Goal: Task Accomplishment & Management: Complete application form

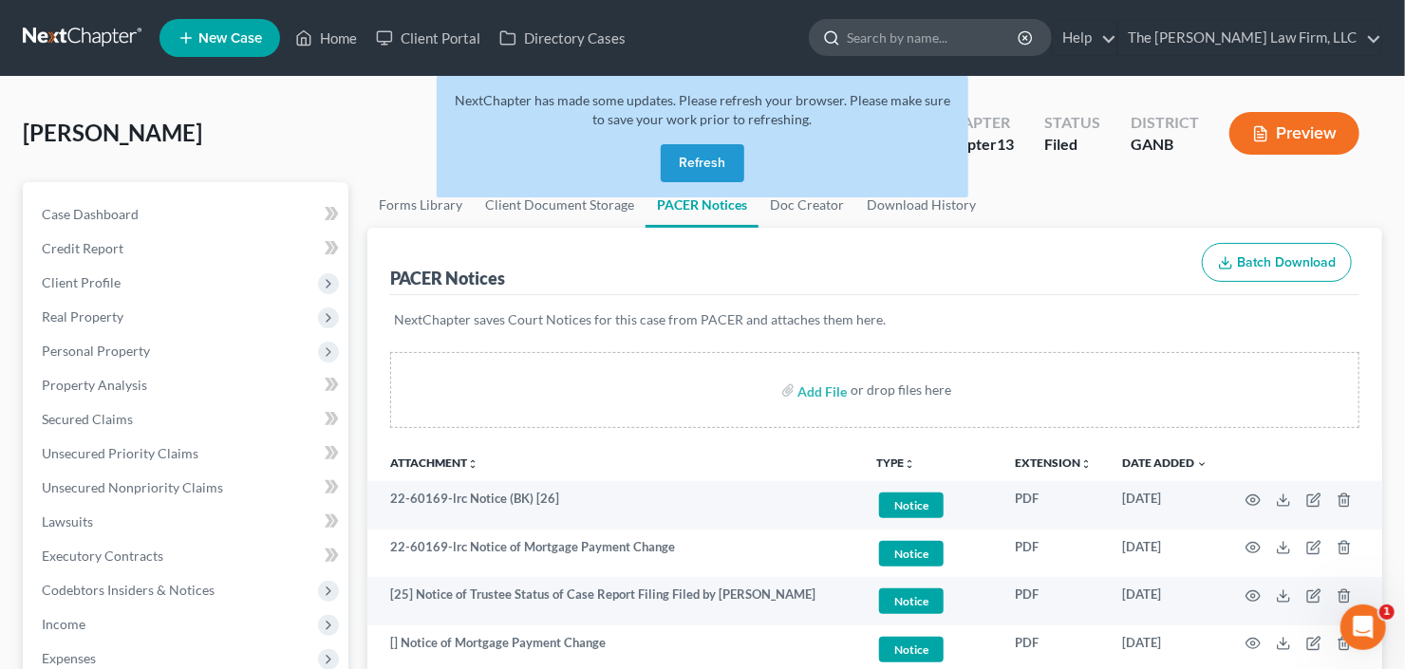
click at [966, 42] on input "search" at bounding box center [933, 37] width 174 height 35
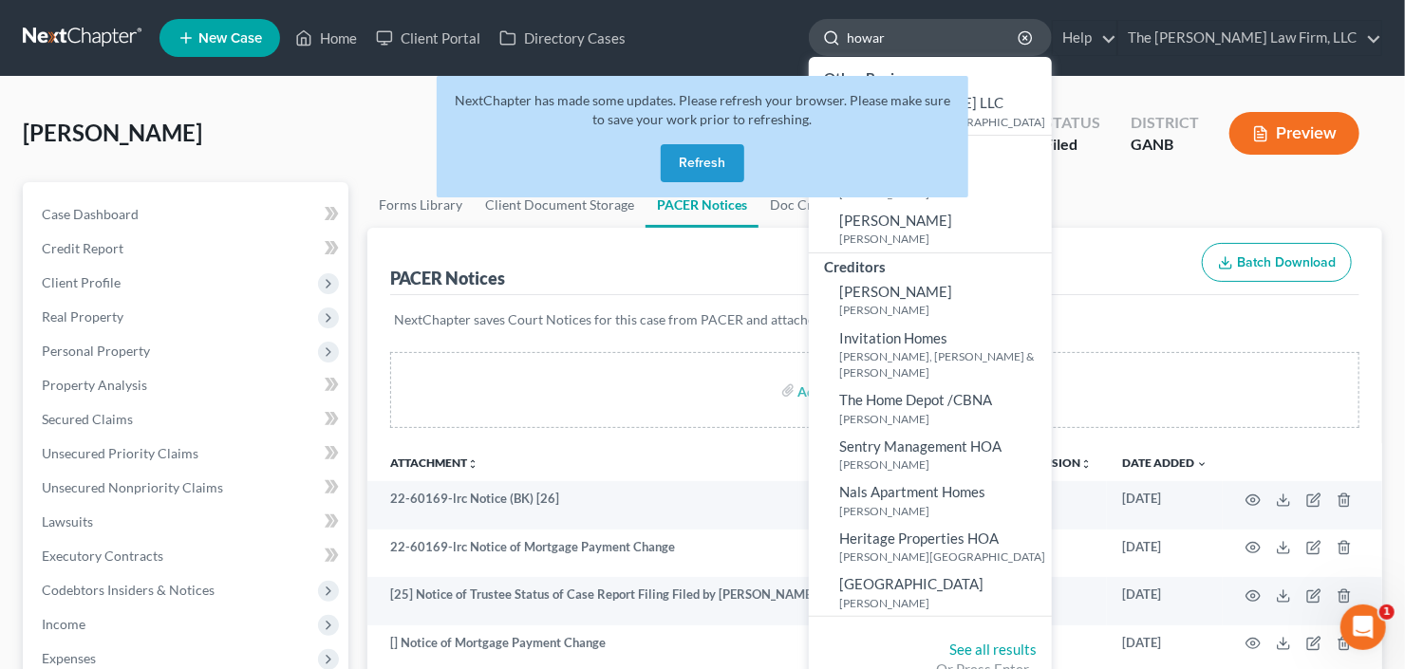
type input "howard"
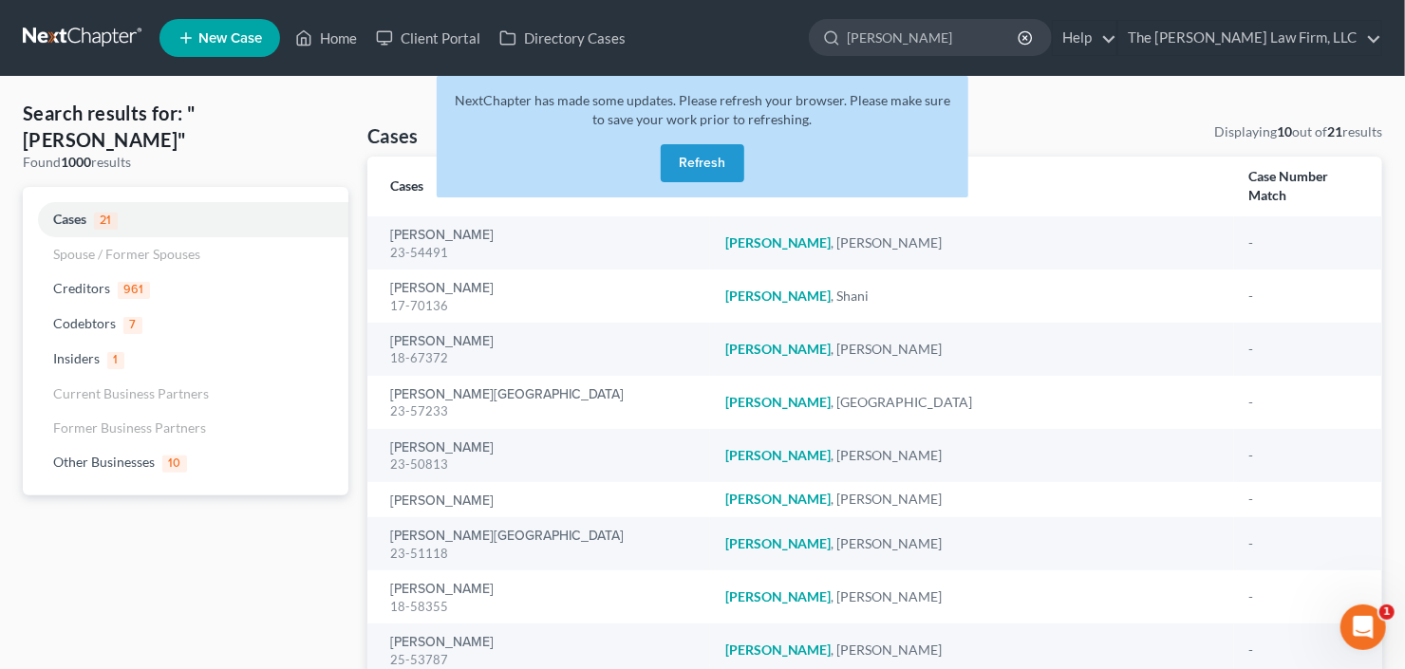
click at [746, 162] on div "NextChapter has made some updates. Please refresh your browser. Please make sur…" at bounding box center [702, 136] width 531 height 121
click at [713, 163] on button "Refresh" at bounding box center [702, 163] width 84 height 38
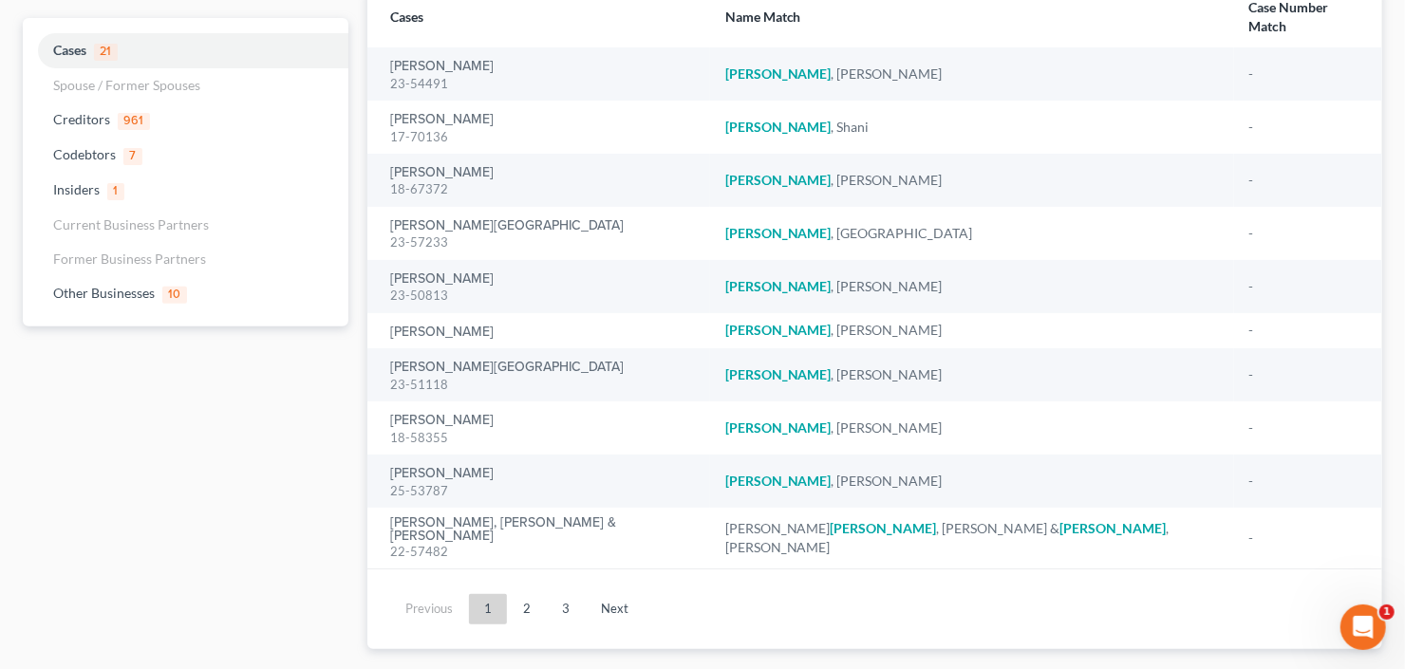
scroll to position [178, 0]
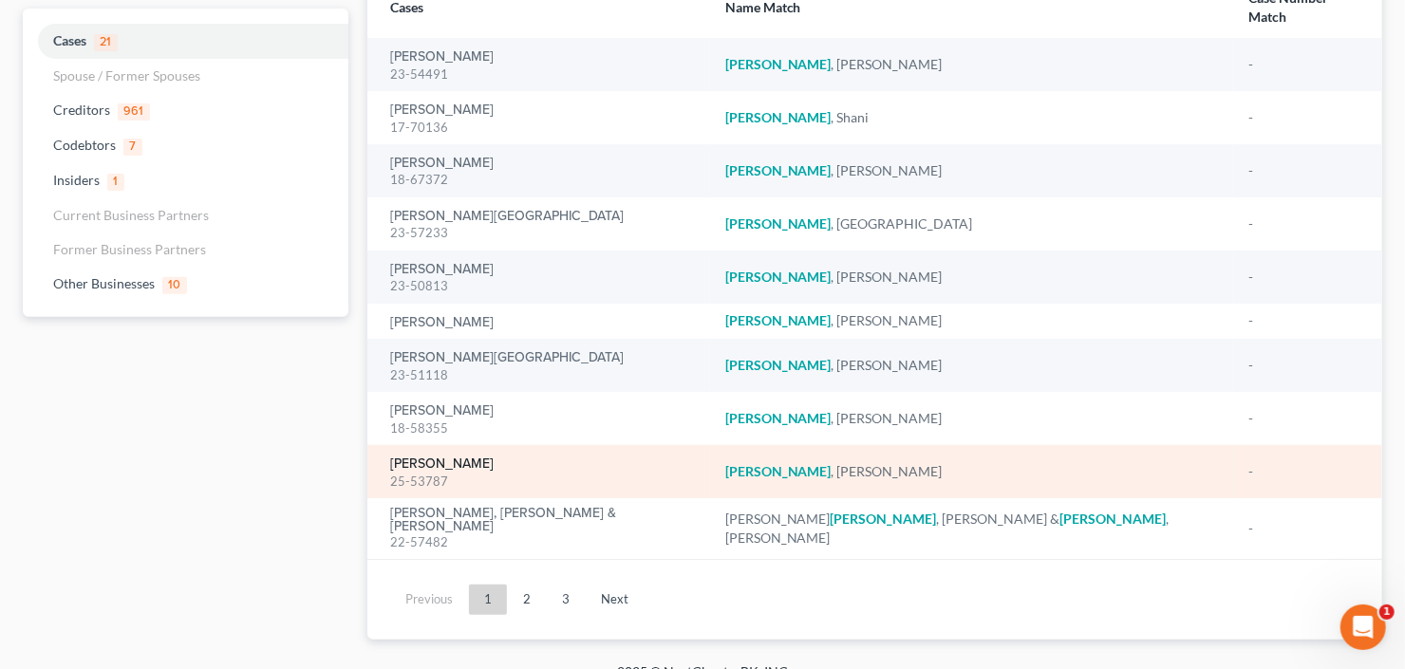
click at [452, 457] on link "[PERSON_NAME]" at bounding box center [441, 463] width 103 height 13
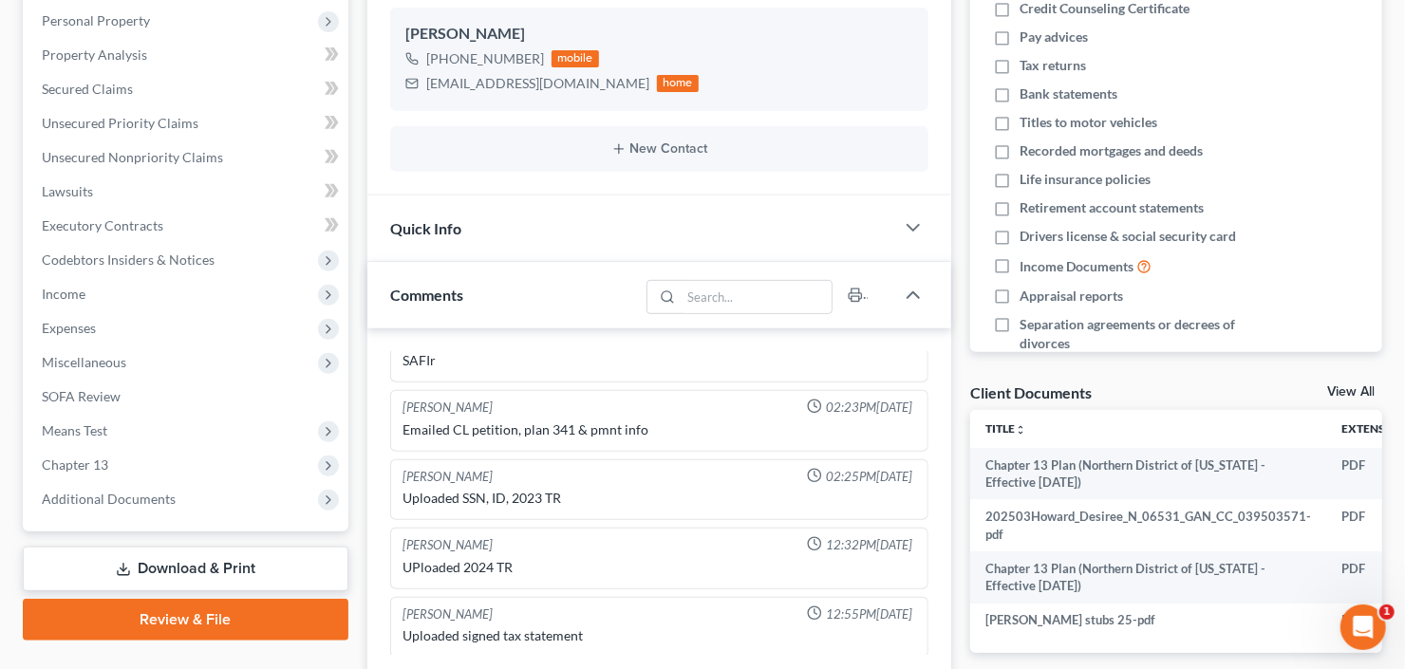
scroll to position [406, 0]
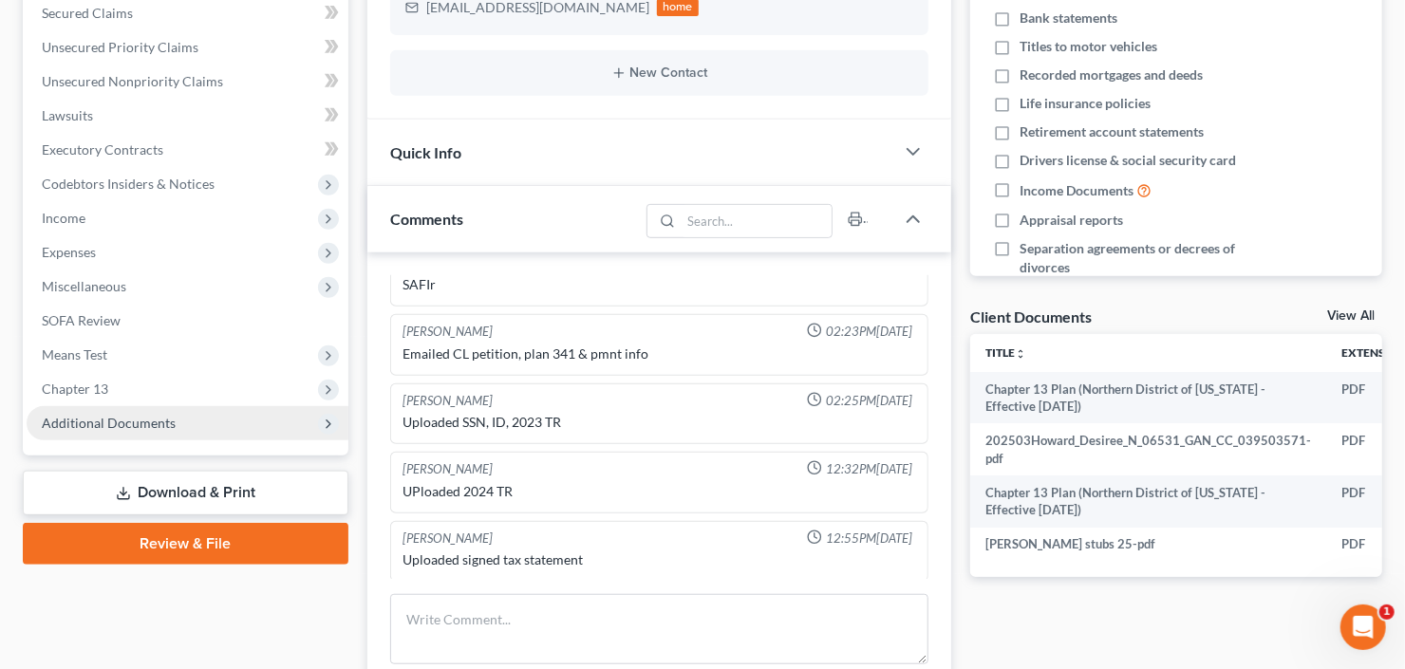
click at [165, 417] on span "Additional Documents" at bounding box center [109, 423] width 134 height 16
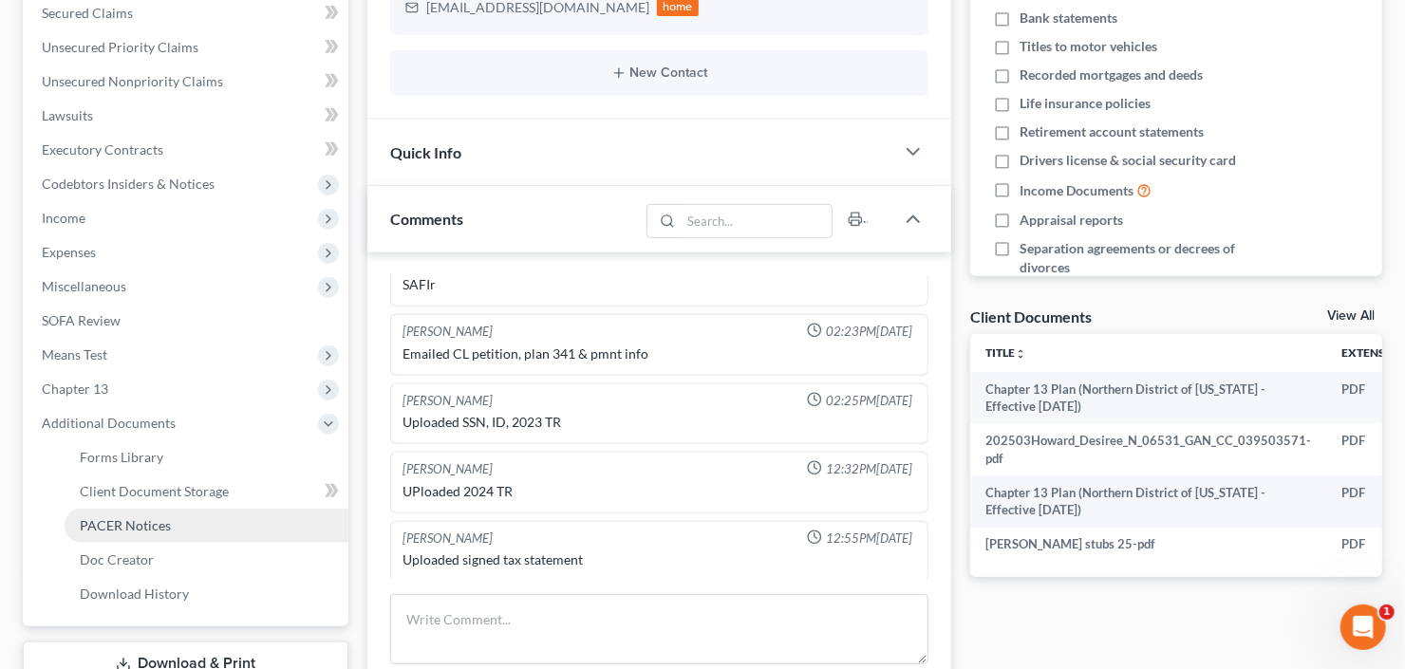
click at [123, 526] on span "PACER Notices" at bounding box center [125, 525] width 91 height 16
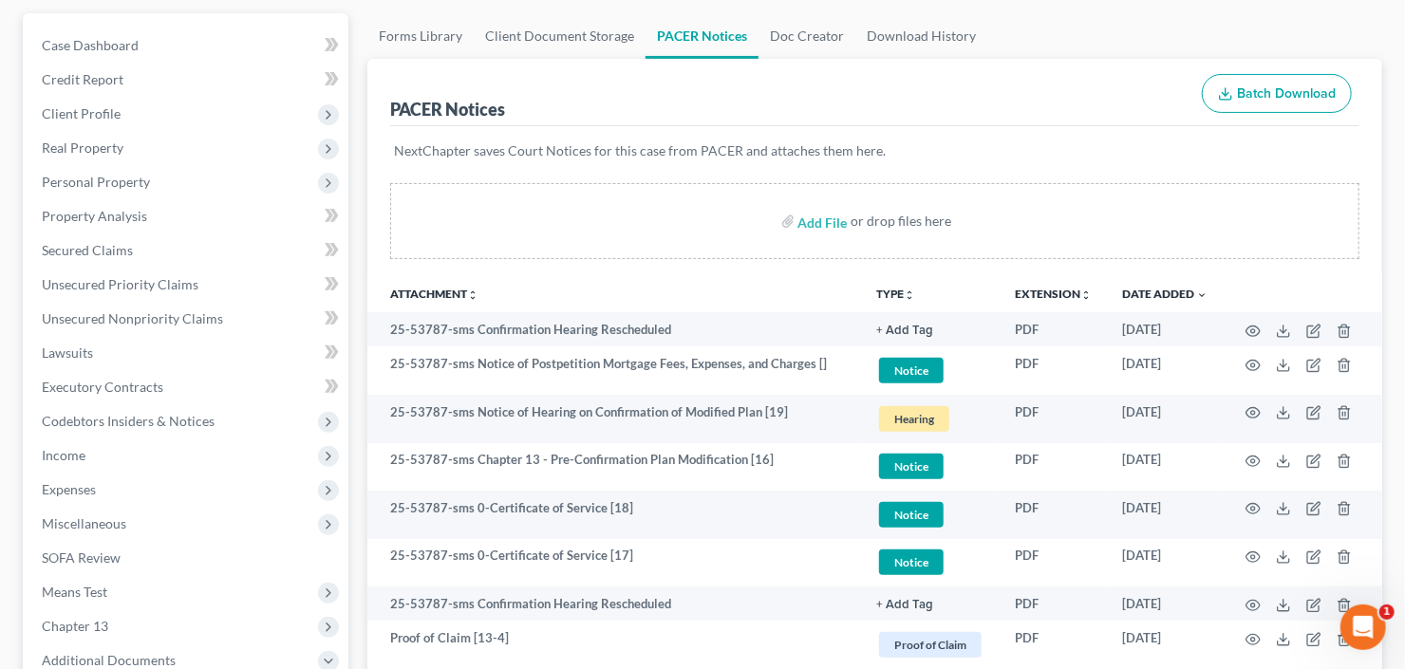
scroll to position [245, 0]
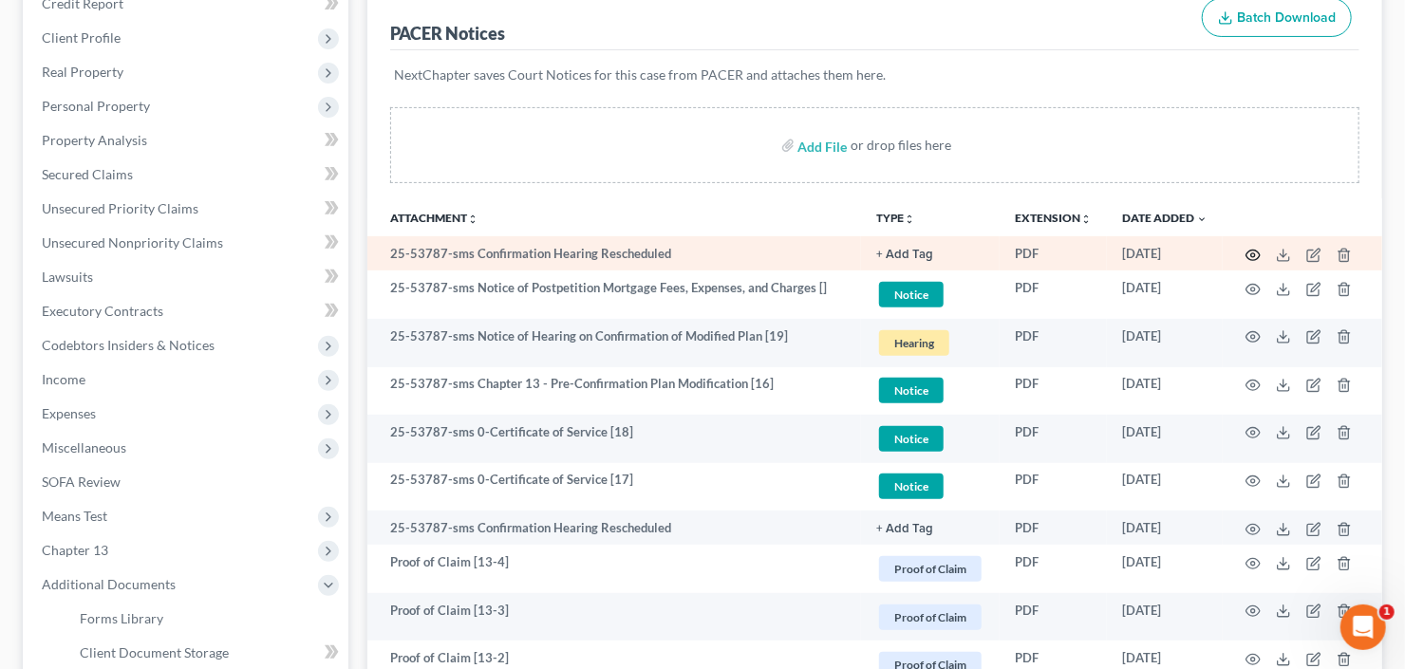
click at [1251, 253] on circle "button" at bounding box center [1253, 255] width 4 height 4
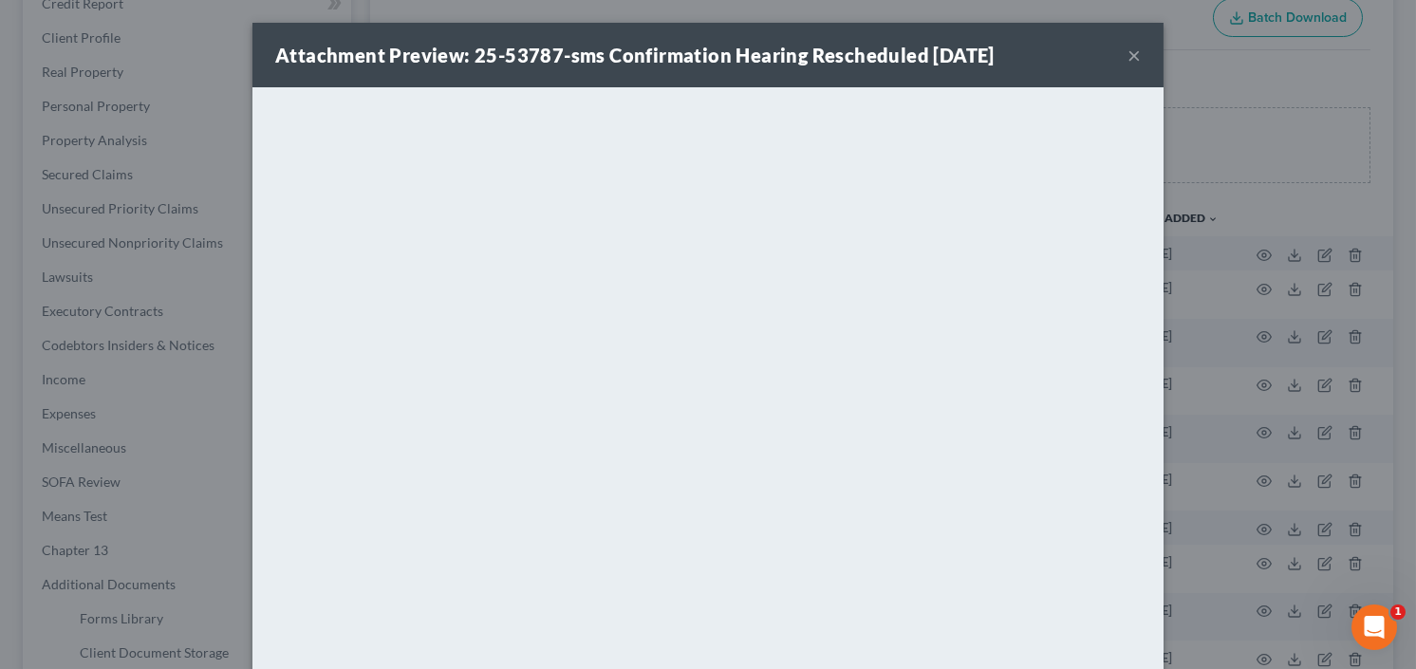
click at [1127, 53] on button "×" at bounding box center [1133, 55] width 13 height 23
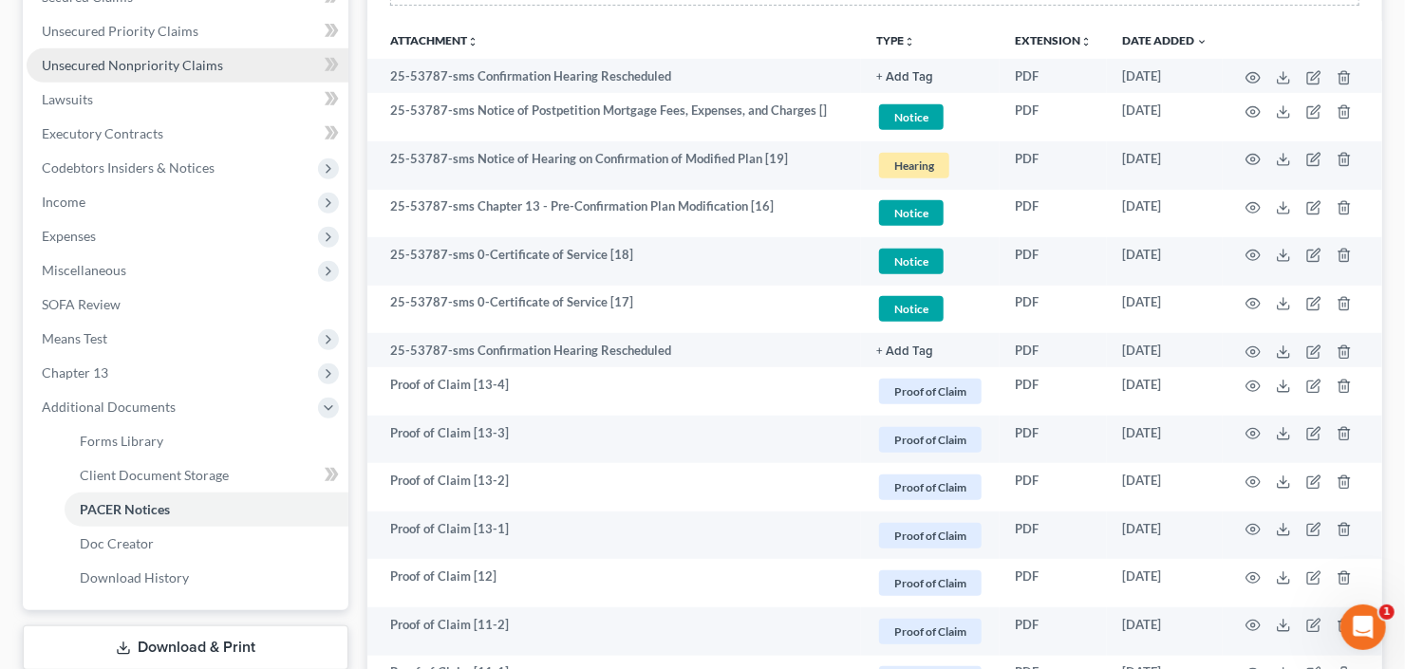
scroll to position [321, 0]
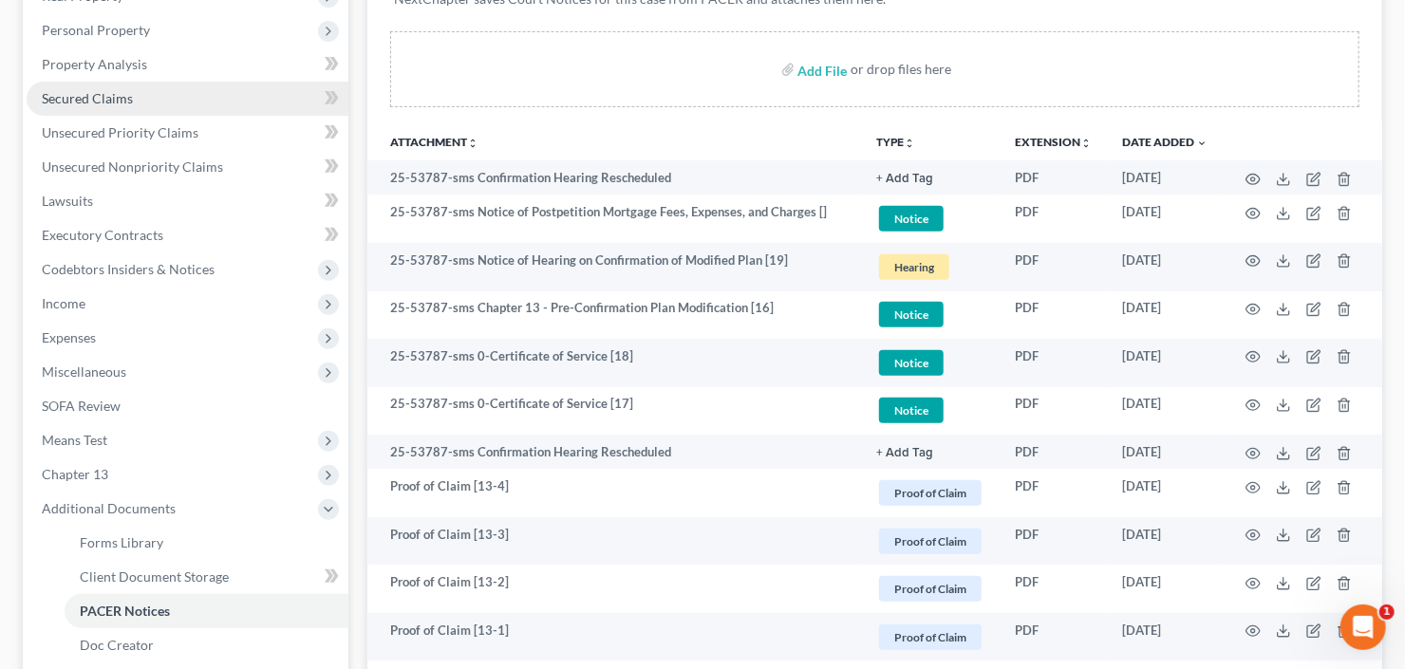
click at [55, 82] on link "Secured Claims" at bounding box center [188, 99] width 322 height 34
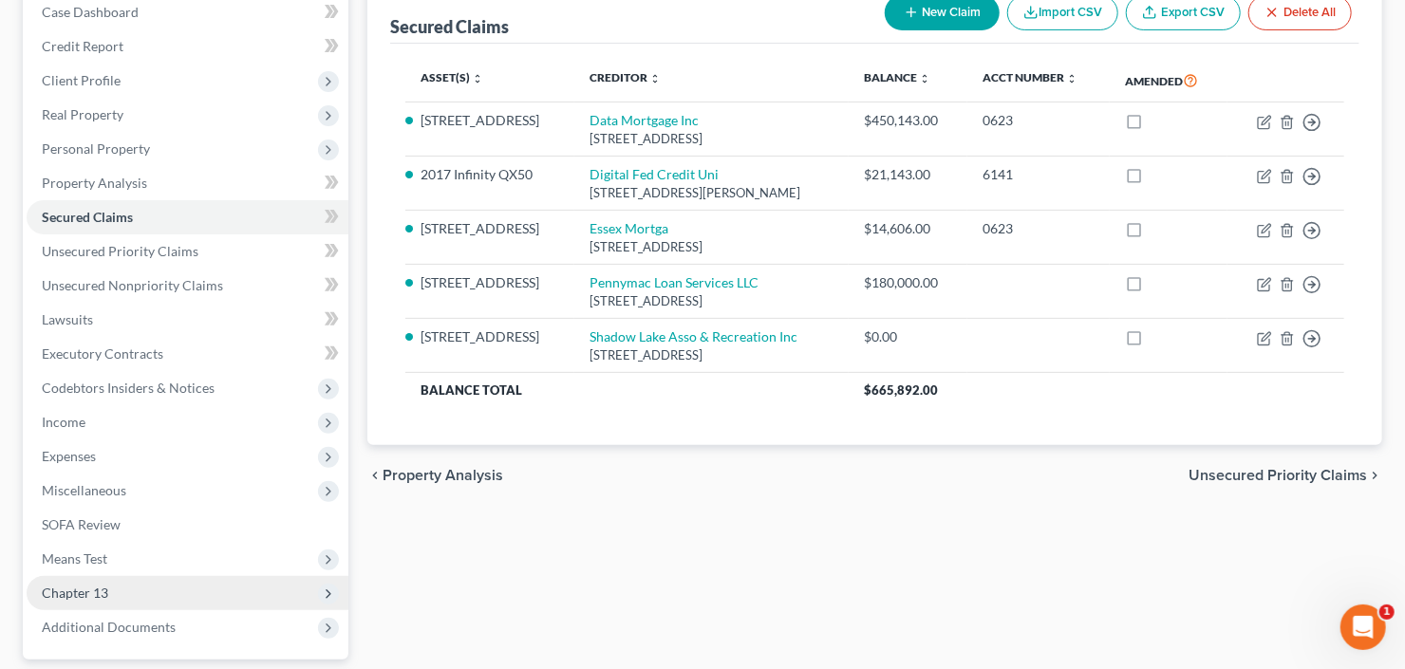
scroll to position [370, 0]
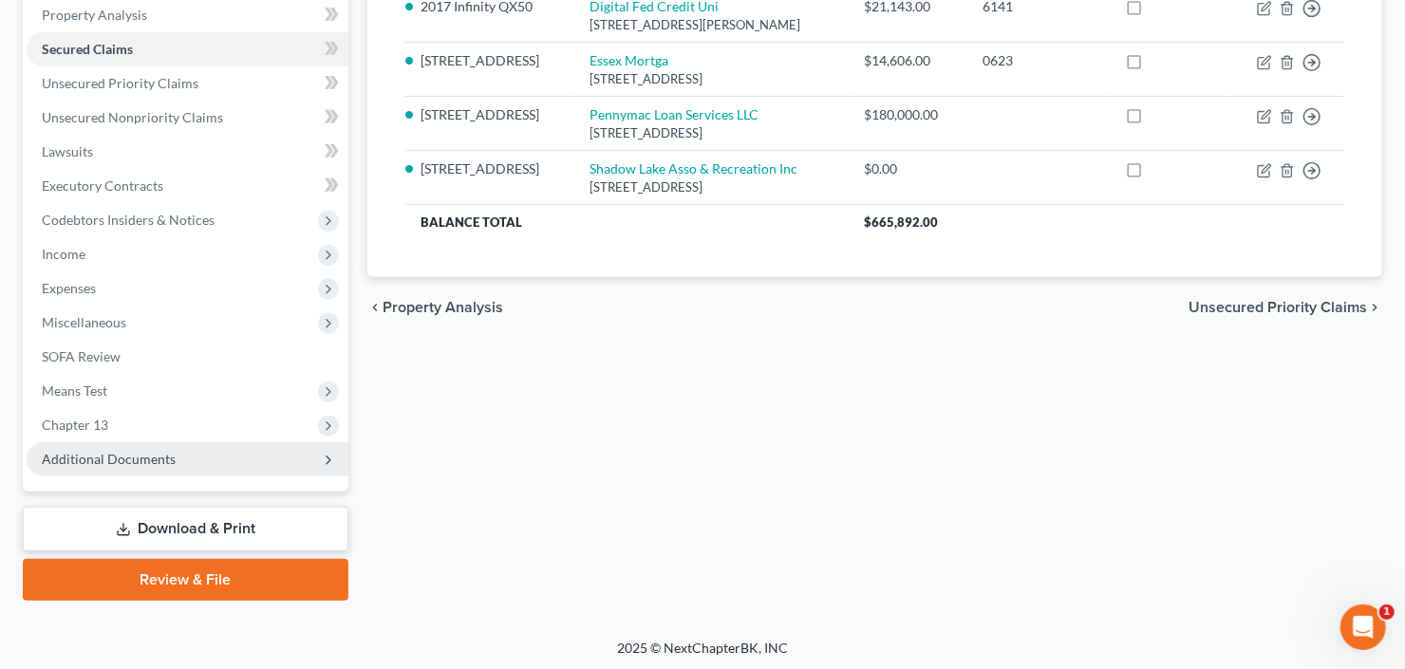
click at [106, 452] on span "Additional Documents" at bounding box center [109, 459] width 134 height 16
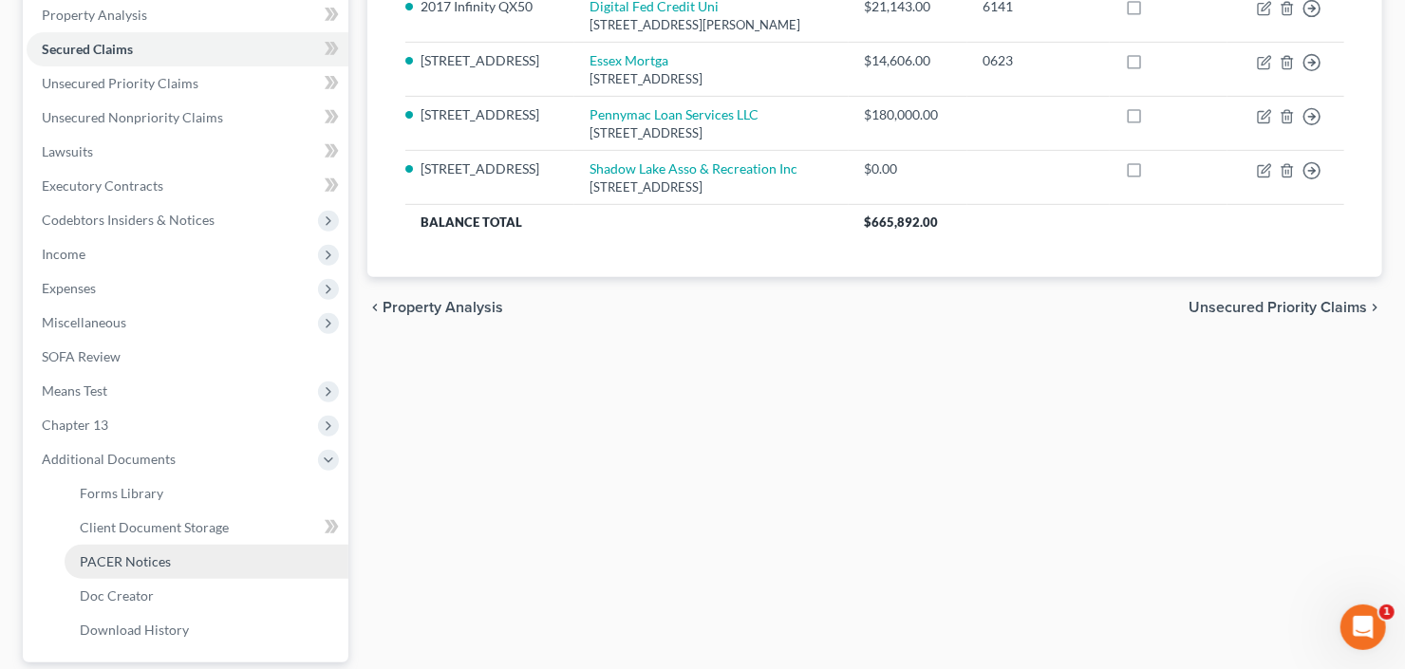
click at [129, 566] on span "PACER Notices" at bounding box center [125, 561] width 91 height 16
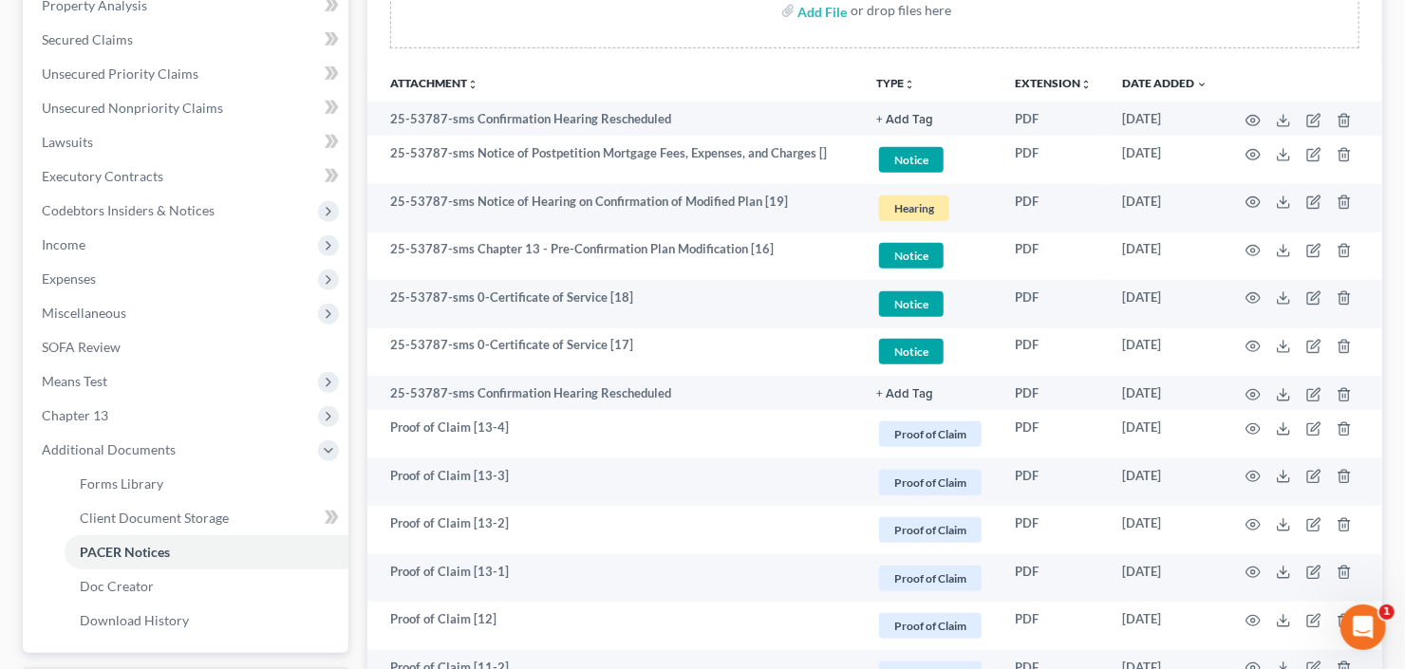
scroll to position [531, 0]
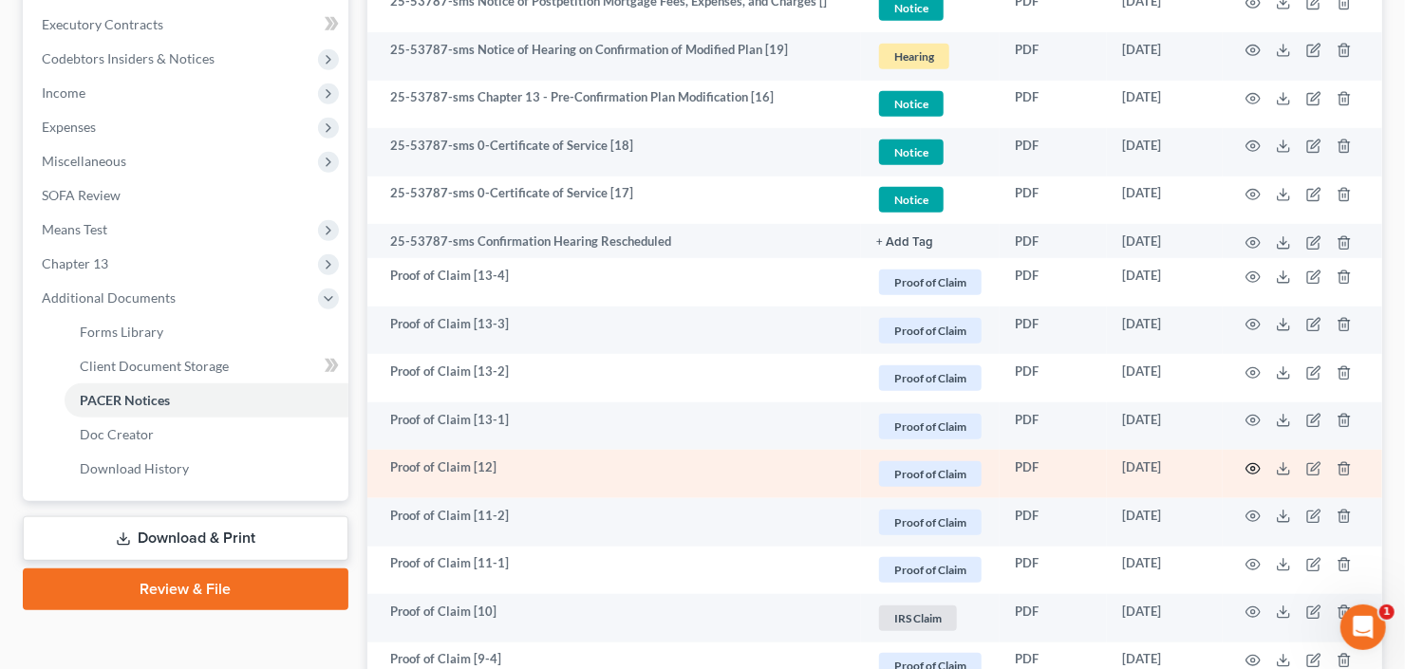
click at [1251, 467] on circle "button" at bounding box center [1253, 469] width 4 height 4
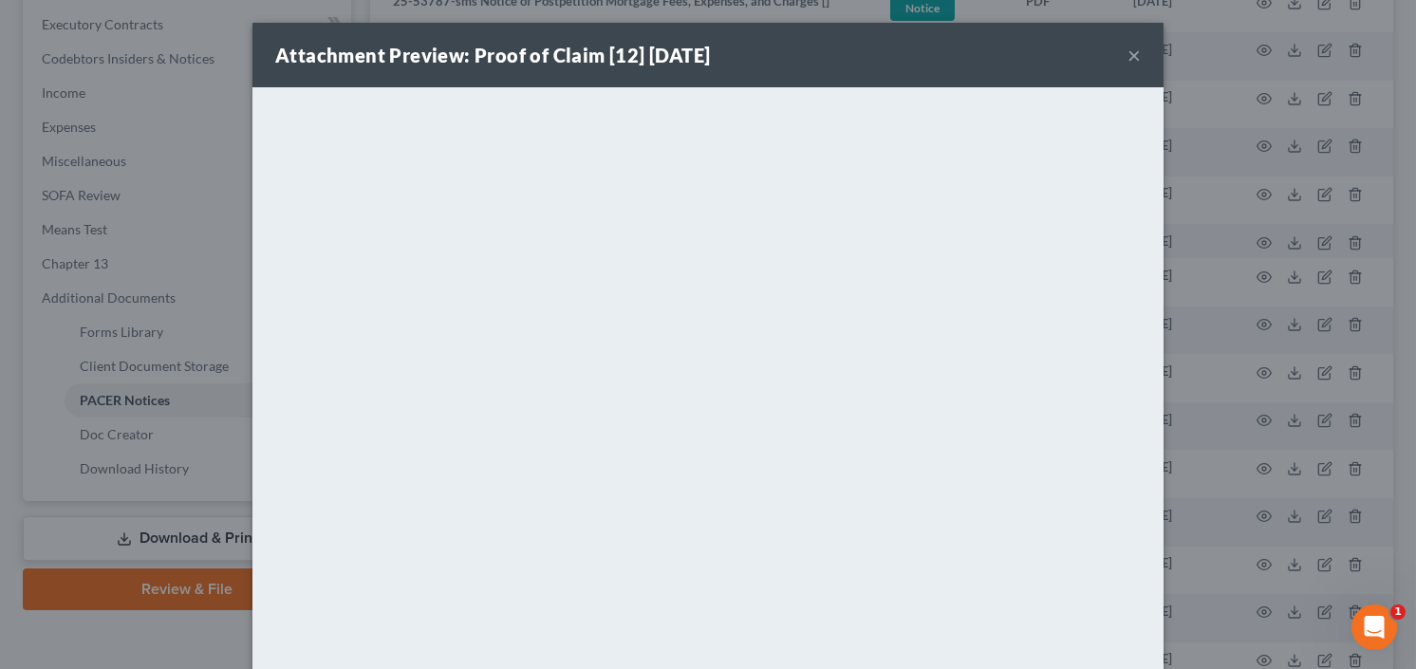
drag, startPoint x: 1132, startPoint y: 51, endPoint x: 1127, endPoint y: 60, distance: 9.8
click at [1132, 51] on button "×" at bounding box center [1133, 55] width 13 height 23
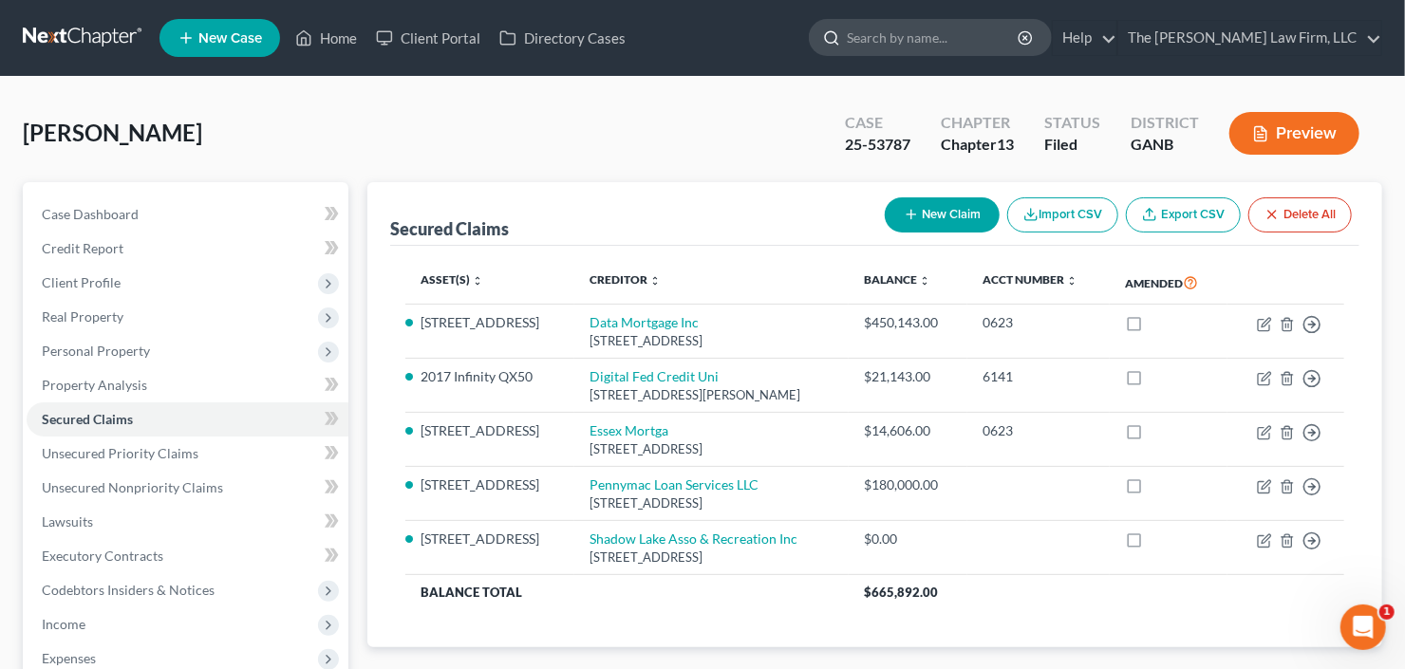
click at [1011, 39] on input "search" at bounding box center [933, 37] width 174 height 35
type input "luis"
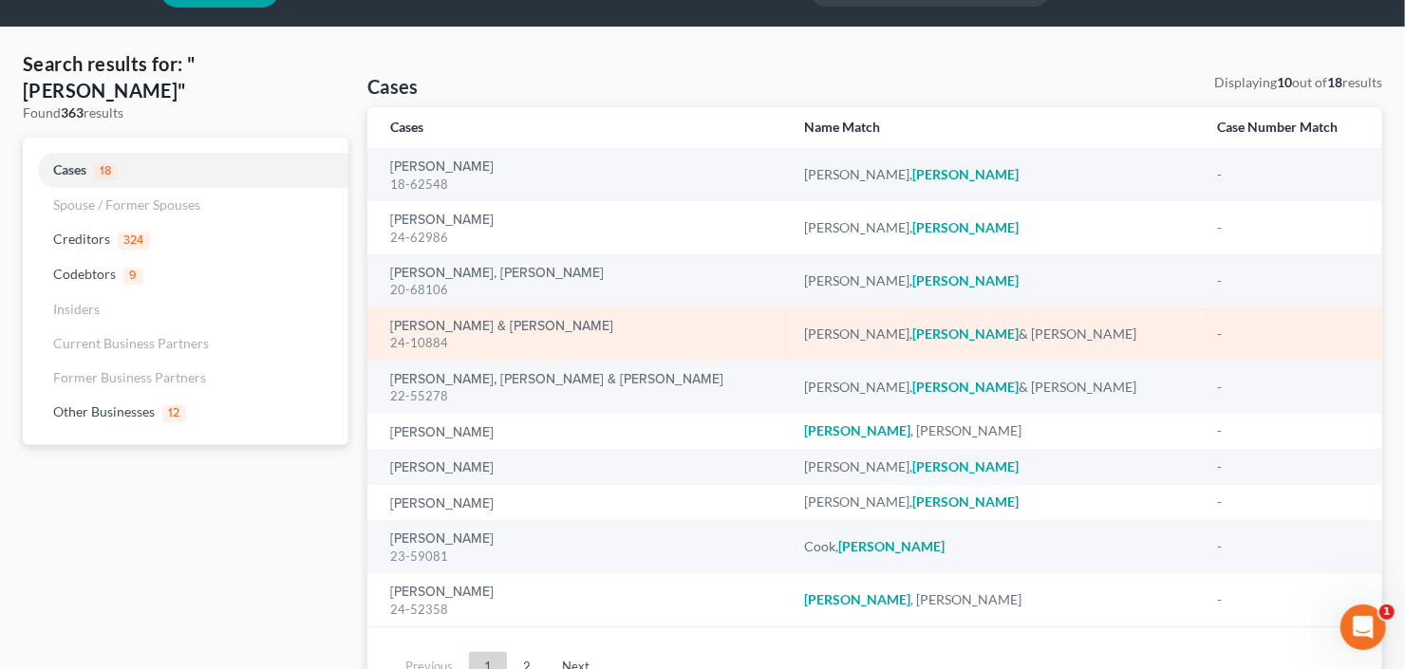
scroll to position [76, 0]
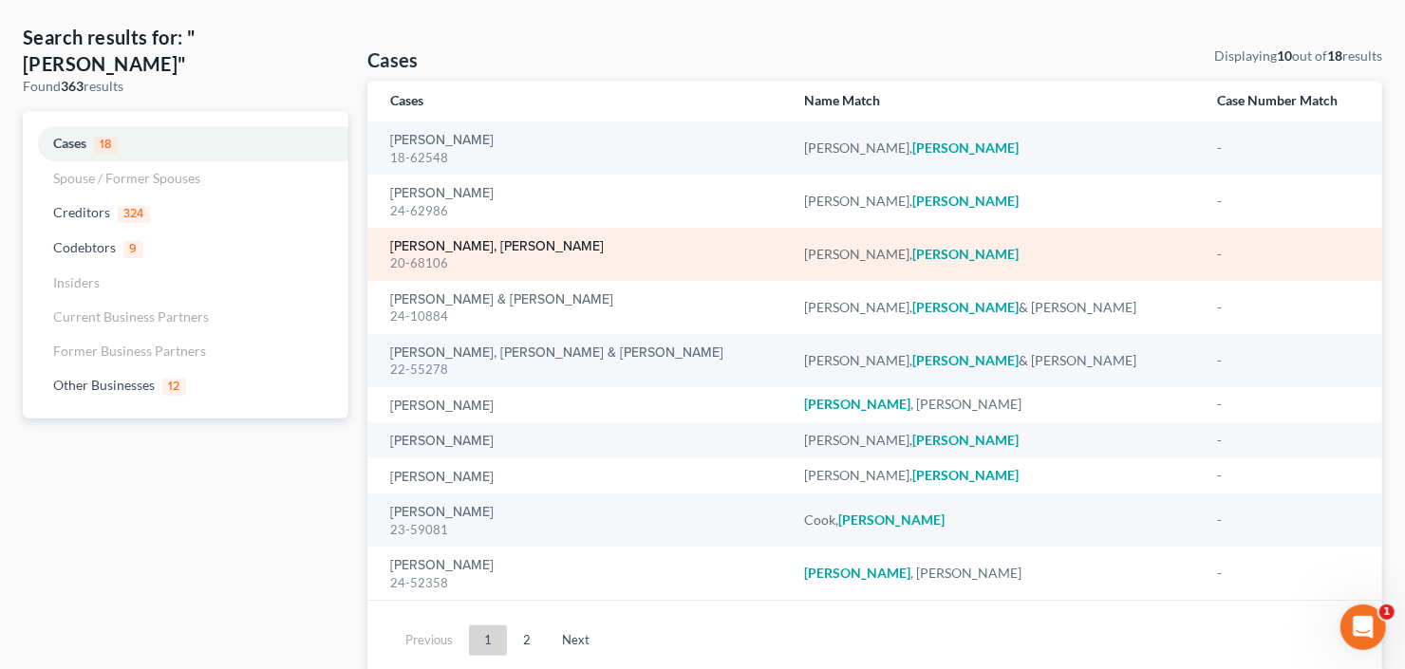
click at [457, 250] on link "Mojica Roman, Luis" at bounding box center [497, 246] width 214 height 13
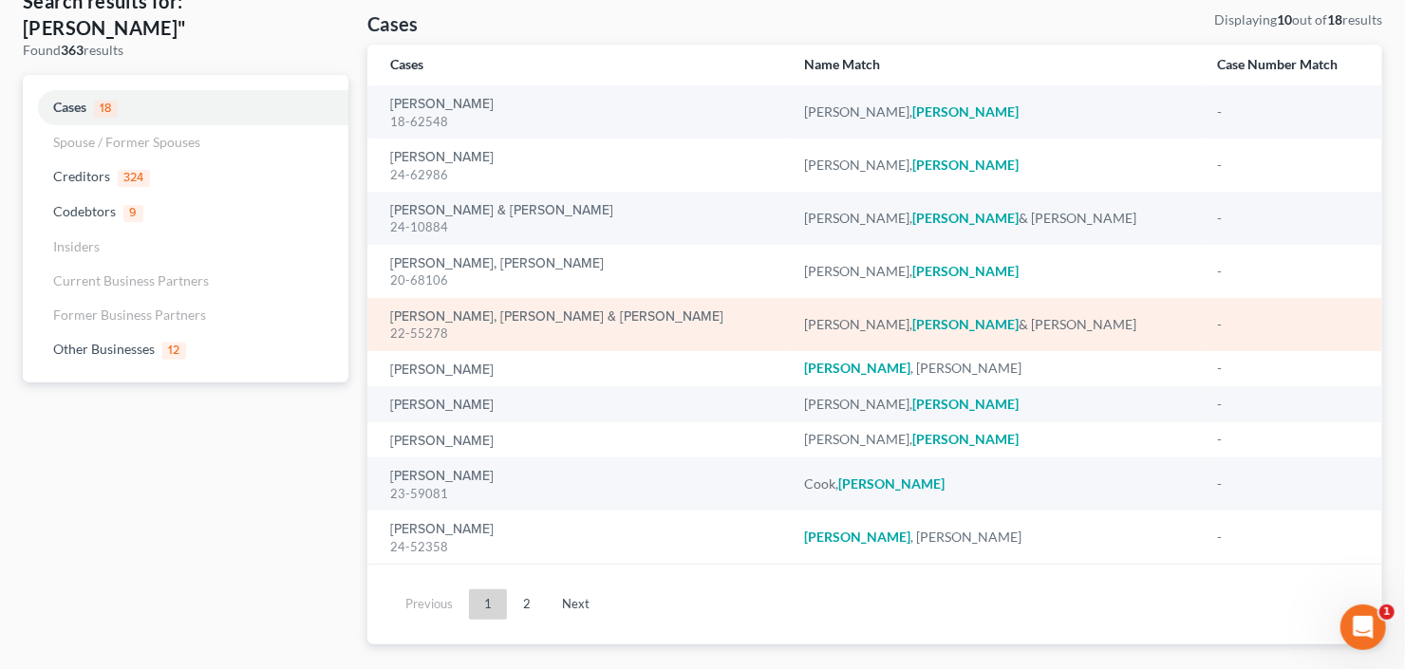
scroll to position [143, 0]
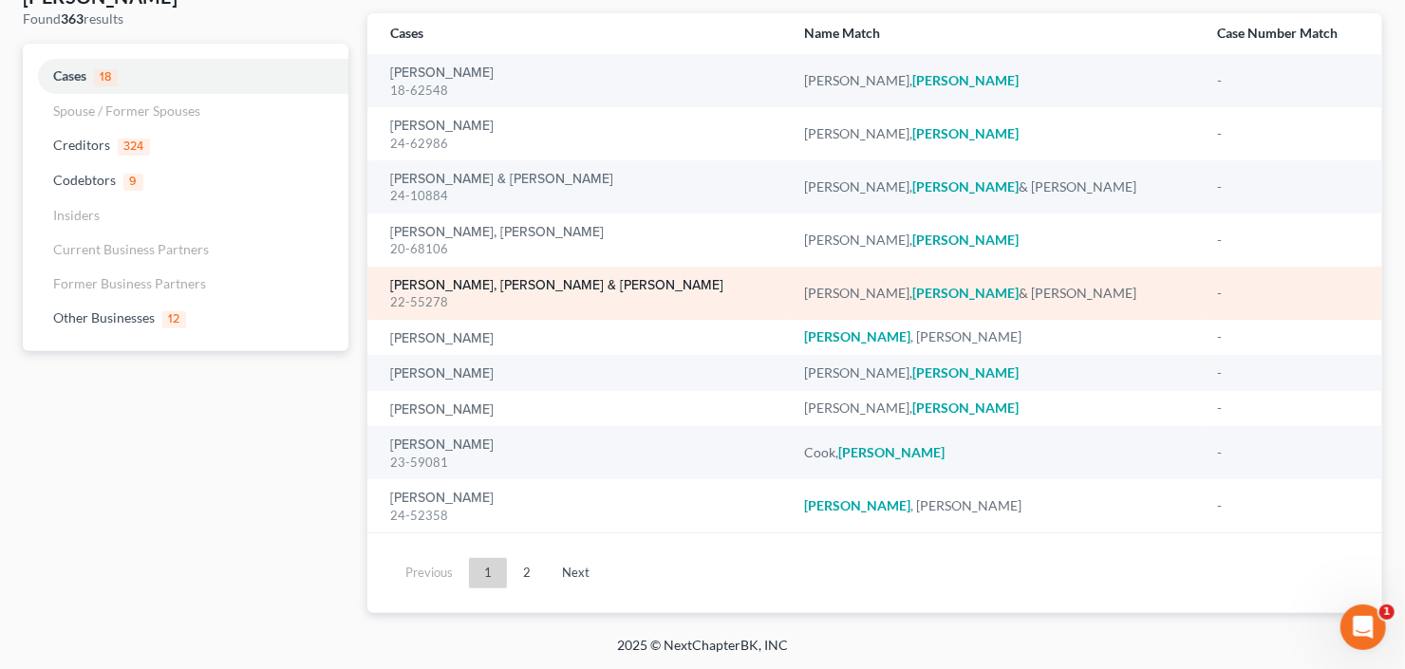
click at [518, 286] on link "Santiago Maldonado, Luis & Irizarry-Garcia, Sara" at bounding box center [556, 285] width 333 height 13
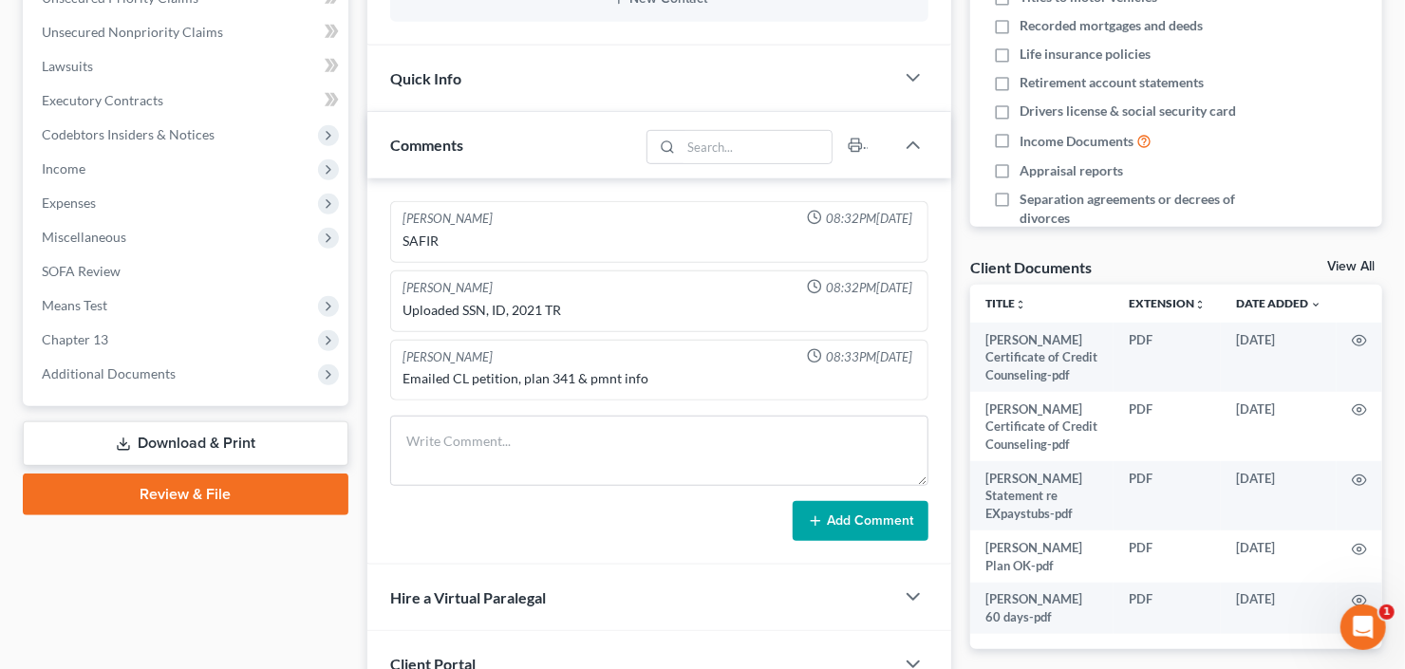
scroll to position [531, 0]
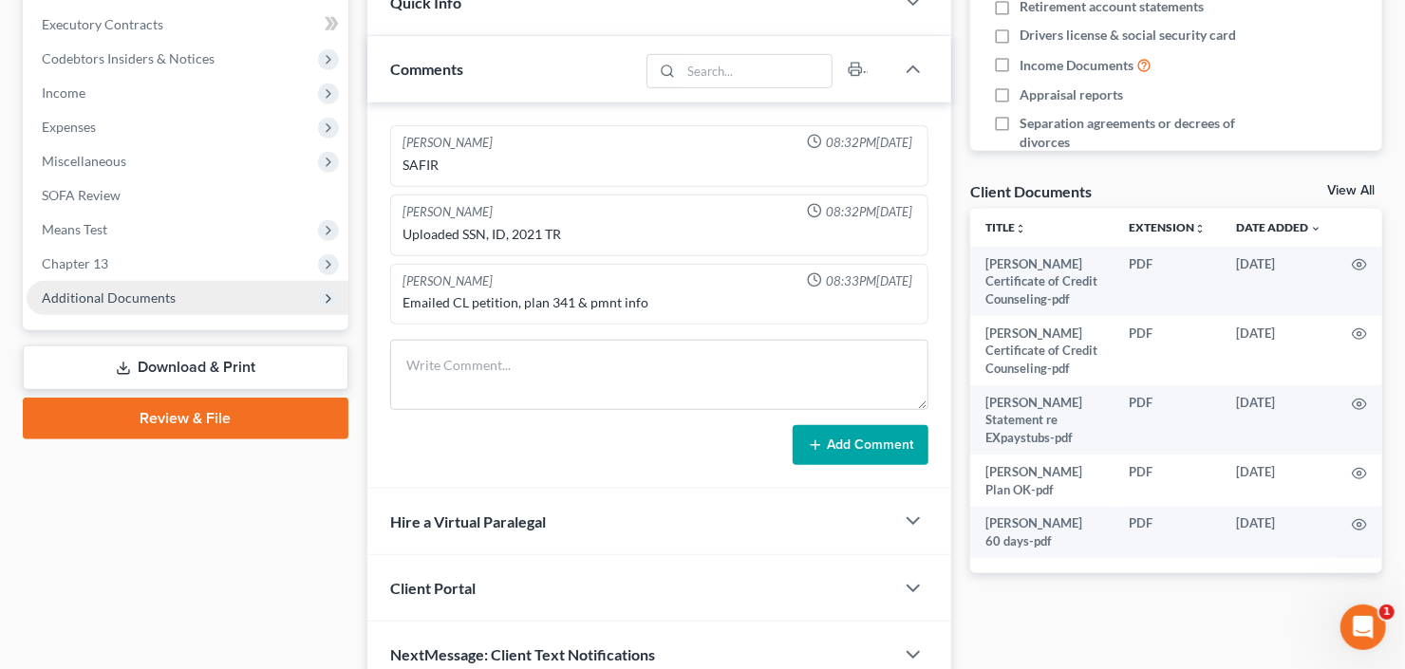
click at [156, 290] on span "Additional Documents" at bounding box center [109, 297] width 134 height 16
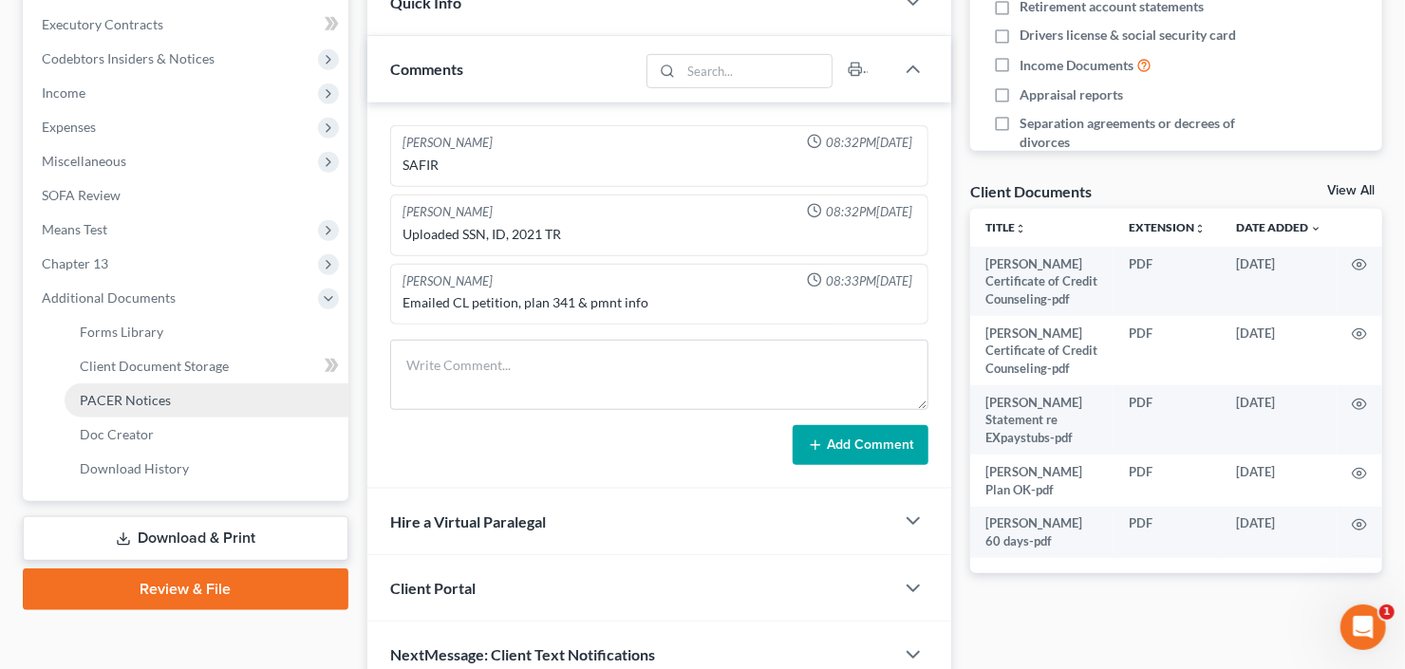
click at [172, 399] on link "PACER Notices" at bounding box center [207, 400] width 284 height 34
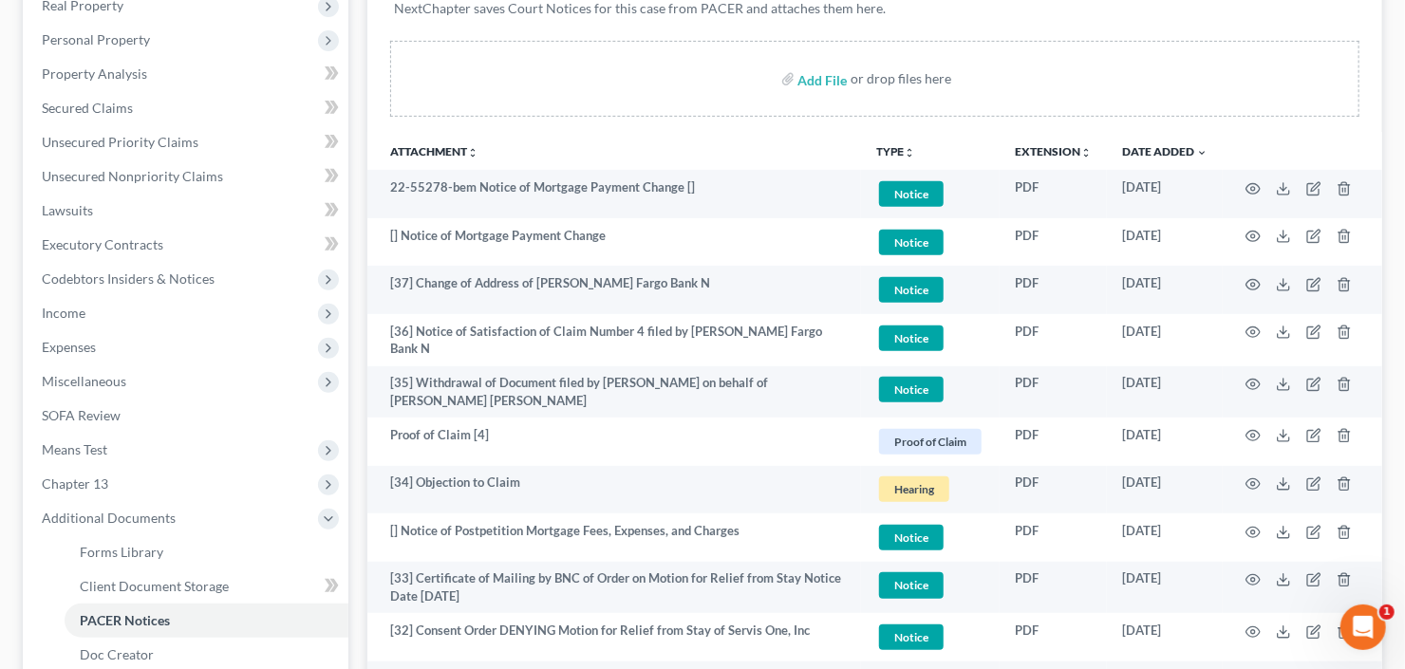
scroll to position [228, 0]
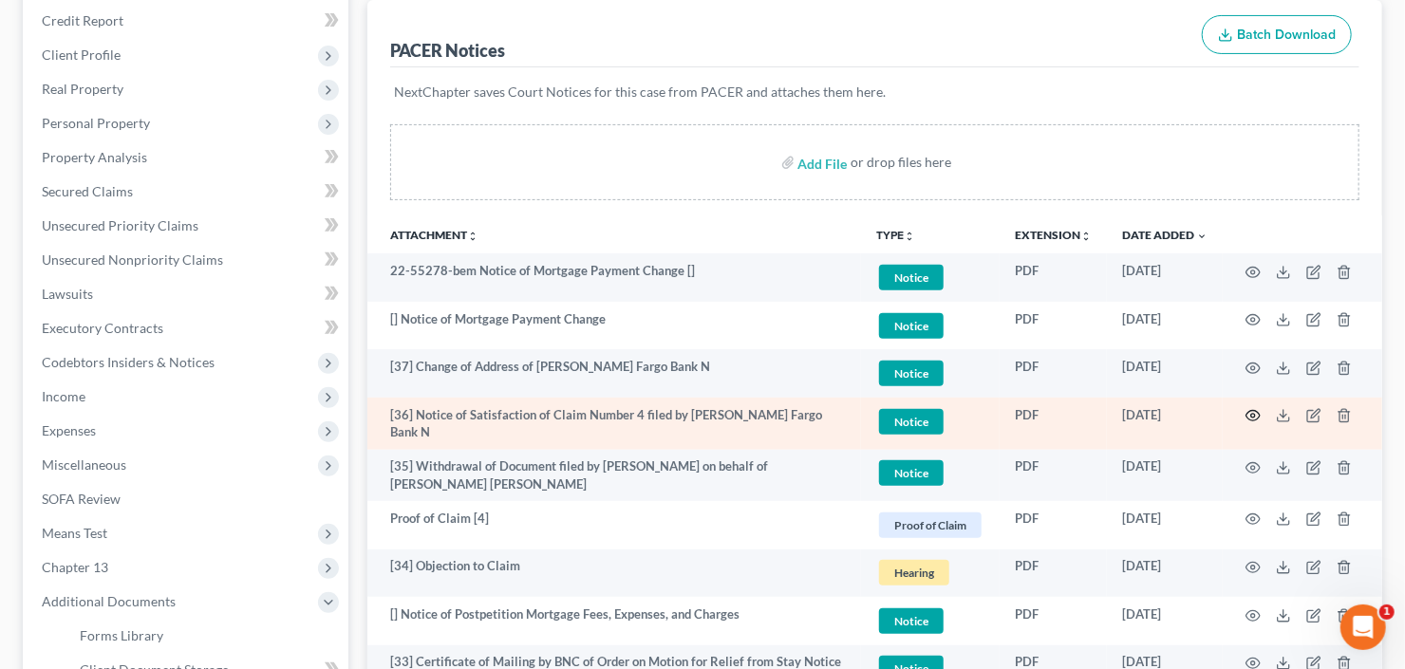
click at [1251, 414] on circle "button" at bounding box center [1253, 416] width 4 height 4
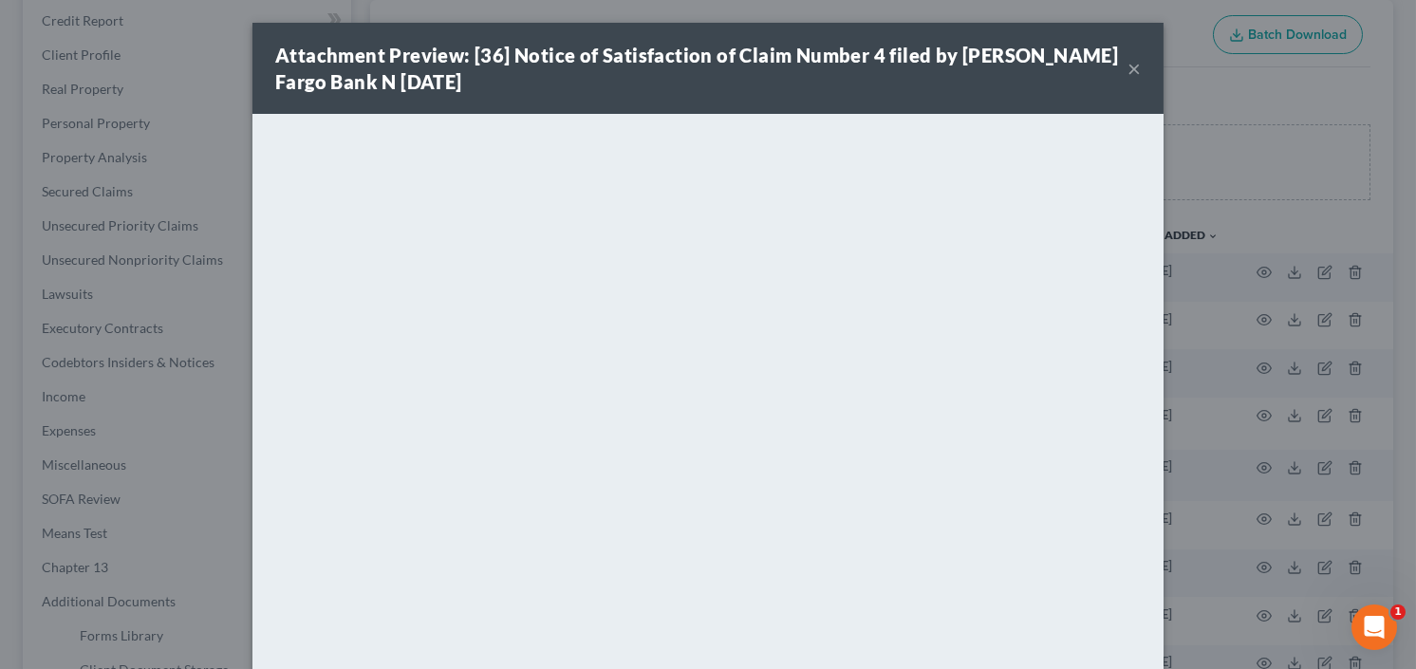
click at [1127, 68] on button "×" at bounding box center [1133, 68] width 13 height 23
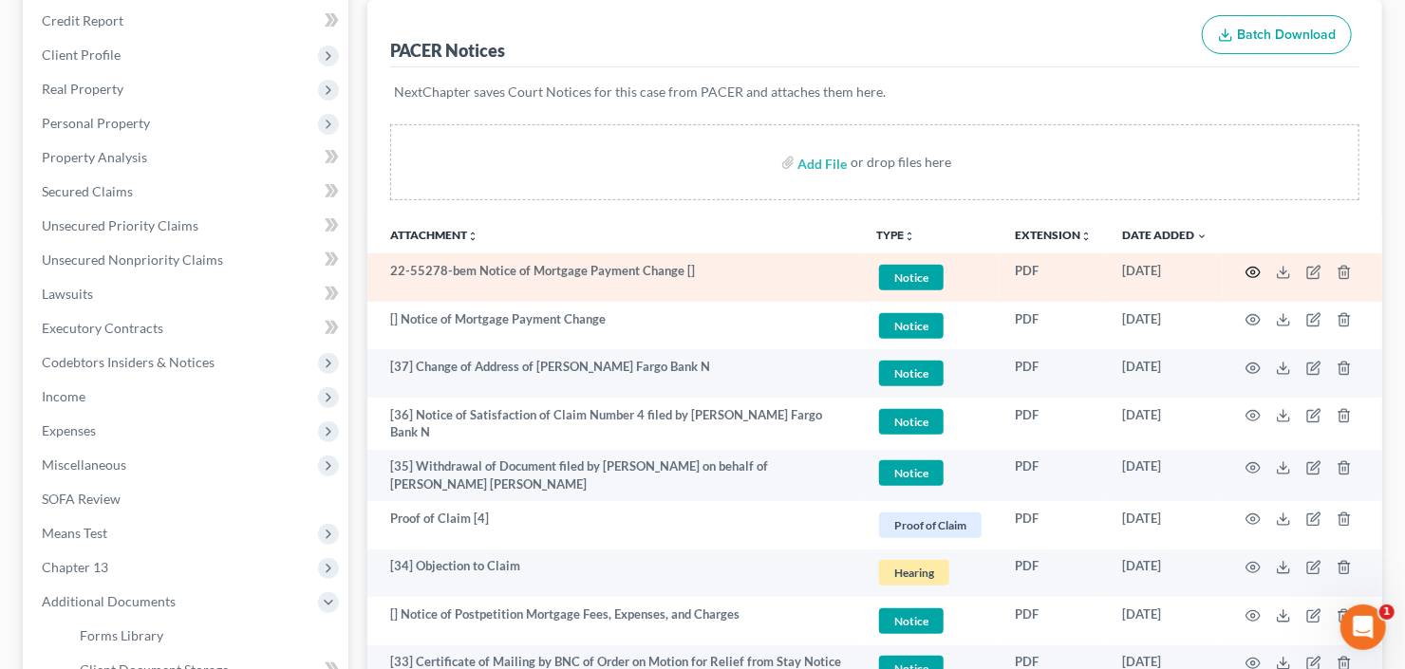
click at [1247, 269] on icon "button" at bounding box center [1252, 272] width 15 height 15
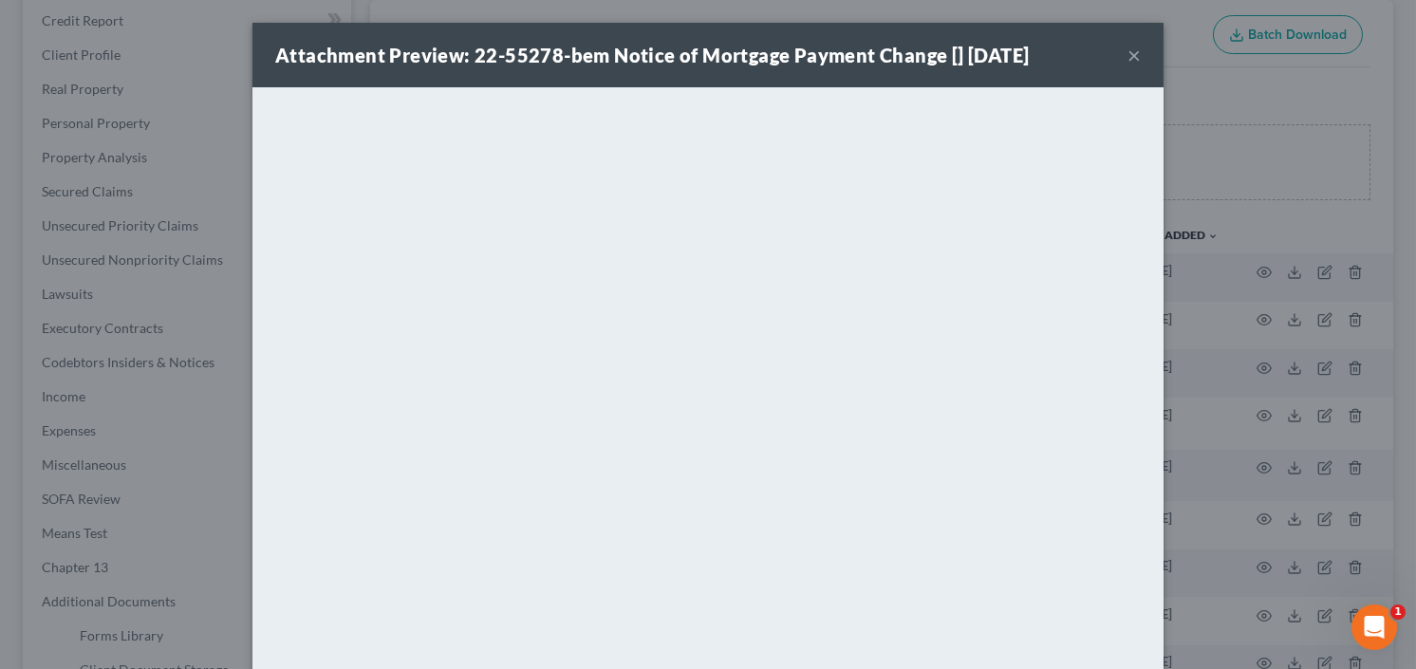
click at [1129, 54] on button "×" at bounding box center [1133, 55] width 13 height 23
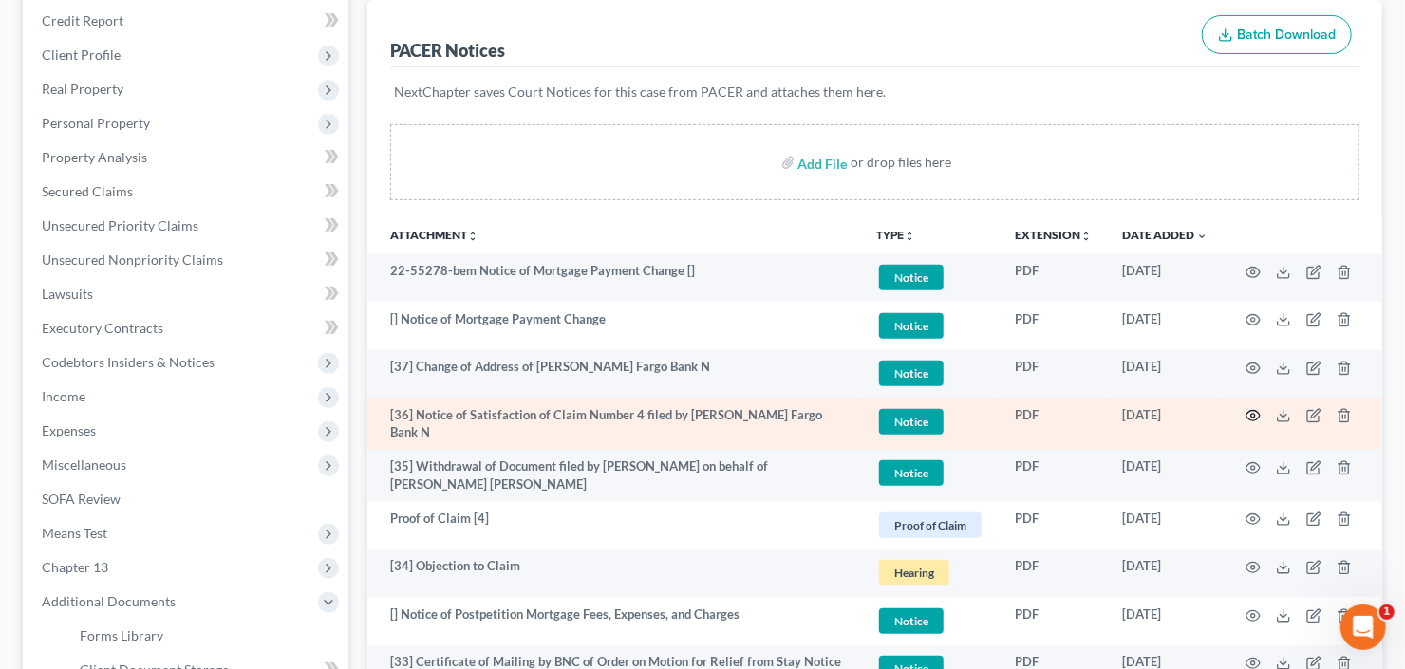
click at [1252, 413] on icon "button" at bounding box center [1252, 415] width 15 height 15
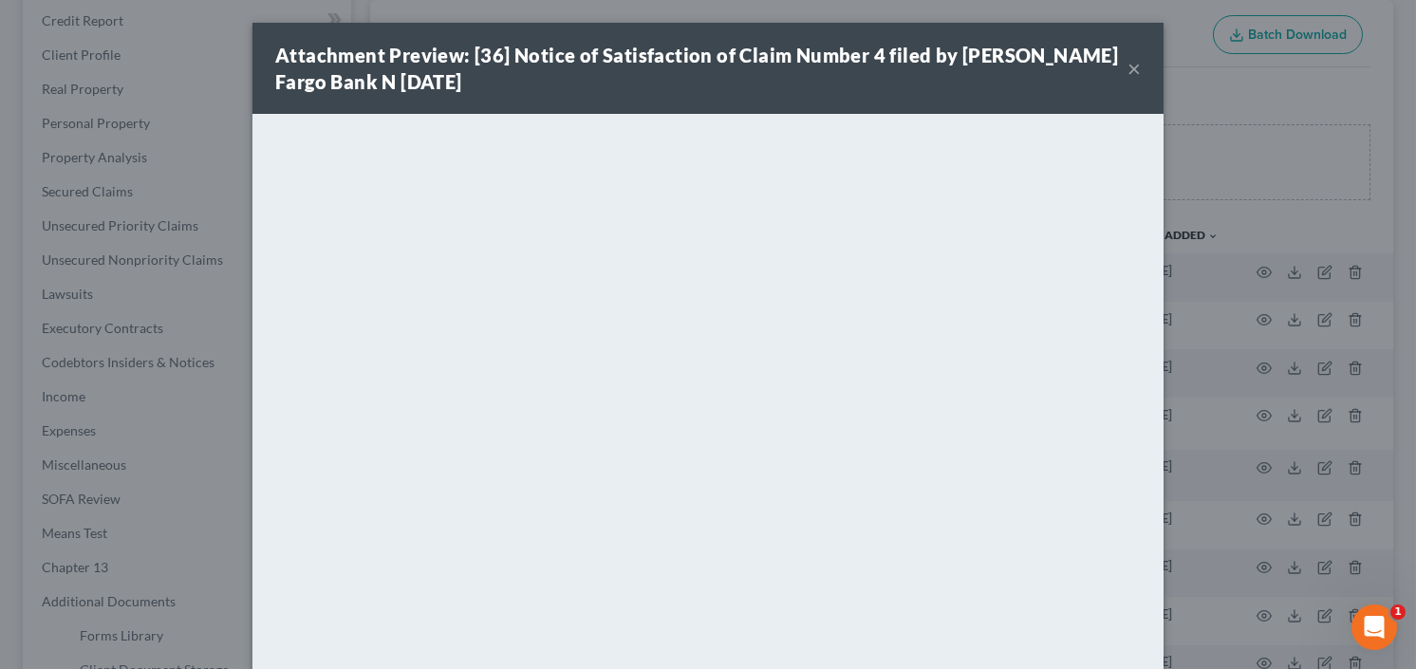
click at [1128, 66] on button "×" at bounding box center [1133, 68] width 13 height 23
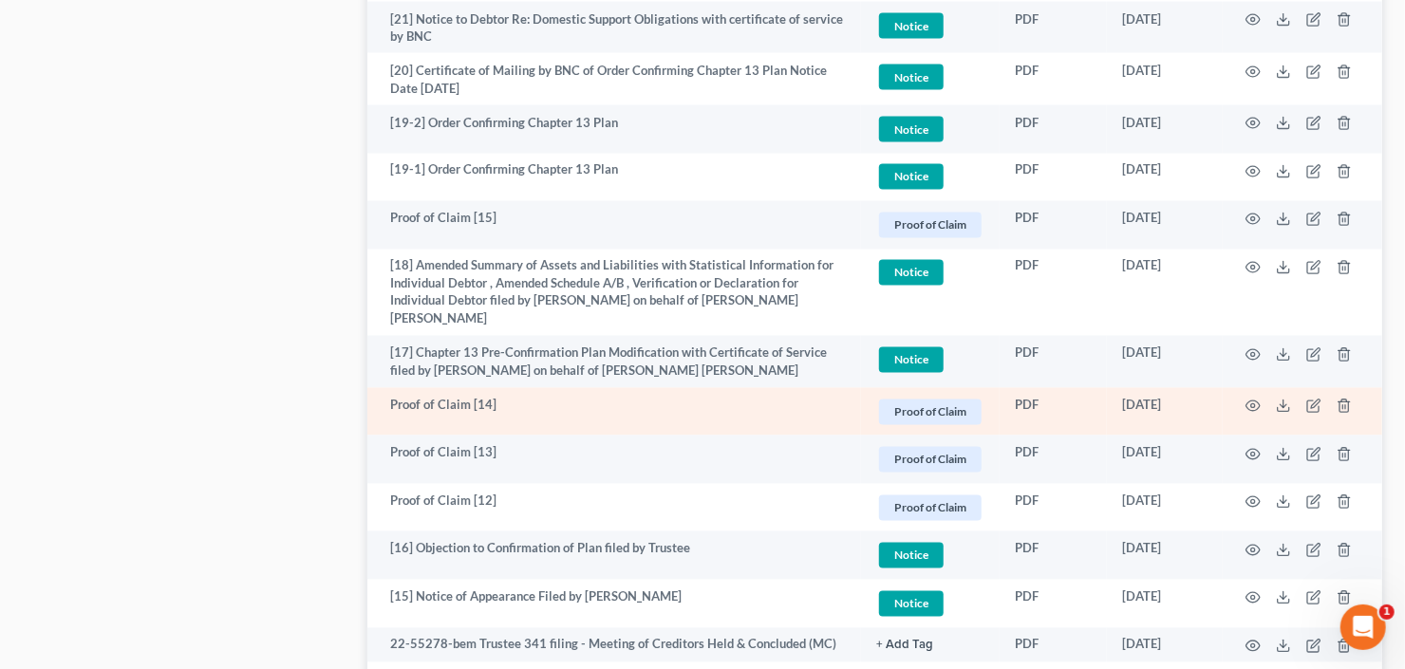
scroll to position [1670, 0]
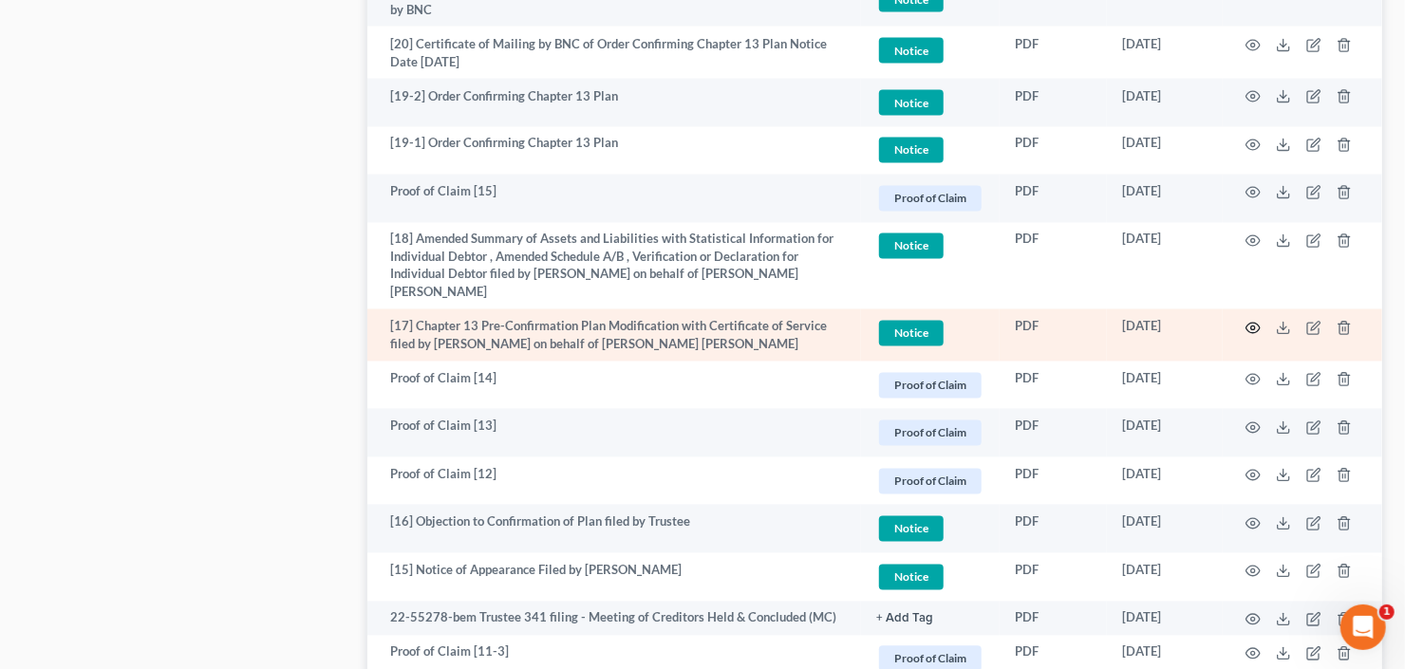
click at [1254, 321] on icon "button" at bounding box center [1252, 328] width 15 height 15
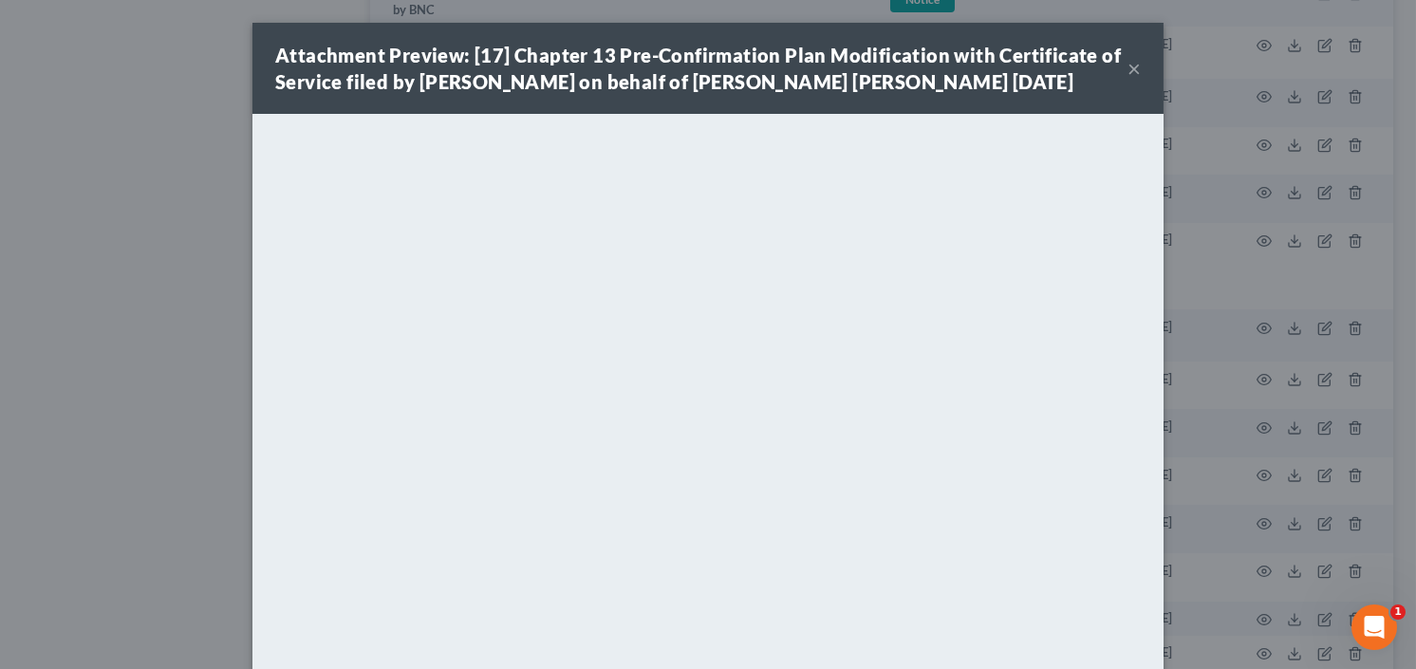
click at [1128, 77] on button "×" at bounding box center [1133, 68] width 13 height 23
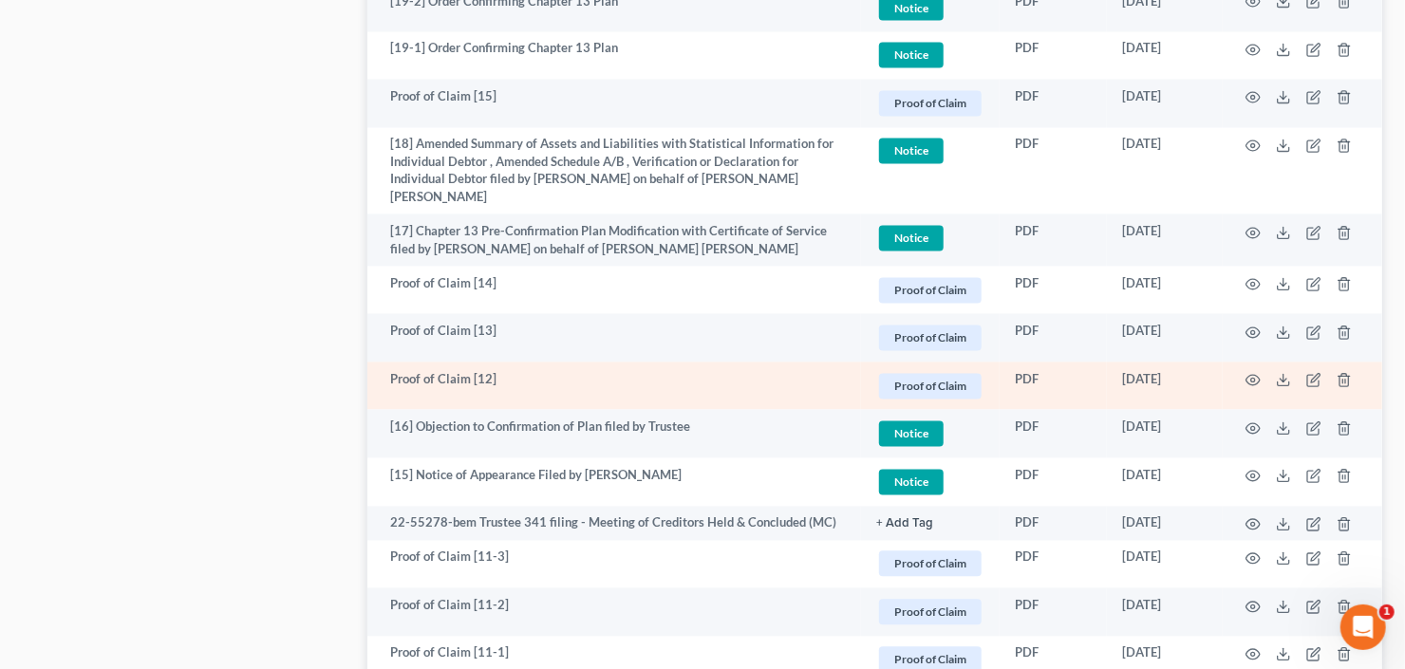
scroll to position [1689, 0]
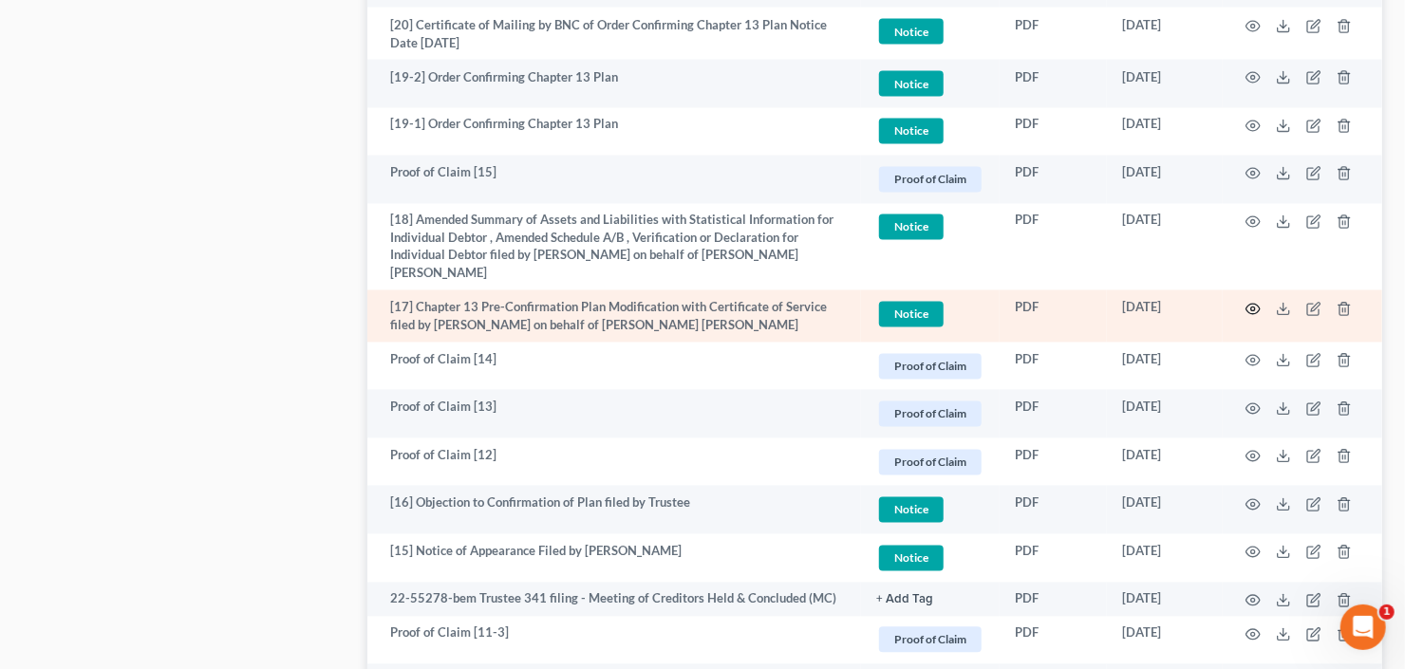
click at [1258, 302] on icon "button" at bounding box center [1252, 309] width 15 height 15
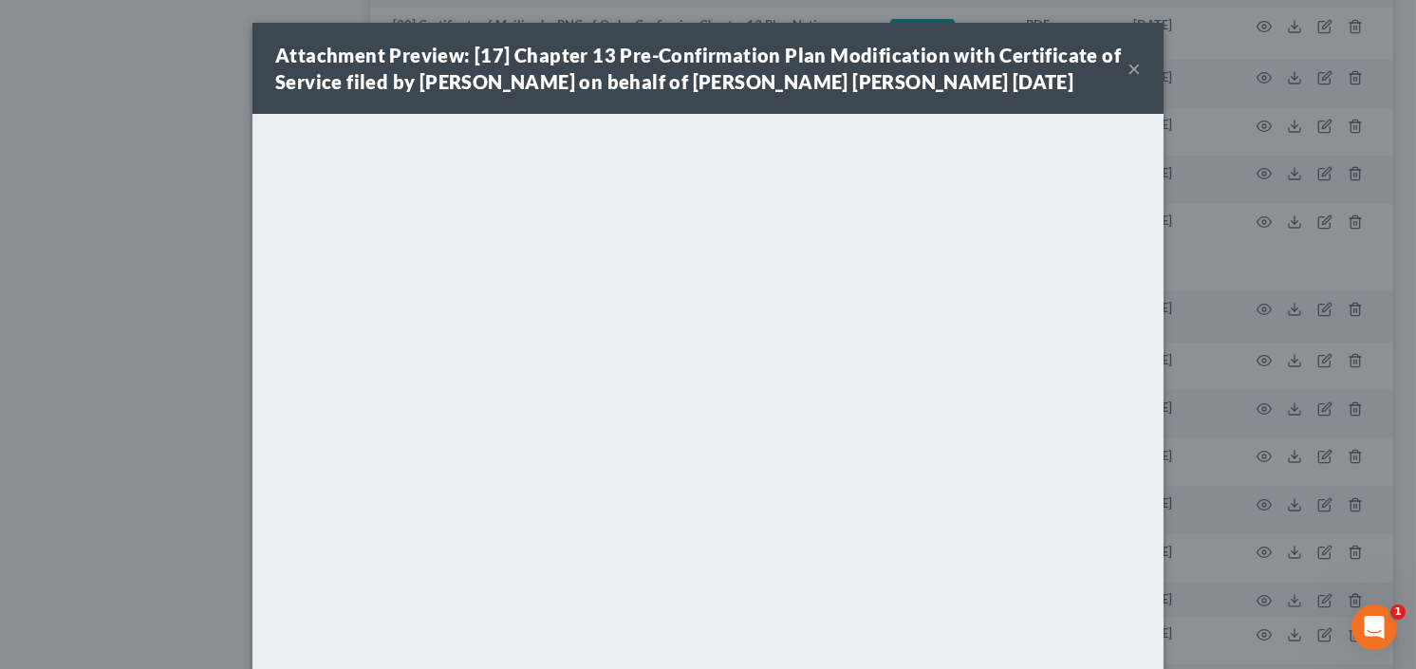
click at [1127, 79] on button "×" at bounding box center [1133, 68] width 13 height 23
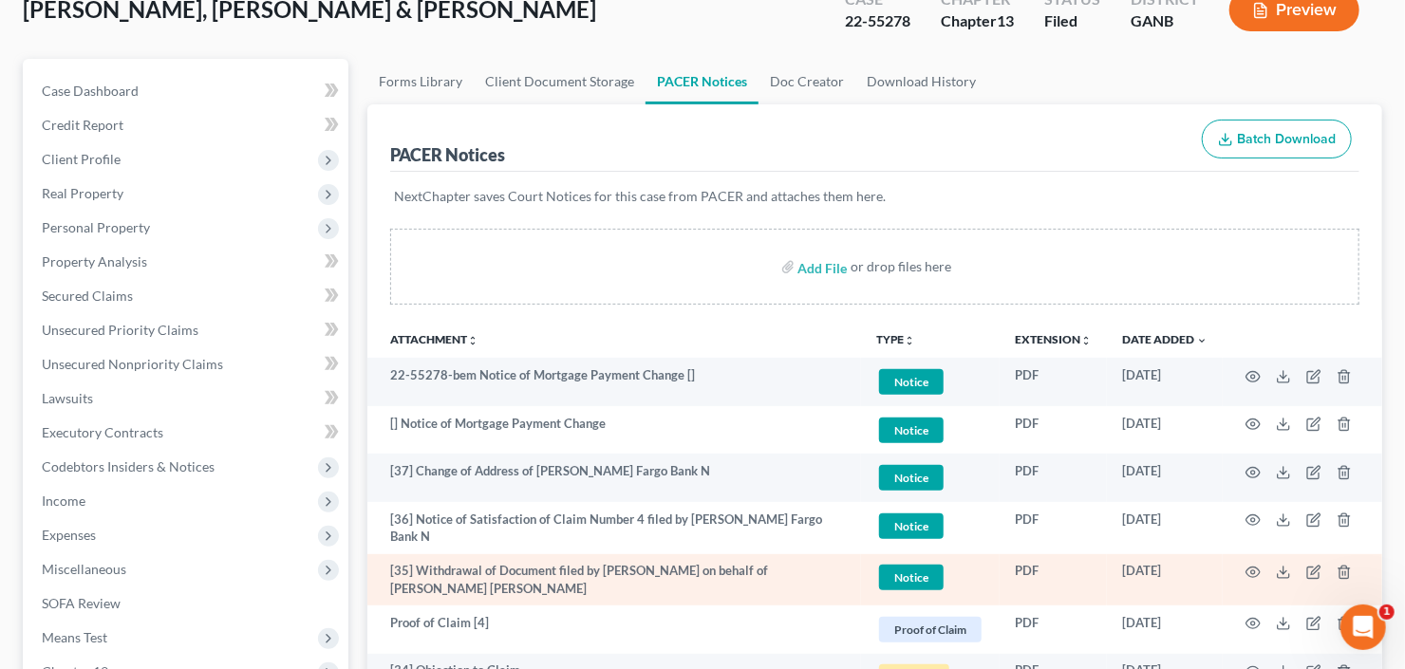
scroll to position [0, 0]
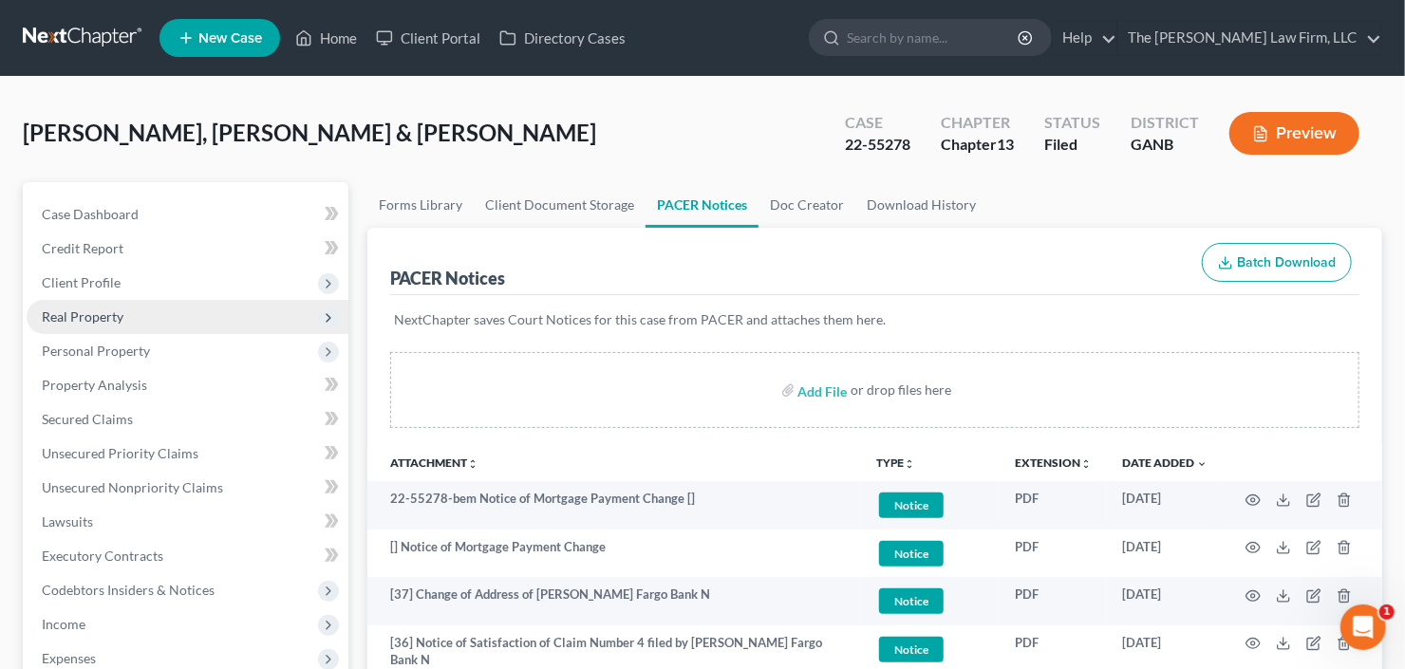
click at [108, 324] on span "Real Property" at bounding box center [188, 317] width 322 height 34
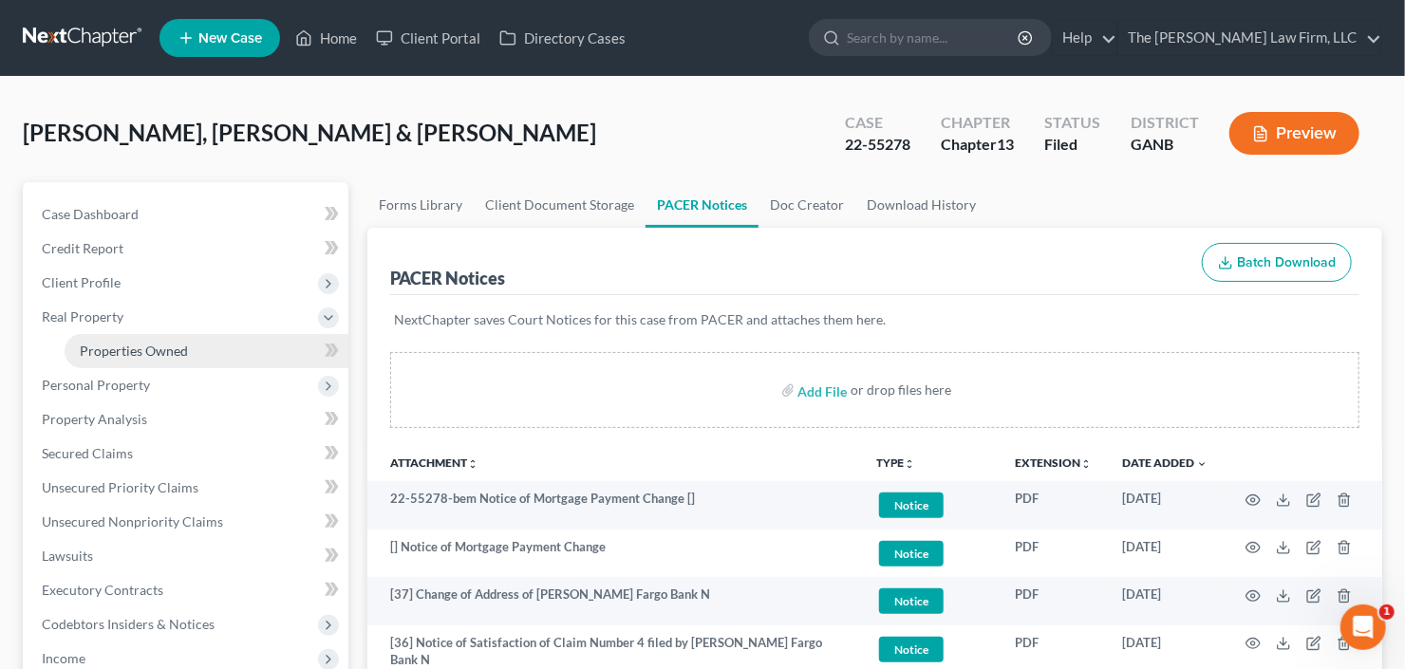
drag, startPoint x: 125, startPoint y: 350, endPoint x: 245, endPoint y: 337, distance: 120.3
click at [125, 350] on span "Properties Owned" at bounding box center [134, 351] width 108 height 16
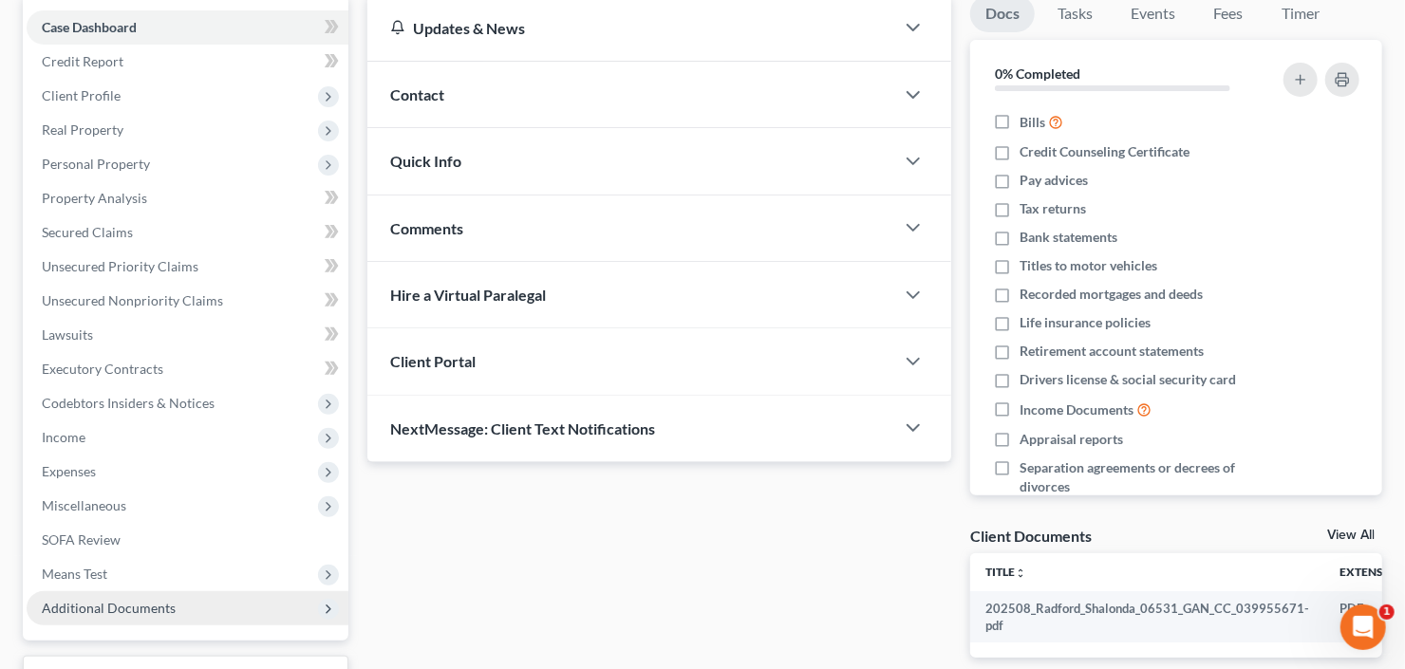
scroll to position [336, 0]
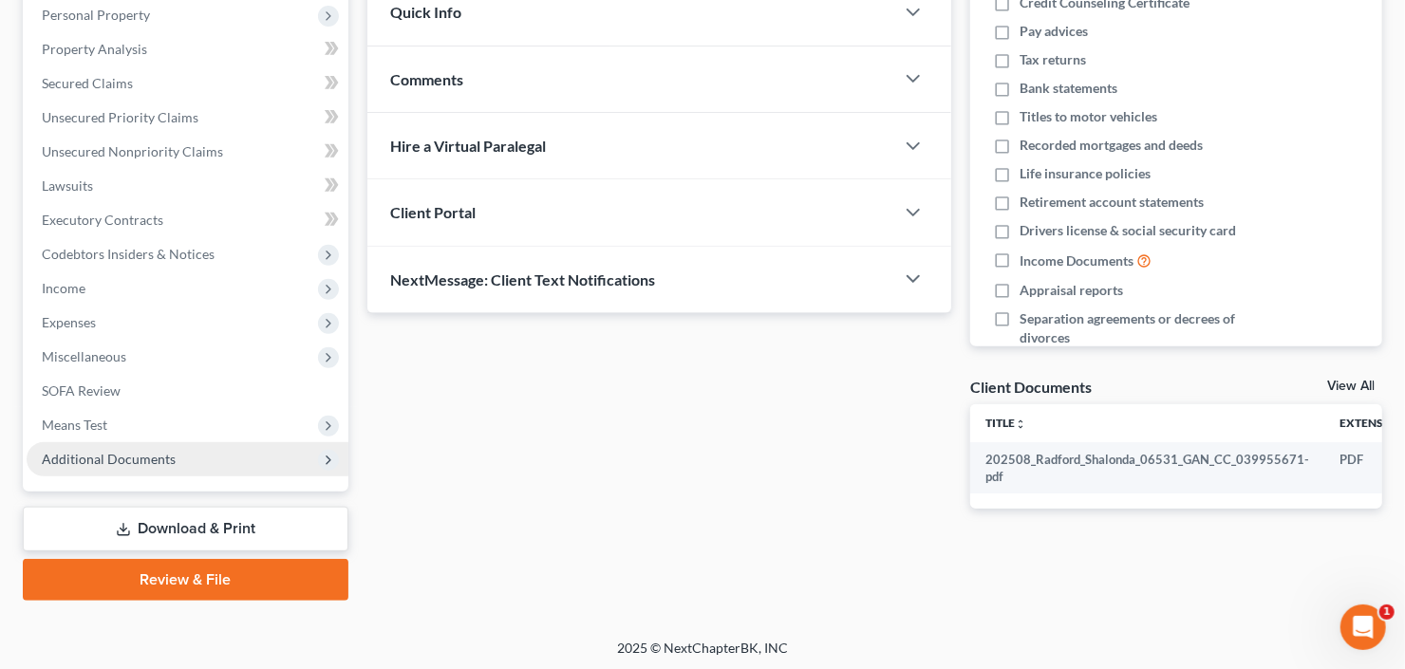
click at [116, 456] on span "Additional Documents" at bounding box center [109, 459] width 134 height 16
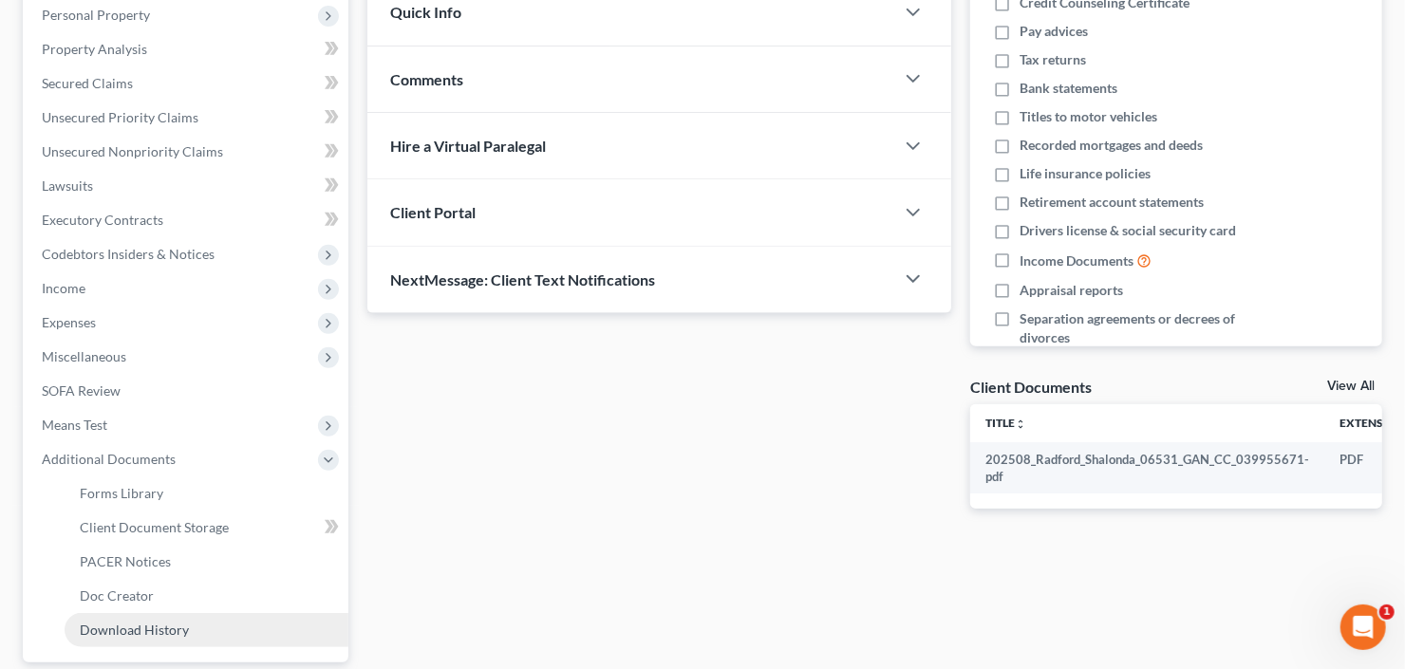
click at [156, 631] on span "Download History" at bounding box center [134, 630] width 109 height 16
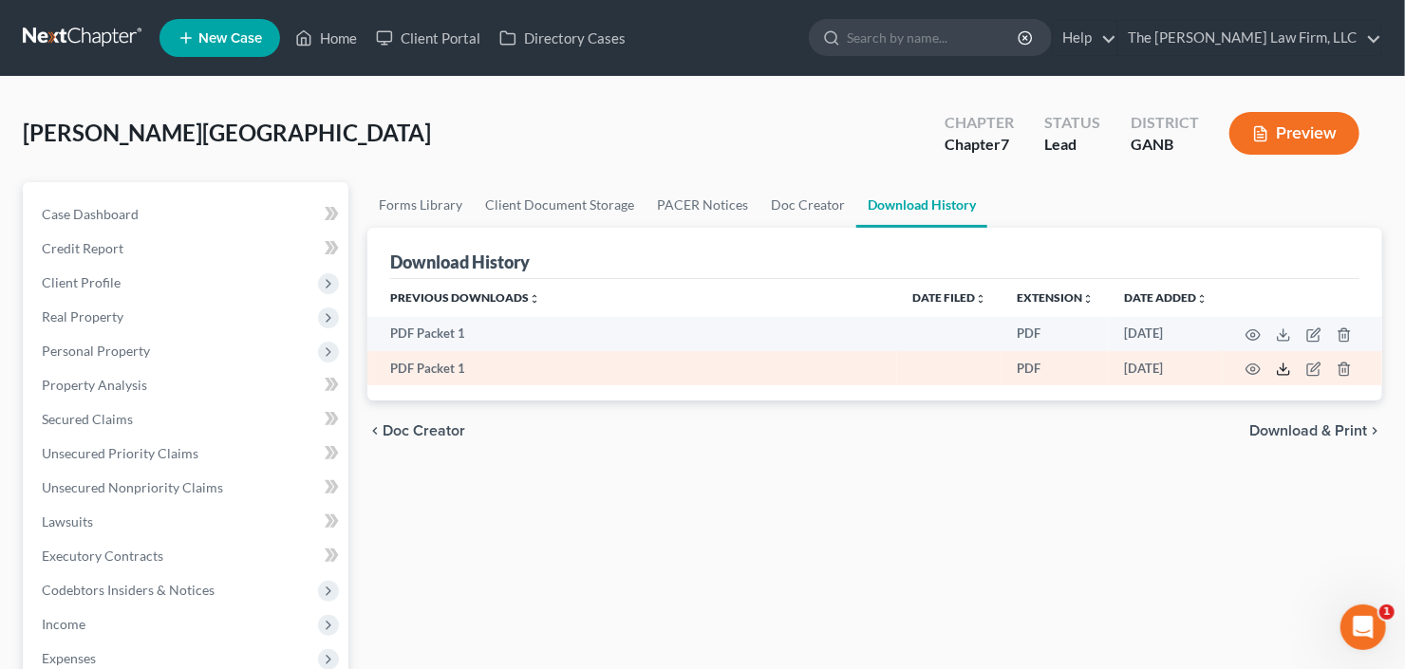
click at [1285, 370] on icon at bounding box center [1282, 369] width 15 height 15
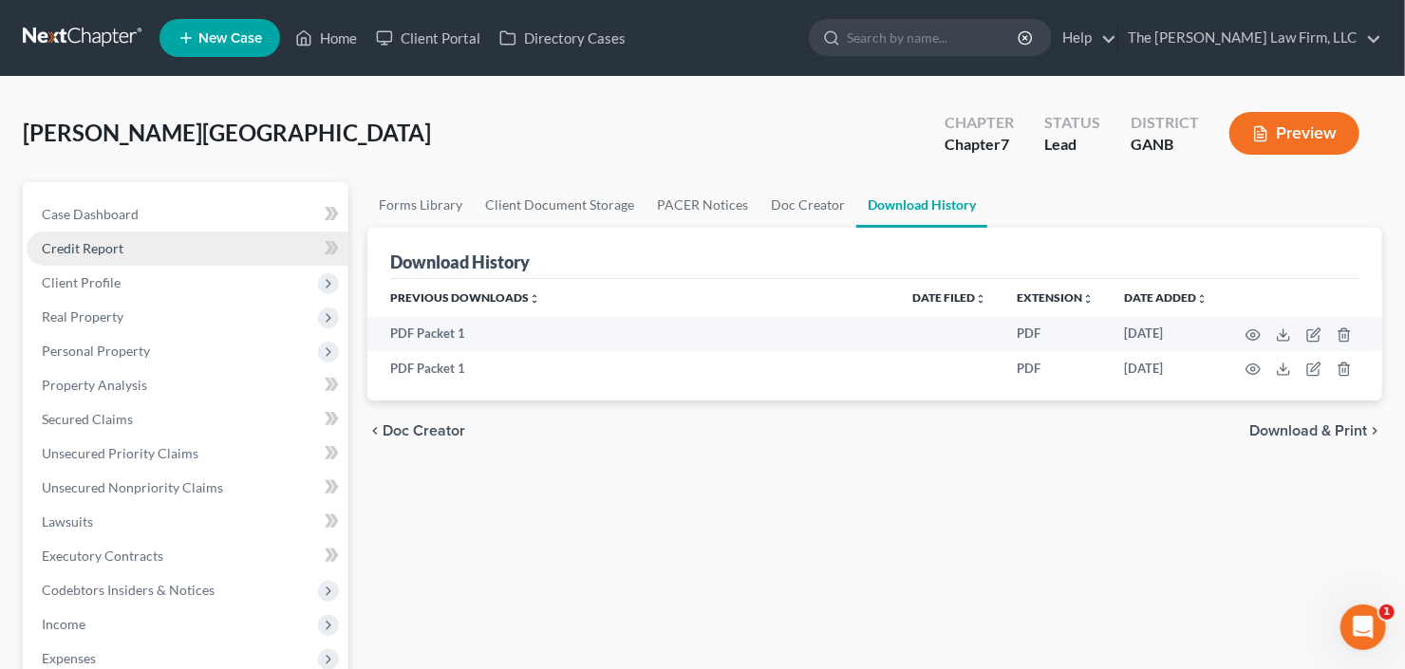
click at [113, 240] on span "Credit Report" at bounding box center [83, 248] width 82 height 16
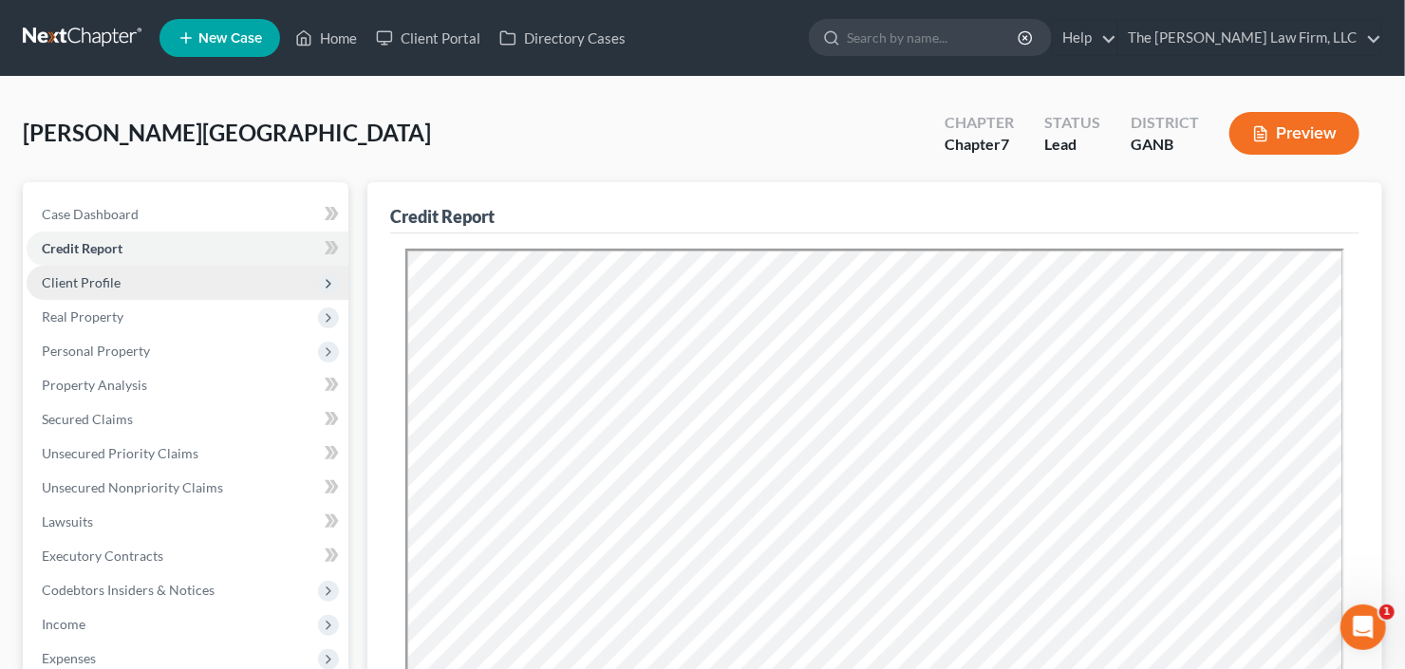
click at [108, 288] on span "Client Profile" at bounding box center [81, 282] width 79 height 16
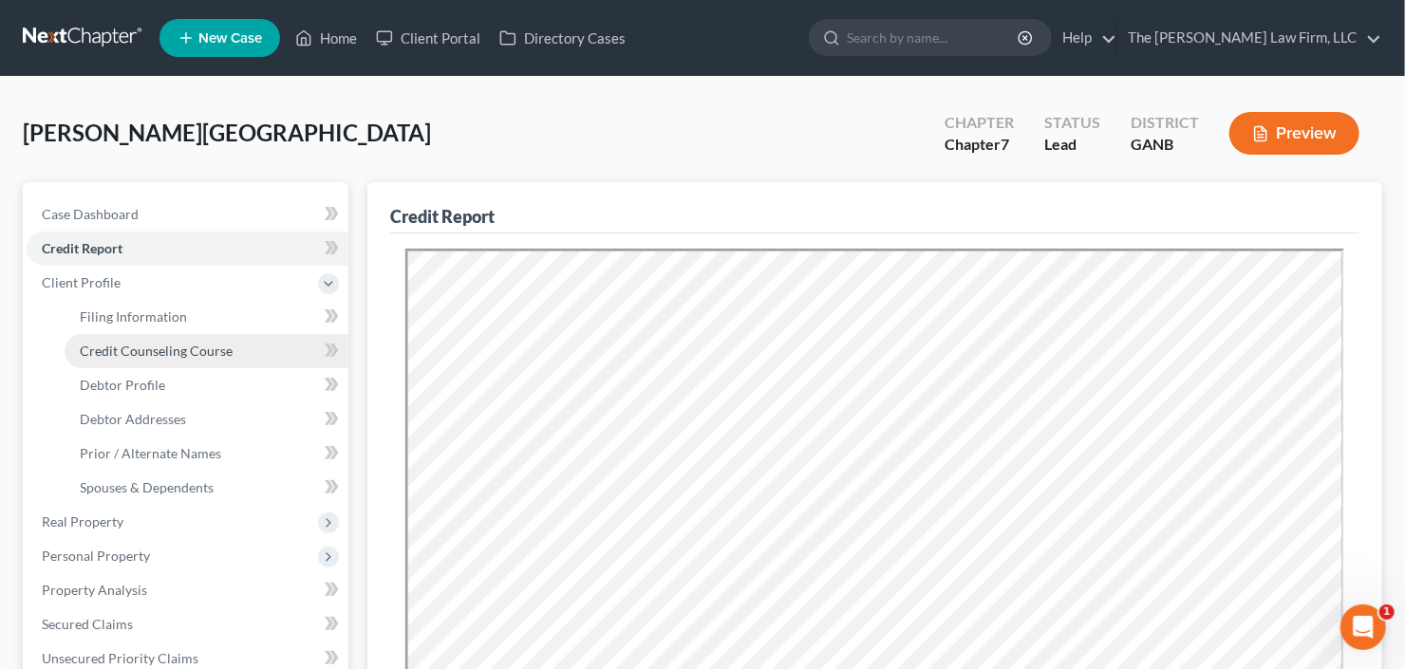
click at [150, 340] on link "Credit Counseling Course" at bounding box center [207, 351] width 284 height 34
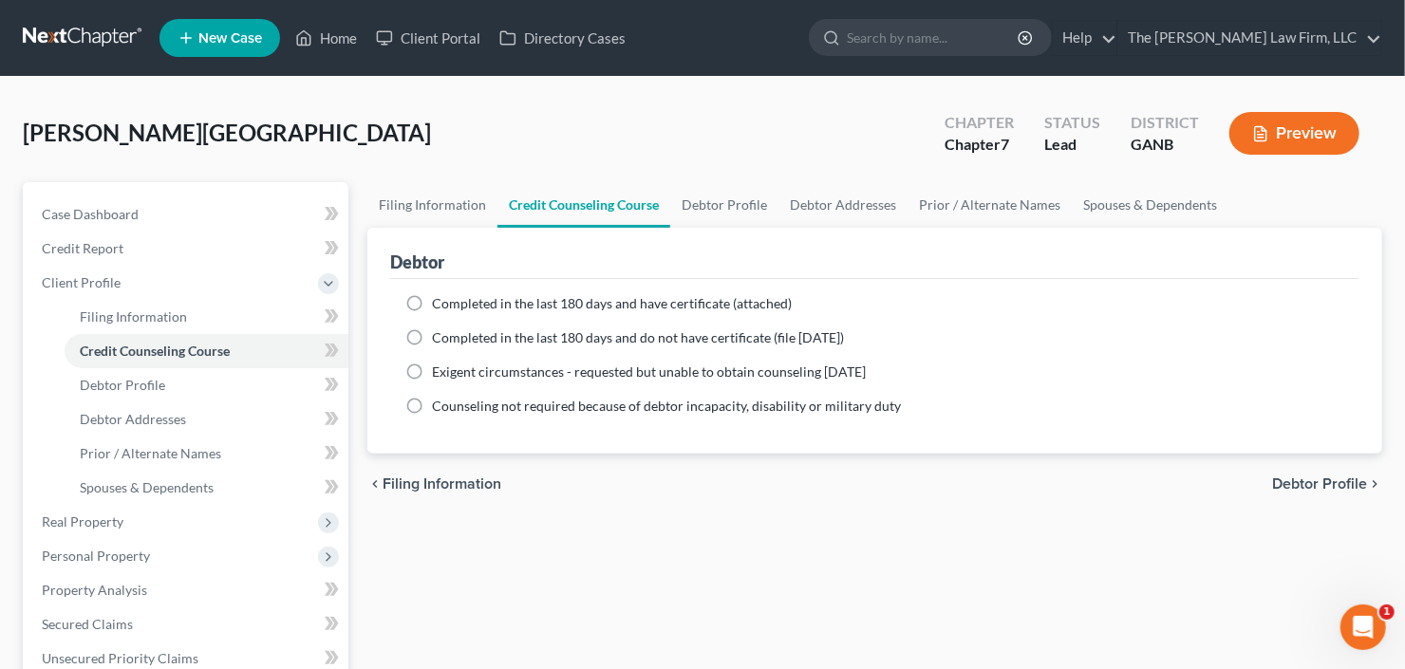
click at [463, 305] on span "Completed in the last 180 days and have certificate (attached)" at bounding box center [612, 303] width 360 height 16
click at [452, 305] on input "Completed in the last 180 days and have certificate (attached)" at bounding box center [445, 300] width 12 height 12
radio input "true"
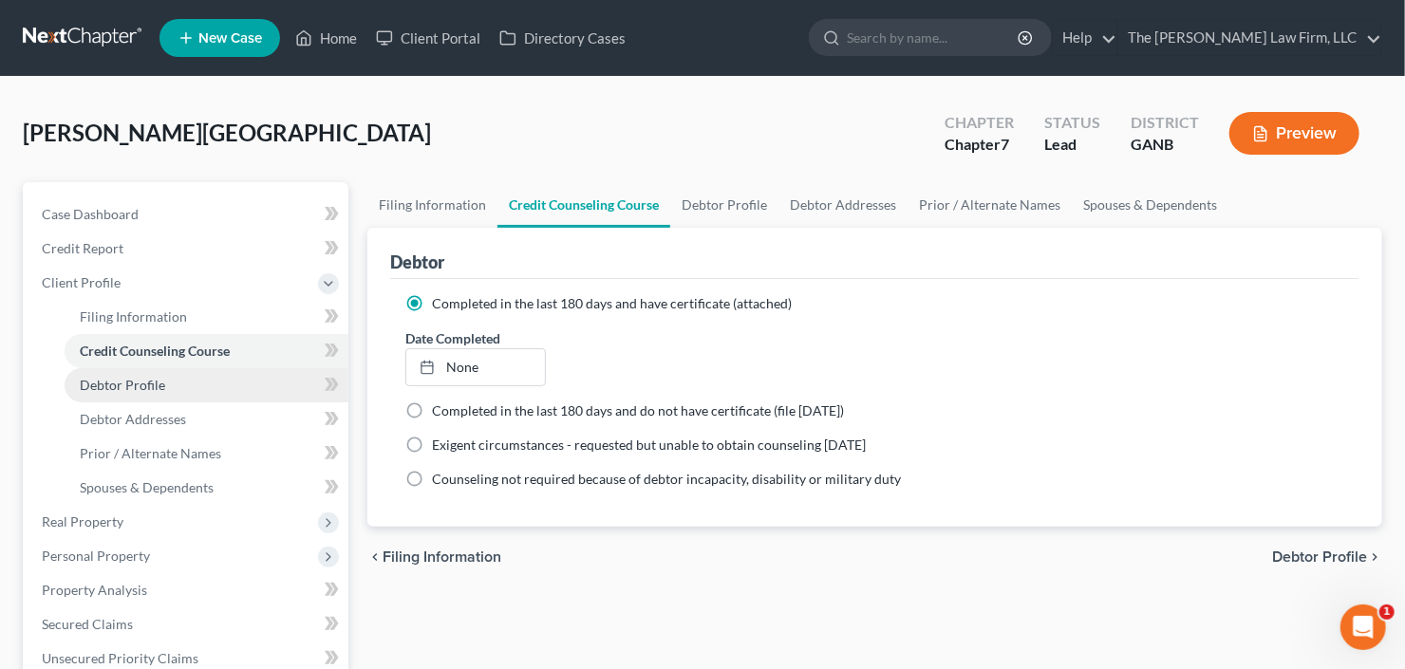
click at [108, 393] on link "Debtor Profile" at bounding box center [207, 385] width 284 height 34
select select "0"
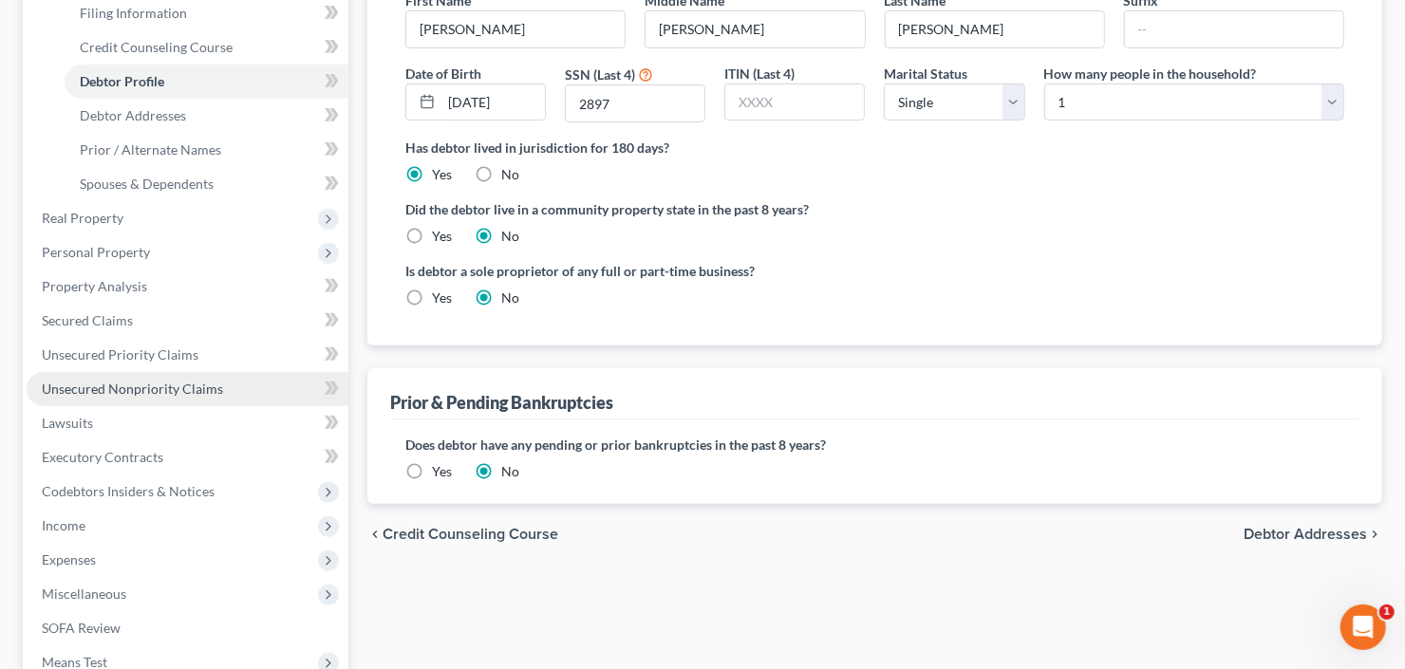
click at [159, 392] on span "Unsecured Nonpriority Claims" at bounding box center [132, 389] width 181 height 16
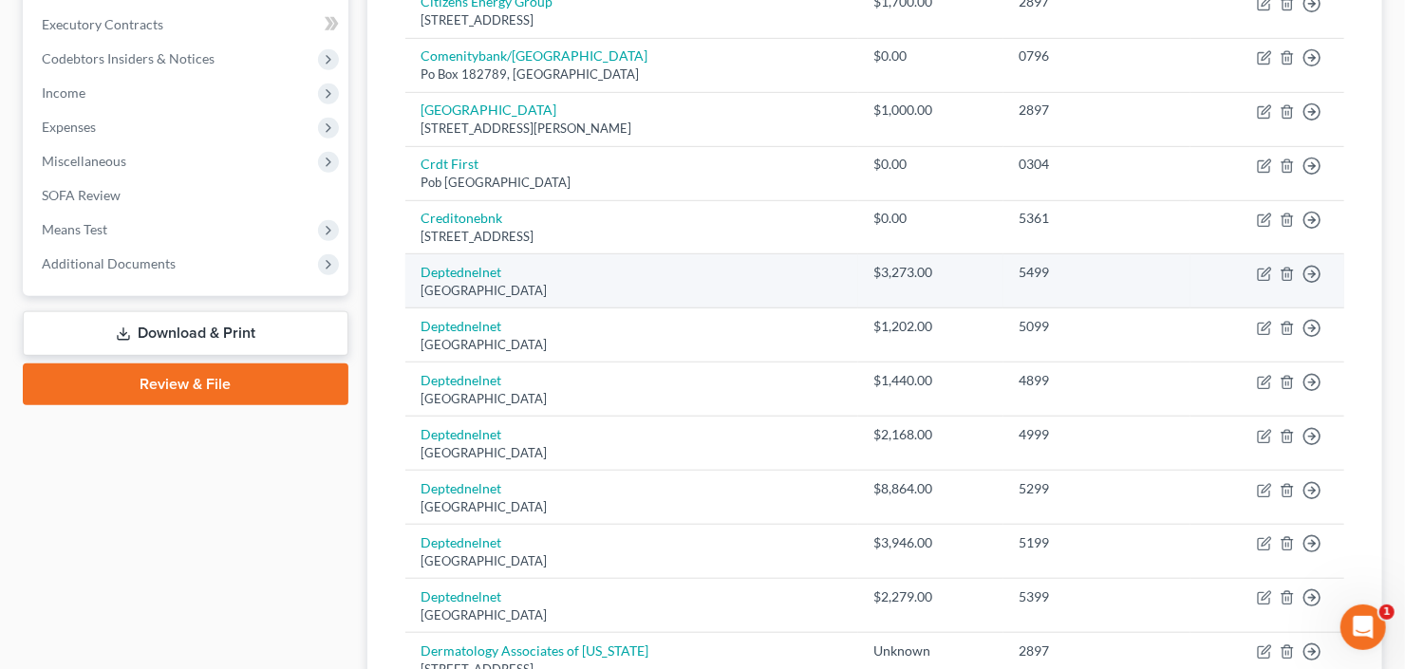
scroll to position [683, 0]
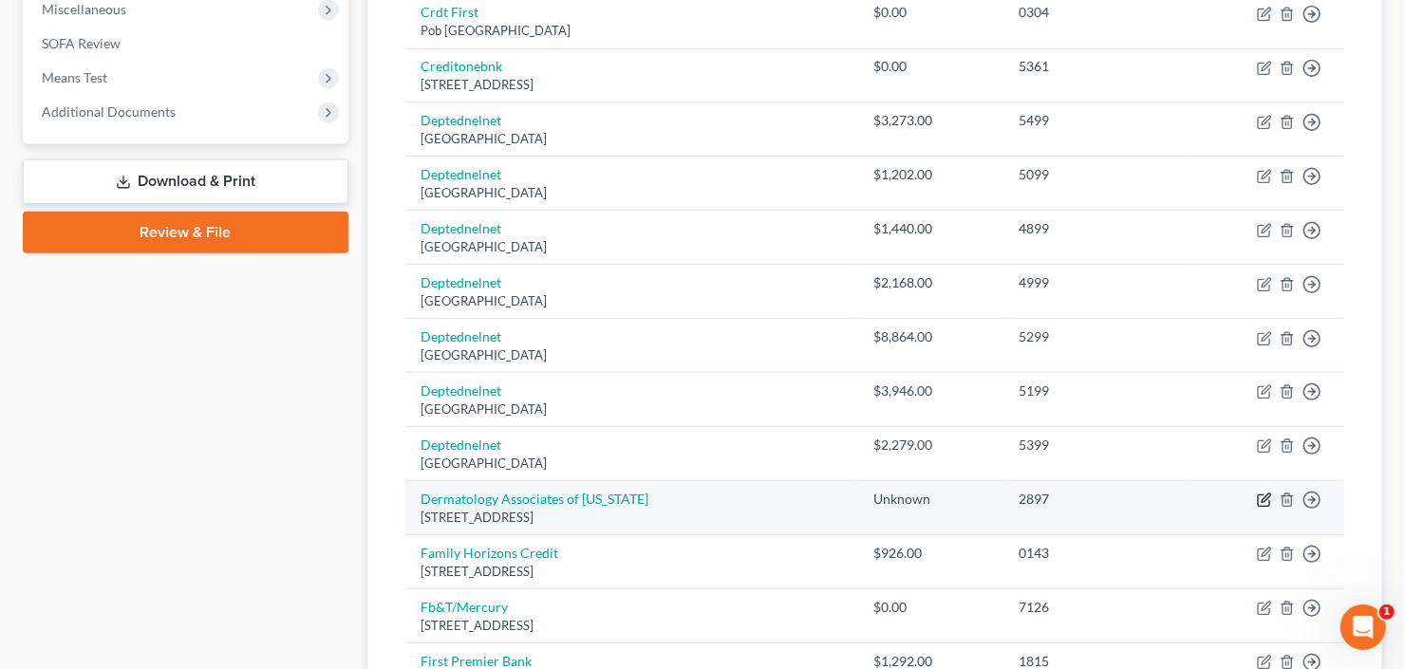
click at [1261, 498] on icon "button" at bounding box center [1265, 498] width 9 height 9
select select "15"
select select "9"
select select "0"
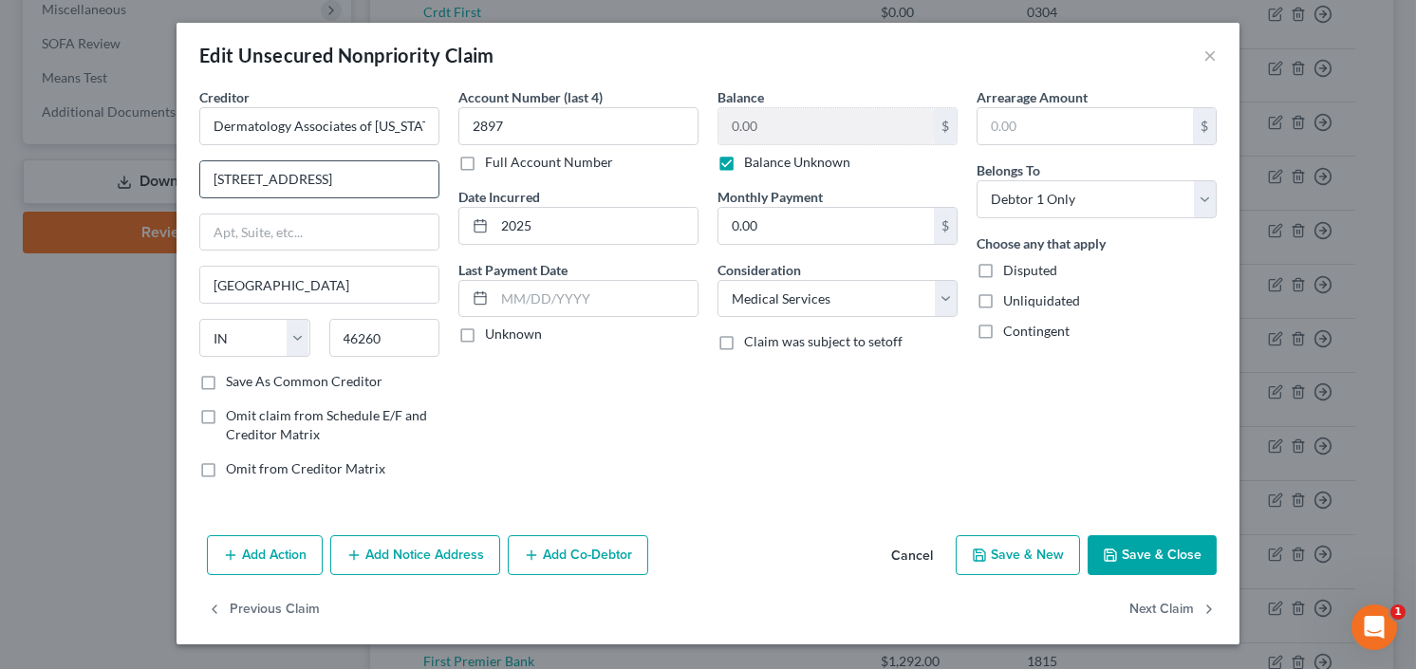
click at [385, 178] on input "8433 Harcourt Rd, Ste 310" at bounding box center [319, 179] width 238 height 36
drag, startPoint x: 390, startPoint y: 177, endPoint x: 56, endPoint y: 219, distance: 336.6
click at [101, 215] on div "Edit Unsecured Nonpriority Claim × Creditor * Dermatology Associates of Indiana…" at bounding box center [708, 334] width 1416 height 669
type input "931 East 86th"
type input "Suite 104"
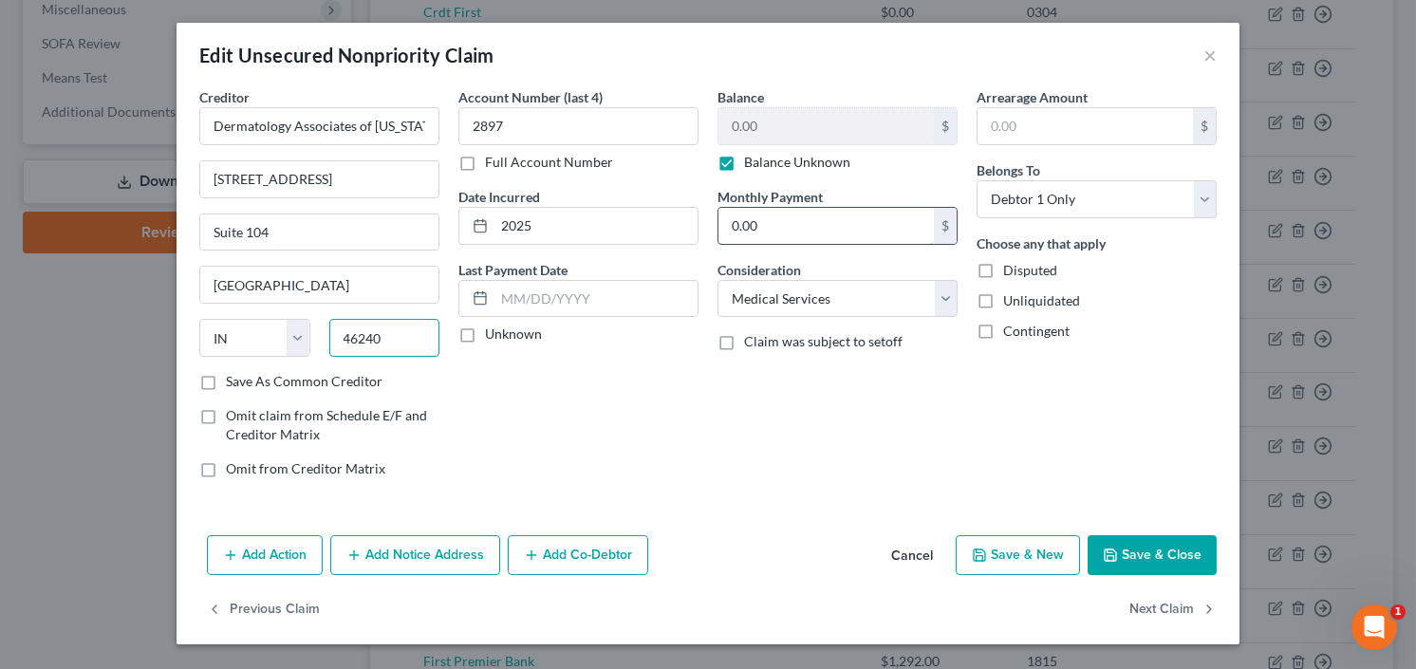
type input "46240"
click at [744, 167] on label "Balance Unknown" at bounding box center [797, 162] width 106 height 19
click at [752, 165] on input "Balance Unknown" at bounding box center [758, 159] width 12 height 12
checkbox input "false"
click at [779, 114] on input "0.00" at bounding box center [825, 126] width 215 height 36
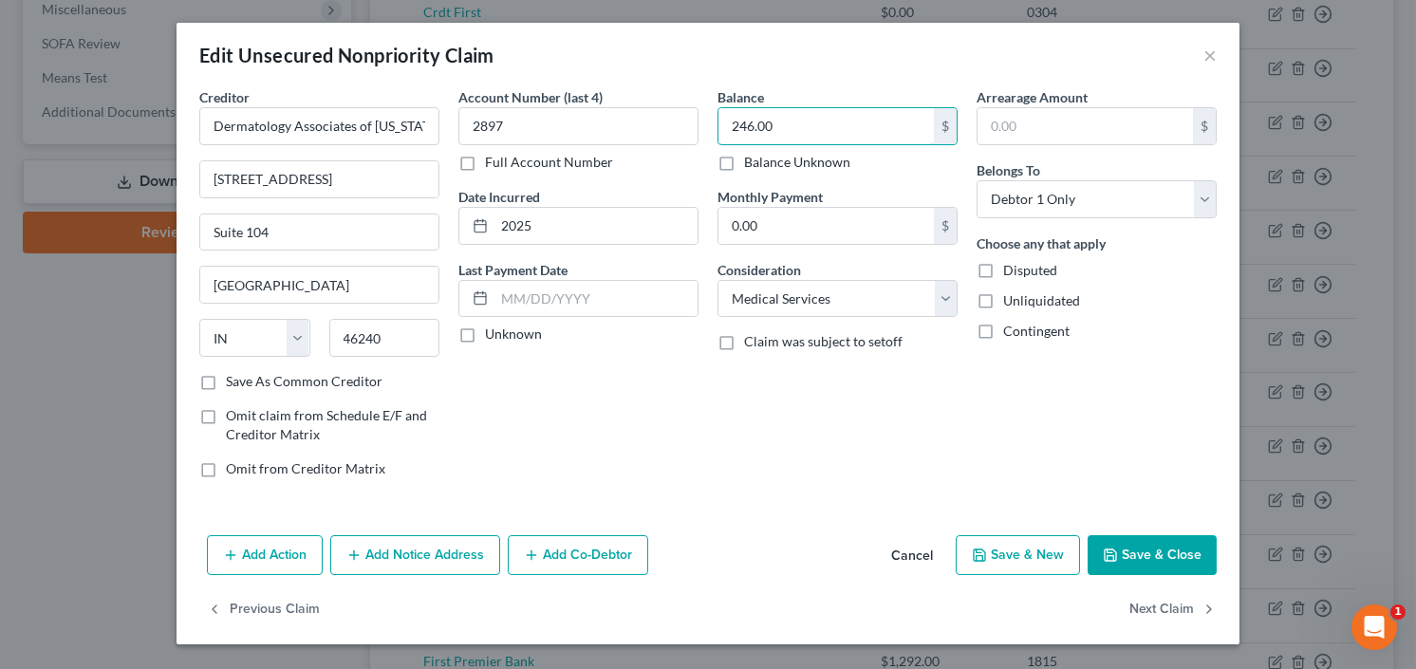
type input "246.00"
click at [1135, 559] on button "Save & Close" at bounding box center [1152, 555] width 129 height 40
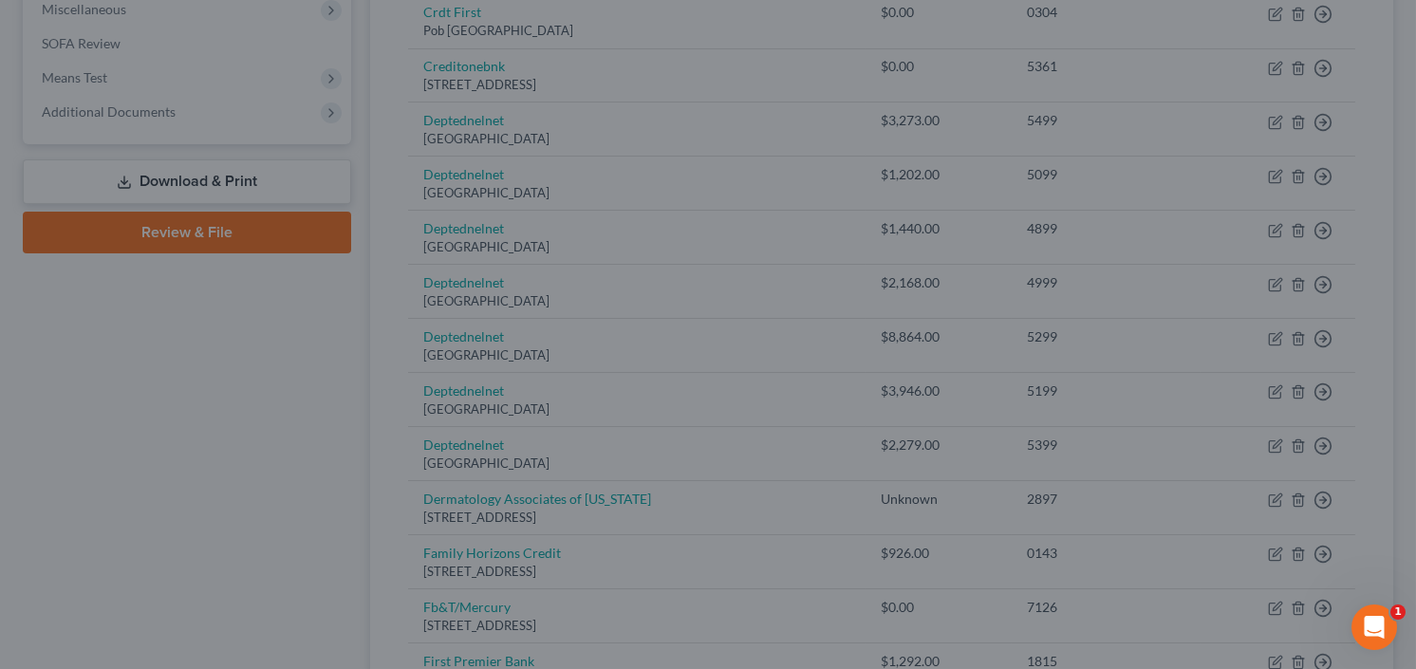
type input "0"
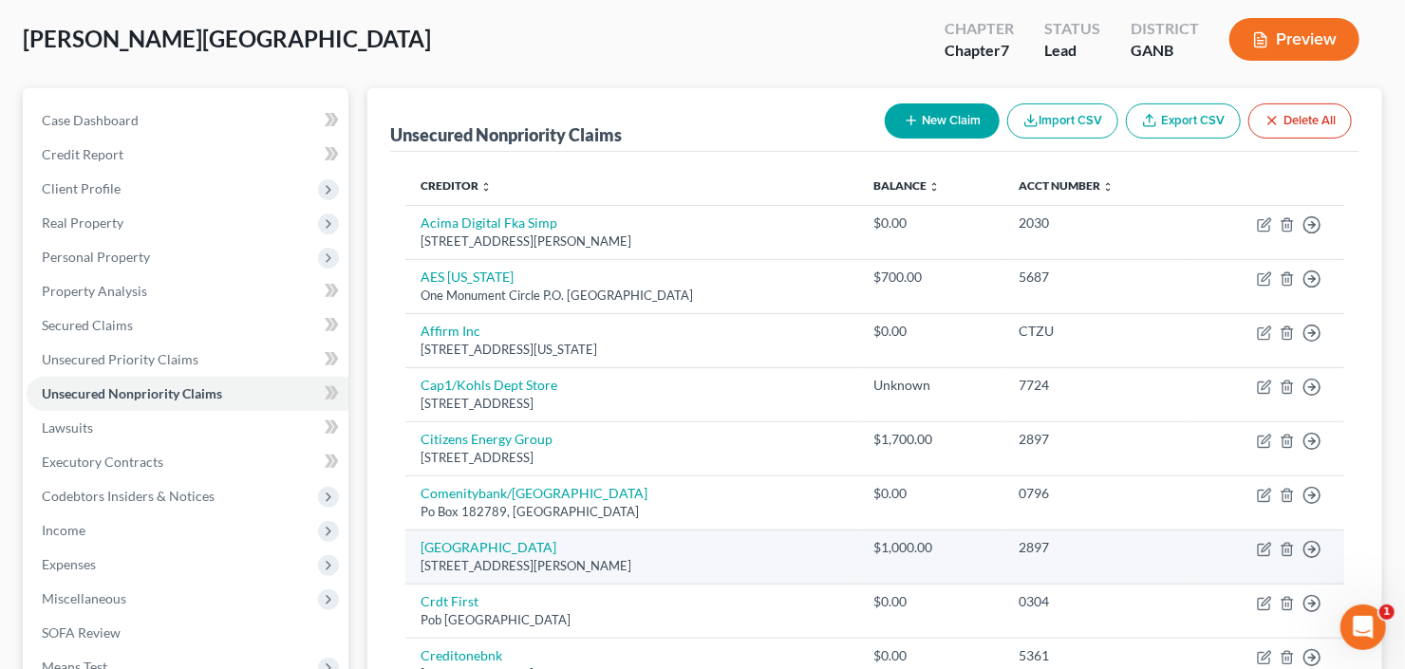
scroll to position [0, 0]
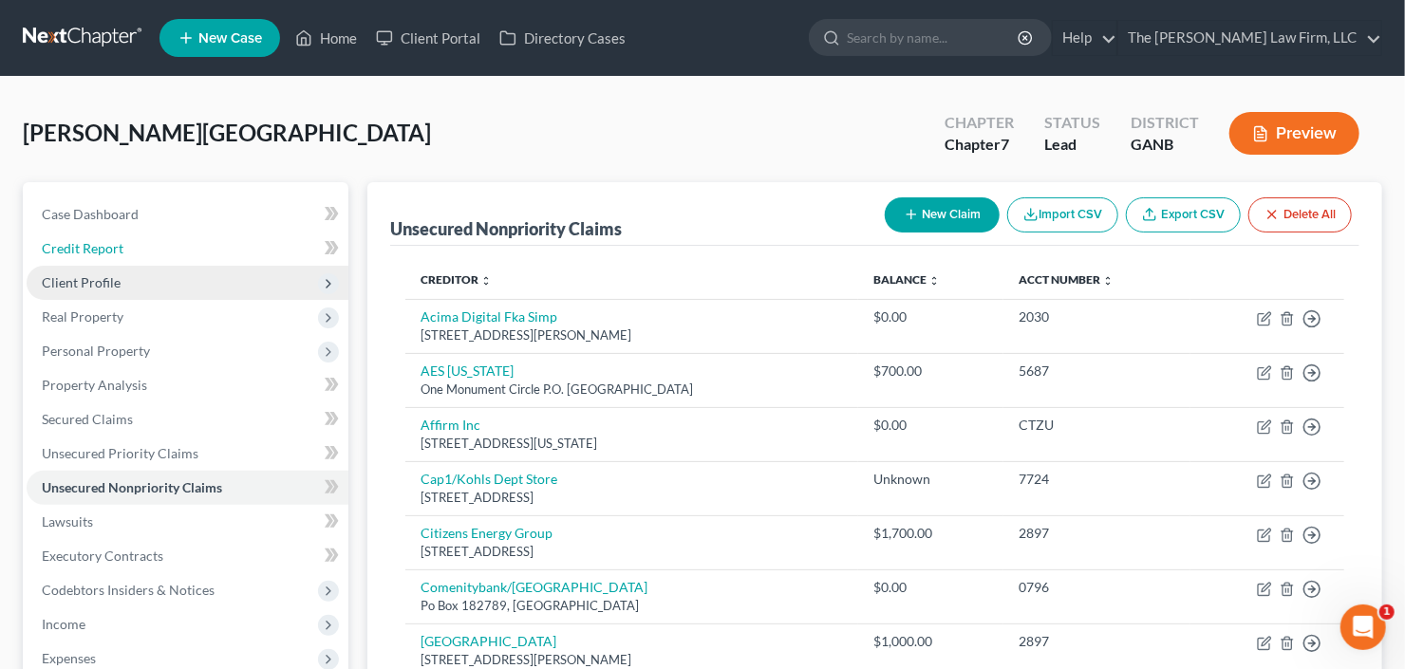
click at [92, 262] on link "Credit Report" at bounding box center [188, 249] width 322 height 34
click at [110, 281] on span "Client Profile" at bounding box center [81, 282] width 79 height 16
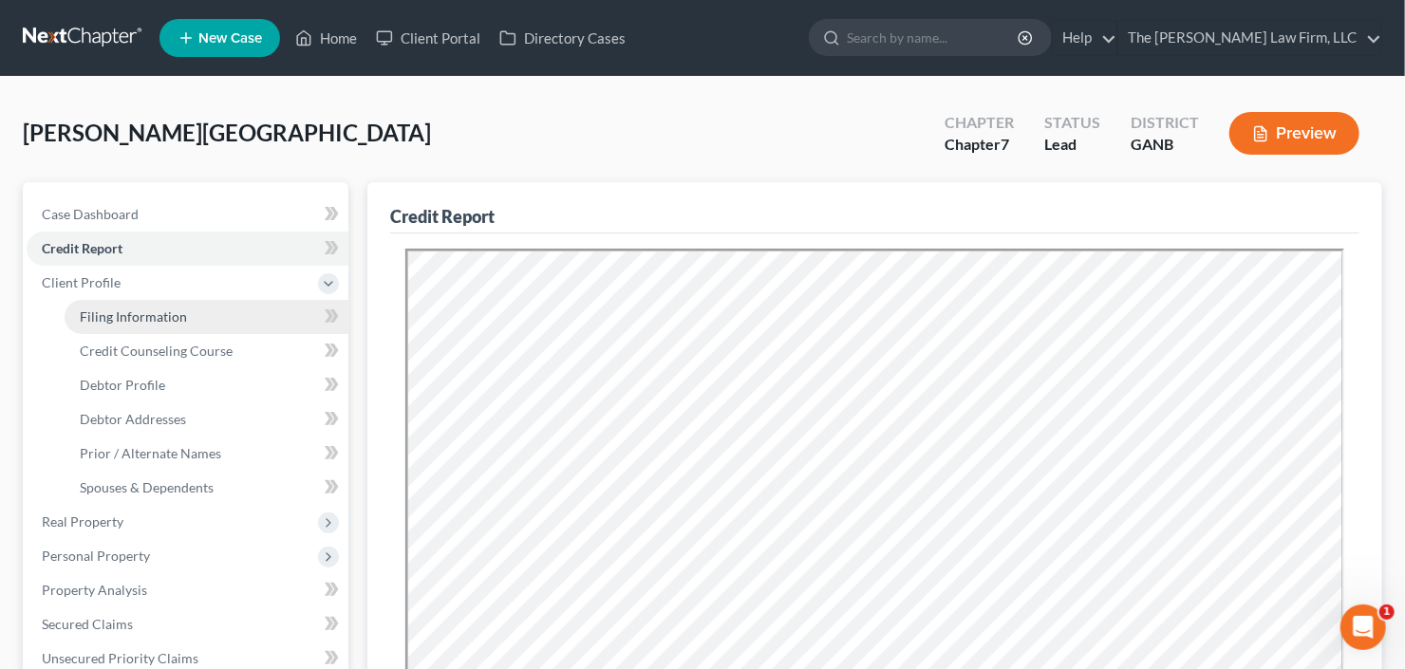
click at [155, 315] on span "Filing Information" at bounding box center [133, 316] width 107 height 16
select select "1"
select select "0"
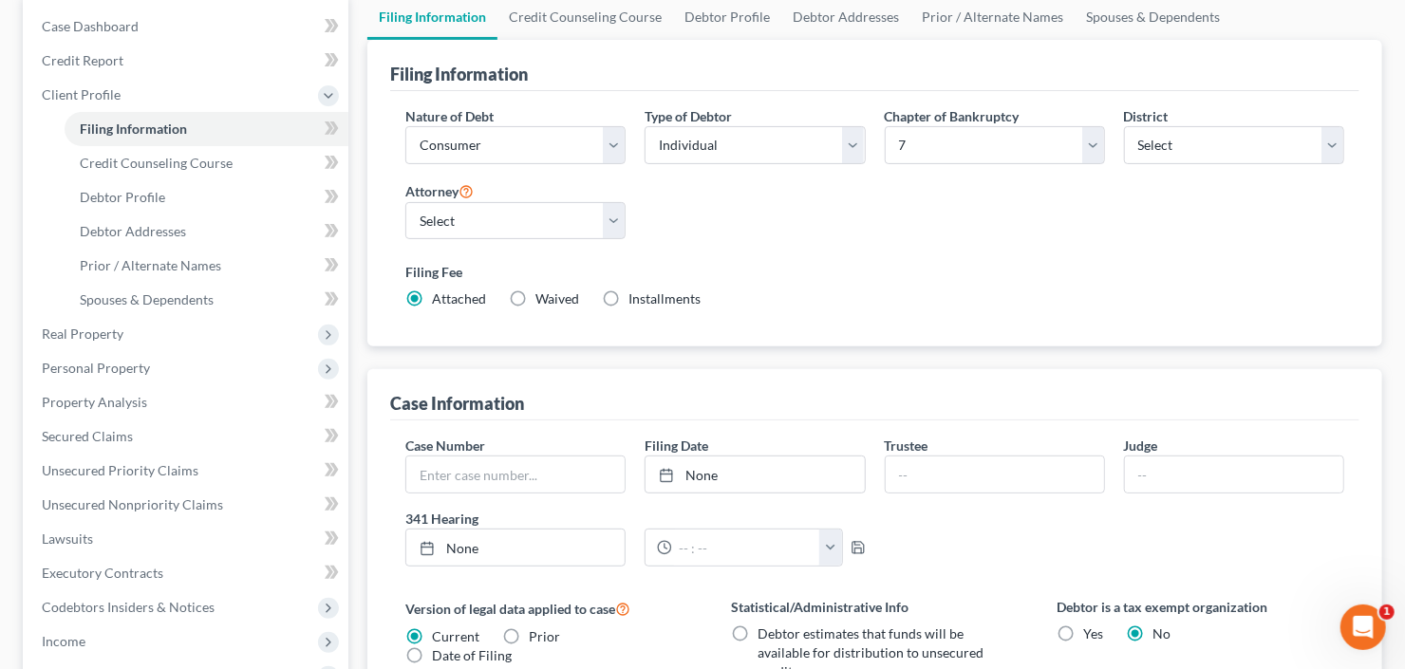
scroll to position [76, 0]
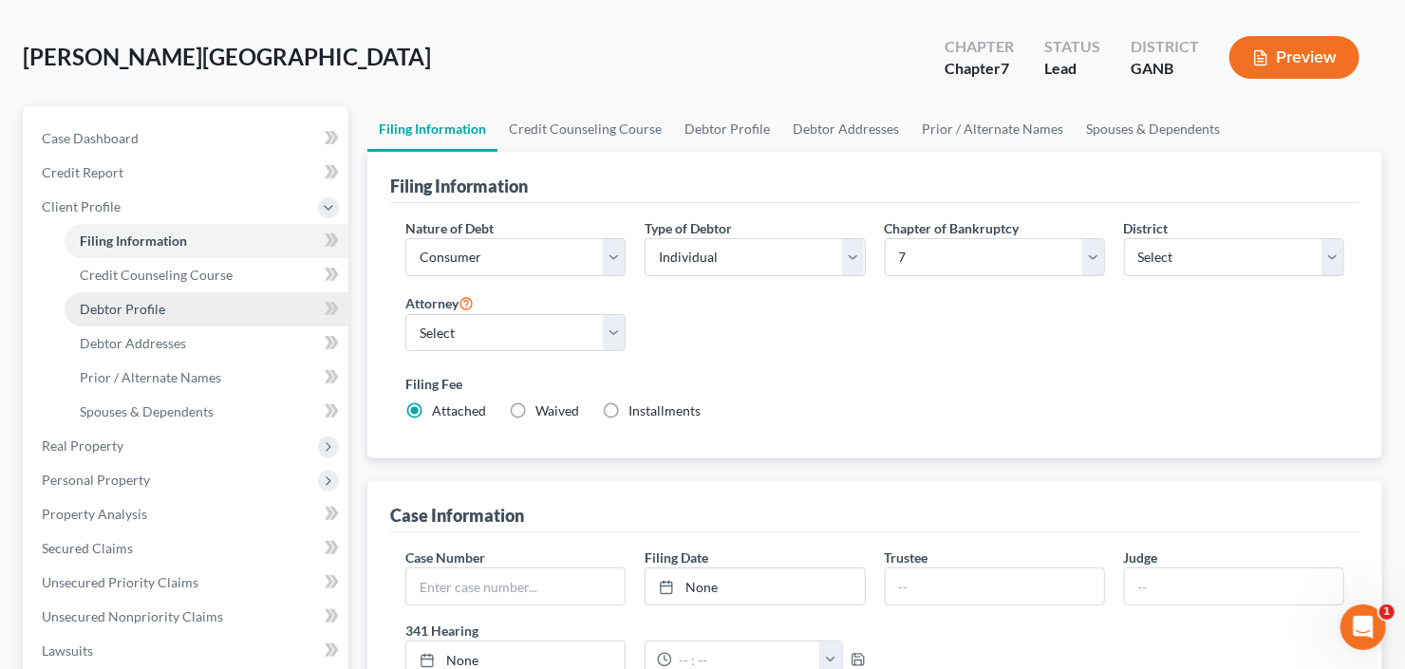
click at [121, 324] on link "Debtor Profile" at bounding box center [207, 309] width 284 height 34
select select "0"
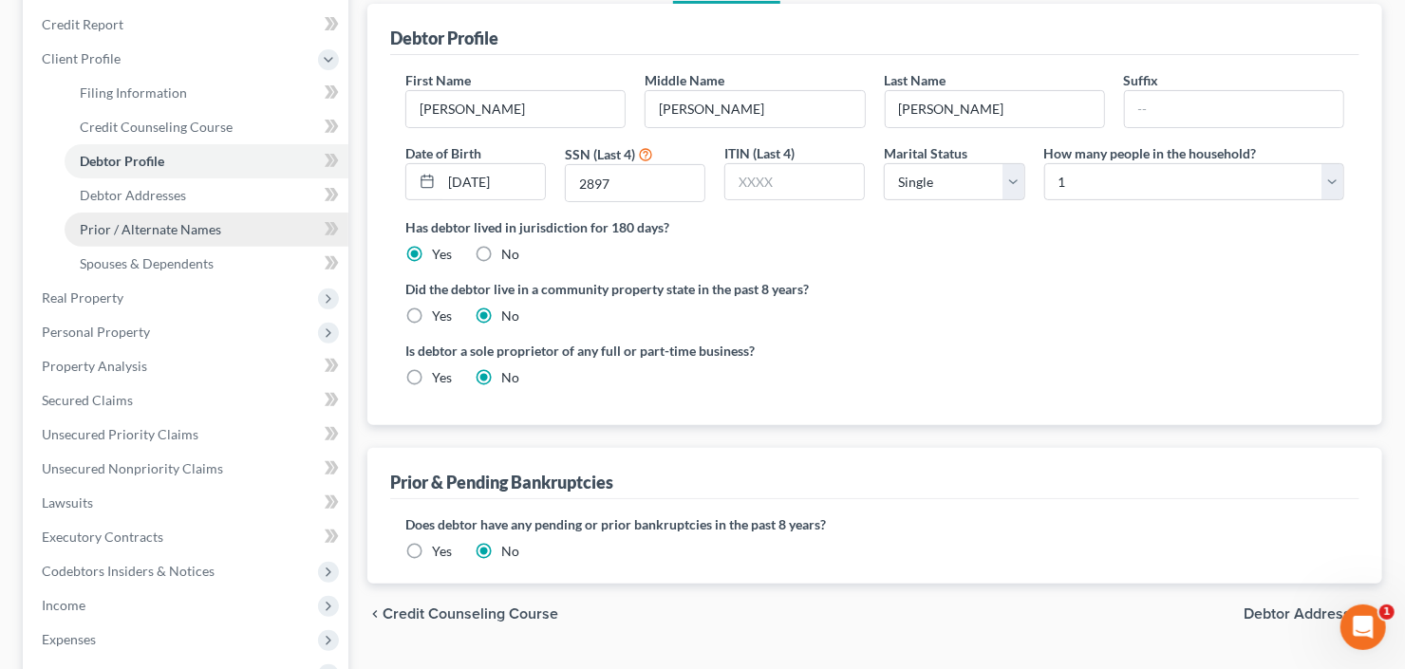
scroll to position [228, 0]
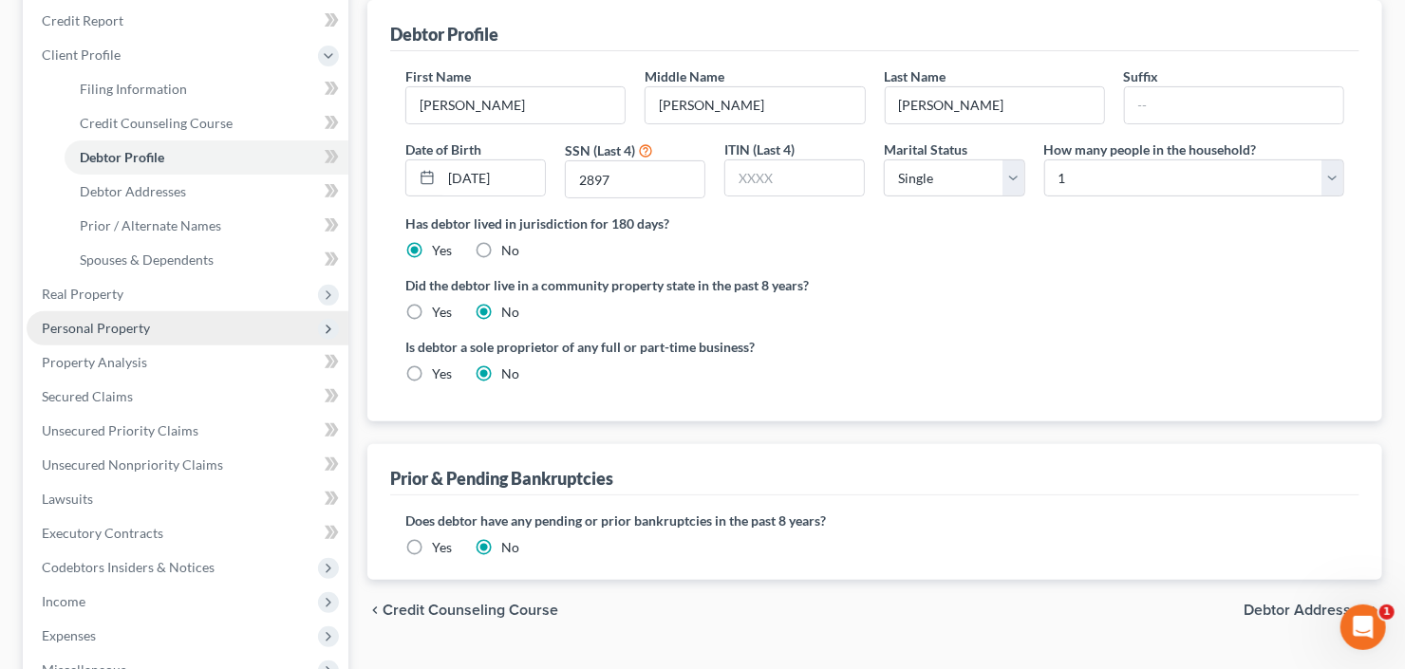
click at [130, 332] on span "Personal Property" at bounding box center [96, 328] width 108 height 16
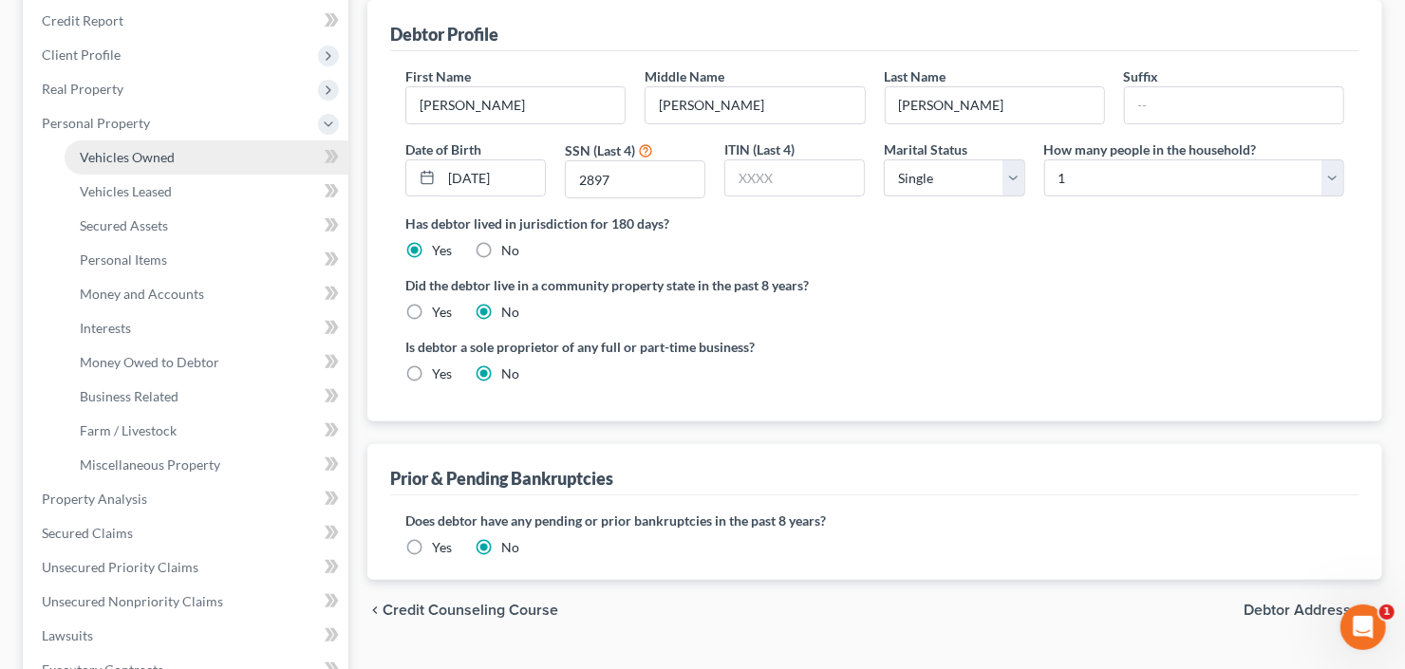
click at [172, 162] on span "Vehicles Owned" at bounding box center [127, 157] width 95 height 16
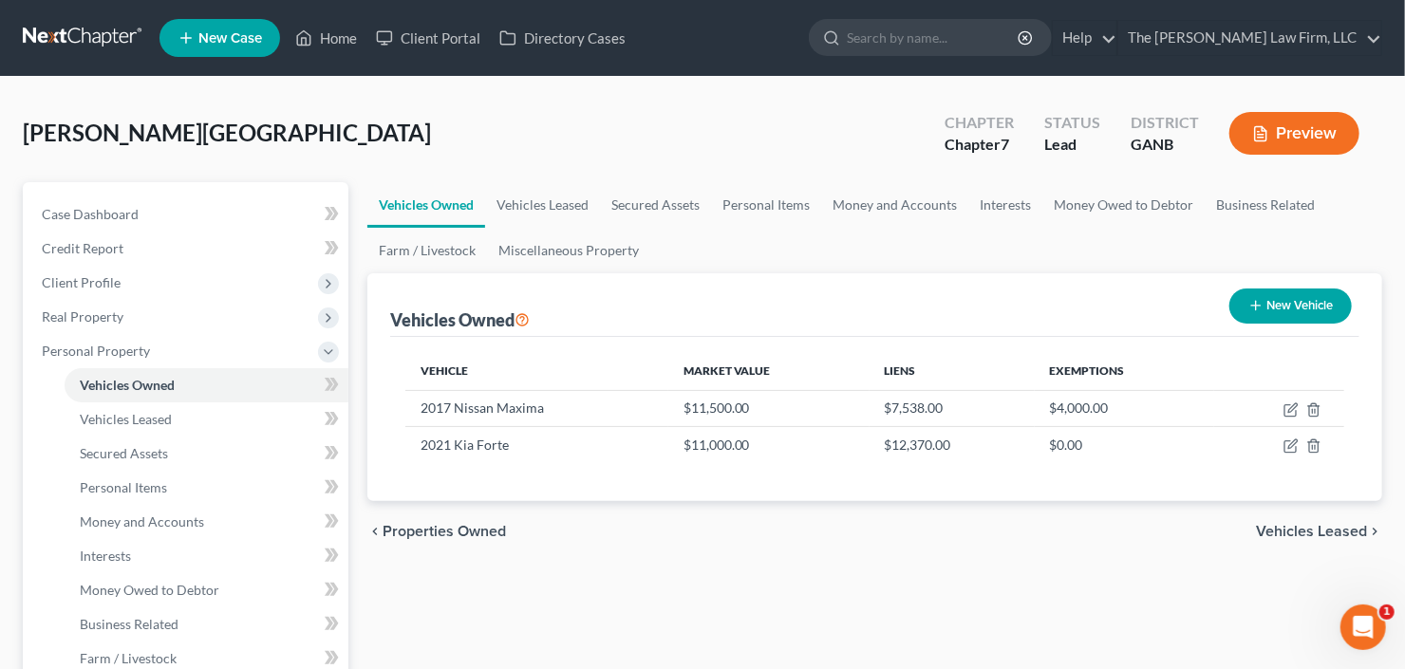
click at [1318, 305] on button "New Vehicle" at bounding box center [1290, 305] width 122 height 35
select select "0"
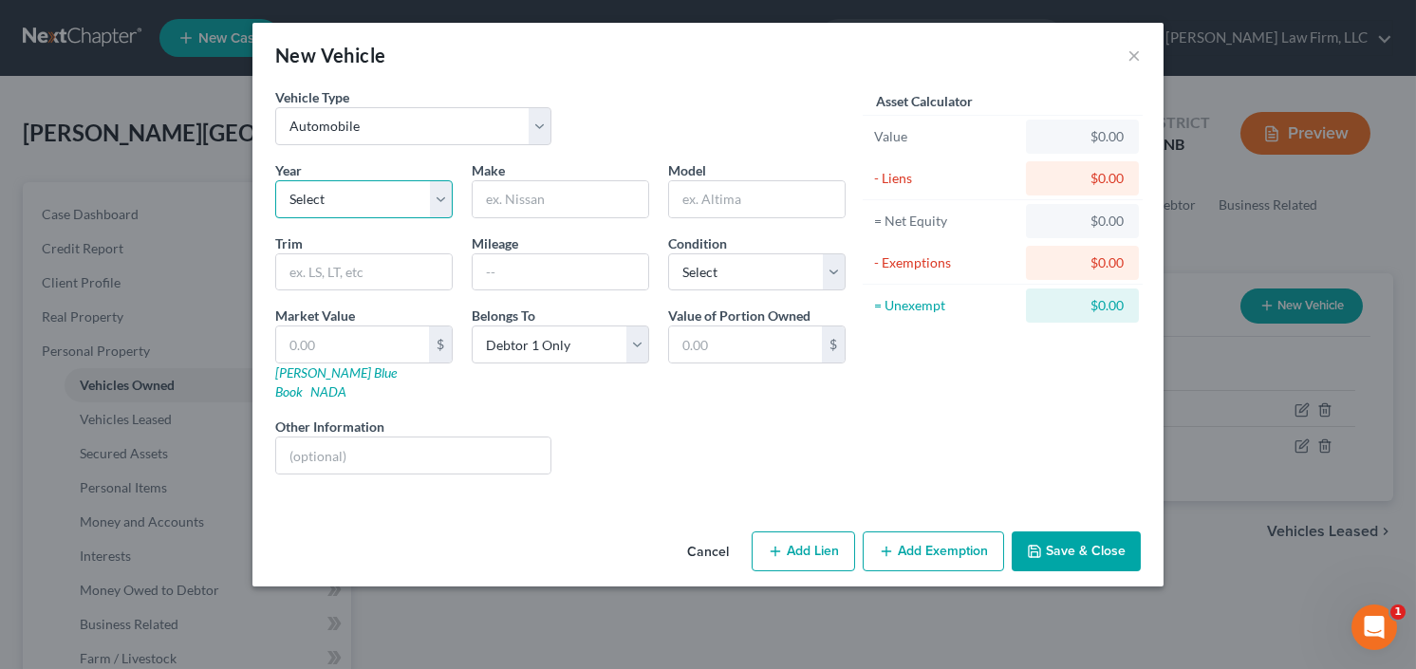
click at [349, 201] on select "Select 2026 2025 2024 2023 2022 2021 2020 2019 2018 2017 2016 2015 2014 2013 20…" at bounding box center [363, 199] width 177 height 38
select select "14"
click at [275, 180] on select "Select 2026 2025 2024 2023 2022 2021 2020 2019 2018 2017 2016 2015 2014 2013 20…" at bounding box center [363, 199] width 177 height 38
click at [557, 203] on input "text" at bounding box center [561, 199] width 176 height 36
type input "Chevy"
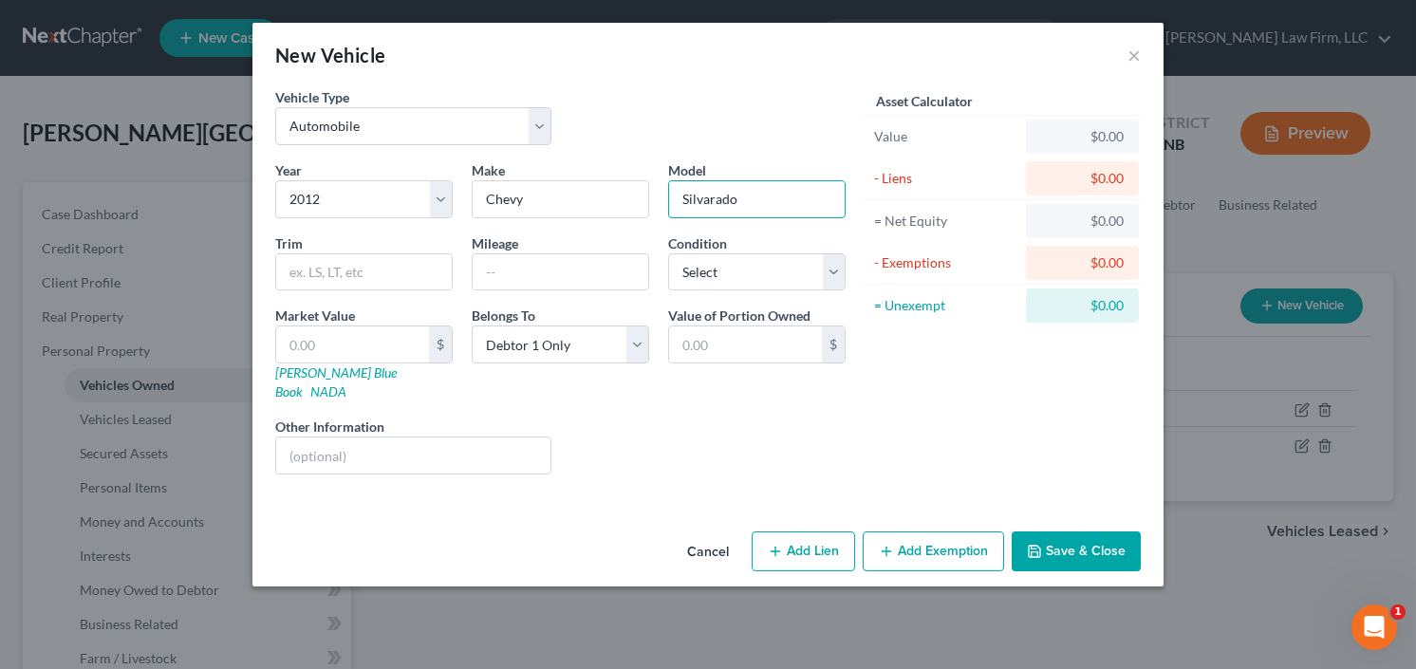
type input "Silvarado"
click at [336, 337] on input "text" at bounding box center [352, 344] width 153 height 36
type input "2"
type input "2.00"
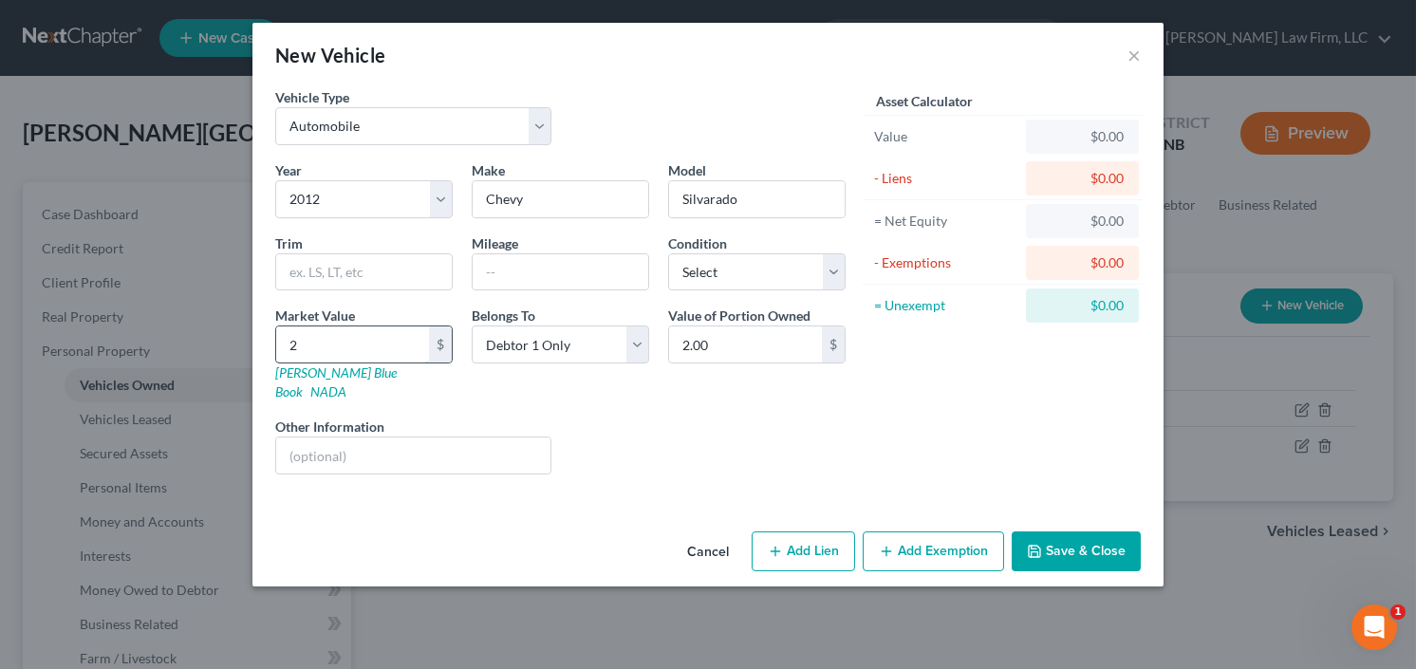
type input "25"
type input "25.00"
type input "250"
type input "250.00"
type input "2500"
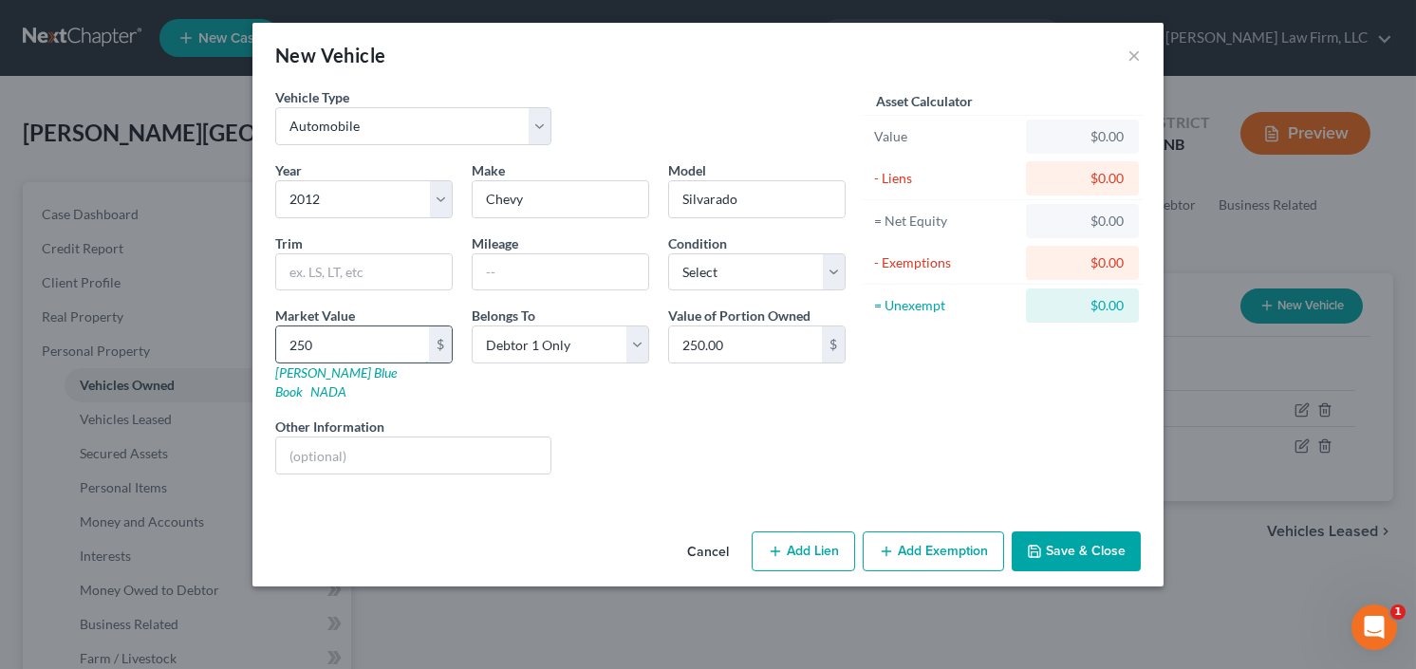
type input "2,500.00"
type input "2,500"
click at [952, 541] on button "Add Exemption" at bounding box center [933, 551] width 141 height 40
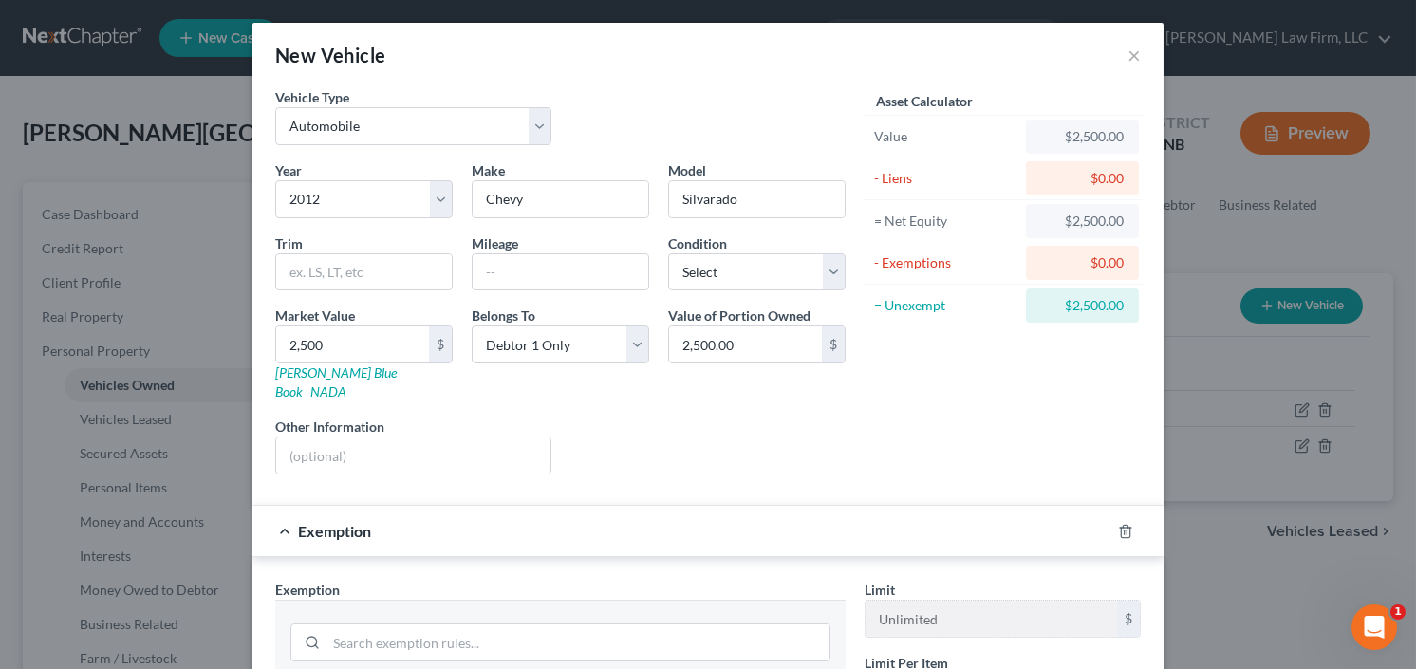
scroll to position [428, 0]
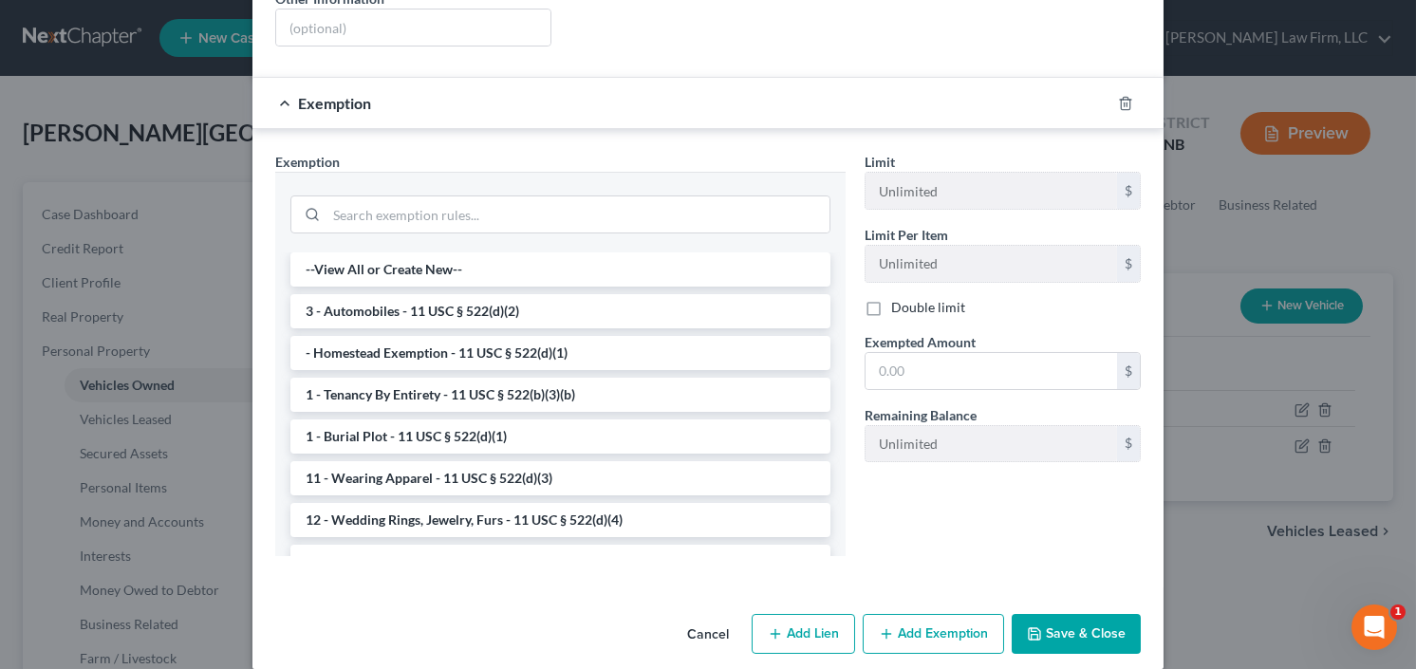
click at [465, 299] on li "3 - Automobiles - 11 USC § 522(d)(2)" at bounding box center [560, 311] width 540 height 34
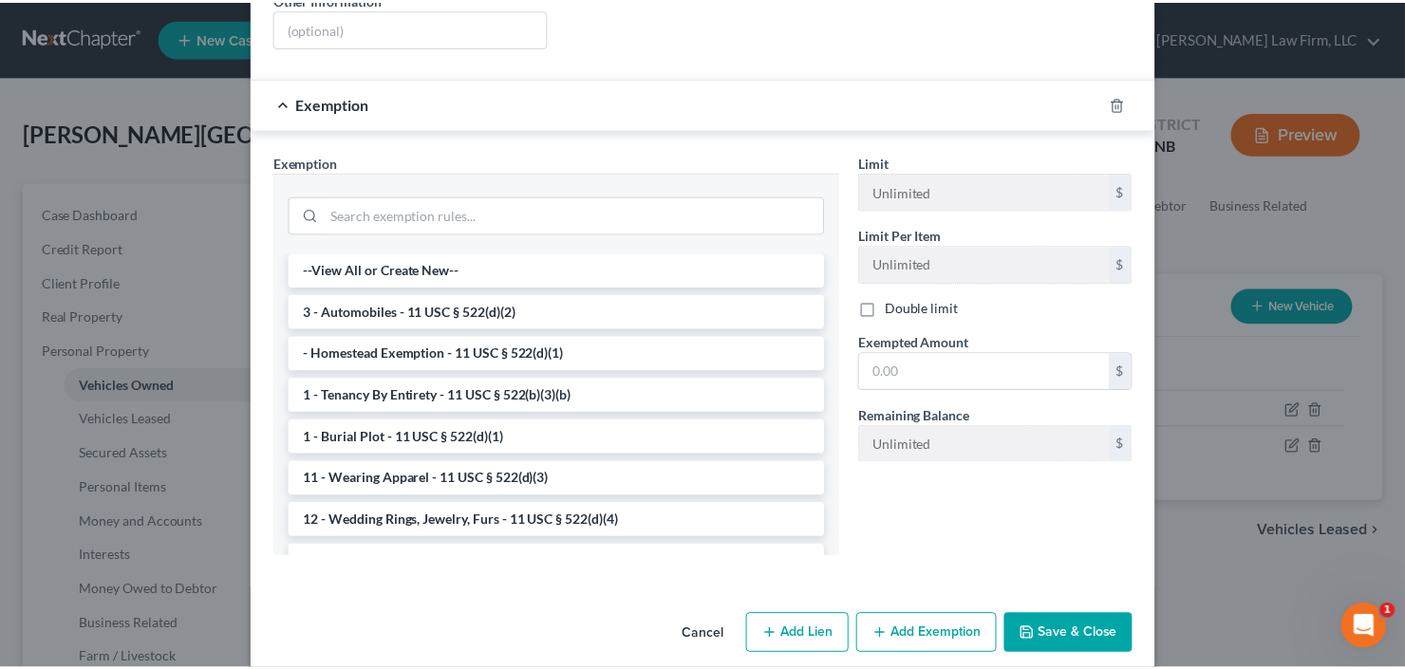
scroll to position [333, 0]
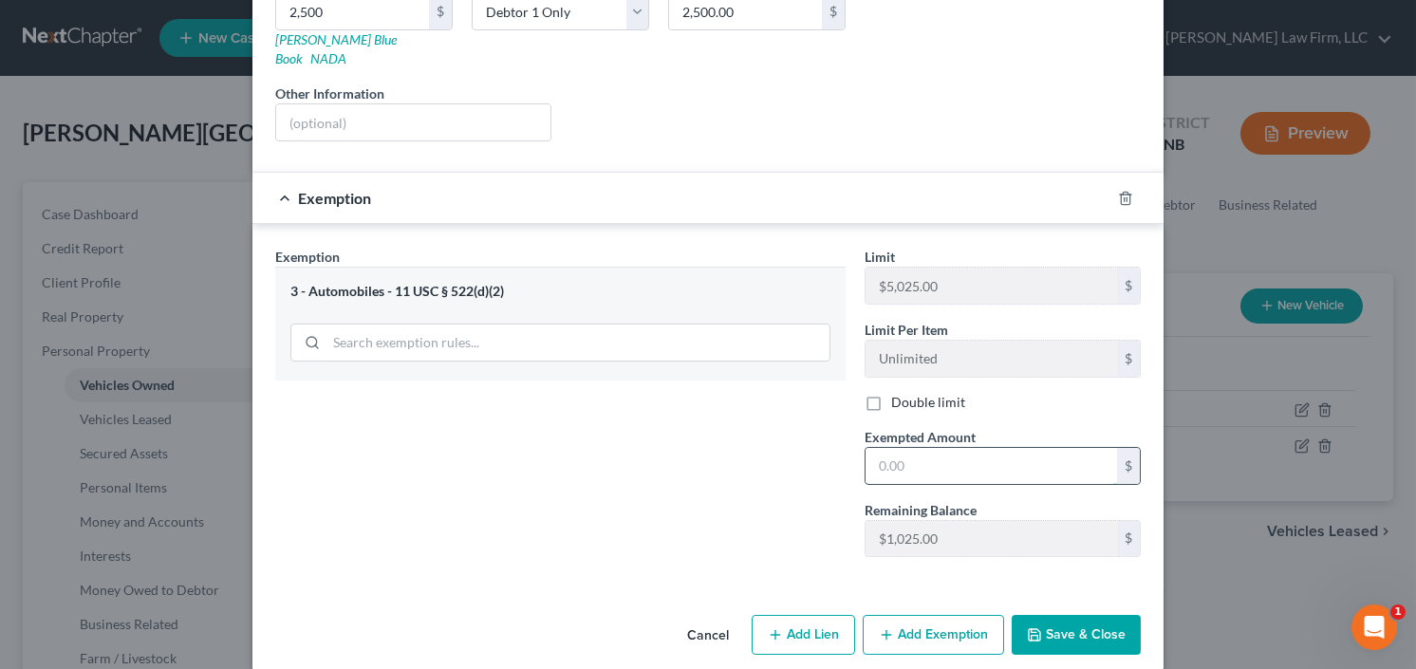
click at [993, 448] on input "text" at bounding box center [990, 466] width 251 height 36
type input "1,025.00"
click at [1051, 622] on button "Save & Close" at bounding box center [1076, 635] width 129 height 40
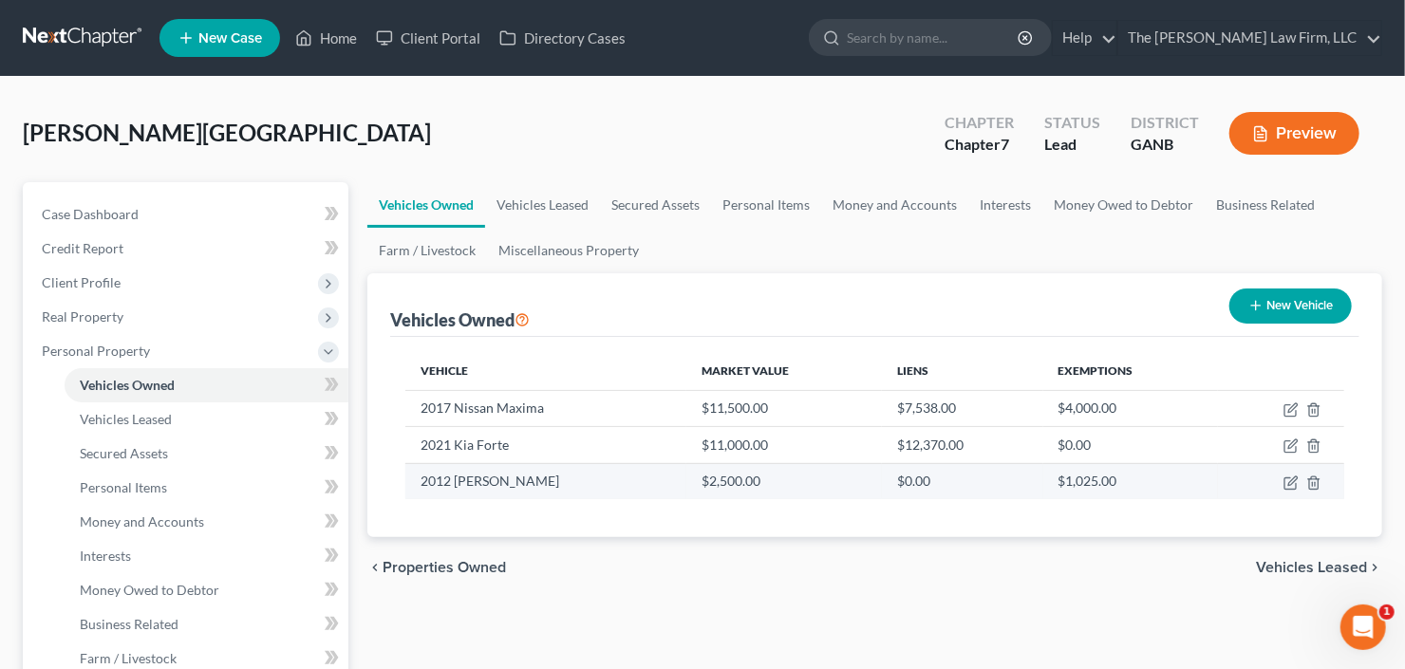
click at [1286, 488] on td at bounding box center [1281, 481] width 126 height 36
click at [1284, 481] on icon "button" at bounding box center [1290, 482] width 15 height 15
select select "0"
select select "14"
select select "0"
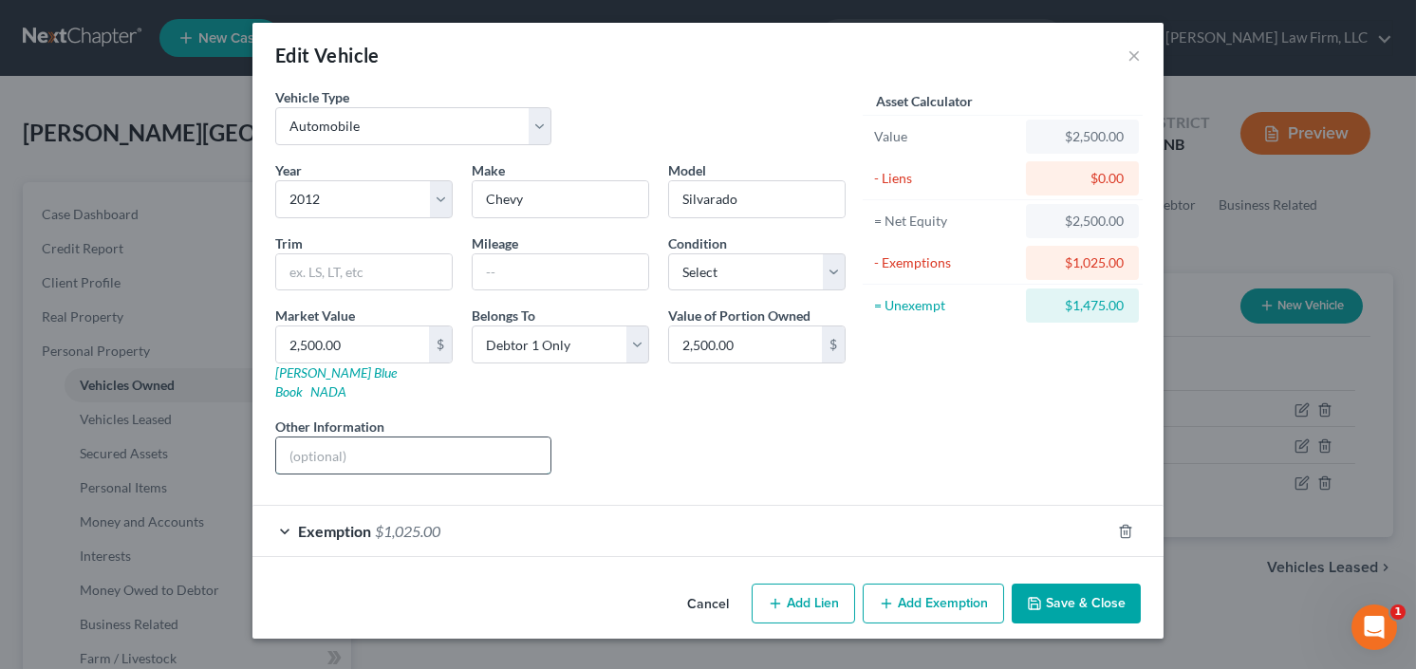
click at [392, 442] on input "text" at bounding box center [413, 455] width 274 height 36
click at [312, 438] on input "329000 miles" at bounding box center [413, 455] width 274 height 36
type input "329,000 miles"
click at [1074, 584] on button "Save & Close" at bounding box center [1076, 604] width 129 height 40
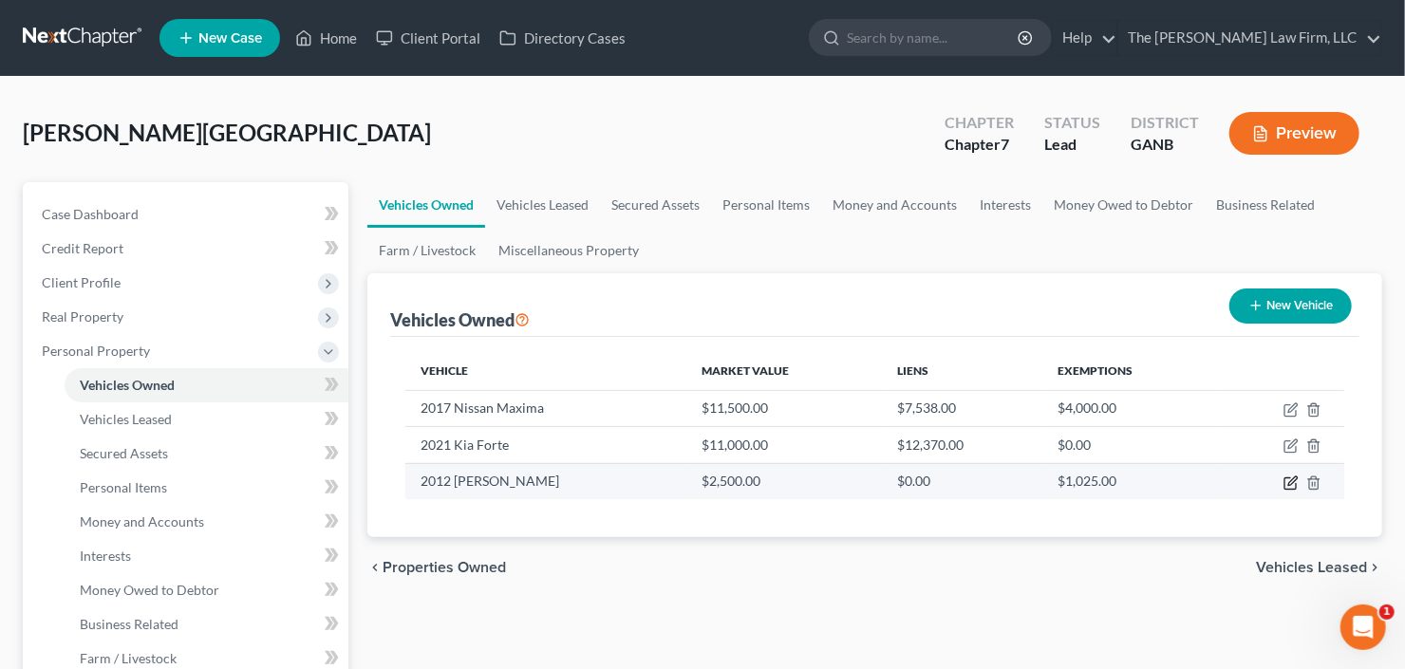
click at [1290, 477] on icon "button" at bounding box center [1289, 482] width 11 height 11
select select "0"
select select "14"
select select "0"
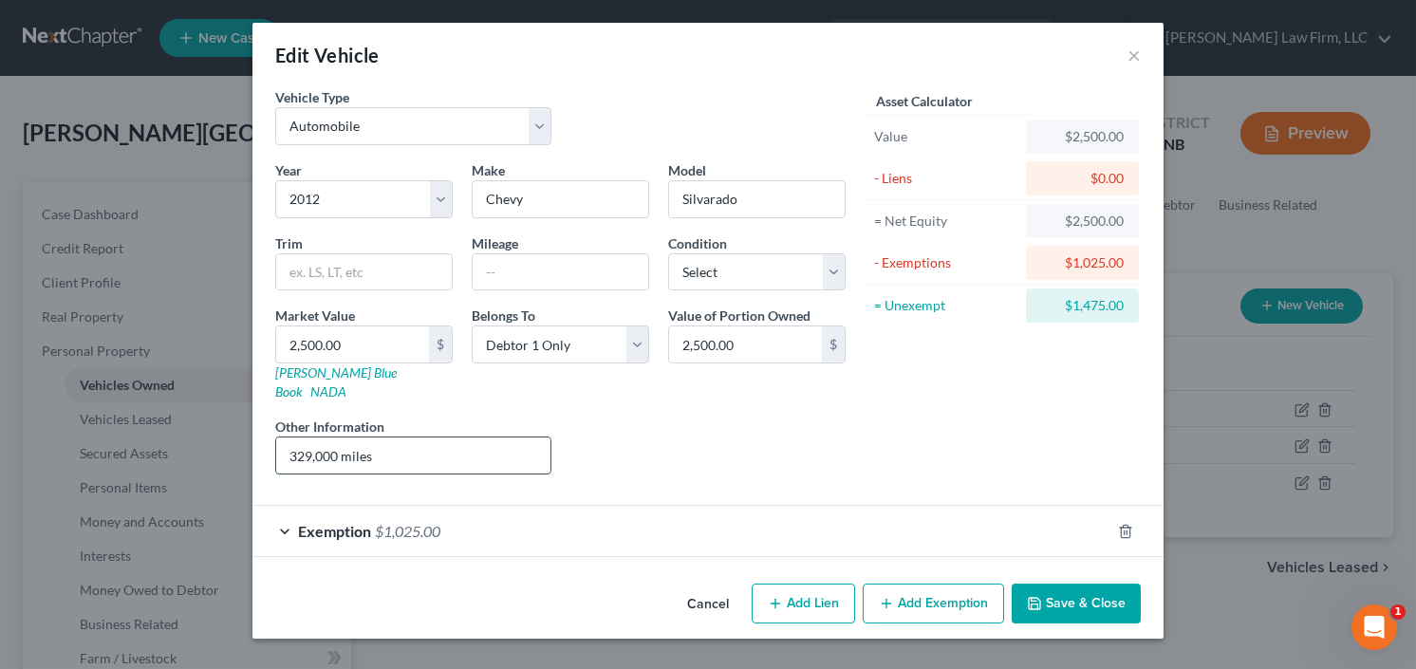
drag, startPoint x: 300, startPoint y: 434, endPoint x: 315, endPoint y: 443, distance: 17.9
click at [300, 437] on input "329,000 miles" at bounding box center [413, 455] width 274 height 36
type input "366,000 miles"
click at [1063, 593] on button "Save & Close" at bounding box center [1076, 604] width 129 height 40
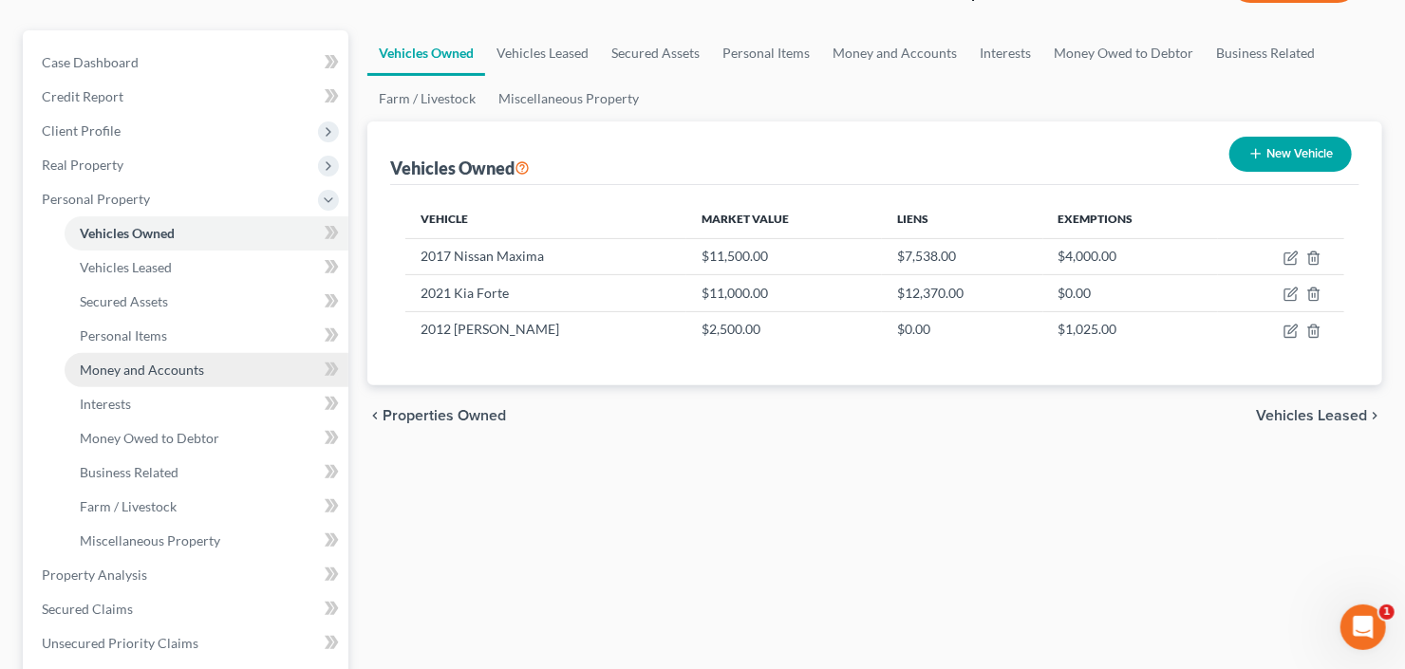
drag, startPoint x: 156, startPoint y: 365, endPoint x: 220, endPoint y: 354, distance: 65.5
click at [156, 365] on span "Money and Accounts" at bounding box center [142, 370] width 124 height 16
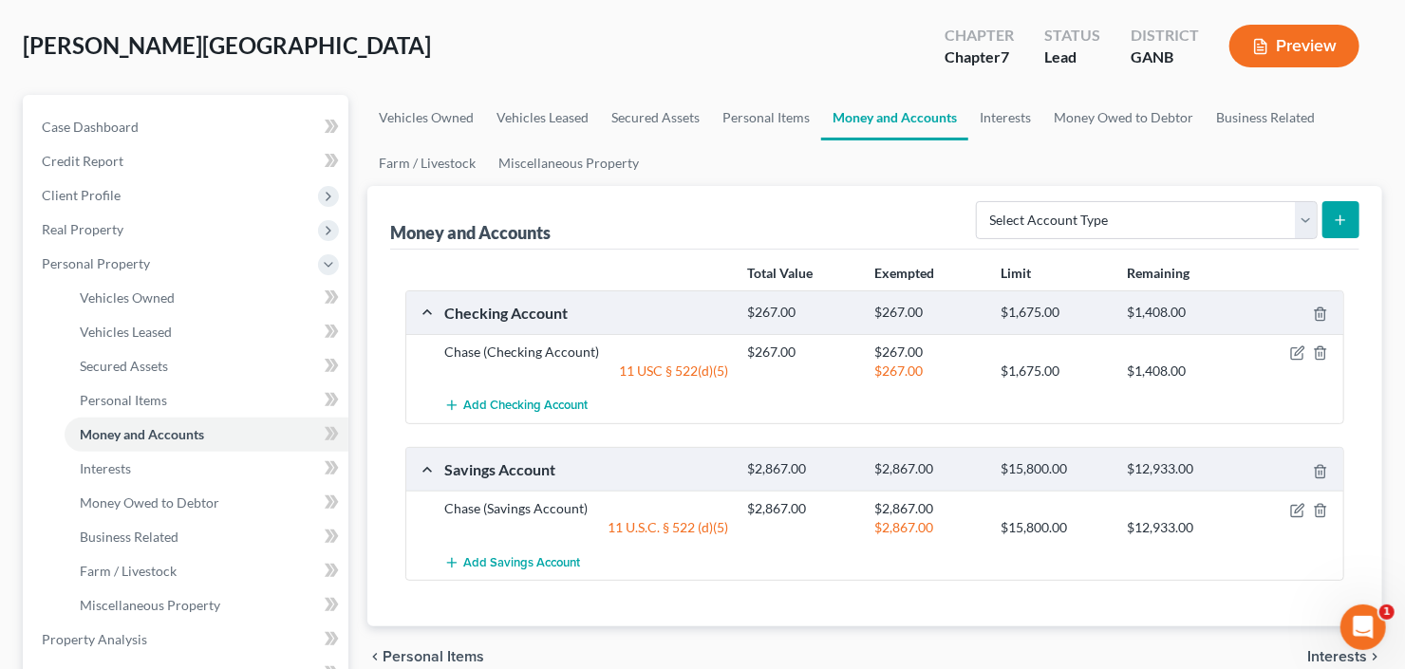
scroll to position [152, 0]
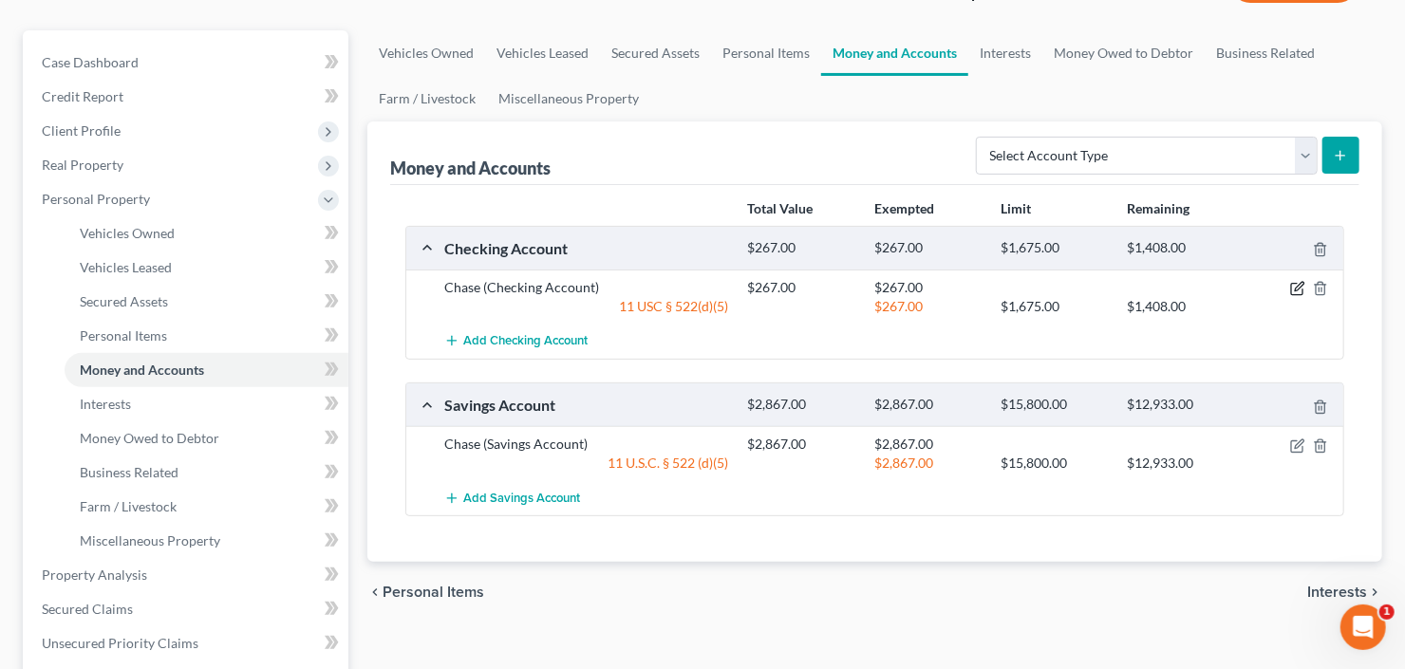
click at [1296, 289] on icon "button" at bounding box center [1297, 288] width 15 height 15
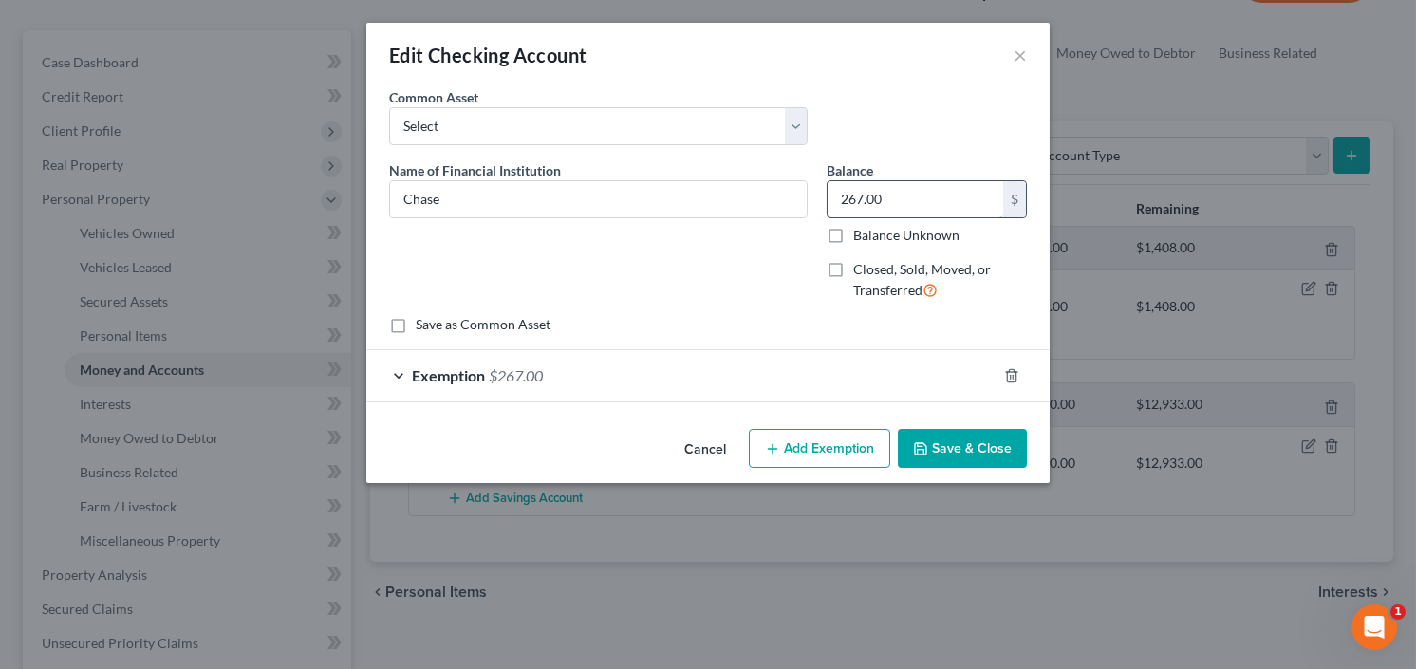
click at [961, 192] on input "267.00" at bounding box center [916, 199] width 176 height 36
type input "30.00"
click at [964, 443] on button "Save & Close" at bounding box center [962, 449] width 129 height 40
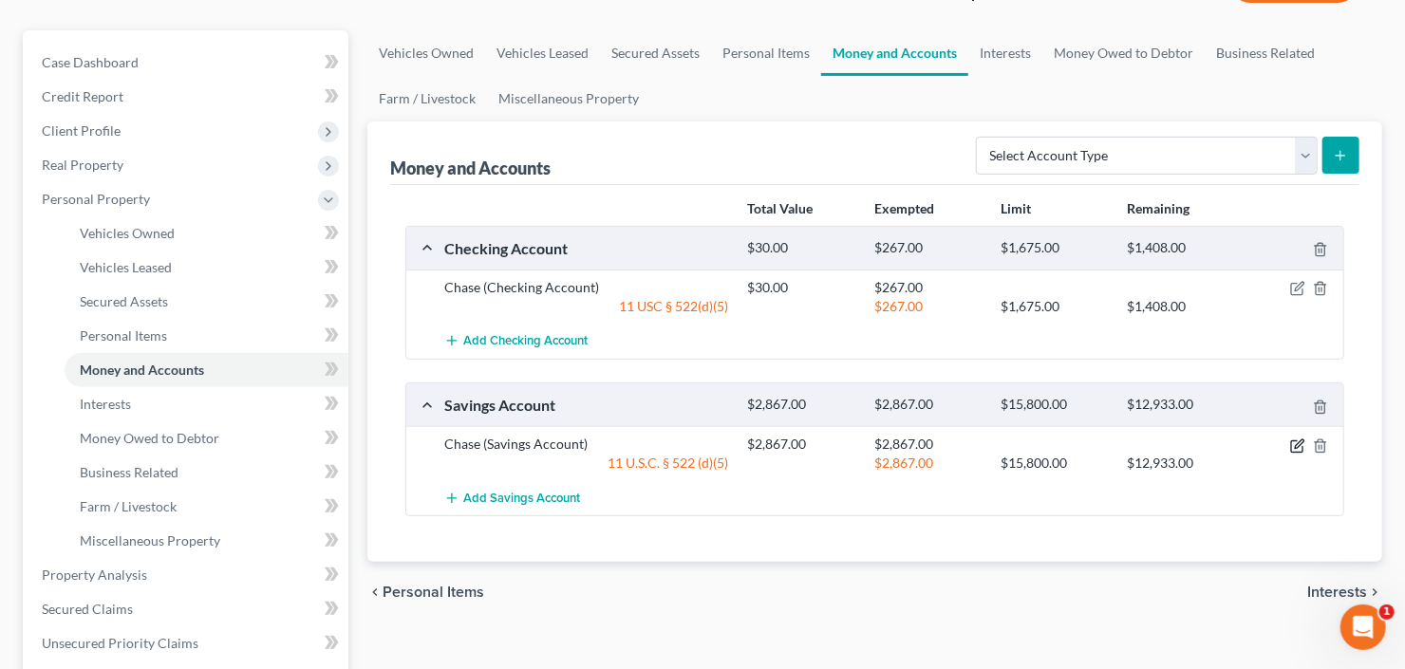
click at [1295, 440] on icon "button" at bounding box center [1297, 445] width 15 height 15
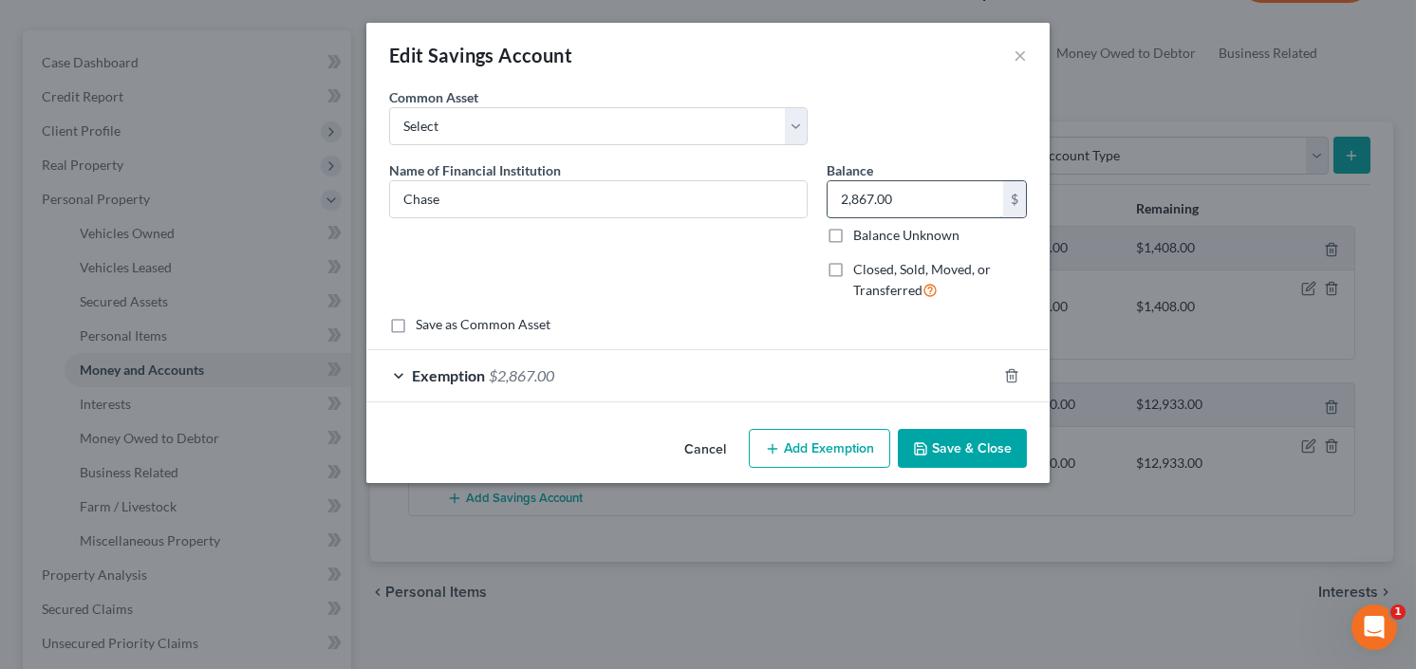
click at [911, 196] on input "2,867.00" at bounding box center [916, 199] width 176 height 36
type input "2,800"
click at [981, 437] on button "Save & Close" at bounding box center [962, 449] width 129 height 40
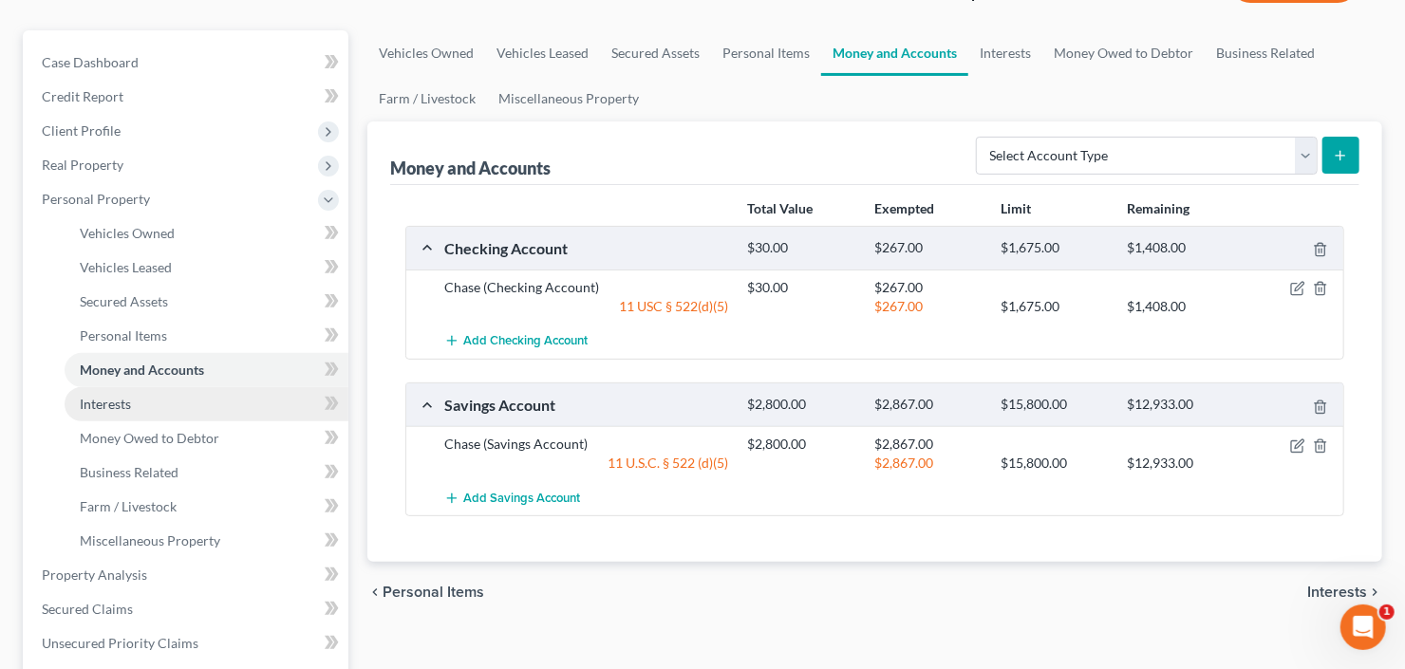
click at [119, 403] on span "Interests" at bounding box center [105, 404] width 51 height 16
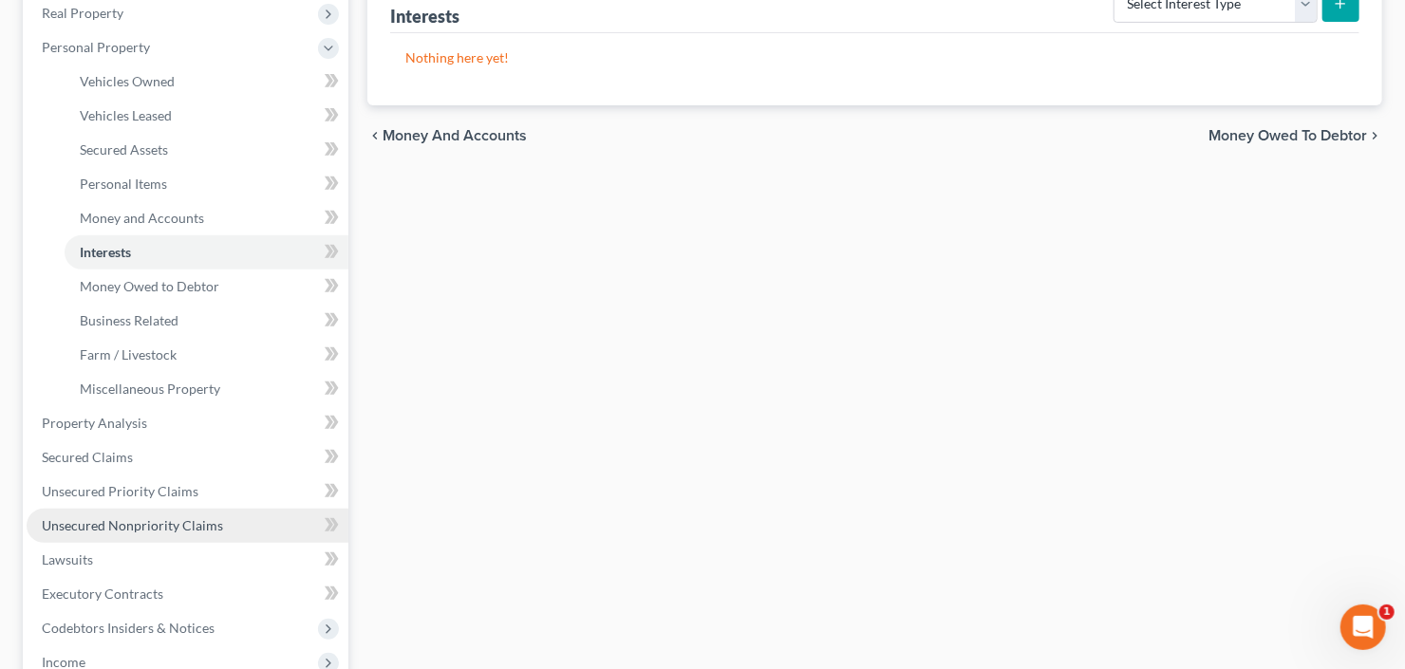
click at [144, 517] on span "Unsecured Nonpriority Claims" at bounding box center [132, 525] width 181 height 16
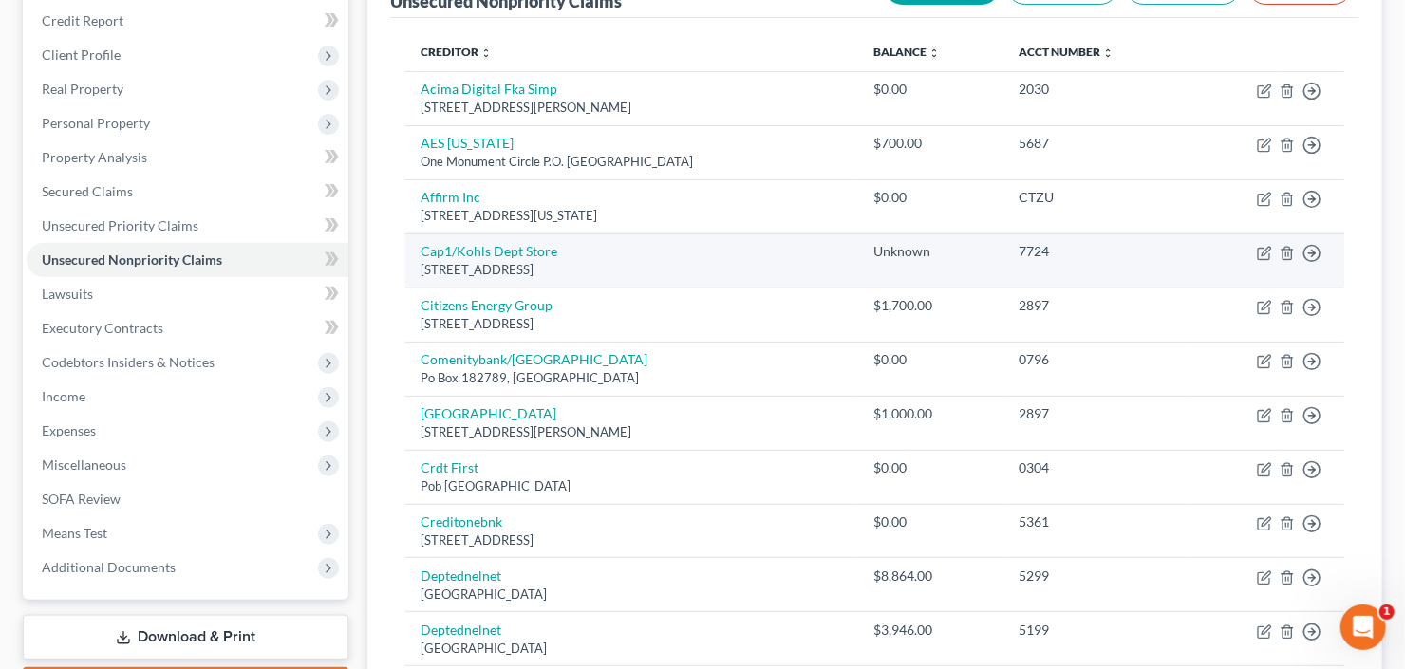
scroll to position [304, 0]
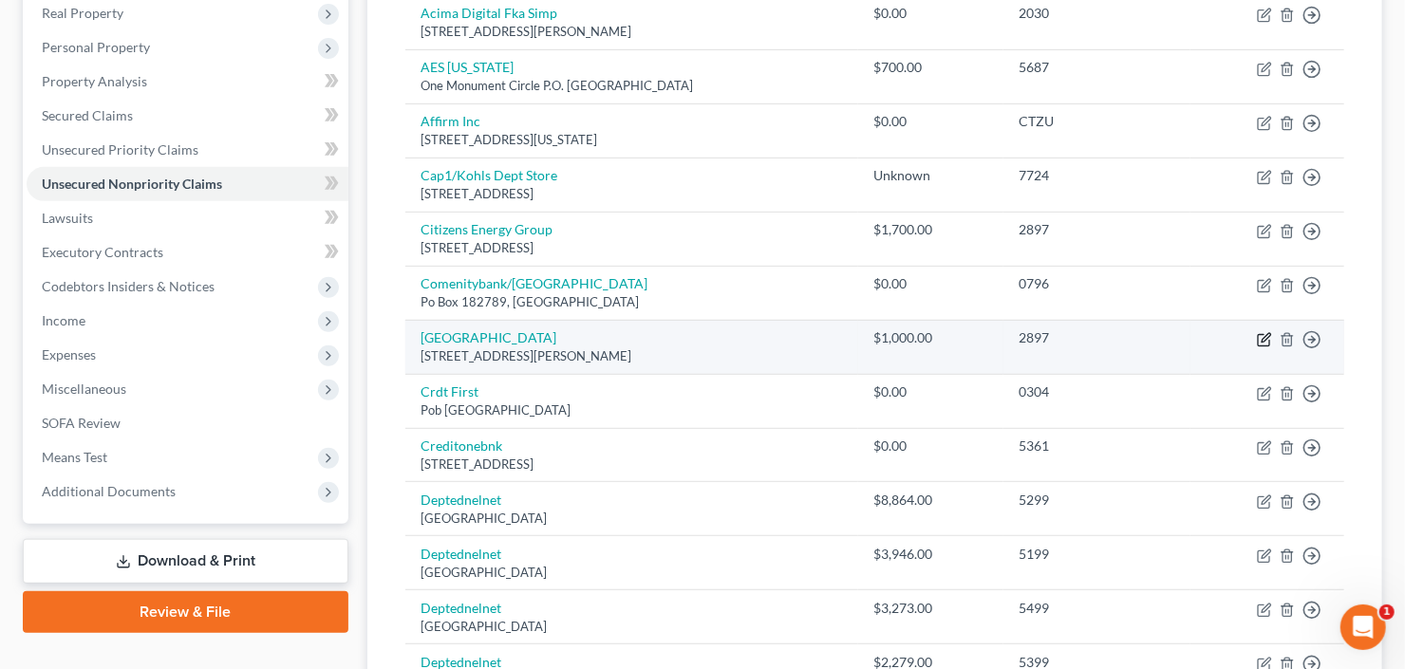
click at [1267, 338] on icon "button" at bounding box center [1263, 339] width 15 height 15
select select "15"
select select "9"
select select "0"
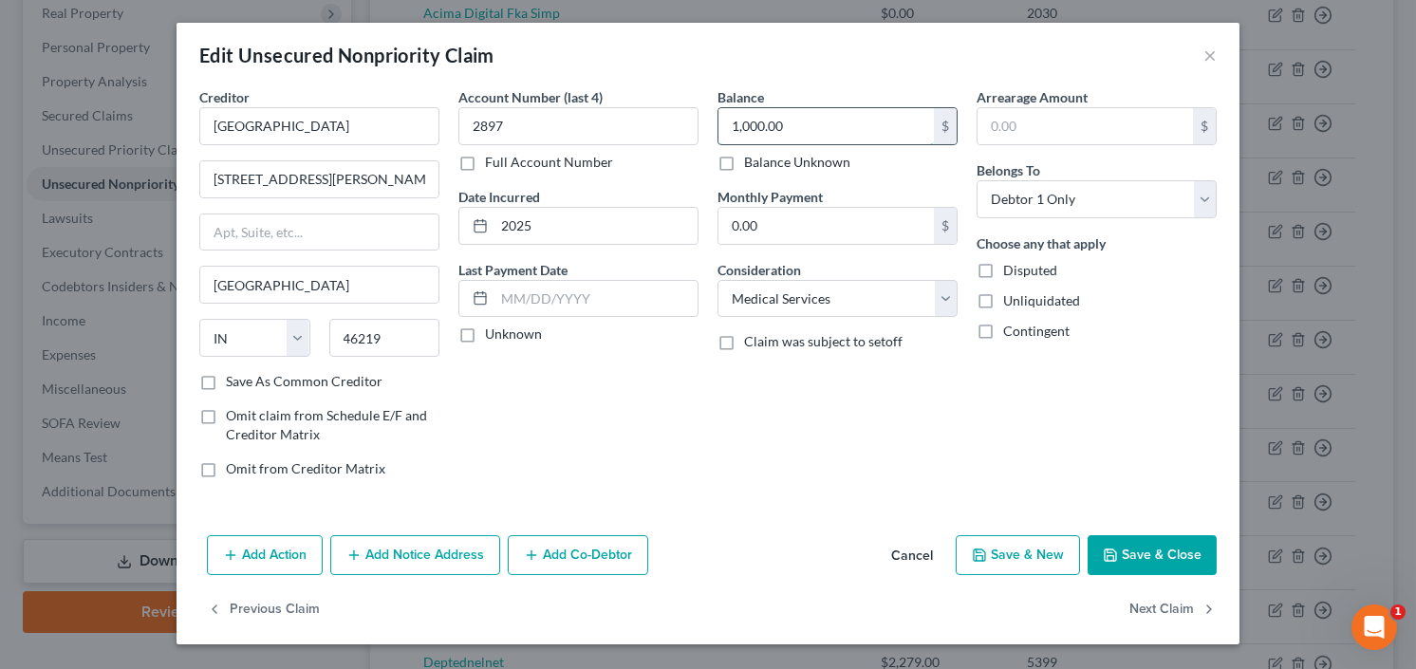
click at [834, 129] on input "1,000.00" at bounding box center [825, 126] width 215 height 36
type input "2,250.92"
click at [1148, 540] on button "Save & Close" at bounding box center [1152, 555] width 129 height 40
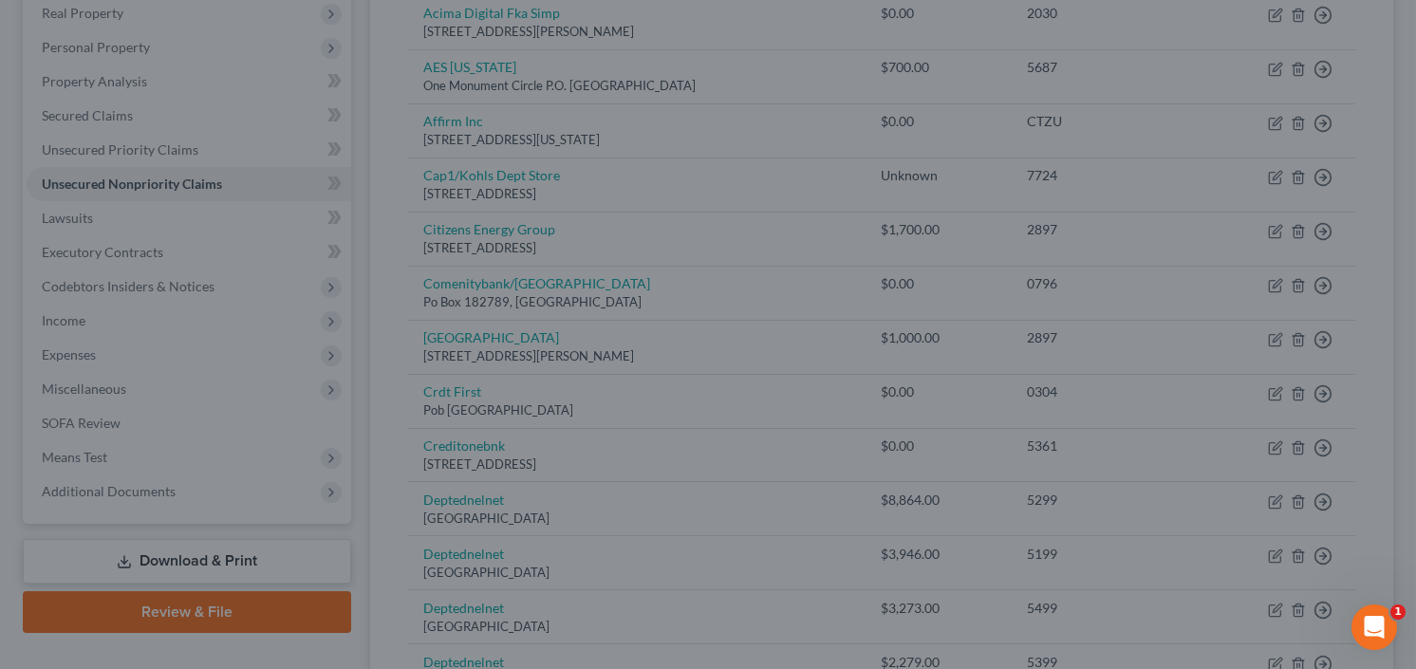
type input "0"
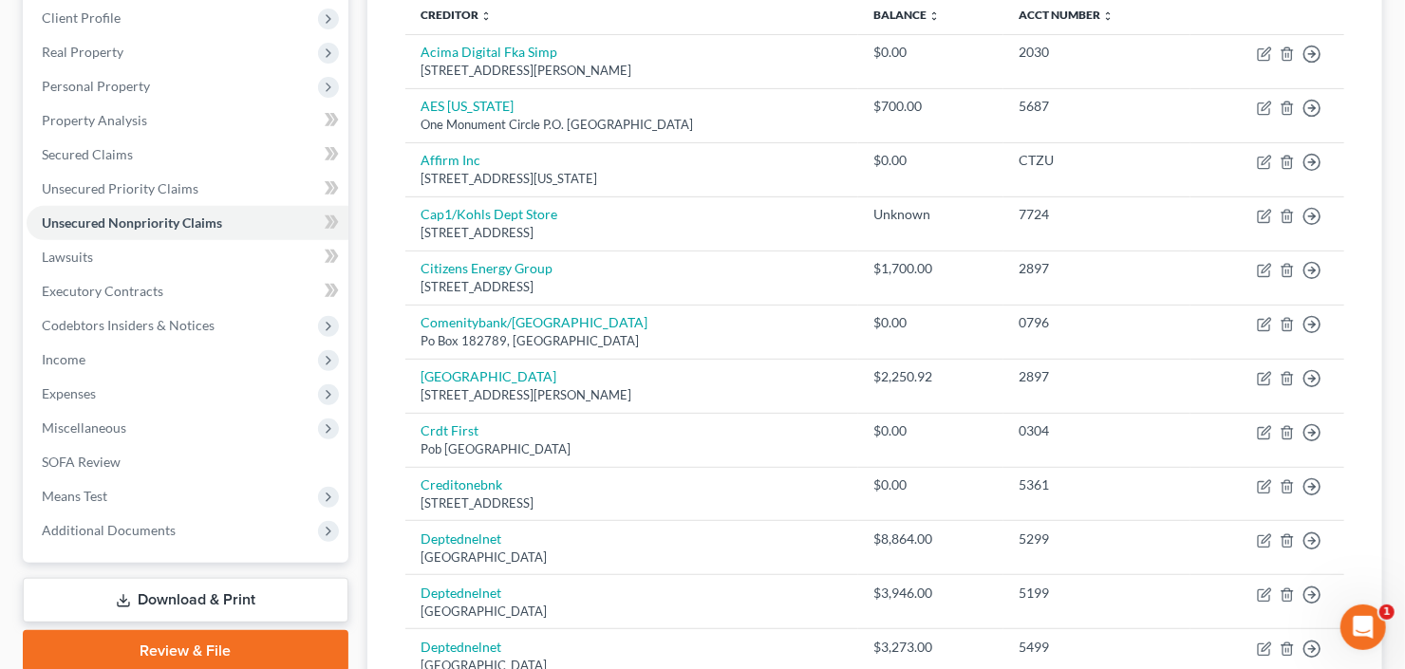
scroll to position [228, 0]
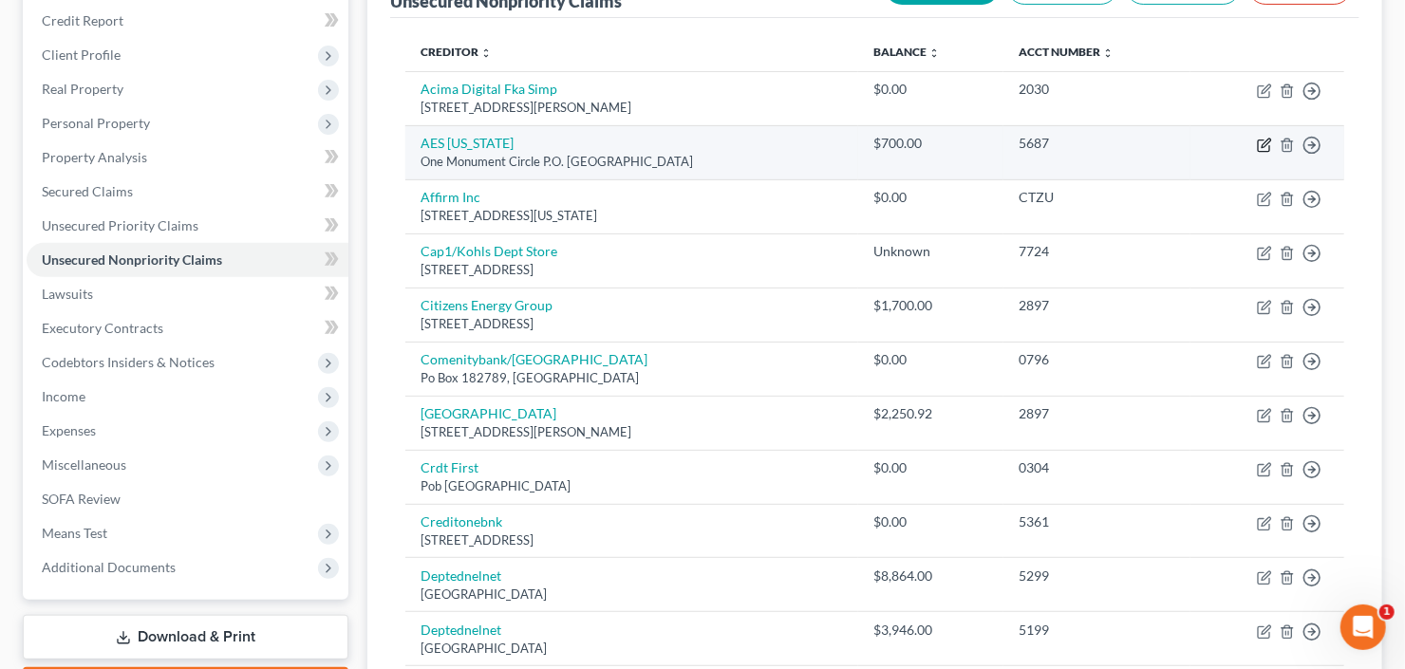
click at [1266, 138] on icon "button" at bounding box center [1263, 145] width 15 height 15
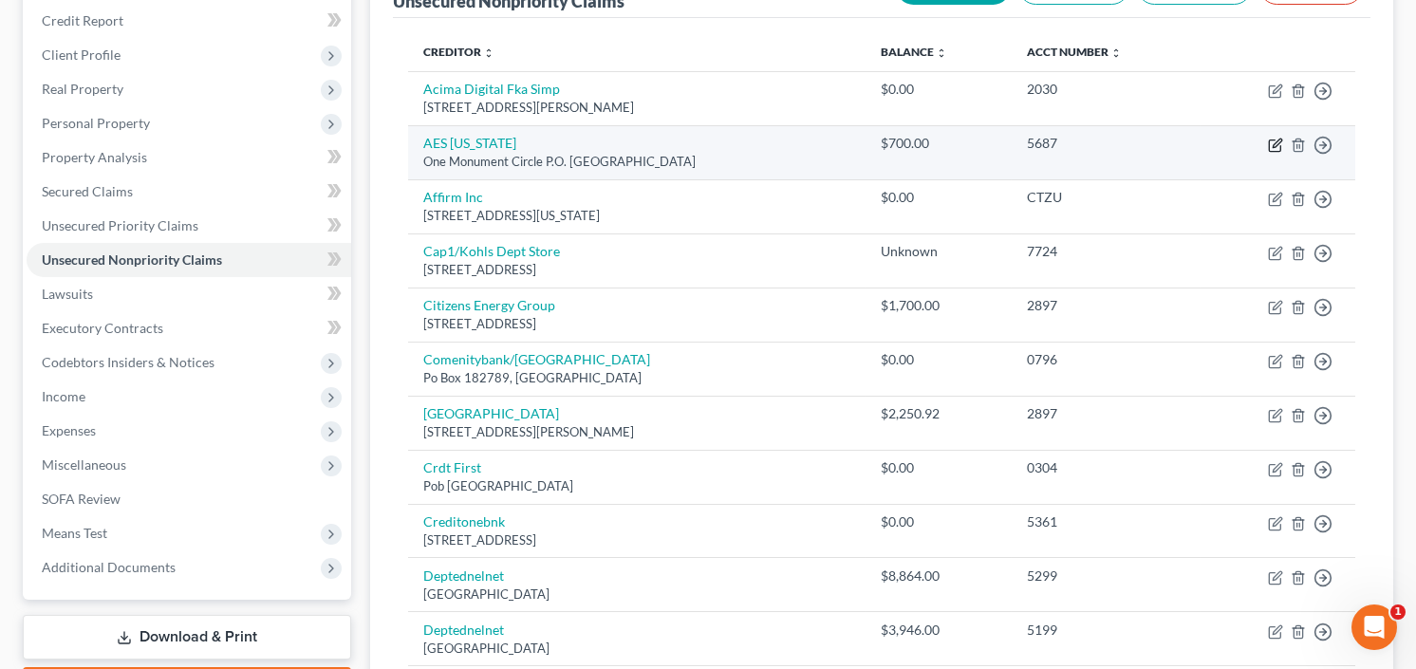
select select "15"
select select "20"
select select "0"
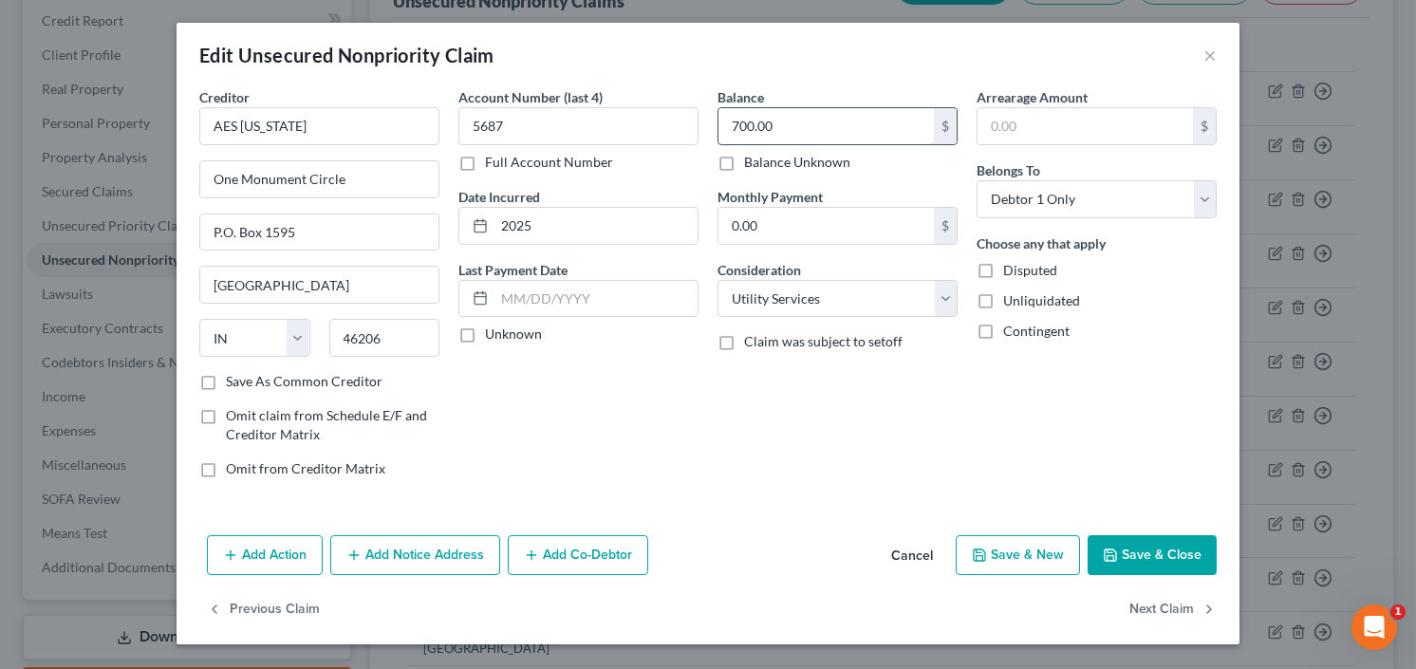
click at [858, 135] on input "700.00" at bounding box center [825, 126] width 215 height 36
type input "1,700.00"
click at [1166, 554] on button "Save & Close" at bounding box center [1152, 555] width 129 height 40
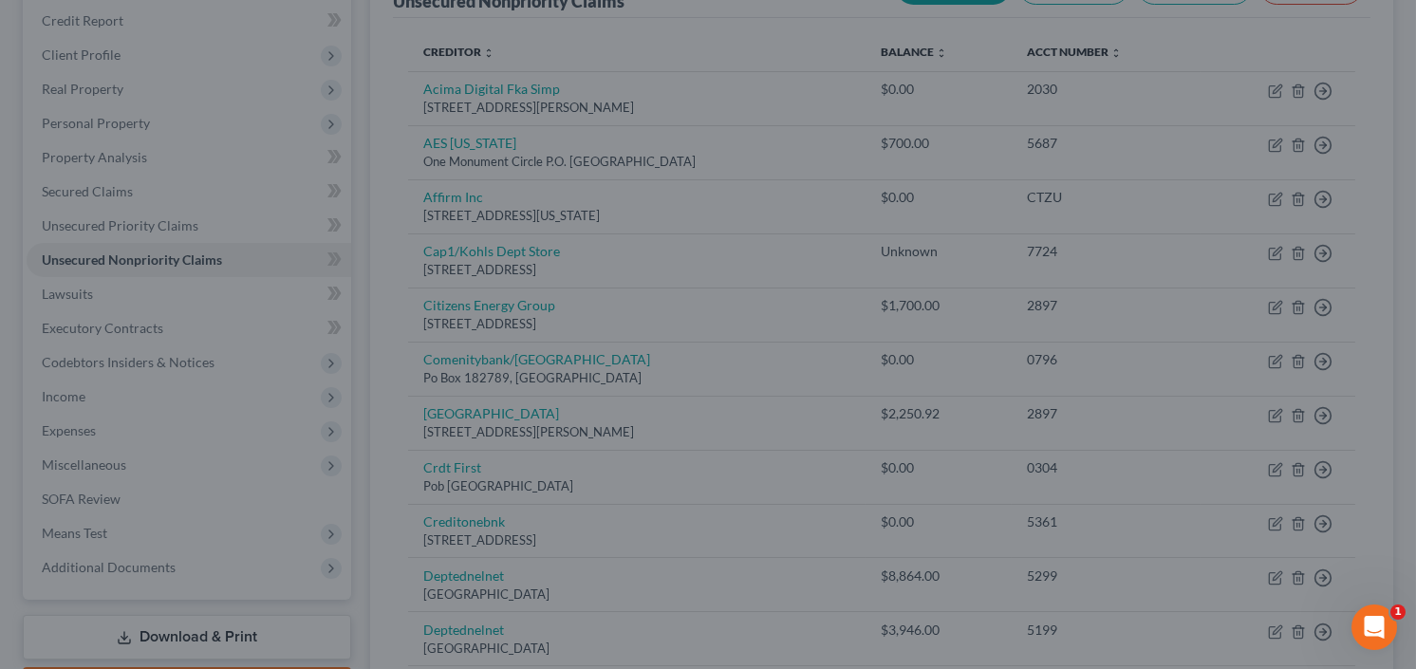
type input "0"
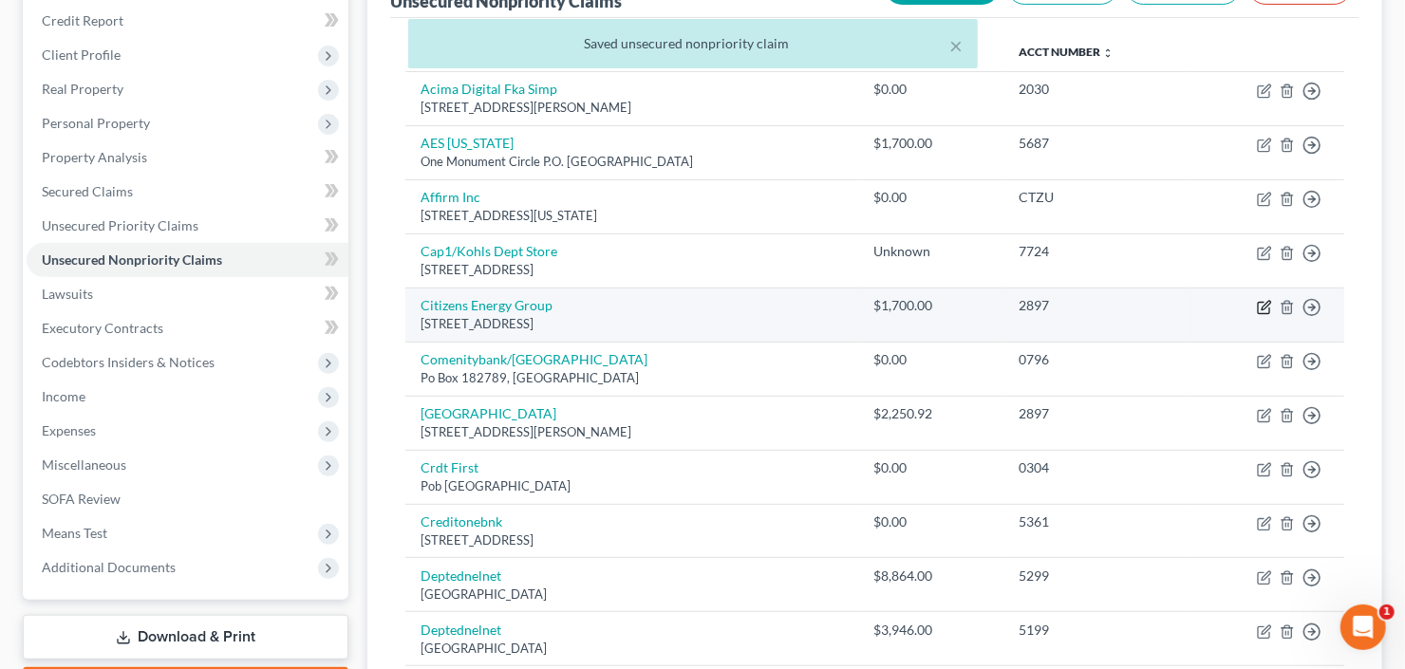
click at [1264, 303] on icon "button" at bounding box center [1265, 305] width 9 height 9
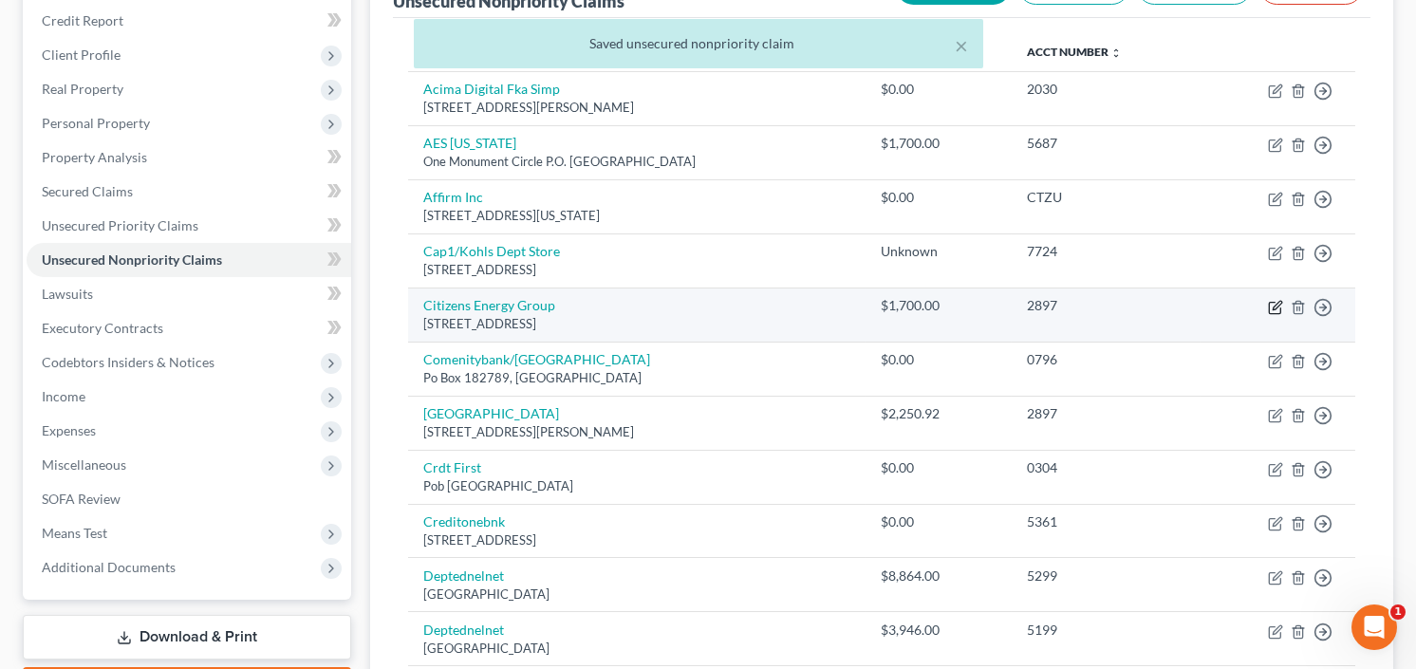
select select "15"
select select "20"
select select "0"
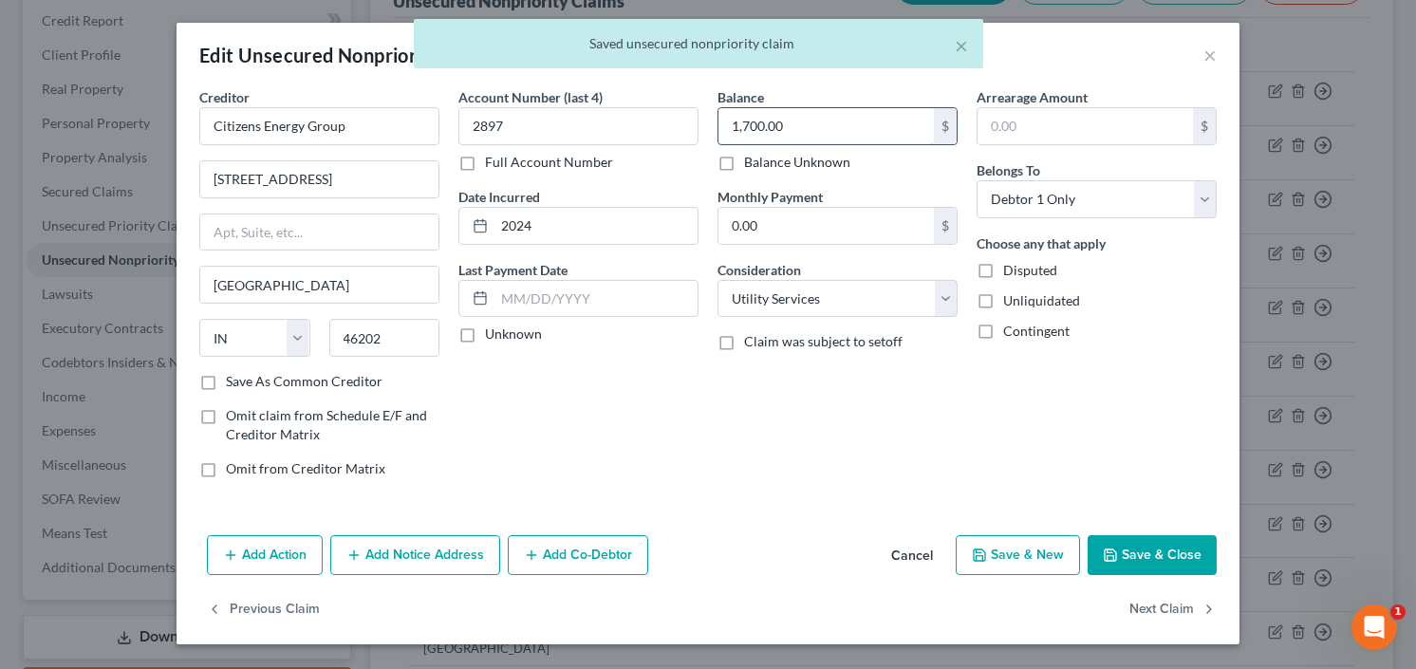
click at [830, 115] on input "1,700.00" at bounding box center [825, 126] width 215 height 36
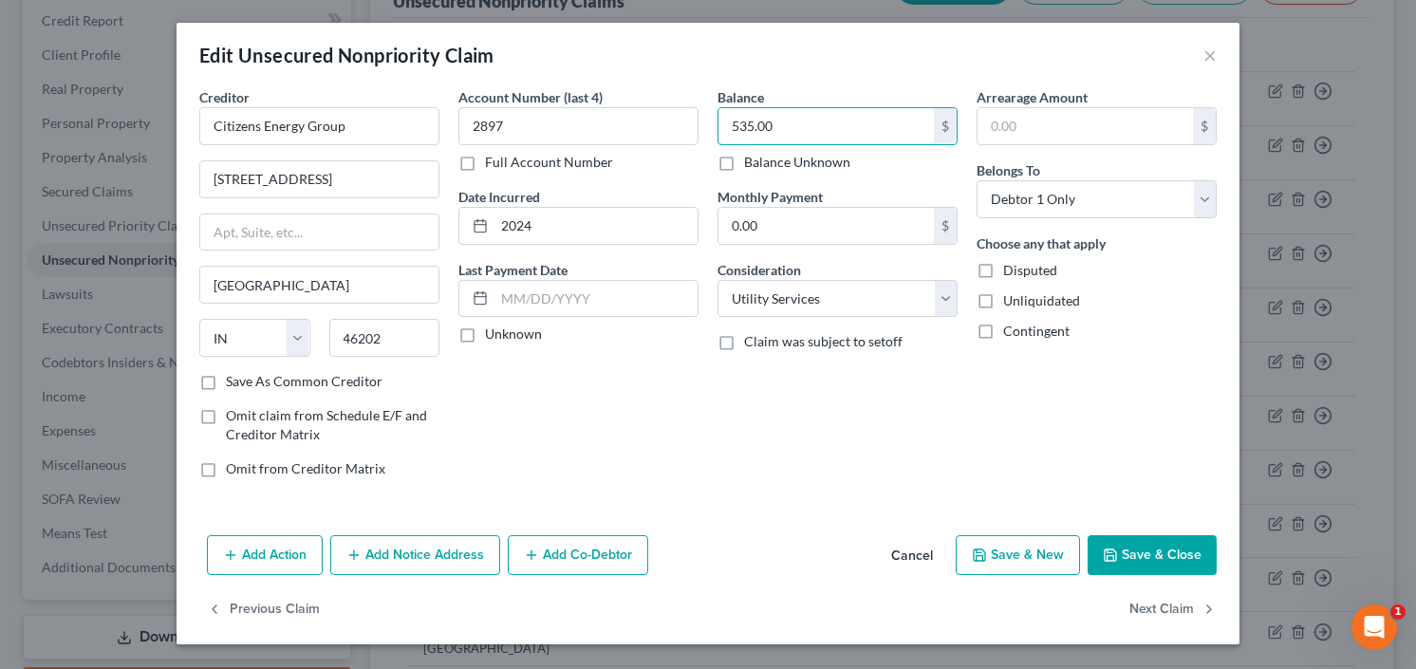
type input "535.00"
click at [1168, 553] on button "Save & Close" at bounding box center [1152, 555] width 129 height 40
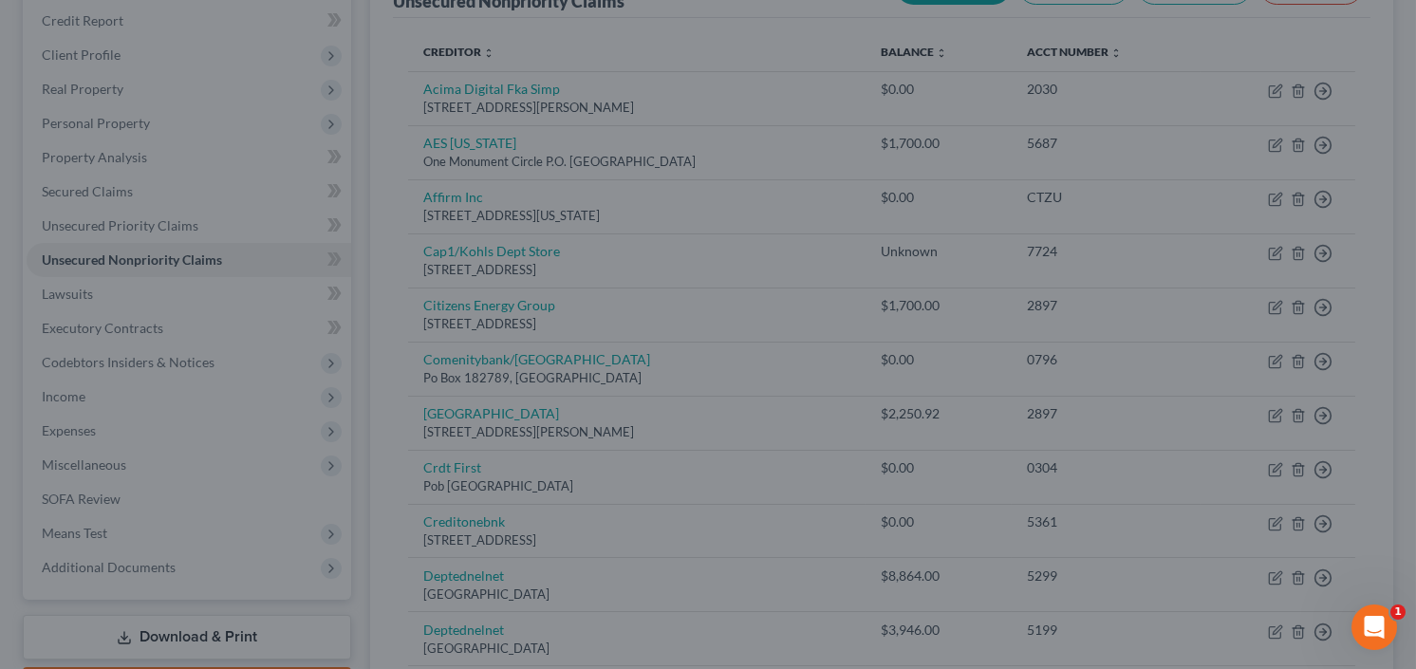
type input "0"
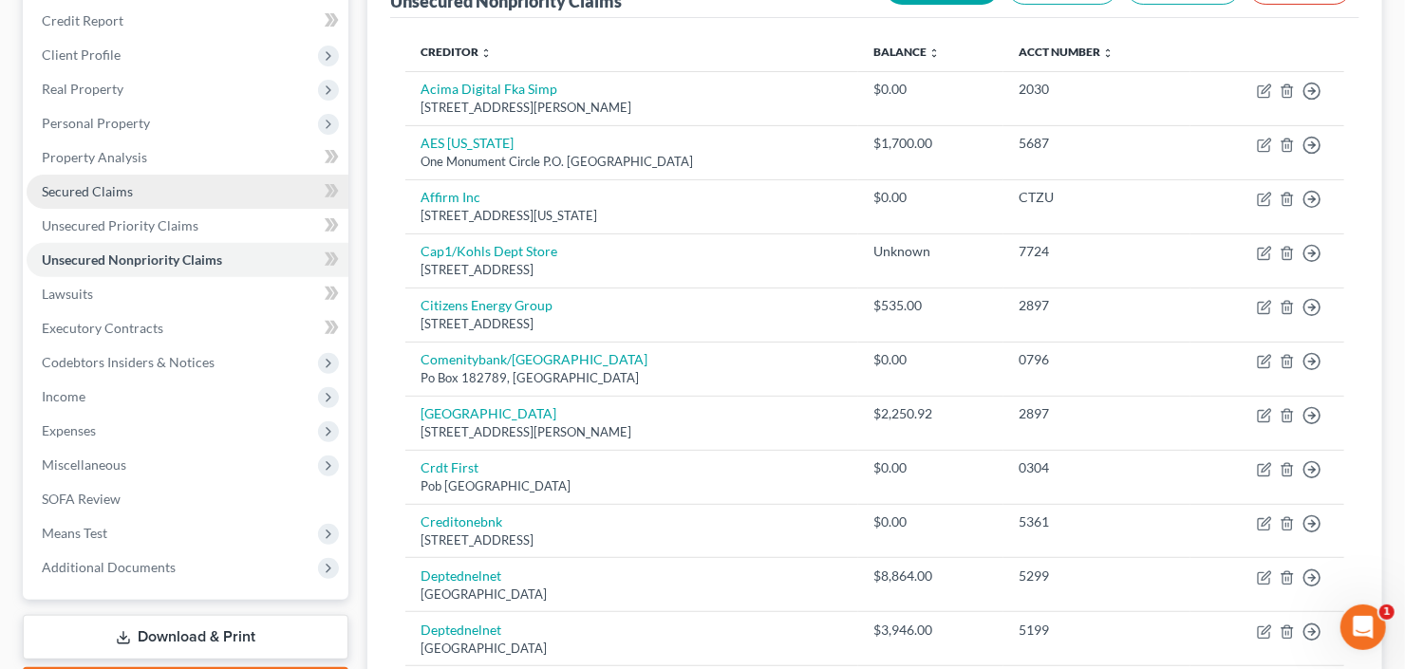
click at [109, 197] on link "Secured Claims" at bounding box center [188, 192] width 322 height 34
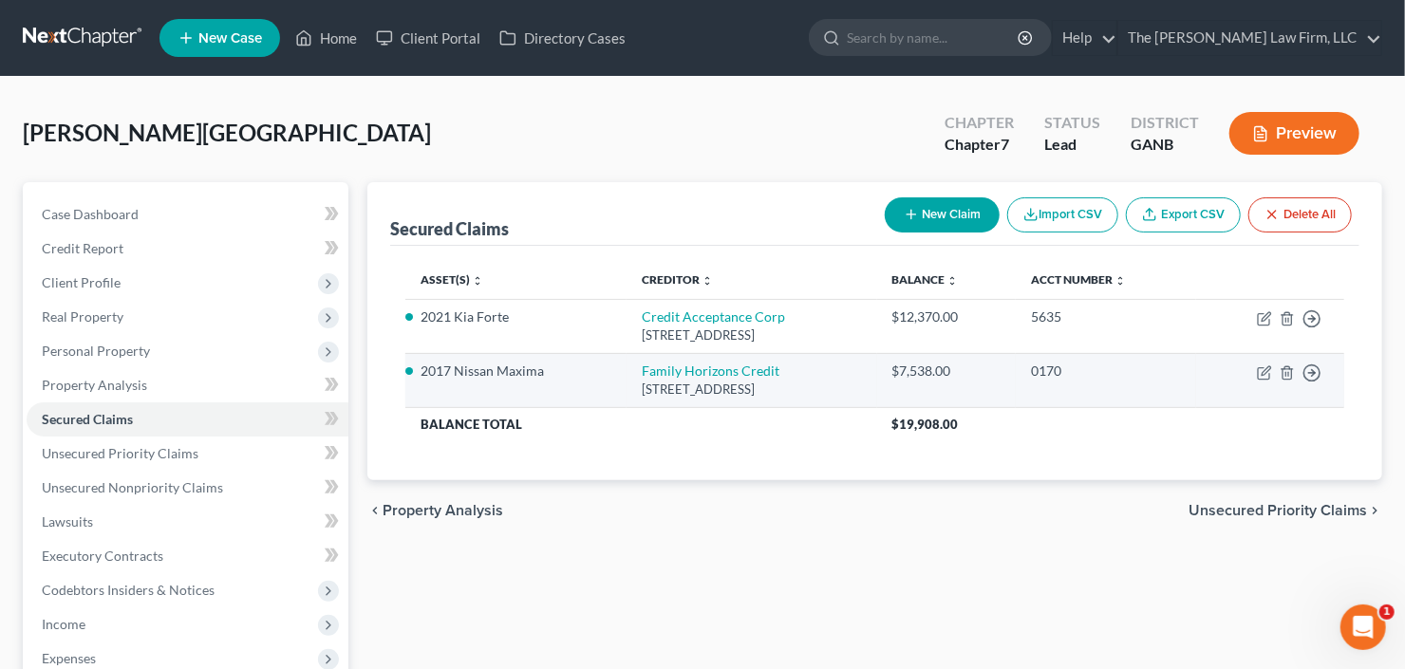
scroll to position [336, 0]
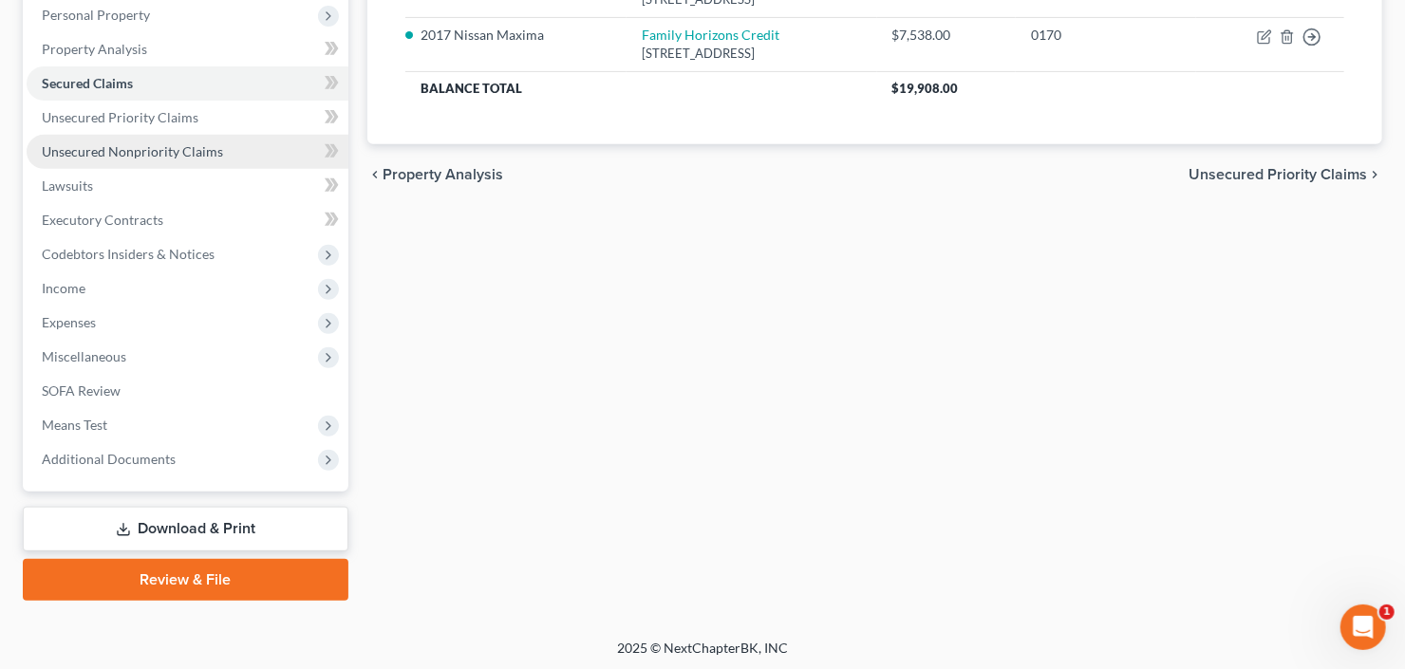
click at [189, 157] on link "Unsecured Nonpriority Claims" at bounding box center [188, 152] width 322 height 34
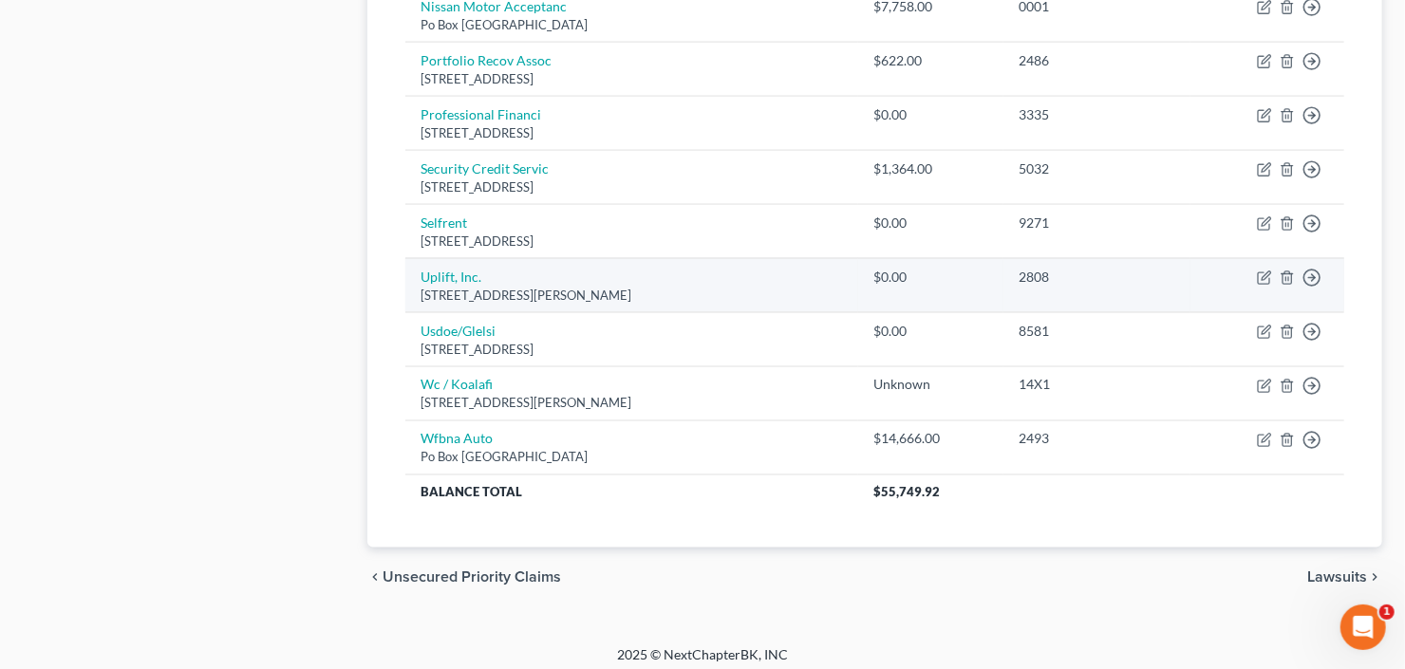
scroll to position [1449, 0]
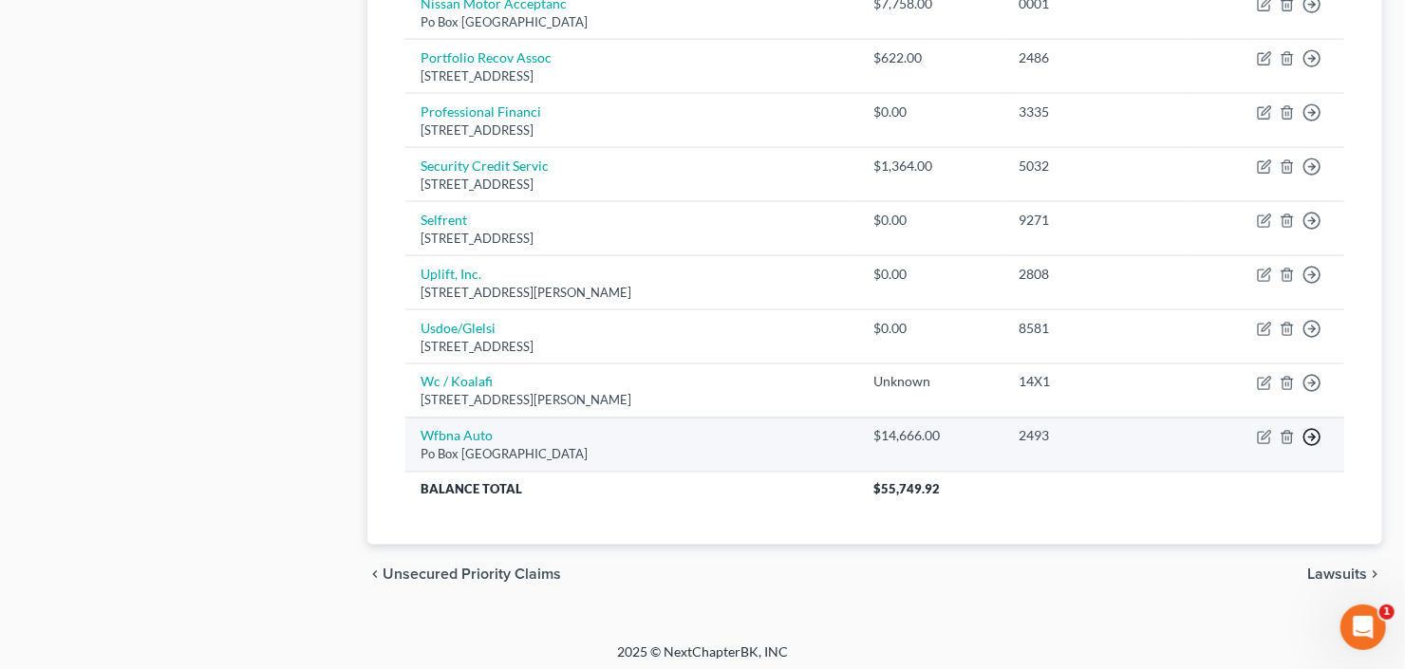
click at [1209, 439] on link "Move to D" at bounding box center [1224, 452] width 158 height 32
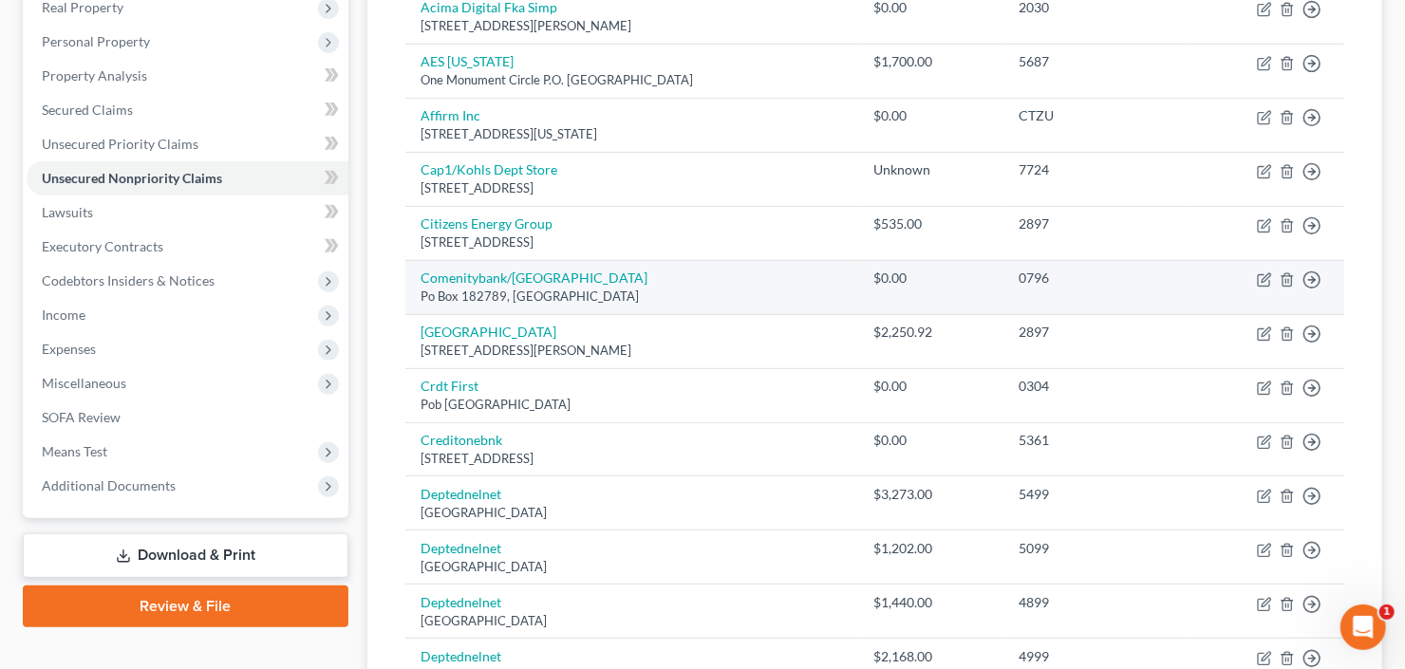
scroll to position [181, 0]
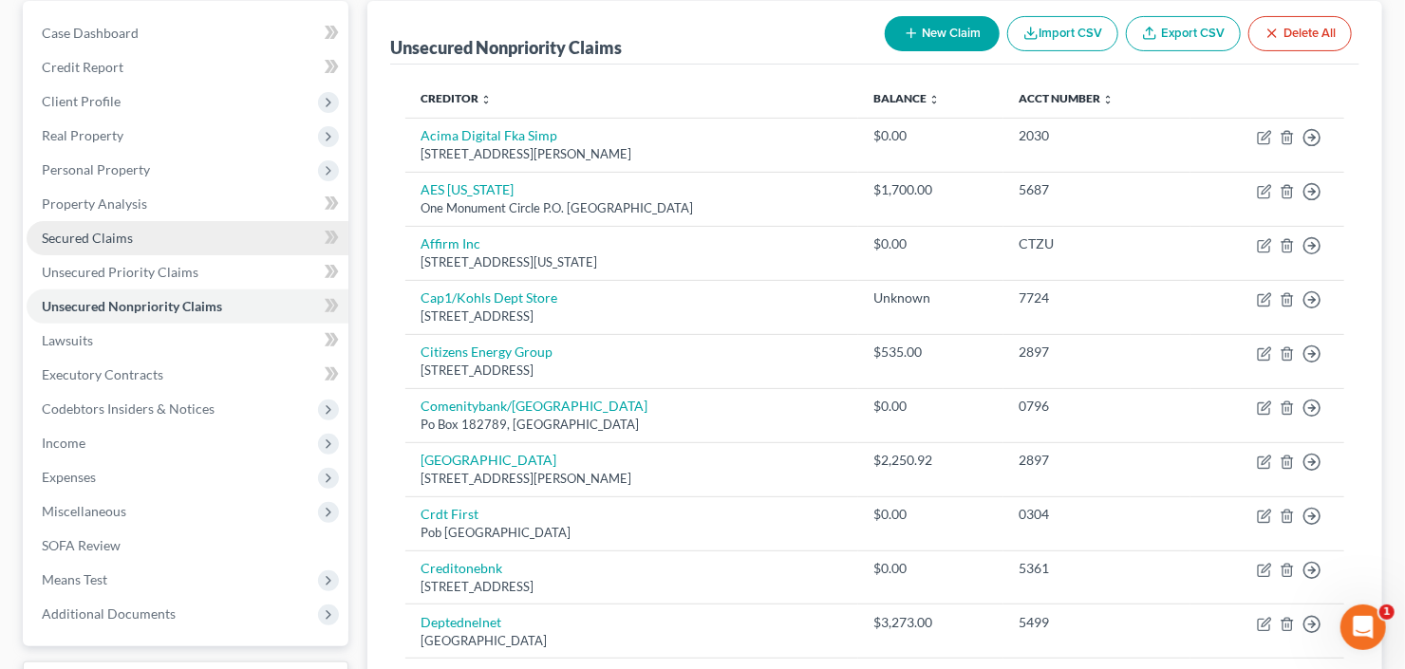
click at [137, 243] on link "Secured Claims" at bounding box center [188, 238] width 322 height 34
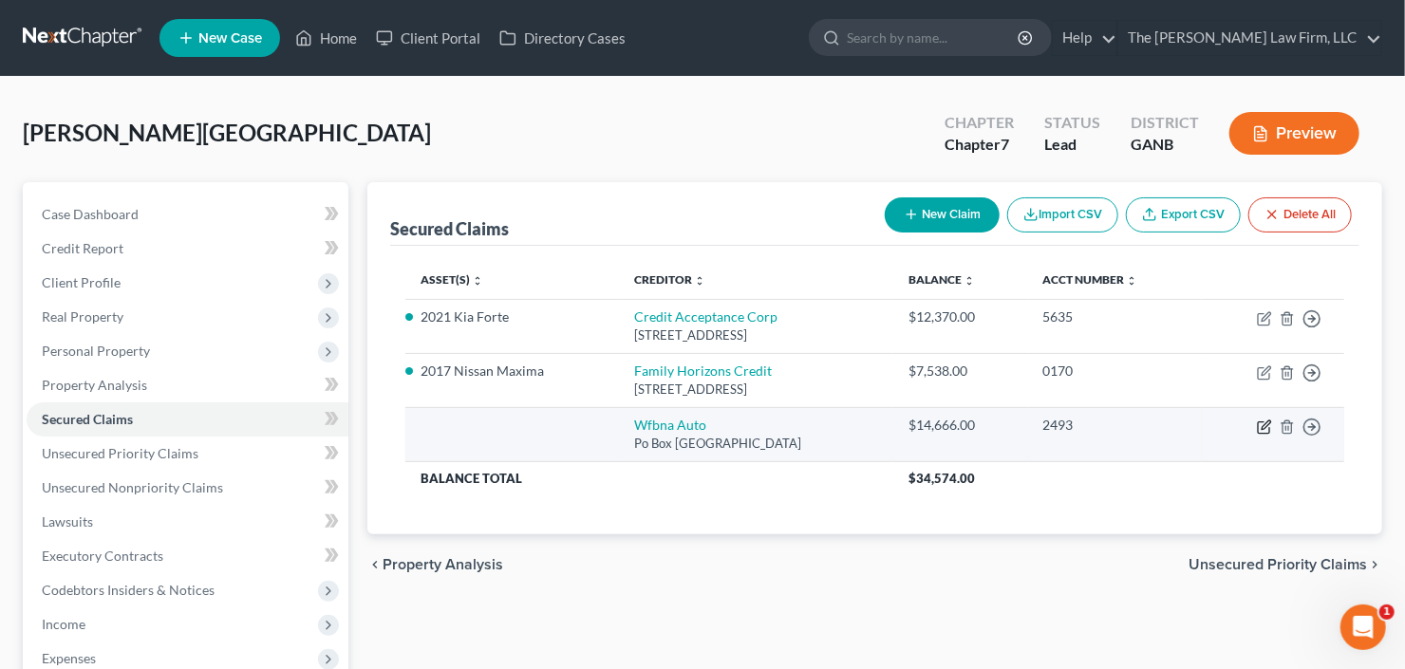
click at [1260, 428] on icon "button" at bounding box center [1263, 426] width 15 height 15
select select "28"
select select "0"
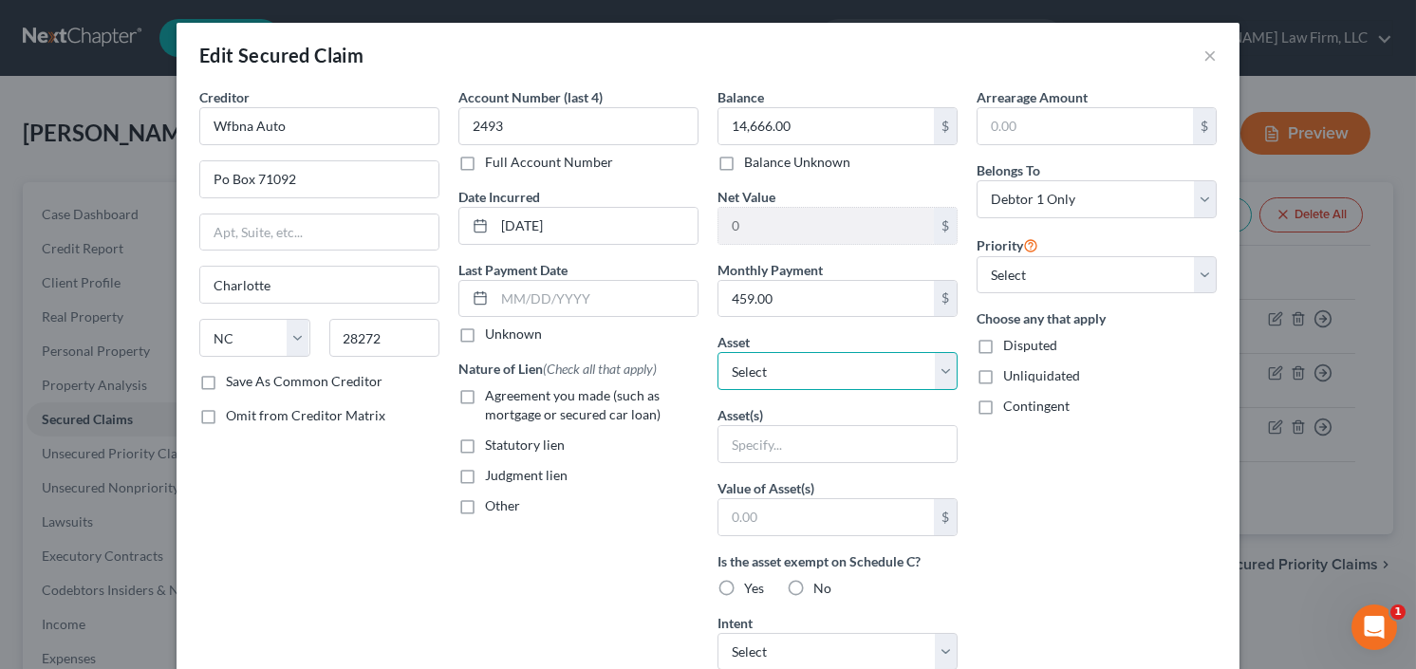
click at [783, 363] on select "Select Other Multiple Assets 2017 Nissan Maxima - $11500.0 Chase (Checking Acco…" at bounding box center [837, 371] width 240 height 38
select select "8"
click at [717, 352] on select "Select Other Multiple Assets 2017 Nissan Maxima - $11500.0 Chase (Checking Acco…" at bounding box center [837, 371] width 240 height 38
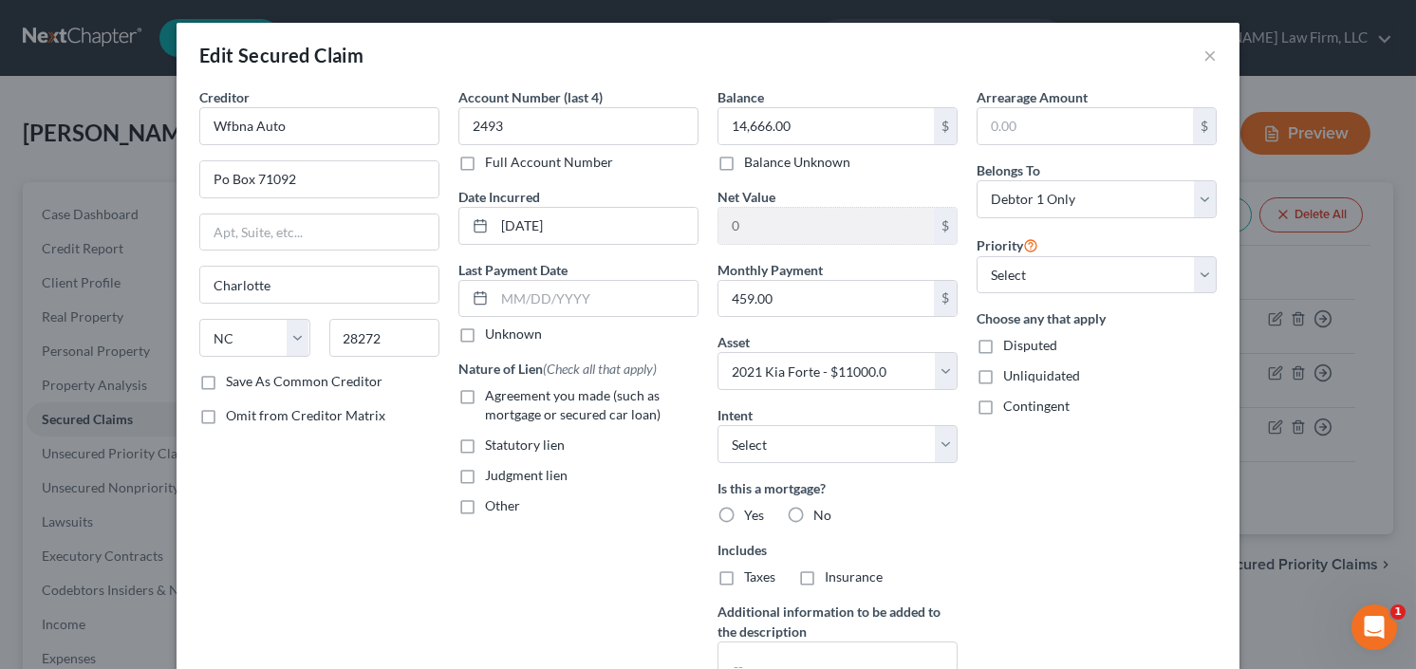
click at [485, 392] on label "Agreement you made (such as mortgage or secured car loan)" at bounding box center [592, 405] width 214 height 38
click at [493, 392] on input "Agreement you made (such as mortgage or secured car loan)" at bounding box center [499, 392] width 12 height 12
checkbox input "true"
click at [813, 509] on label "No" at bounding box center [822, 515] width 18 height 19
click at [821, 509] on input "No" at bounding box center [827, 512] width 12 height 12
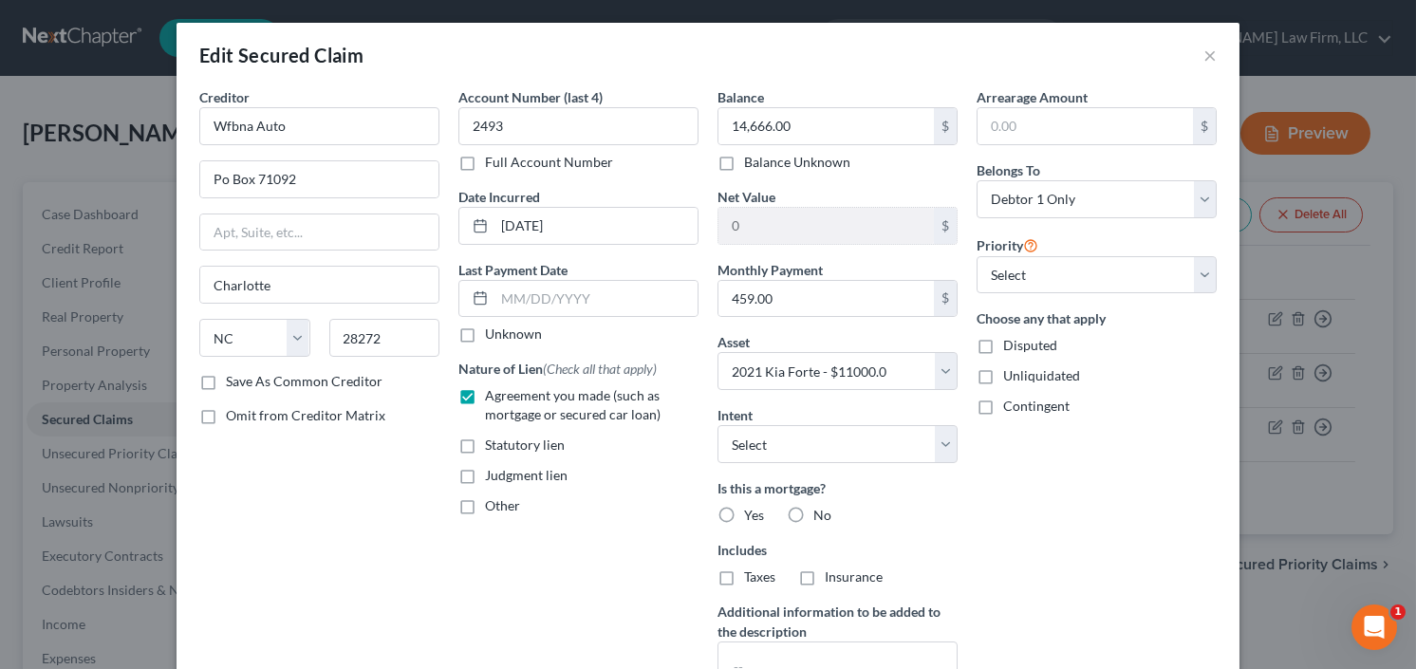
radio input "true"
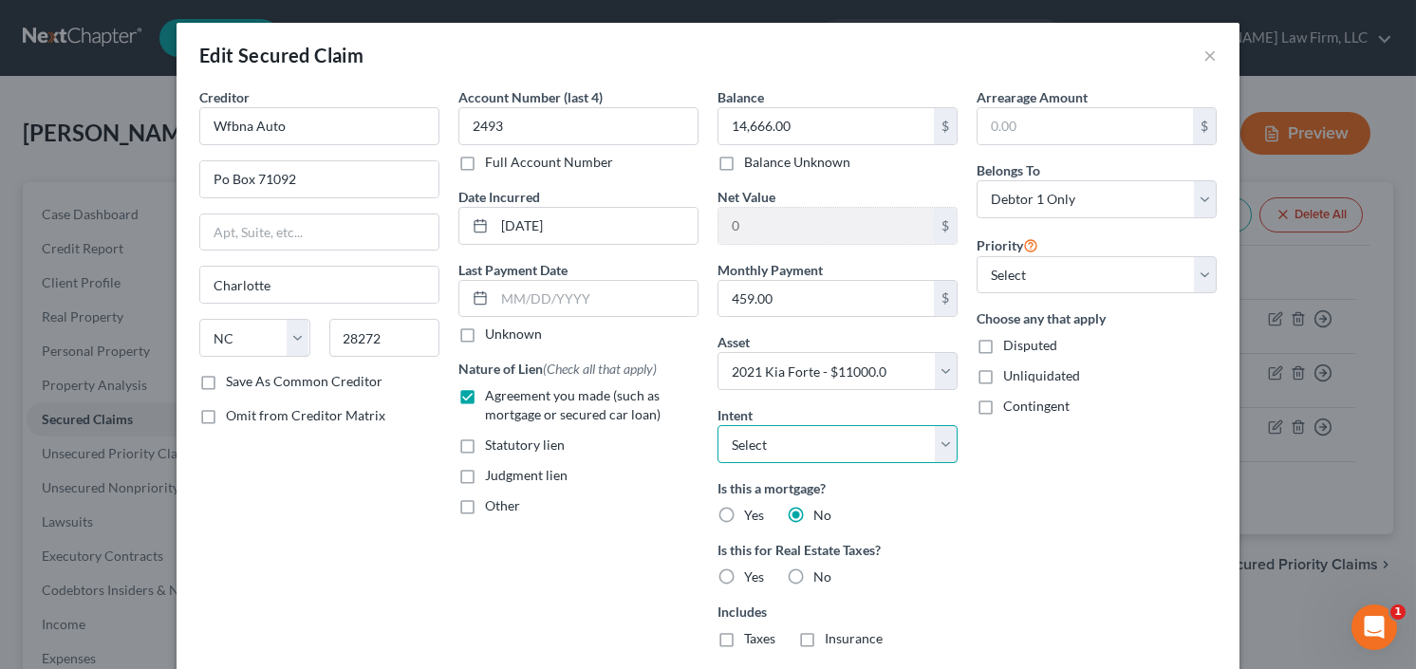
click at [853, 437] on select "Select Surrender Redeem Reaffirm Avoid Other" at bounding box center [837, 444] width 240 height 38
select select "2"
click at [717, 425] on select "Select Surrender Redeem Reaffirm Avoid Other" at bounding box center [837, 444] width 240 height 38
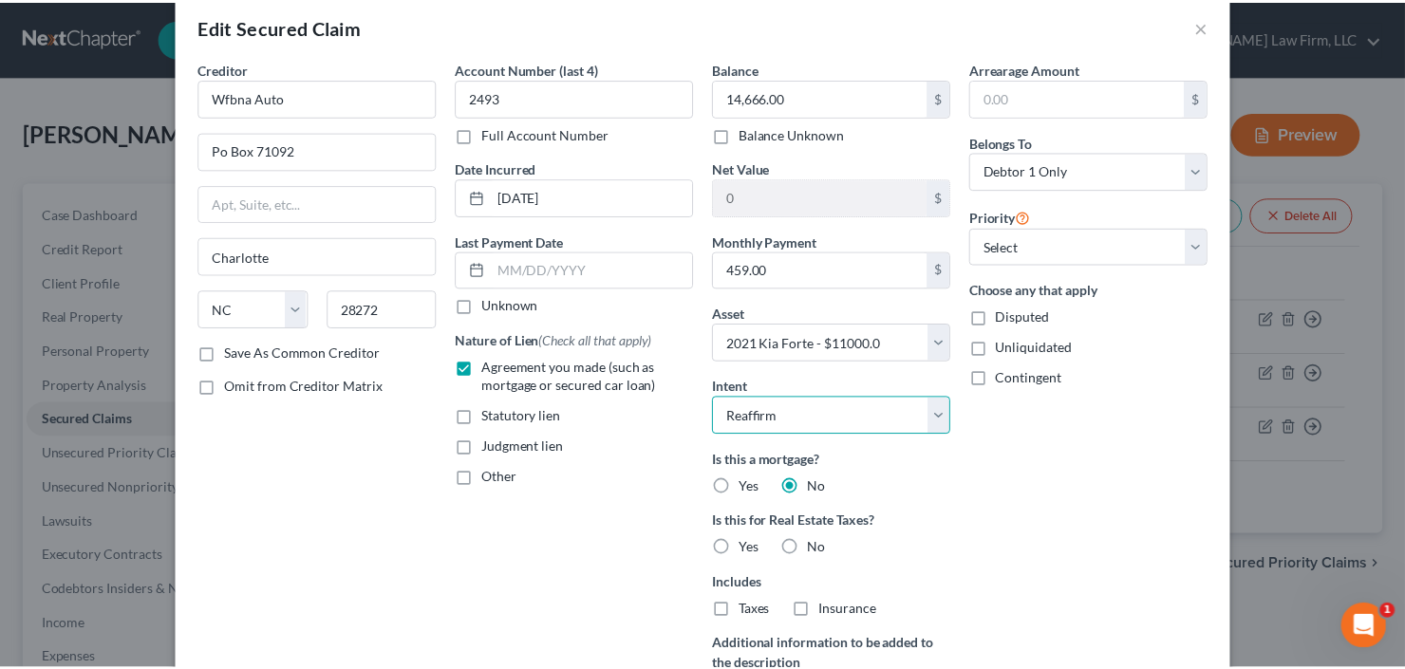
scroll to position [290, 0]
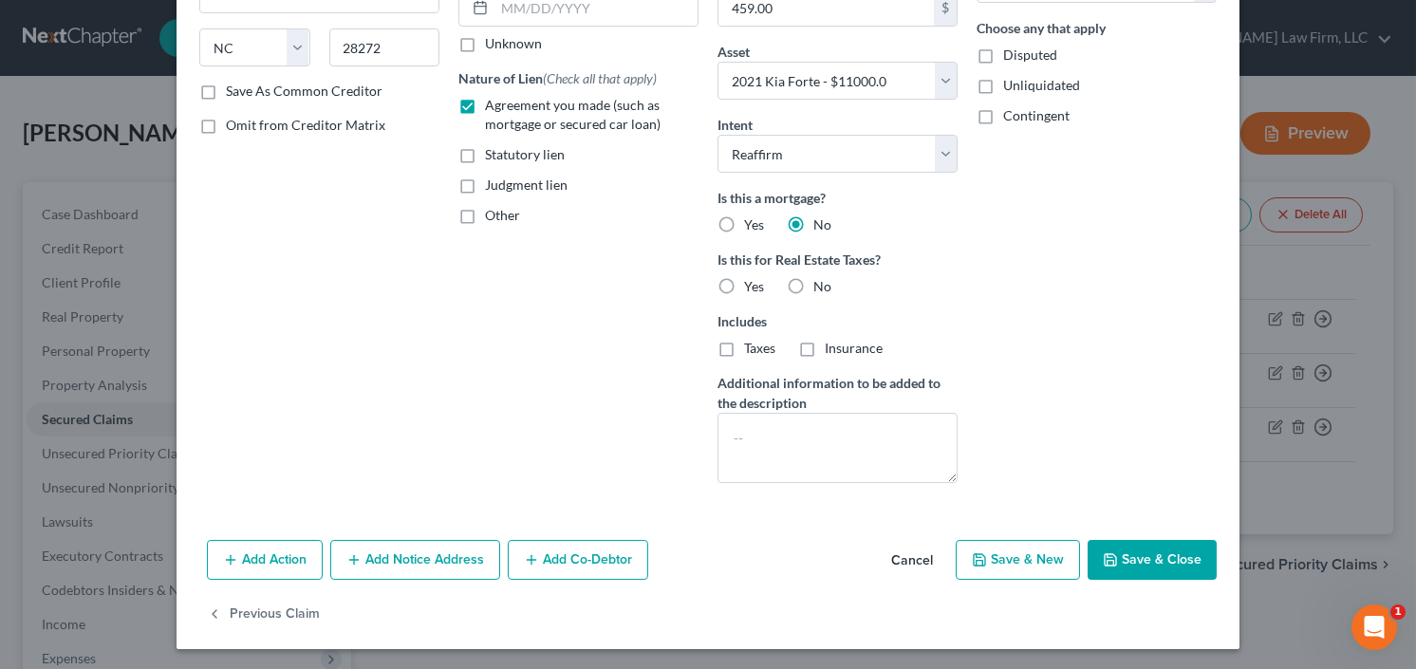
click at [1148, 555] on button "Save & Close" at bounding box center [1152, 560] width 129 height 40
select select
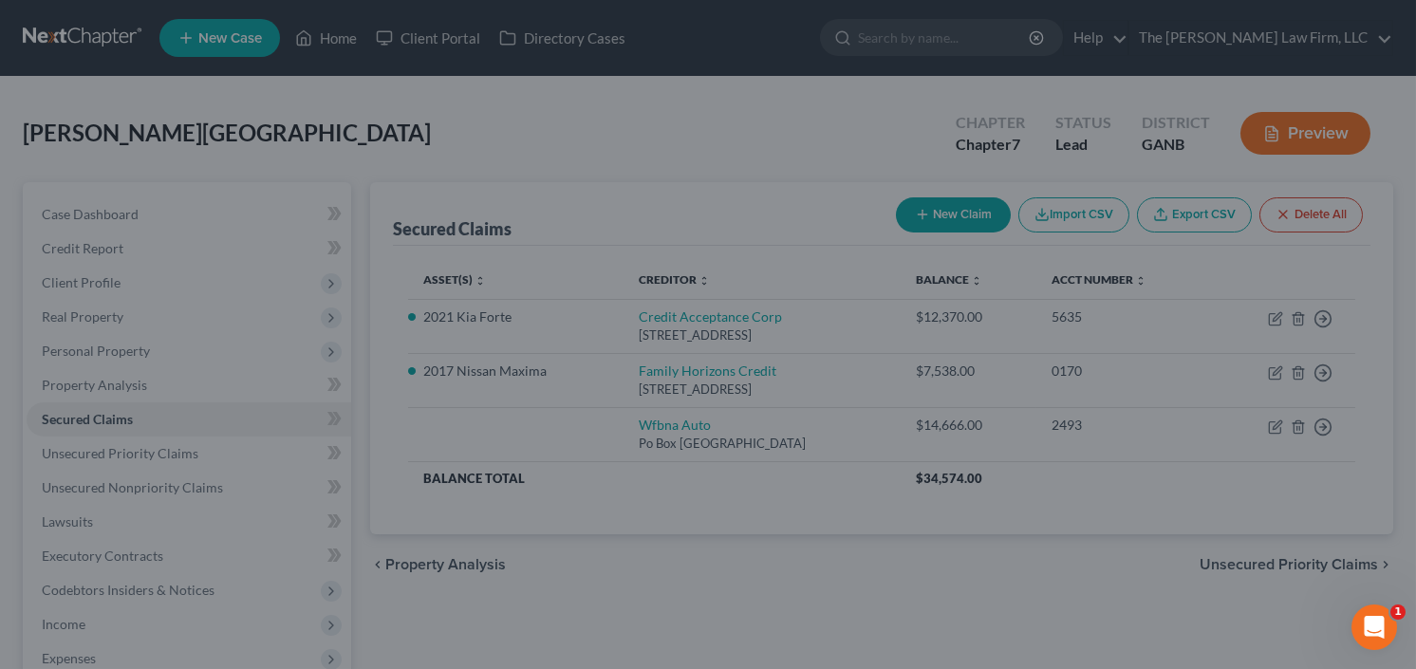
type input "-3,666.00"
select select "8"
type input "0"
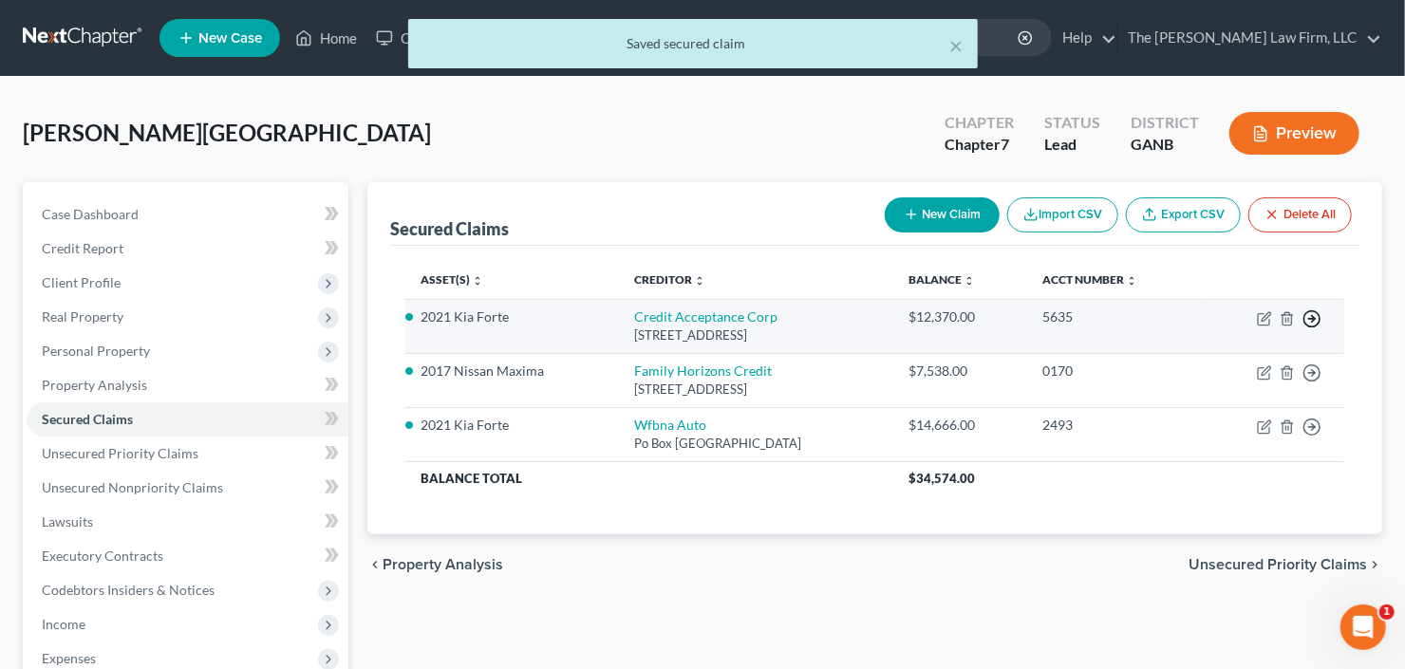
click at [1311, 319] on line "button" at bounding box center [1312, 319] width 7 height 0
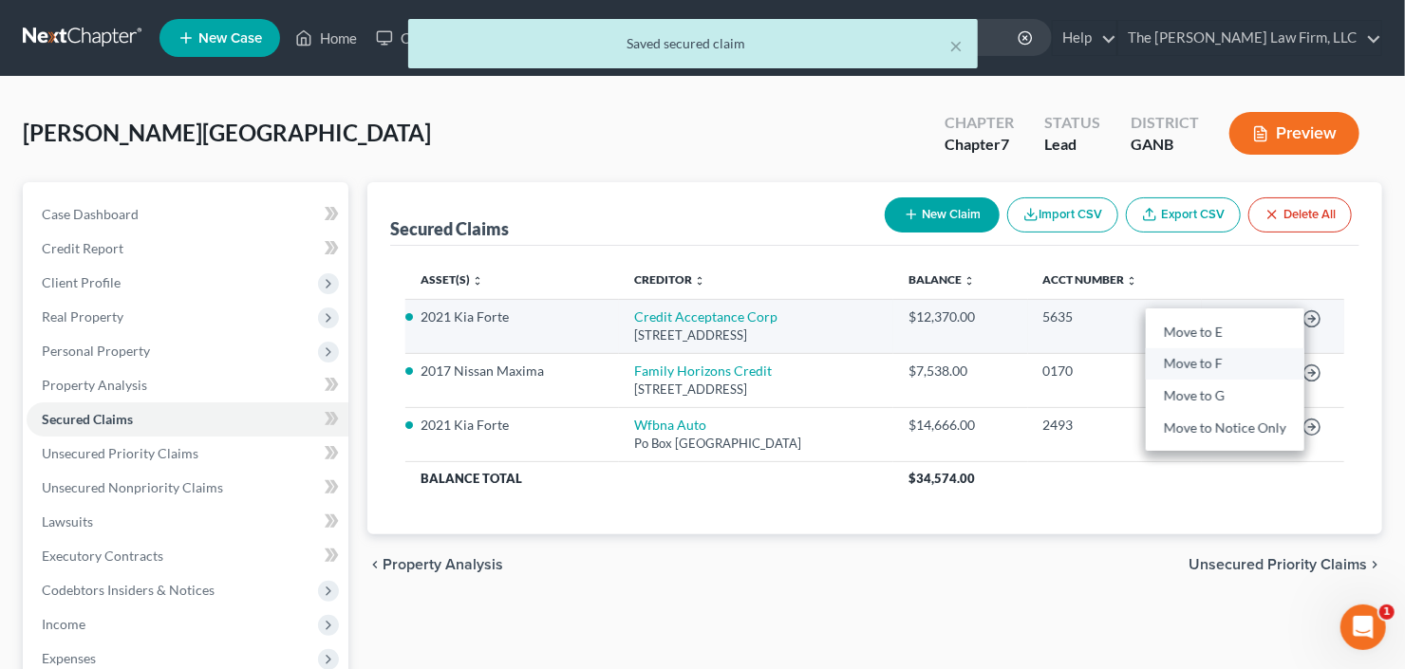
click at [1203, 354] on link "Move to F" at bounding box center [1224, 364] width 158 height 32
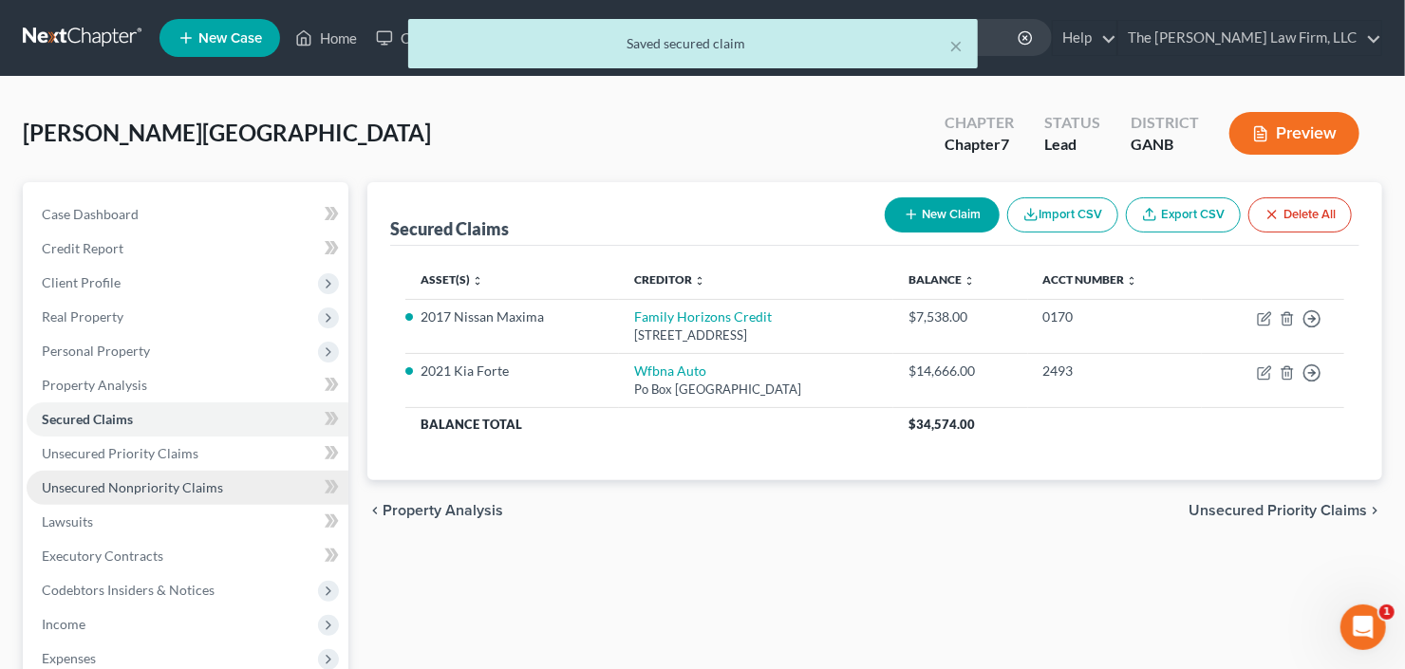
click at [107, 479] on span "Unsecured Nonpriority Claims" at bounding box center [132, 487] width 181 height 16
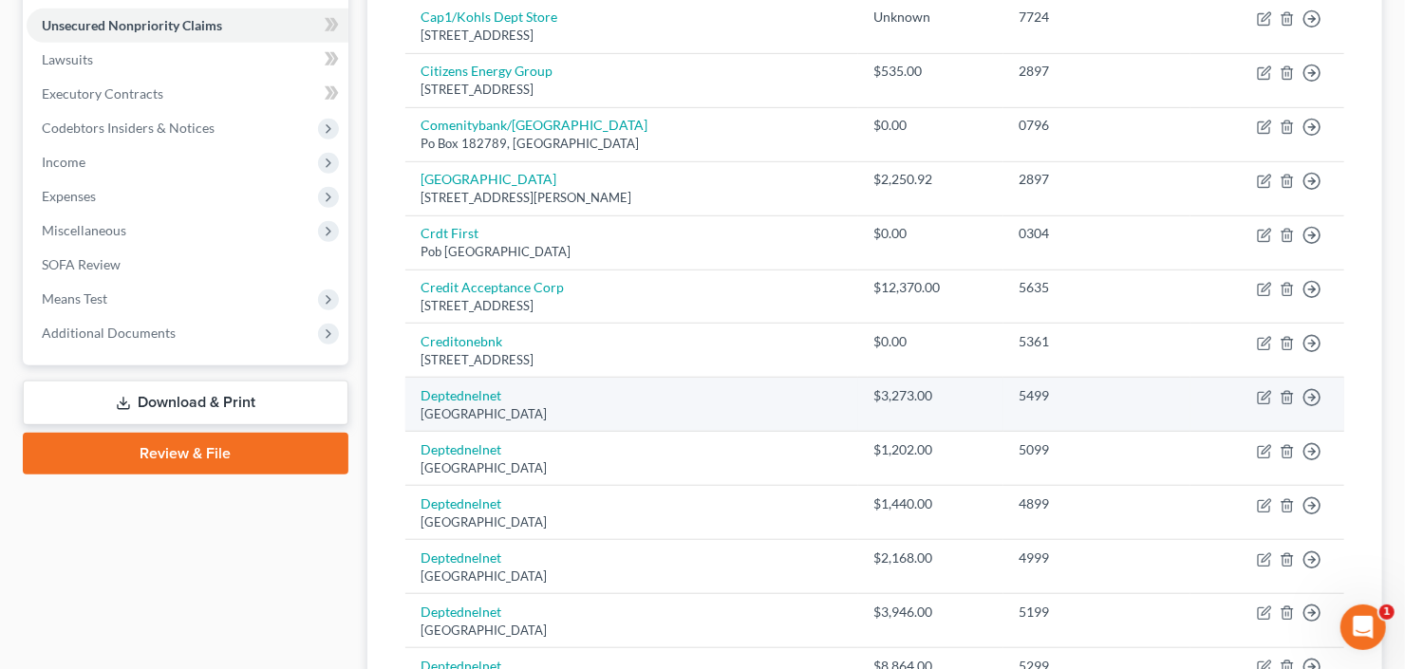
scroll to position [234, 0]
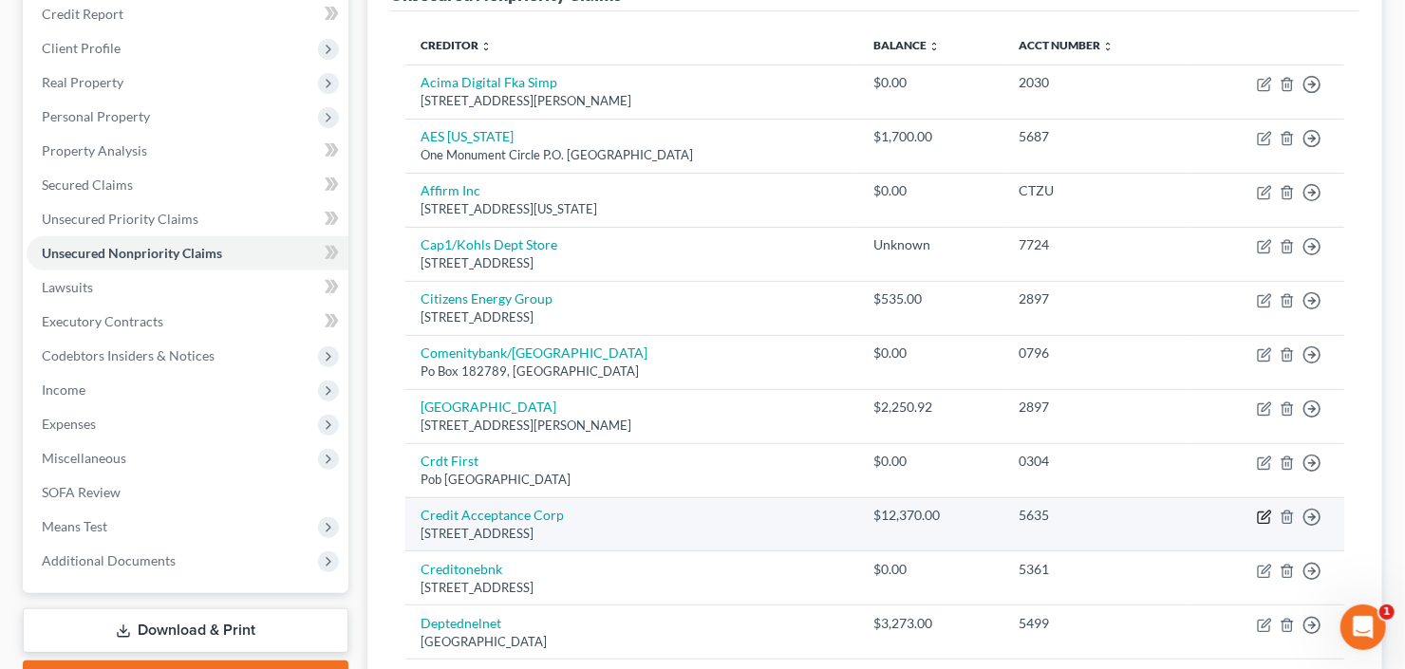
click at [1260, 510] on icon "button" at bounding box center [1263, 517] width 15 height 15
select select "23"
select select "0"
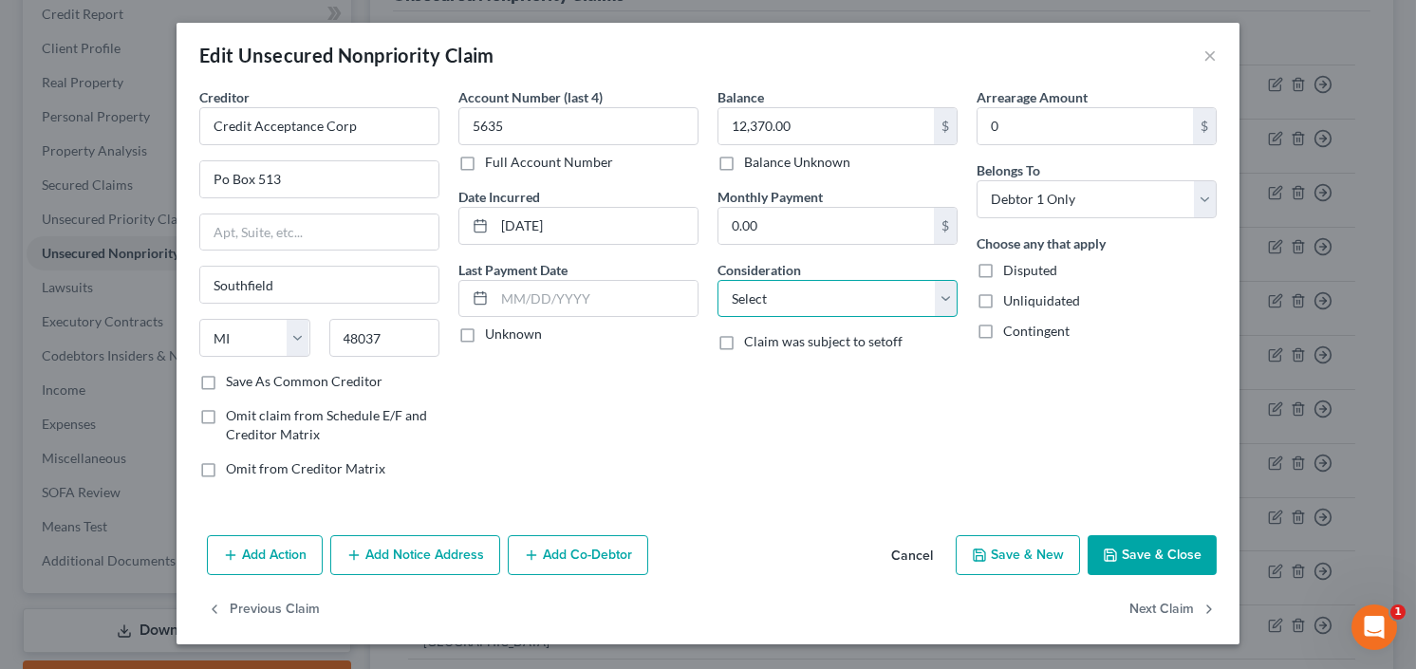
click at [809, 299] on select "Select Cable / Satellite Services Collection Agency Credit Card Debt Debt Couns…" at bounding box center [837, 299] width 240 height 38
select select "4"
click at [810, 304] on select "Select Cable / Satellite Services Collection Agency Credit Card Debt Debt Couns…" at bounding box center [837, 299] width 240 height 38
click at [1165, 538] on button "Save & Close" at bounding box center [1152, 555] width 129 height 40
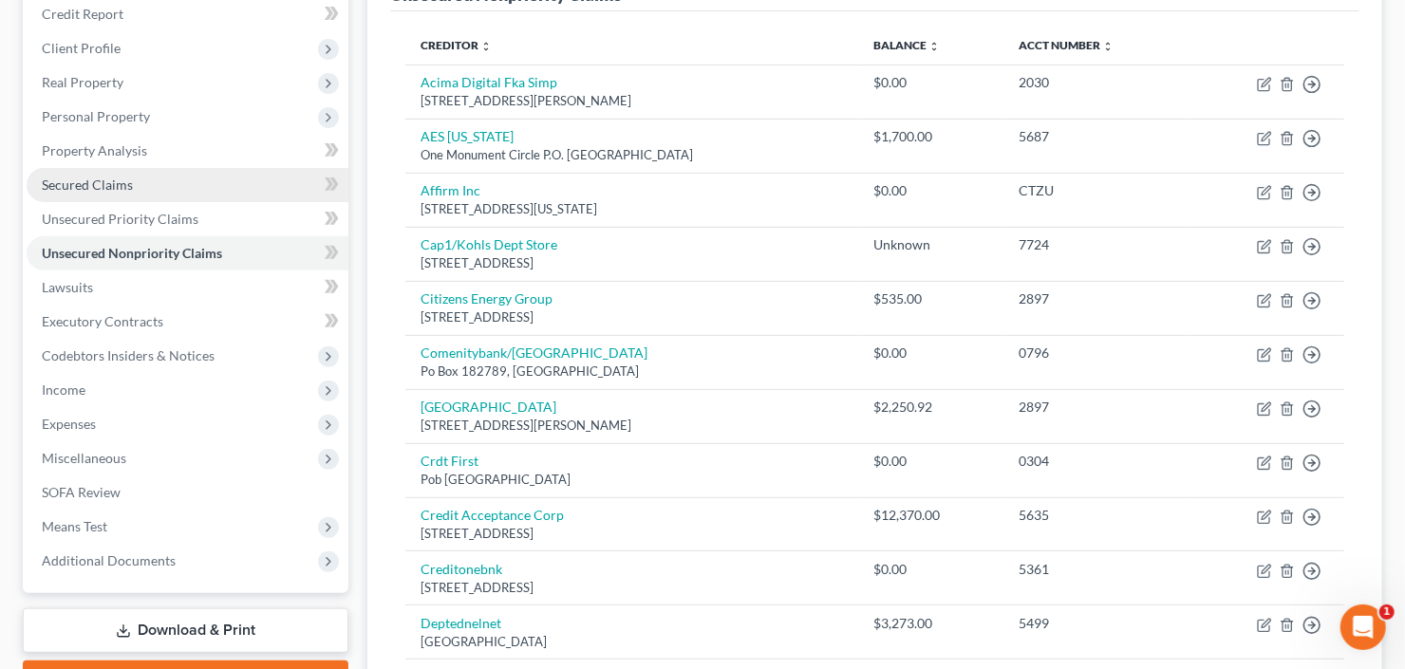
click at [59, 186] on span "Secured Claims" at bounding box center [87, 185] width 91 height 16
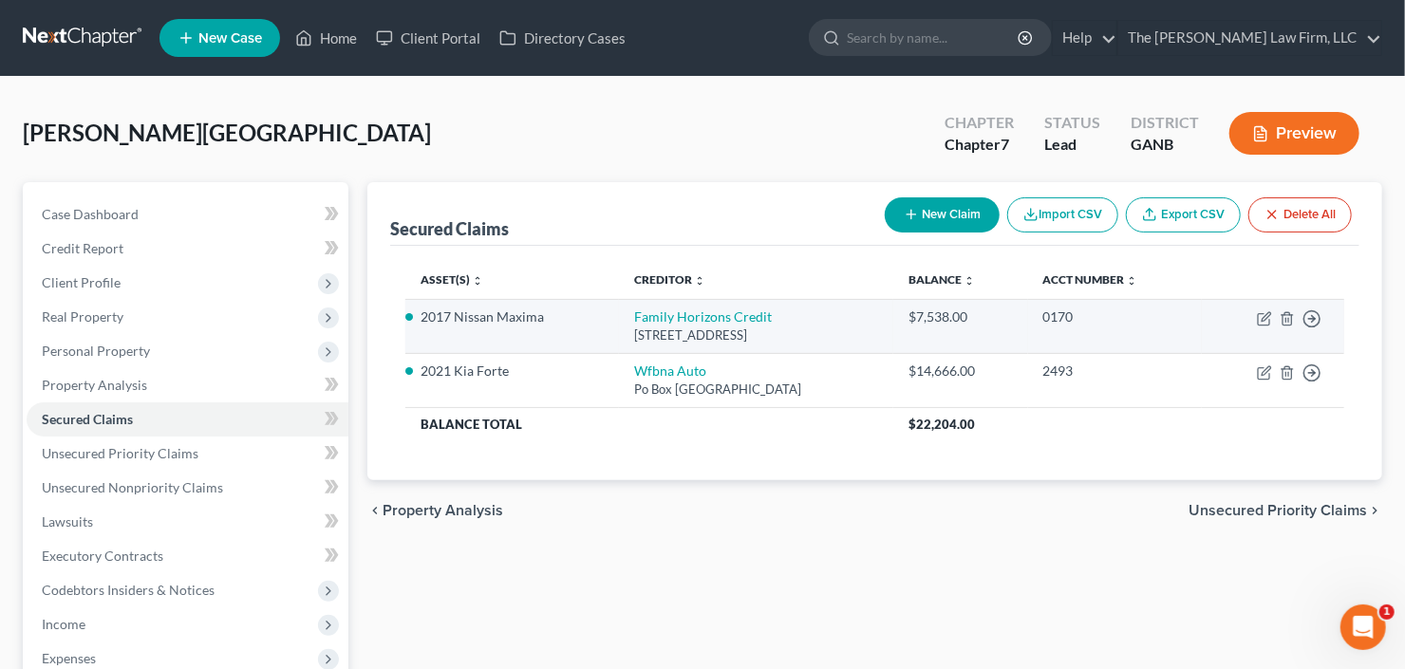
click at [1269, 326] on td "Move to E Move to F Move to G Move to Notice Only" at bounding box center [1272, 326] width 142 height 54
click at [1267, 320] on icon "button" at bounding box center [1263, 318] width 15 height 15
select select "15"
select select "2"
select select "0"
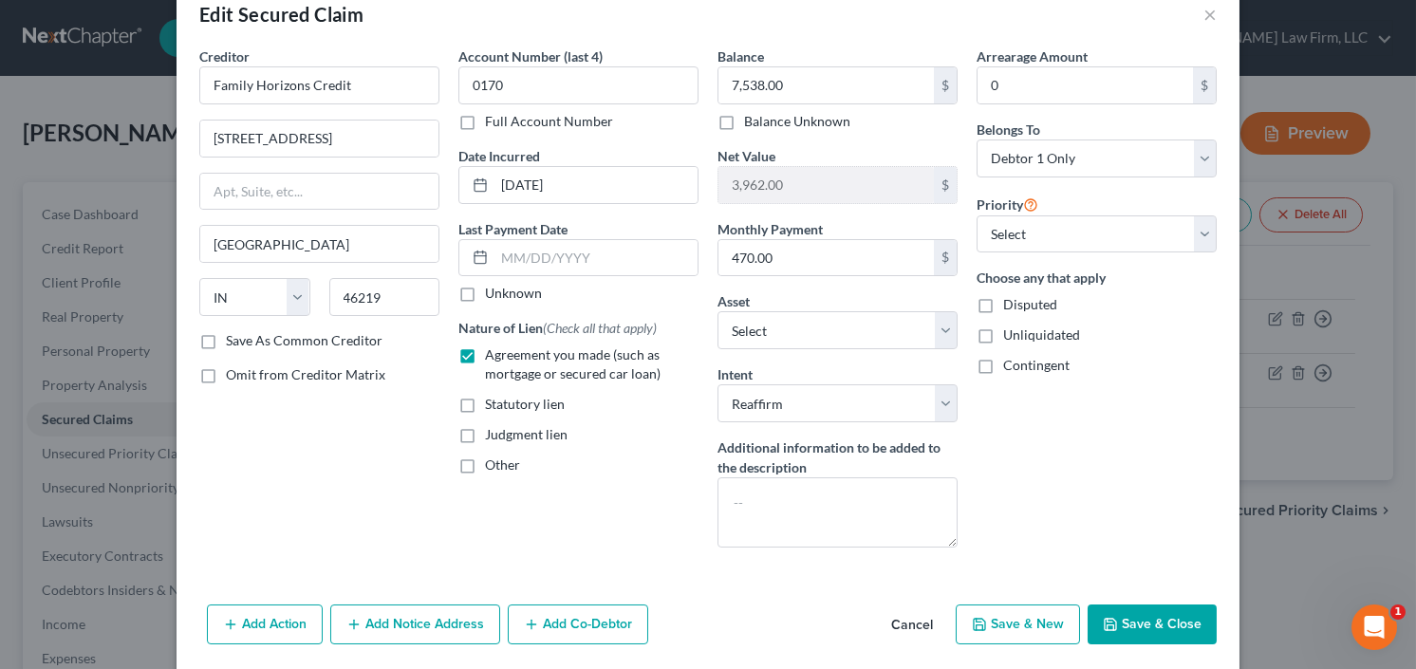
scroll to position [76, 0]
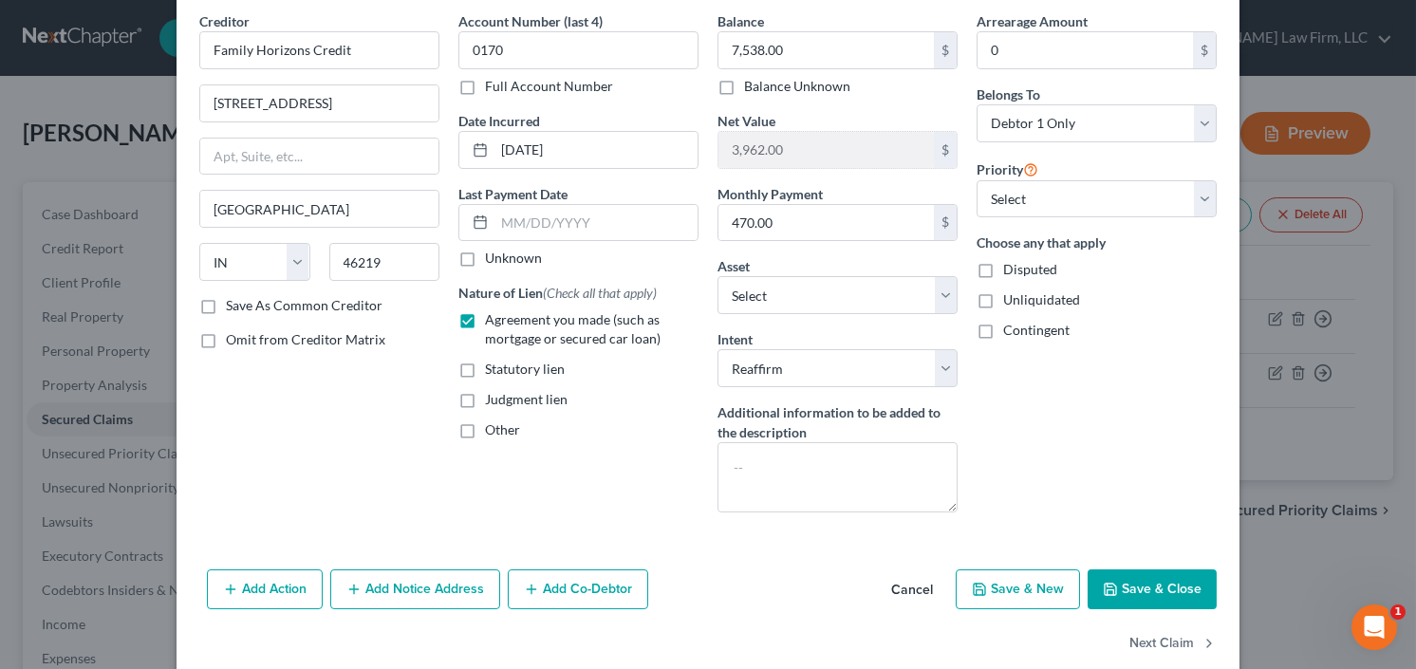
click at [1140, 586] on button "Save & Close" at bounding box center [1152, 589] width 129 height 40
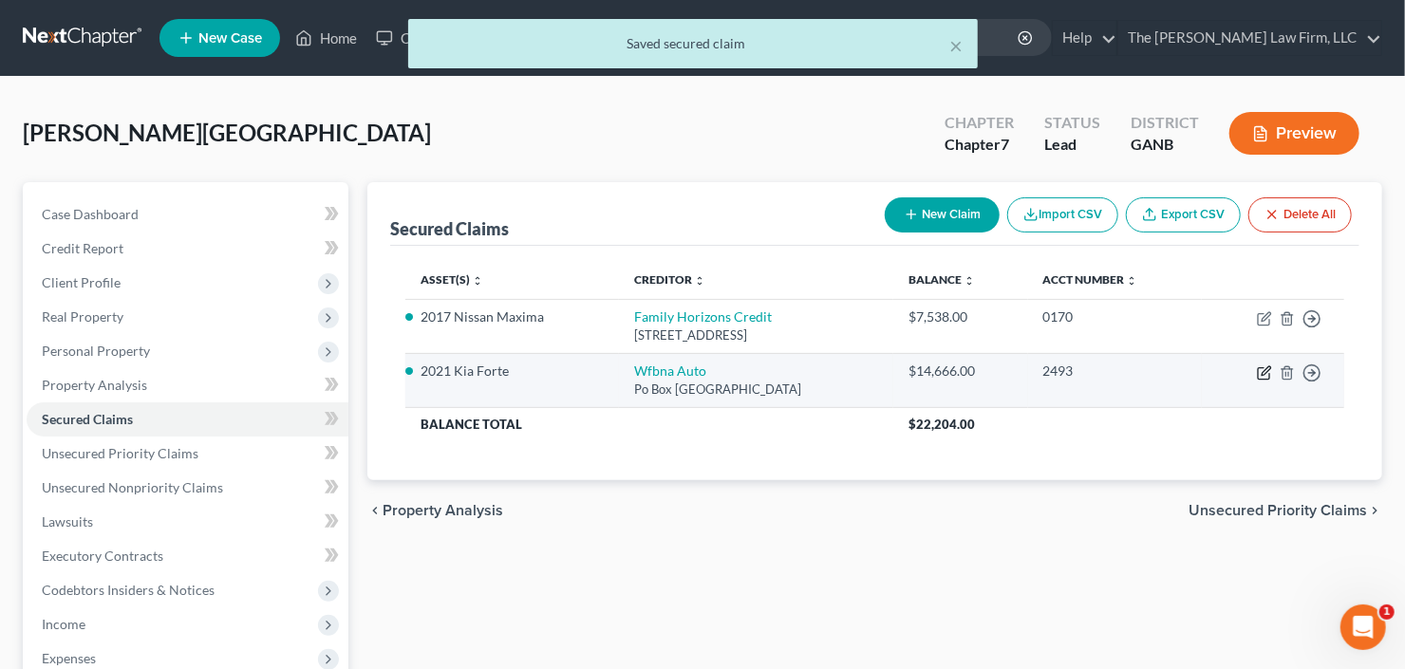
click at [1264, 374] on icon "button" at bounding box center [1263, 372] width 15 height 15
select select "28"
select select "2"
select select "0"
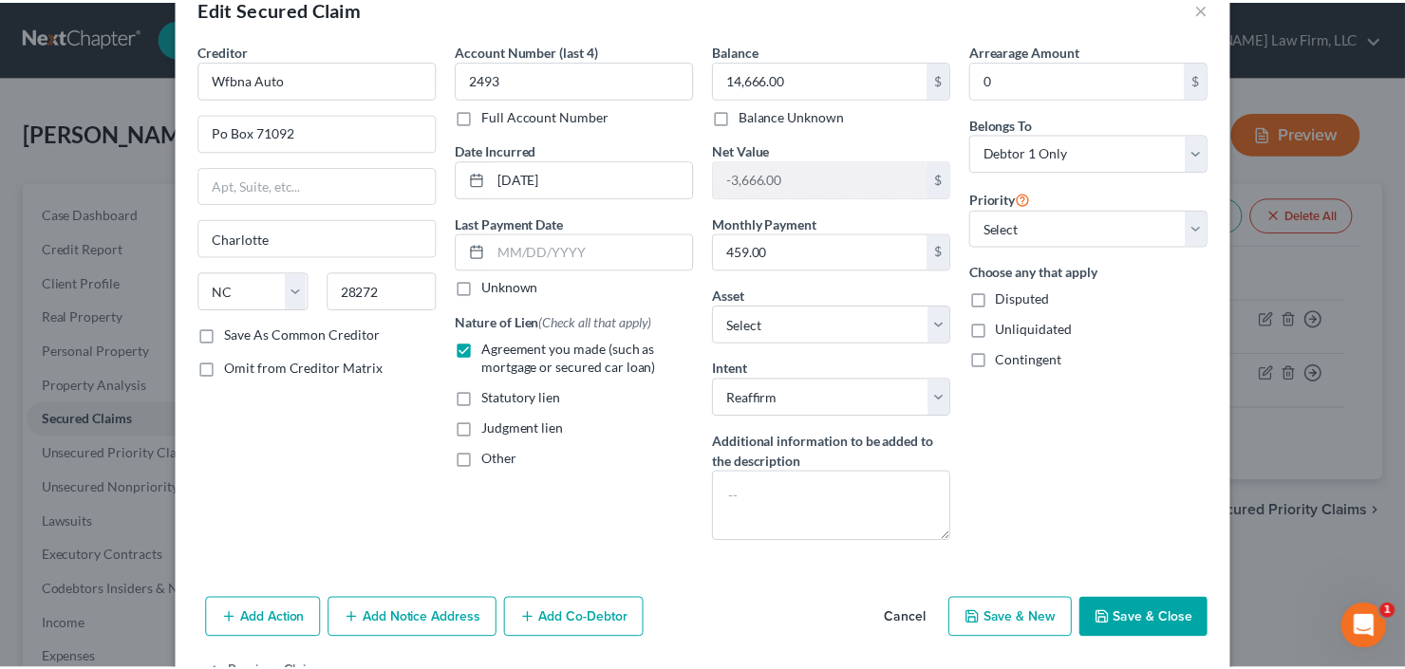
scroll to position [105, 0]
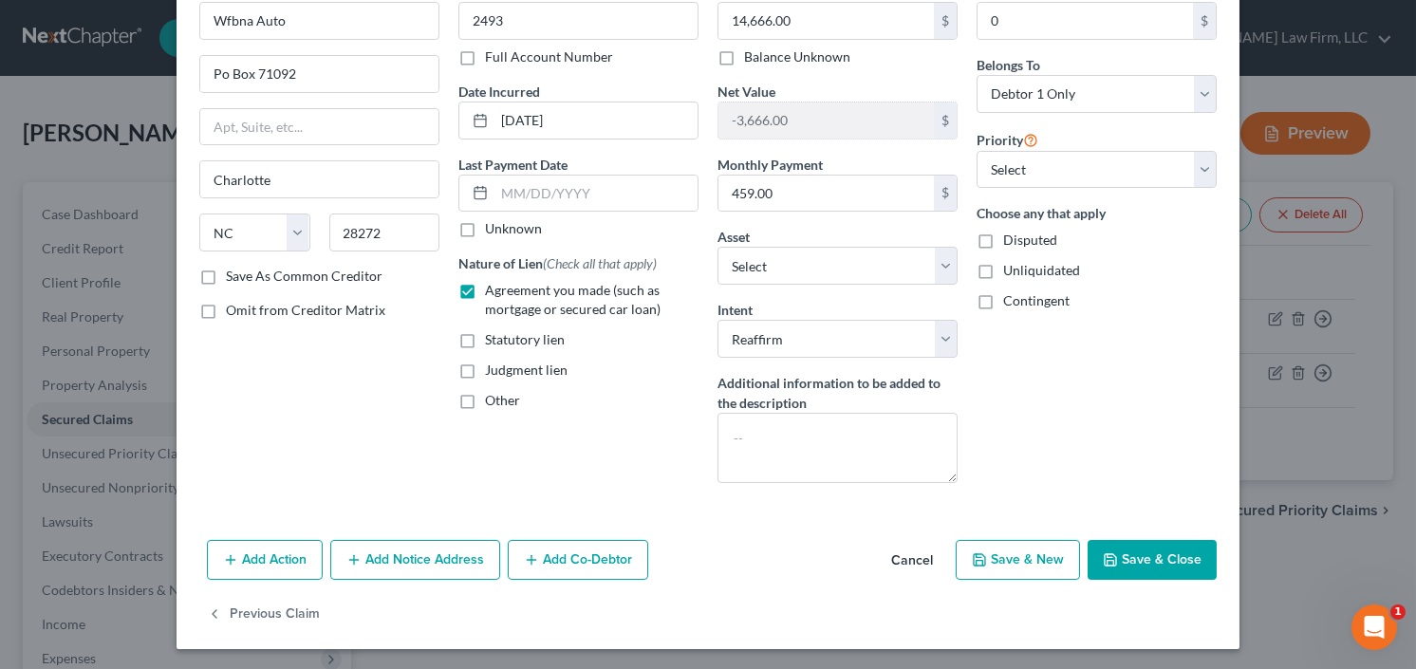
click at [1144, 560] on button "Save & Close" at bounding box center [1152, 560] width 129 height 40
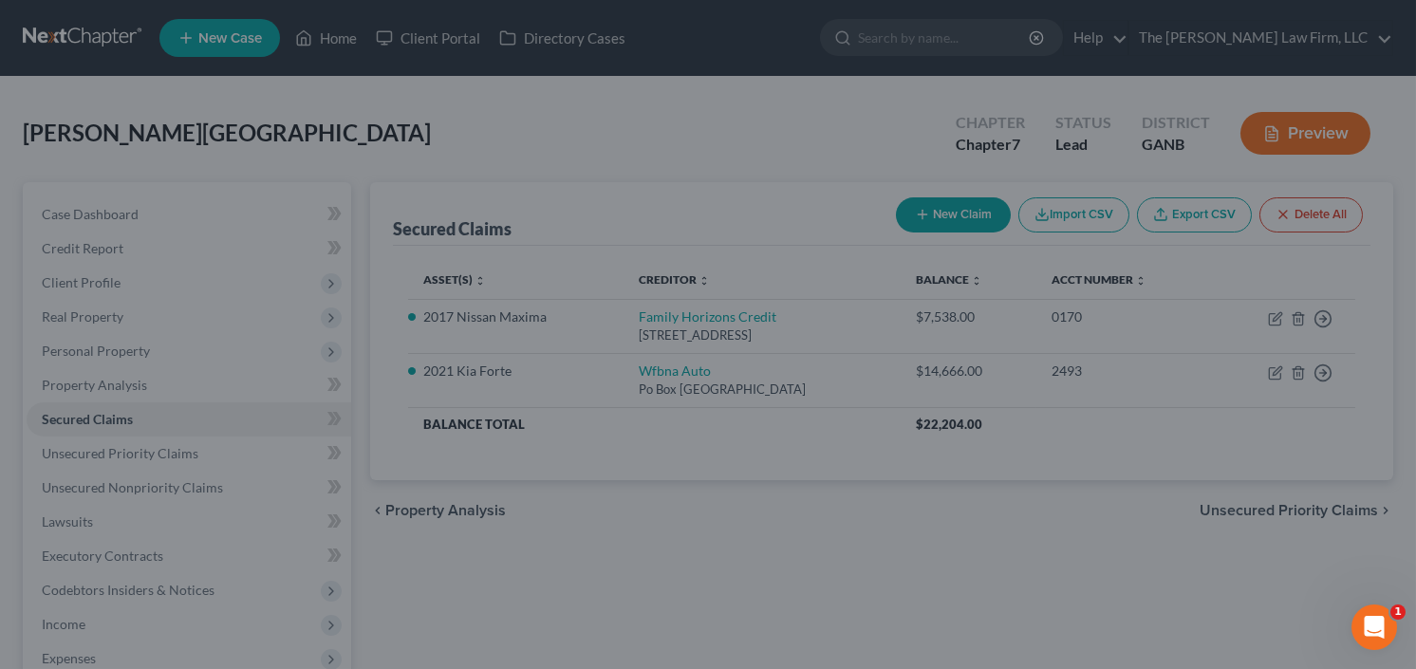
select select "8"
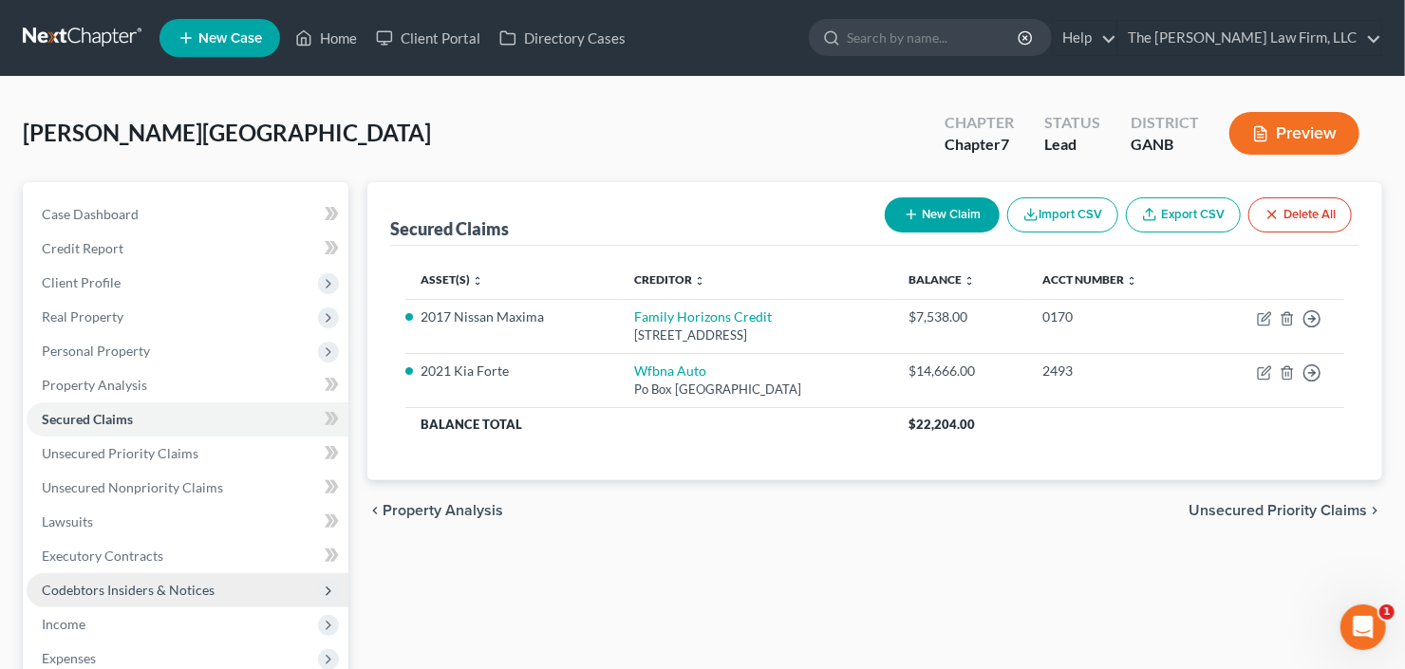
click at [164, 589] on span "Codebtors Insiders & Notices" at bounding box center [128, 590] width 173 height 16
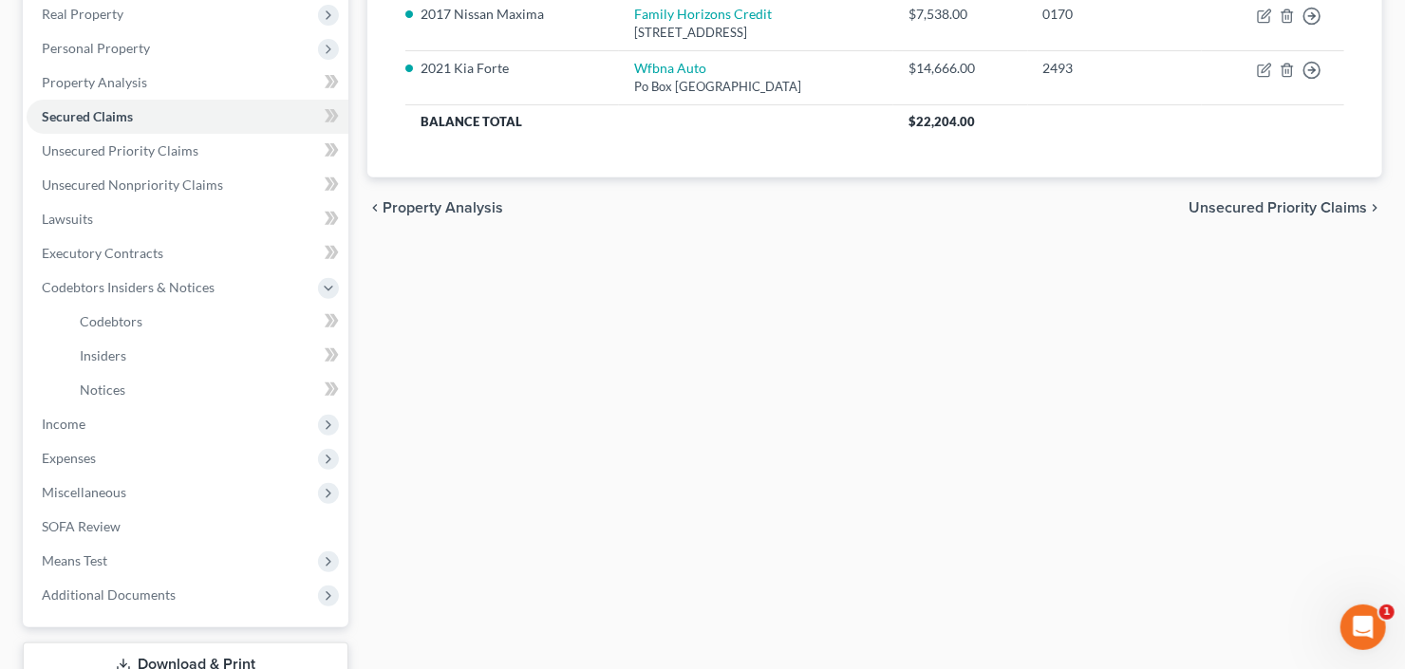
scroll to position [438, 0]
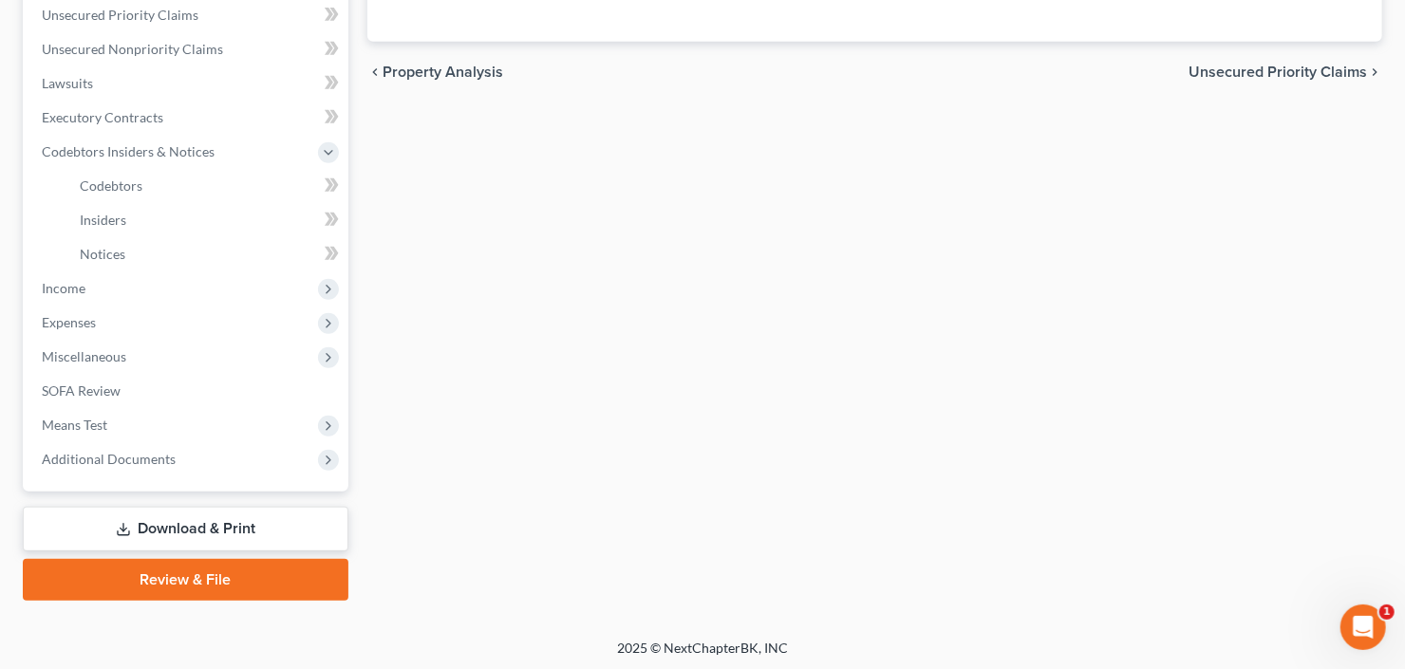
click at [165, 522] on link "Download & Print" at bounding box center [186, 529] width 326 height 45
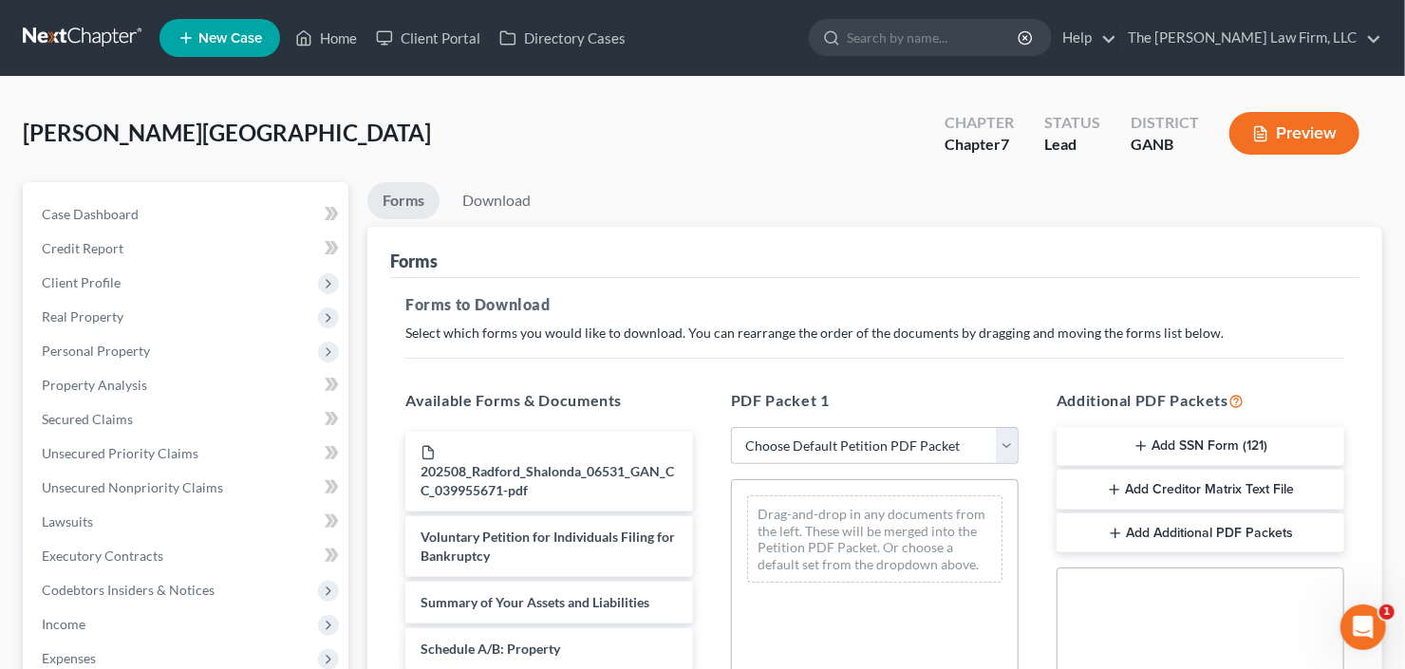
drag, startPoint x: 846, startPoint y: 437, endPoint x: 849, endPoint y: 456, distance: 18.3
click at [846, 437] on select "Choose Default Petition PDF Packet Complete Bankruptcy Petition (all forms and …" at bounding box center [875, 446] width 288 height 38
select select "0"
click at [731, 427] on select "Choose Default Petition PDF Packet Complete Bankruptcy Petition (all forms and …" at bounding box center [875, 446] width 288 height 38
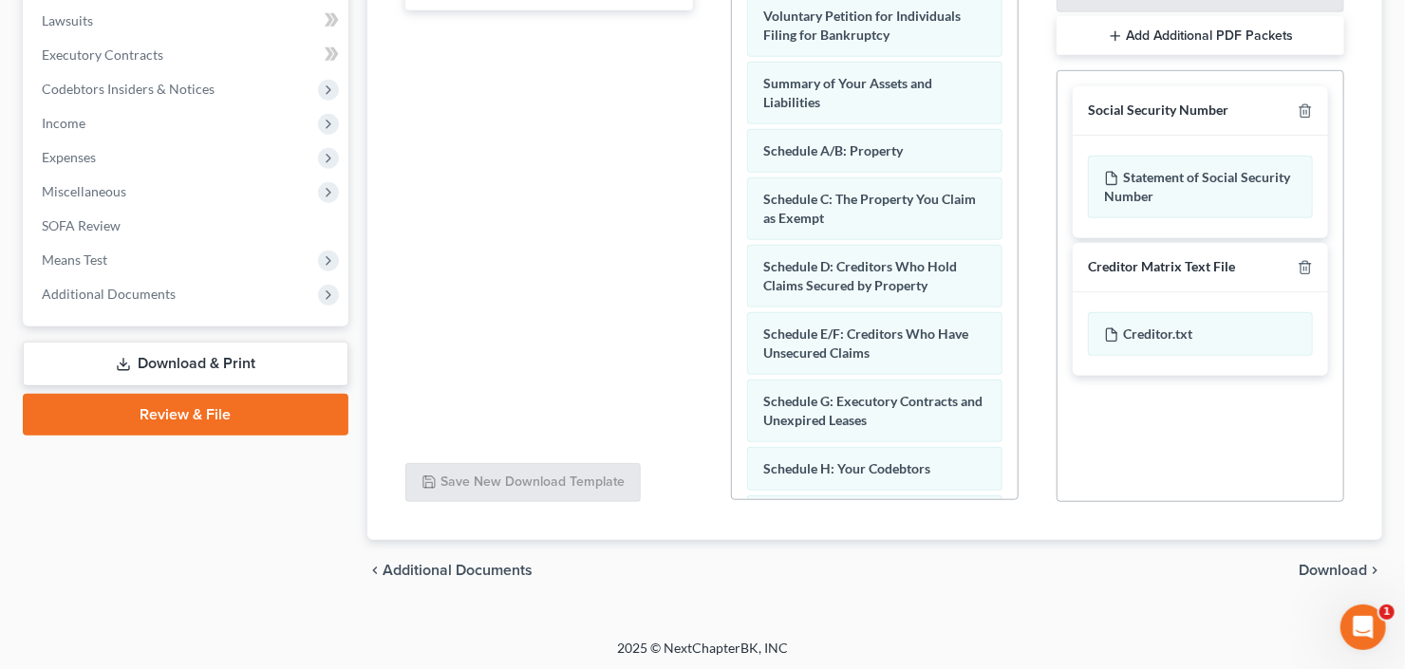
click at [1335, 565] on span "Download" at bounding box center [1332, 570] width 68 height 15
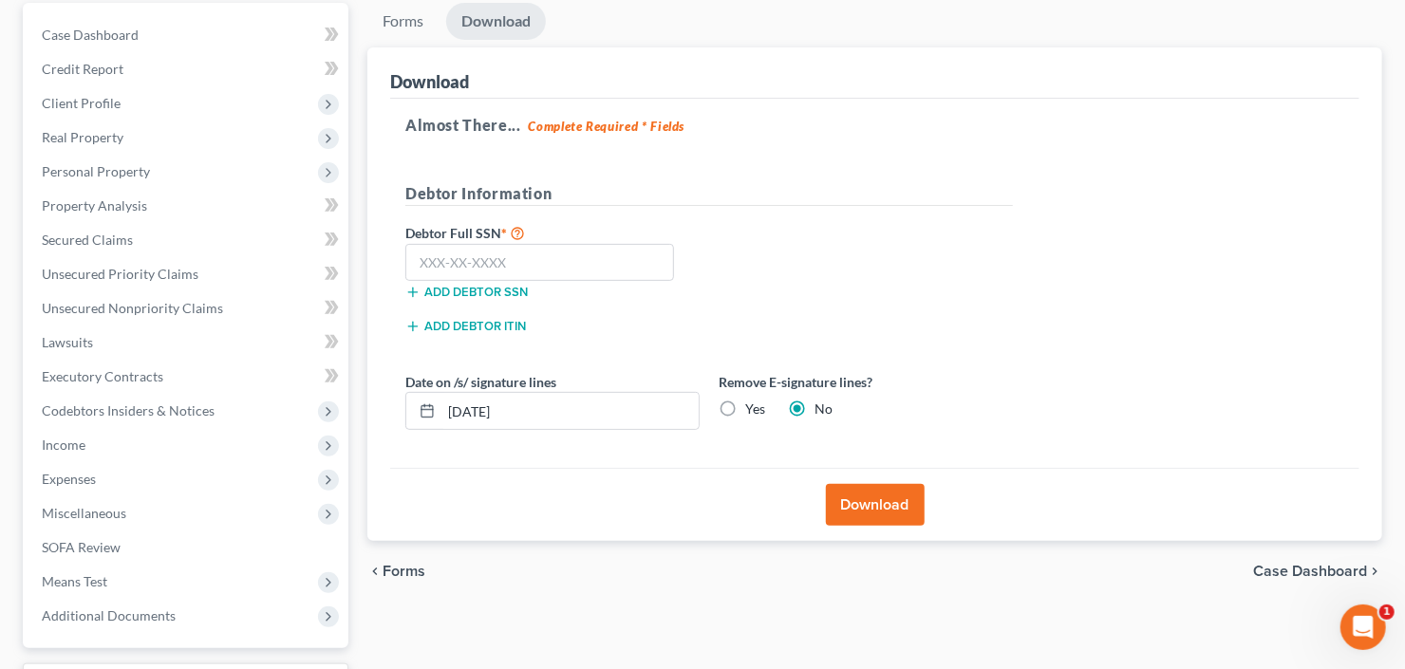
scroll to position [32, 0]
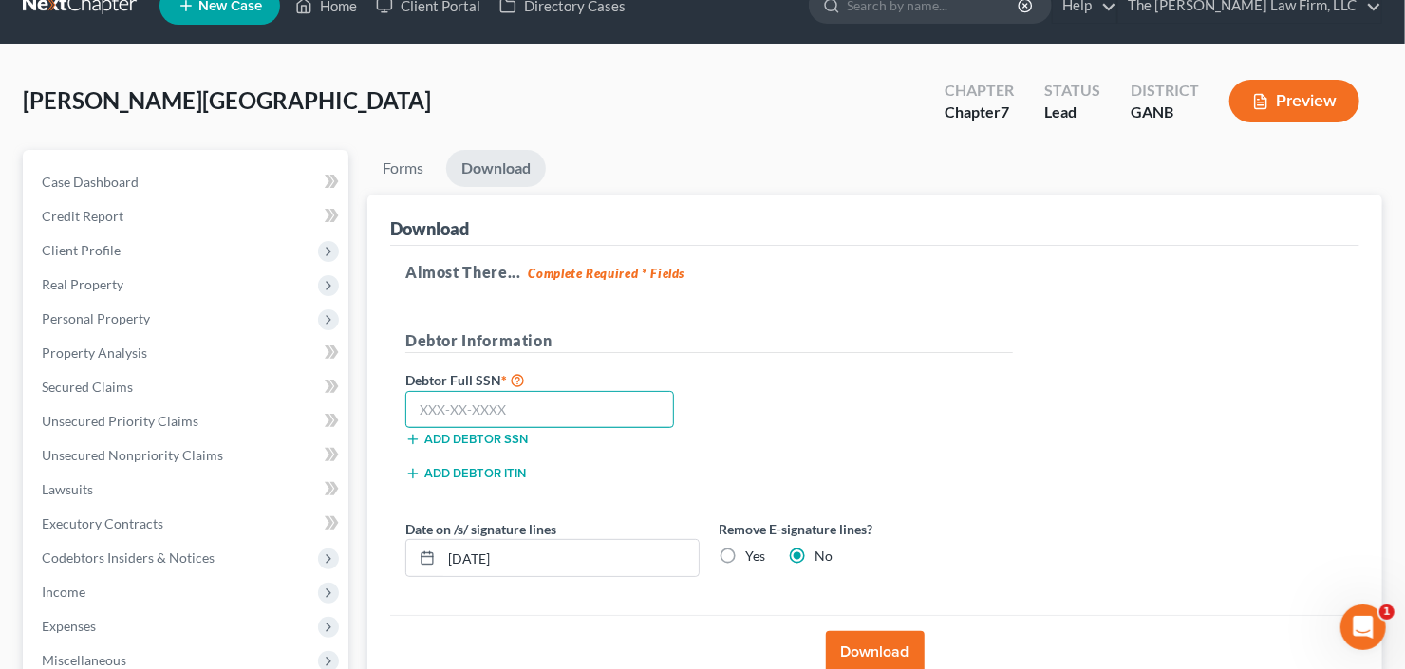
click at [452, 398] on input "text" at bounding box center [539, 410] width 269 height 38
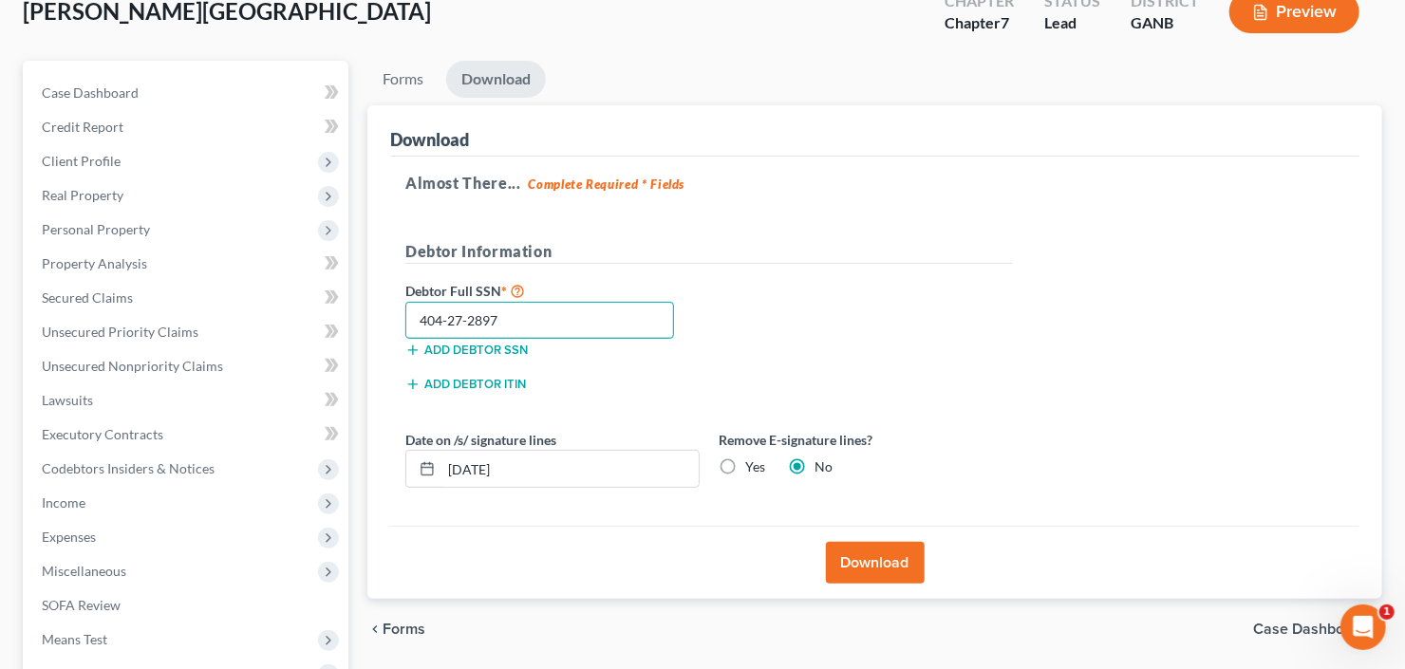
scroll to position [260, 0]
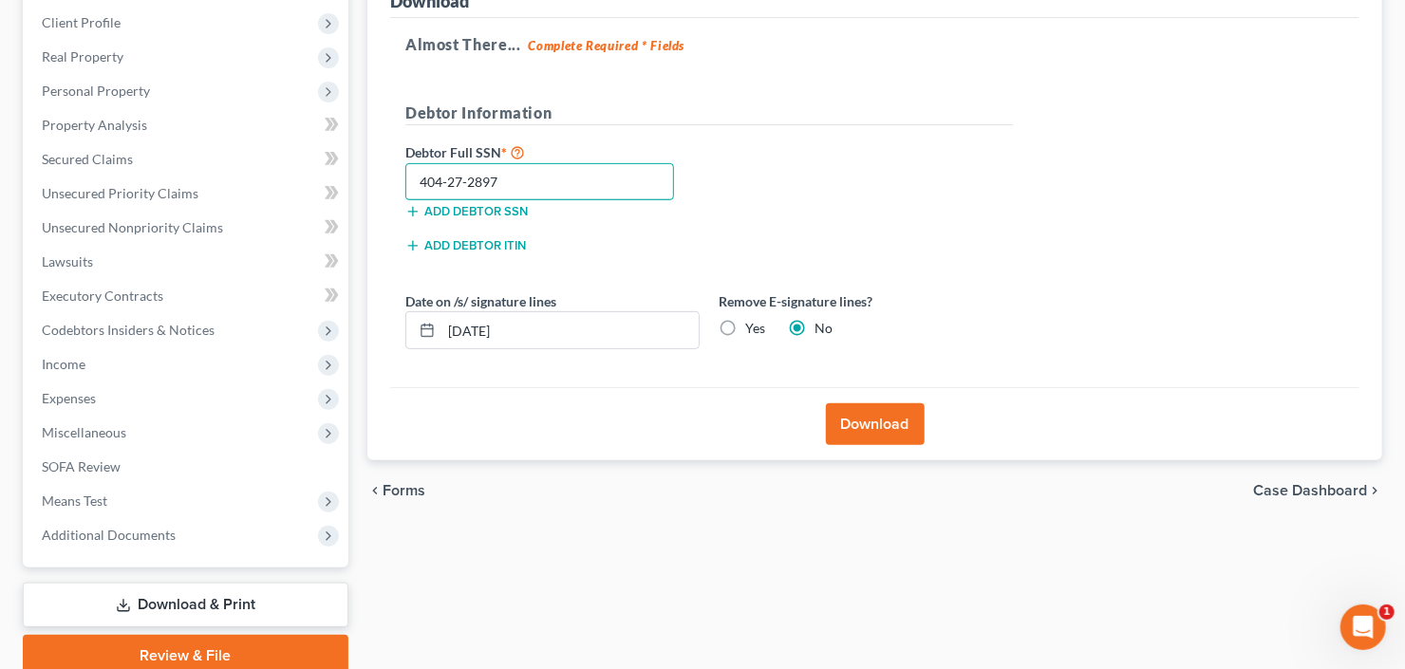
type input "404-27-2897"
click at [878, 423] on button "Download" at bounding box center [875, 424] width 99 height 42
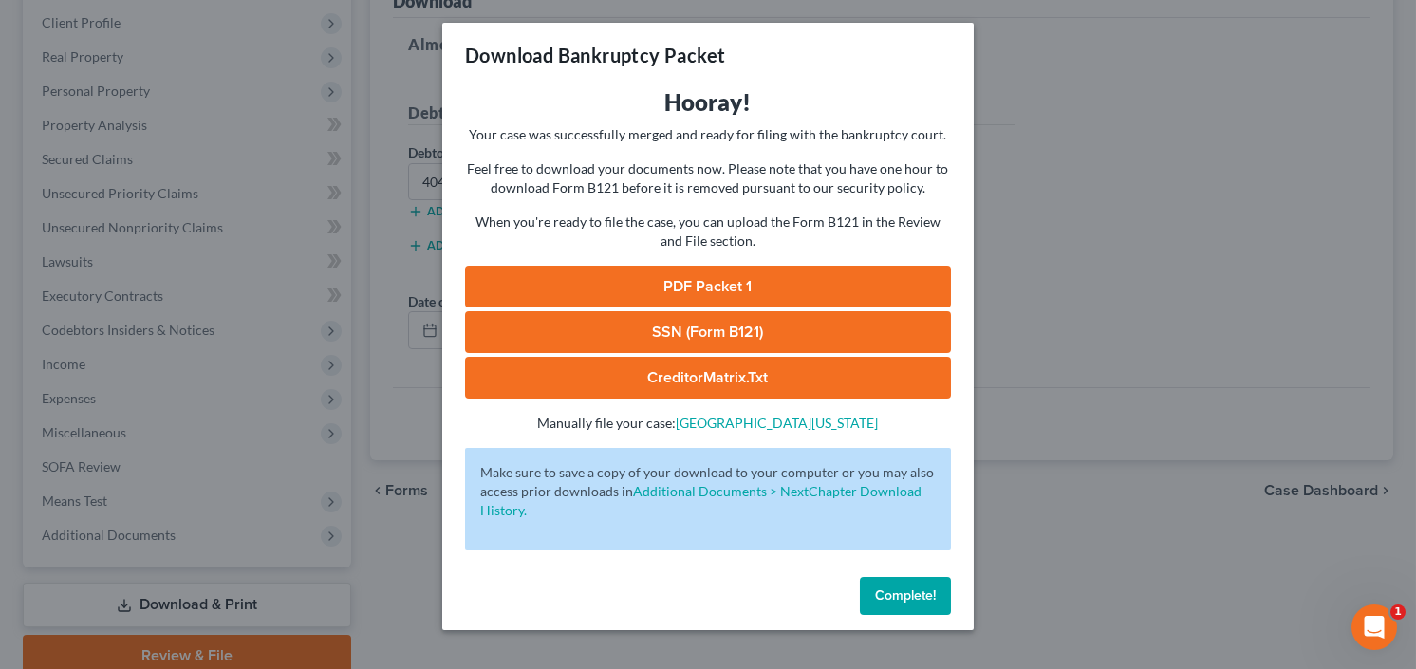
click at [1107, 107] on div "Download Bankruptcy Packet Hooray! Your case was successfully merged and ready …" at bounding box center [708, 334] width 1416 height 669
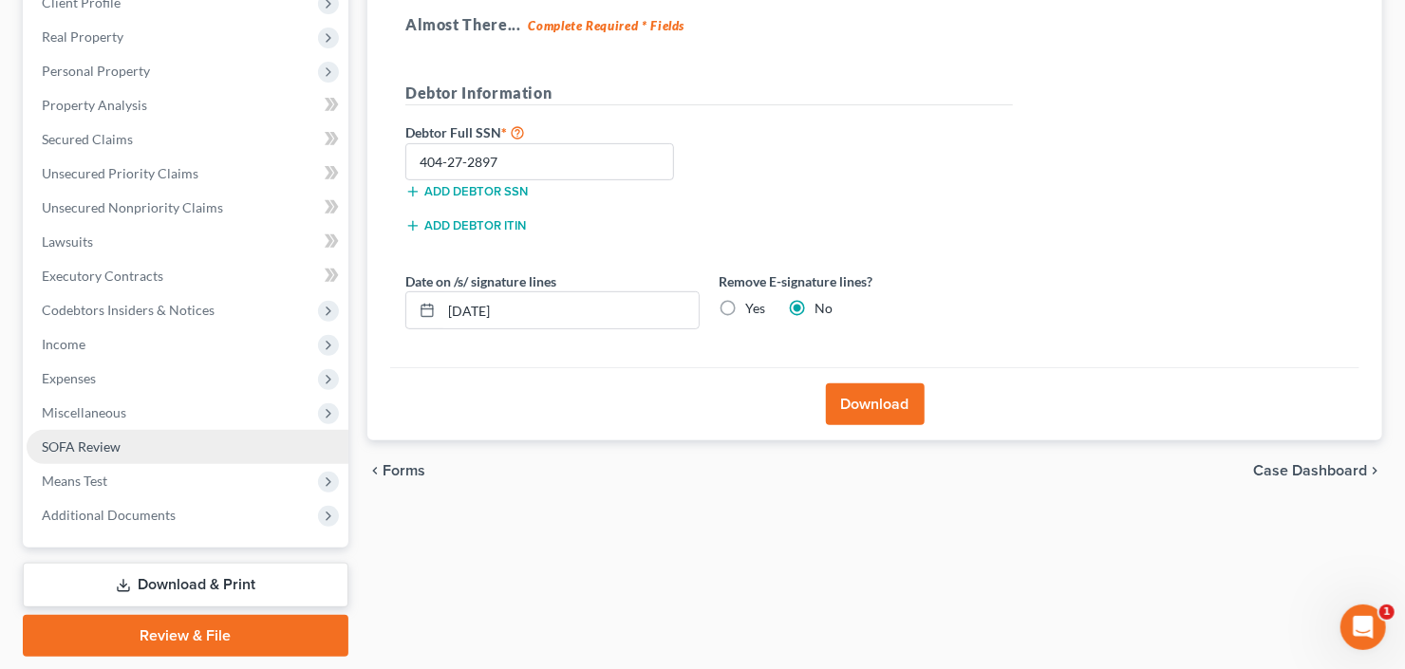
scroll to position [336, 0]
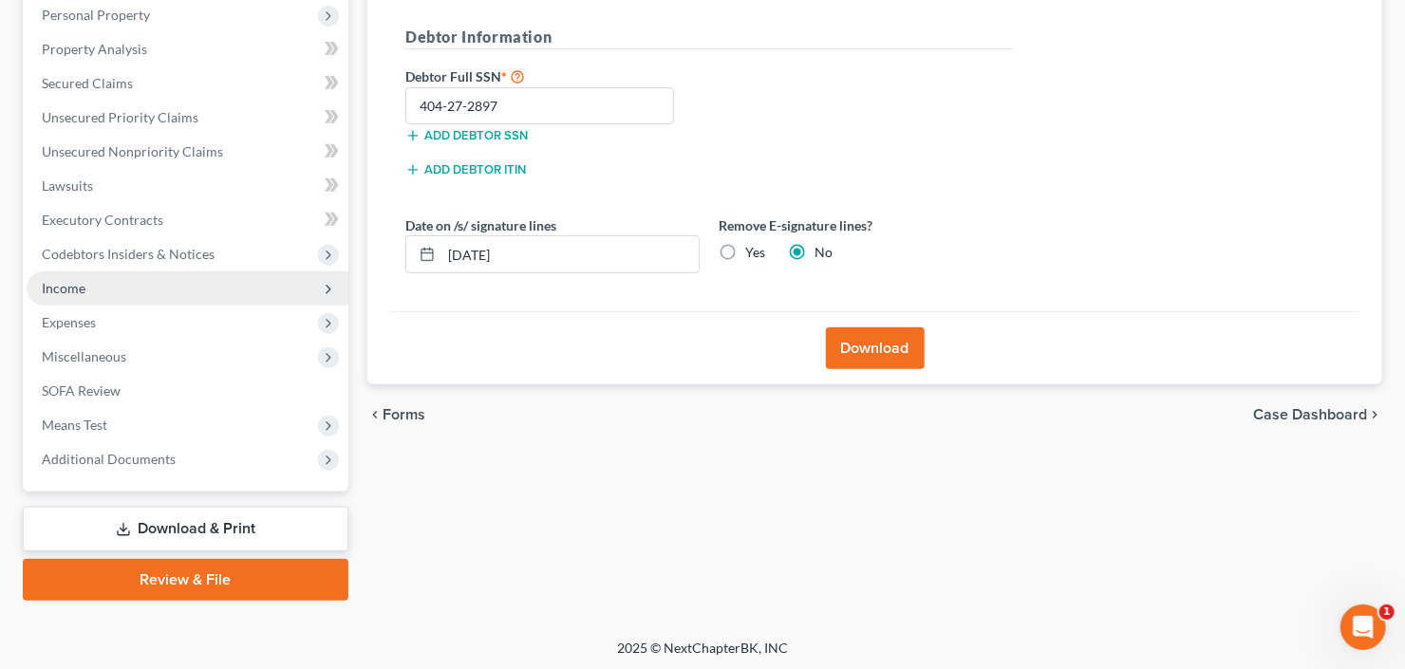
click at [135, 292] on span "Income" at bounding box center [188, 288] width 322 height 34
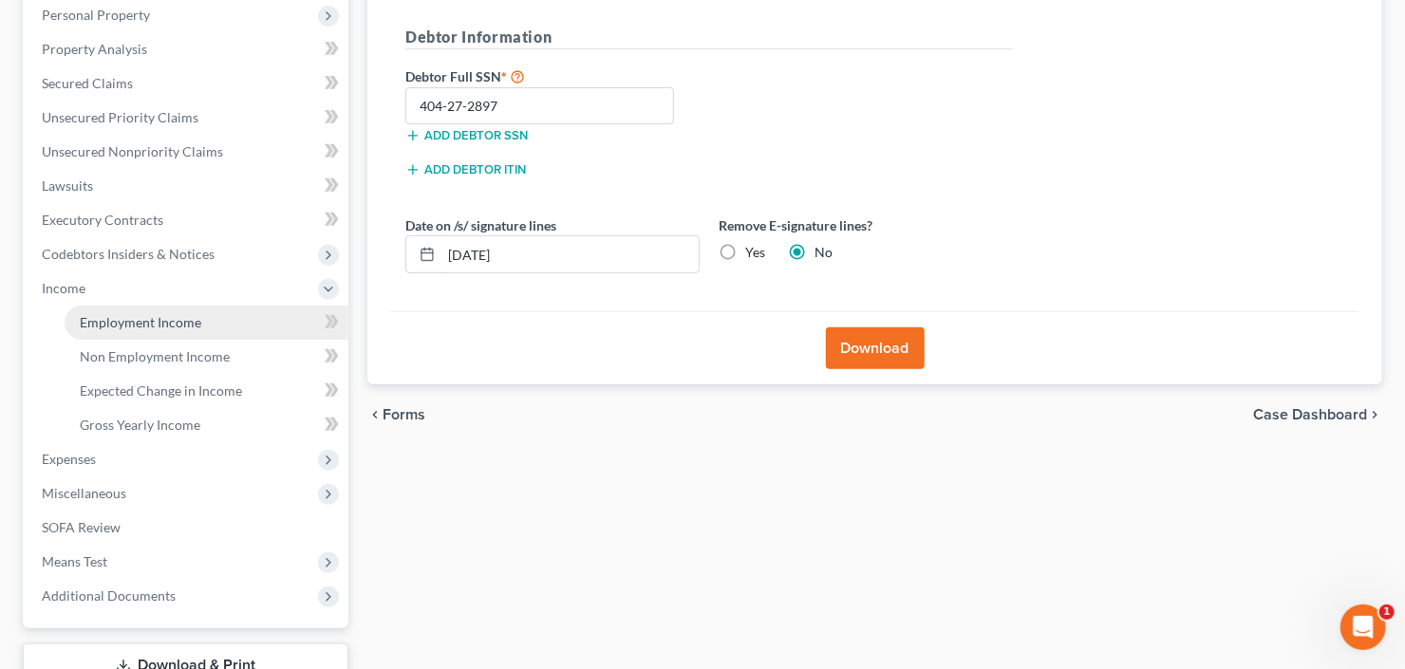
click at [161, 314] on span "Employment Income" at bounding box center [140, 322] width 121 height 16
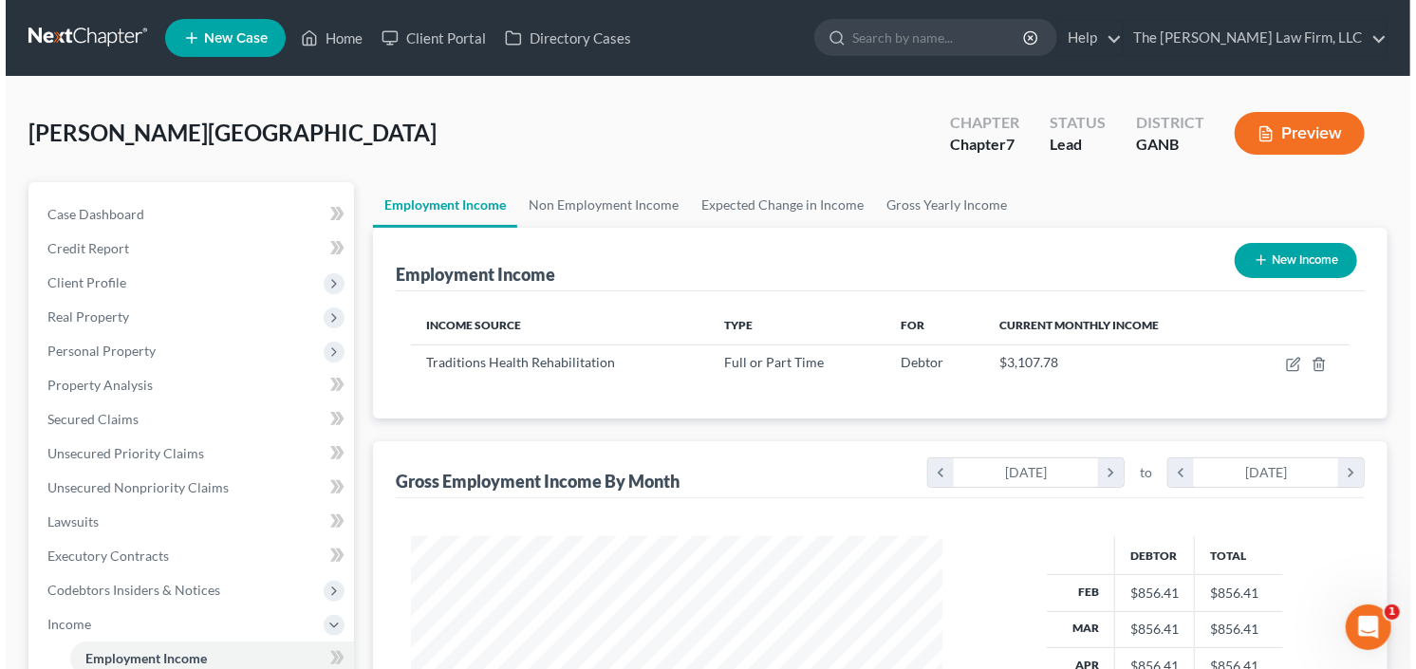
scroll to position [339, 569]
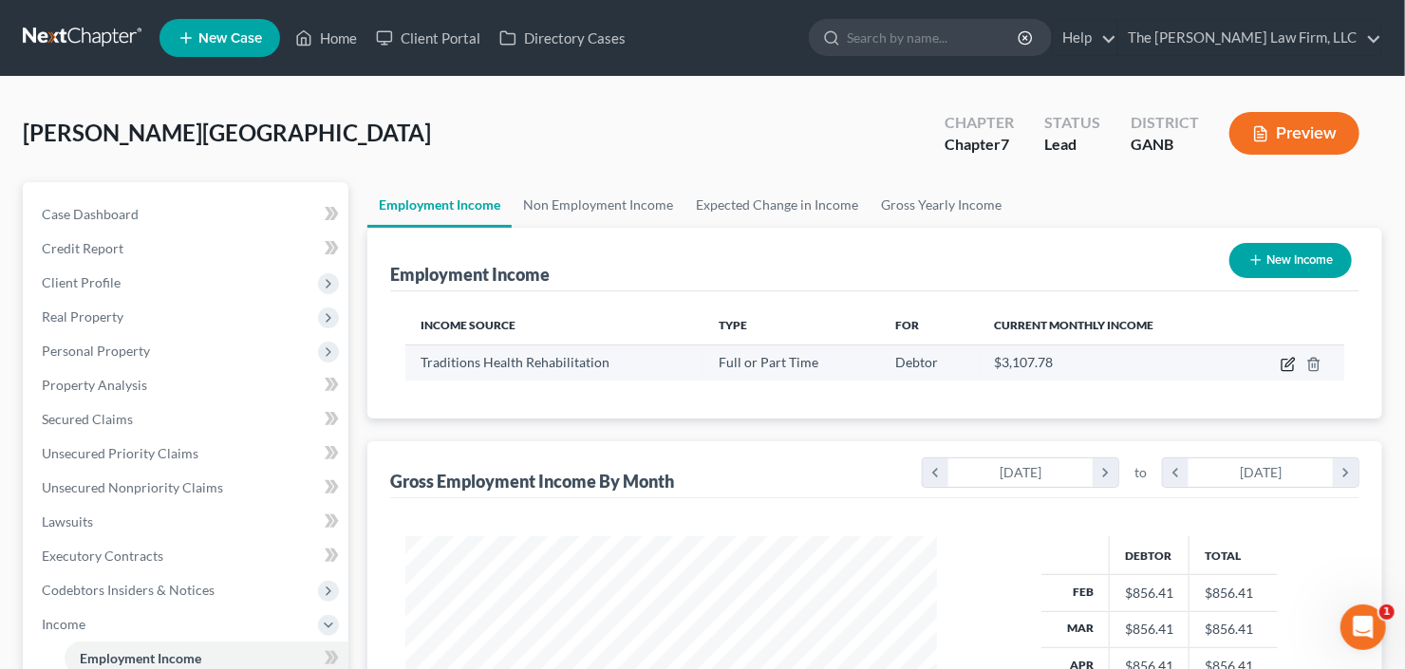
click at [1281, 361] on icon "button" at bounding box center [1286, 365] width 11 height 11
select select "0"
select select "10"
select select "3"
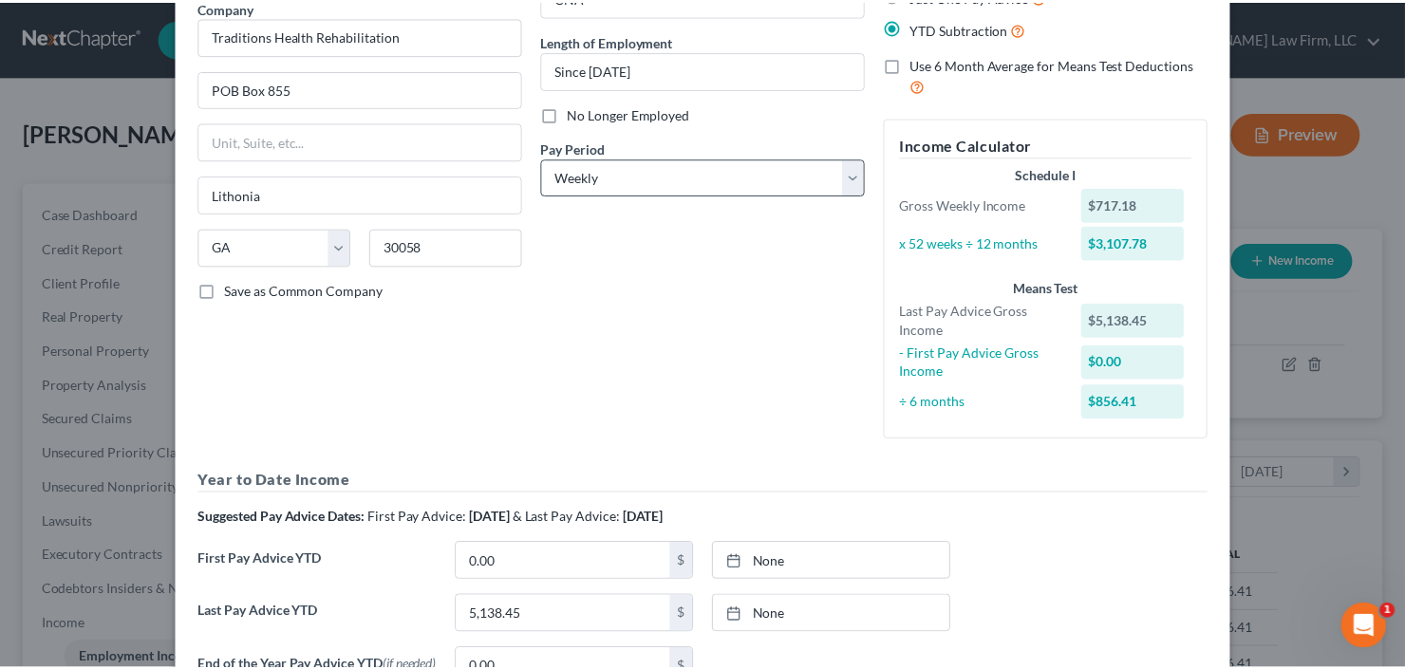
scroll to position [369, 0]
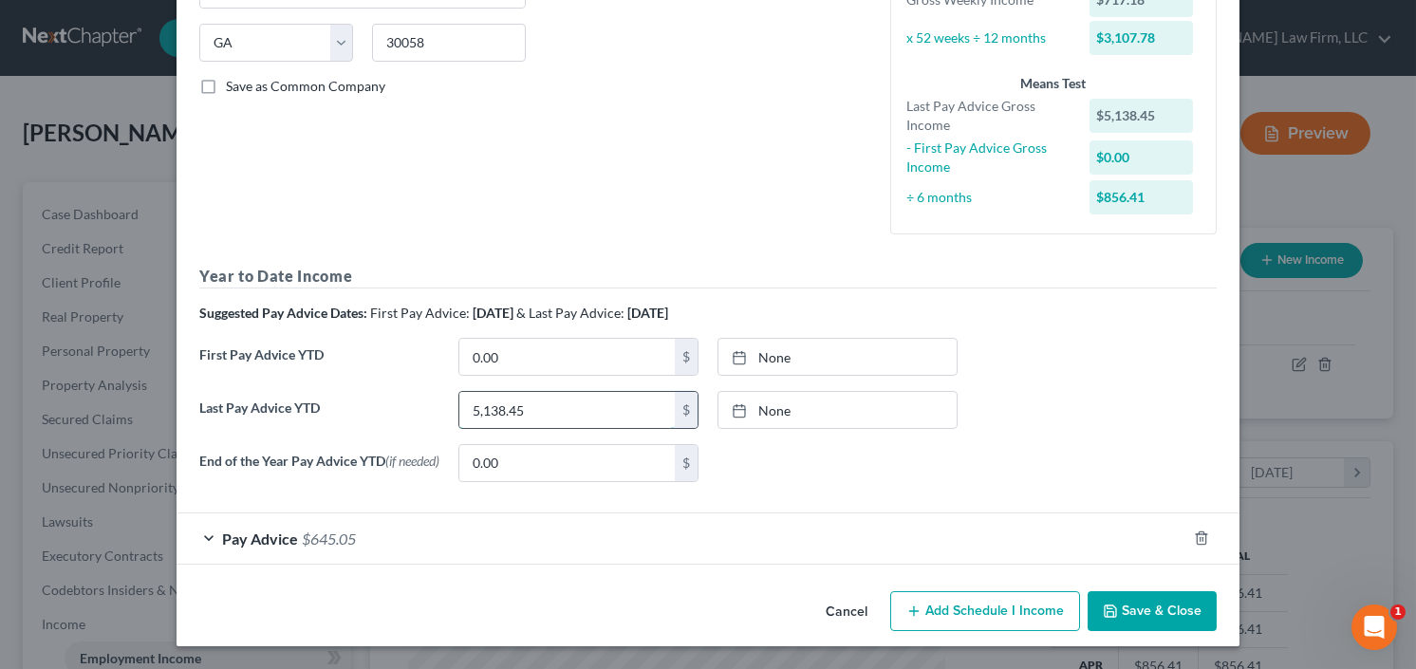
click at [565, 415] on input "5,138.45" at bounding box center [566, 410] width 215 height 36
type input "4,139.18"
click at [1144, 604] on button "Save & Close" at bounding box center [1152, 611] width 129 height 40
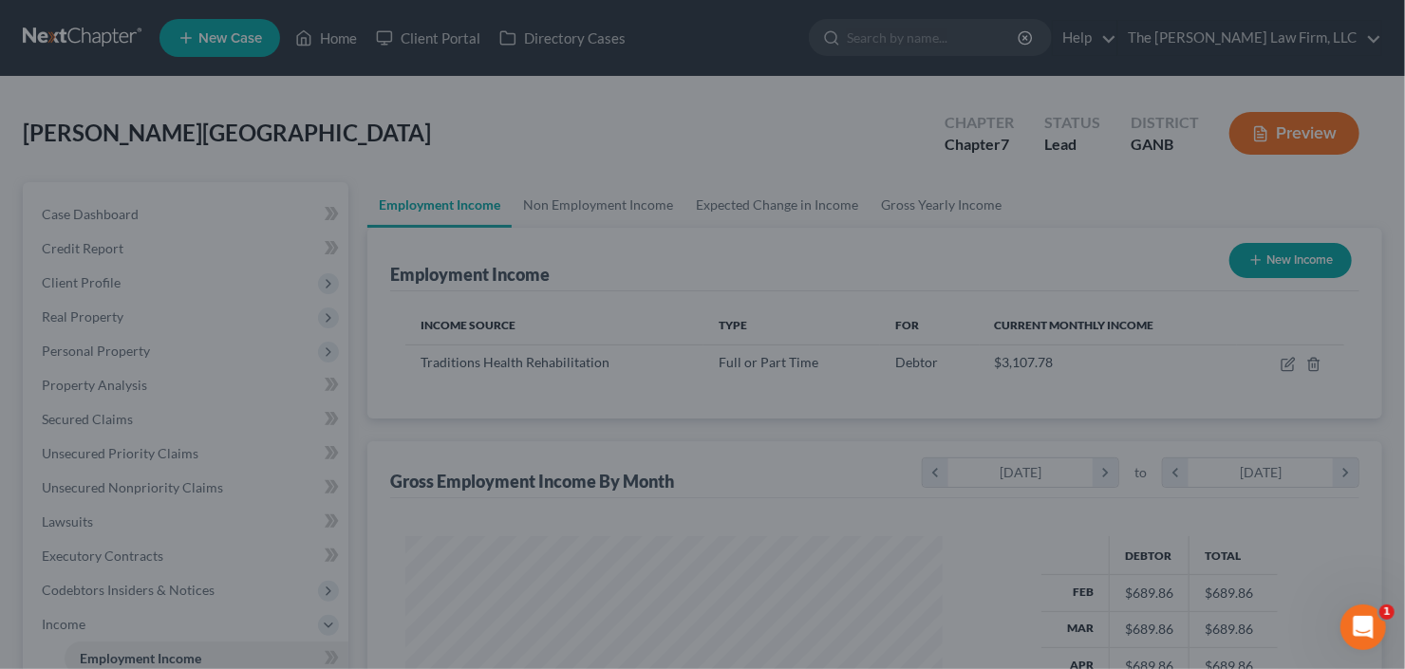
scroll to position [948651, 948420]
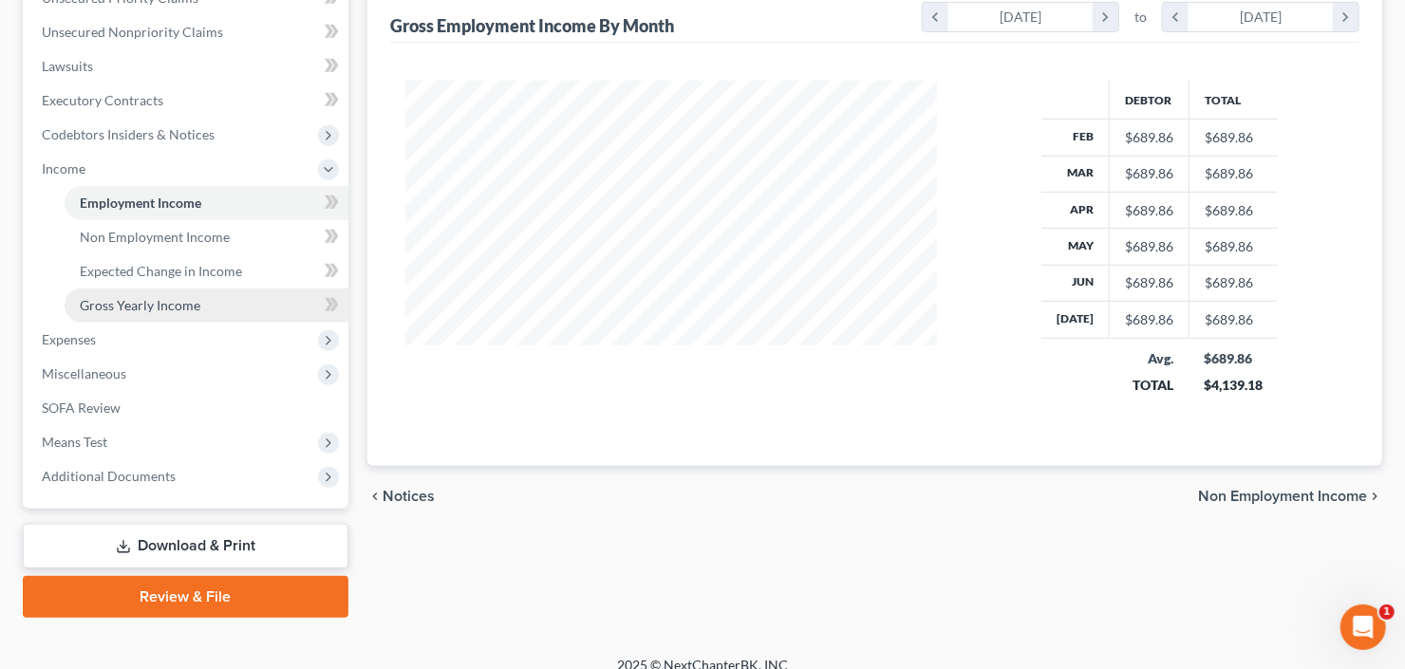
click at [125, 309] on span "Gross Yearly Income" at bounding box center [140, 305] width 121 height 16
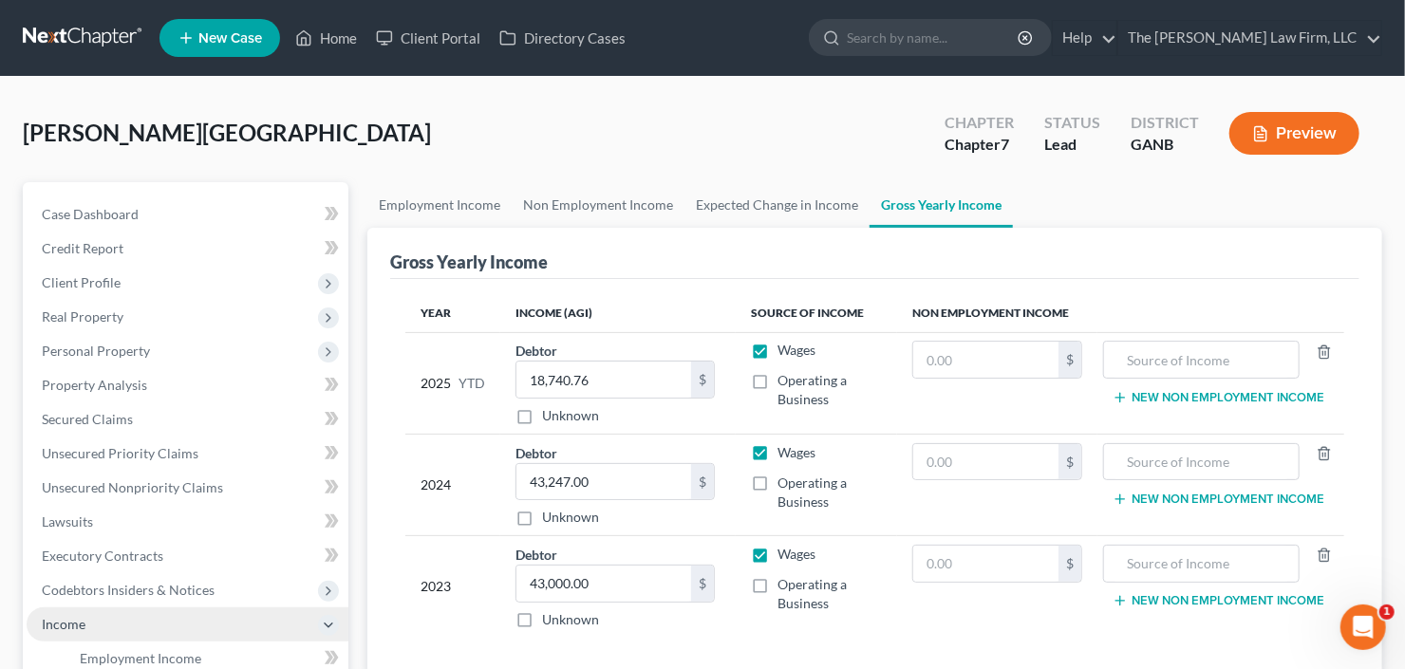
scroll to position [380, 0]
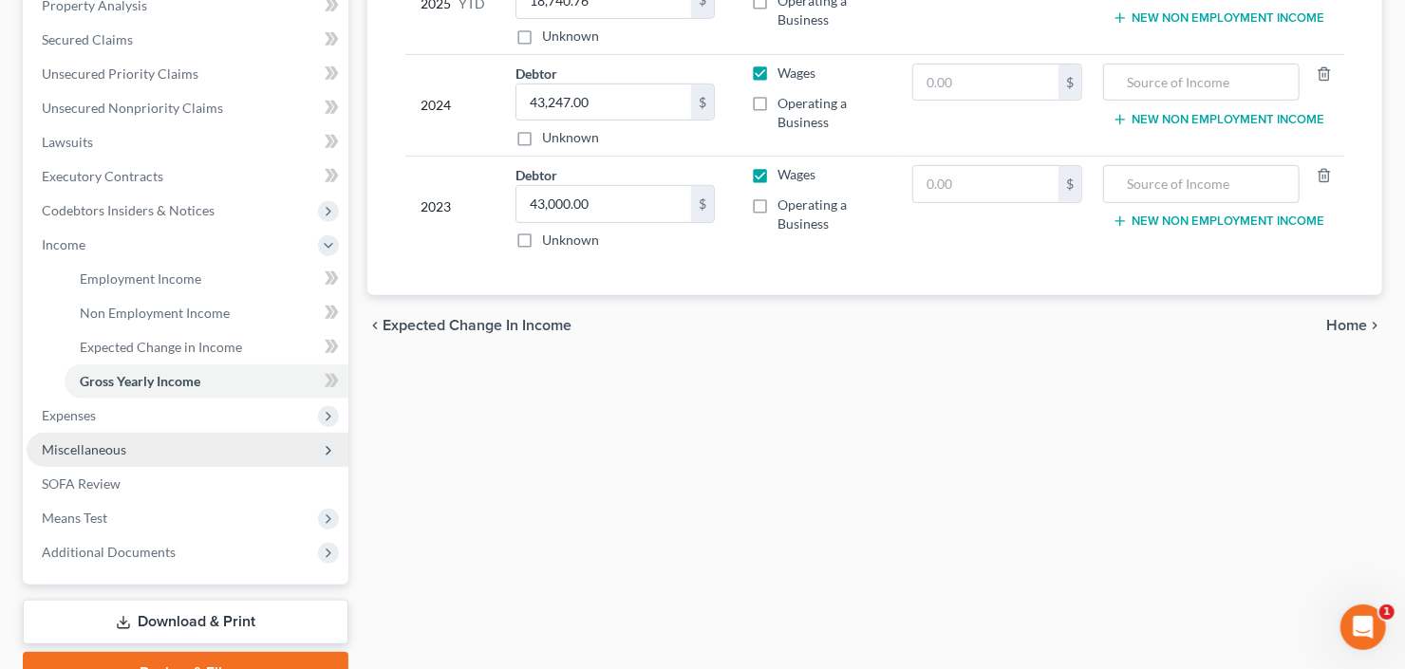
click at [80, 448] on span "Miscellaneous" at bounding box center [84, 449] width 84 height 16
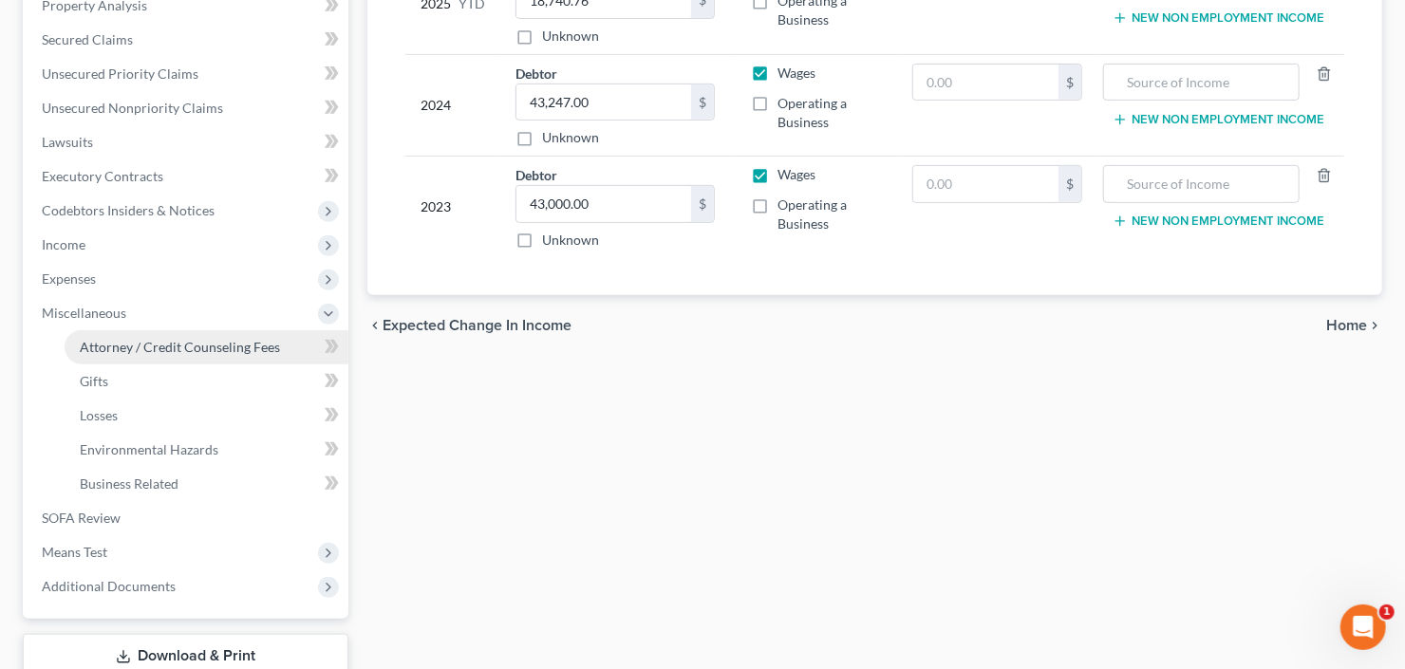
click at [177, 344] on span "Attorney / Credit Counseling Fees" at bounding box center [180, 347] width 200 height 16
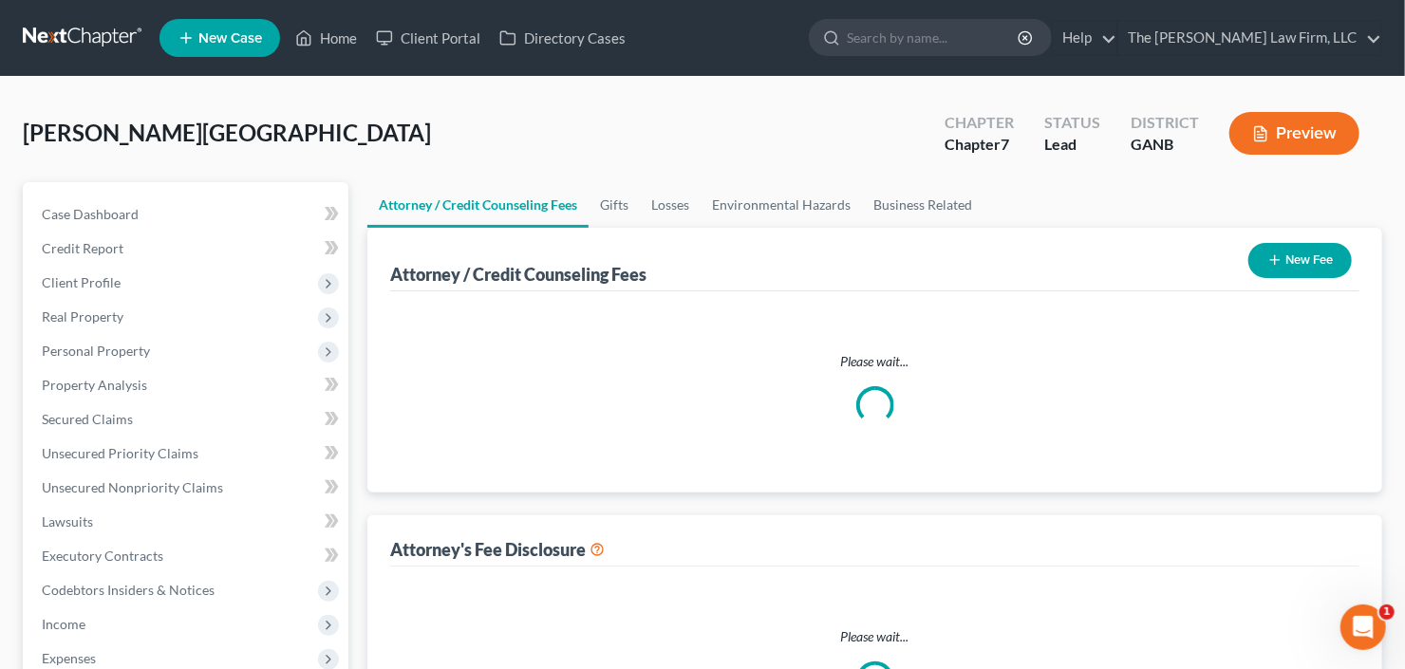
select select "3"
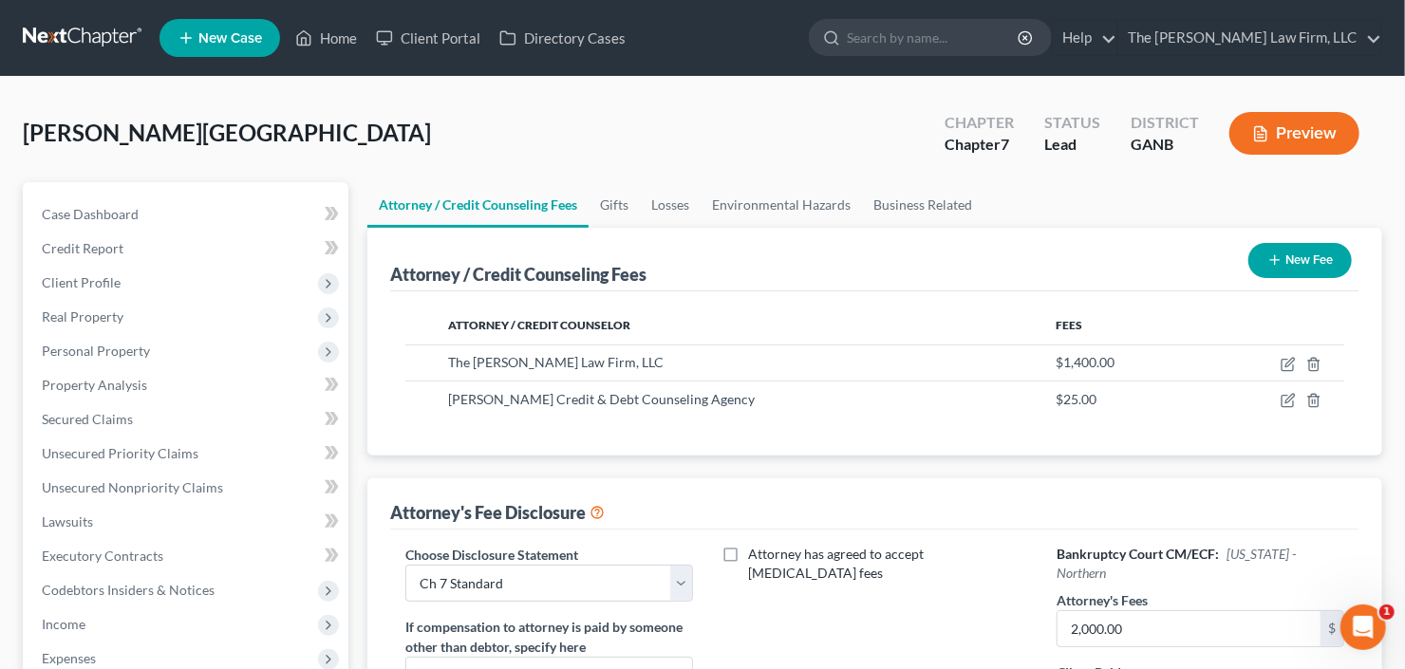
scroll to position [152, 0]
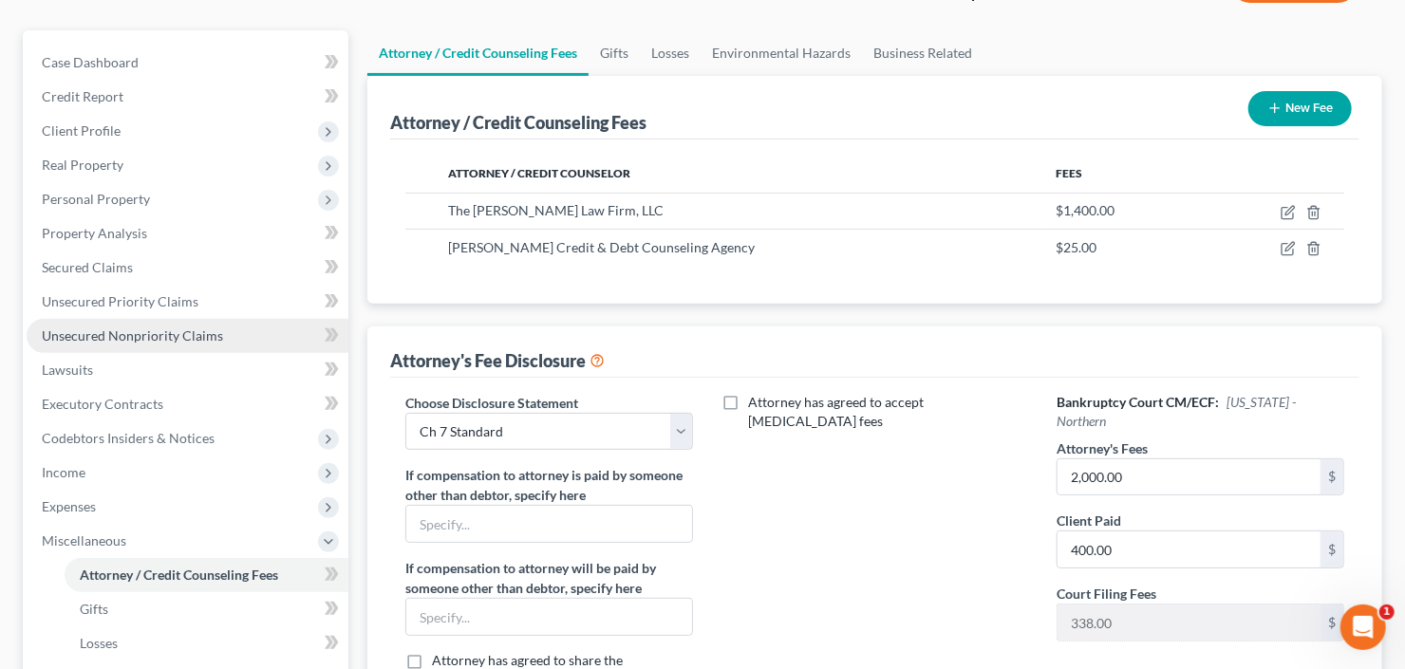
click at [164, 336] on span "Unsecured Nonpriority Claims" at bounding box center [132, 335] width 181 height 16
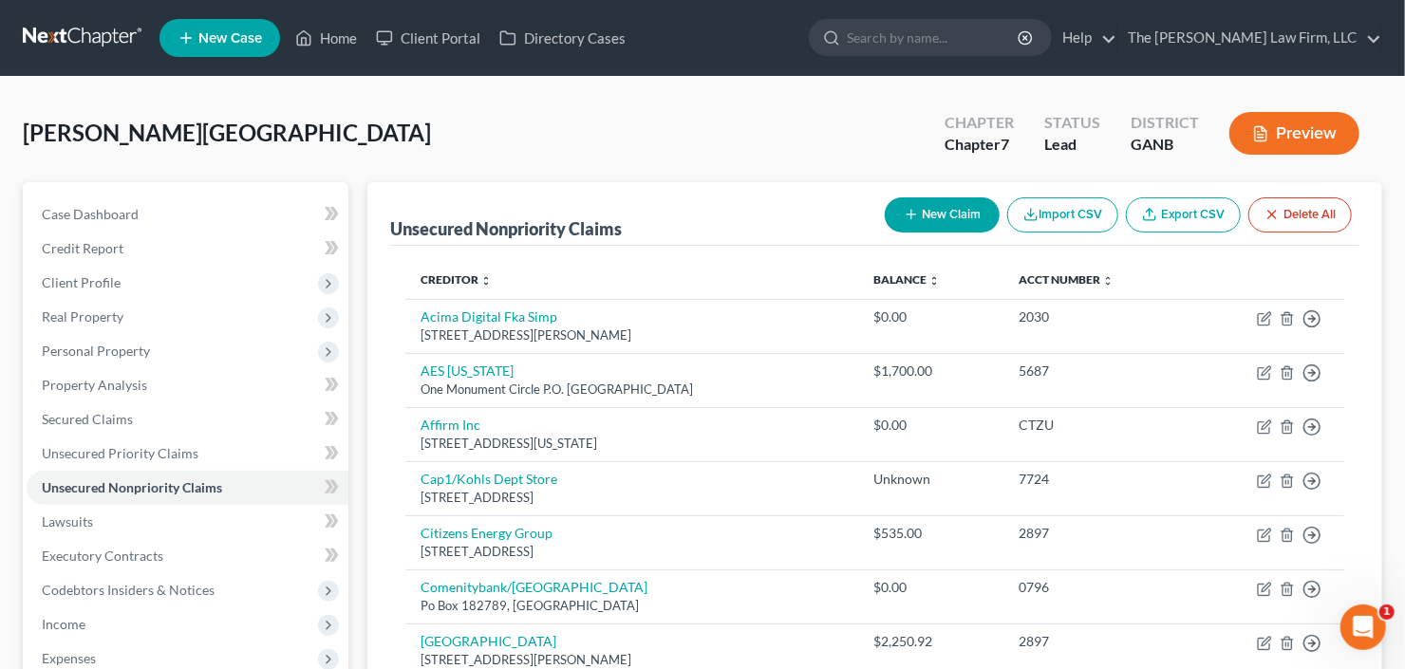
click at [922, 208] on button "New Claim" at bounding box center [941, 214] width 115 height 35
select select "0"
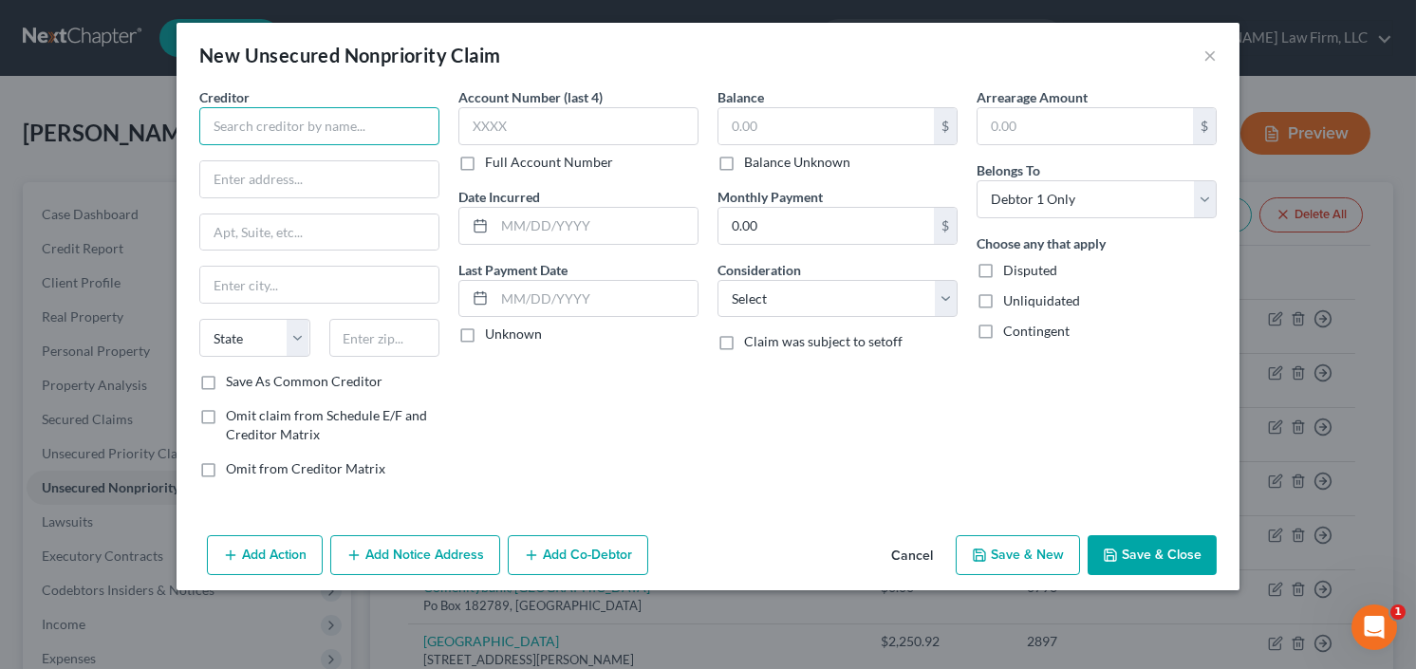
click at [356, 136] on input "text" at bounding box center [319, 126] width 240 height 38
type input "Medical Associates"
type input "POB 6276 Dept #20"
type input "46206"
type input "Indianapolis"
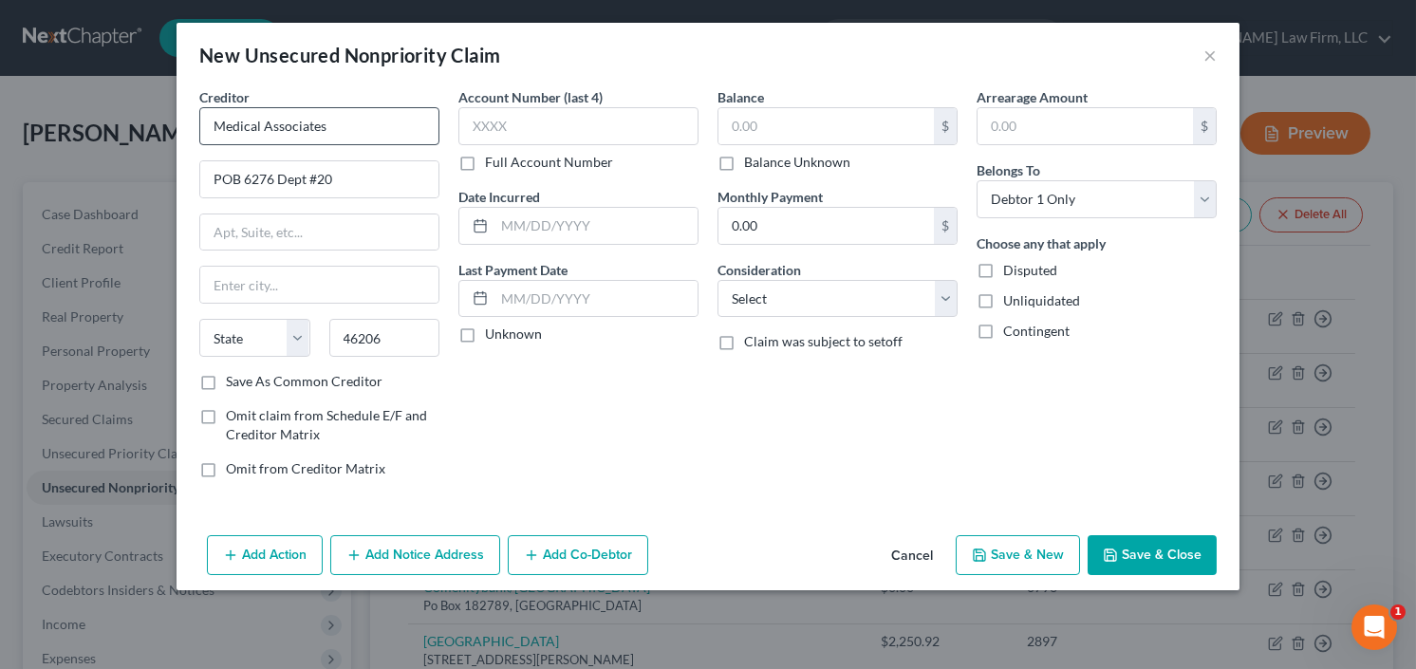
select select "15"
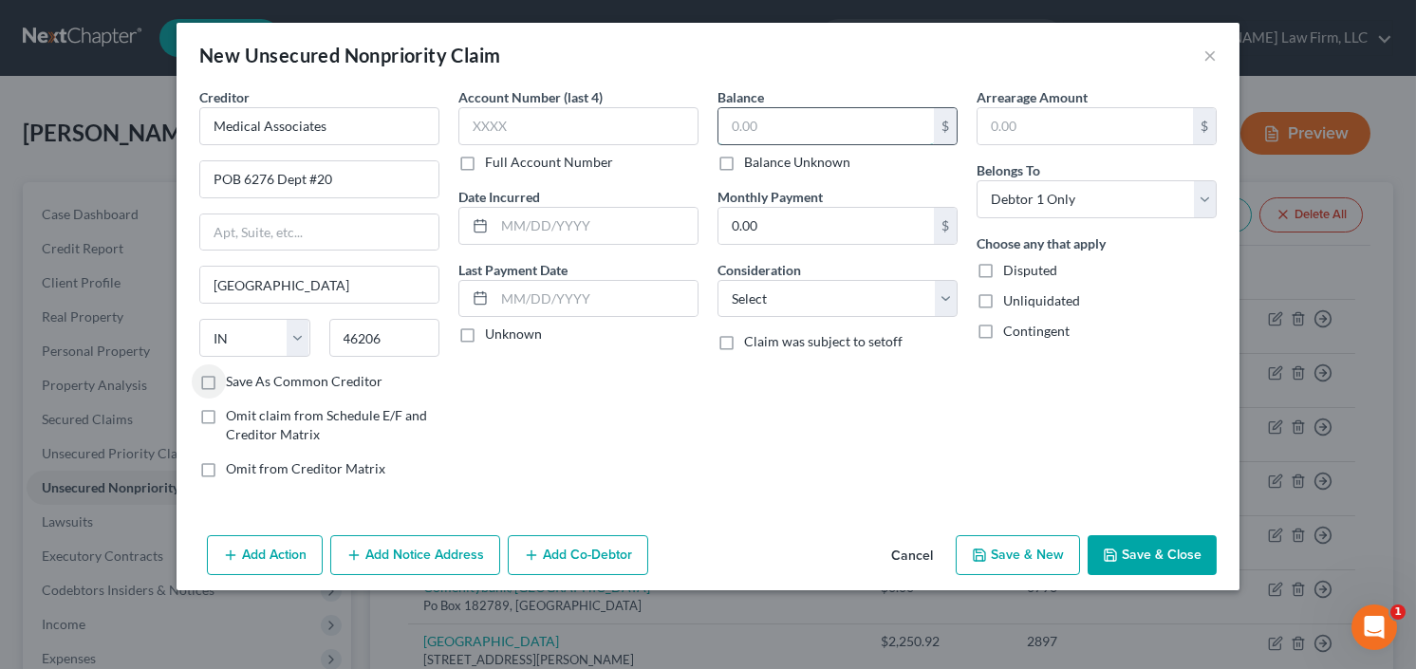
click at [800, 126] on input "text" at bounding box center [825, 126] width 215 height 36
type input "1,039.61"
click at [822, 298] on select "Select Cable / Satellite Services Collection Agency Credit Card Debt Debt Couns…" at bounding box center [837, 299] width 240 height 38
select select "9"
click at [717, 280] on select "Select Cable / Satellite Services Collection Agency Credit Card Debt Debt Couns…" at bounding box center [837, 299] width 240 height 38
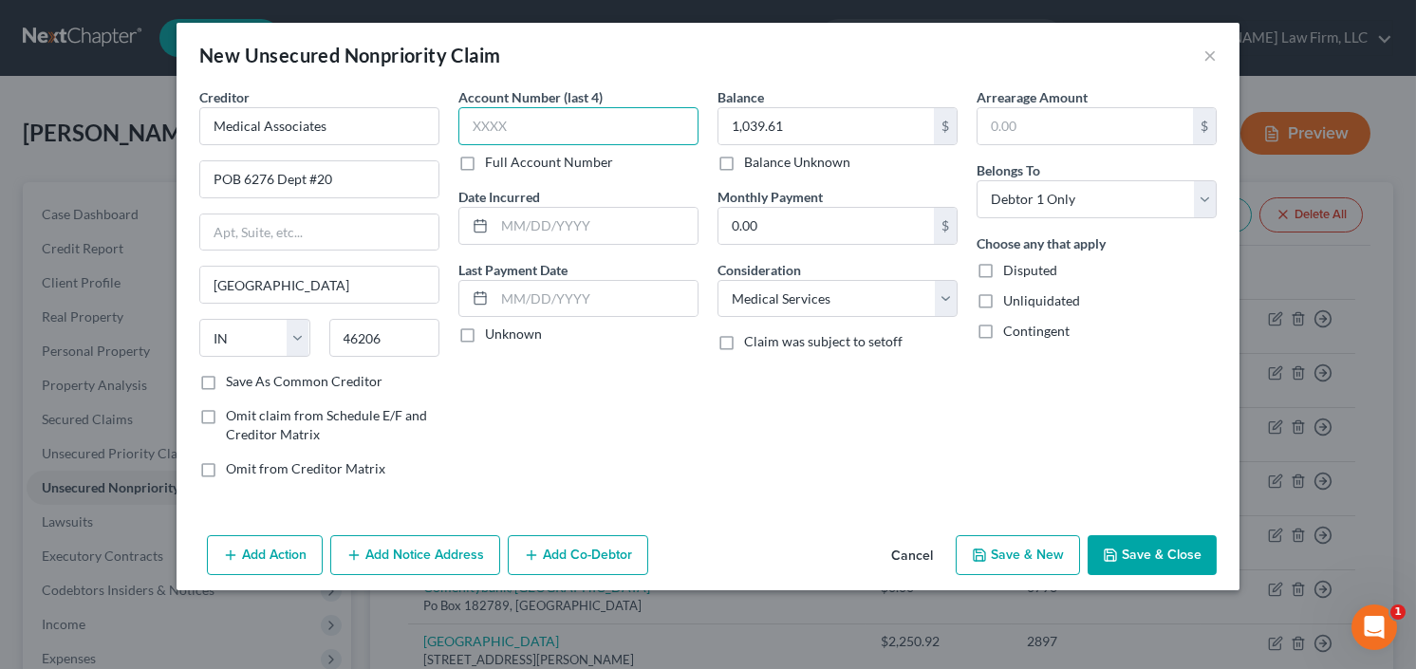
click at [490, 140] on input "text" at bounding box center [578, 126] width 240 height 38
type input "3162"
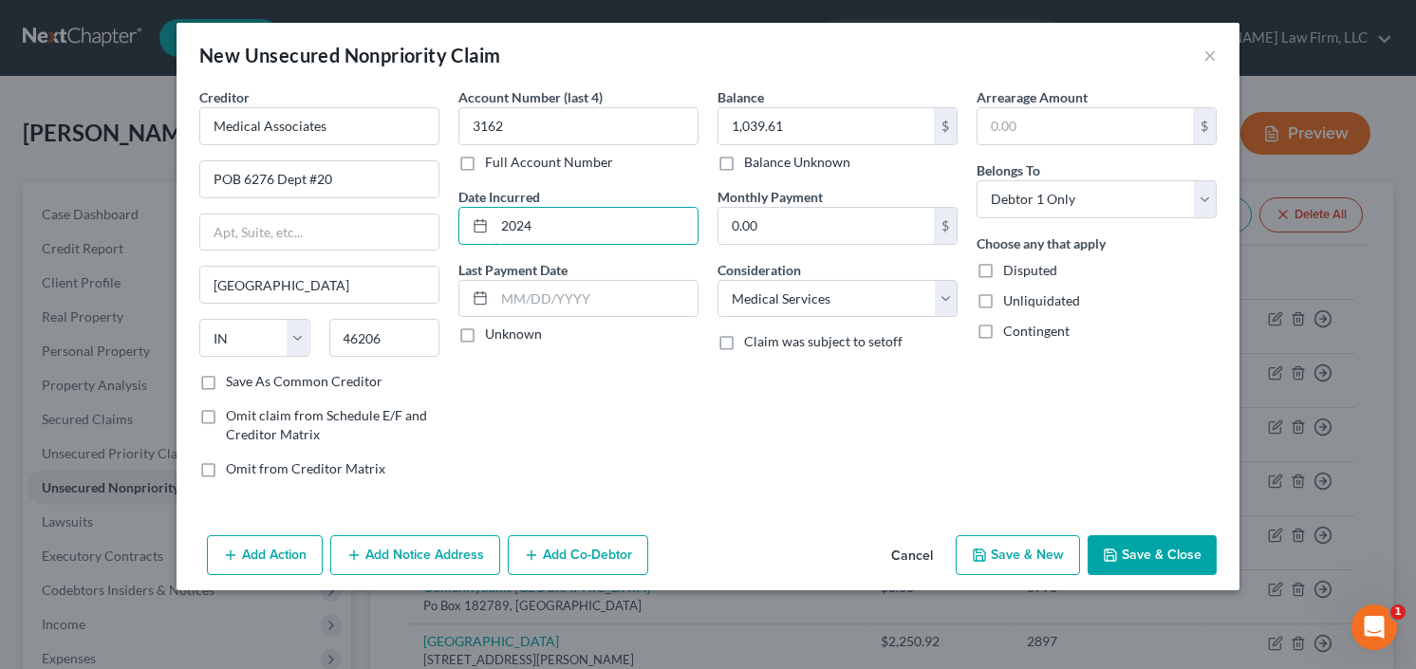
type input "2024"
click at [1164, 552] on button "Save & Close" at bounding box center [1152, 555] width 129 height 40
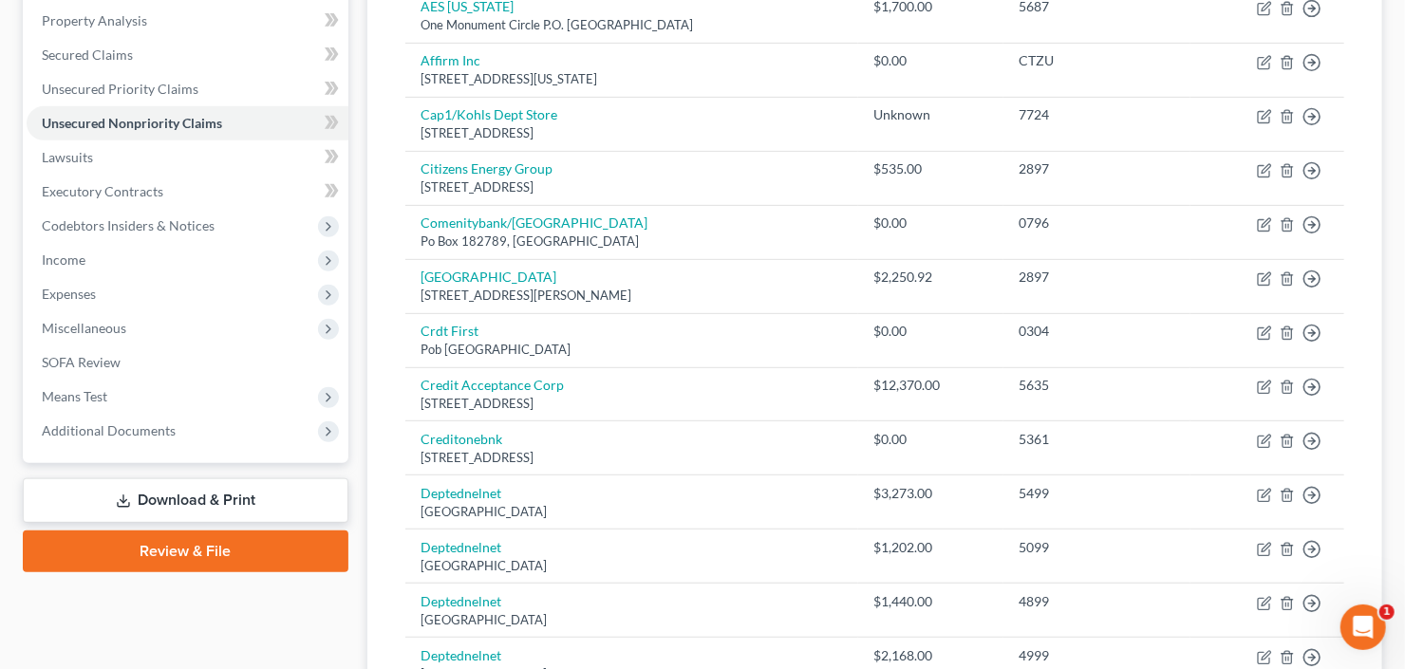
scroll to position [137, 0]
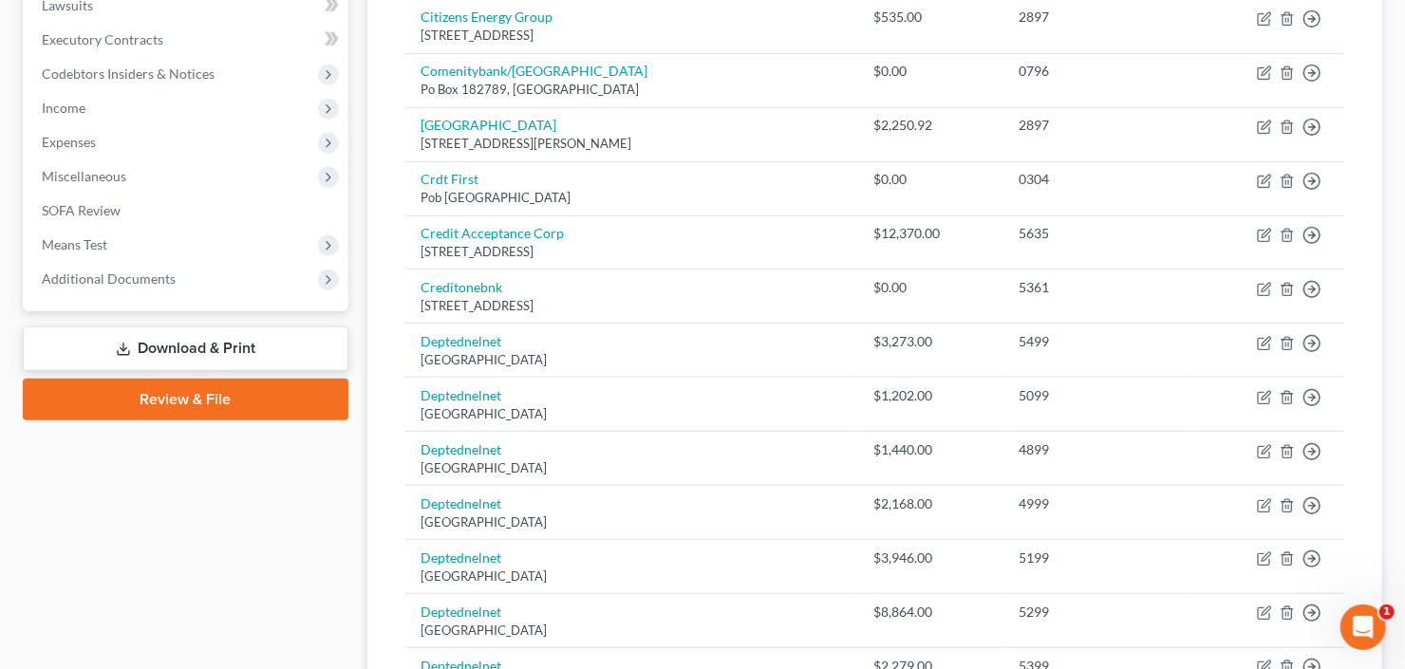
click at [165, 338] on link "Download & Print" at bounding box center [186, 348] width 326 height 45
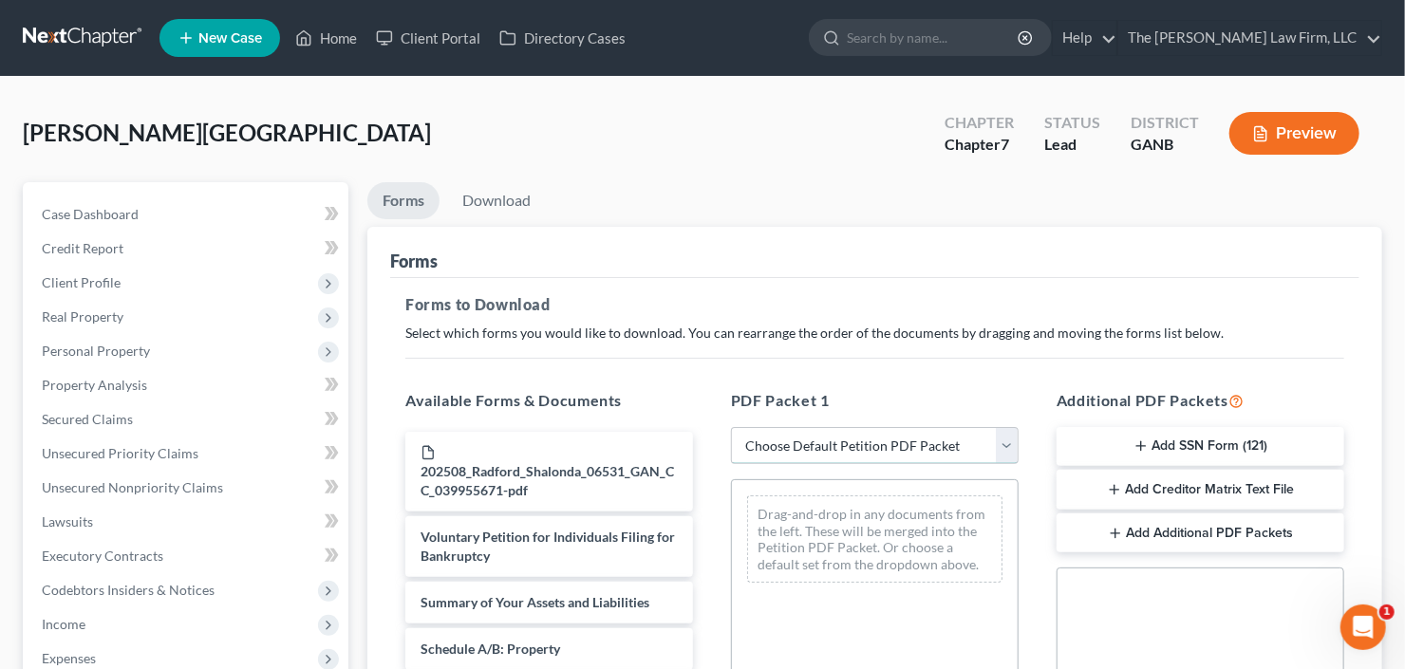
click at [889, 439] on select "Choose Default Petition PDF Packet Complete Bankruptcy Petition (all forms and …" at bounding box center [875, 446] width 288 height 38
select select "0"
click at [731, 427] on select "Choose Default Petition PDF Packet Complete Bankruptcy Petition (all forms and …" at bounding box center [875, 446] width 288 height 38
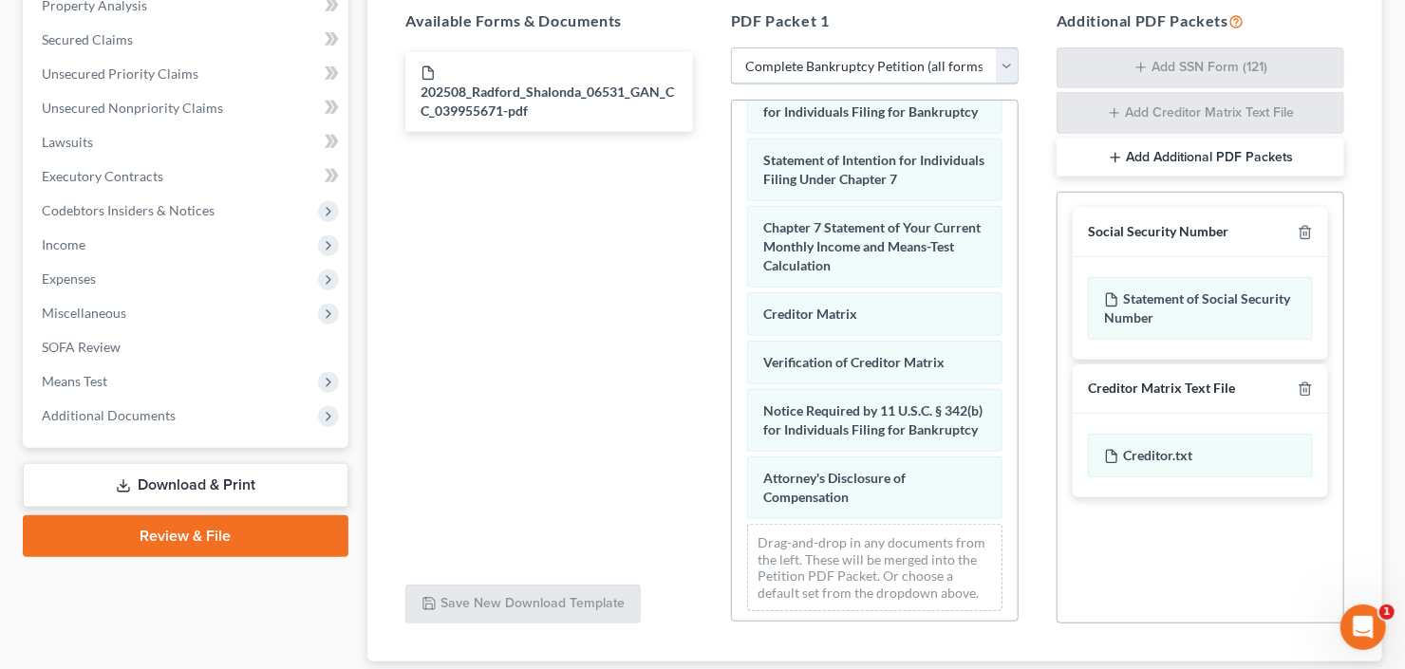
scroll to position [725, 0]
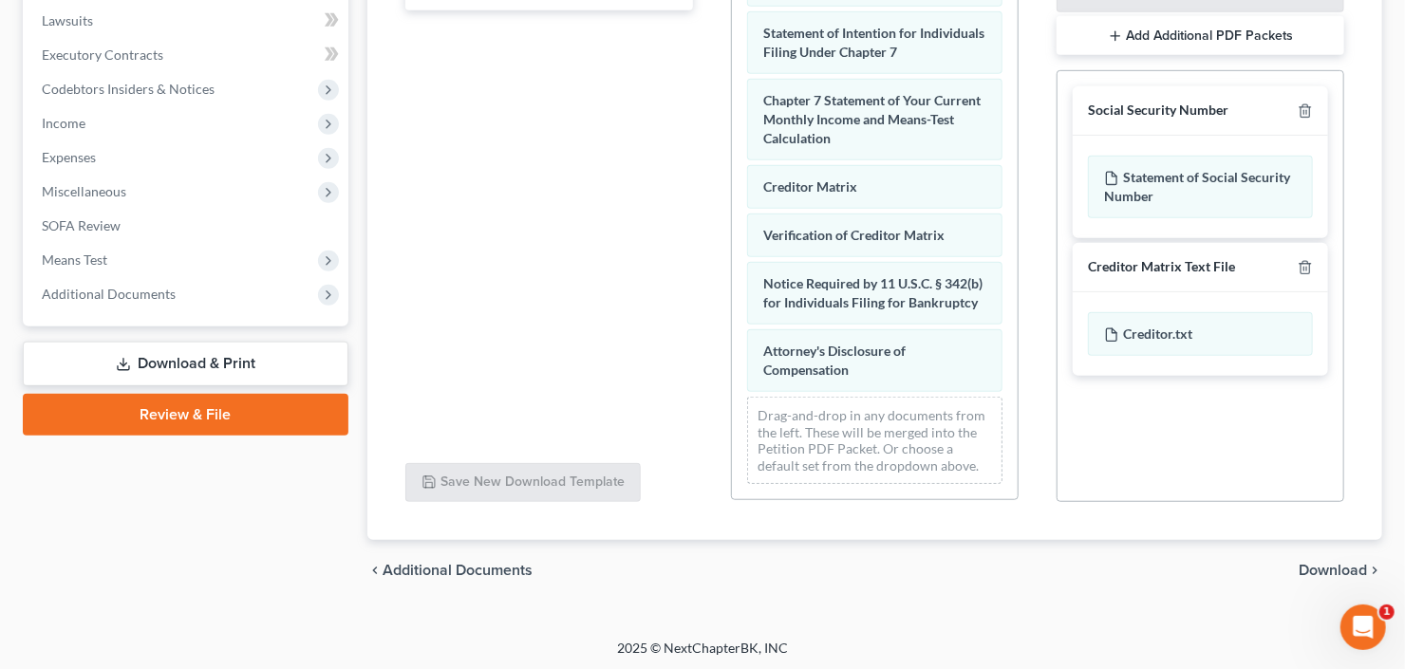
click at [1326, 569] on span "Download" at bounding box center [1332, 570] width 68 height 15
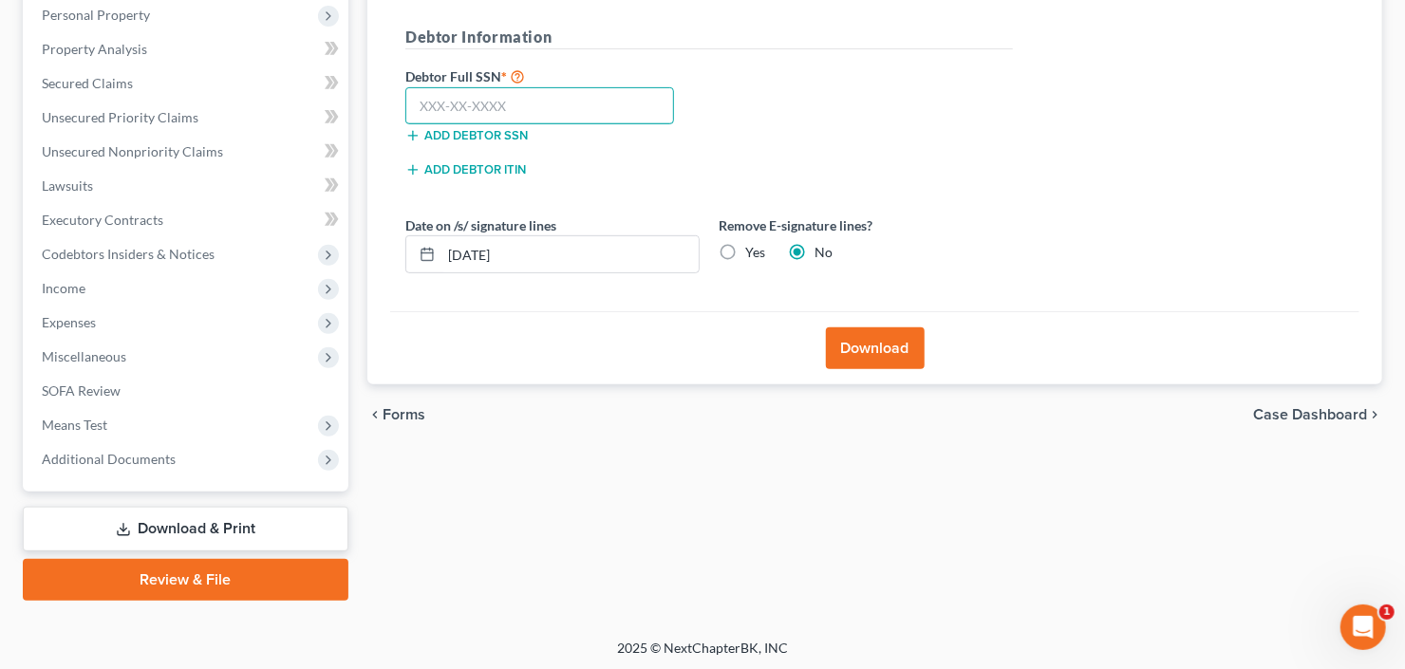
click at [474, 98] on input "text" at bounding box center [539, 106] width 269 height 38
type input "404-27-2897"
click at [878, 335] on button "Download" at bounding box center [875, 348] width 99 height 42
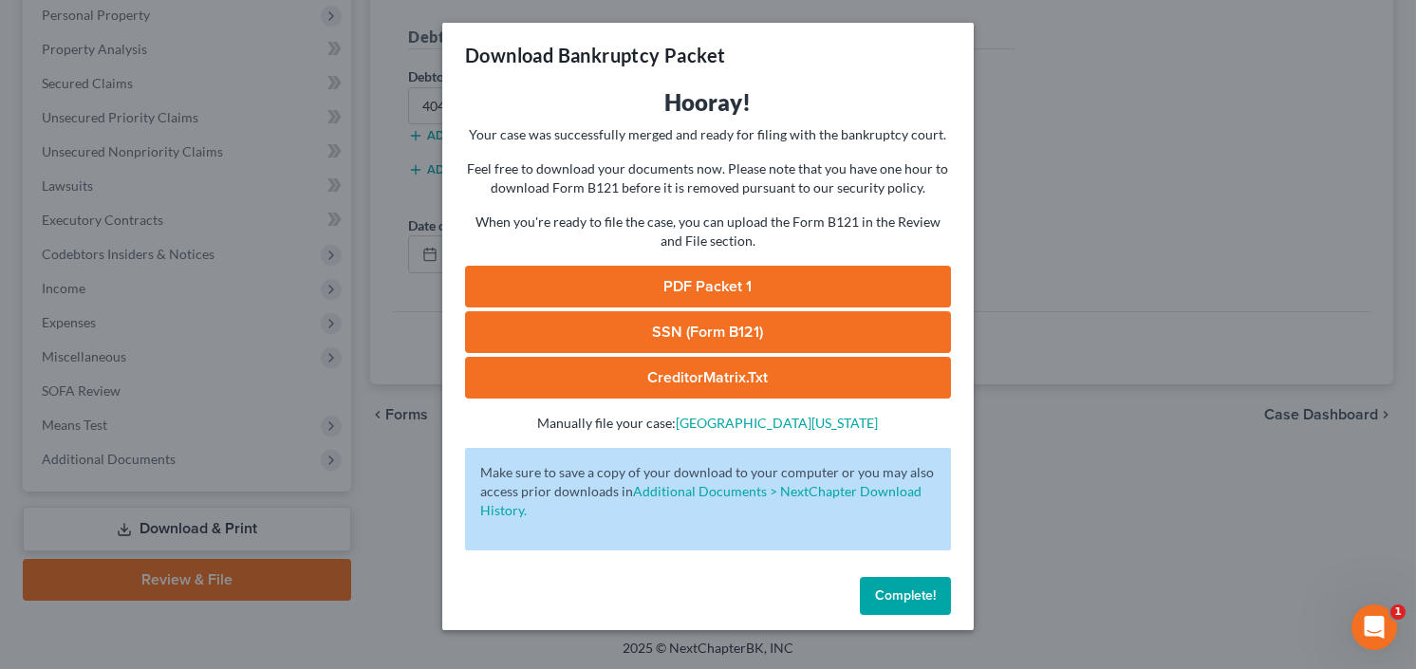
click at [689, 324] on link "SSN (Form B121)" at bounding box center [708, 332] width 486 height 42
click at [626, 296] on link "PDF Packet 1" at bounding box center [708, 287] width 486 height 42
click at [897, 595] on span "Complete!" at bounding box center [905, 595] width 61 height 16
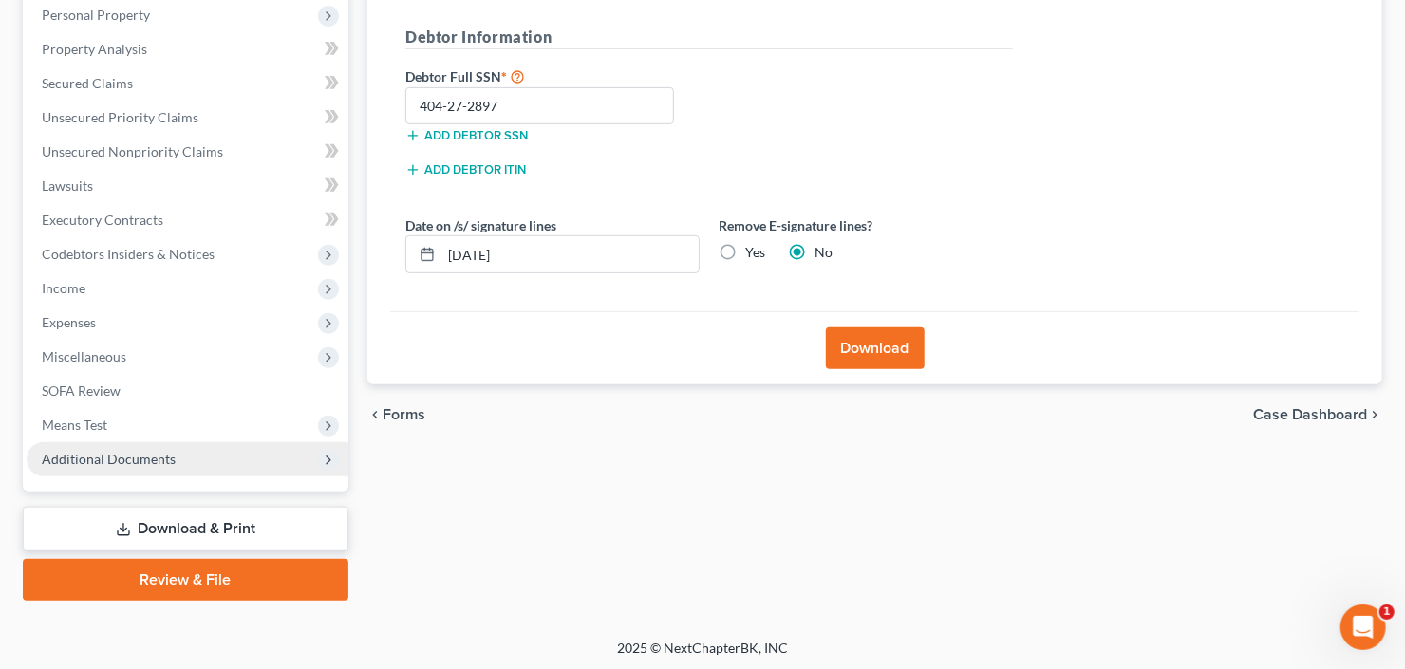
click at [85, 456] on span "Additional Documents" at bounding box center [109, 459] width 134 height 16
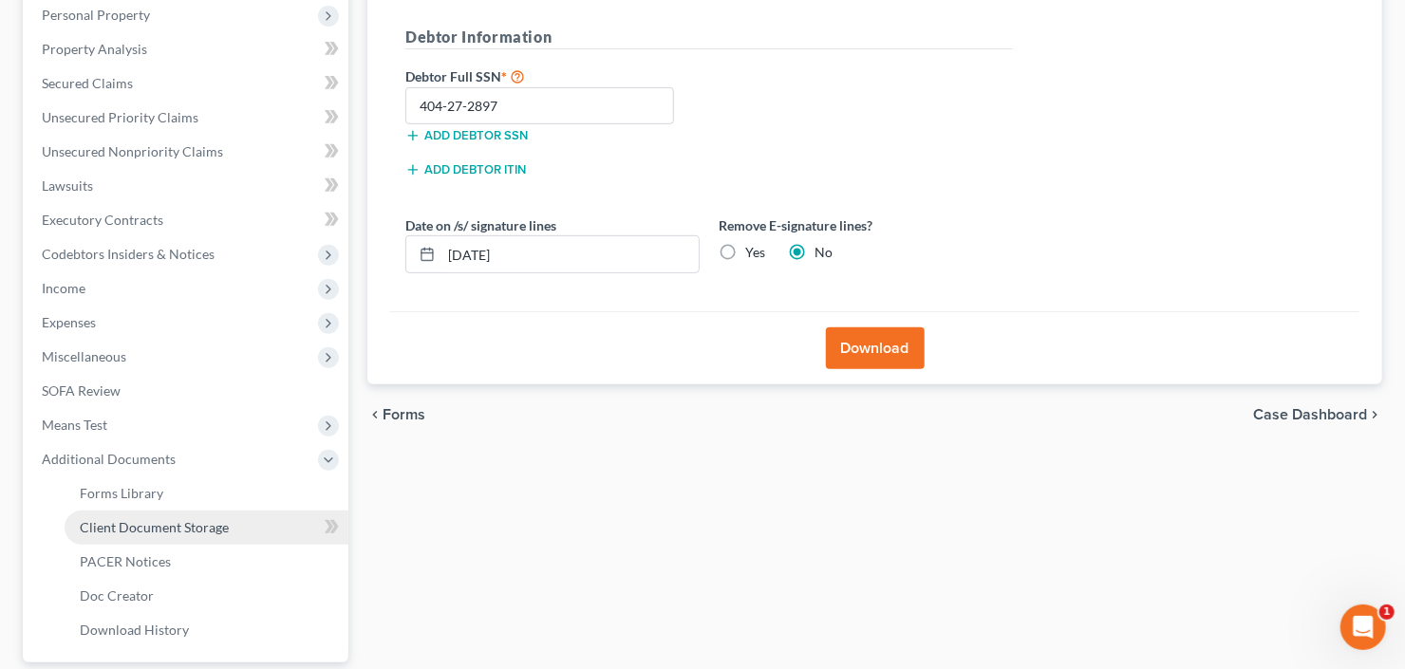
click at [161, 522] on span "Client Document Storage" at bounding box center [154, 527] width 149 height 16
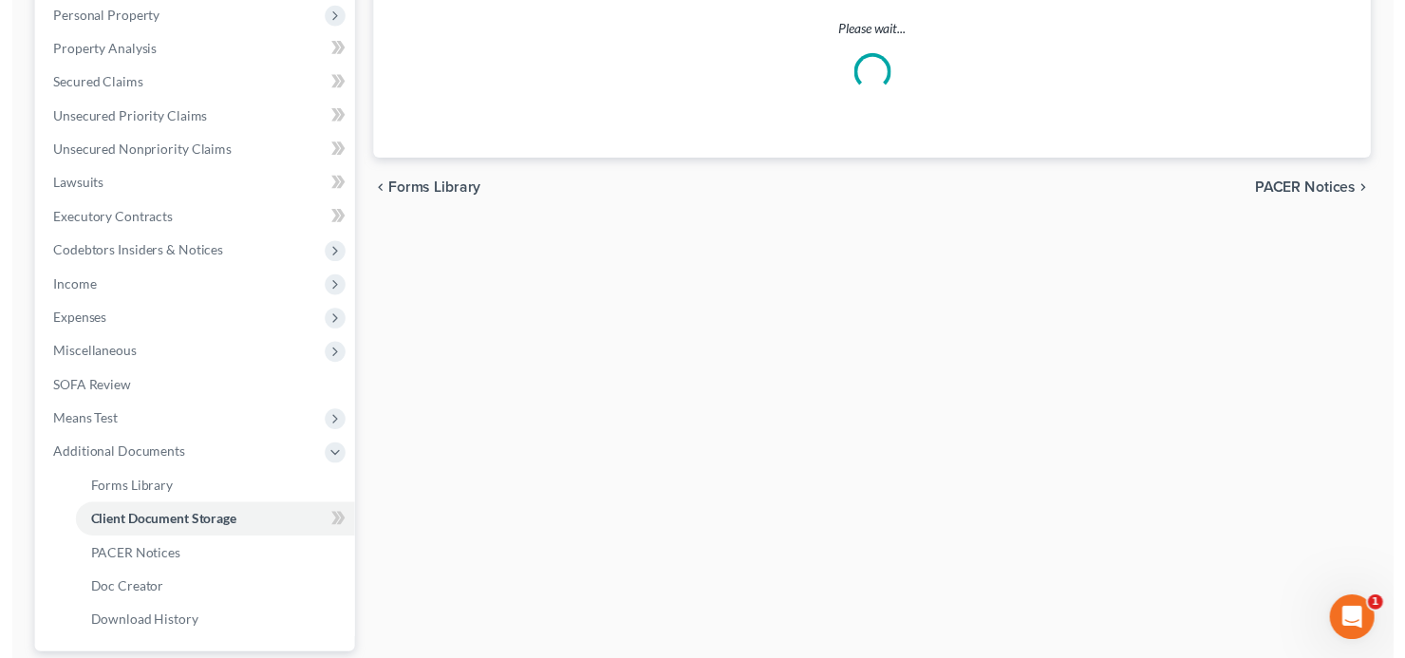
scroll to position [63, 0]
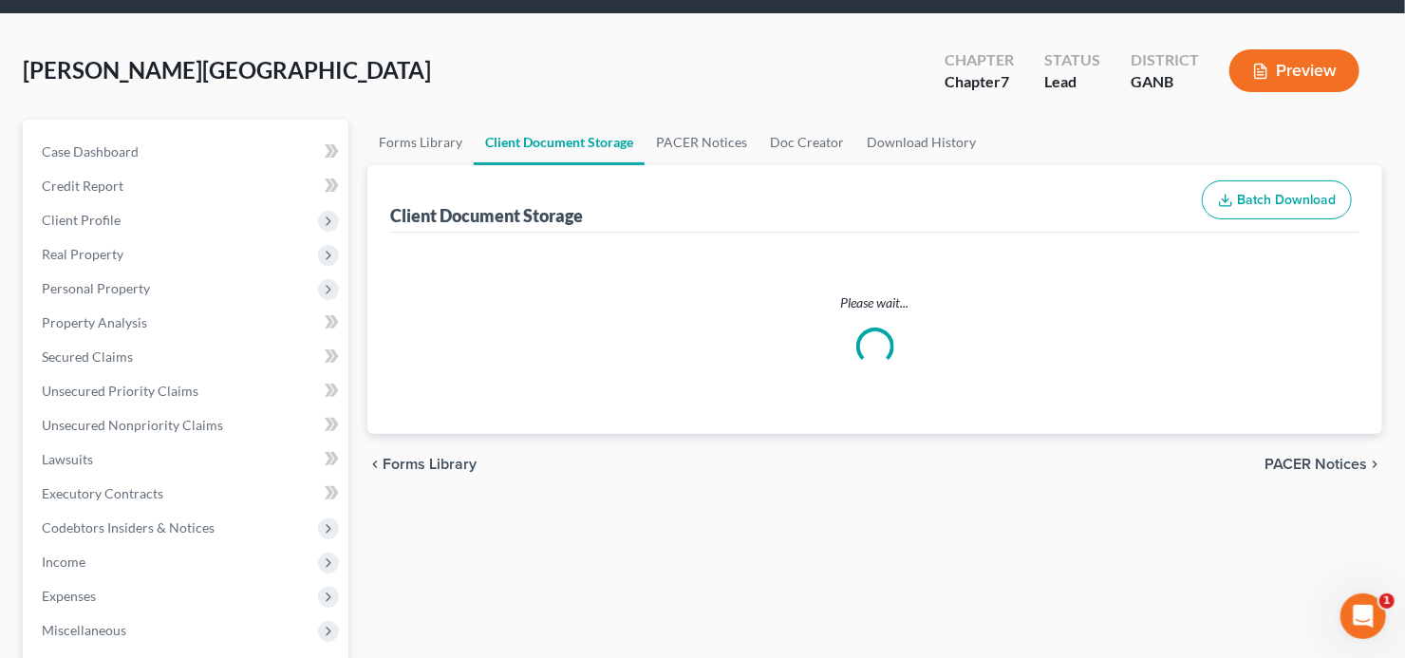
select select "5"
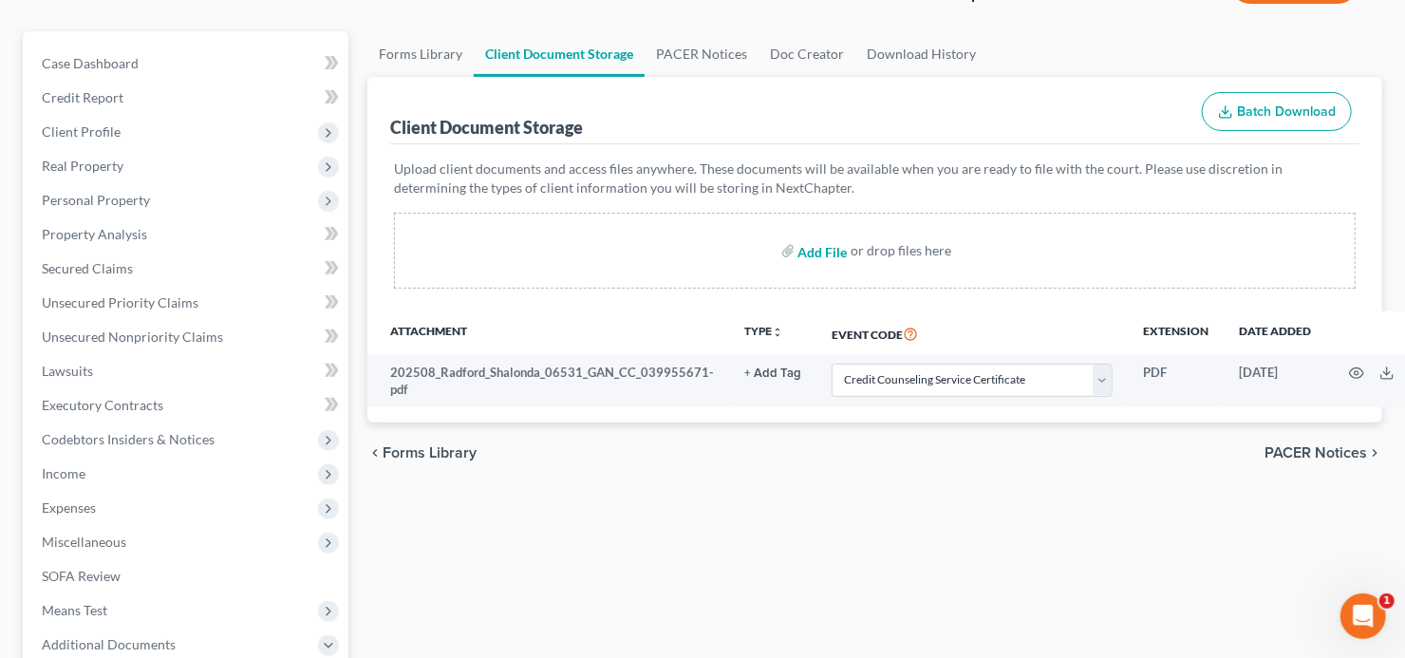
scroll to position [152, 0]
click at [827, 260] on input "file" at bounding box center [821, 250] width 46 height 34
type input "C:\fakepath\Shalonda Radford 60 day s.pdf"
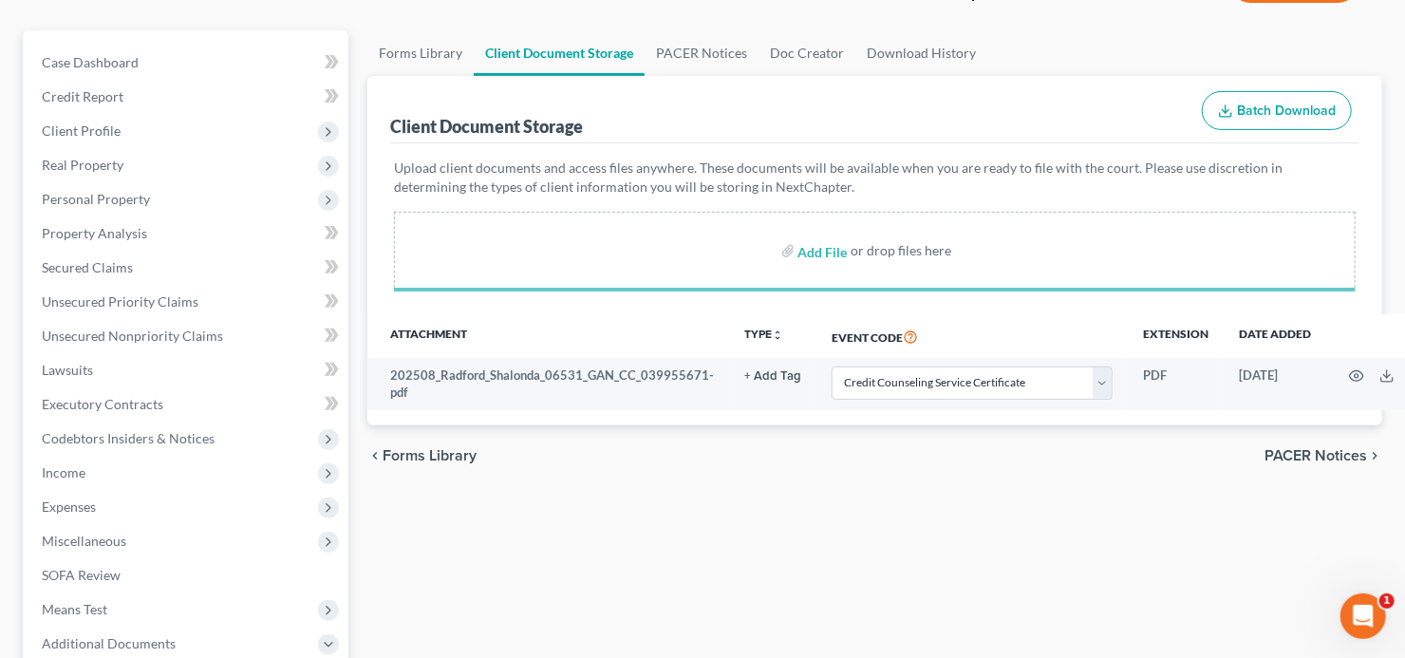
select select "5"
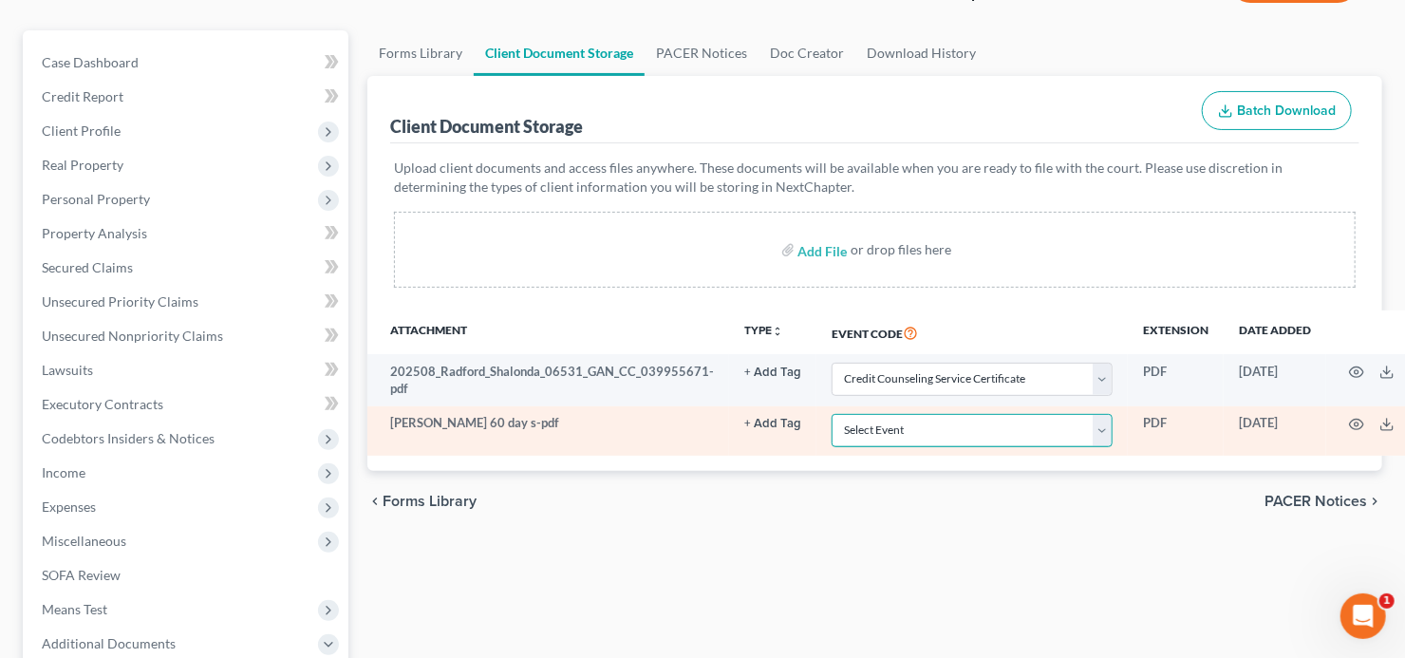
click at [1008, 426] on select "Select Event 01 - Chapter 13 Plan - Initial Plan 02-Application to Pay Filing F…" at bounding box center [971, 430] width 281 height 33
select select "35"
click at [831, 414] on select "Select Event 01 - Chapter 13 Plan - Initial Plan 02-Application to Pay Filing F…" at bounding box center [971, 430] width 281 height 33
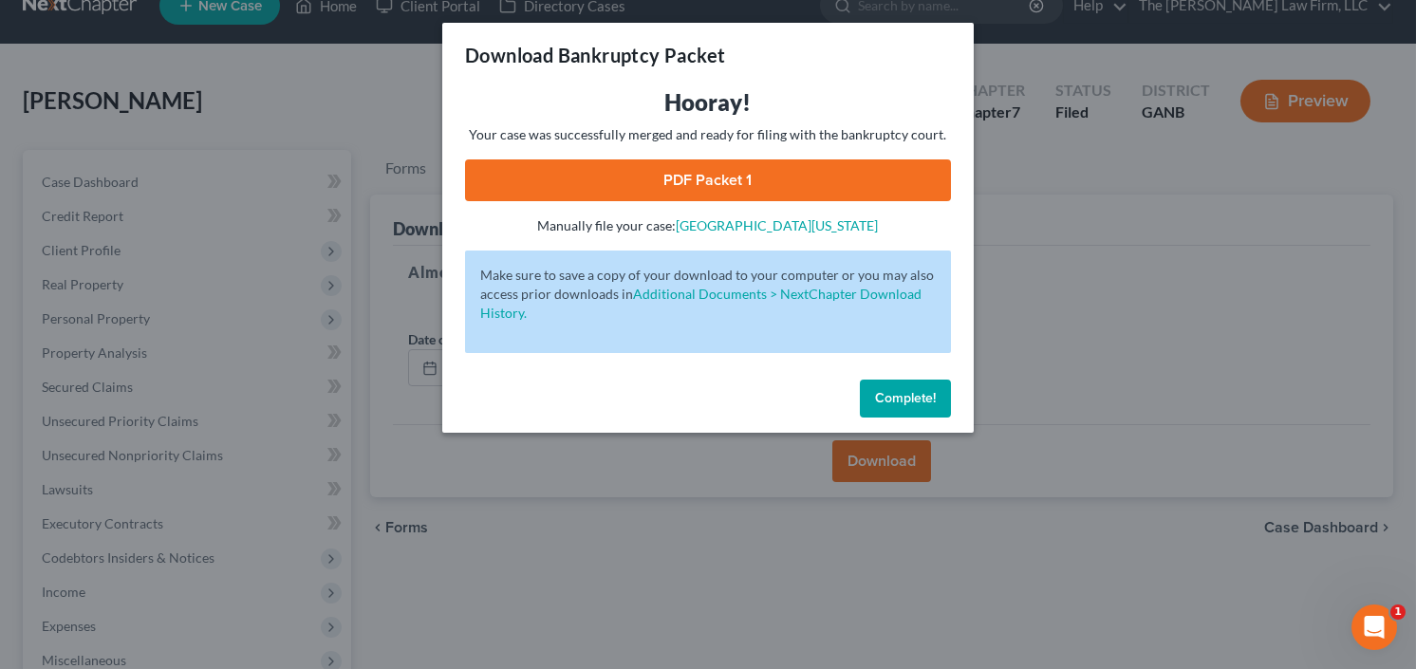
click at [897, 402] on span "Complete!" at bounding box center [905, 398] width 61 height 16
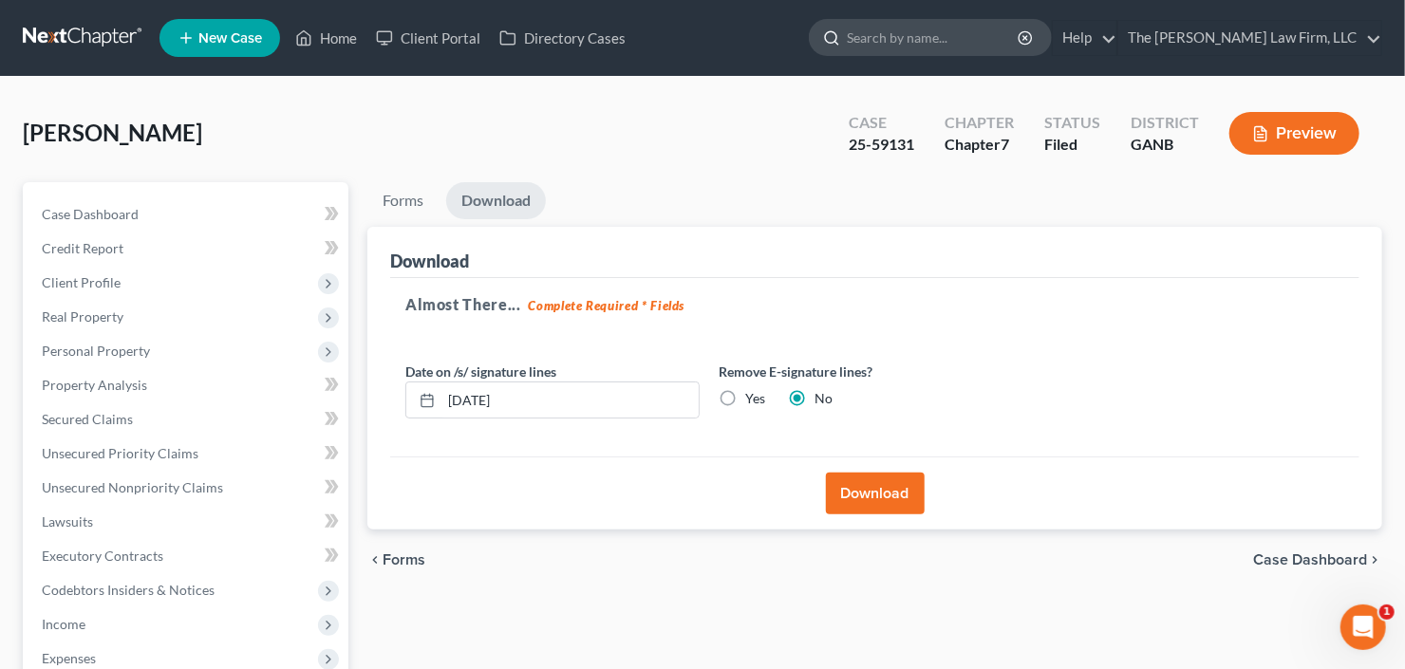
click at [935, 30] on input "search" at bounding box center [933, 37] width 174 height 35
type input "[PERSON_NAME]"
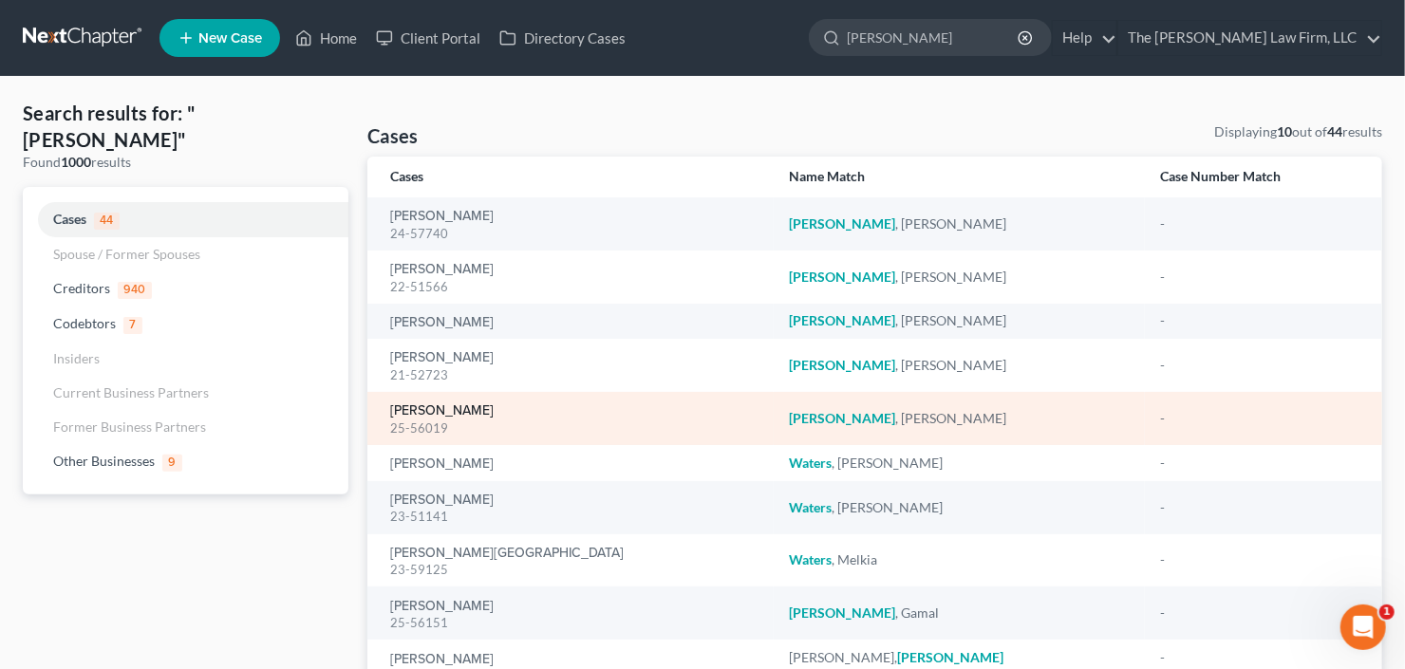
click at [438, 404] on link "[PERSON_NAME]" at bounding box center [441, 410] width 103 height 13
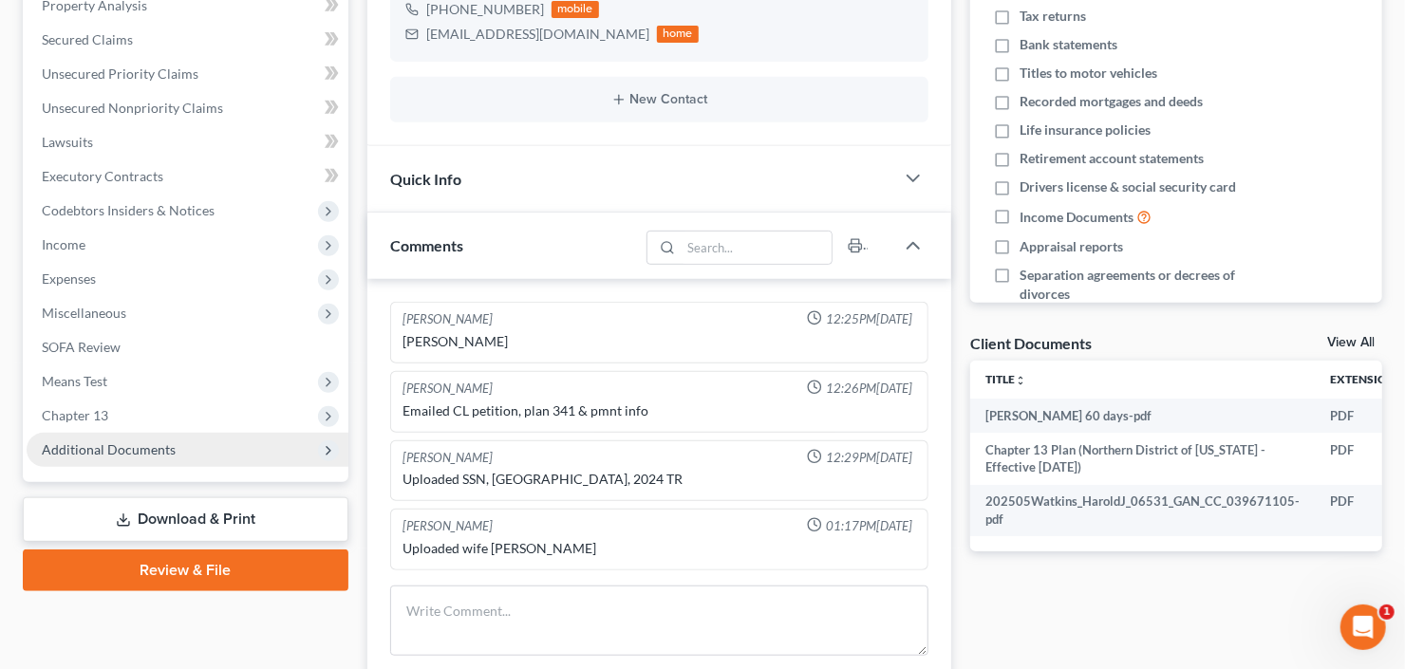
click at [84, 453] on span "Additional Documents" at bounding box center [109, 449] width 134 height 16
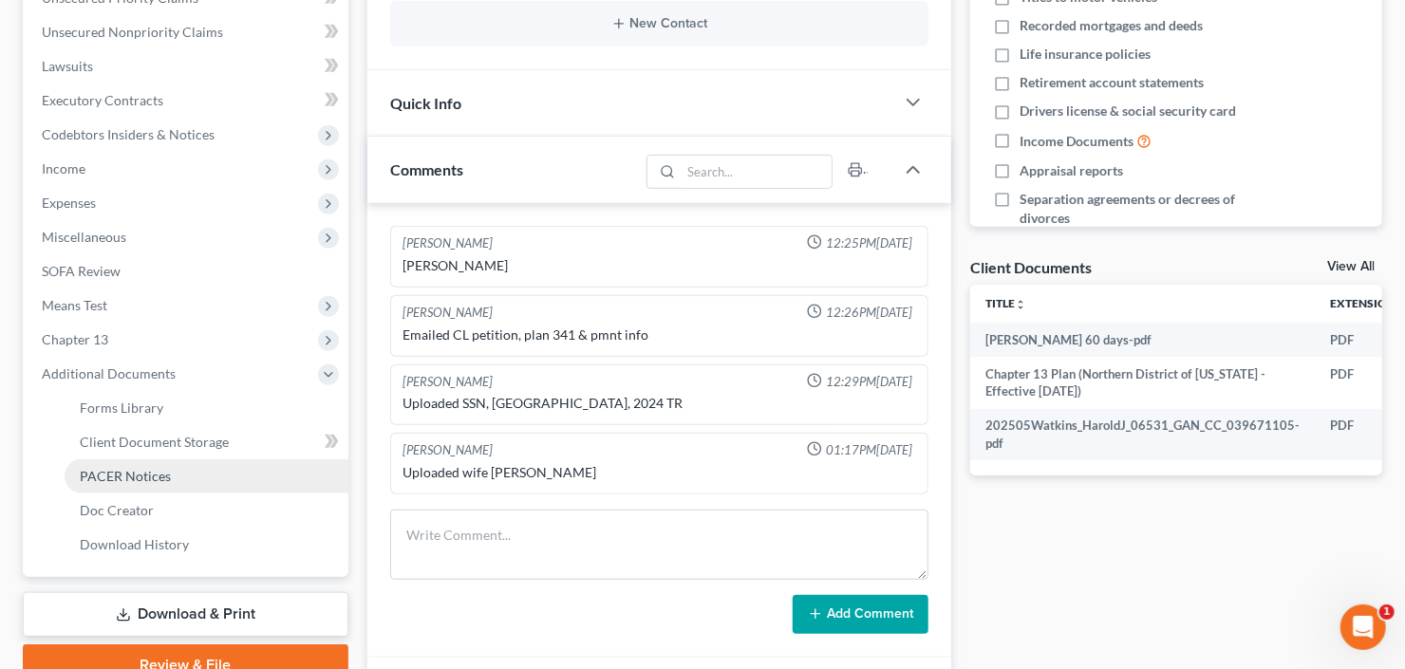
click at [145, 479] on span "PACER Notices" at bounding box center [125, 476] width 91 height 16
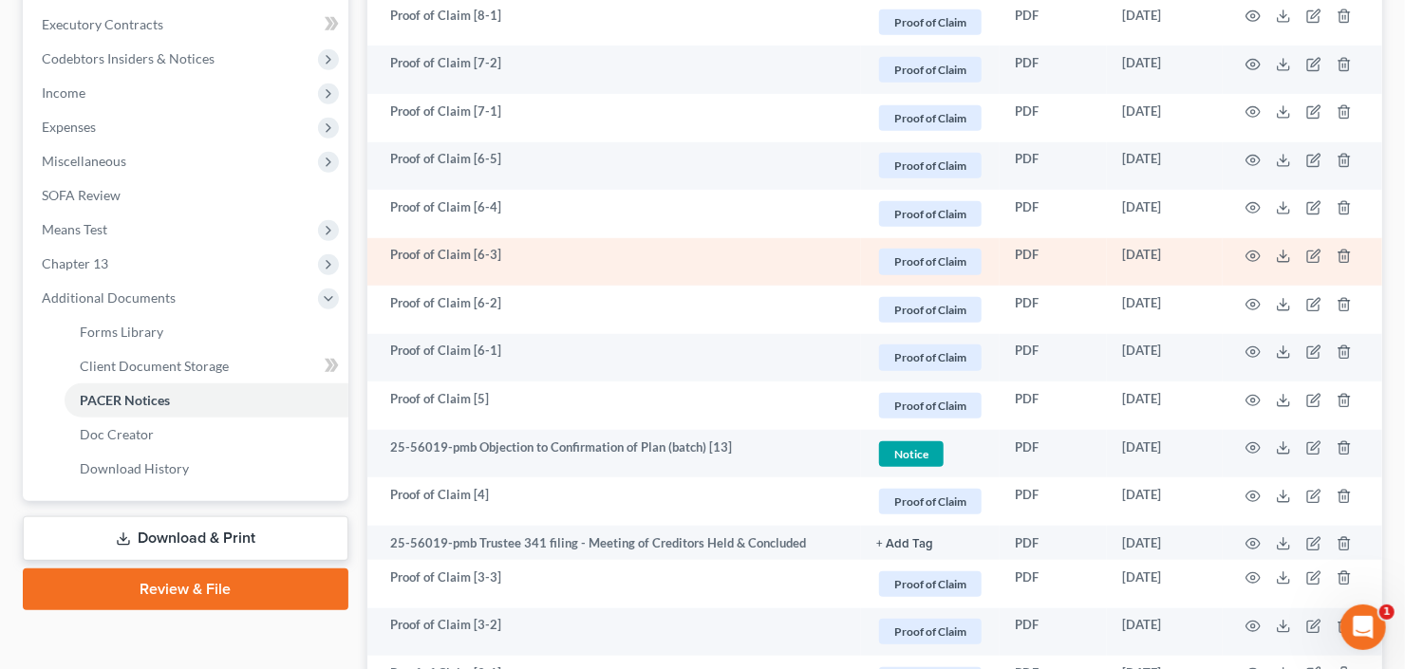
scroll to position [607, 0]
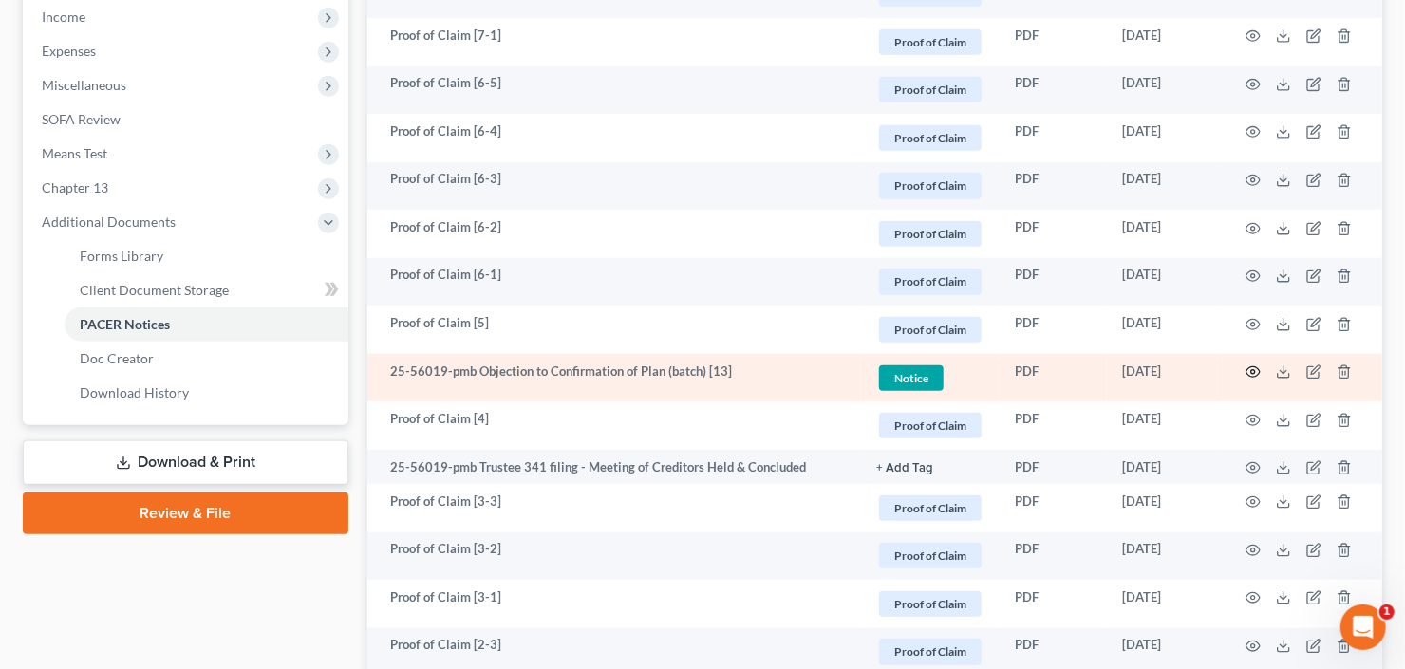
click at [1248, 367] on icon "button" at bounding box center [1253, 372] width 14 height 10
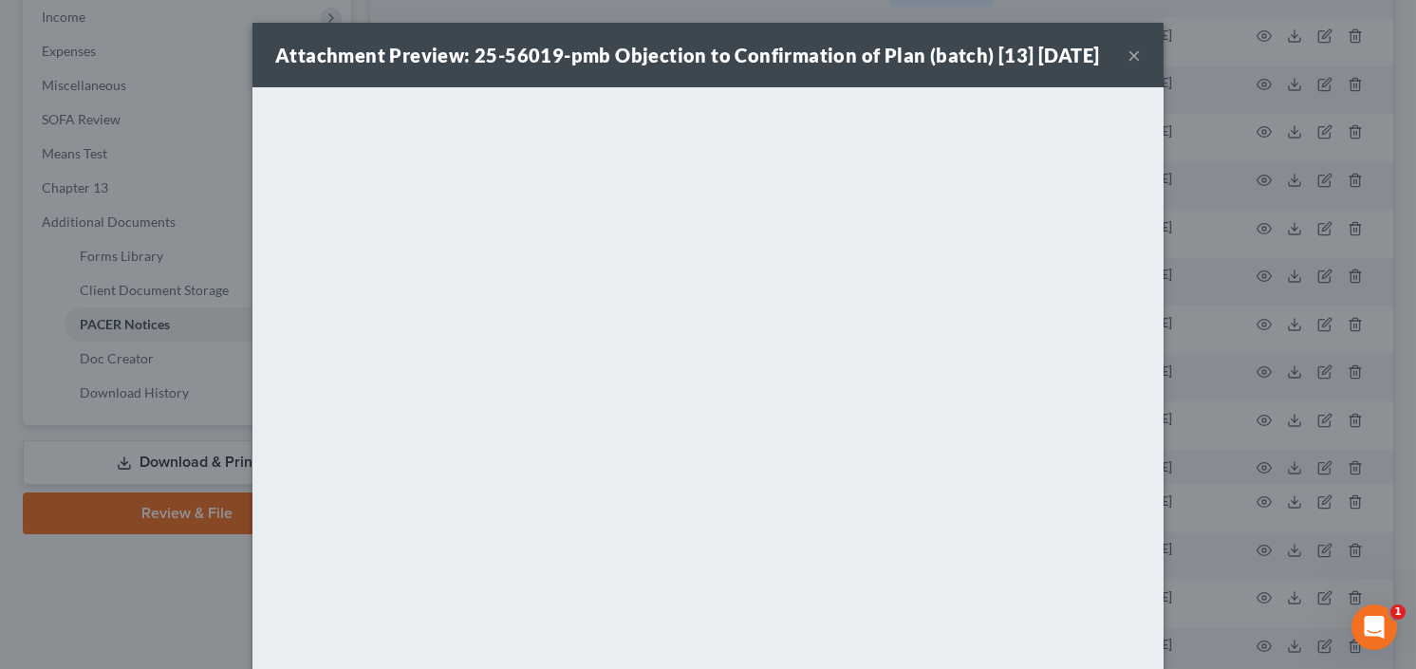
click at [1128, 66] on button "×" at bounding box center [1133, 55] width 13 height 23
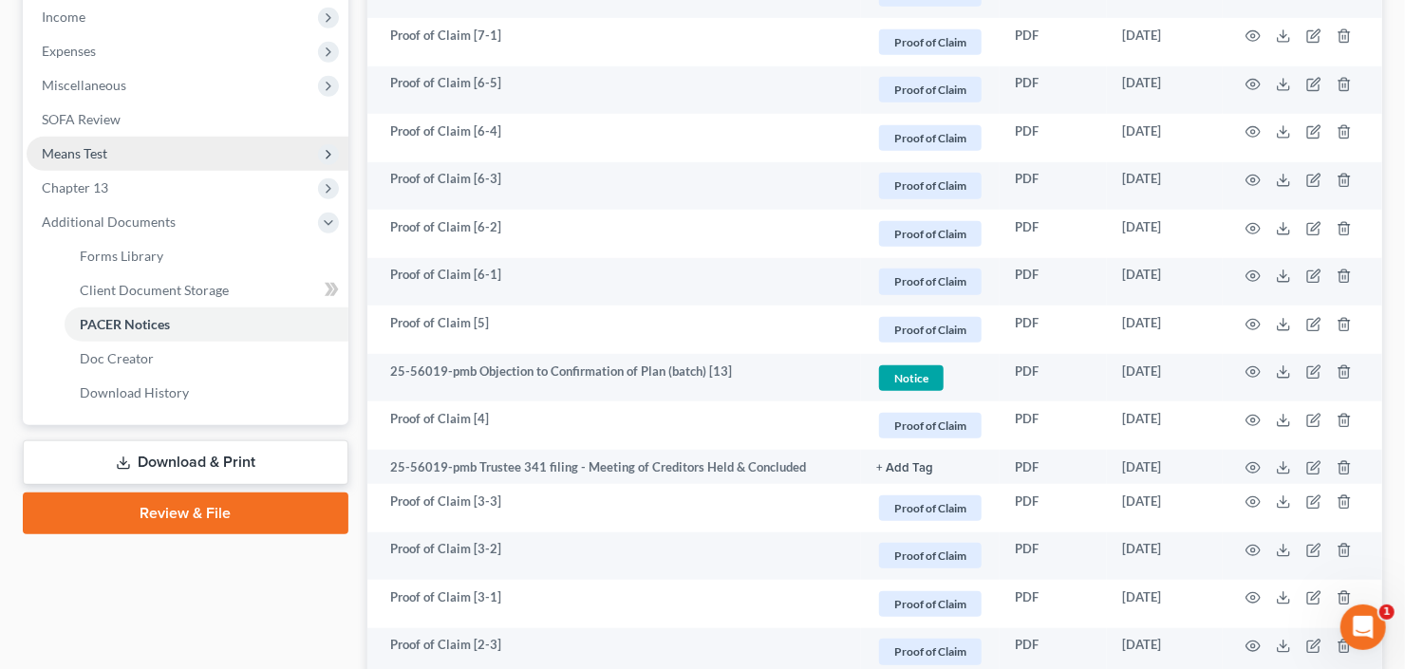
click at [127, 146] on span "Means Test" at bounding box center [188, 154] width 322 height 34
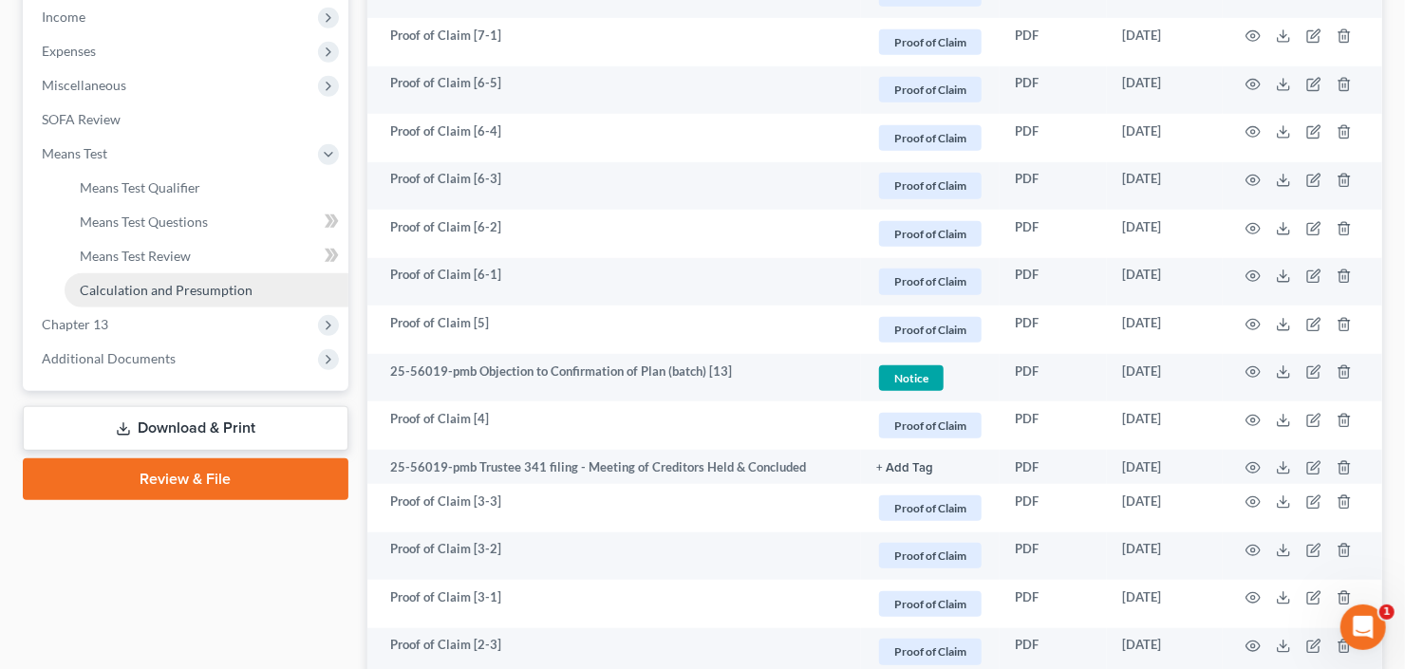
click at [155, 285] on span "Calculation and Presumption" at bounding box center [166, 290] width 173 height 16
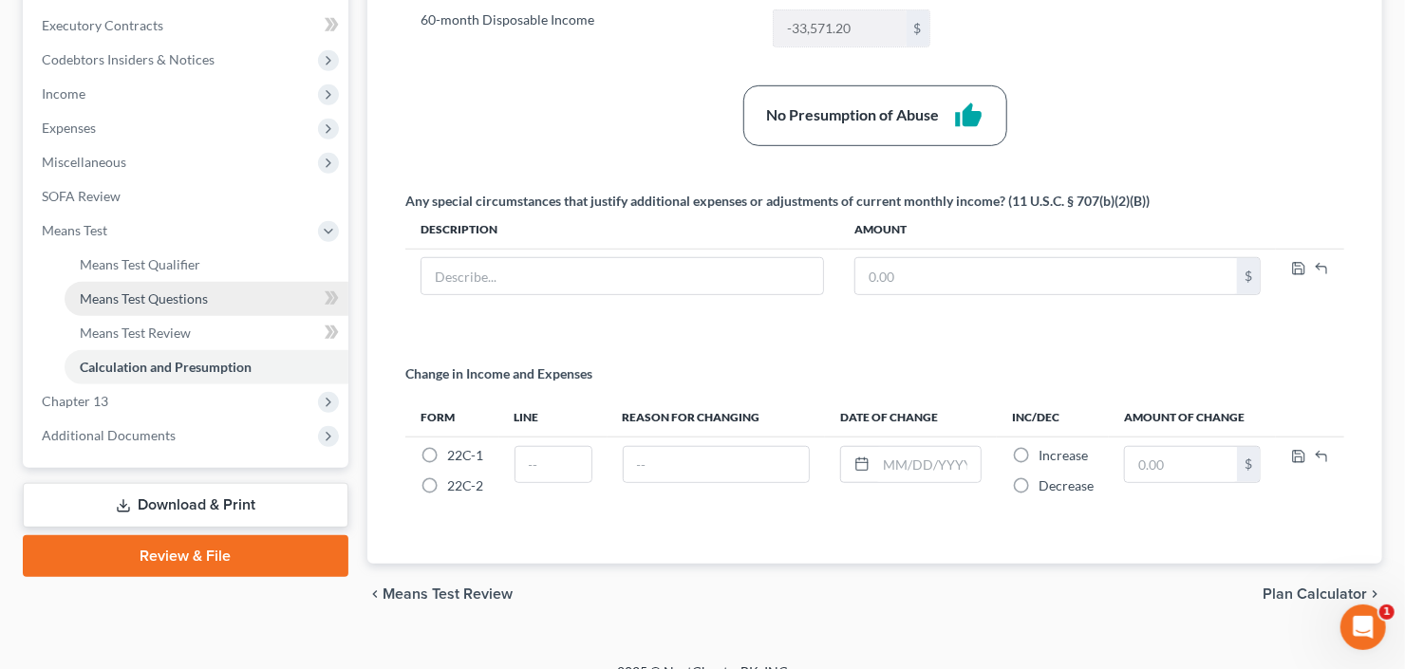
scroll to position [531, 0]
click at [132, 289] on span "Means Test Questions" at bounding box center [144, 297] width 128 height 16
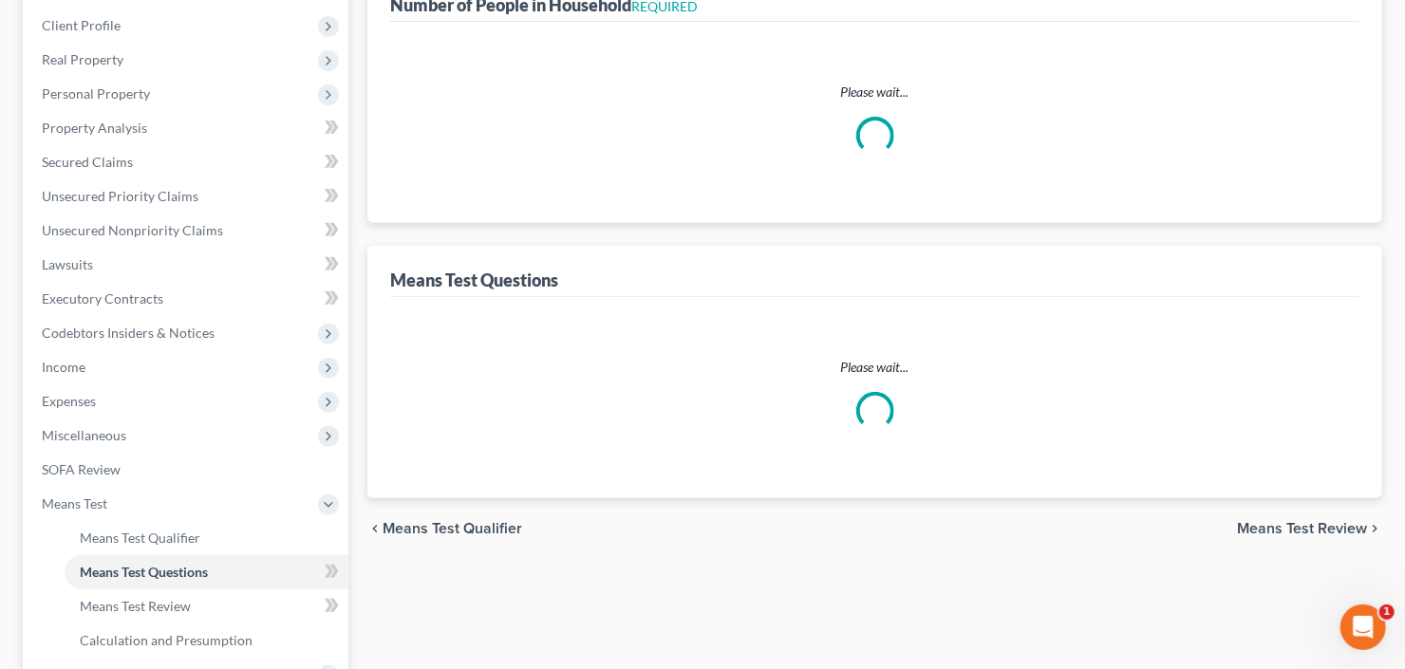
select select "1"
select select "60"
select select "2"
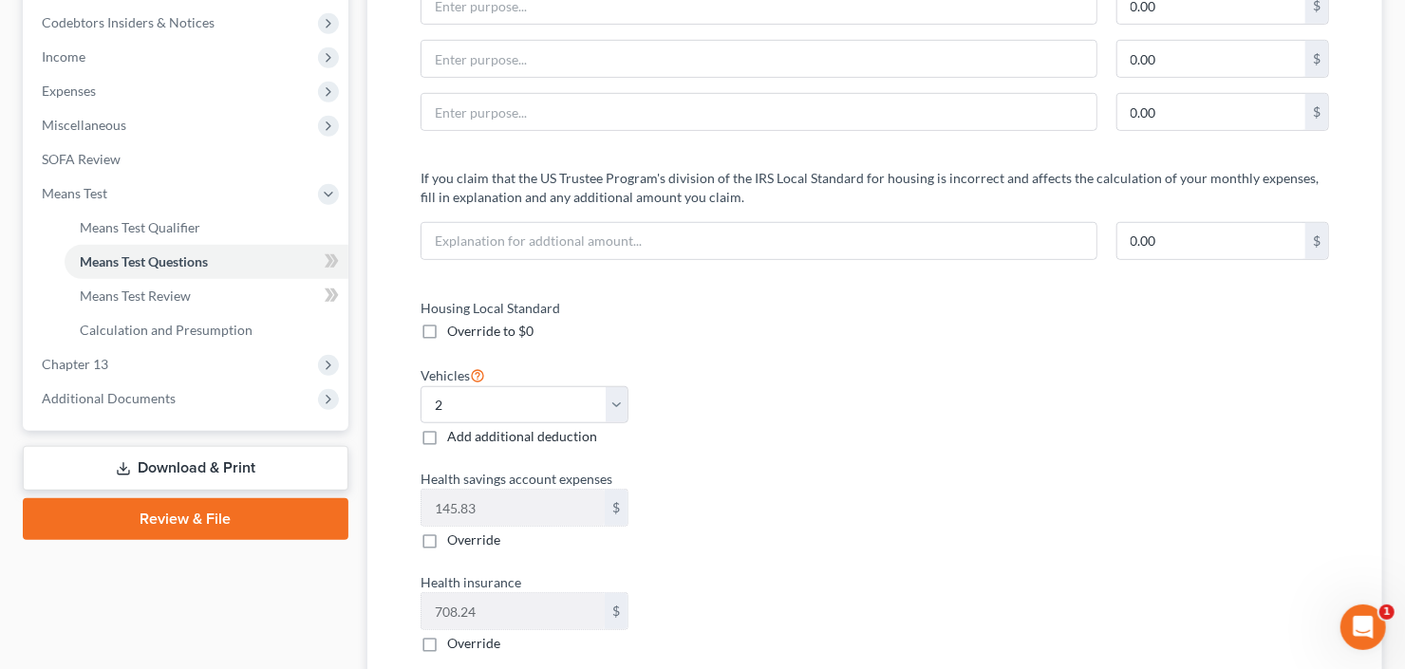
scroll to position [456, 0]
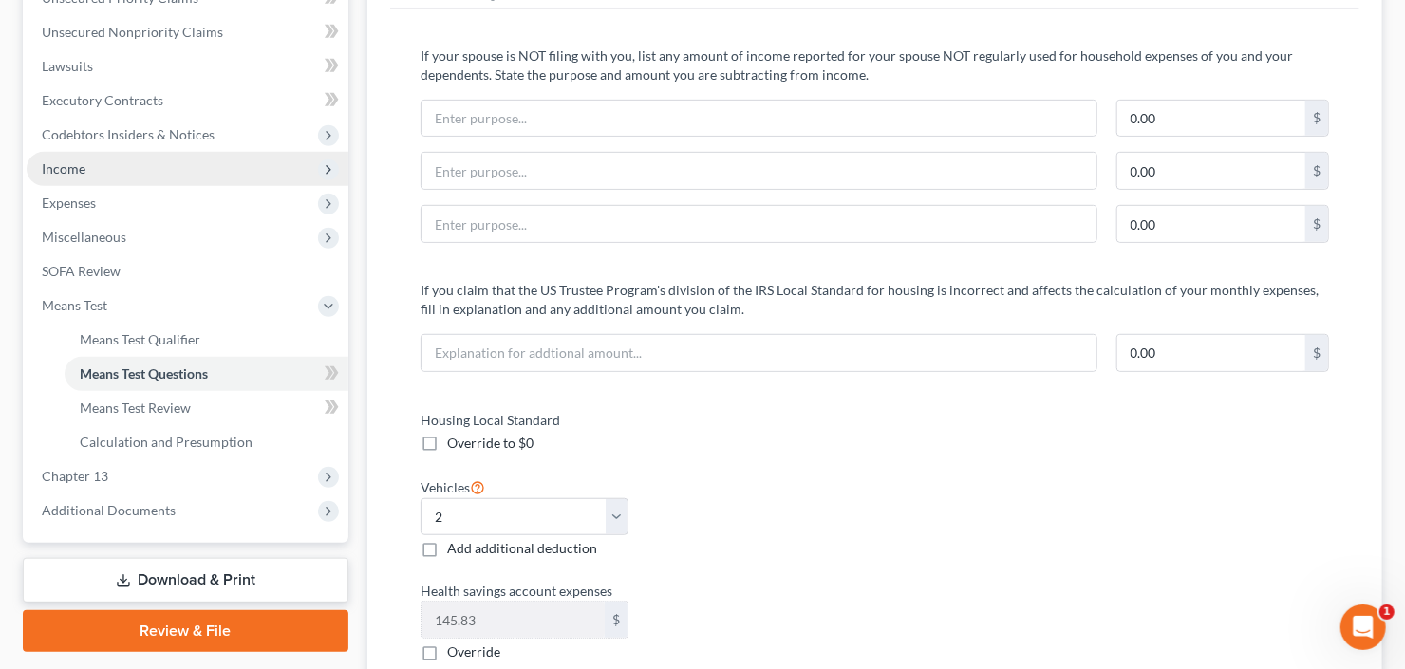
click at [94, 165] on span "Income" at bounding box center [188, 169] width 322 height 34
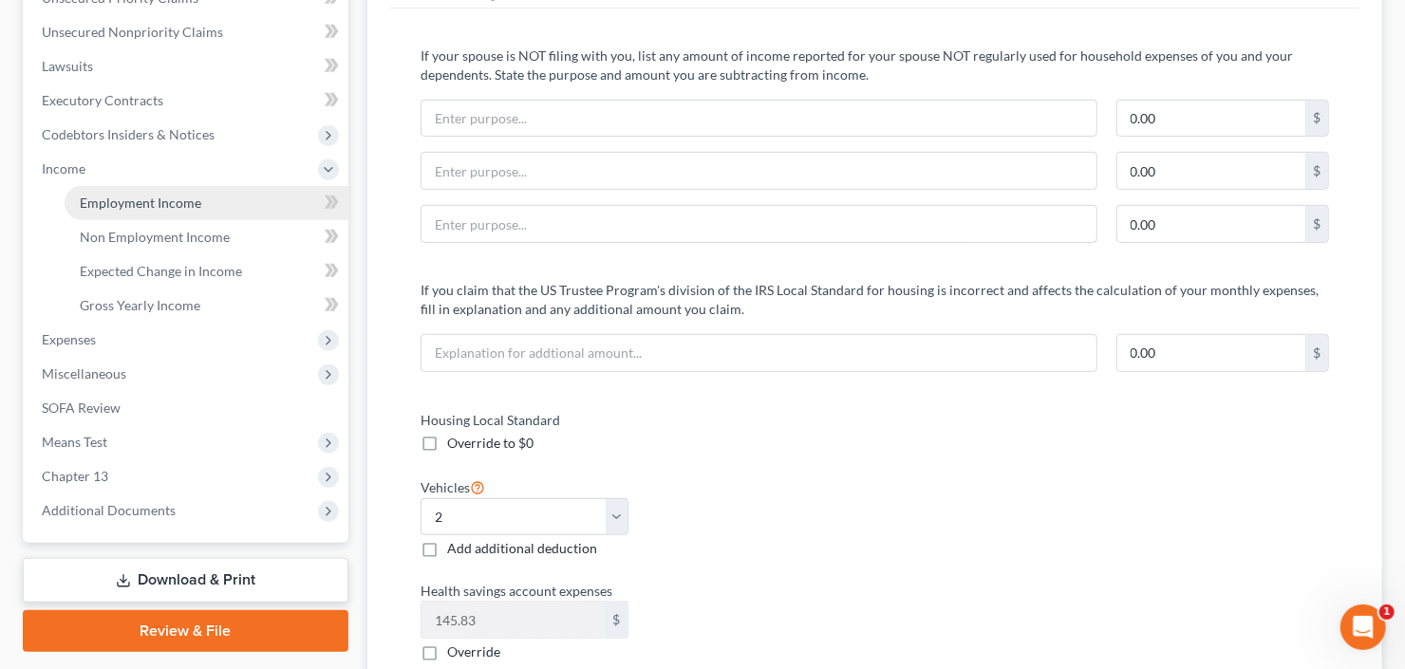
click at [177, 190] on link "Employment Income" at bounding box center [207, 203] width 284 height 34
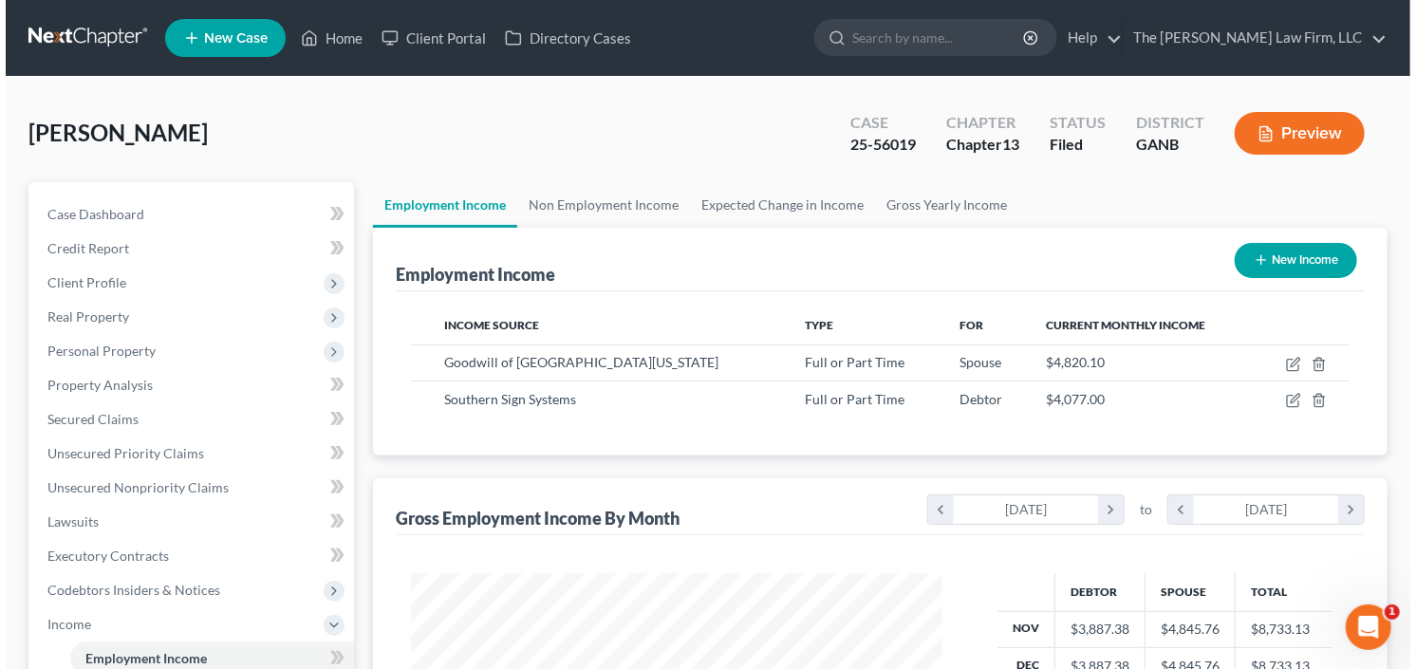
scroll to position [339, 569]
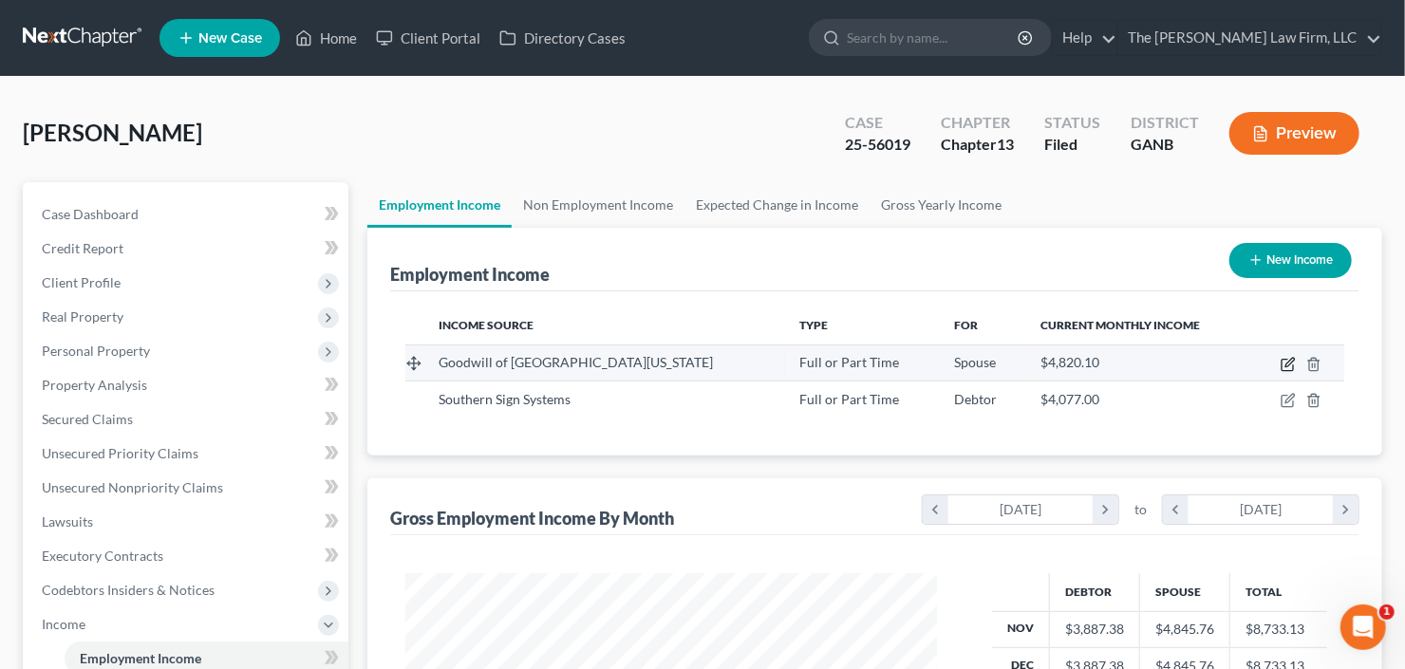
click at [1288, 359] on icon "button" at bounding box center [1287, 364] width 15 height 15
select select "0"
select select "10"
select select "2"
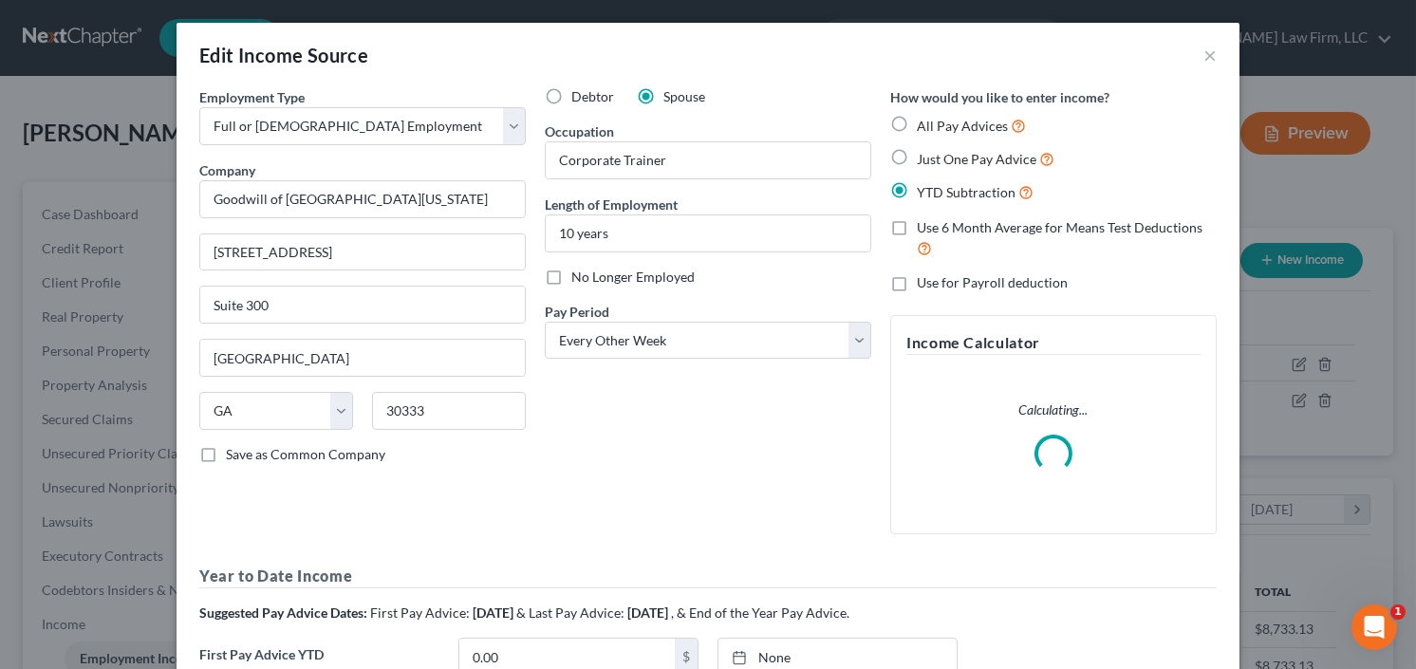
scroll to position [339, 574]
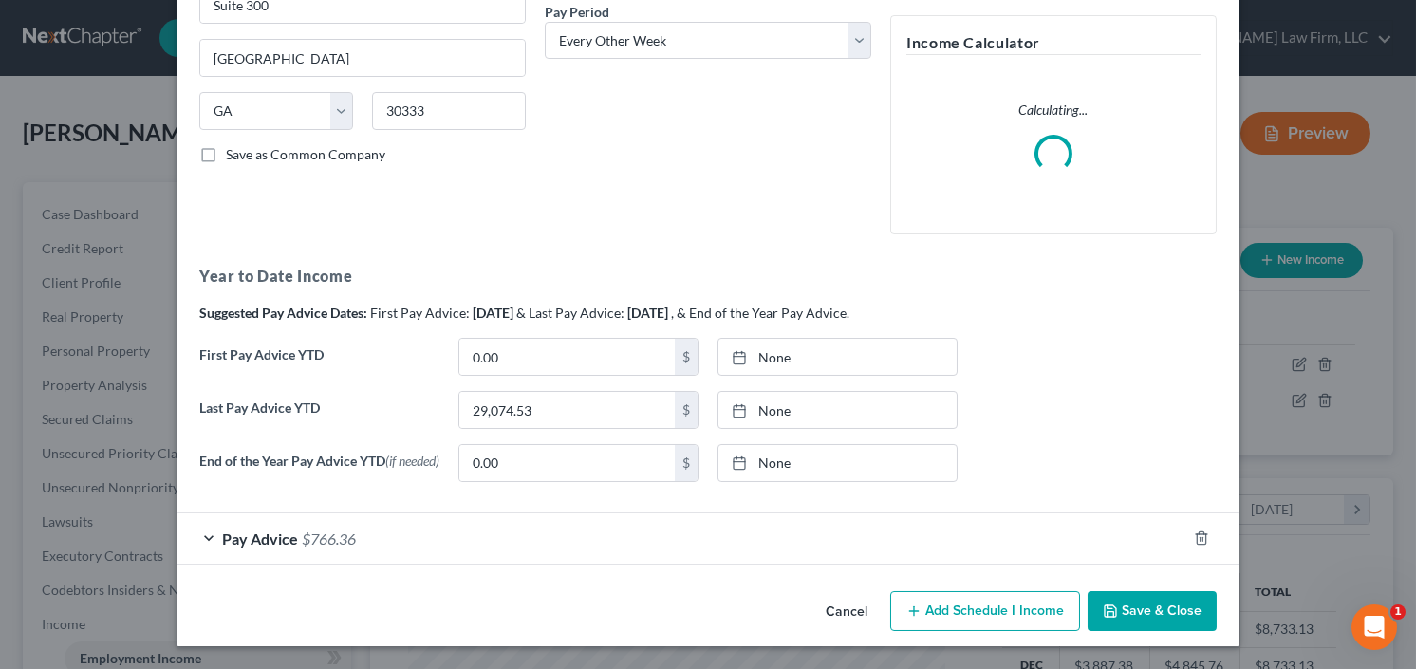
click at [278, 532] on span "Pay Advice" at bounding box center [260, 539] width 76 height 18
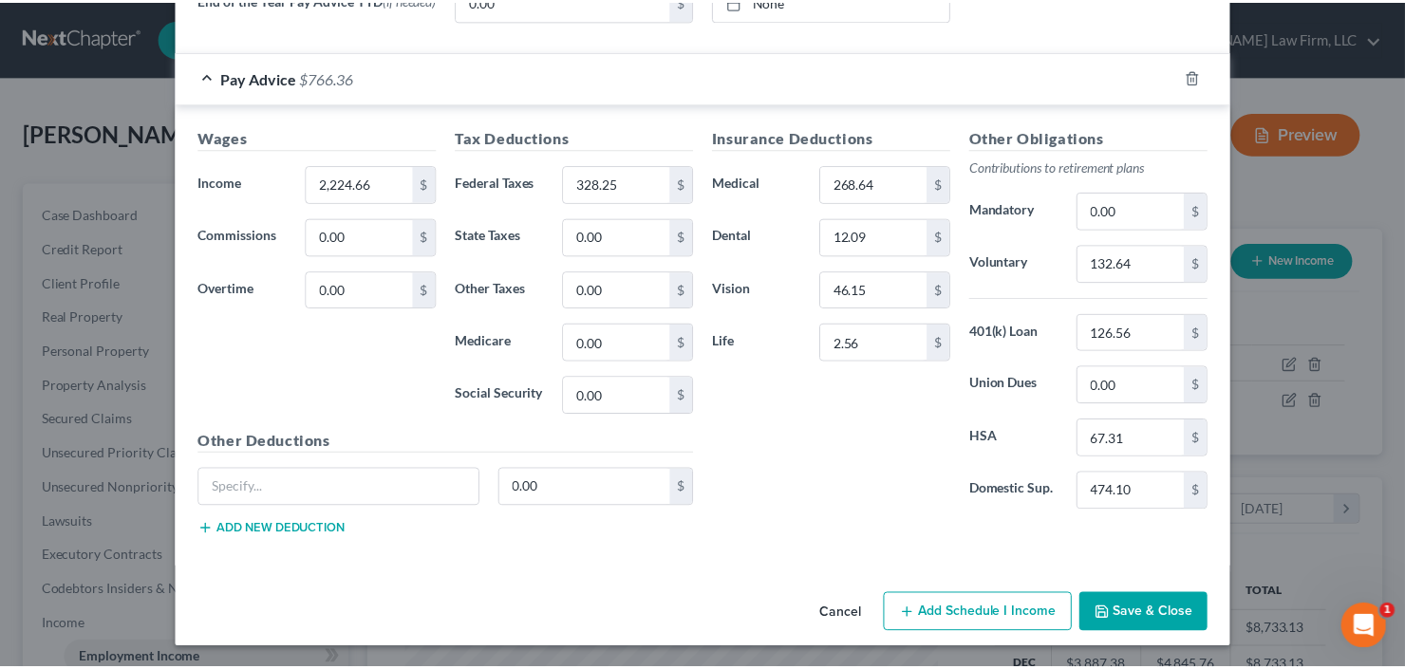
scroll to position [867, 0]
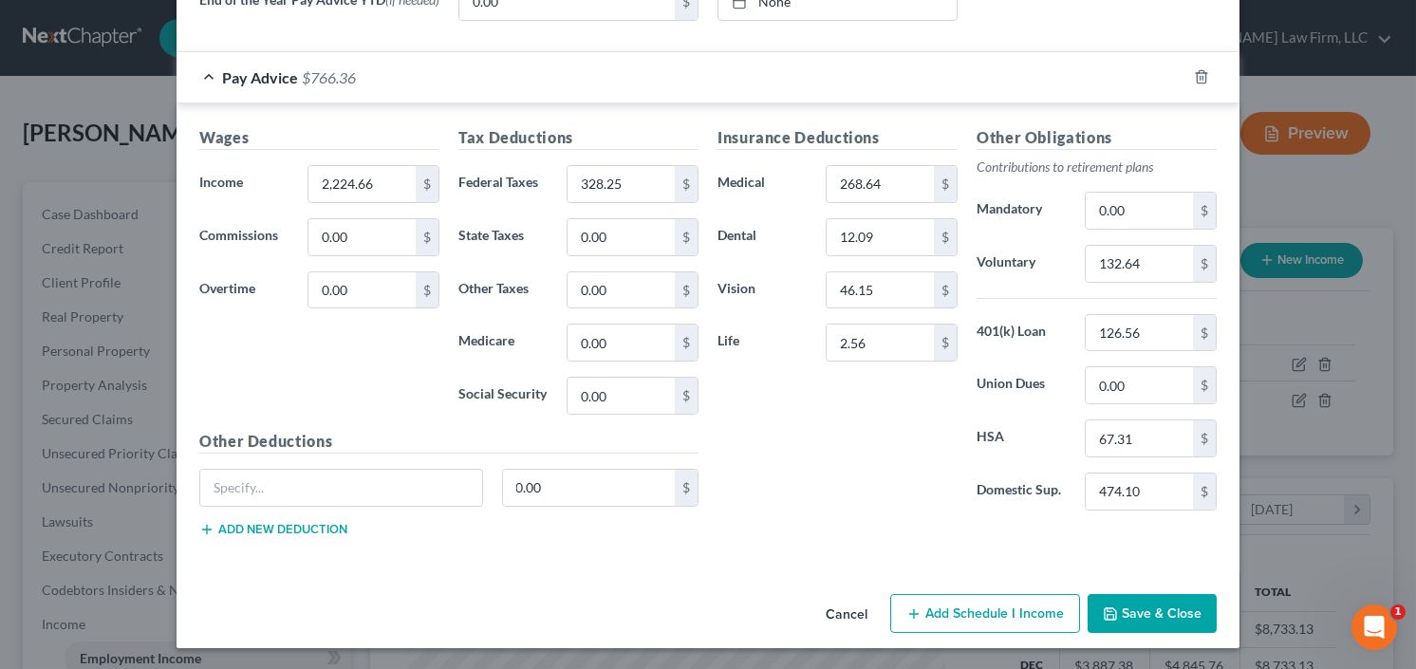
click at [841, 625] on button "Cancel" at bounding box center [846, 615] width 72 height 38
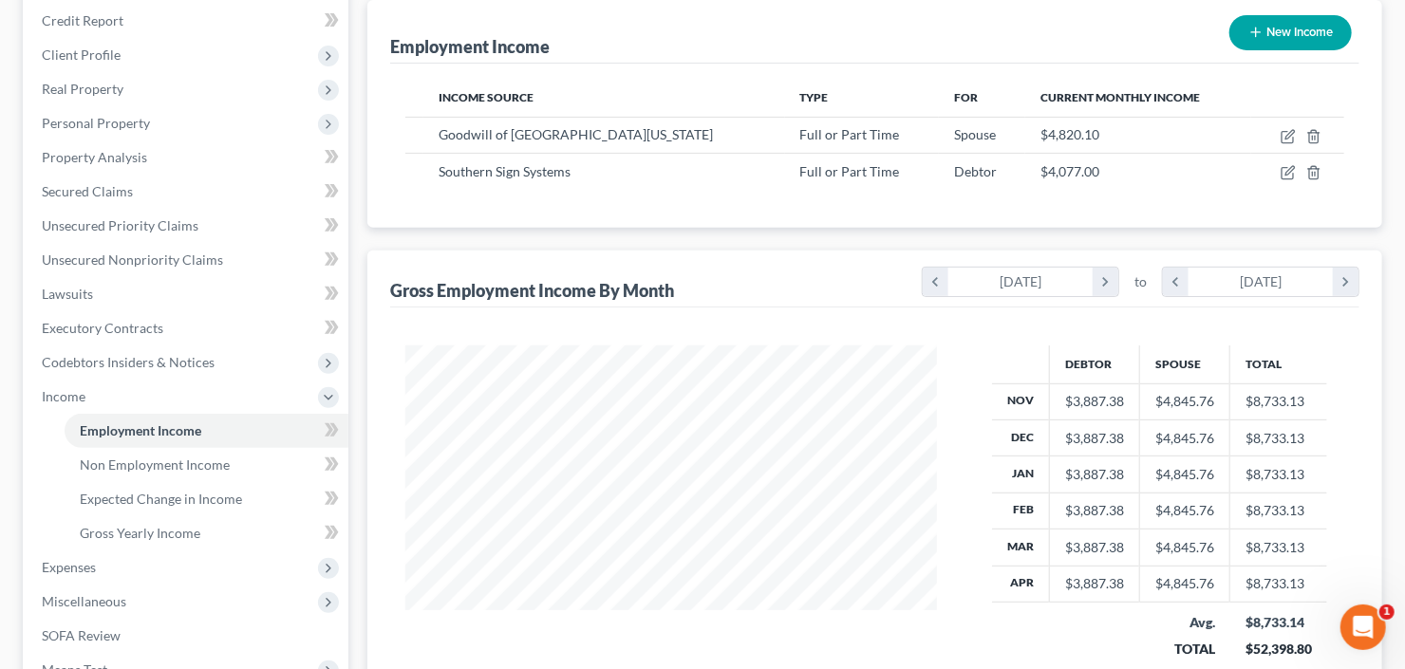
scroll to position [508, 0]
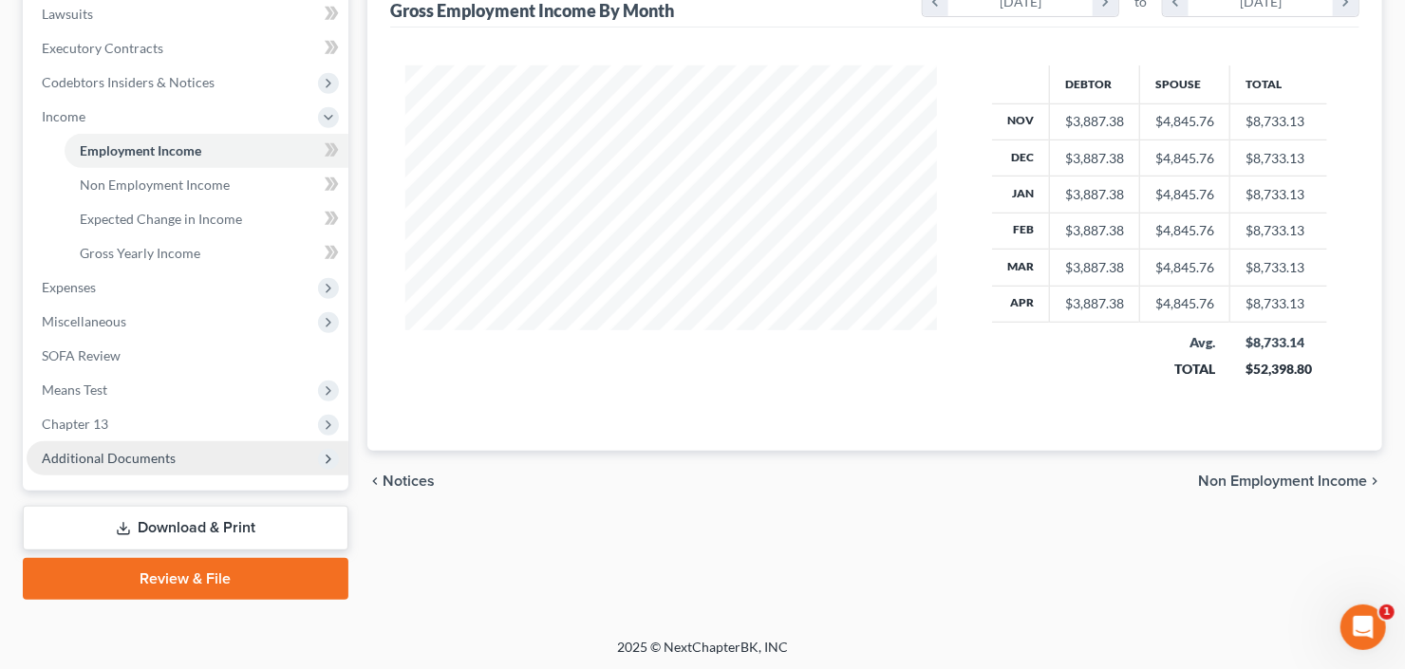
click at [112, 456] on span "Additional Documents" at bounding box center [109, 458] width 134 height 16
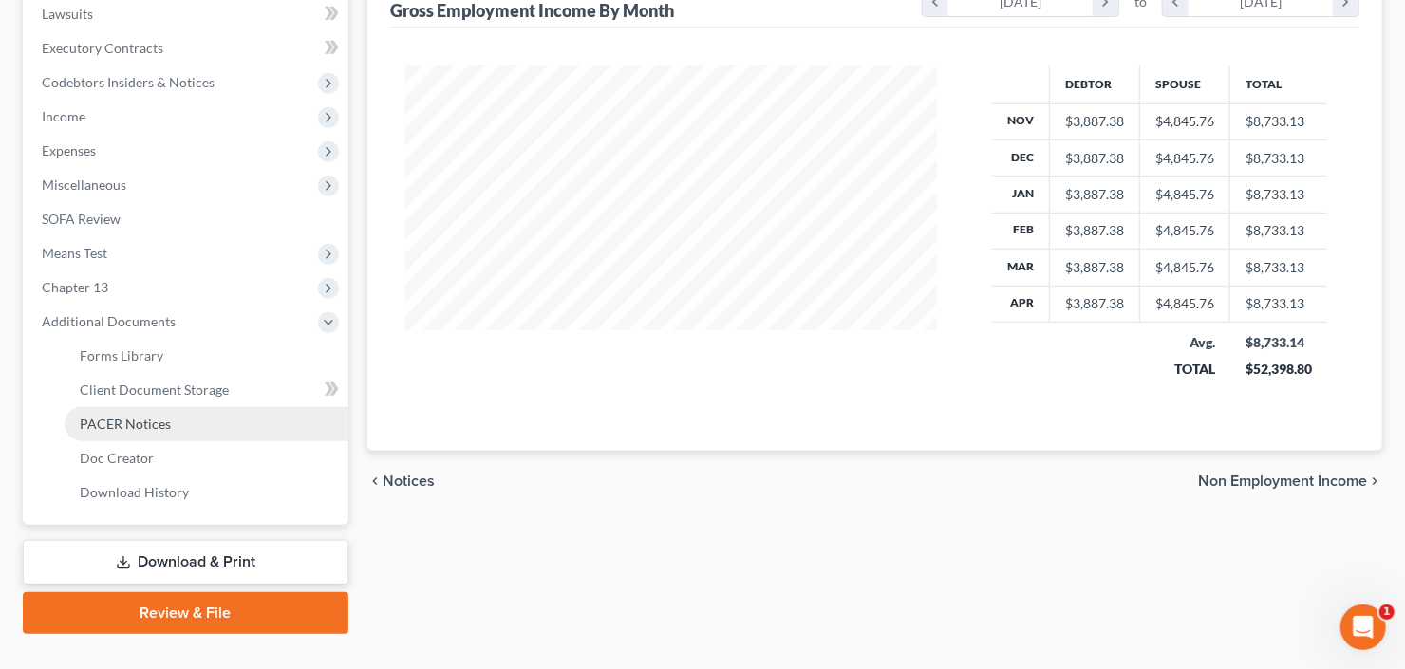
click at [144, 427] on span "PACER Notices" at bounding box center [125, 424] width 91 height 16
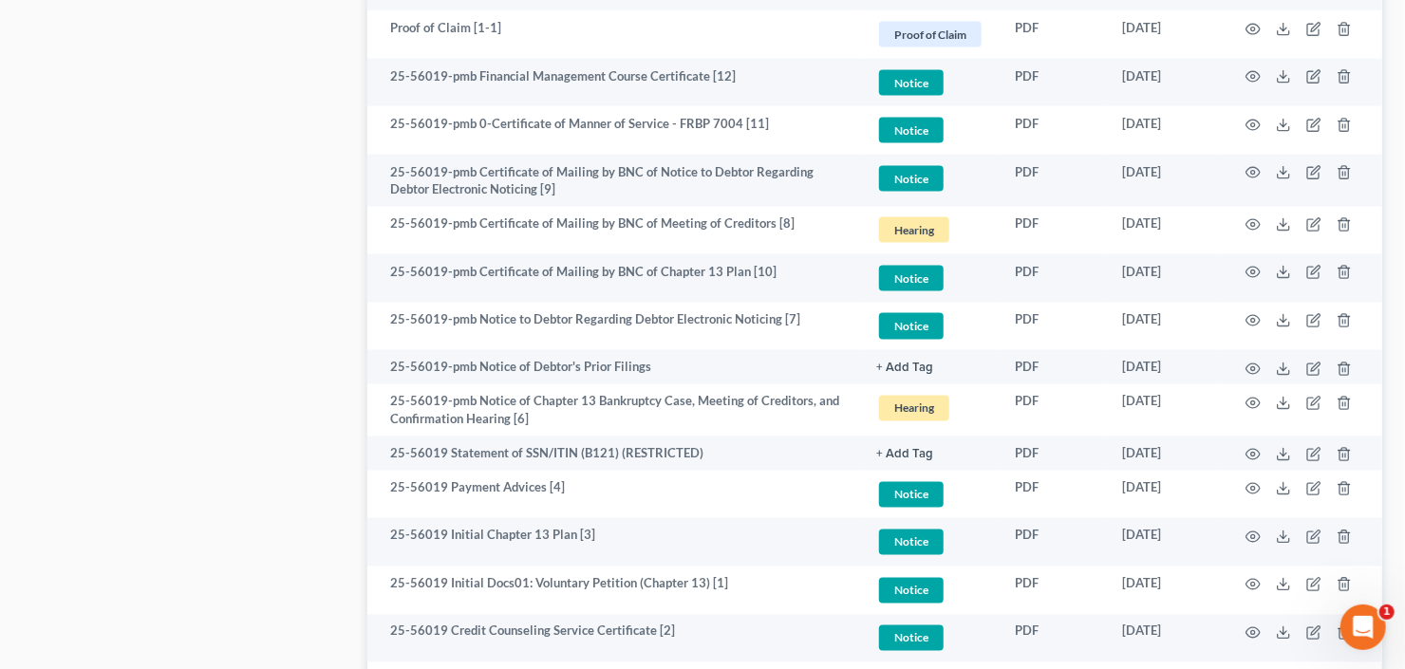
scroll to position [1594, 0]
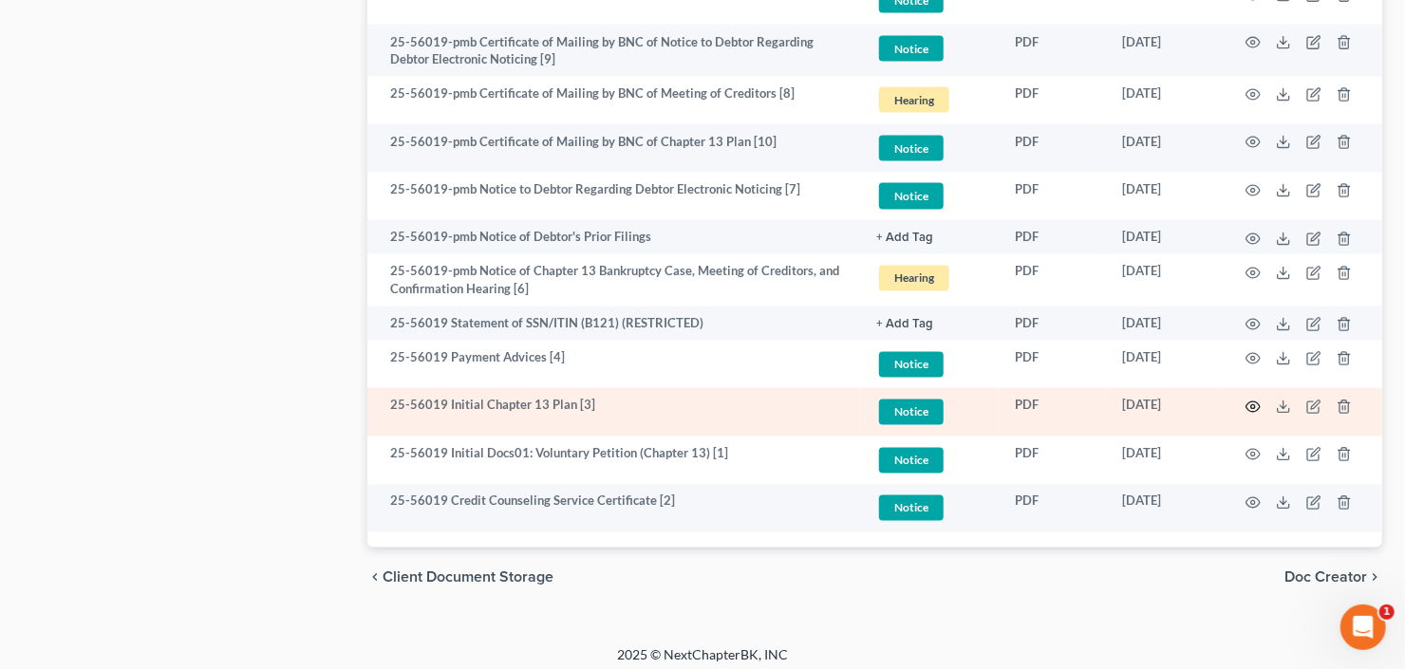
click at [1251, 402] on icon "button" at bounding box center [1252, 407] width 15 height 15
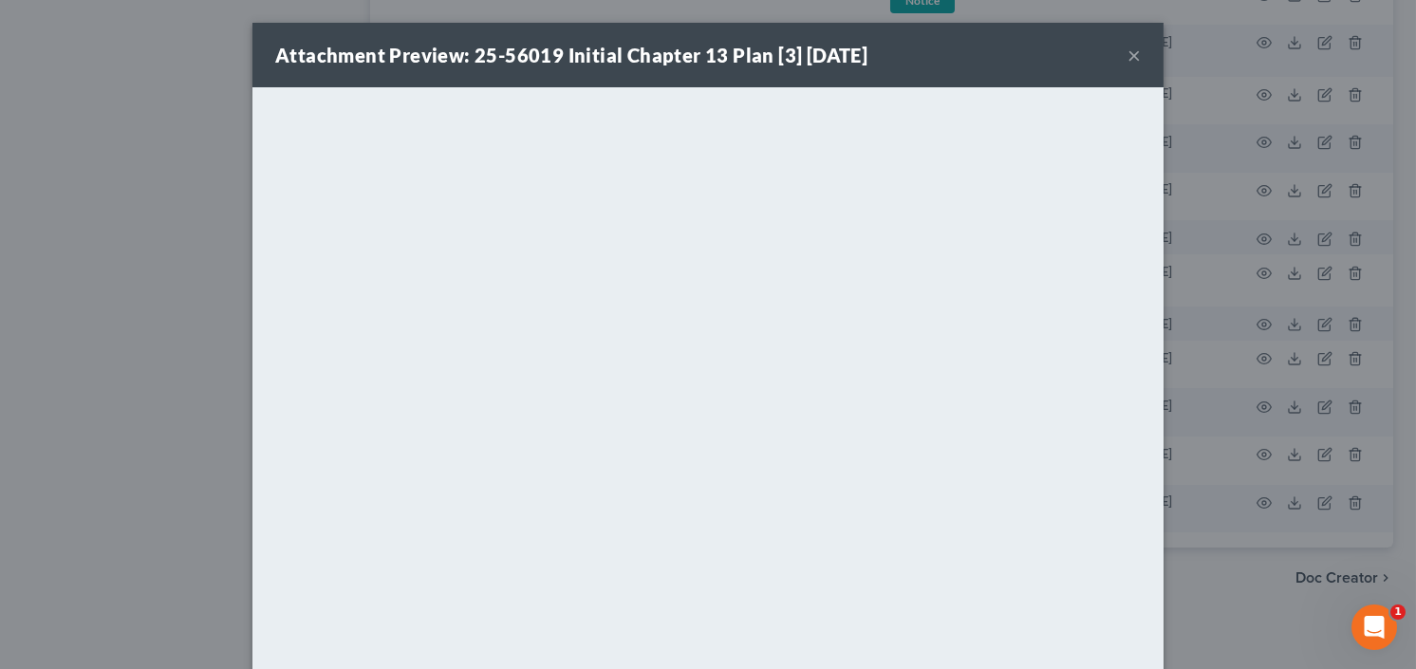
click at [1127, 54] on button "×" at bounding box center [1133, 55] width 13 height 23
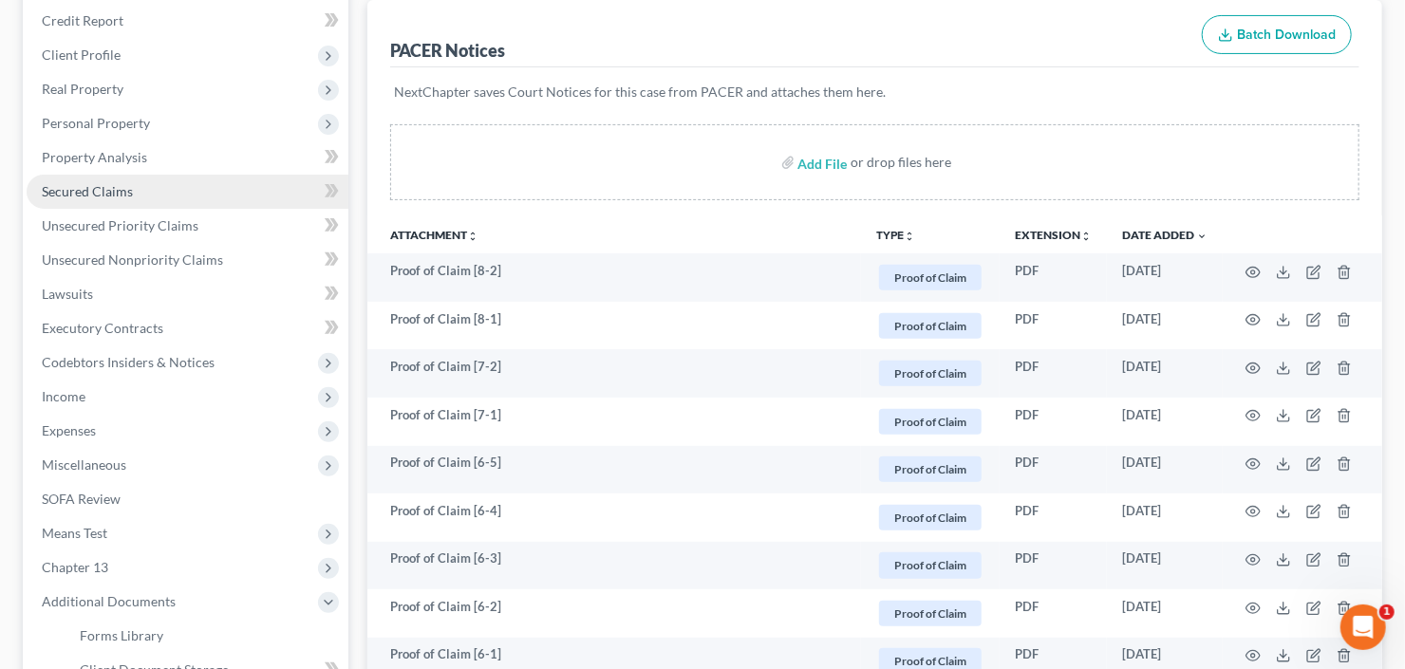
drag, startPoint x: 86, startPoint y: 186, endPoint x: 222, endPoint y: 186, distance: 135.7
click at [86, 186] on span "Secured Claims" at bounding box center [87, 191] width 91 height 16
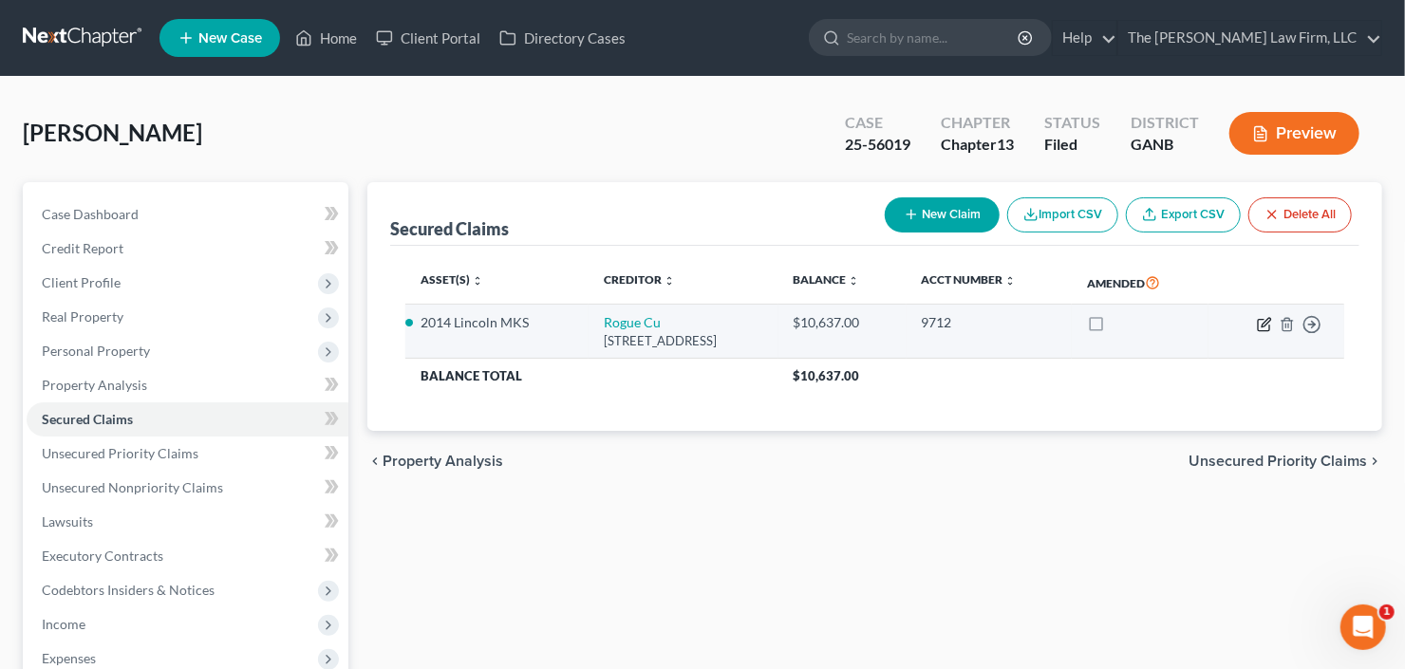
click at [1260, 325] on icon "button" at bounding box center [1263, 324] width 15 height 15
select select "38"
select select "6"
select select "0"
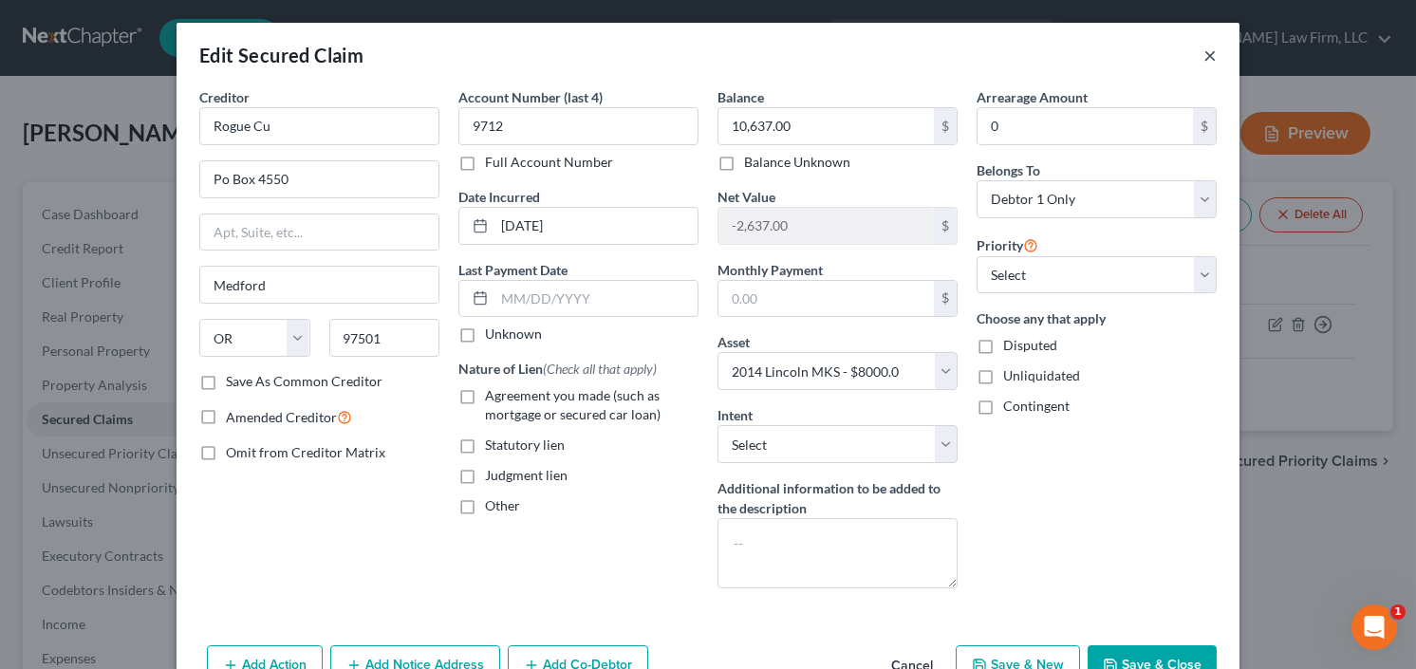
click at [1203, 55] on button "×" at bounding box center [1209, 55] width 13 height 23
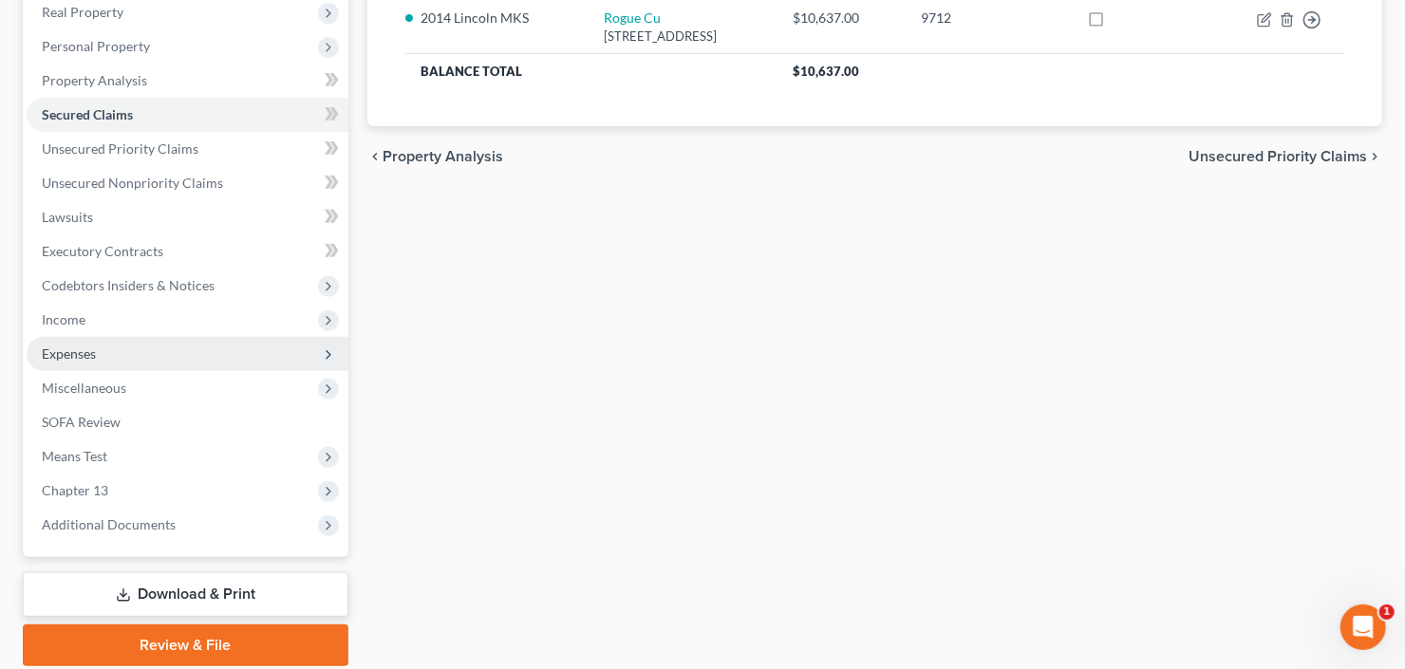
scroll to position [370, 0]
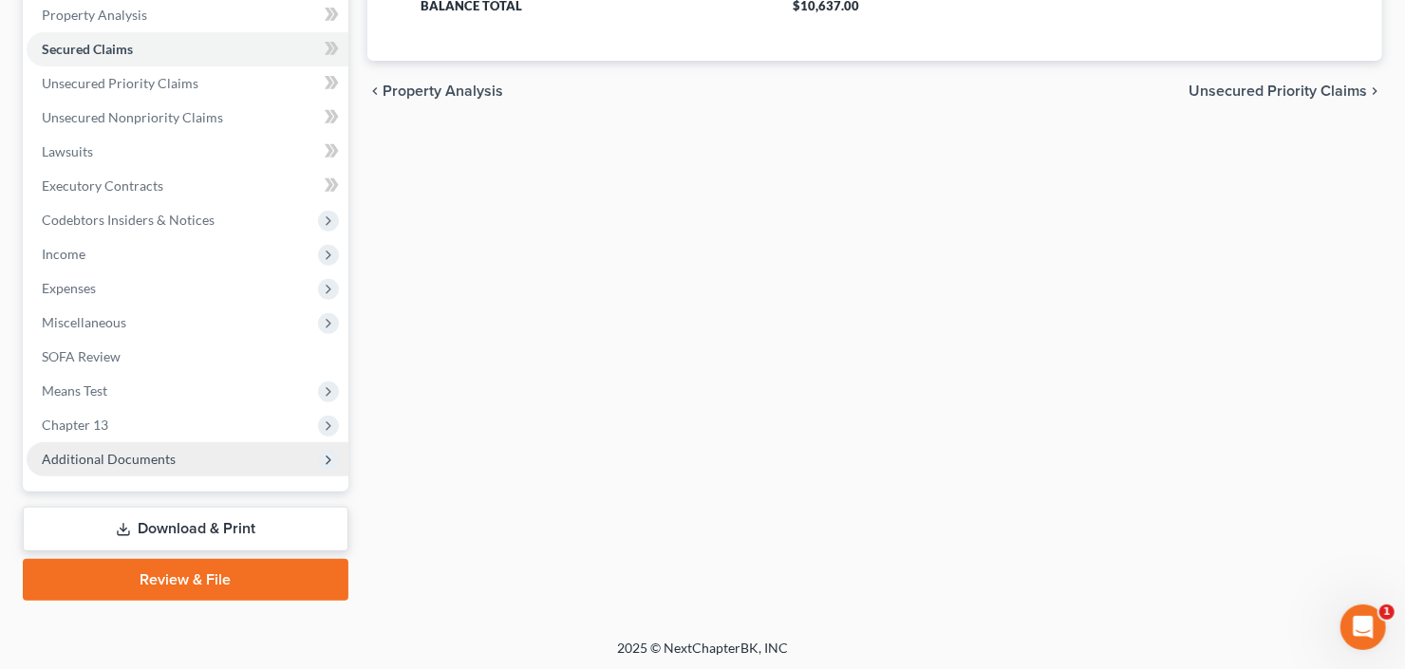
click at [153, 451] on span "Additional Documents" at bounding box center [109, 459] width 134 height 16
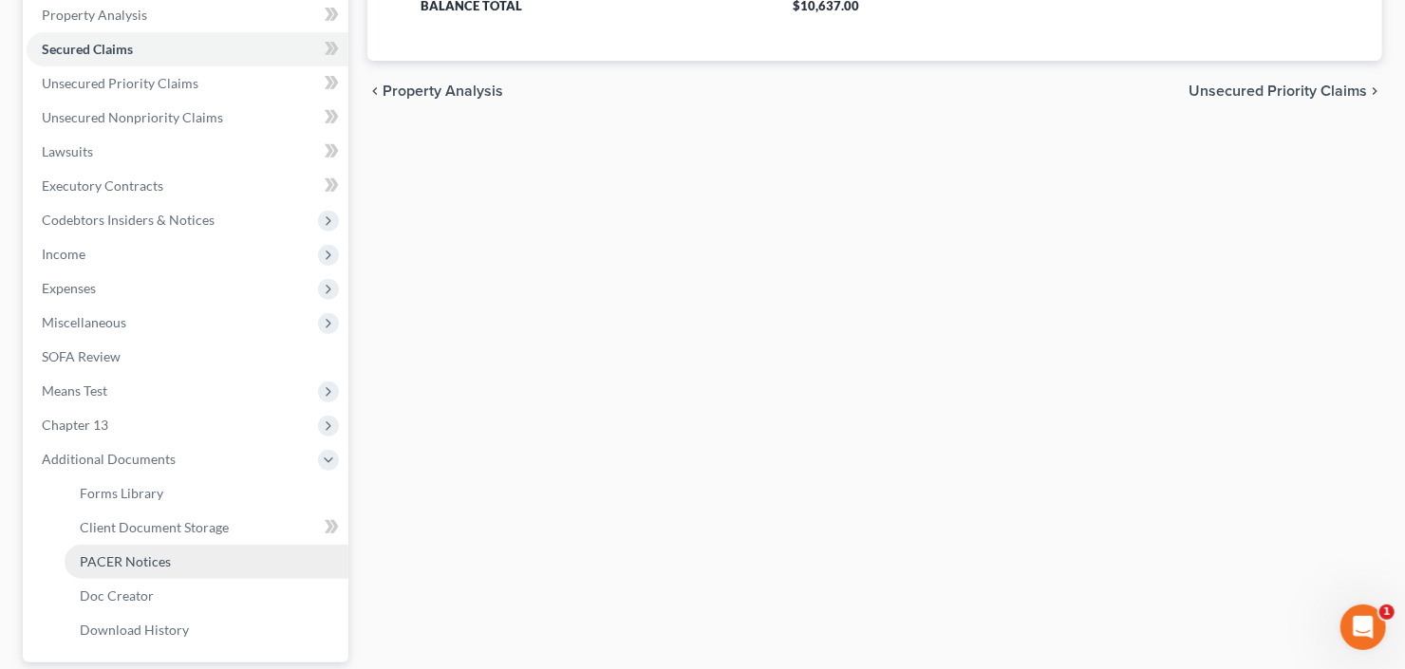
click at [145, 556] on span "PACER Notices" at bounding box center [125, 561] width 91 height 16
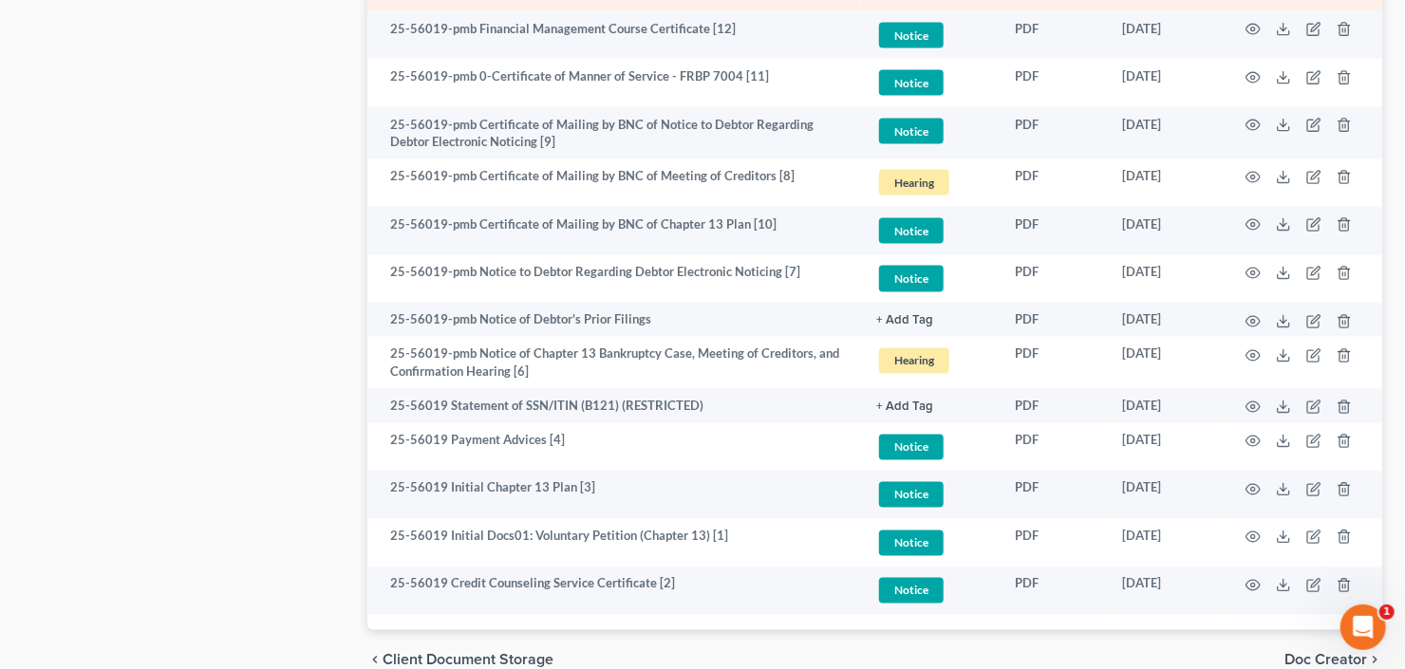
scroll to position [1518, 0]
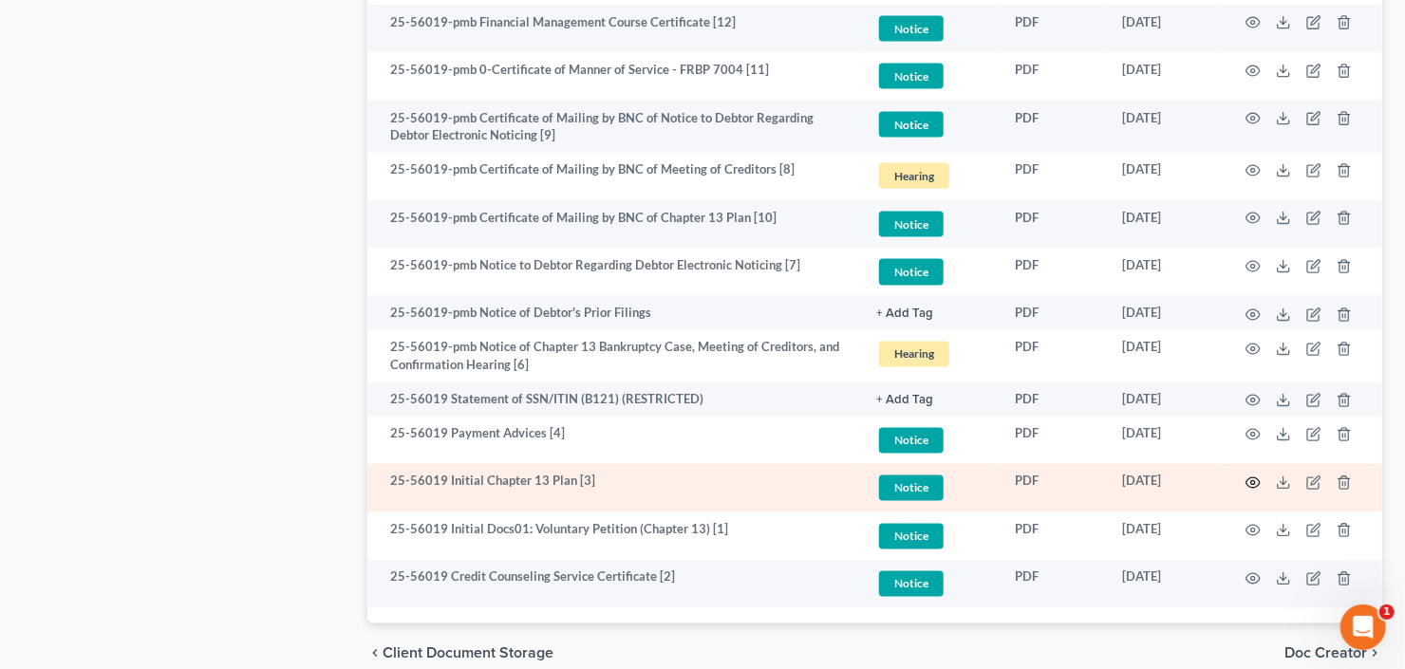
click at [1253, 483] on circle "button" at bounding box center [1253, 483] width 4 height 4
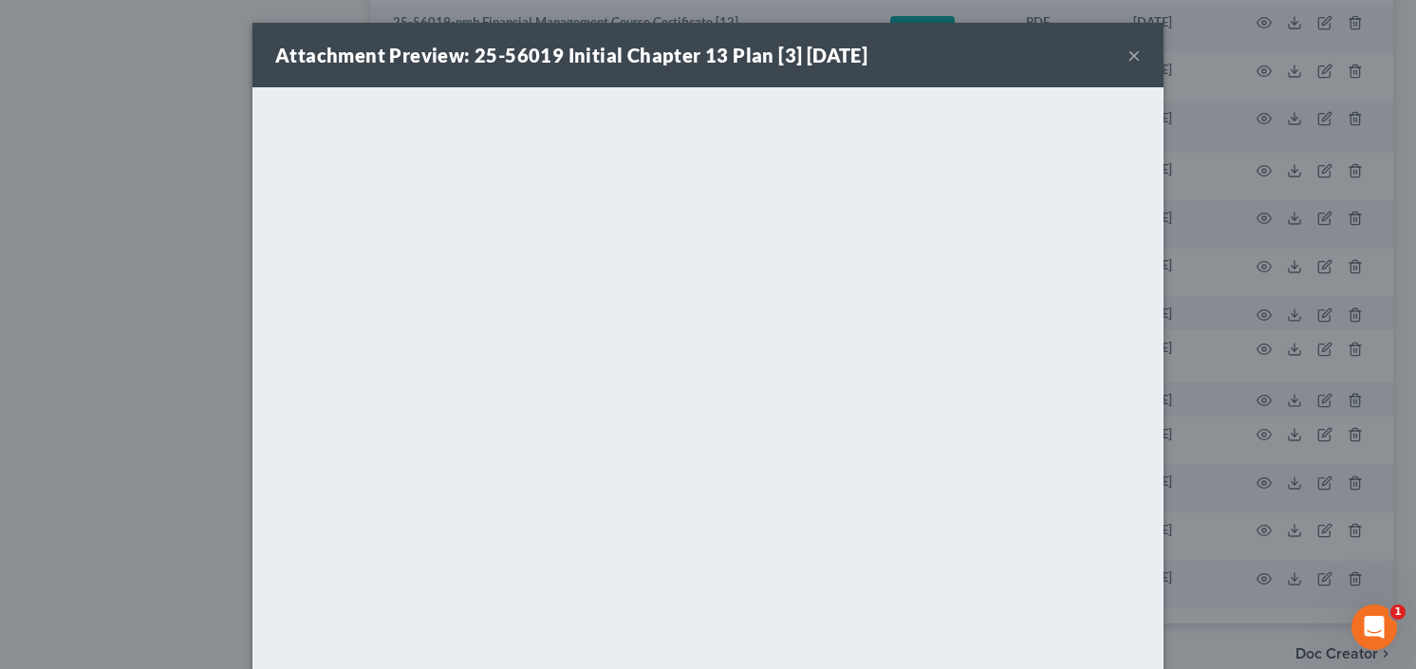
click at [1142, 49] on div "Attachment Preview: 25-56019 Initial Chapter 13 Plan [3] 05/30/2025 ×" at bounding box center [707, 55] width 911 height 65
click at [1132, 53] on button "×" at bounding box center [1133, 55] width 13 height 23
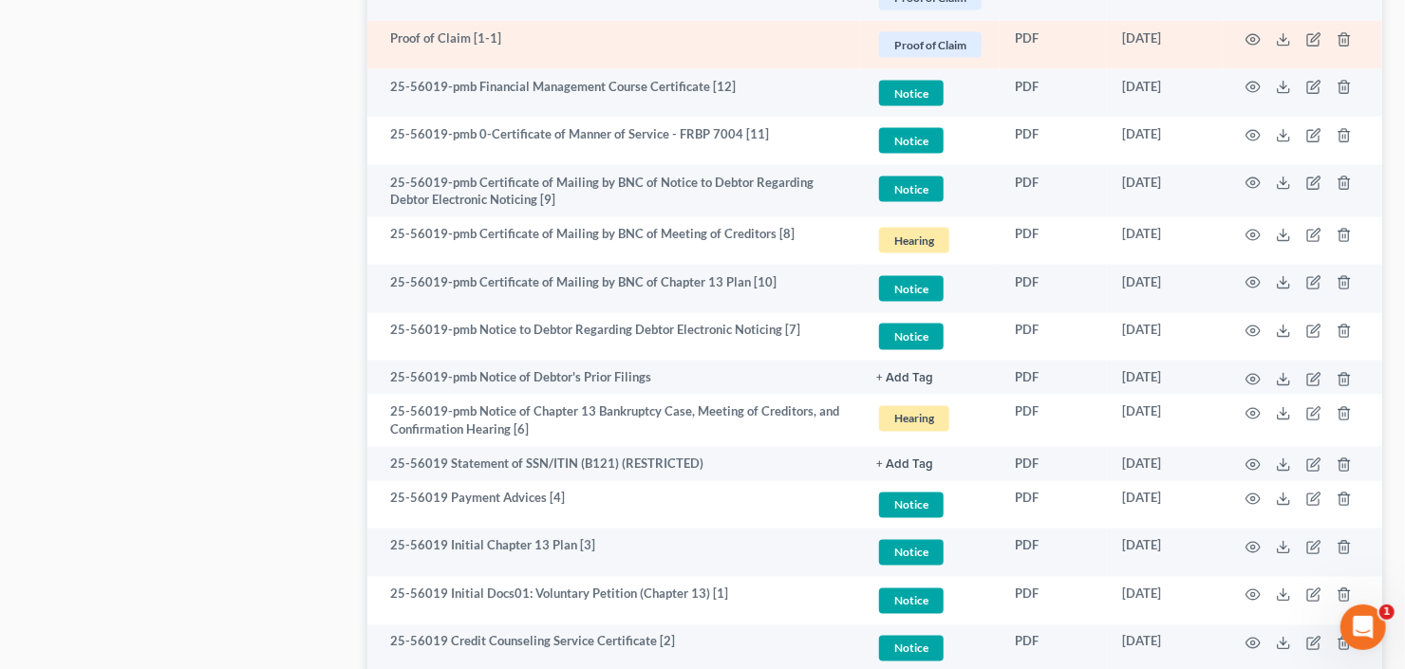
scroll to position [1367, 0]
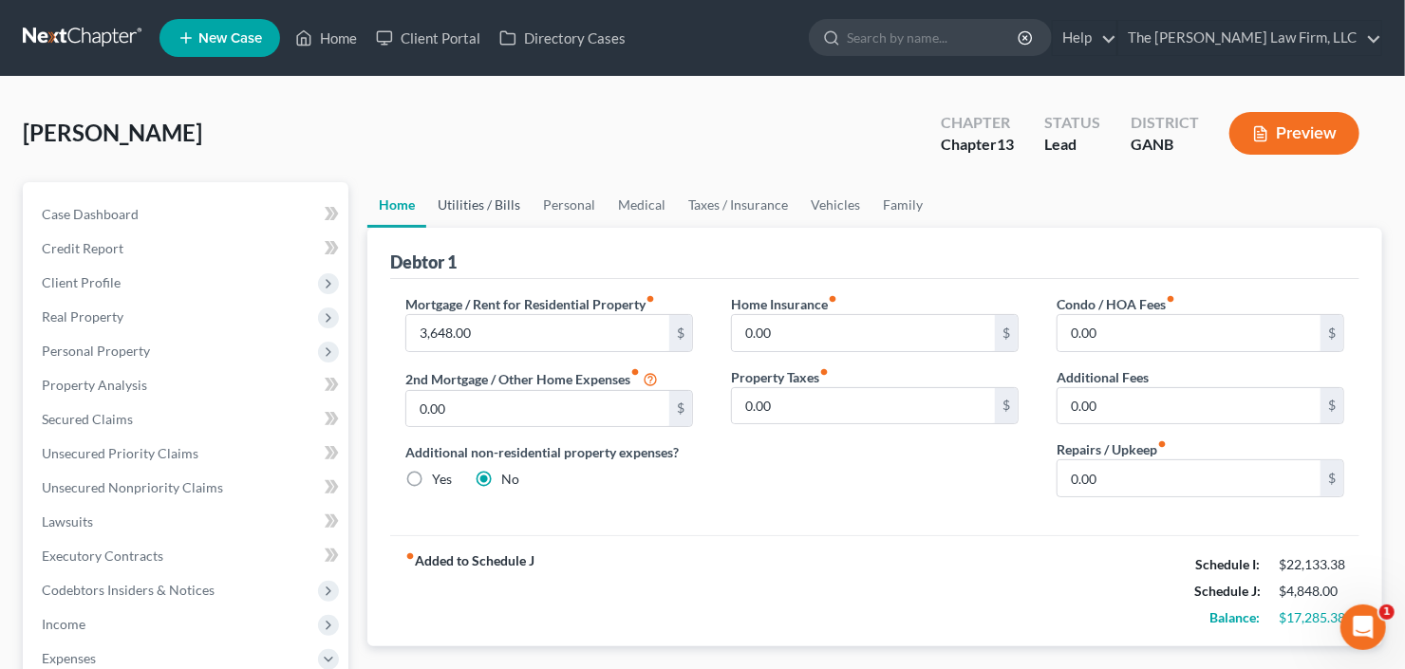
click at [477, 202] on link "Utilities / Bills" at bounding box center [478, 205] width 105 height 46
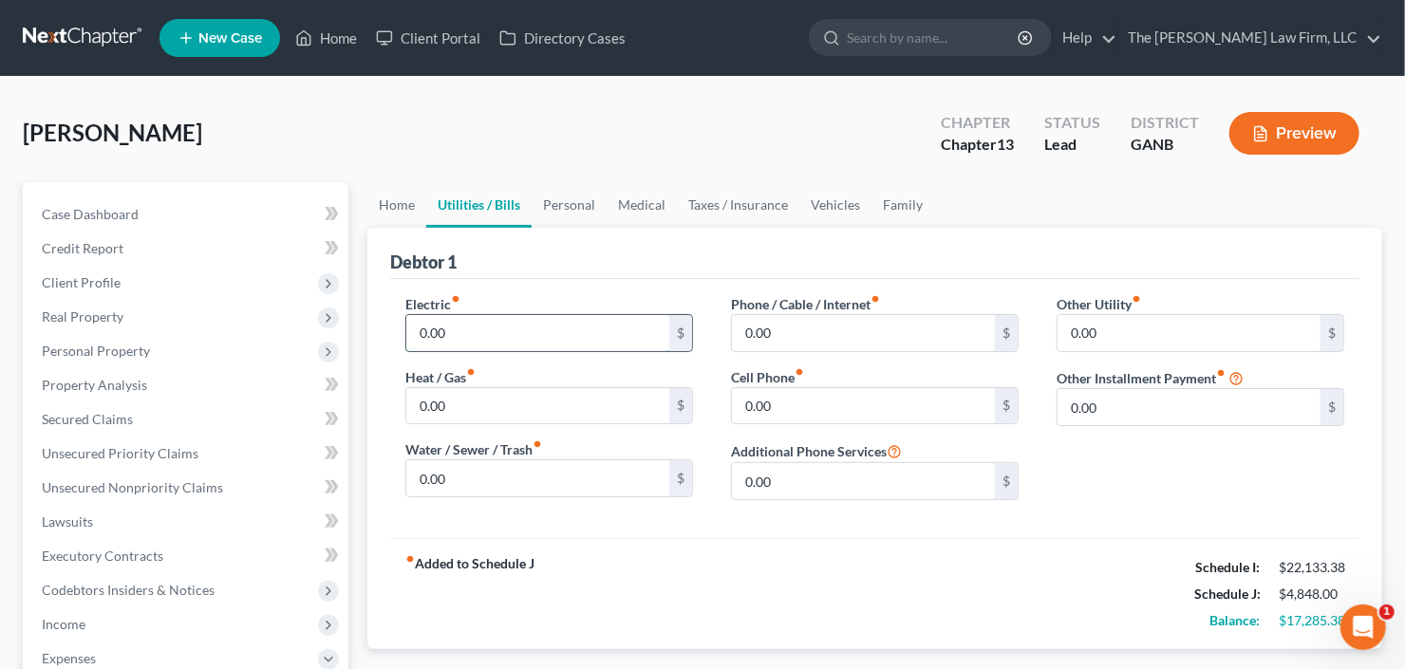
click at [512, 336] on input "0.00" at bounding box center [537, 333] width 263 height 36
click at [376, 215] on link "Home" at bounding box center [396, 205] width 59 height 46
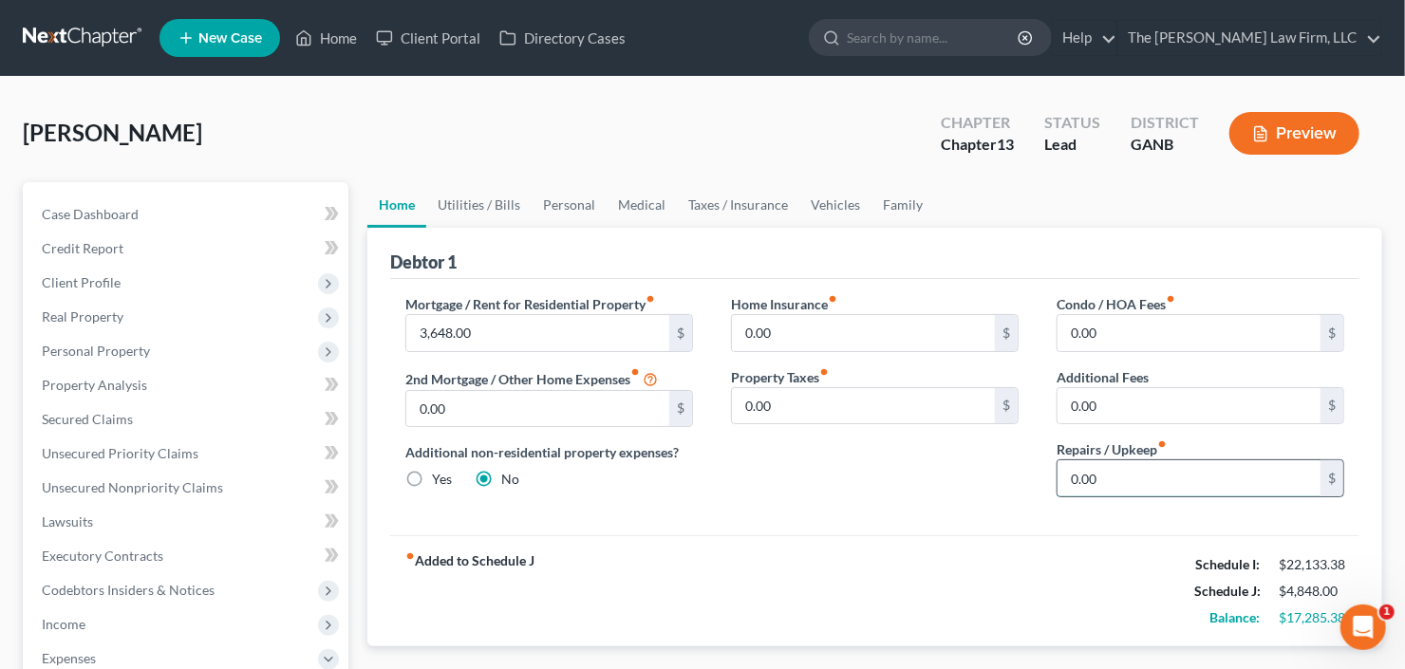
click at [1132, 485] on input "0.00" at bounding box center [1188, 478] width 263 height 36
type input "150"
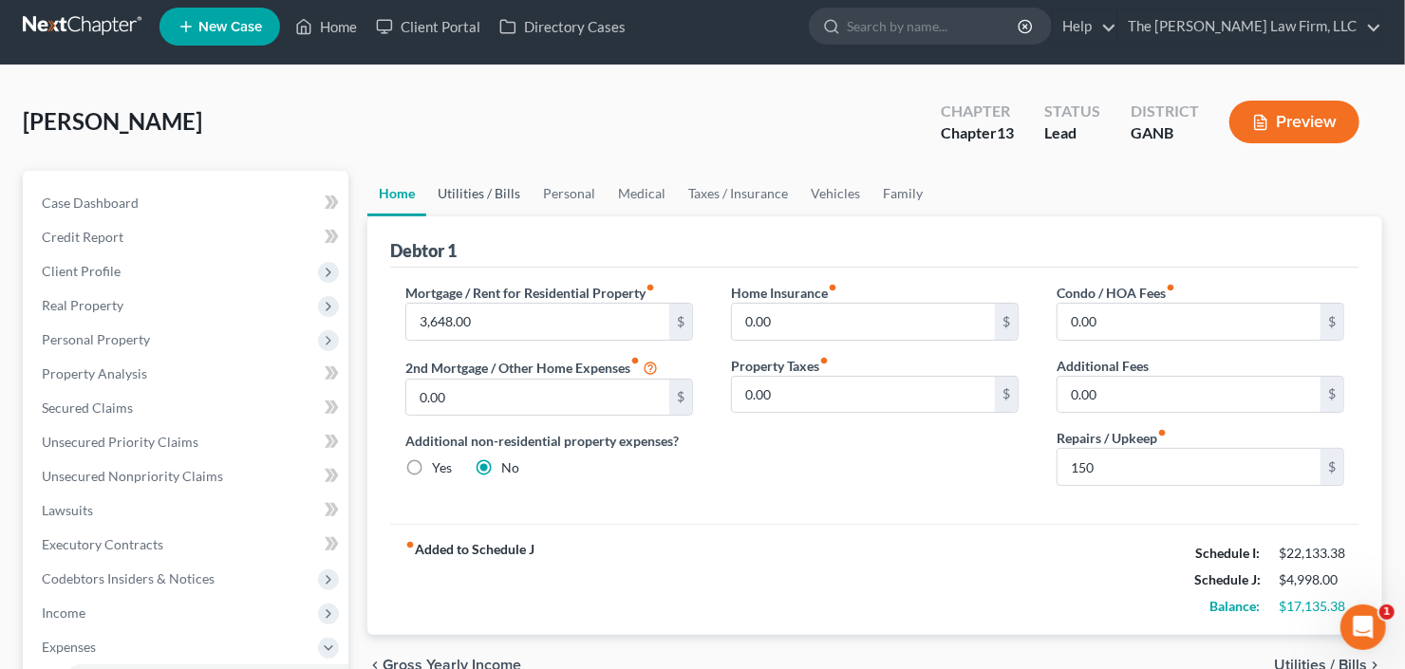
click at [500, 186] on link "Utilities / Bills" at bounding box center [478, 194] width 105 height 46
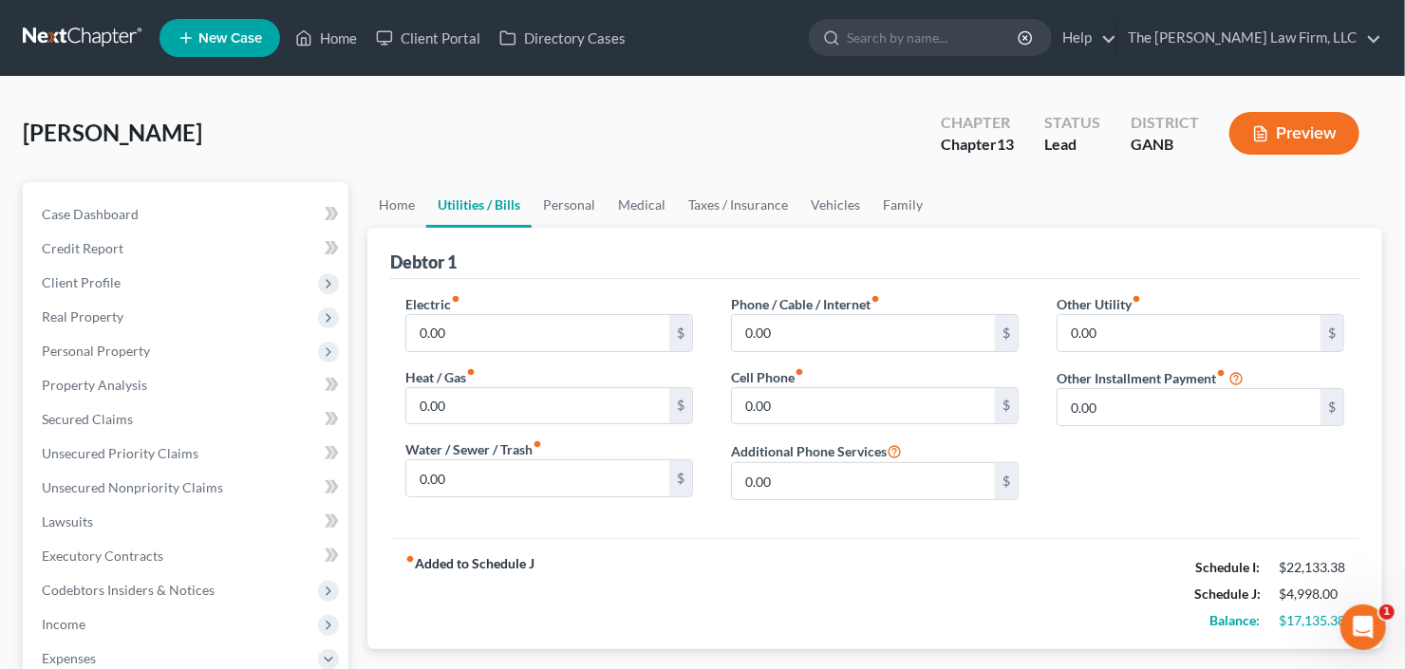
click at [571, 350] on div "Electric fiber_manual_record 0.00 $ Heat / Gas fiber_manual_record 0.00 $ Water…" at bounding box center [549, 404] width 326 height 221
click at [541, 335] on input "0.00" at bounding box center [537, 333] width 263 height 36
type input "400"
type input "125"
type input "400"
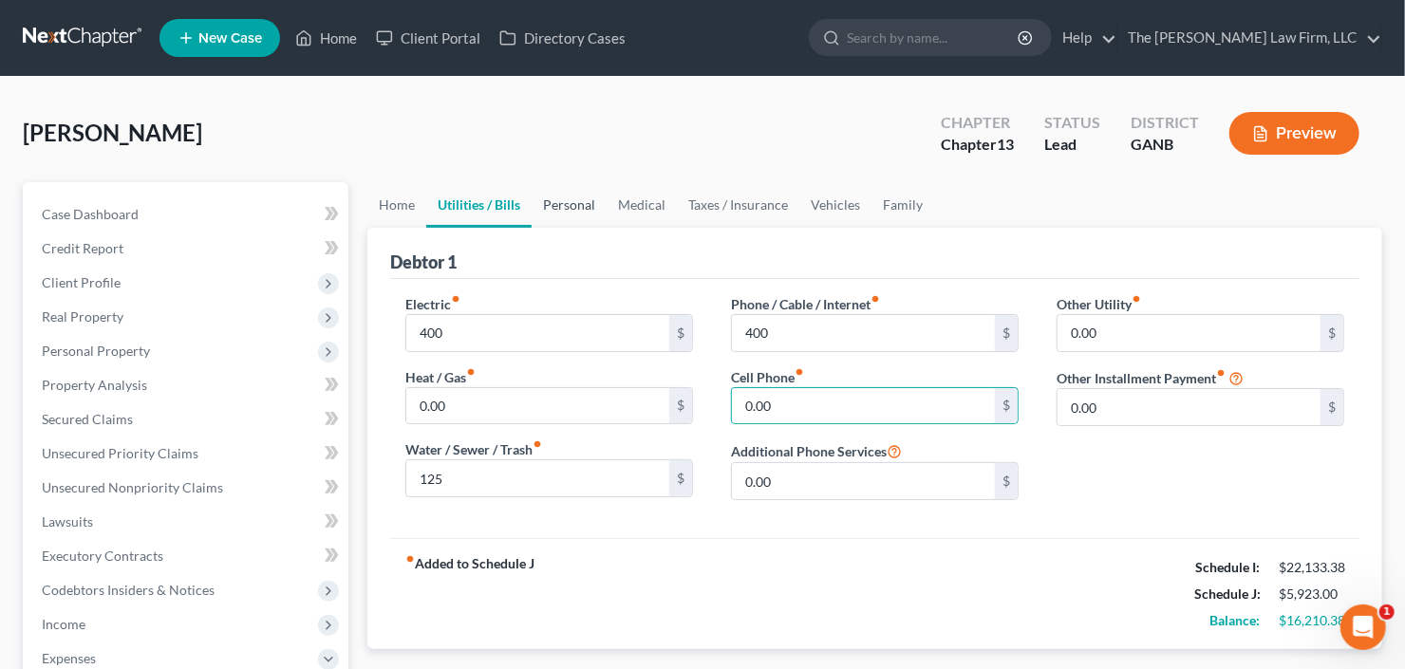
click at [571, 198] on link "Personal" at bounding box center [568, 205] width 75 height 46
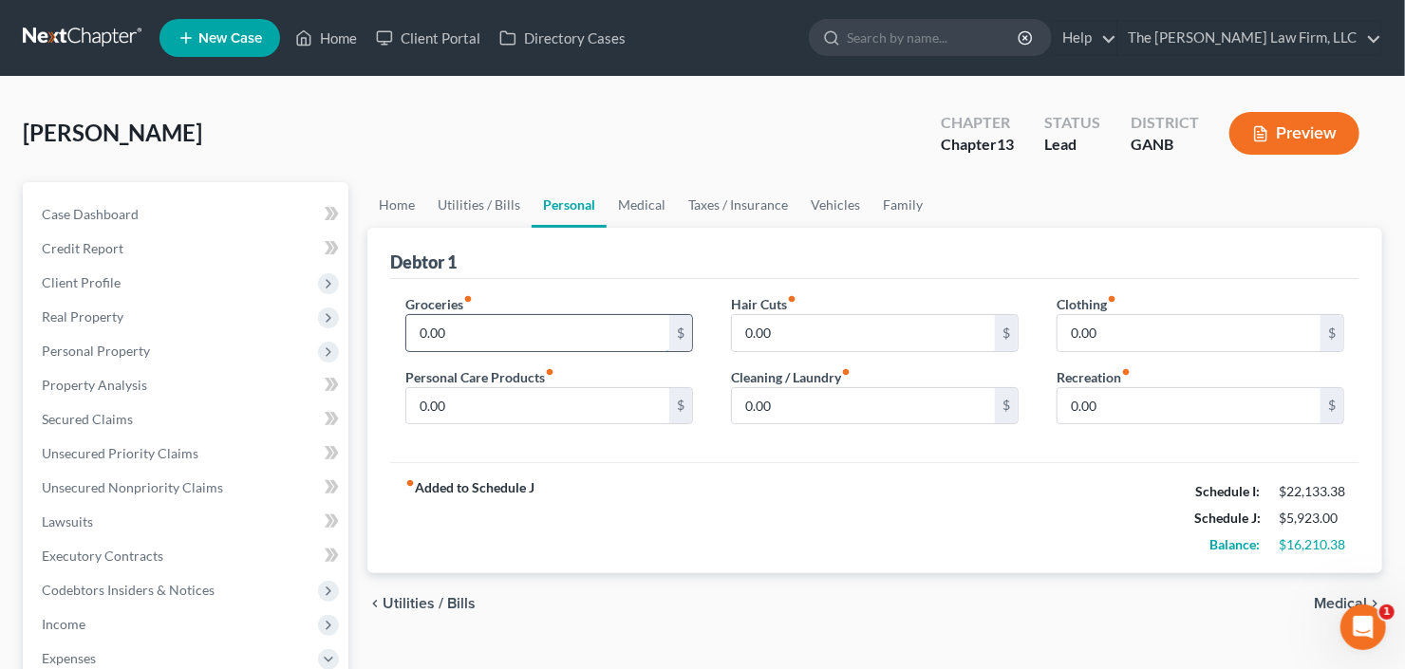
click at [542, 318] on input "0.00" at bounding box center [537, 333] width 263 height 36
type input "1,500"
type input "150"
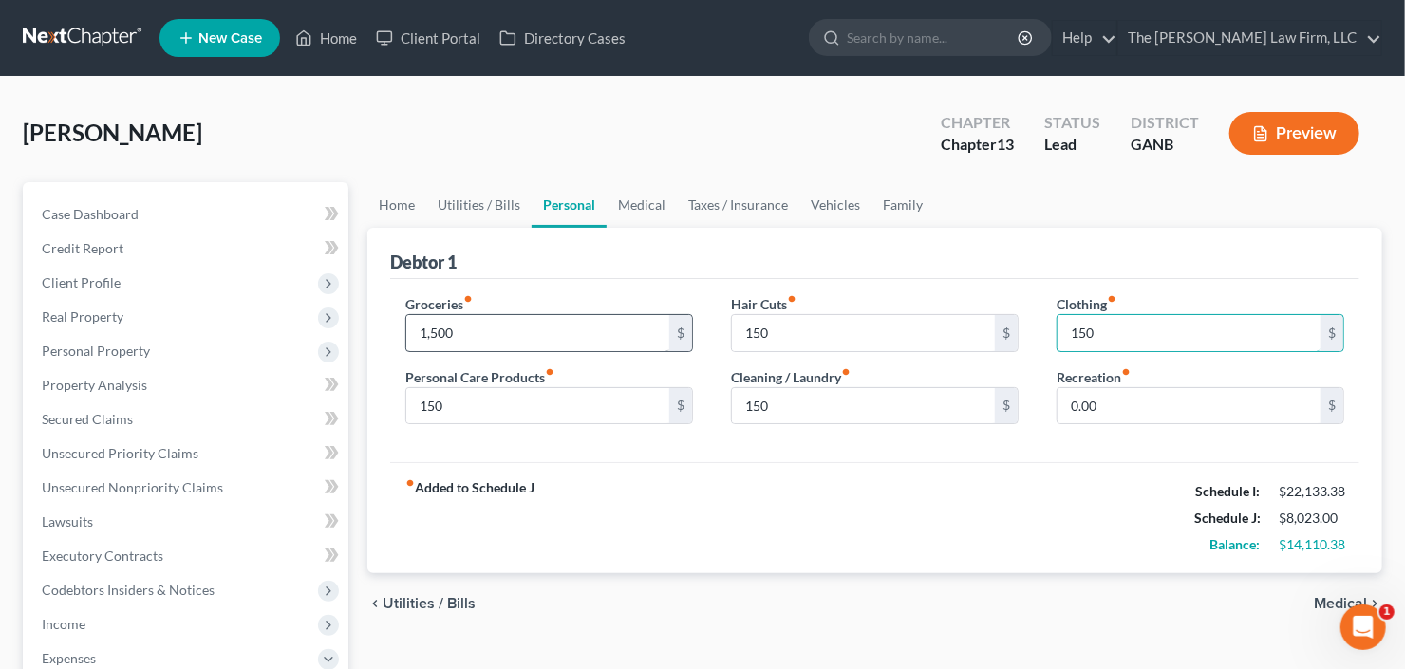
type input "150"
click at [650, 201] on link "Medical" at bounding box center [641, 205] width 70 height 46
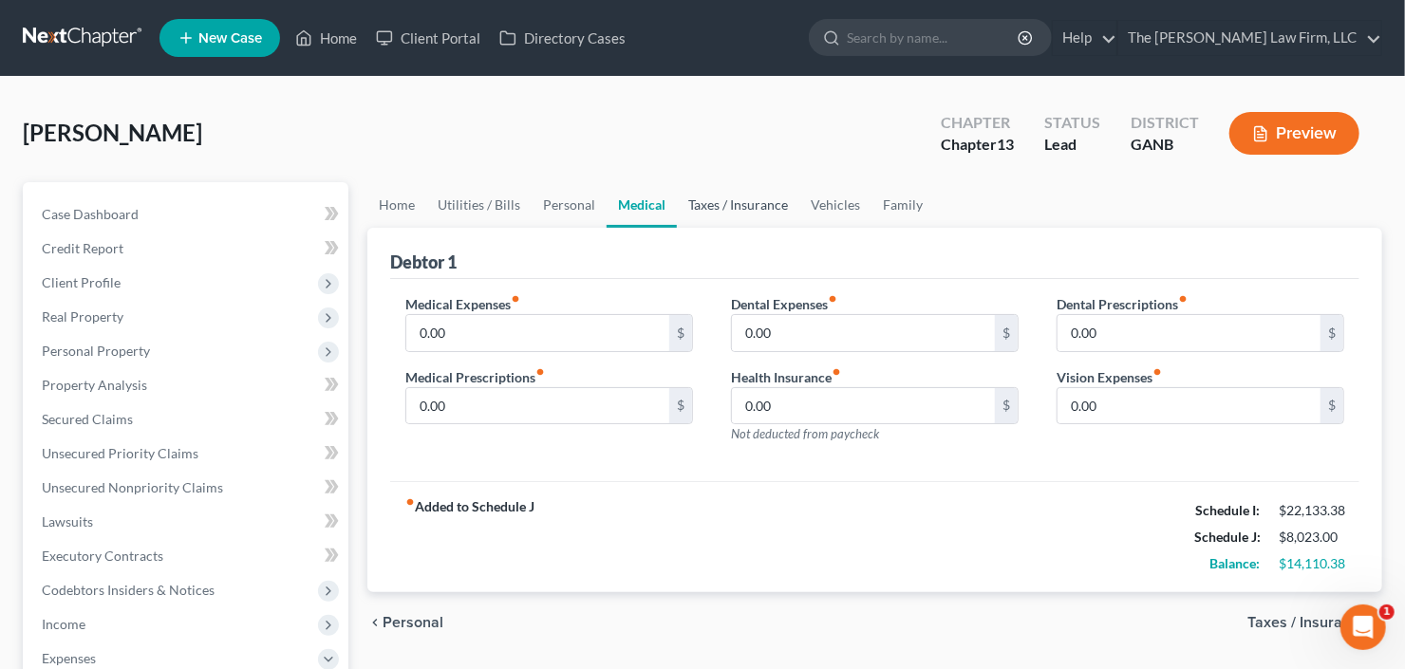
click at [730, 195] on link "Taxes / Insurance" at bounding box center [738, 205] width 122 height 46
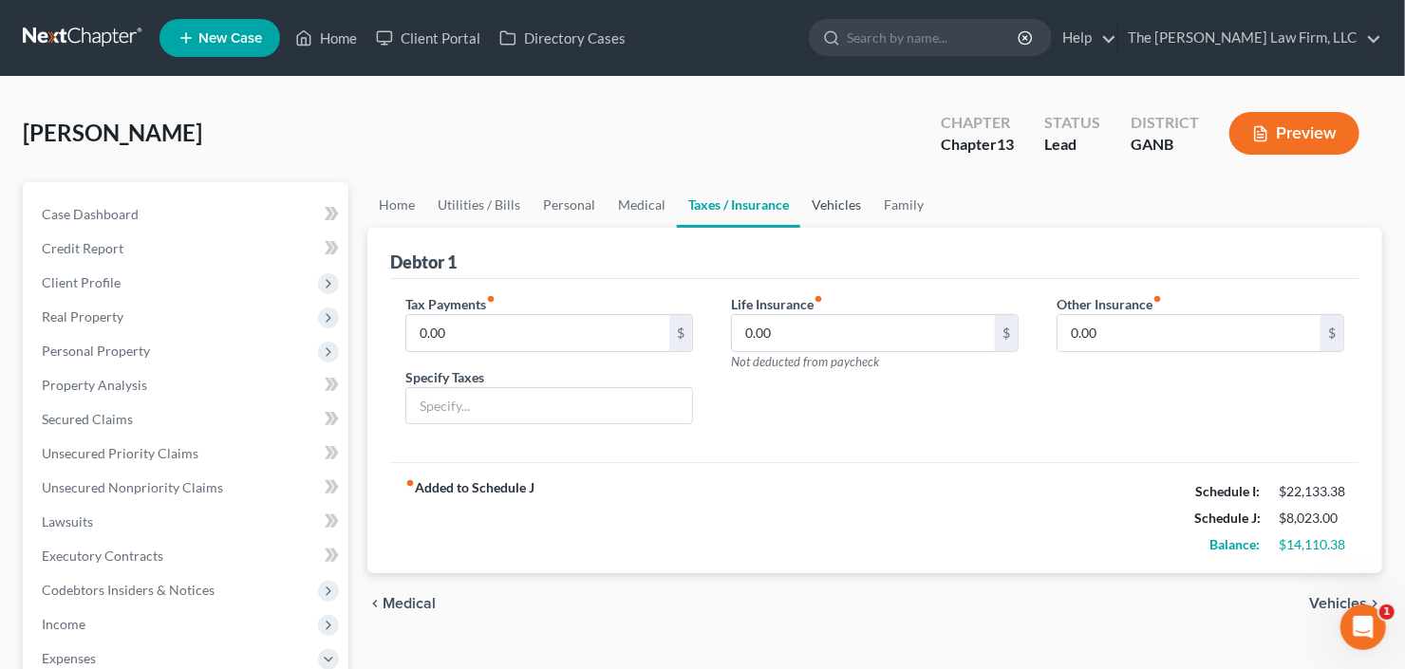
click at [841, 198] on link "Vehicles" at bounding box center [836, 205] width 72 height 46
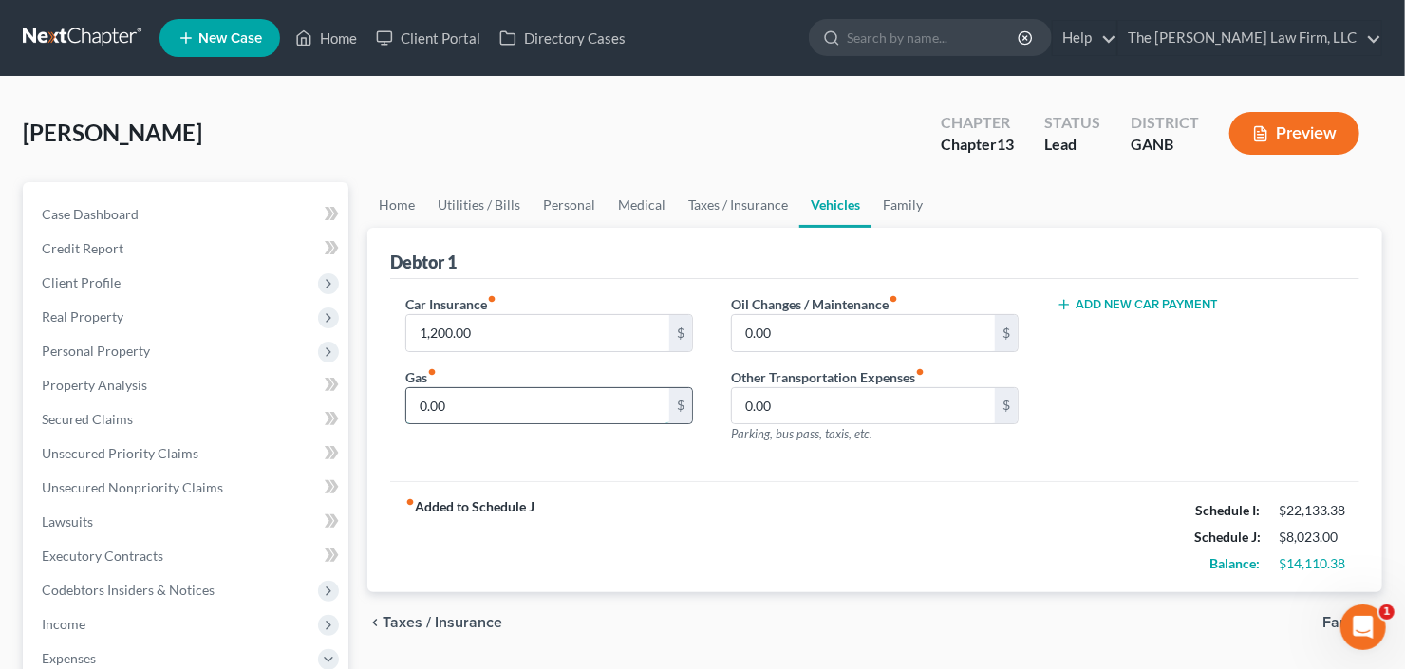
click at [516, 401] on input "0.00" at bounding box center [537, 406] width 263 height 36
type input "650"
click at [895, 202] on link "Family" at bounding box center [902, 205] width 63 height 46
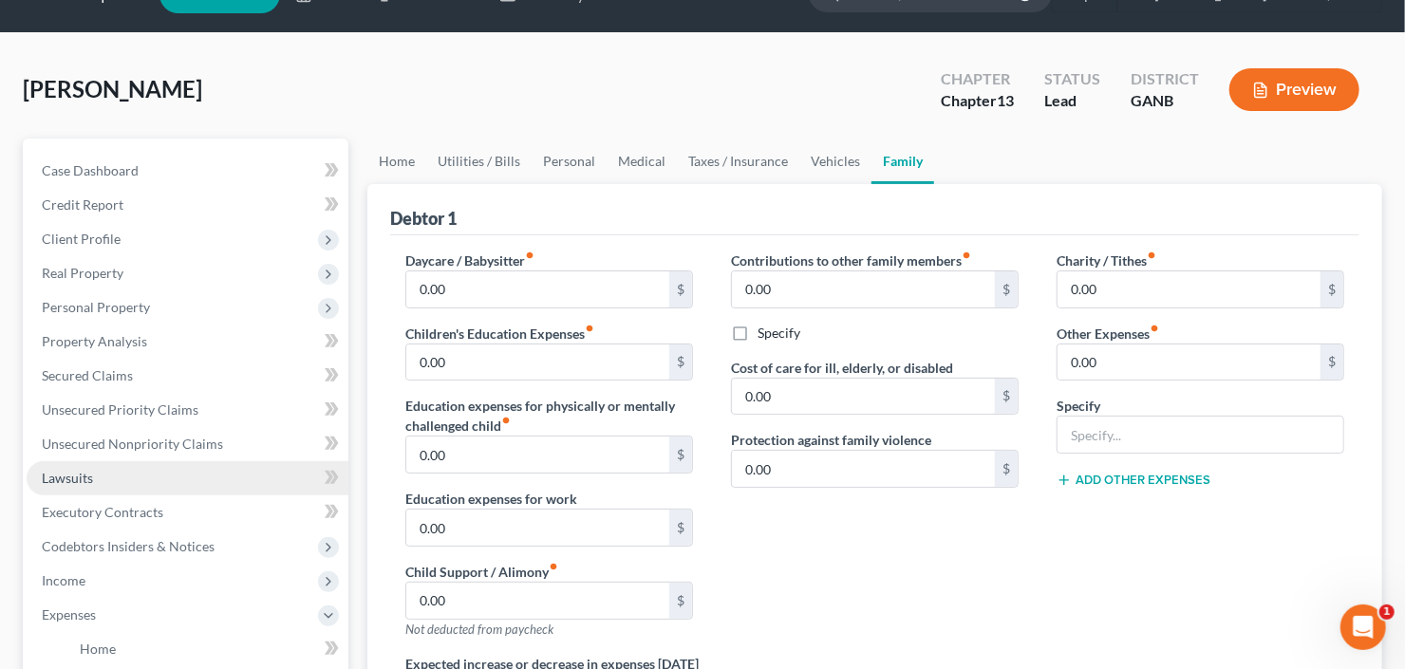
scroll to position [152, 0]
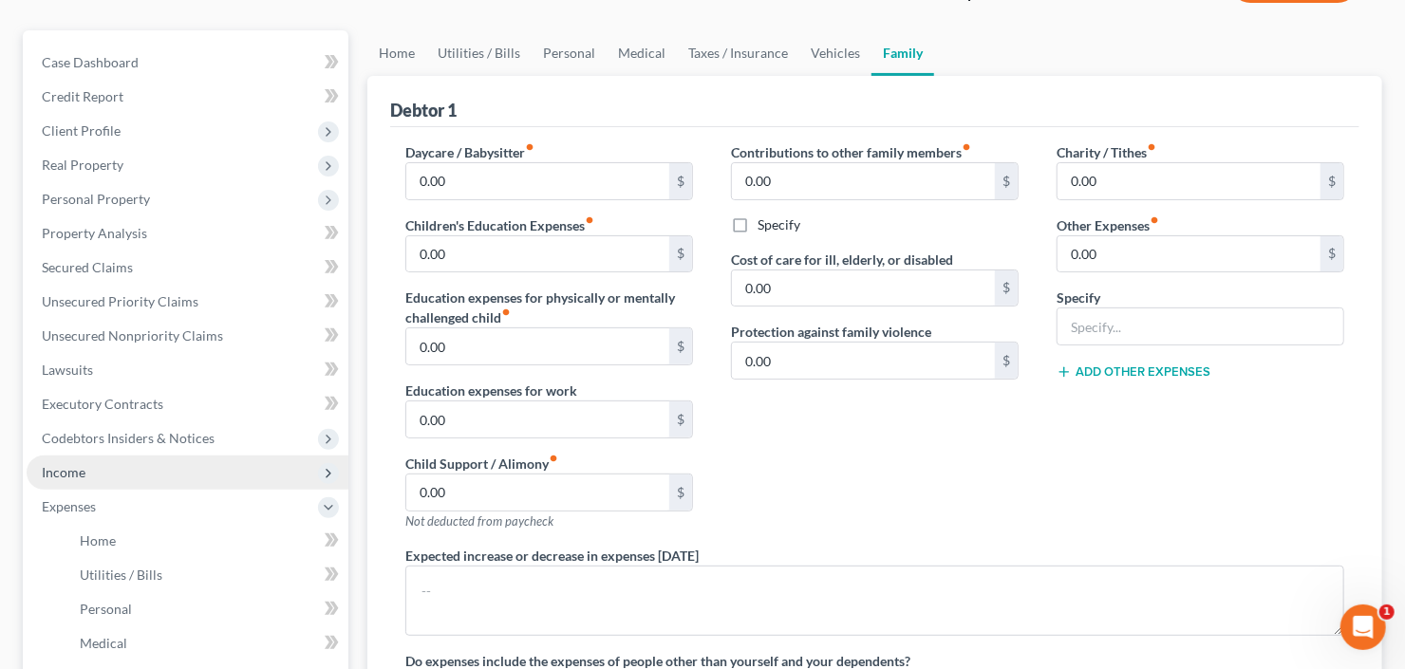
click at [121, 479] on span "Income" at bounding box center [188, 473] width 322 height 34
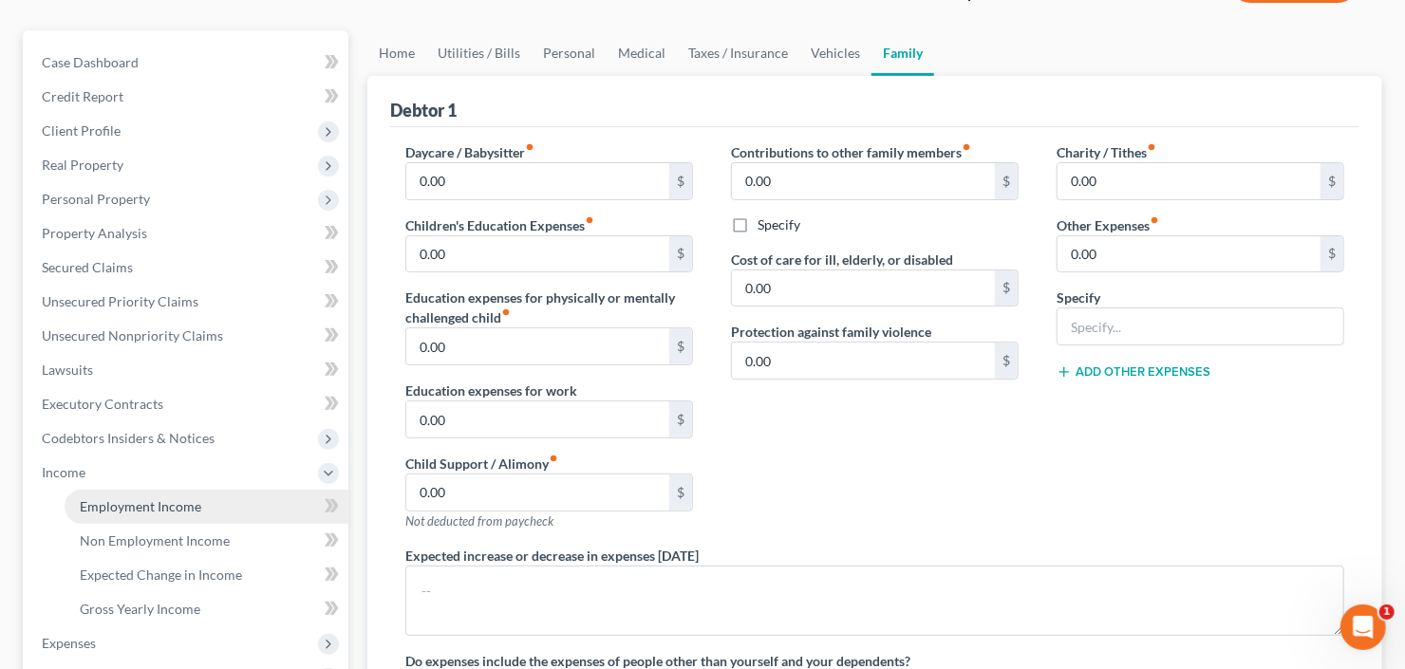
click at [175, 510] on span "Employment Income" at bounding box center [140, 506] width 121 height 16
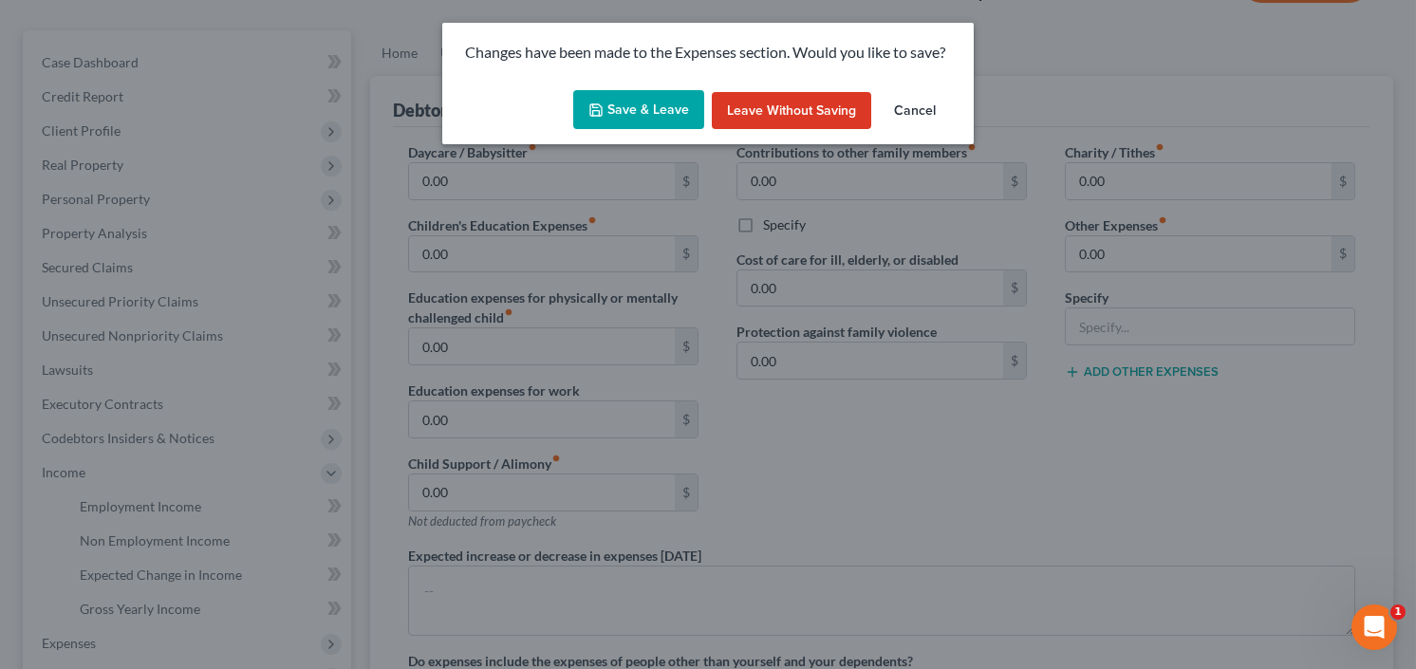
click at [637, 102] on button "Save & Leave" at bounding box center [638, 110] width 131 height 40
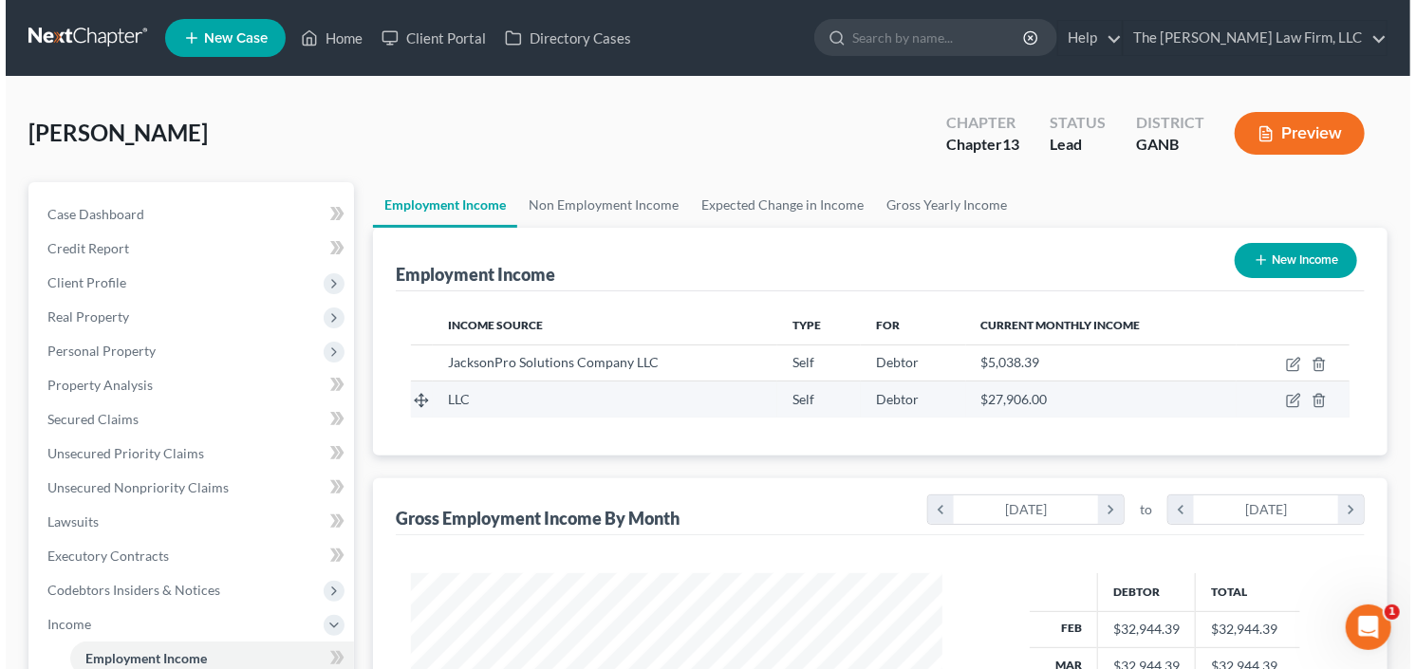
scroll to position [339, 569]
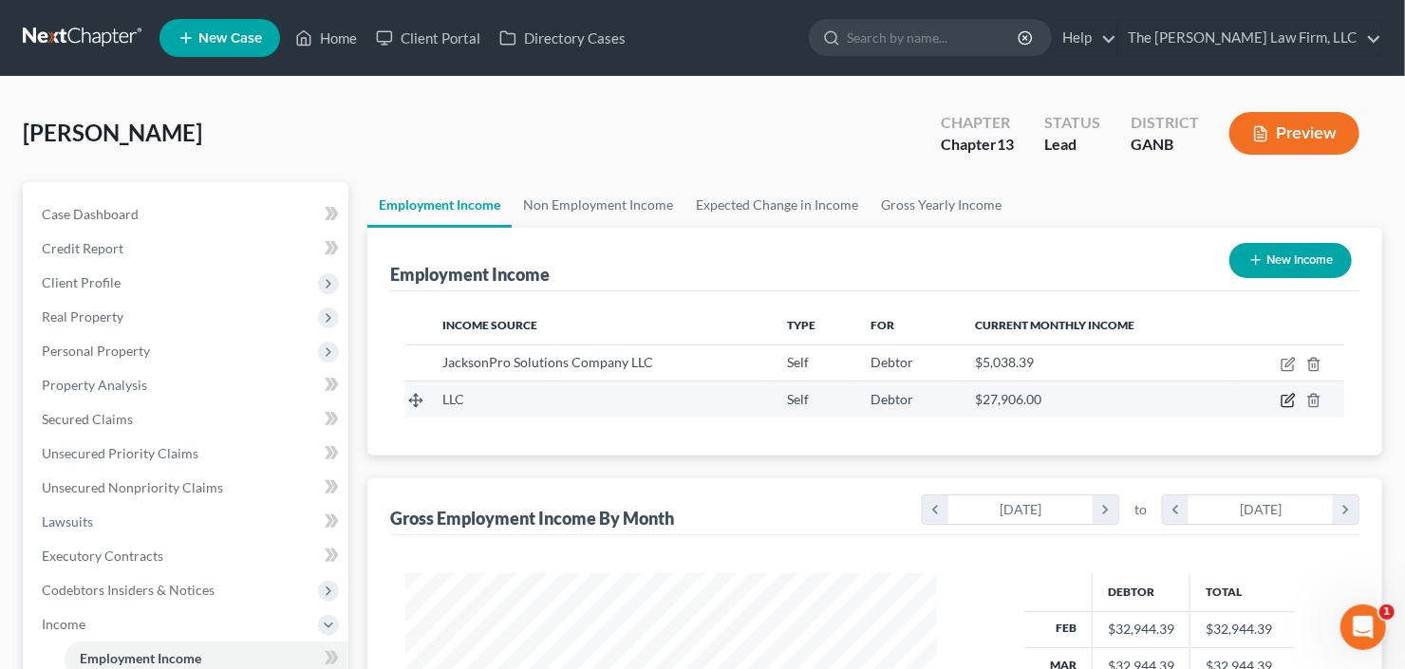
click at [1287, 398] on icon "button" at bounding box center [1289, 399] width 9 height 9
select select "1"
select select "0"
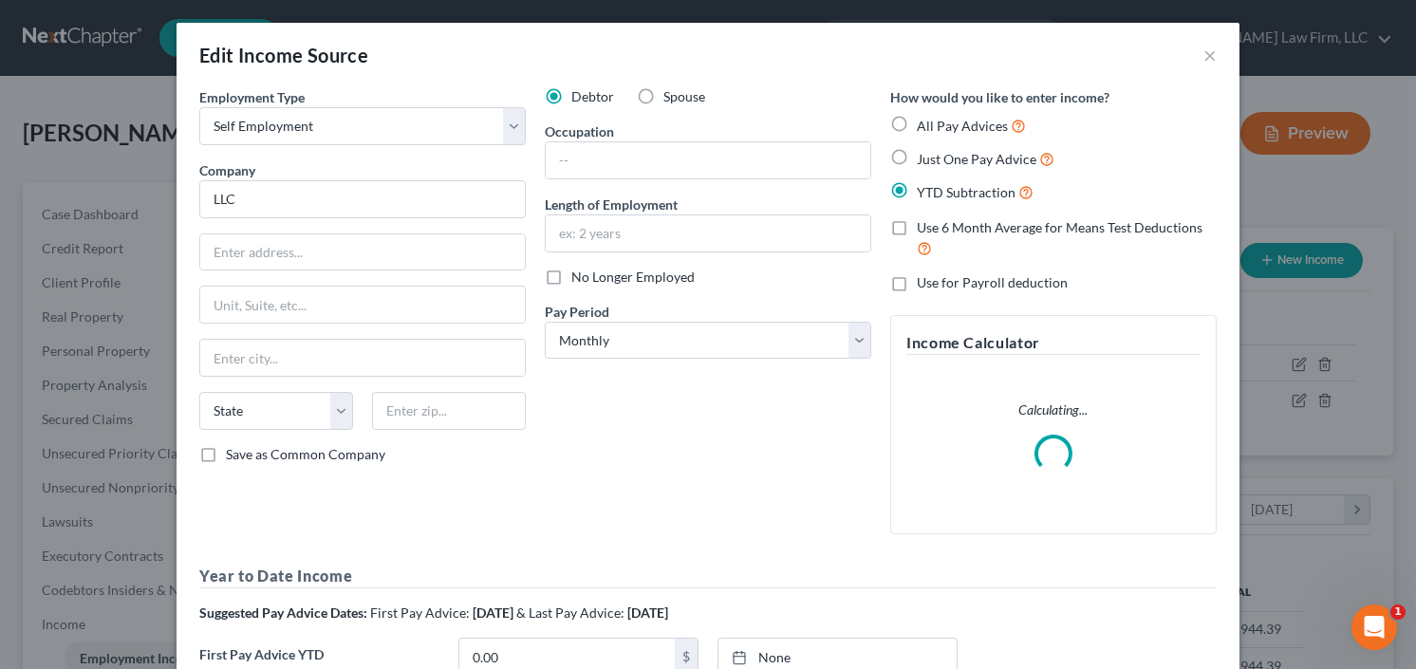
scroll to position [339, 574]
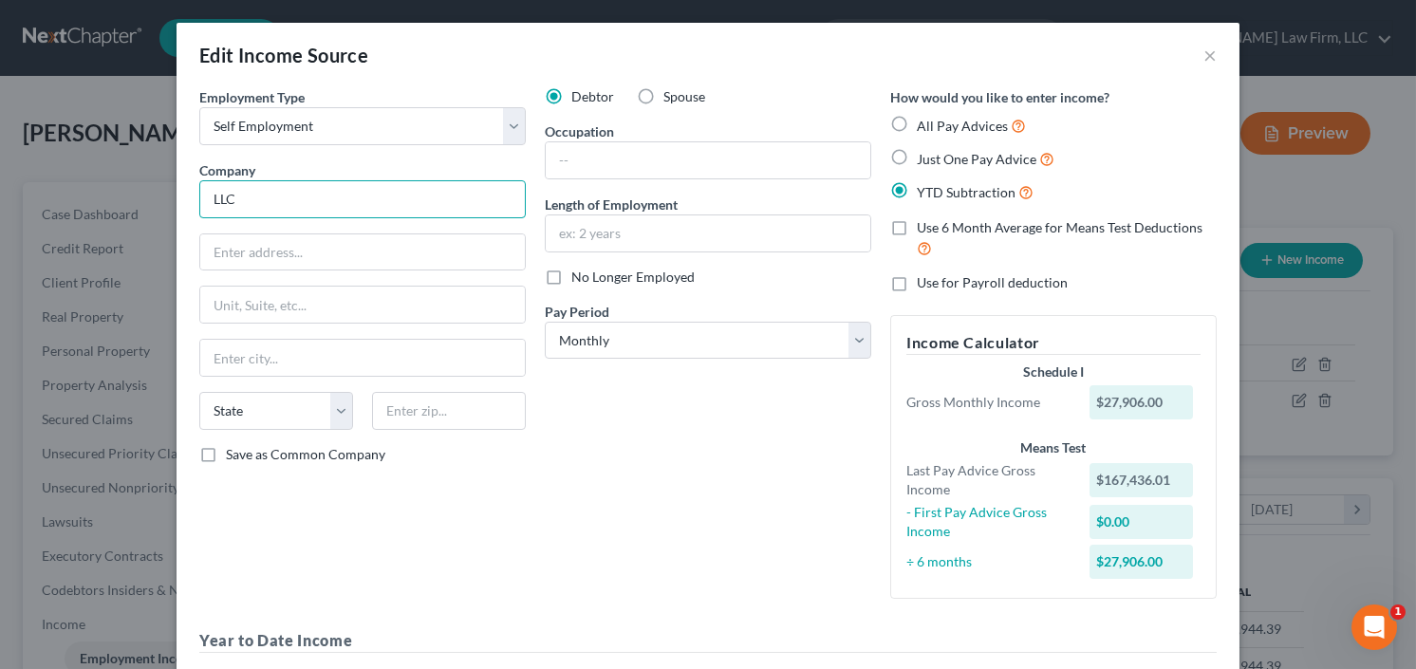
click at [356, 208] on input "LLC" at bounding box center [362, 199] width 326 height 38
click at [209, 204] on input "LLC" at bounding box center [362, 199] width 326 height 38
type input "Orchard Brokerage LLC"
paste input "195 Broadway, 24th Floor New York, NY 10007"
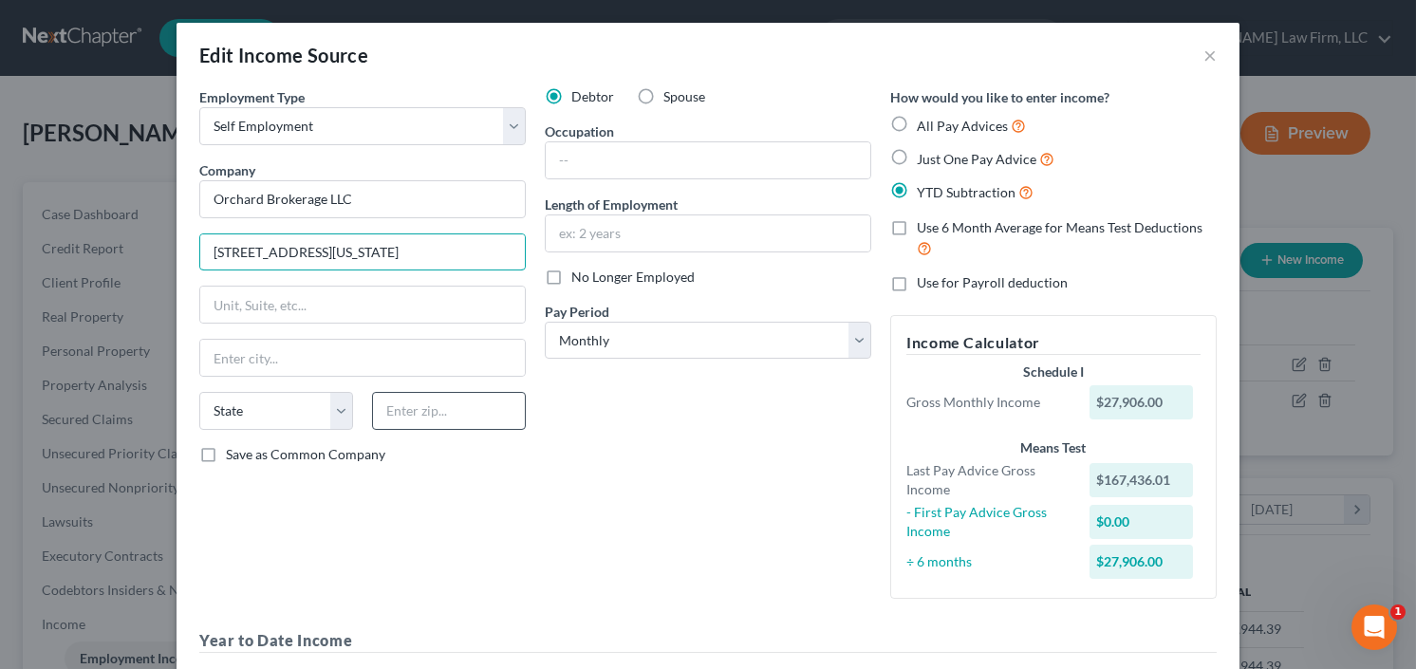
type input "195 Broadway, 24th Floor New York, NY 10007"
click at [424, 400] on input "text" at bounding box center [449, 411] width 154 height 38
type input "10007"
type input "New York"
select select "35"
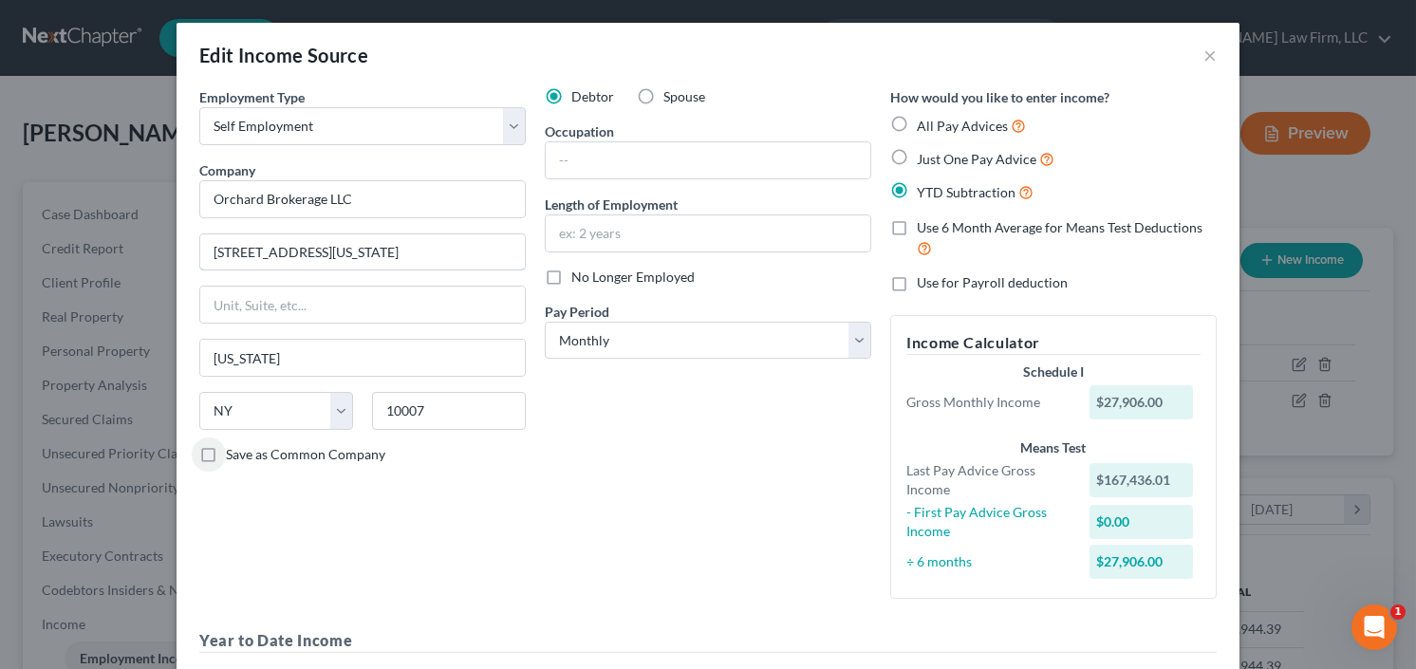
drag, startPoint x: 367, startPoint y: 249, endPoint x: 567, endPoint y: 252, distance: 199.3
click at [552, 252] on div "Employment Type * Select Full or Part Time Employment Self Employment Company *…" at bounding box center [708, 474] width 1036 height 774
type input "195 Broadway, 24th Floor"
click at [643, 162] on input "text" at bounding box center [708, 160] width 325 height 36
type input "Realtor"
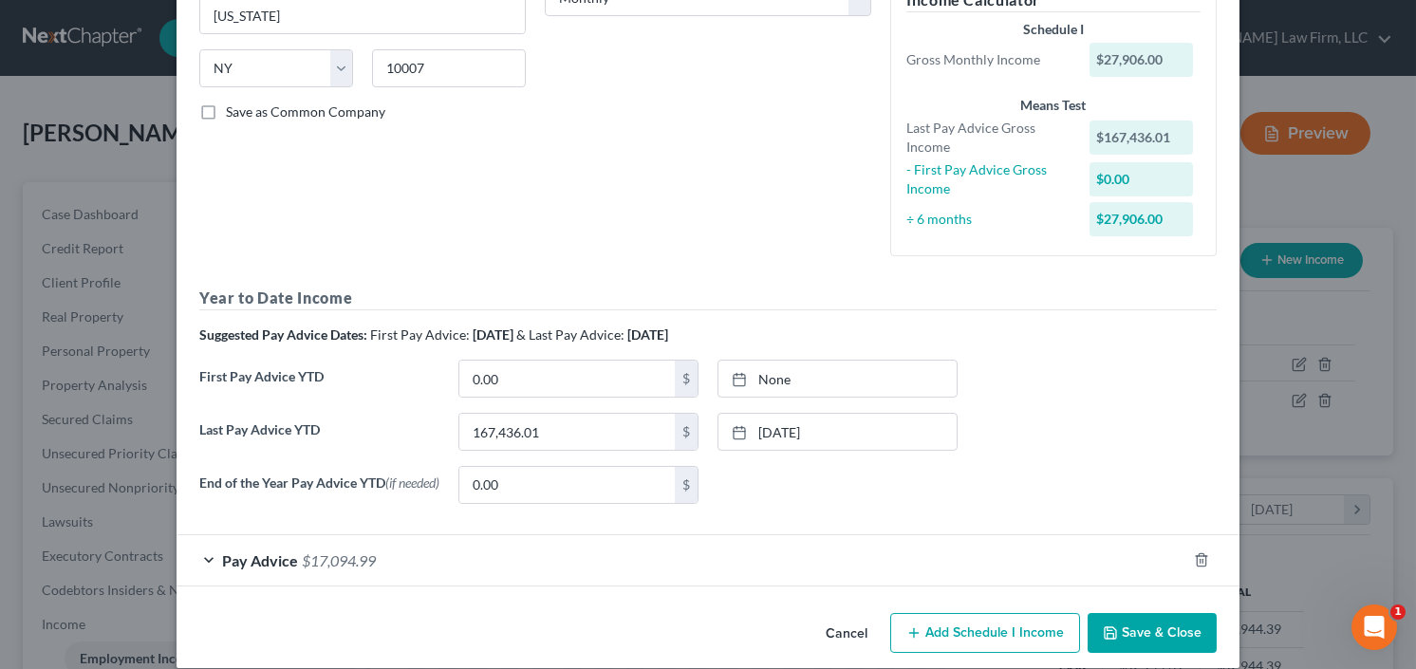
scroll to position [365, 0]
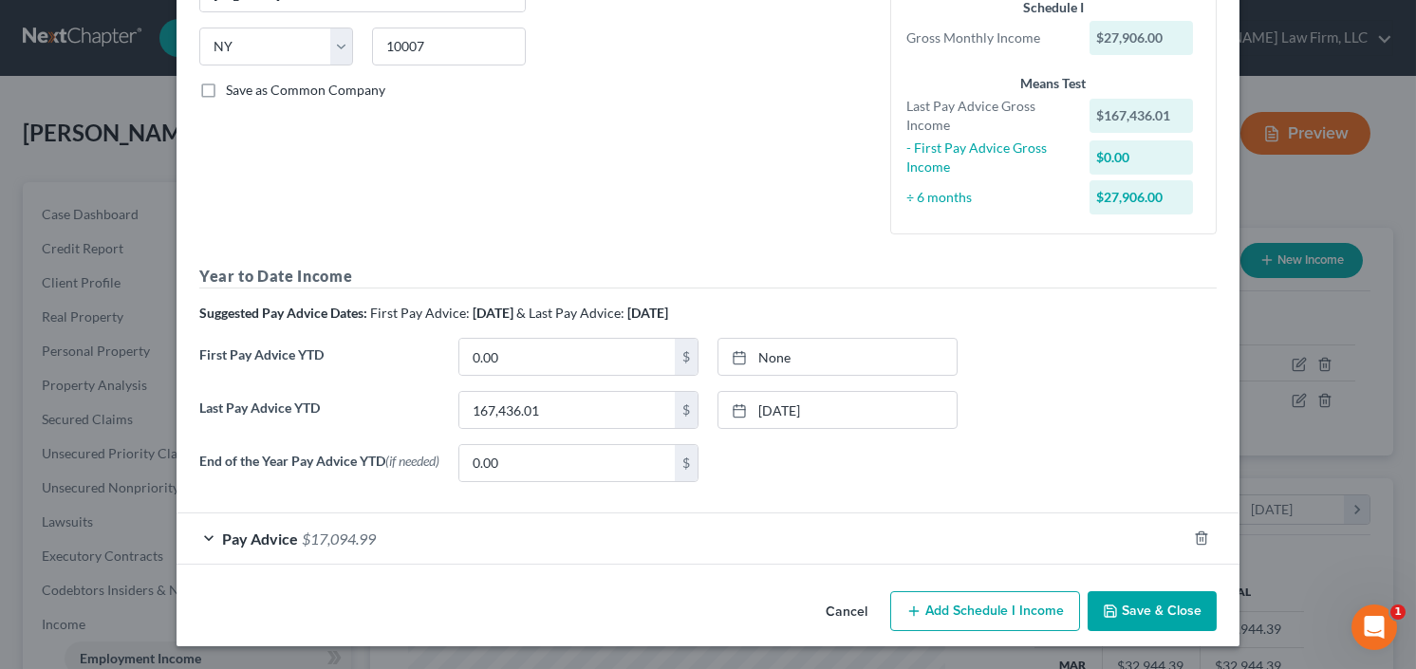
type input "Since Feb 2025"
click at [557, 408] on input "167,436.01" at bounding box center [566, 410] width 215 height 36
type input "171,936.01"
click at [333, 535] on span "$17,094.99" at bounding box center [339, 539] width 74 height 18
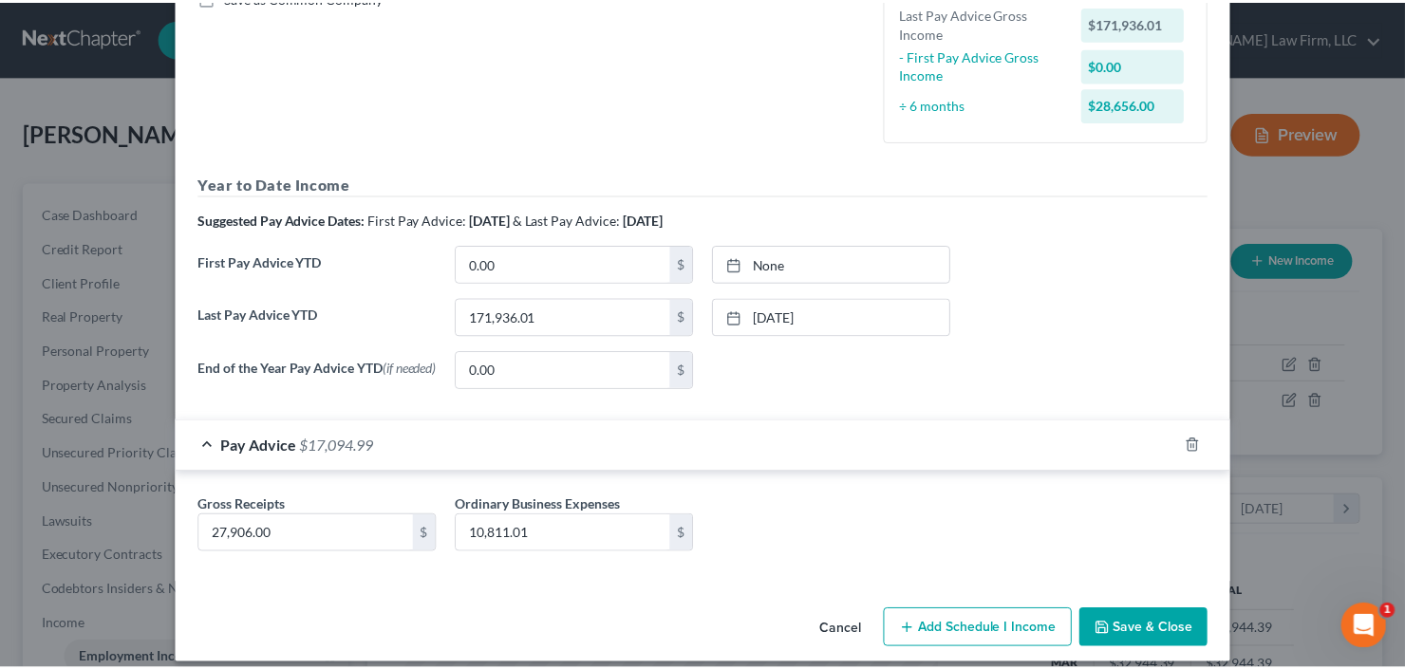
scroll to position [475, 0]
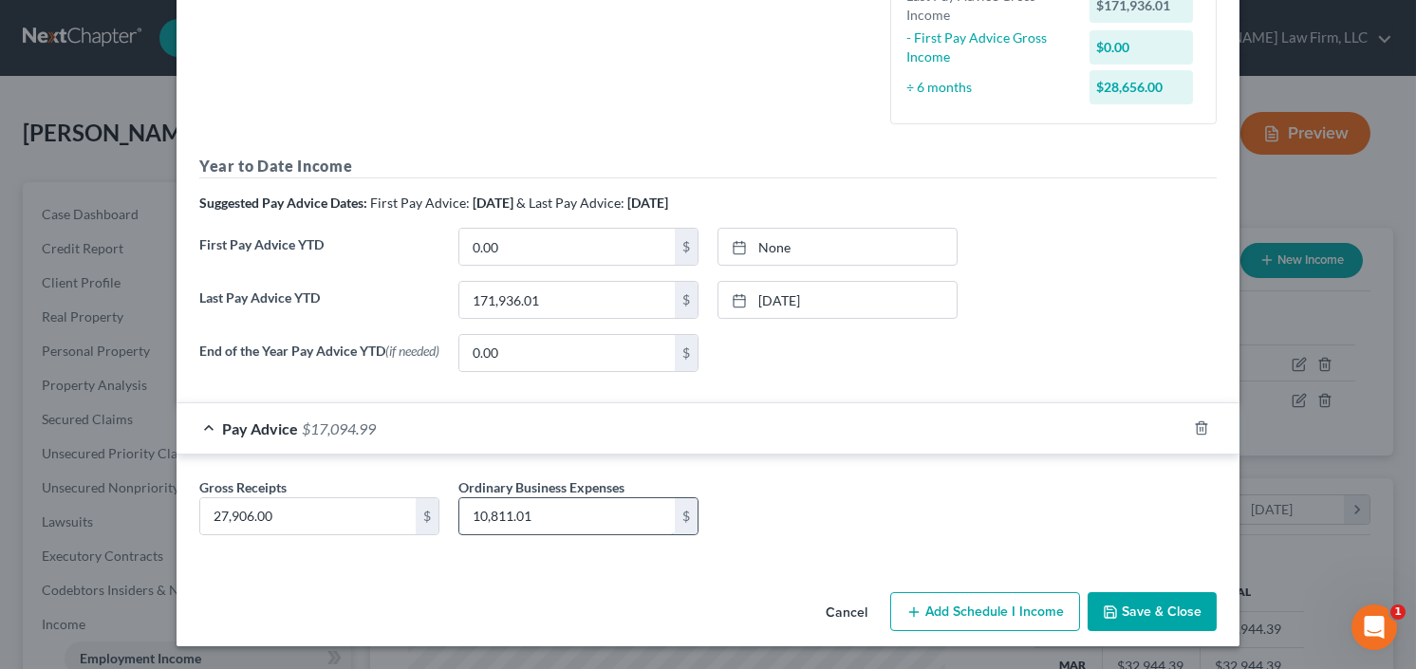
click at [566, 509] on input "10,811.01" at bounding box center [566, 516] width 215 height 36
type input "11,000.00"
click at [292, 512] on input "27,906.00" at bounding box center [307, 516] width 215 height 36
click at [301, 512] on input "27,906.00" at bounding box center [307, 516] width 215 height 36
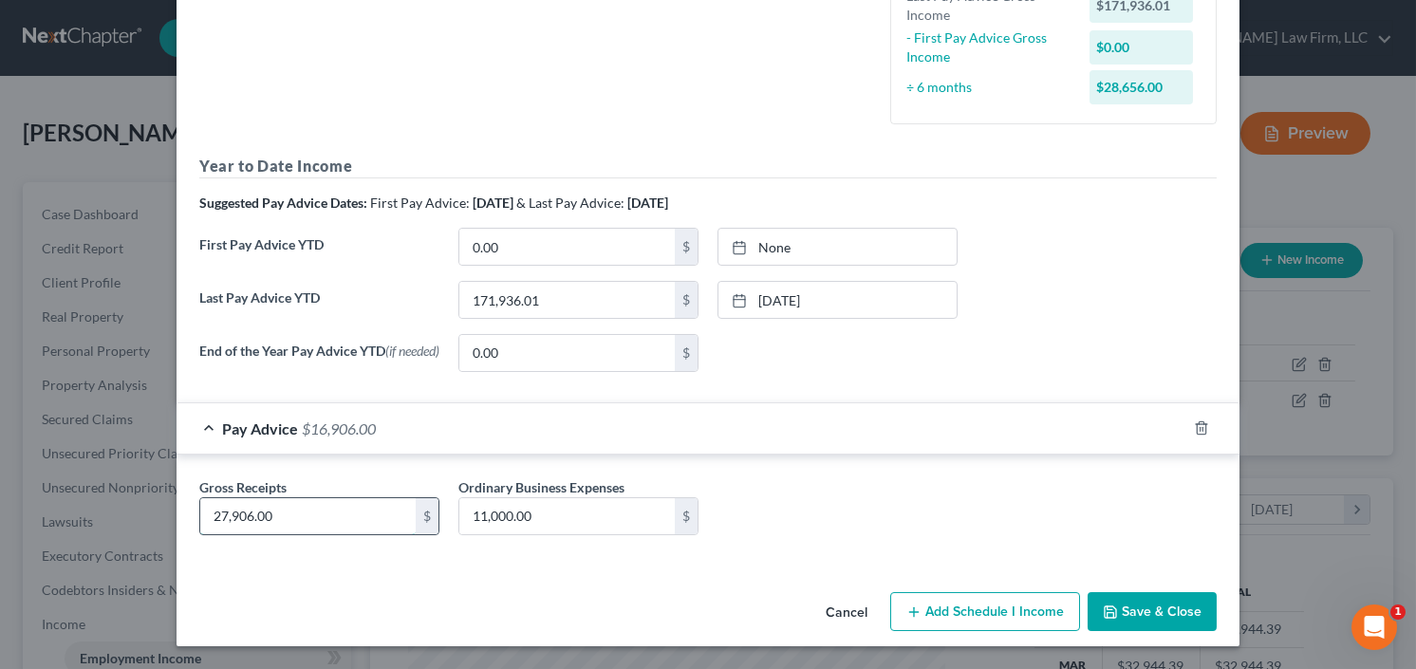
click at [297, 511] on input "27,906.00" at bounding box center [307, 516] width 215 height 36
drag, startPoint x: 297, startPoint y: 511, endPoint x: 214, endPoint y: 516, distance: 83.7
click at [206, 515] on input "27,906.00" at bounding box center [307, 516] width 215 height 36
click at [343, 507] on input "29,300" at bounding box center [307, 516] width 215 height 36
drag, startPoint x: 343, startPoint y: 507, endPoint x: 208, endPoint y: 531, distance: 137.0
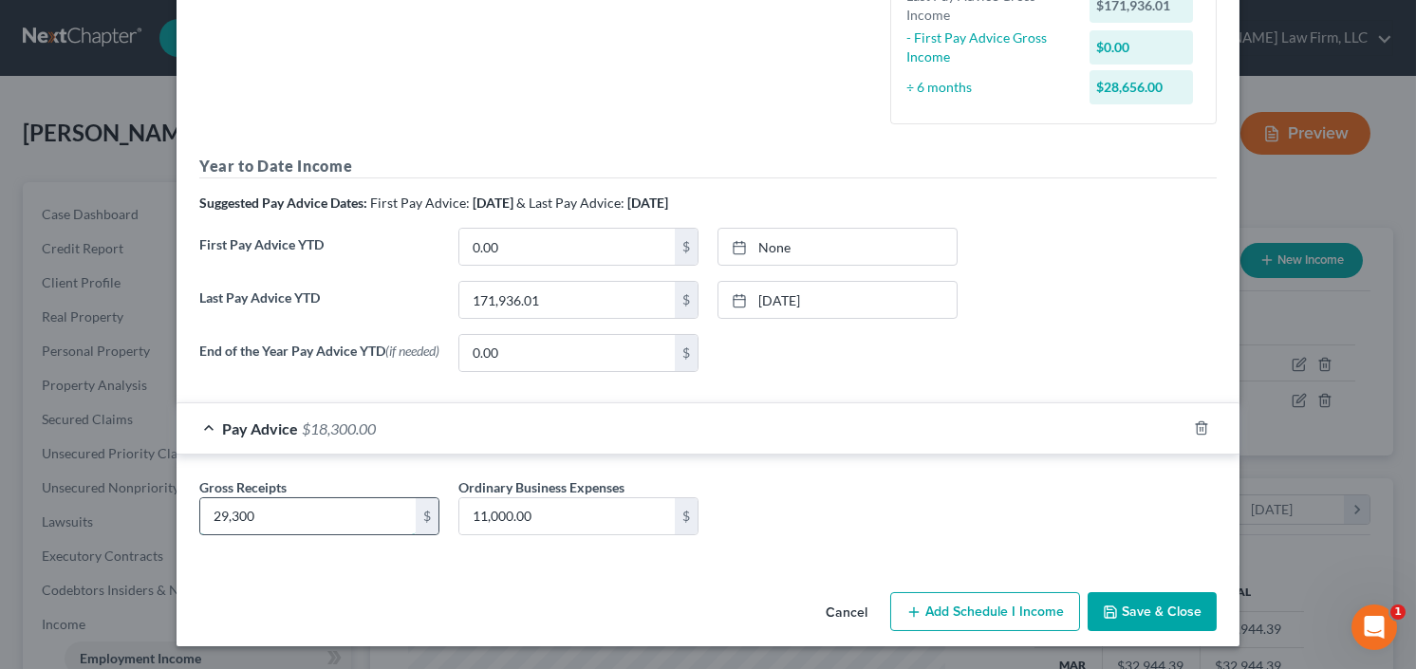
click at [208, 531] on input "29,300" at bounding box center [307, 516] width 215 height 36
click at [343, 509] on input "28,565.00" at bounding box center [307, 516] width 215 height 36
drag, startPoint x: 343, startPoint y: 509, endPoint x: 201, endPoint y: 532, distance: 143.4
click at [191, 533] on div "Gross Receipts 28,565.00 $" at bounding box center [319, 506] width 259 height 58
click at [286, 521] on input "28,565.00" at bounding box center [307, 516] width 215 height 36
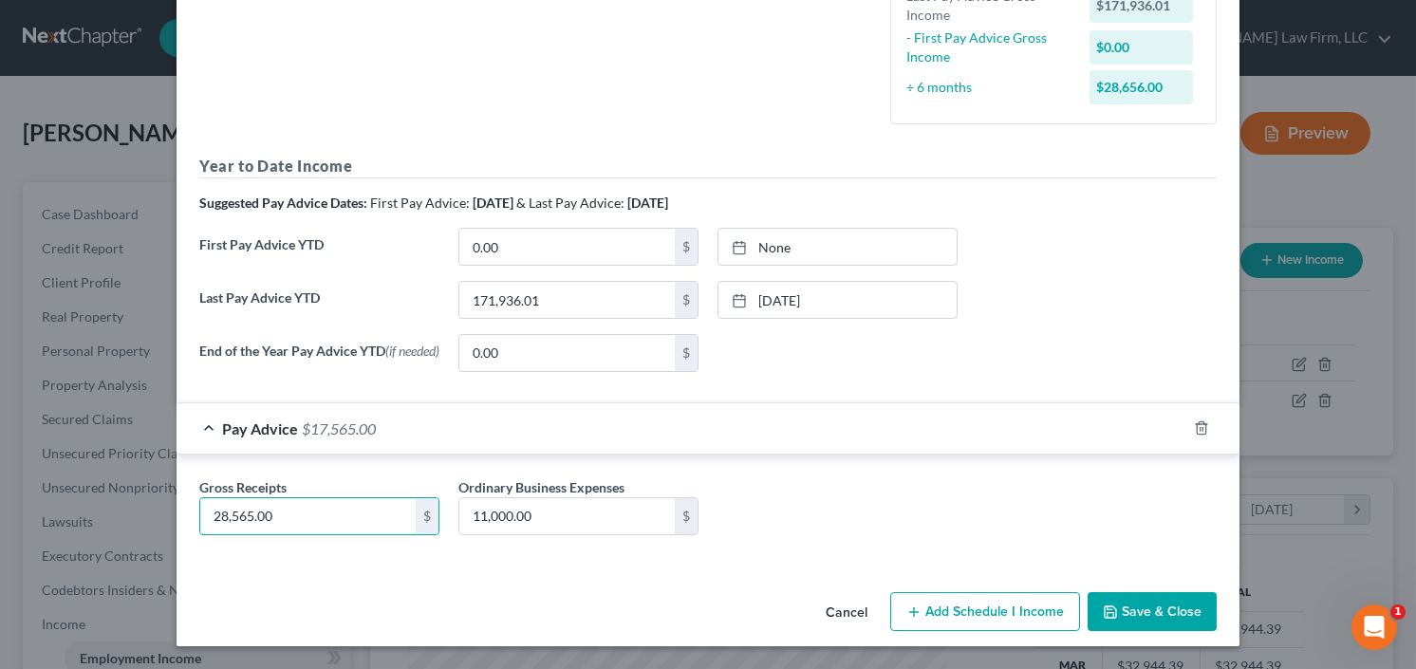
drag, startPoint x: 293, startPoint y: 518, endPoint x: 179, endPoint y: 534, distance: 115.0
click at [180, 535] on div "Gross Receipts 28,565.00 $ Ordinary Business Expenses 11,000.00 $" at bounding box center [708, 510] width 1063 height 111
type input "17,875.00"
click at [1115, 616] on button "Save & Close" at bounding box center [1152, 612] width 129 height 40
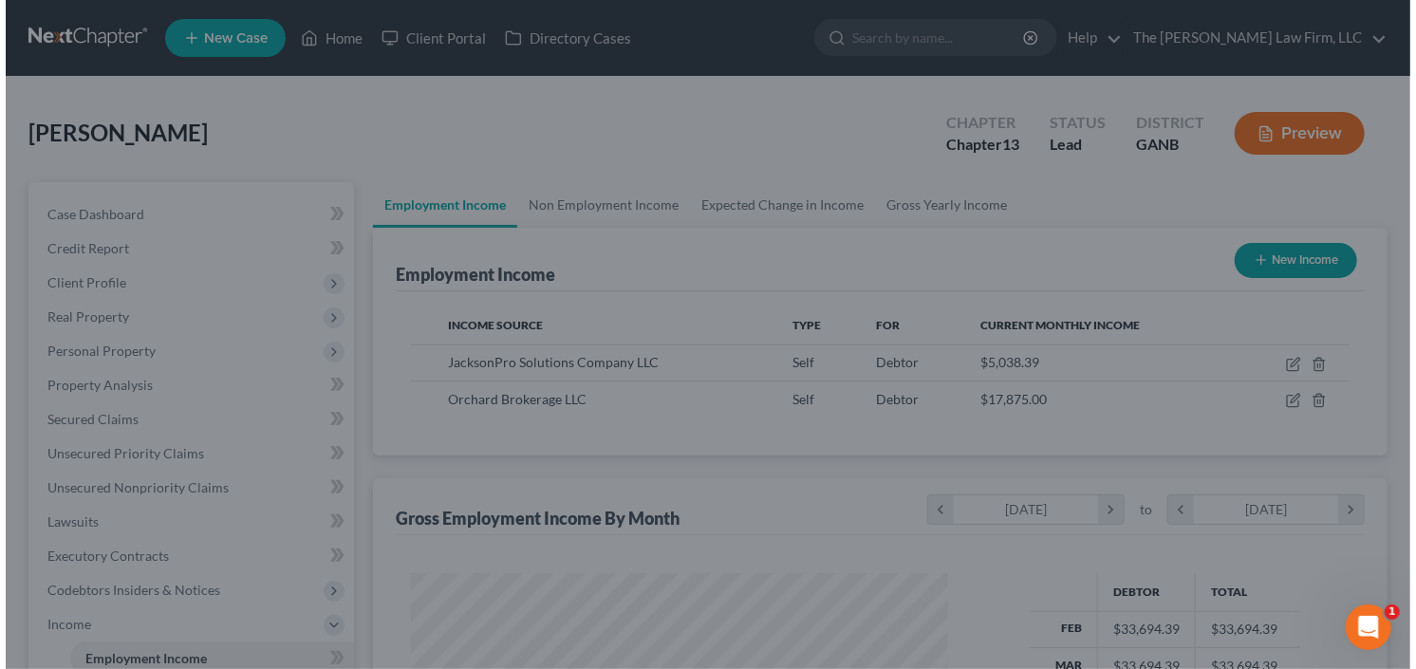
scroll to position [948651, 948420]
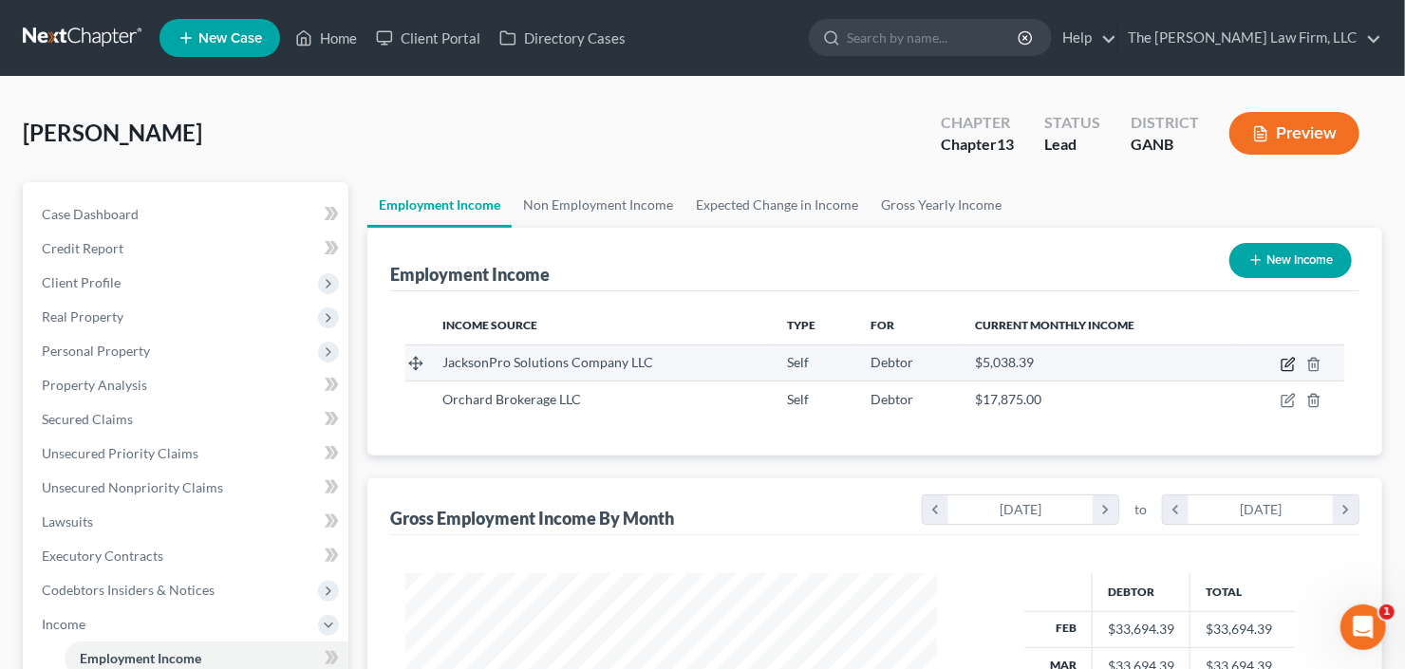
click at [1290, 359] on icon "button" at bounding box center [1289, 362] width 9 height 9
select select "1"
select select "0"
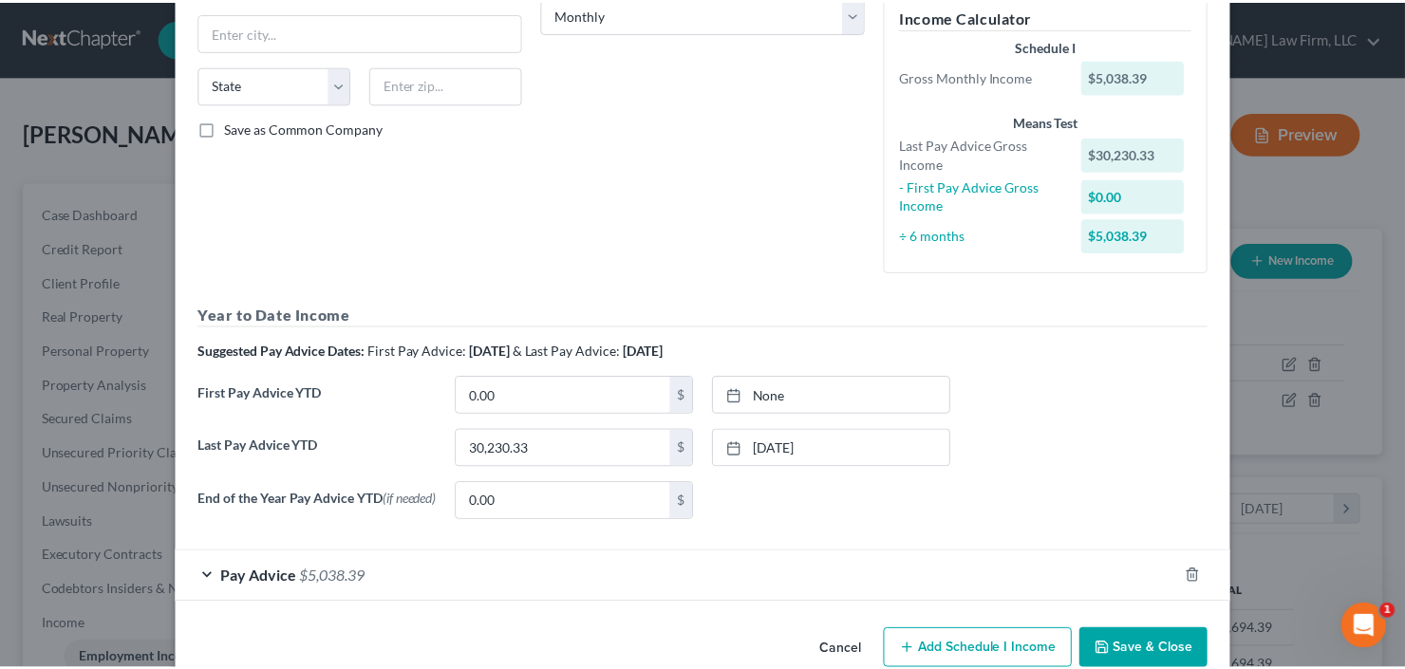
scroll to position [365, 0]
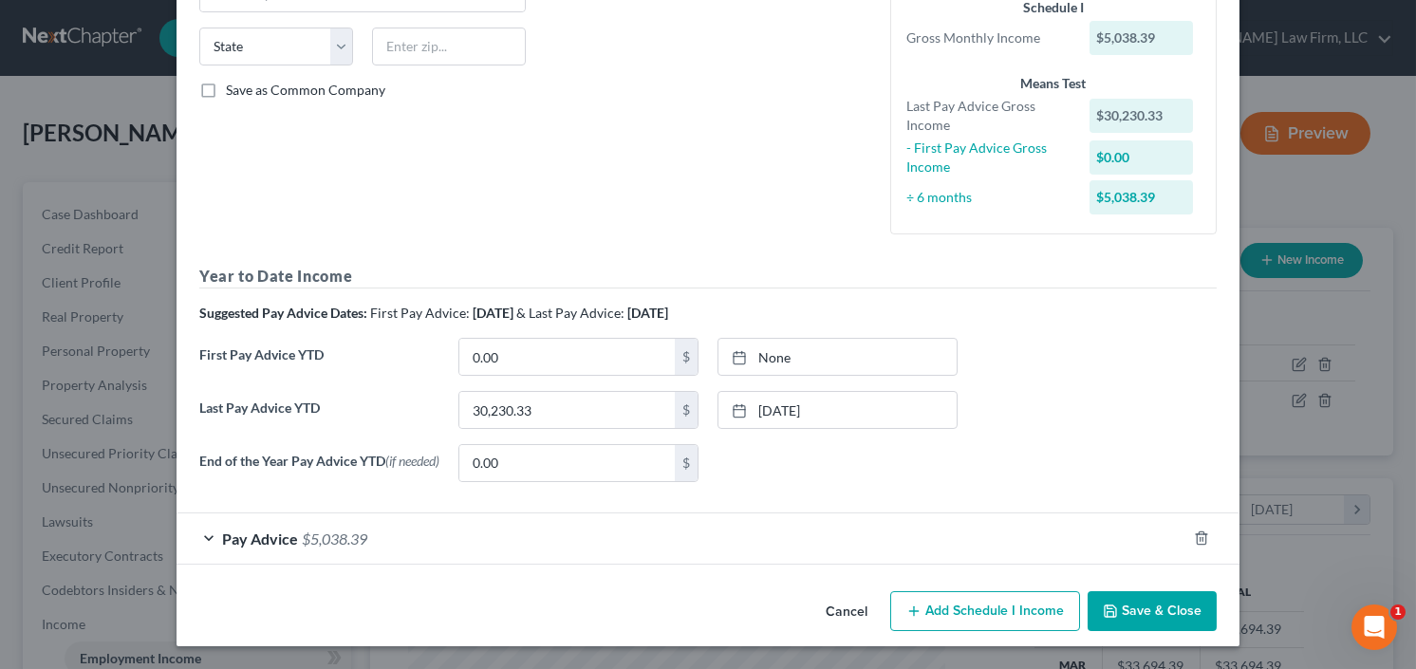
click at [1155, 612] on button "Save & Close" at bounding box center [1152, 611] width 129 height 40
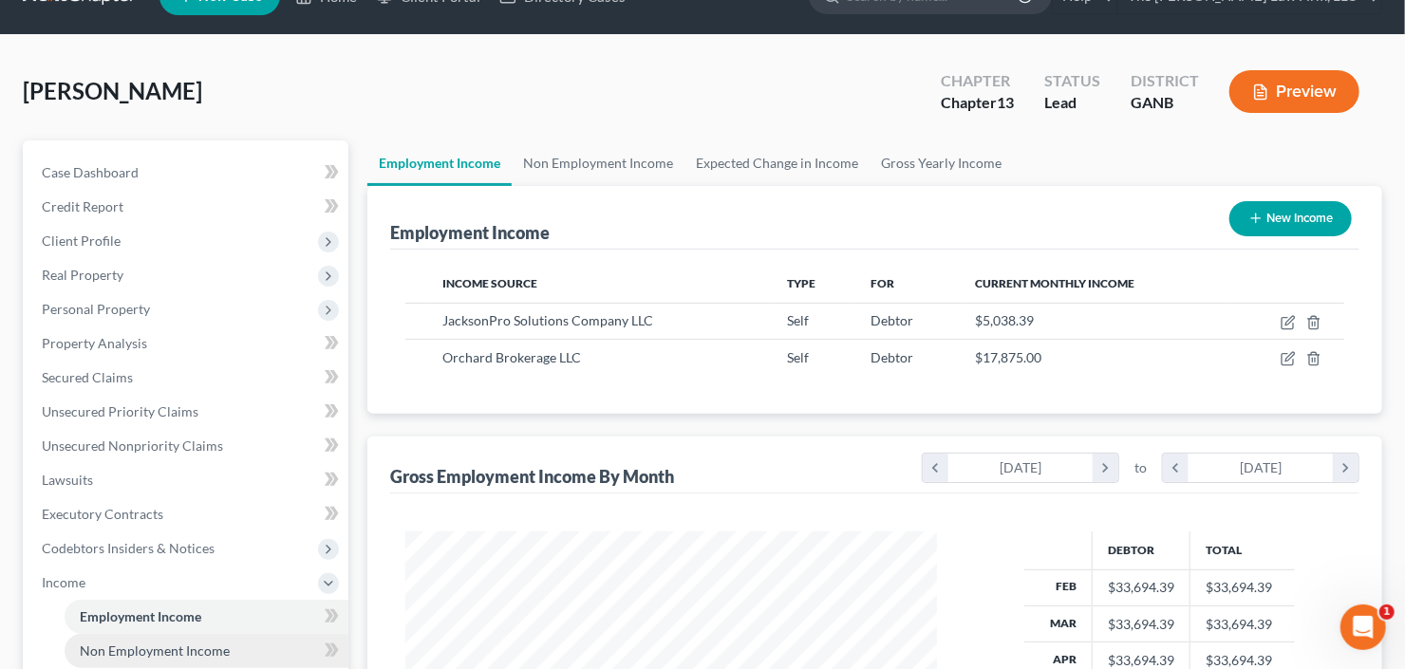
scroll to position [304, 0]
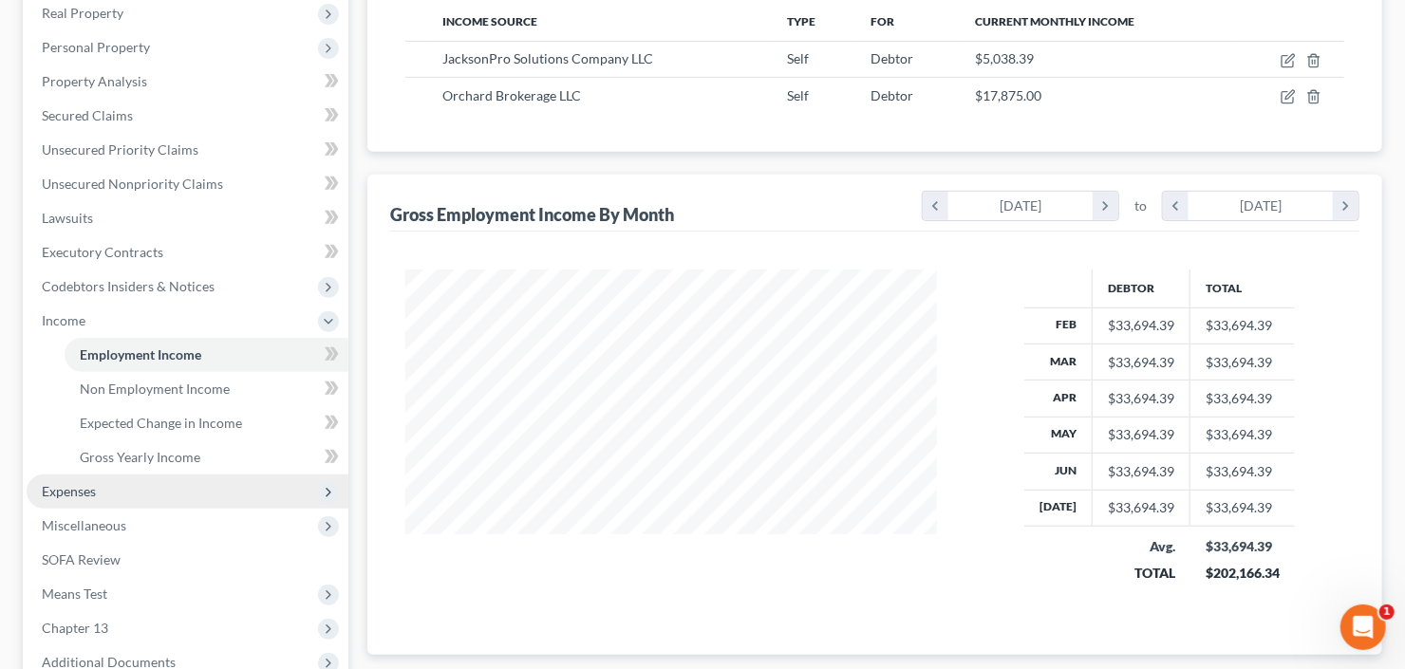
click at [79, 487] on span "Expenses" at bounding box center [69, 491] width 54 height 16
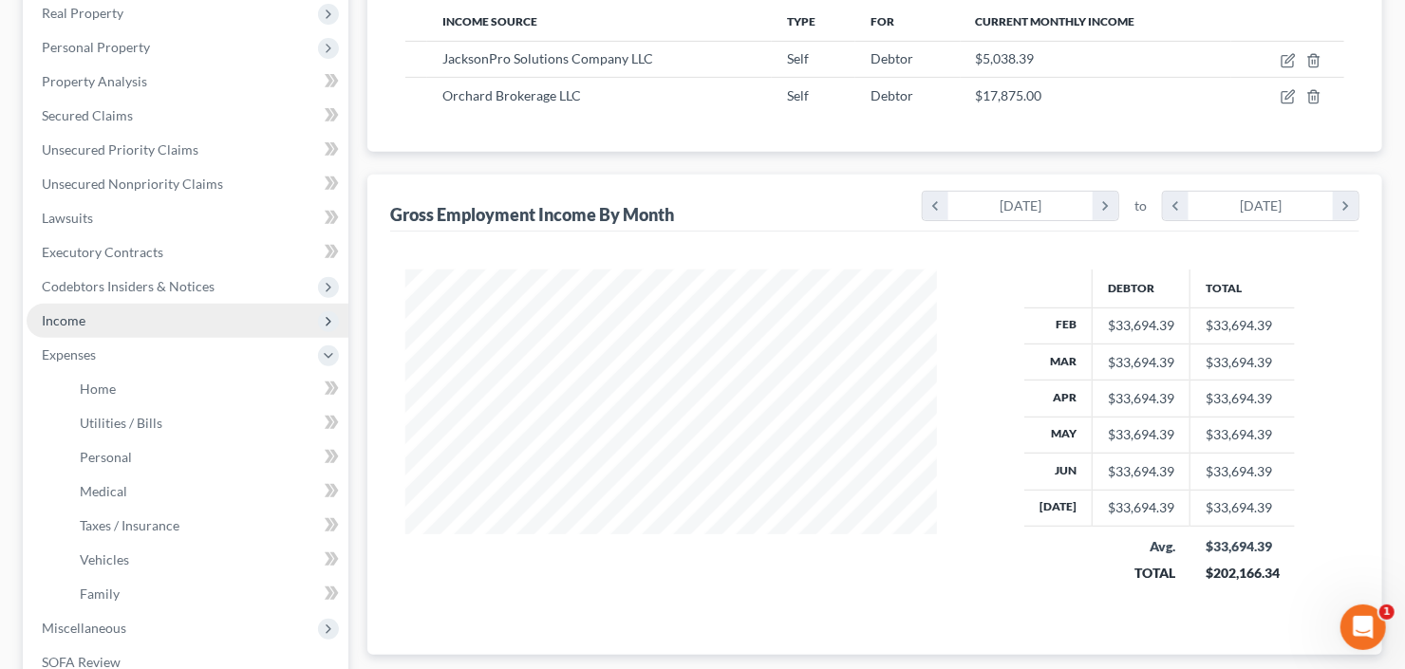
click at [173, 311] on span "Income" at bounding box center [188, 321] width 322 height 34
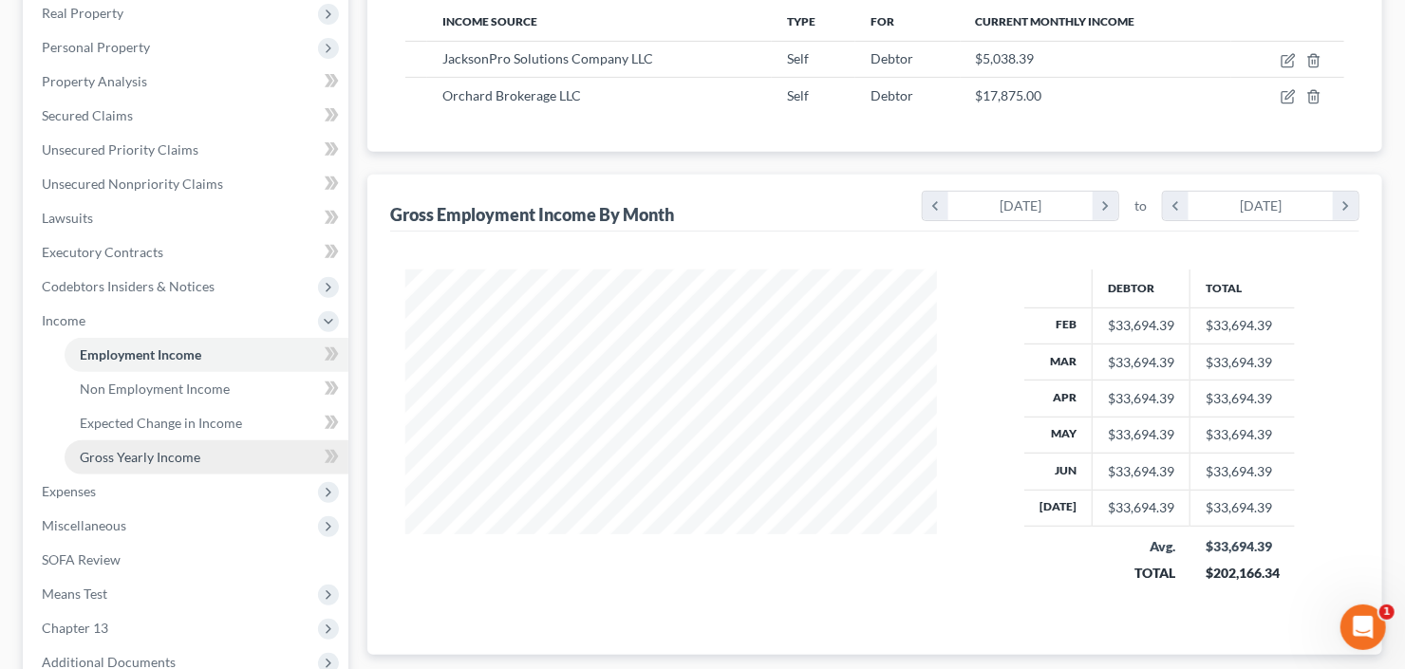
click at [188, 452] on span "Gross Yearly Income" at bounding box center [140, 457] width 121 height 16
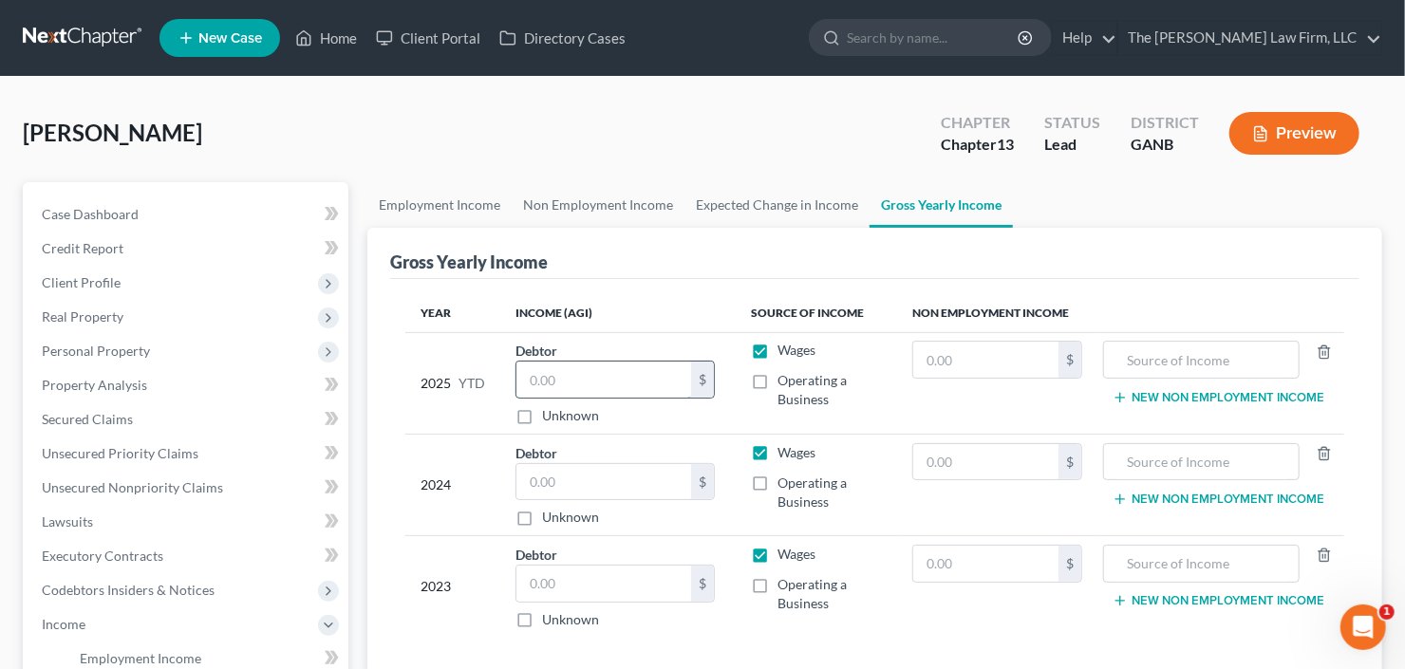
click at [615, 387] on input "text" at bounding box center [603, 380] width 175 height 36
type input "43,978.00"
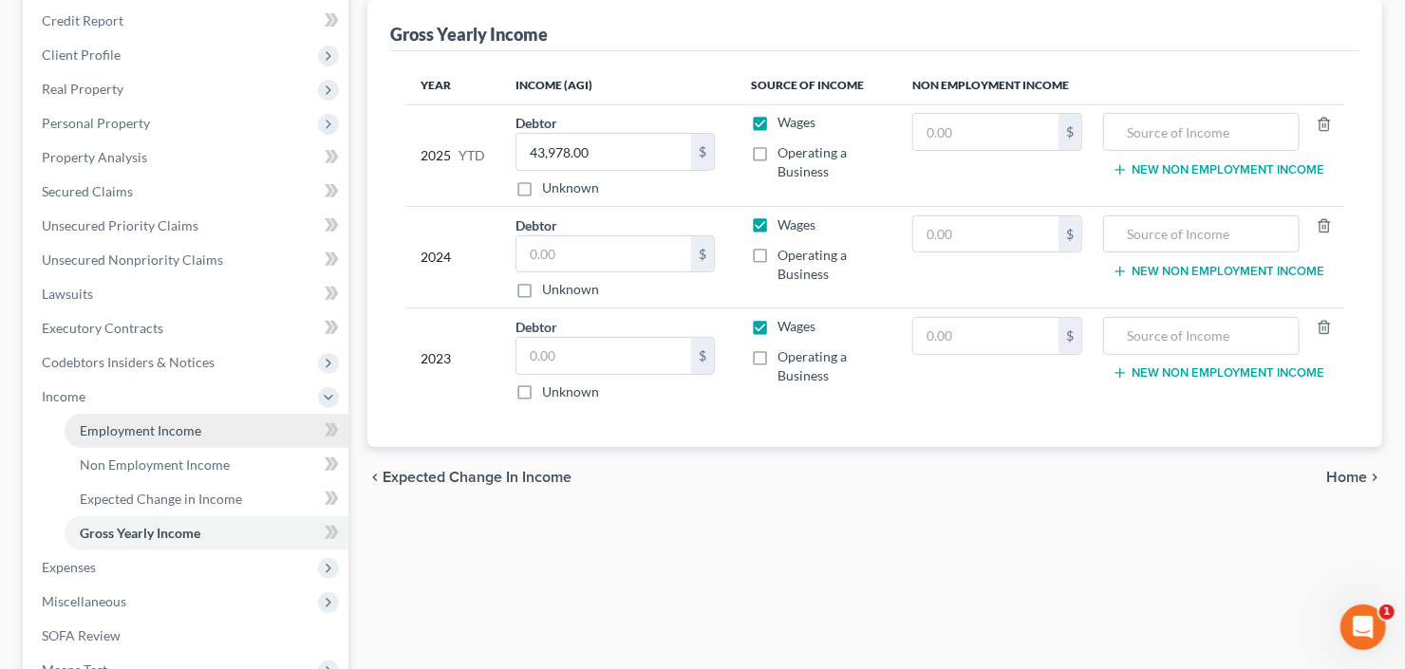
scroll to position [380, 0]
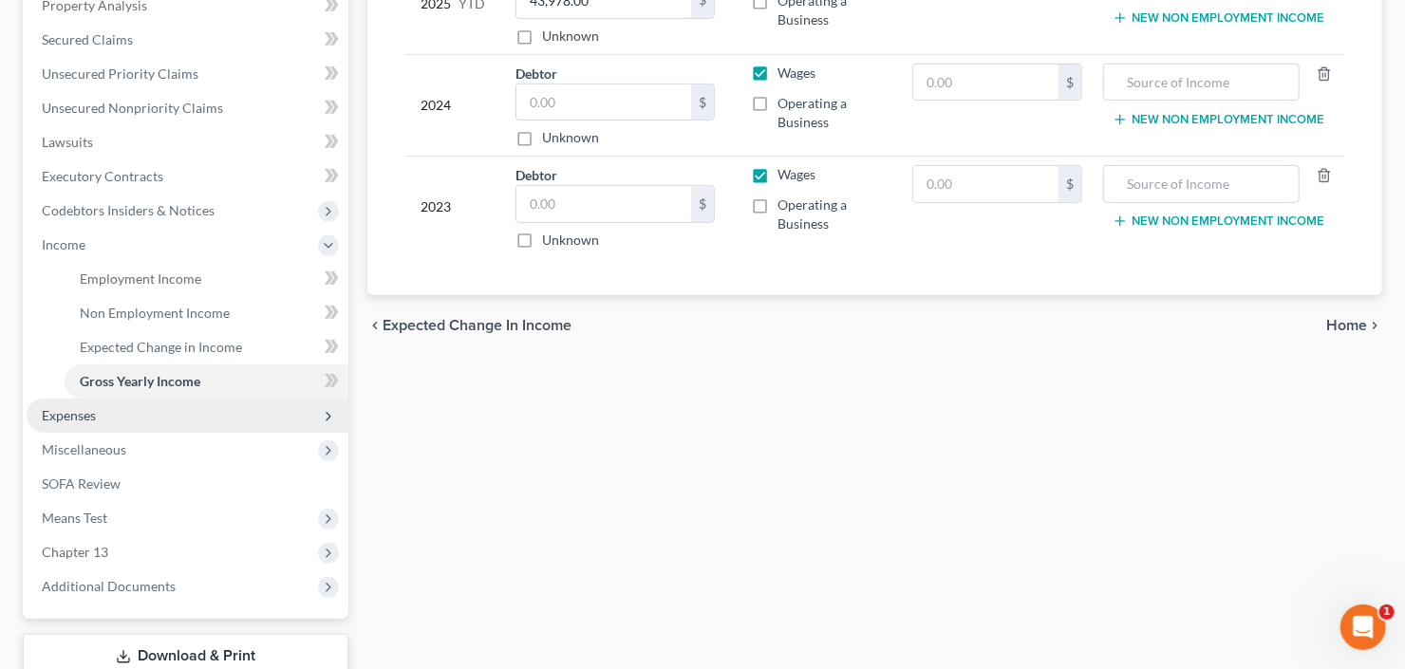
click at [111, 418] on span "Expenses" at bounding box center [188, 416] width 322 height 34
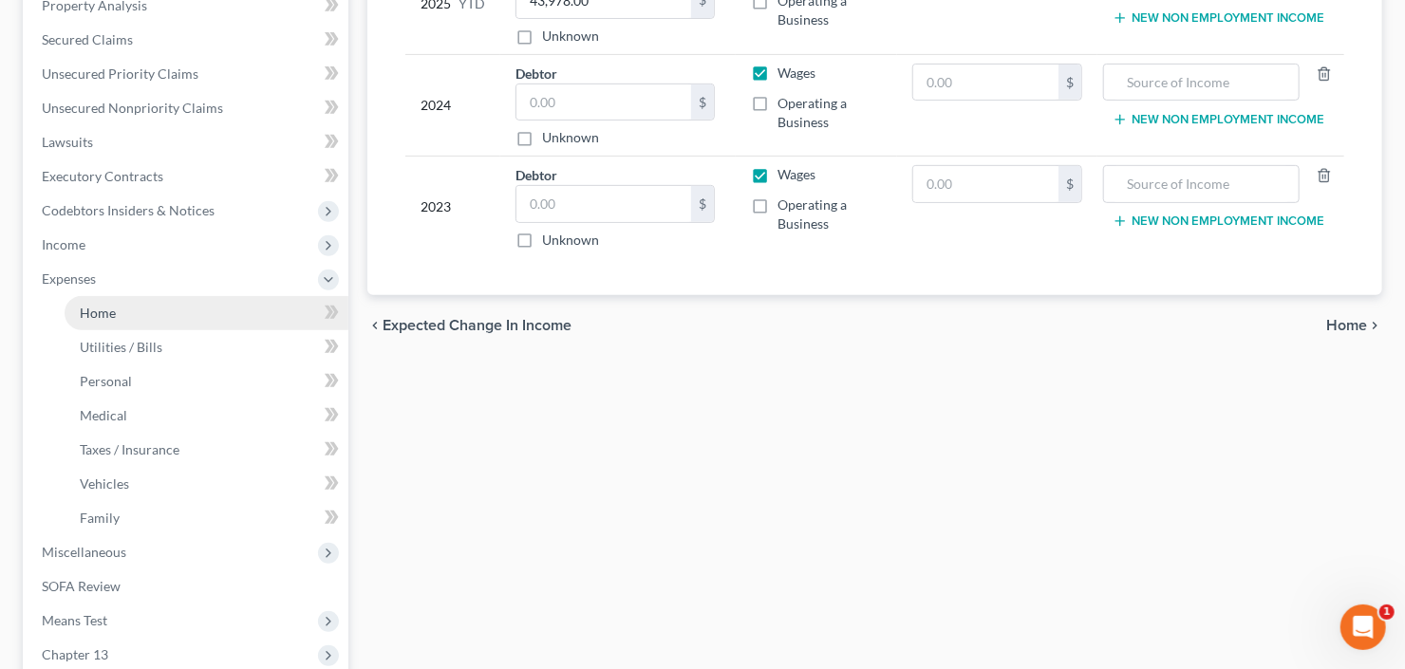
click at [128, 311] on link "Home" at bounding box center [207, 313] width 284 height 34
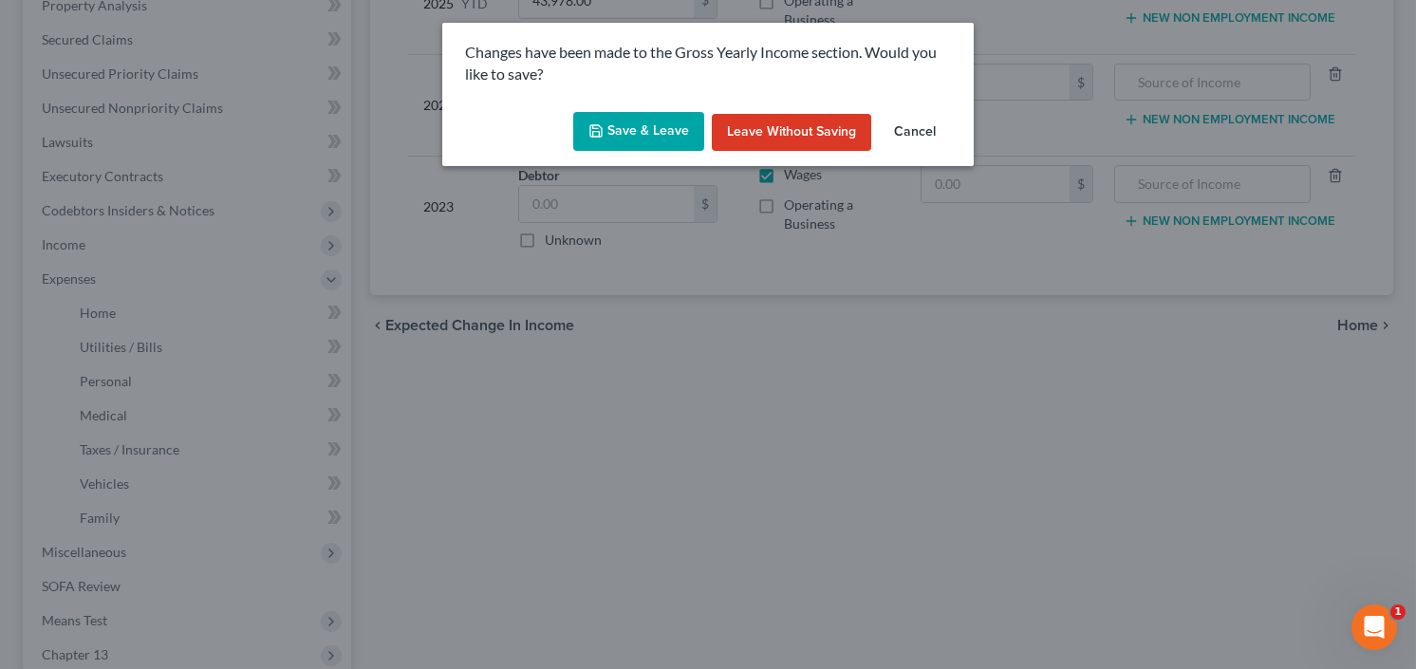
click at [635, 130] on button "Save & Leave" at bounding box center [638, 132] width 131 height 40
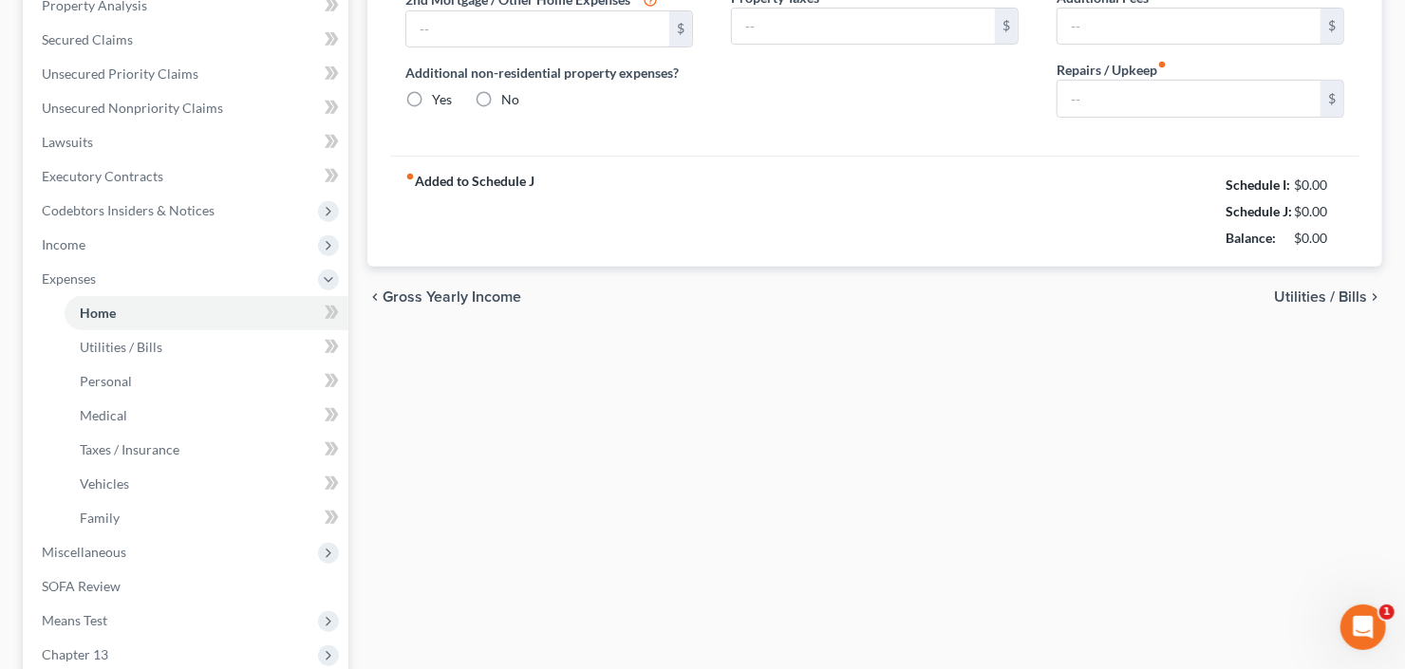
type input "3,648.00"
type input "0.00"
radio input "true"
type input "0.00"
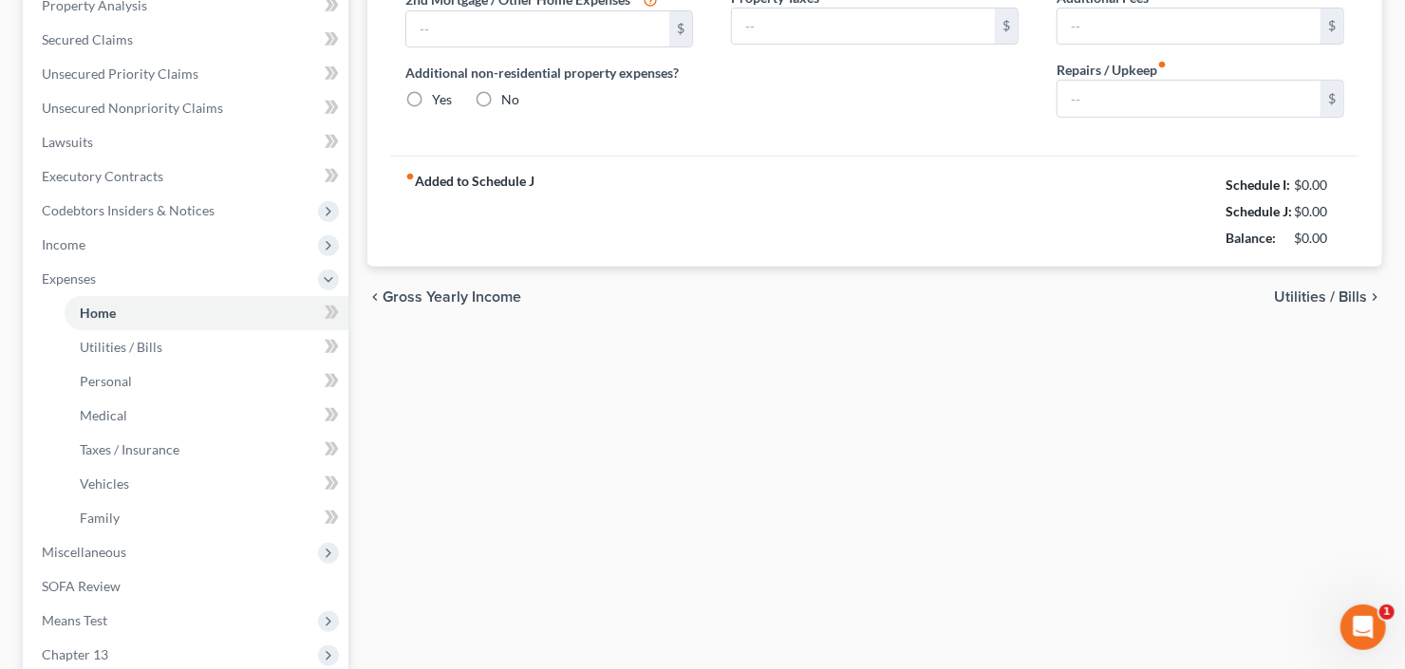
type input "0.00"
type input "150.00"
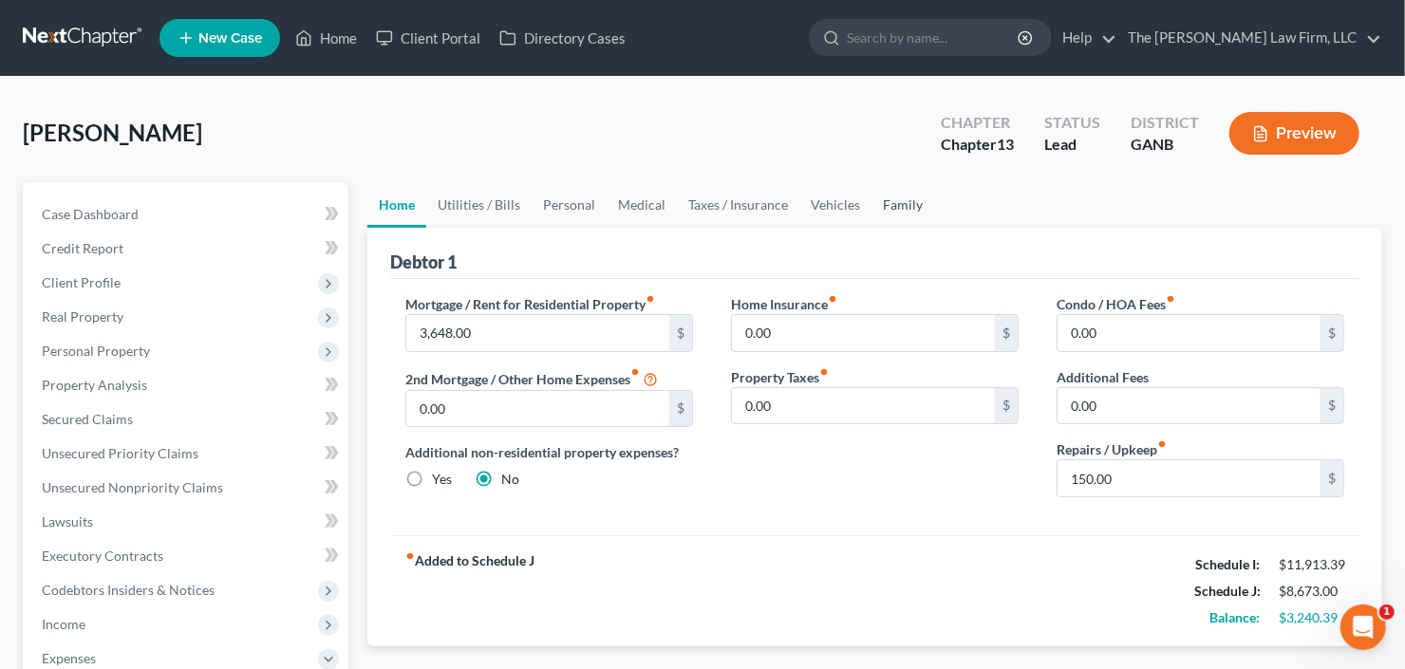
click at [898, 197] on link "Family" at bounding box center [902, 205] width 63 height 46
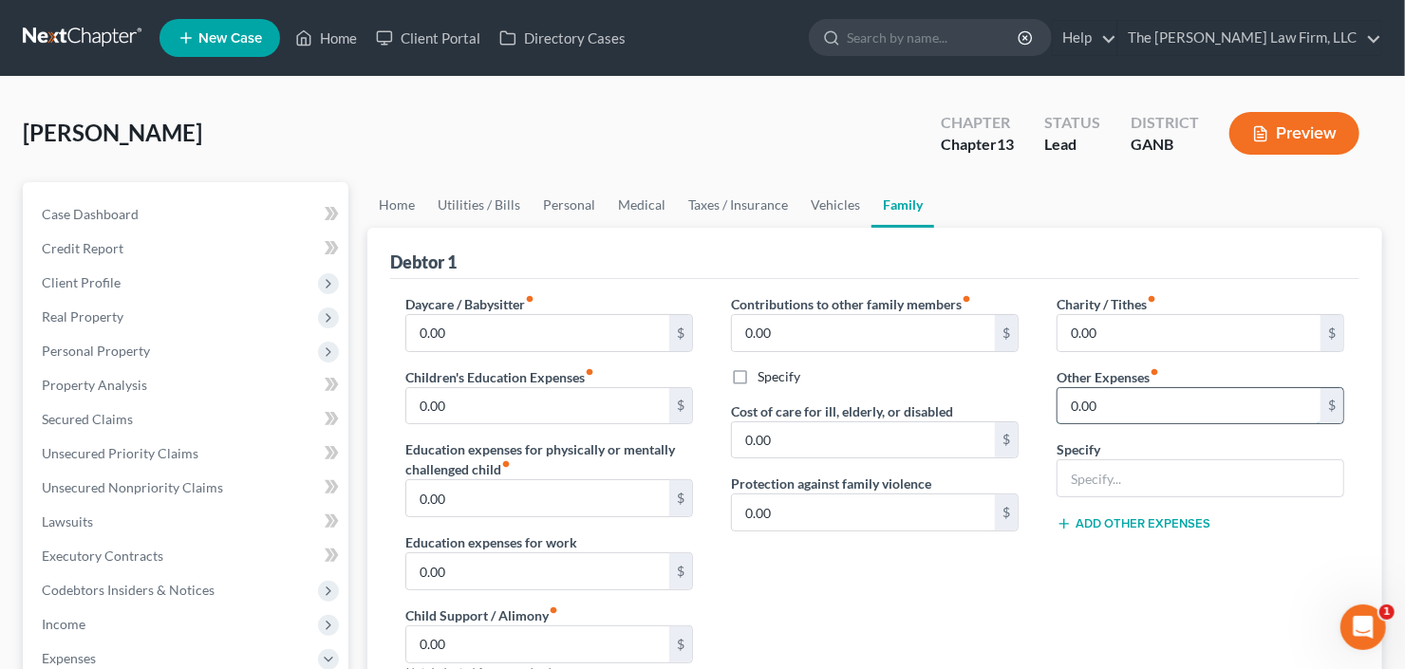
click at [1127, 406] on input "0.00" at bounding box center [1188, 406] width 263 height 36
type input "250"
type input "Cleaning Supplies"
click at [578, 198] on link "Personal" at bounding box center [568, 205] width 75 height 46
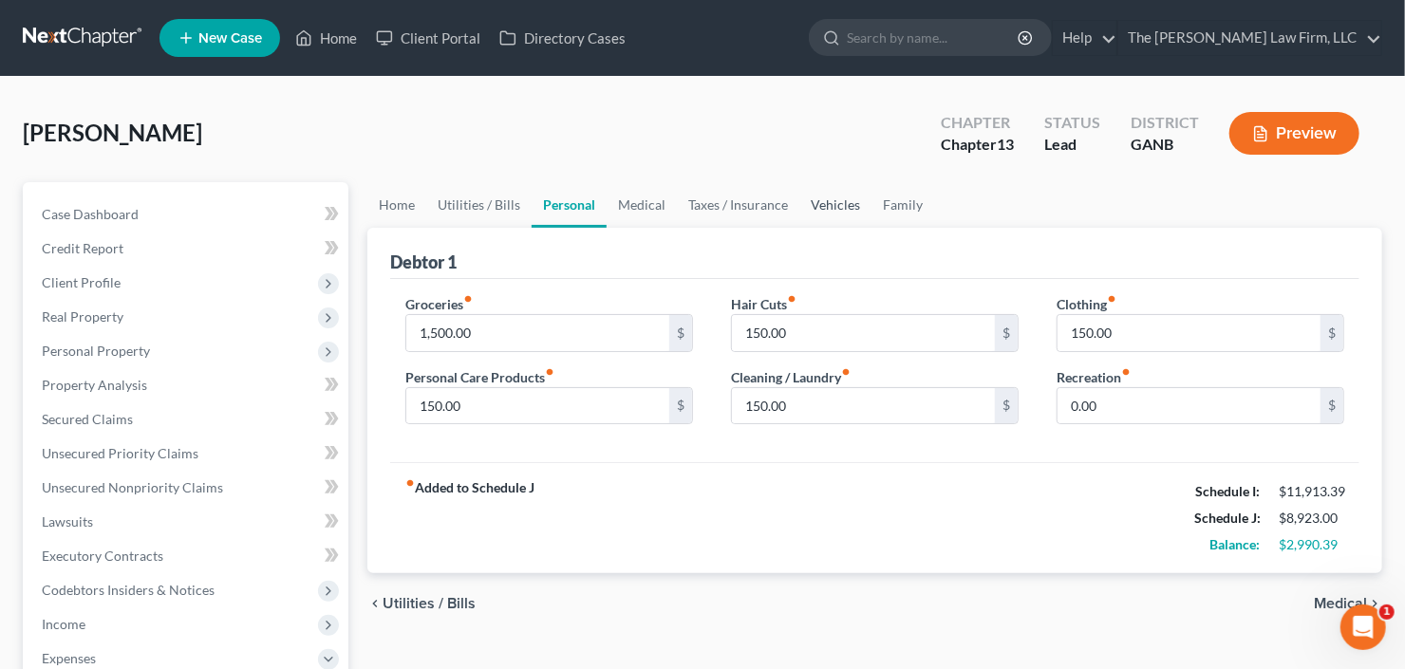
click at [838, 196] on link "Vehicles" at bounding box center [835, 205] width 72 height 46
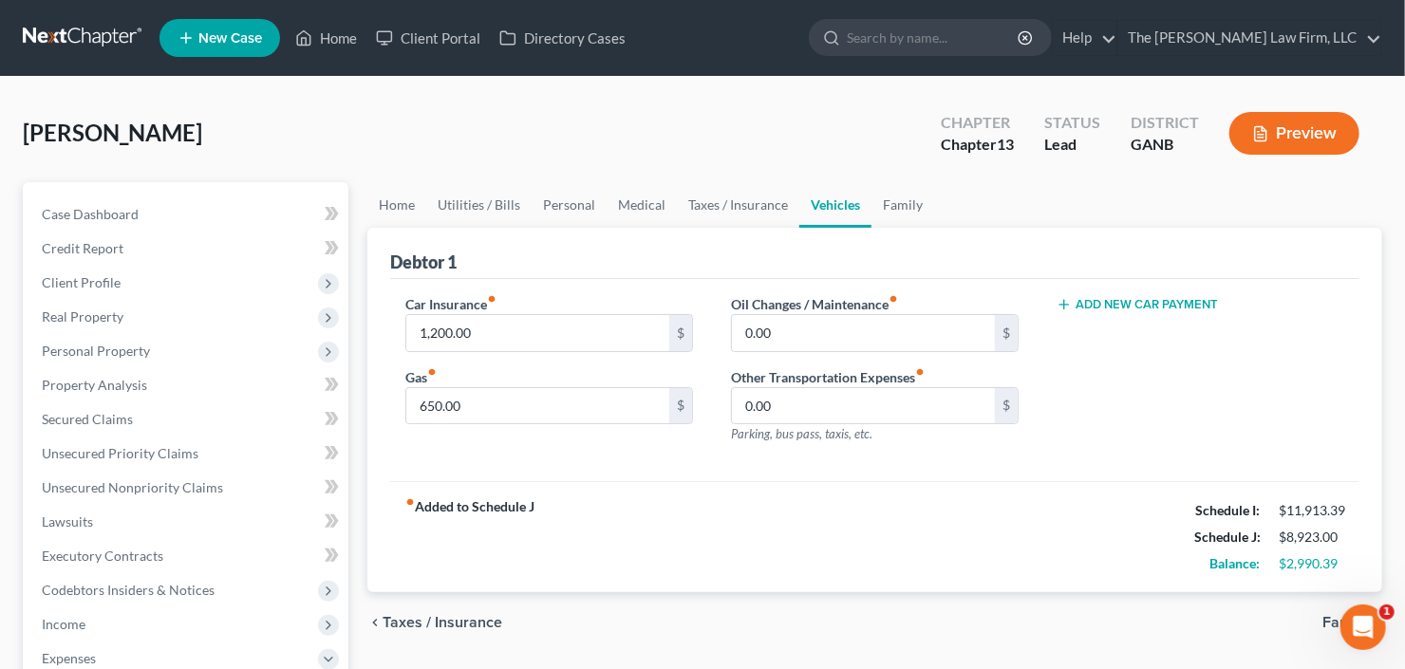
click at [1136, 305] on button "Add New Car Payment" at bounding box center [1136, 304] width 161 height 15
click at [901, 198] on link "Family" at bounding box center [902, 205] width 63 height 46
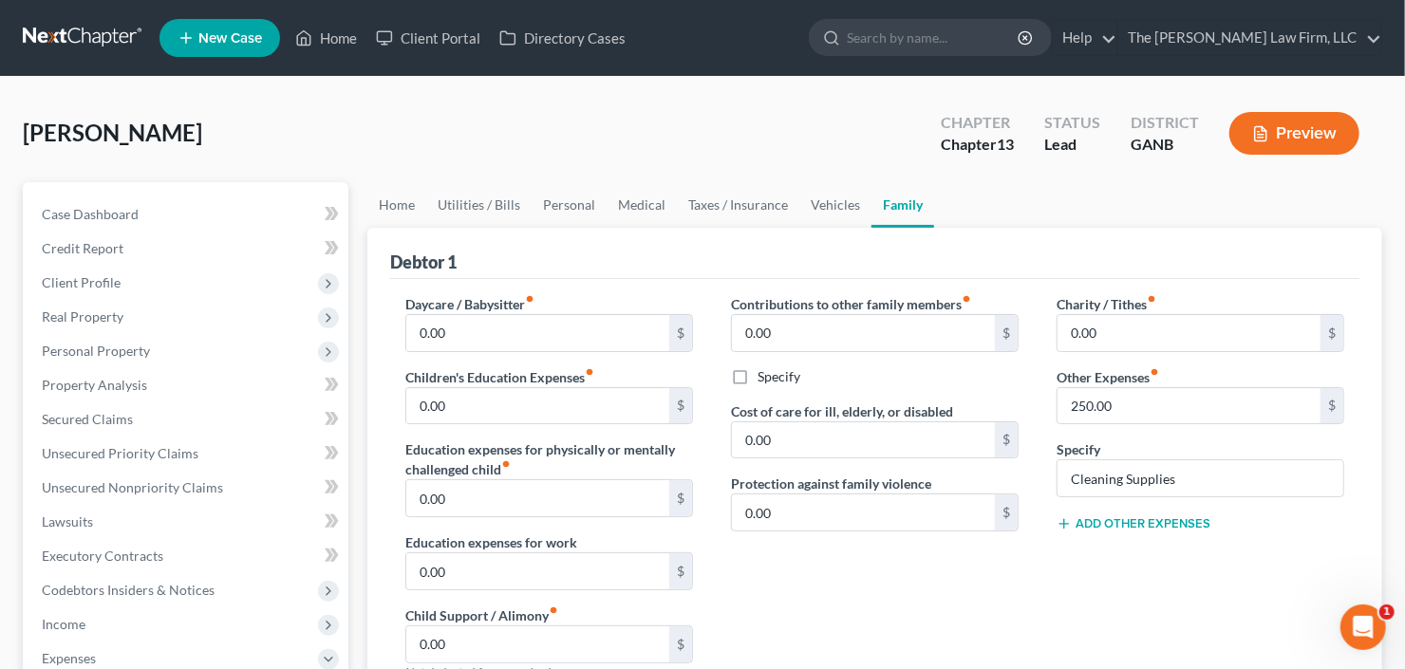
click at [1133, 530] on div "Charity / Tithes fiber_manual_record 0.00 $ Other Expenses fiber_manual_record …" at bounding box center [1200, 495] width 326 height 403
click at [1132, 526] on button "Add Other Expenses" at bounding box center [1133, 523] width 154 height 15
click at [1117, 559] on input "0.00" at bounding box center [1188, 551] width 263 height 36
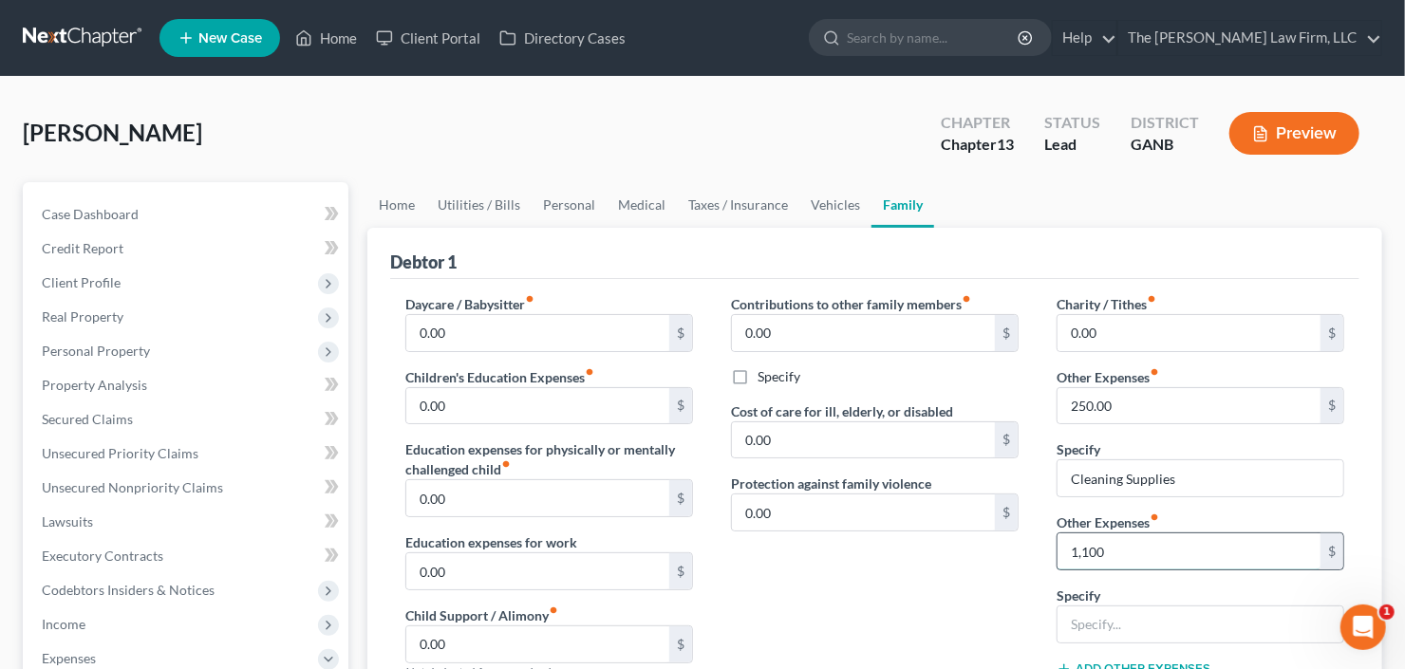
type input "1,100"
type input "Wife Car Payment"
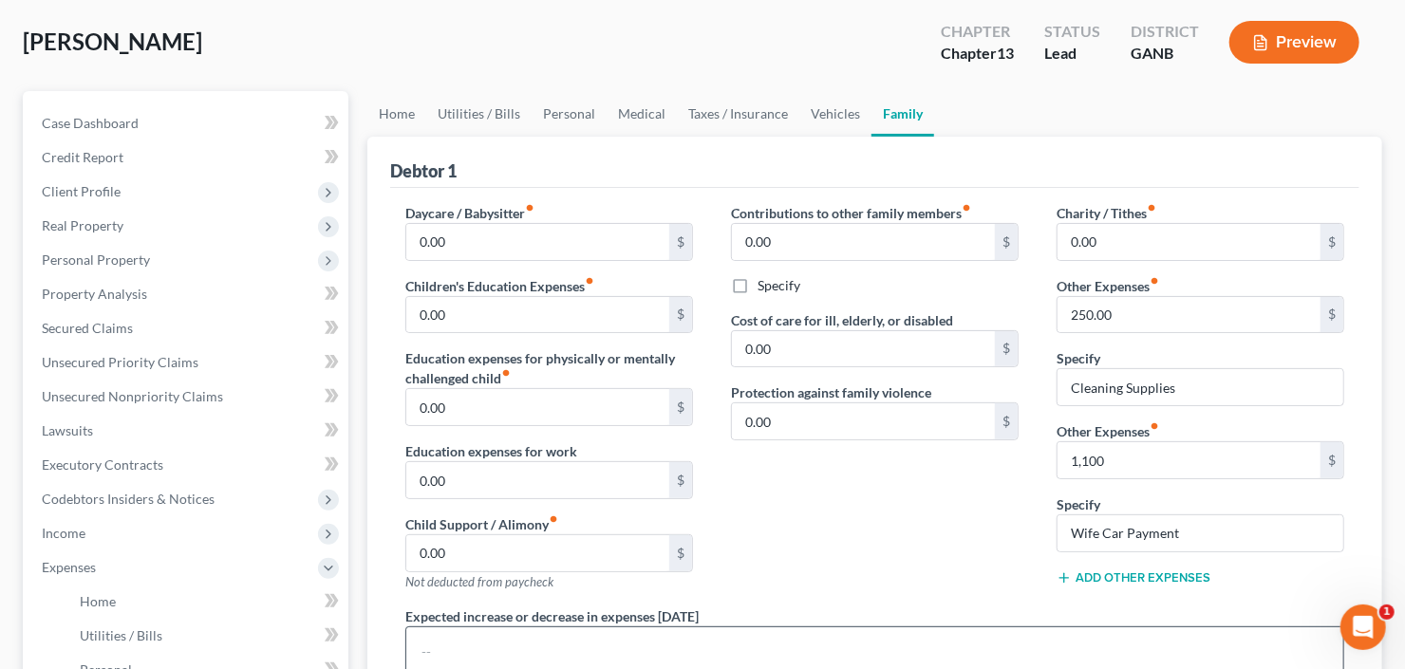
scroll to position [3, 0]
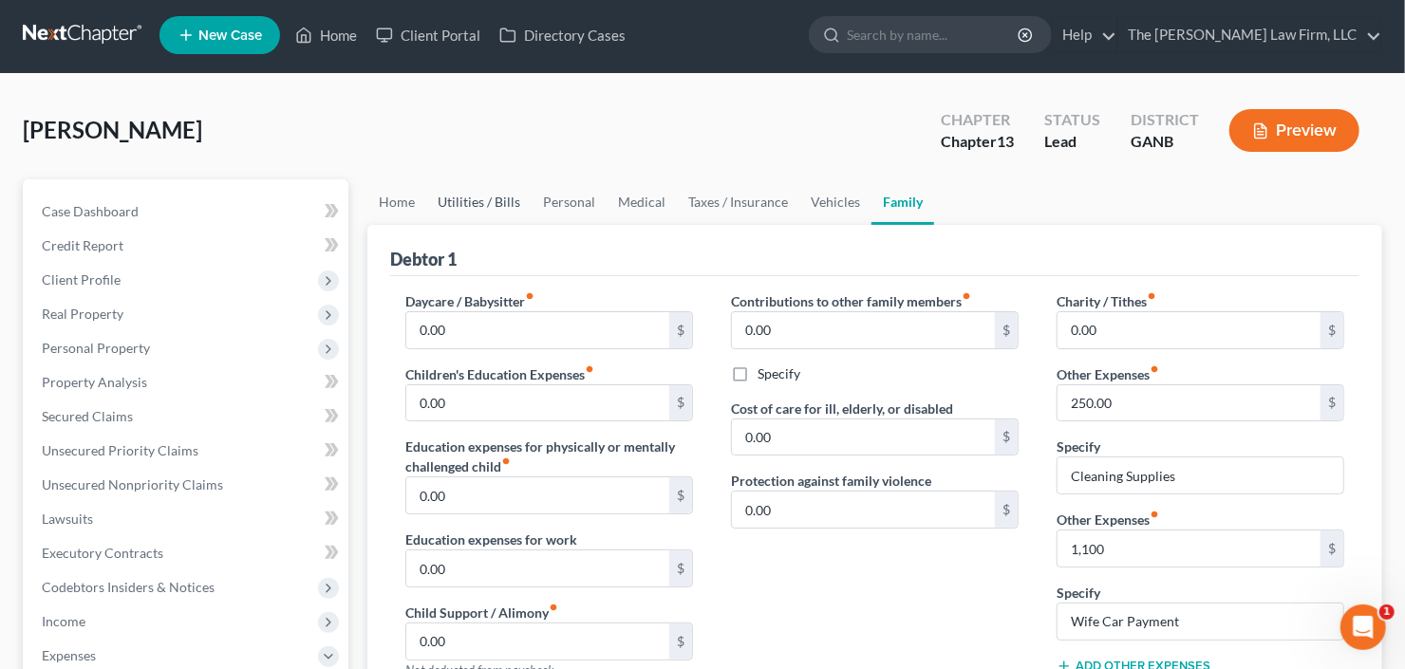
click at [474, 193] on link "Utilities / Bills" at bounding box center [478, 202] width 105 height 46
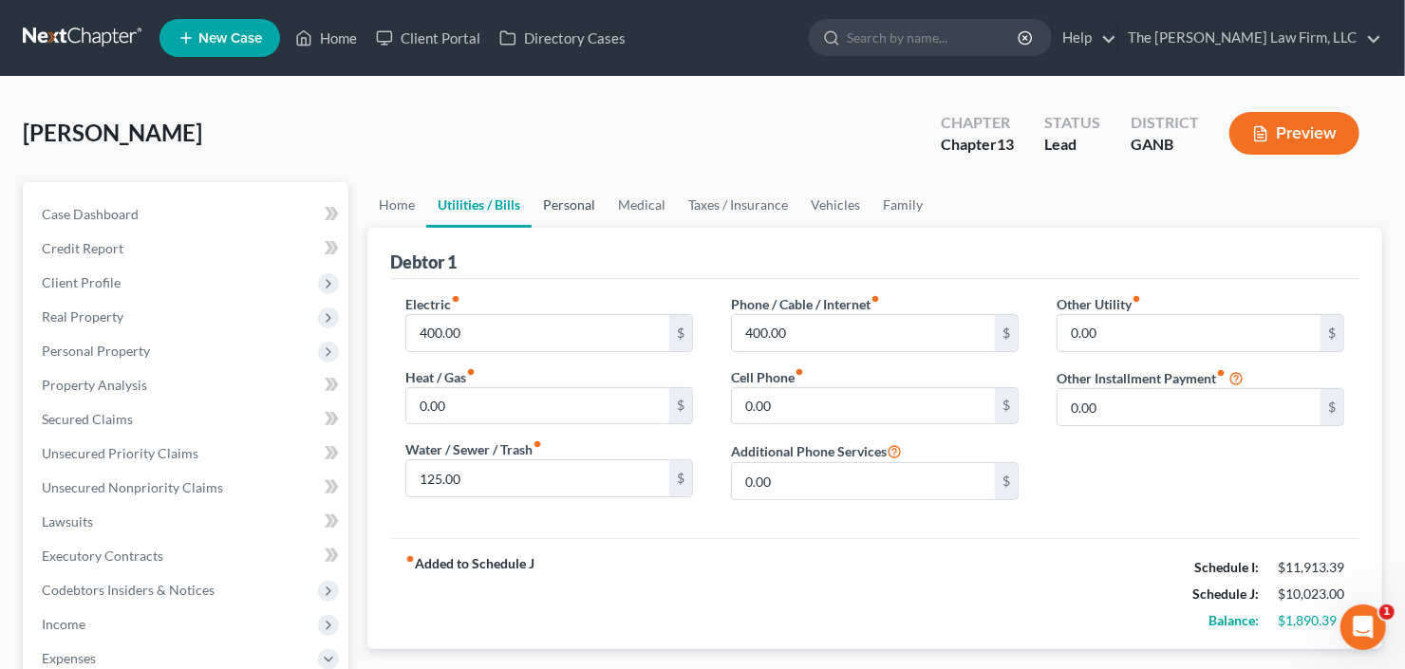
click at [590, 195] on link "Personal" at bounding box center [568, 205] width 75 height 46
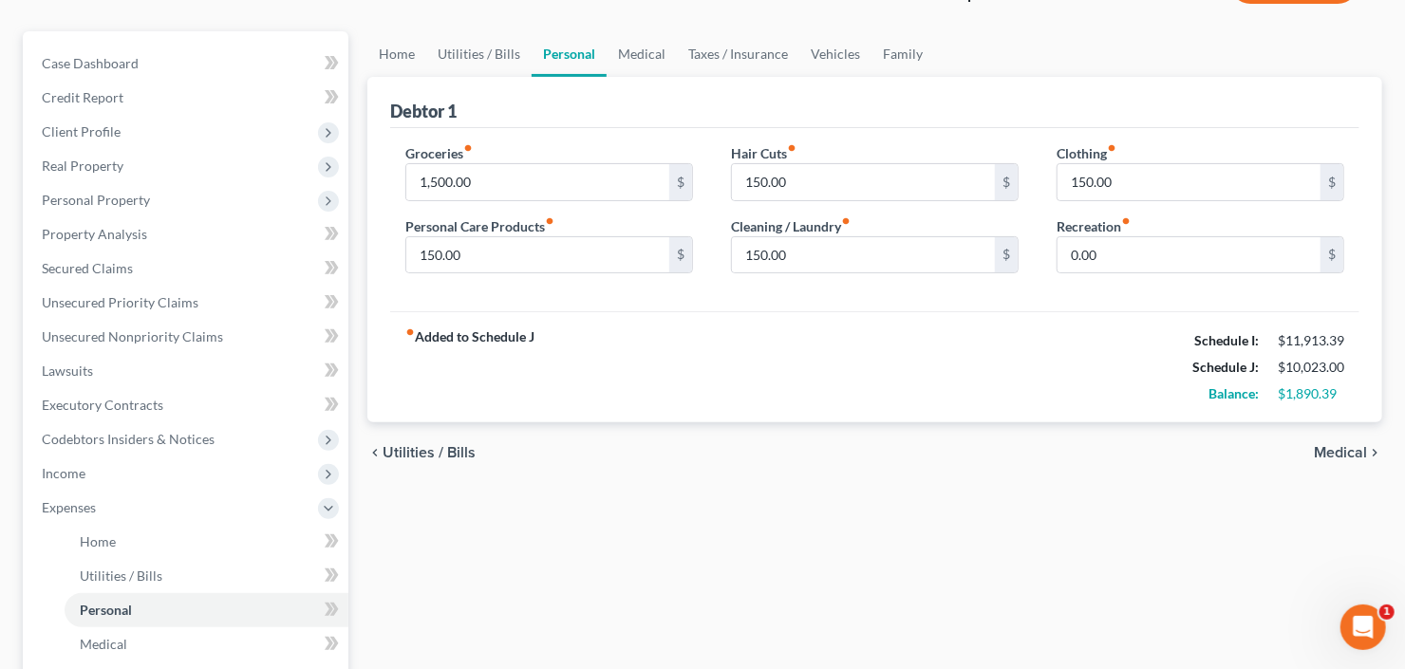
scroll to position [152, 0]
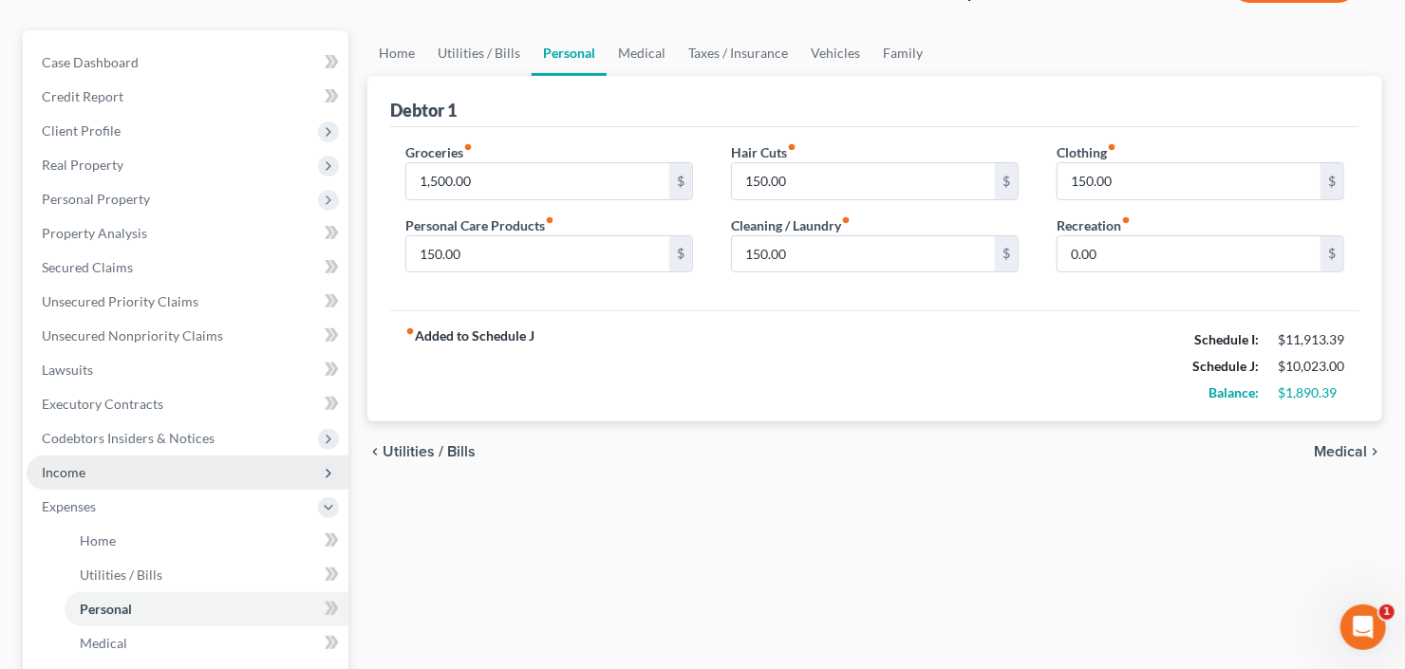
click at [165, 463] on span "Income" at bounding box center [188, 473] width 322 height 34
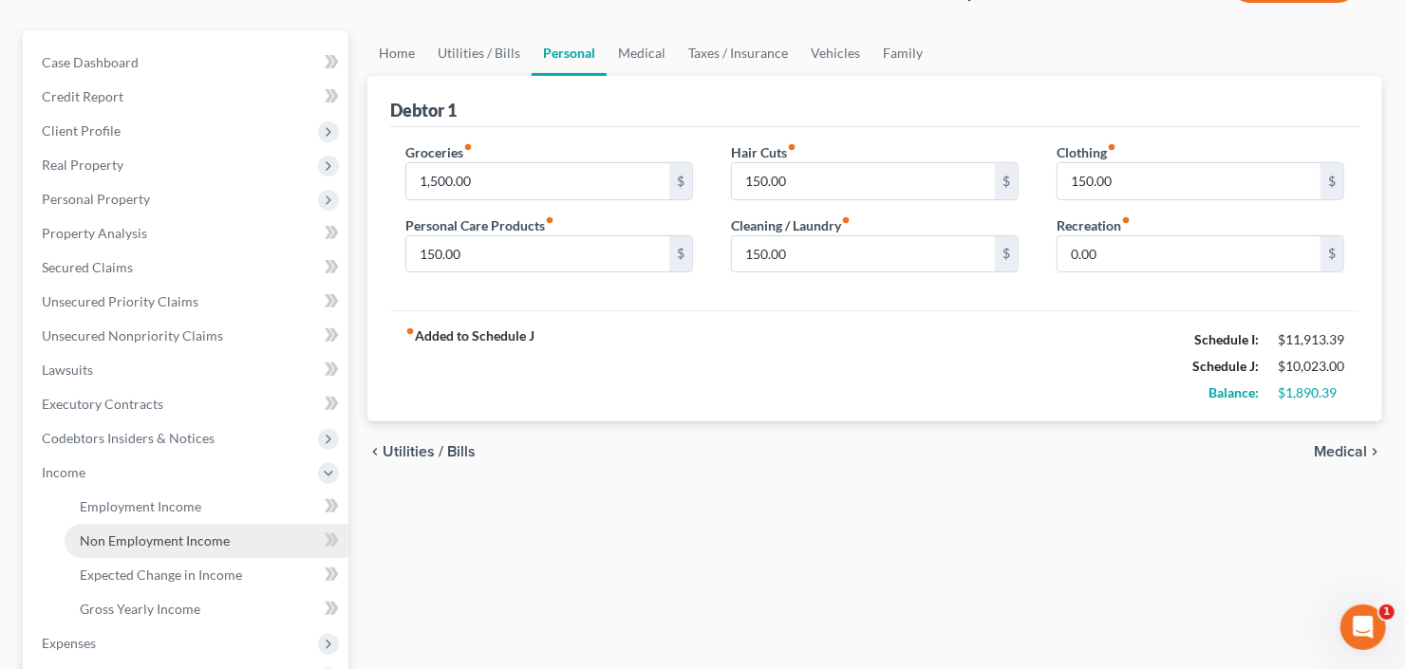
click at [189, 536] on span "Non Employment Income" at bounding box center [155, 540] width 150 height 16
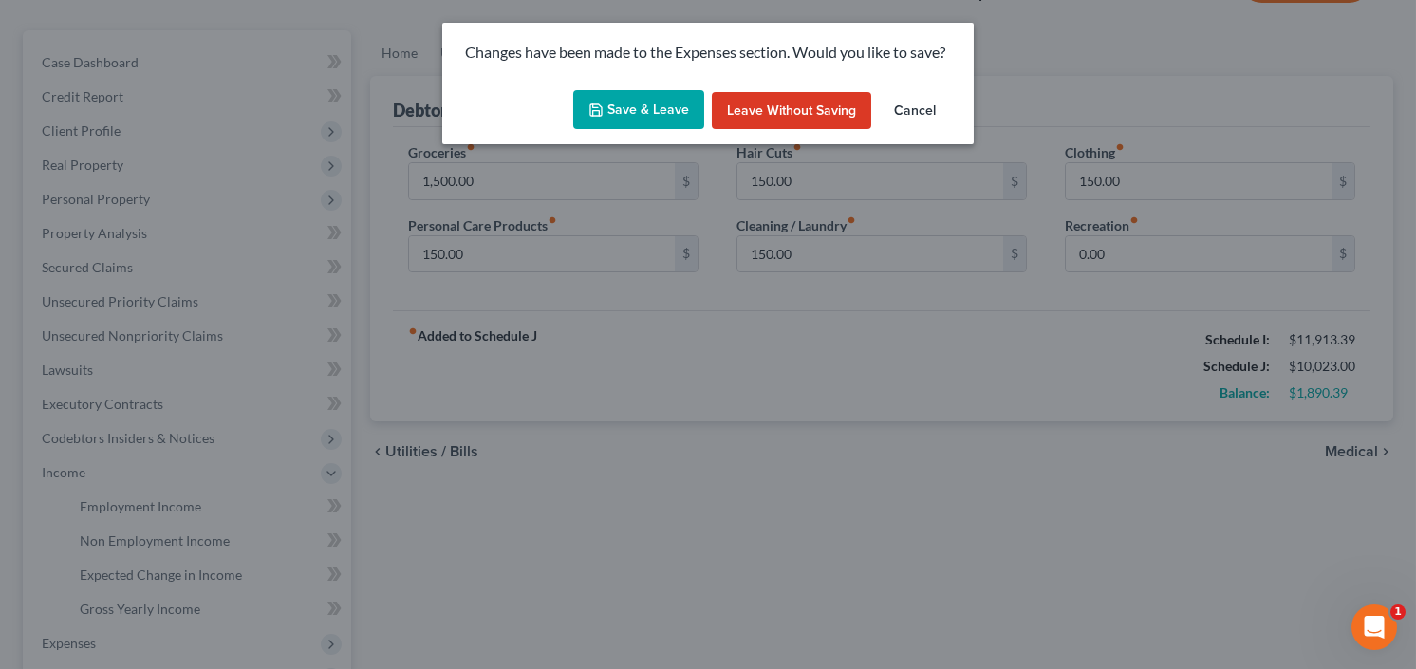
click at [642, 117] on button "Save & Leave" at bounding box center [638, 110] width 131 height 40
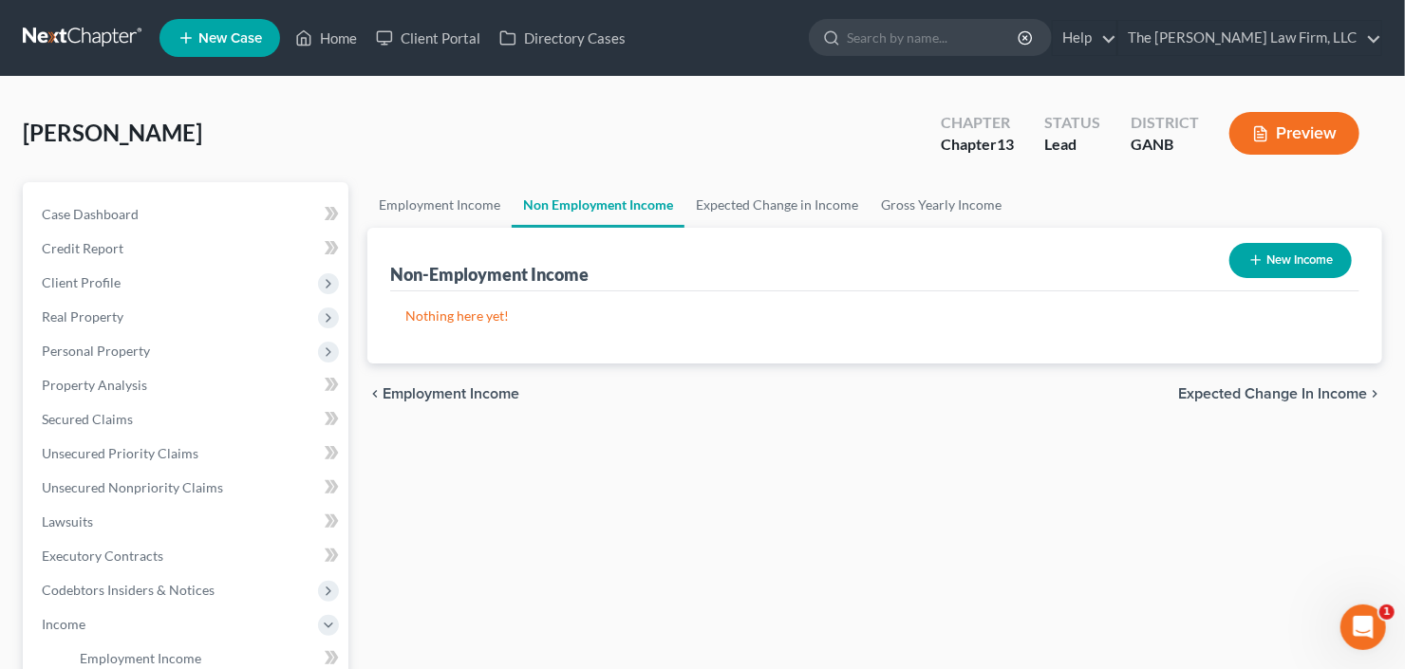
click at [1280, 268] on button "New Income" at bounding box center [1290, 260] width 122 height 35
select select "0"
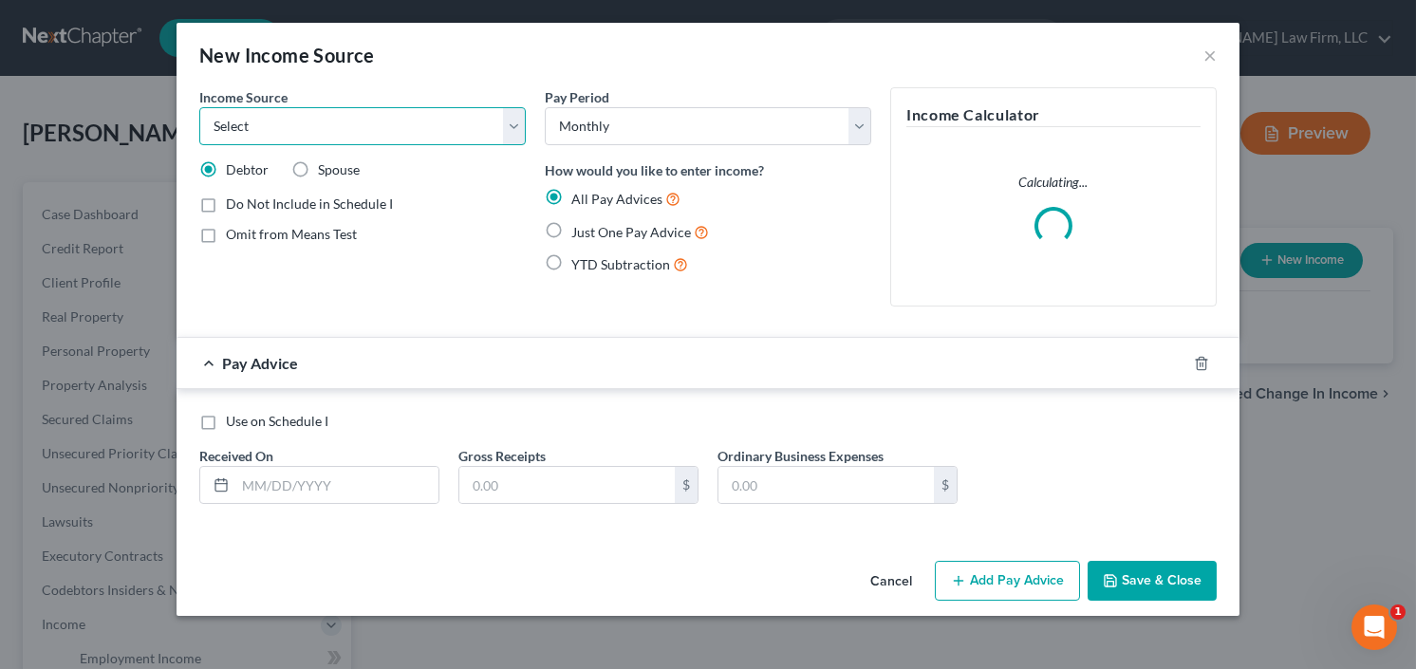
click at [355, 133] on select "Select Unemployment Disability (from employer) Pension Retirement Social Securi…" at bounding box center [362, 126] width 326 height 38
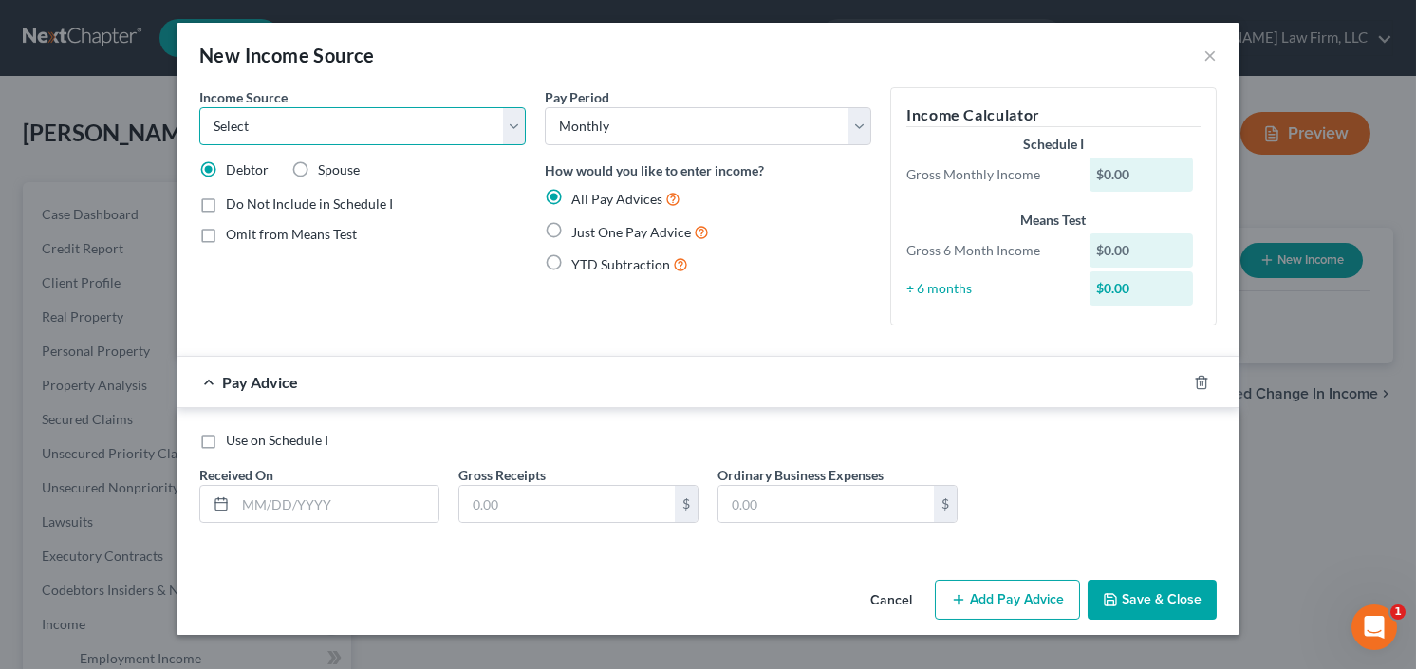
select select "13"
click at [199, 107] on select "Select Unemployment Disability (from employer) Pension Retirement Social Securi…" at bounding box center [362, 126] width 326 height 38
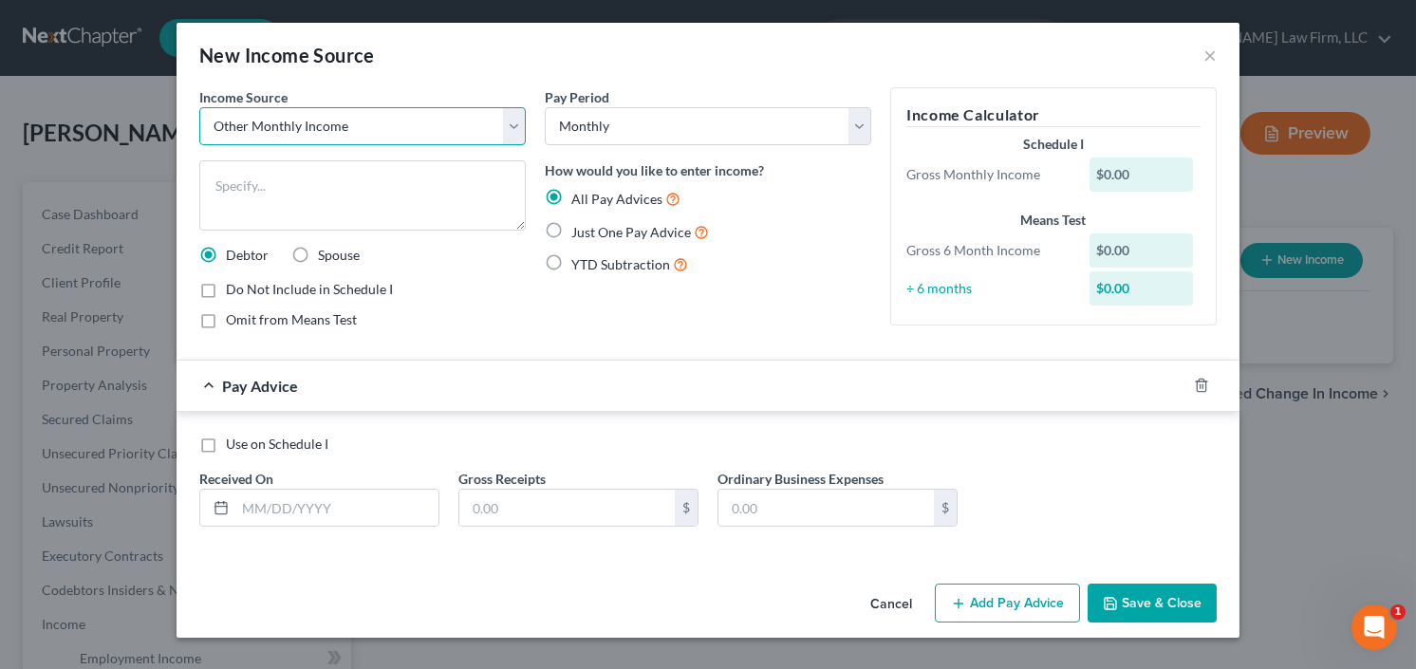
click at [404, 117] on select "Select Unemployment Disability (from employer) Pension Retirement Social Securi…" at bounding box center [362, 126] width 326 height 38
click at [1211, 53] on button "×" at bounding box center [1209, 55] width 13 height 23
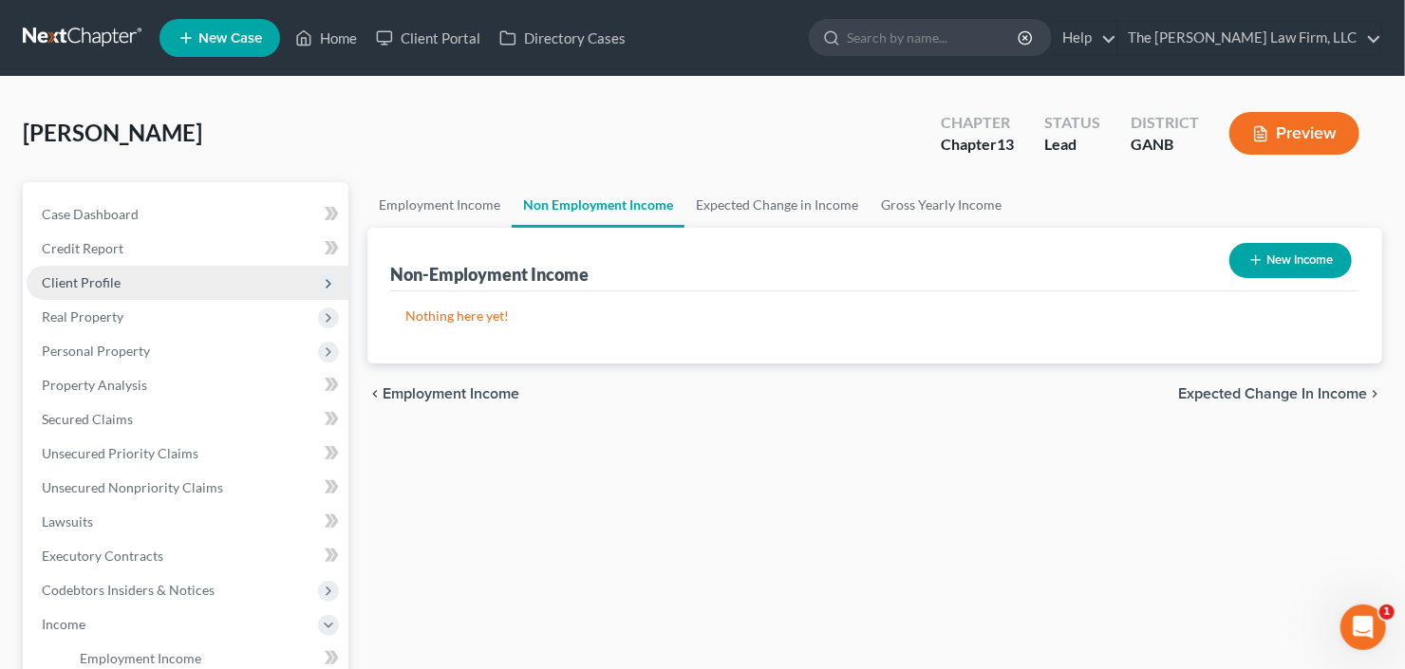
drag, startPoint x: 112, startPoint y: 277, endPoint x: 132, endPoint y: 275, distance: 20.0
click at [112, 277] on span "Client Profile" at bounding box center [81, 282] width 79 height 16
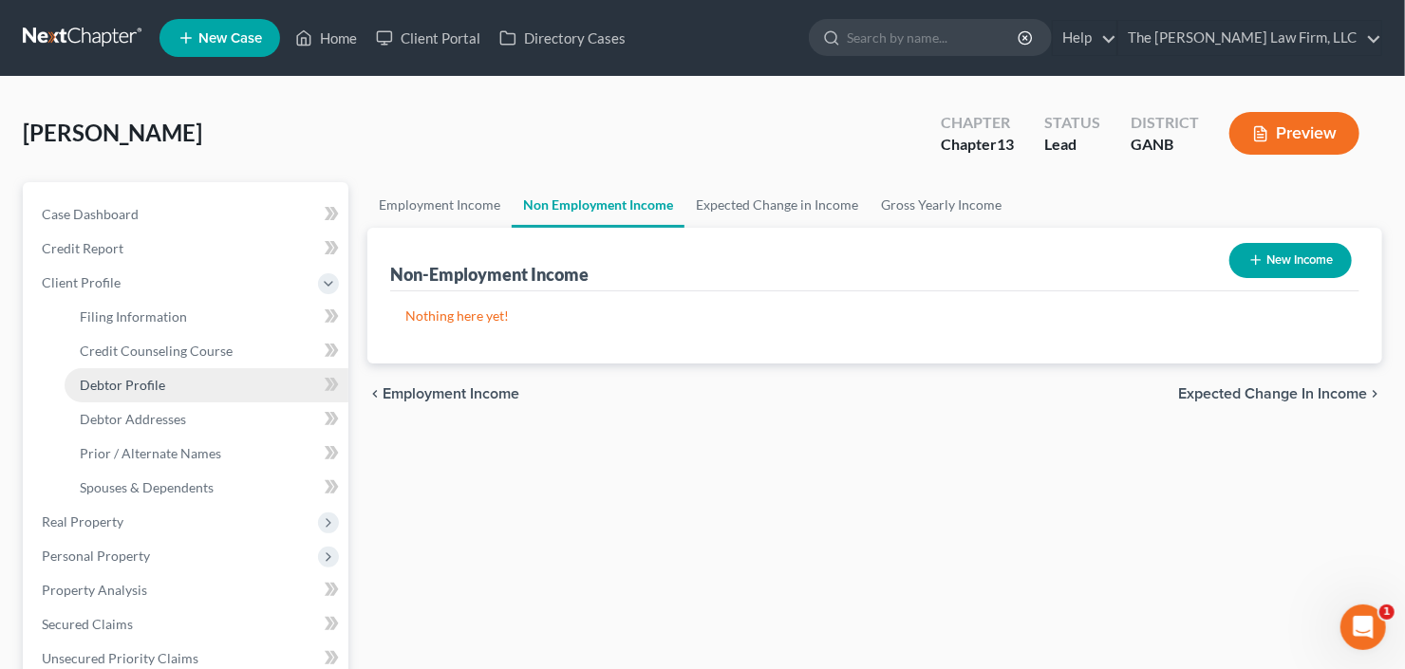
click at [147, 394] on link "Debtor Profile" at bounding box center [207, 385] width 284 height 34
select select "1"
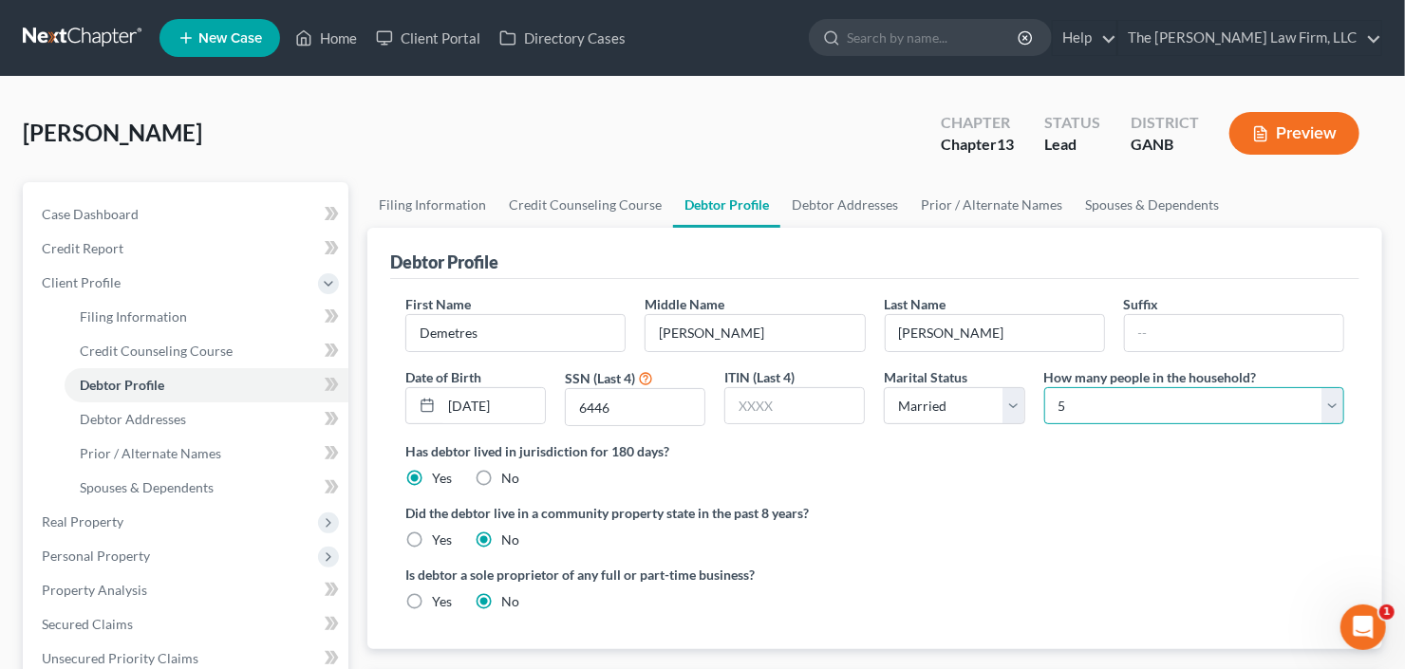
click at [1168, 391] on select "Select 1 2 3 4 5 6 7 8 9 10 11 12 13 14 15 16 17 18 19 20" at bounding box center [1194, 406] width 300 height 38
select select "3"
click at [1044, 387] on select "Select 1 2 3 4 5 6 7 8 9 10 11 12 13 14 15 16 17 18 19 20" at bounding box center [1194, 406] width 300 height 38
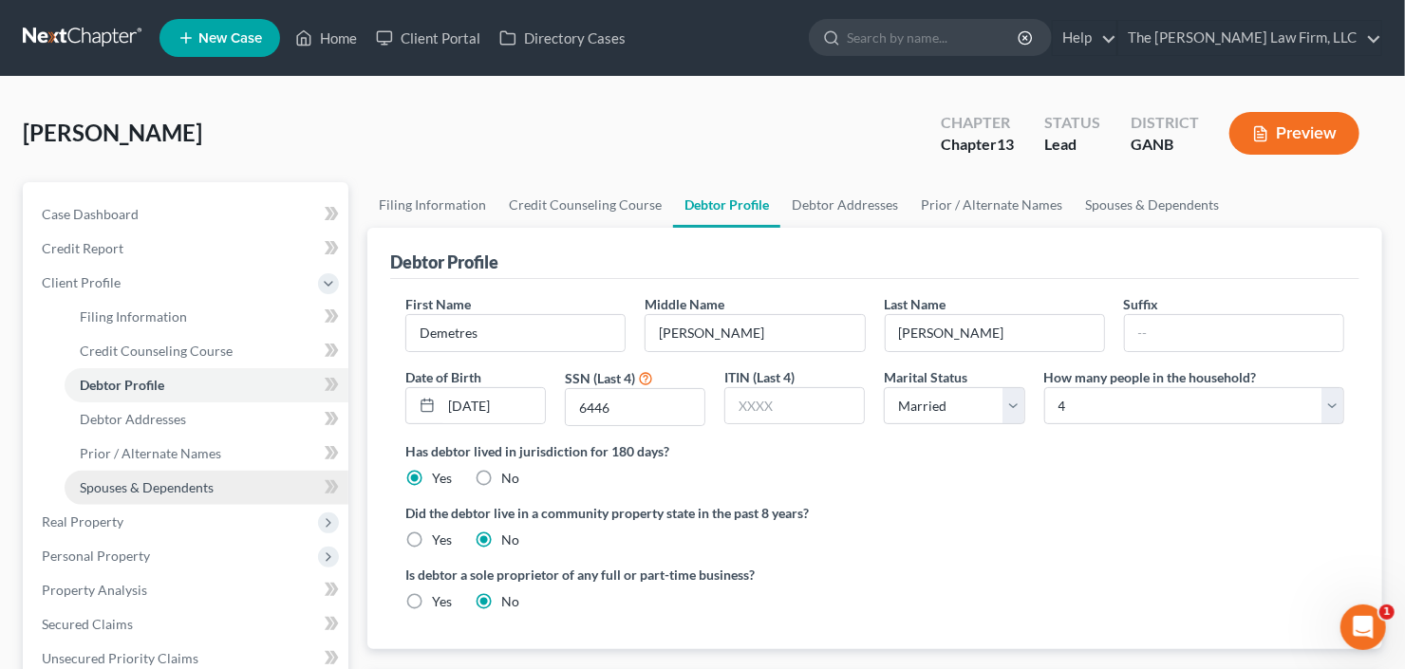
click at [171, 479] on span "Spouses & Dependents" at bounding box center [147, 487] width 134 height 16
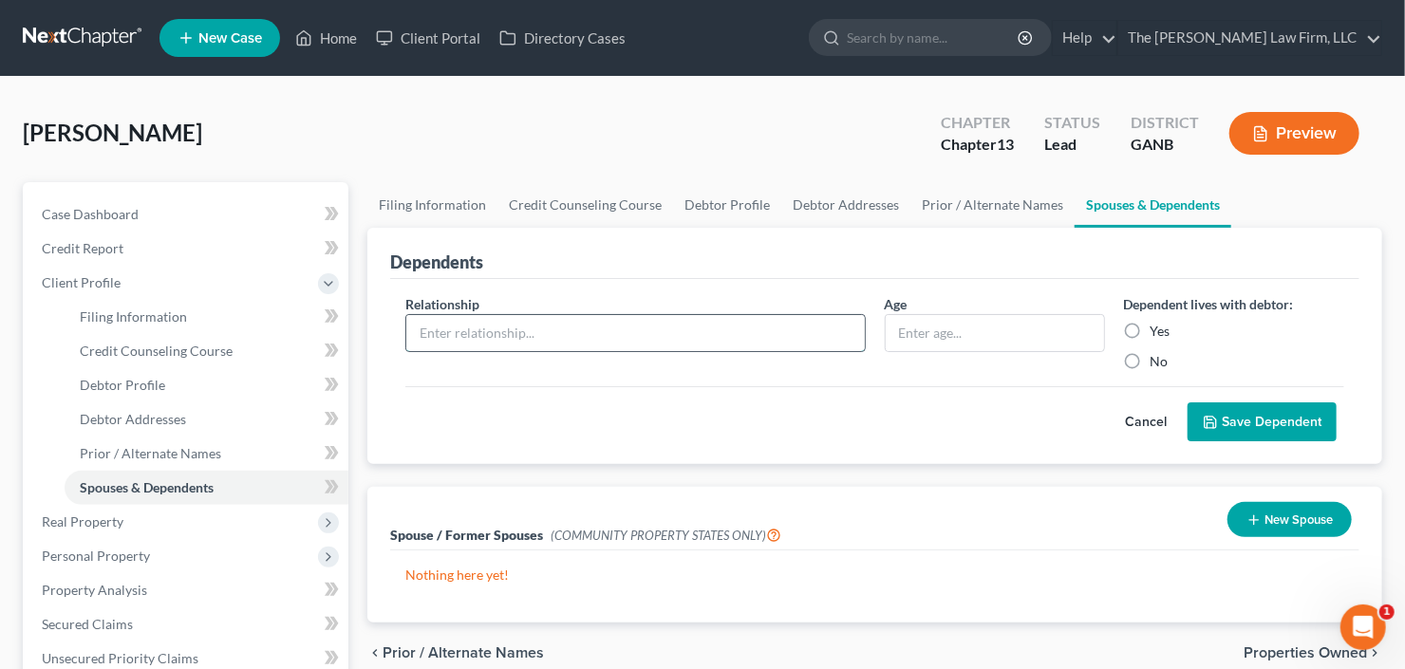
click at [619, 318] on input "text" at bounding box center [635, 333] width 458 height 36
type input "Son"
type input "22"
click at [1150, 327] on label "Yes" at bounding box center [1160, 331] width 20 height 19
click at [1158, 327] on input "Yes" at bounding box center [1164, 328] width 12 height 12
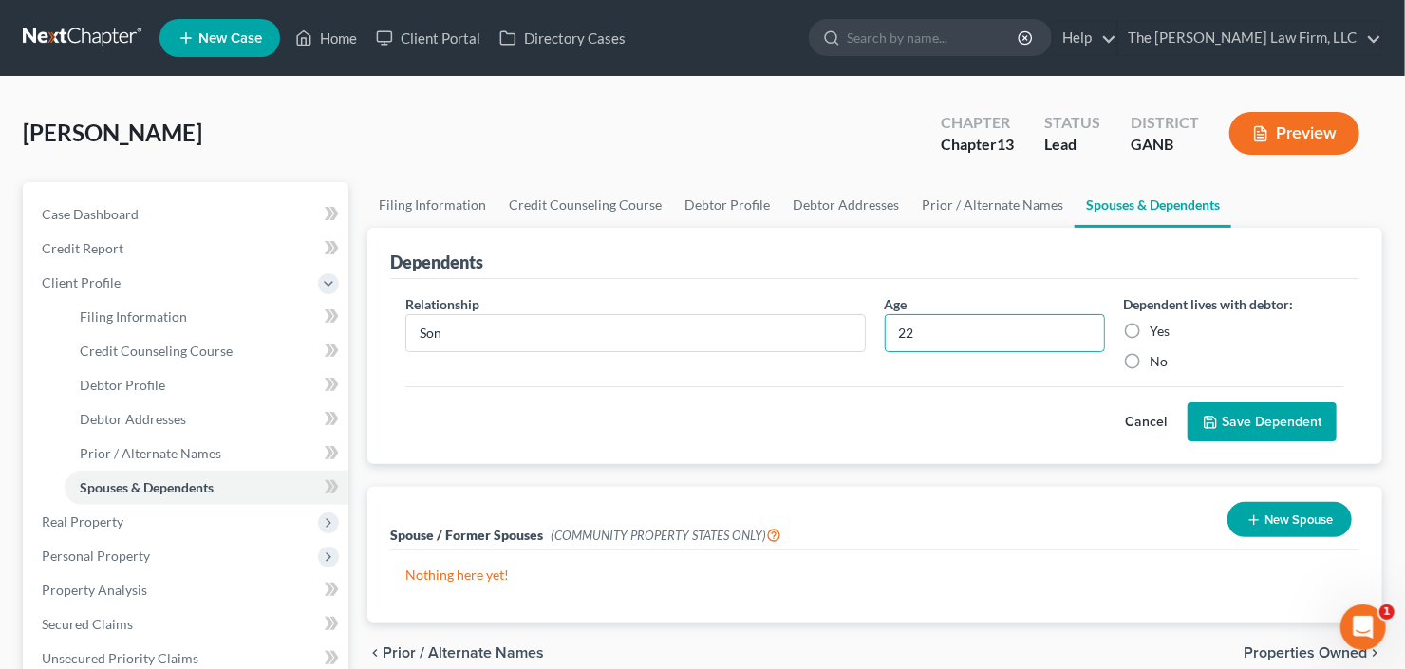
radio input "true"
click at [1251, 415] on button "Save Dependent" at bounding box center [1261, 422] width 149 height 40
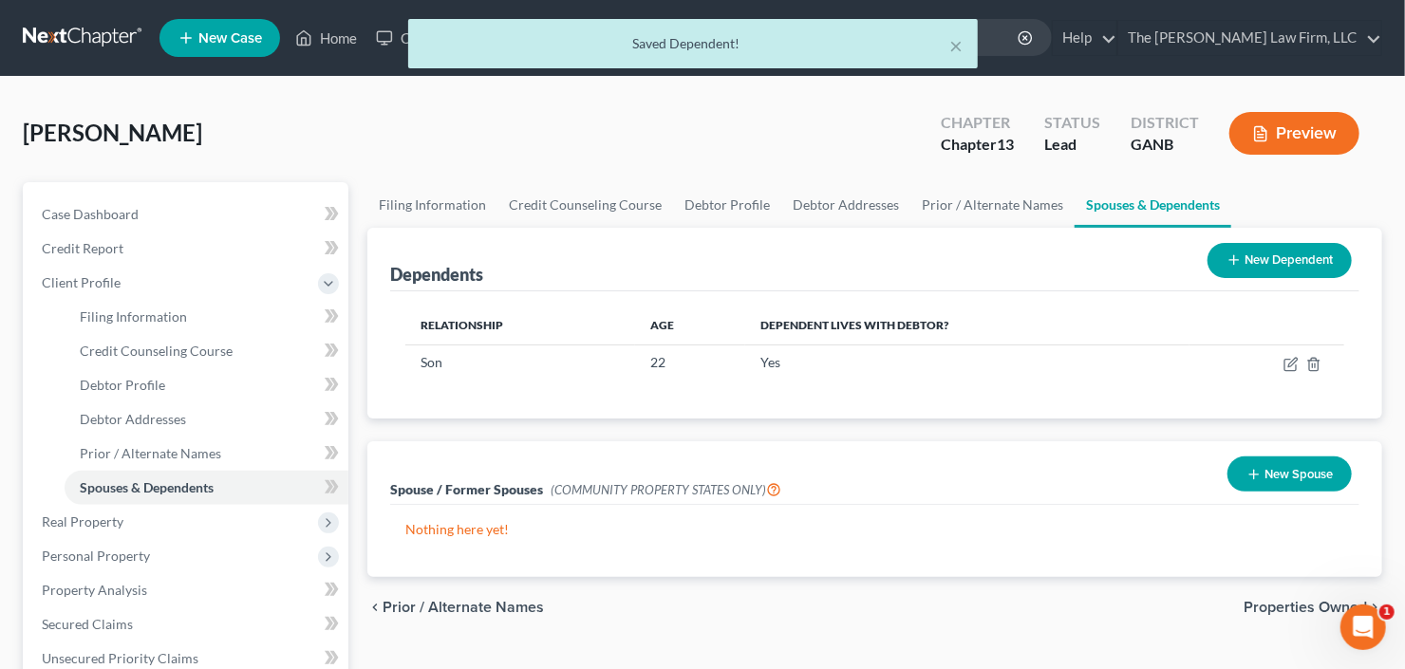
click at [1266, 251] on button "New Dependent" at bounding box center [1279, 260] width 144 height 35
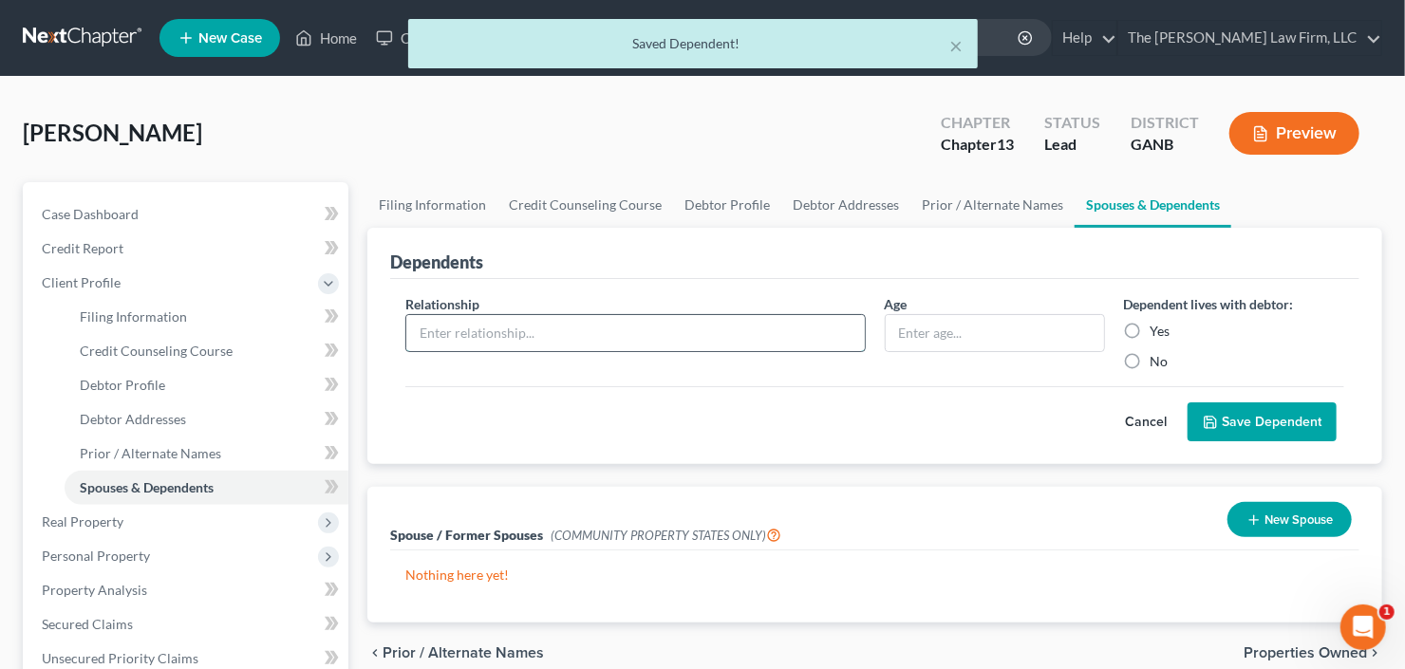
click at [674, 325] on input "text" at bounding box center [635, 333] width 458 height 36
type input "Daughter"
click at [917, 332] on input "text" at bounding box center [994, 333] width 218 height 36
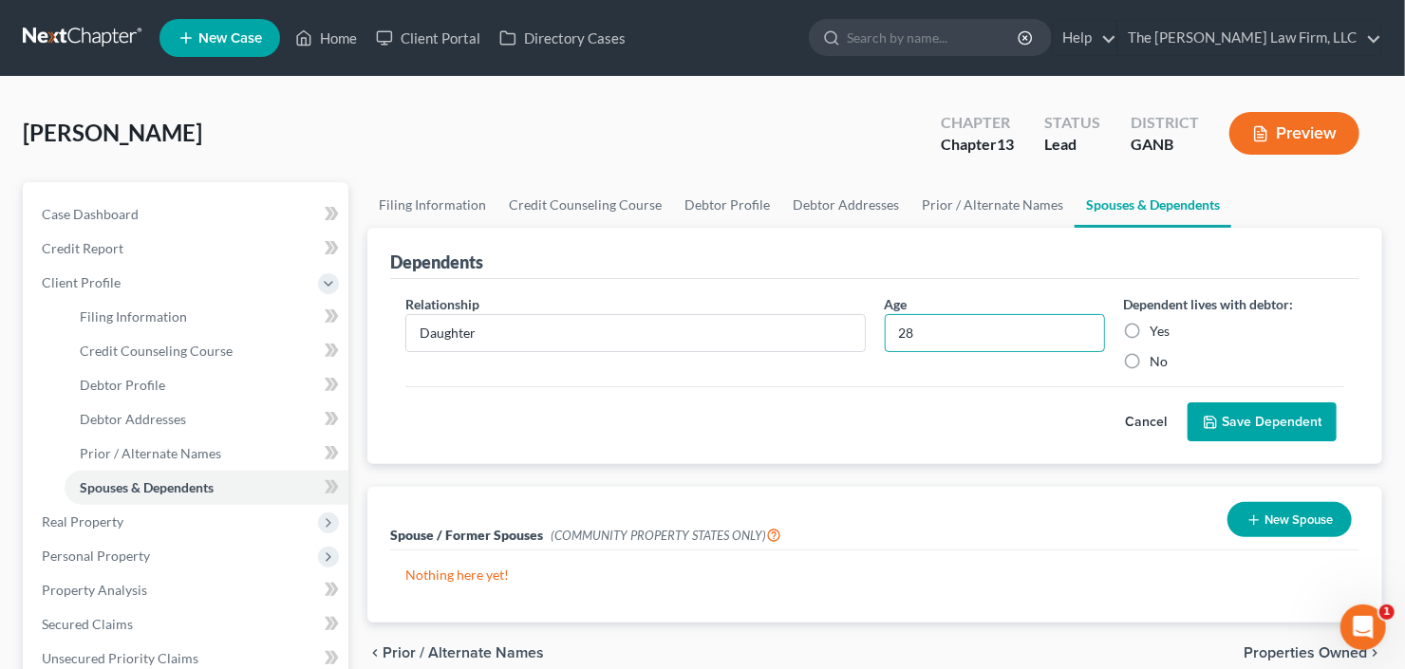
type input "28"
click at [1150, 322] on label "Yes" at bounding box center [1160, 331] width 20 height 19
click at [1158, 322] on input "Yes" at bounding box center [1164, 328] width 12 height 12
radio input "true"
click at [1268, 413] on button "Save Dependent" at bounding box center [1261, 422] width 149 height 40
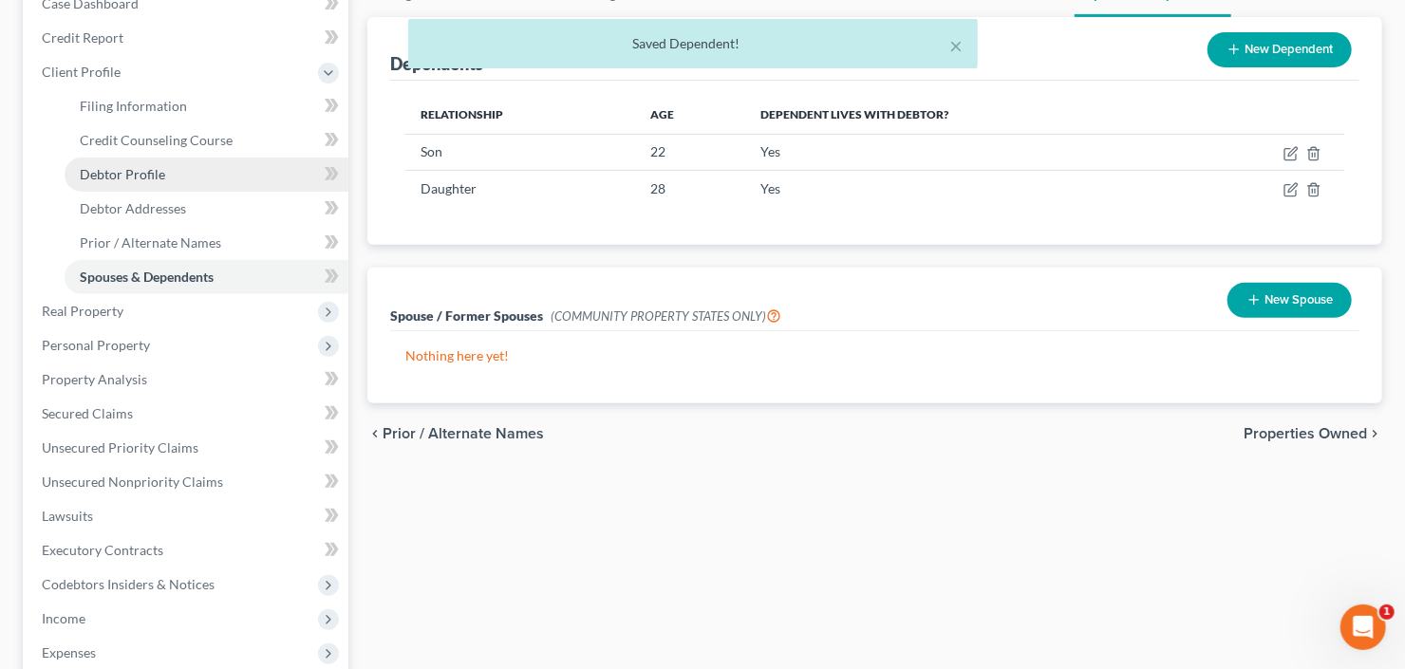
scroll to position [304, 0]
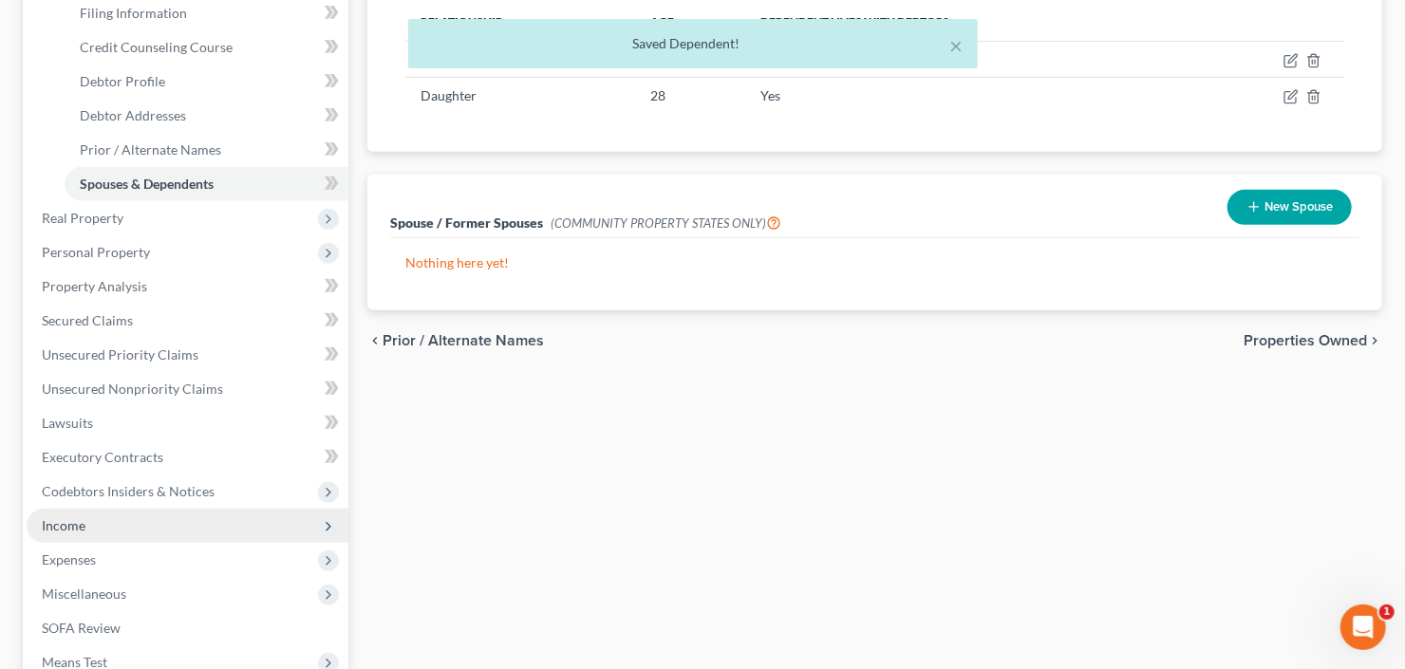
click at [180, 523] on span "Income" at bounding box center [188, 526] width 322 height 34
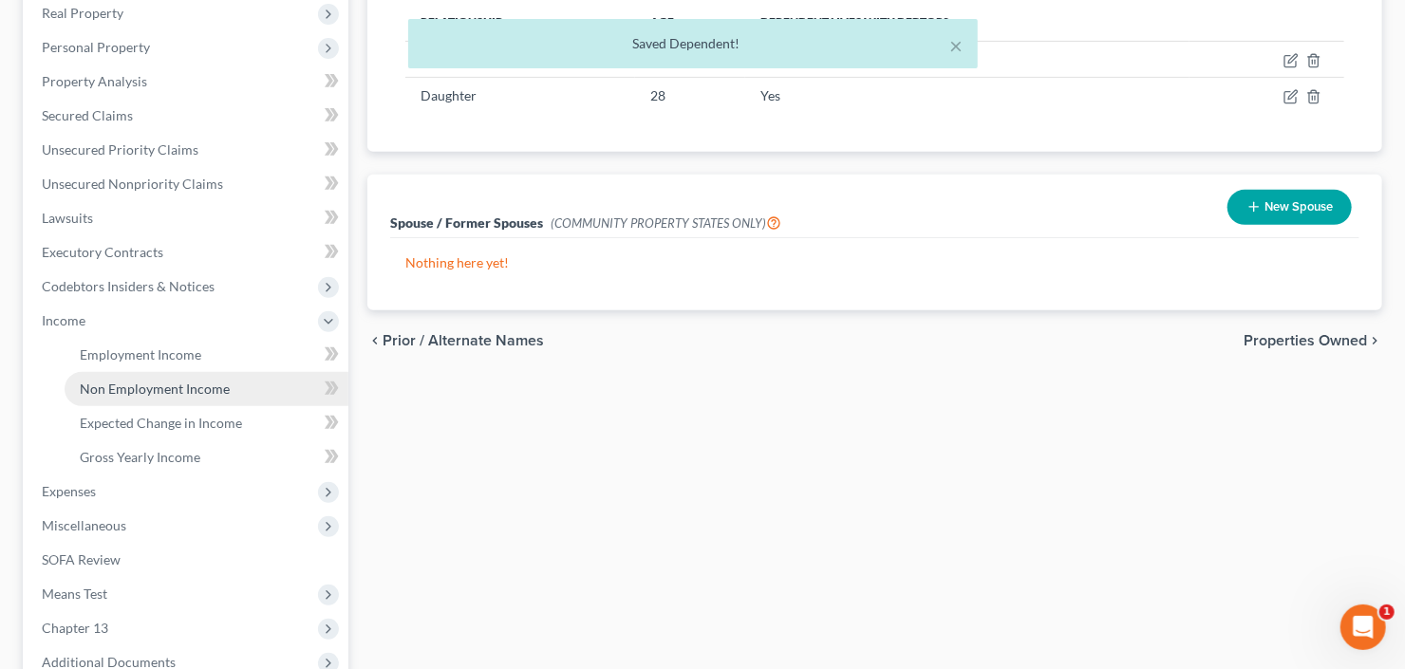
click at [158, 392] on span "Non Employment Income" at bounding box center [155, 389] width 150 height 16
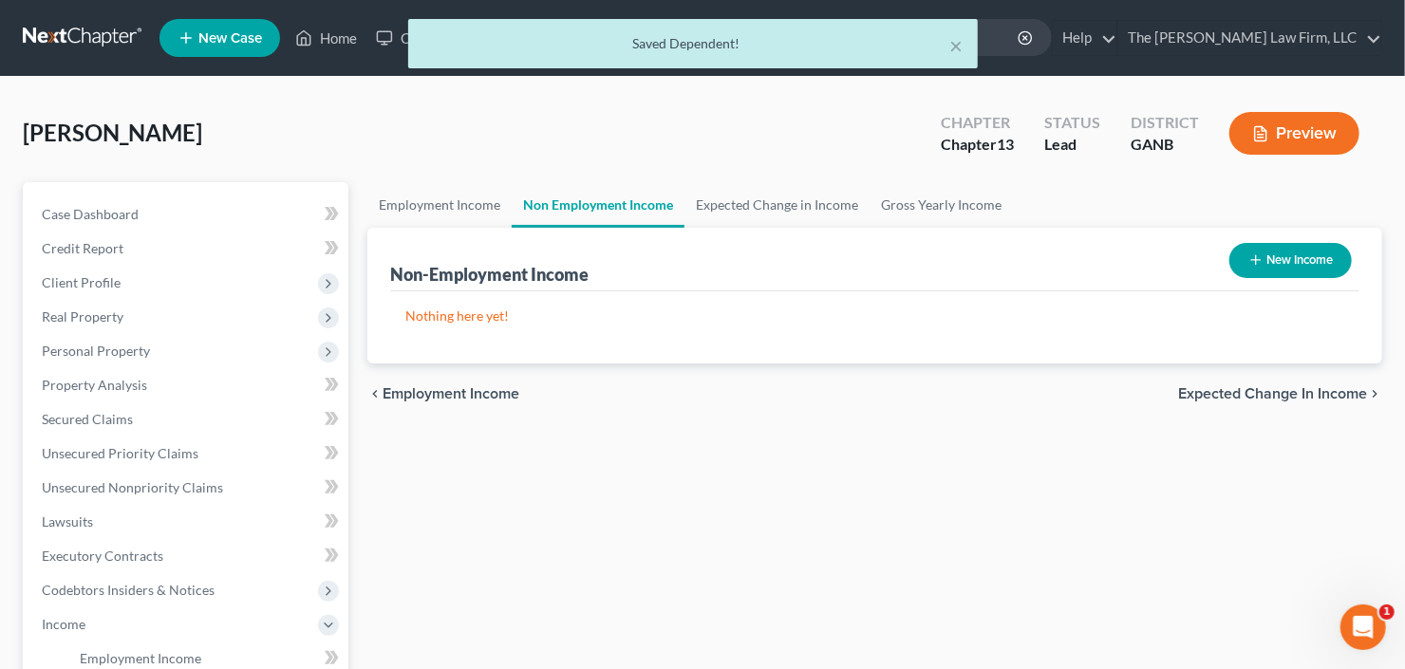
click at [1284, 248] on button "New Income" at bounding box center [1290, 260] width 122 height 35
select select "0"
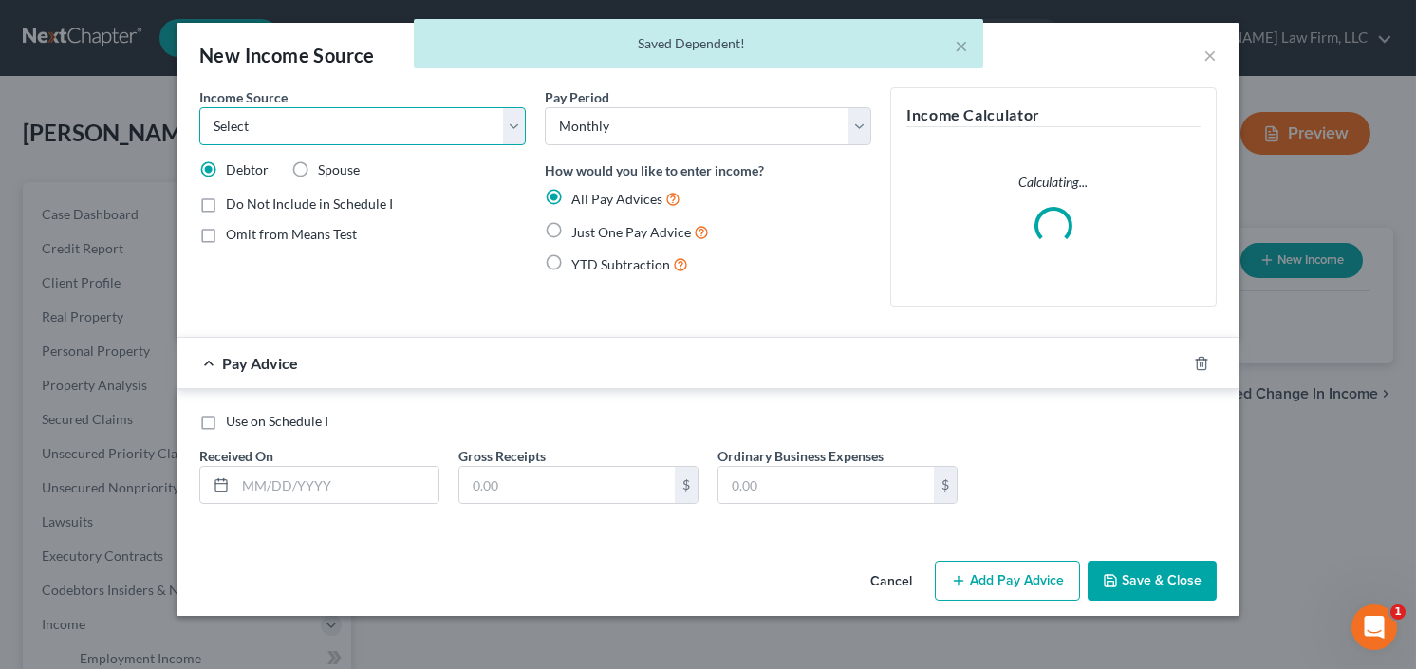
click at [339, 134] on select "Select Unemployment Disability (from employer) Pension Retirement Social Securi…" at bounding box center [362, 126] width 326 height 38
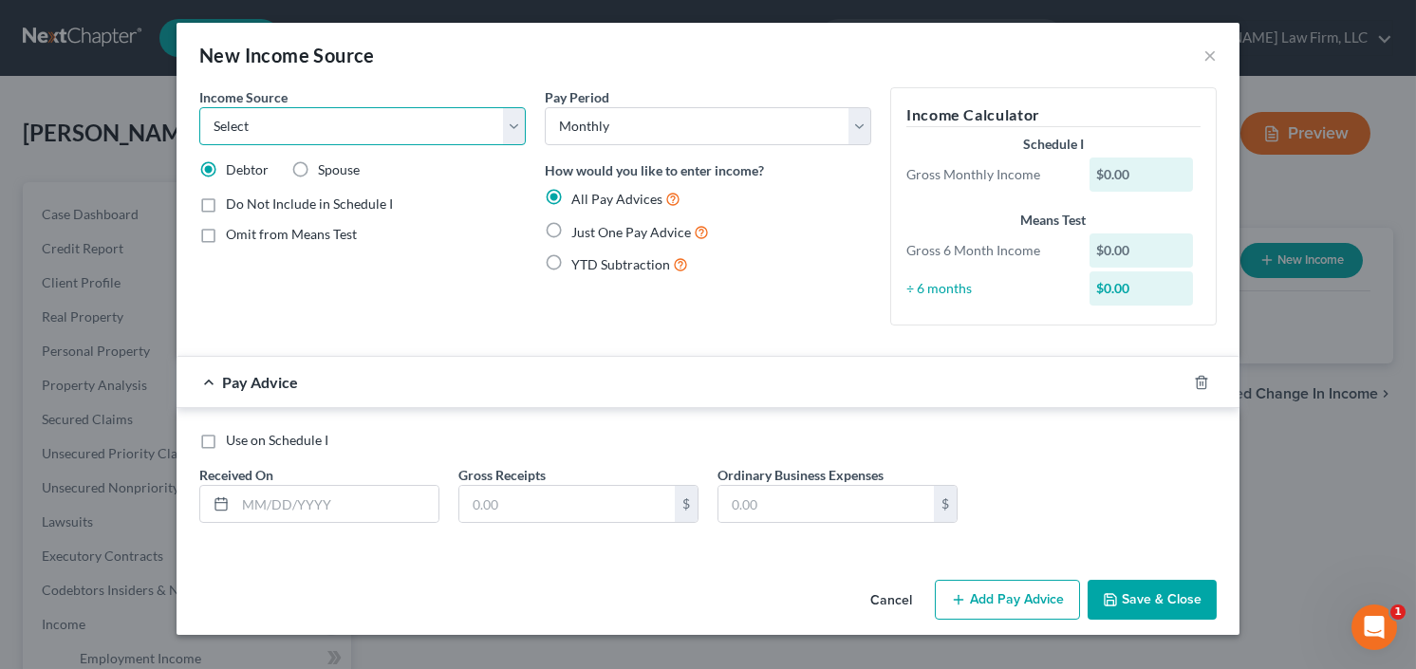
select select "13"
click at [199, 107] on select "Select Unemployment Disability (from employer) Pension Retirement Social Securi…" at bounding box center [362, 126] width 326 height 38
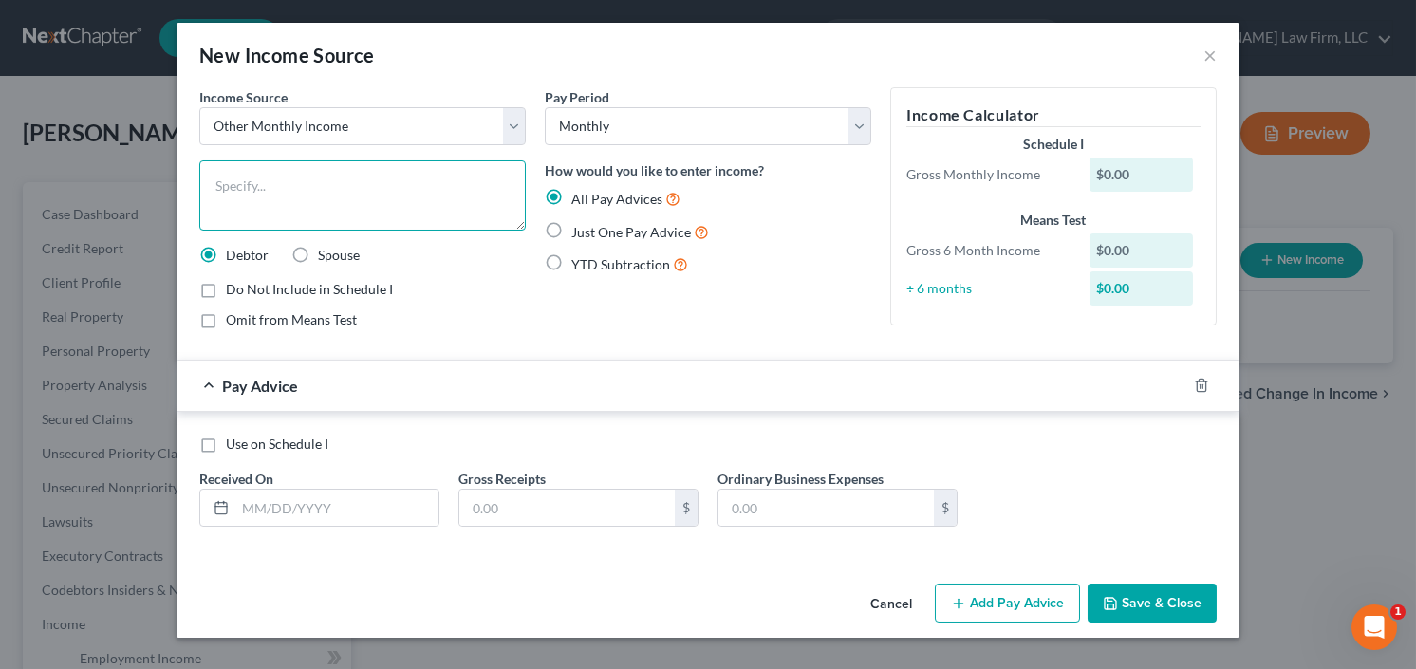
click at [342, 165] on textarea at bounding box center [362, 195] width 326 height 70
type textarea "Son Contribution"
click at [571, 261] on label "YTD Subtraction" at bounding box center [629, 264] width 117 height 22
click at [579, 261] on input "YTD Subtraction" at bounding box center [585, 259] width 12 height 12
radio input "true"
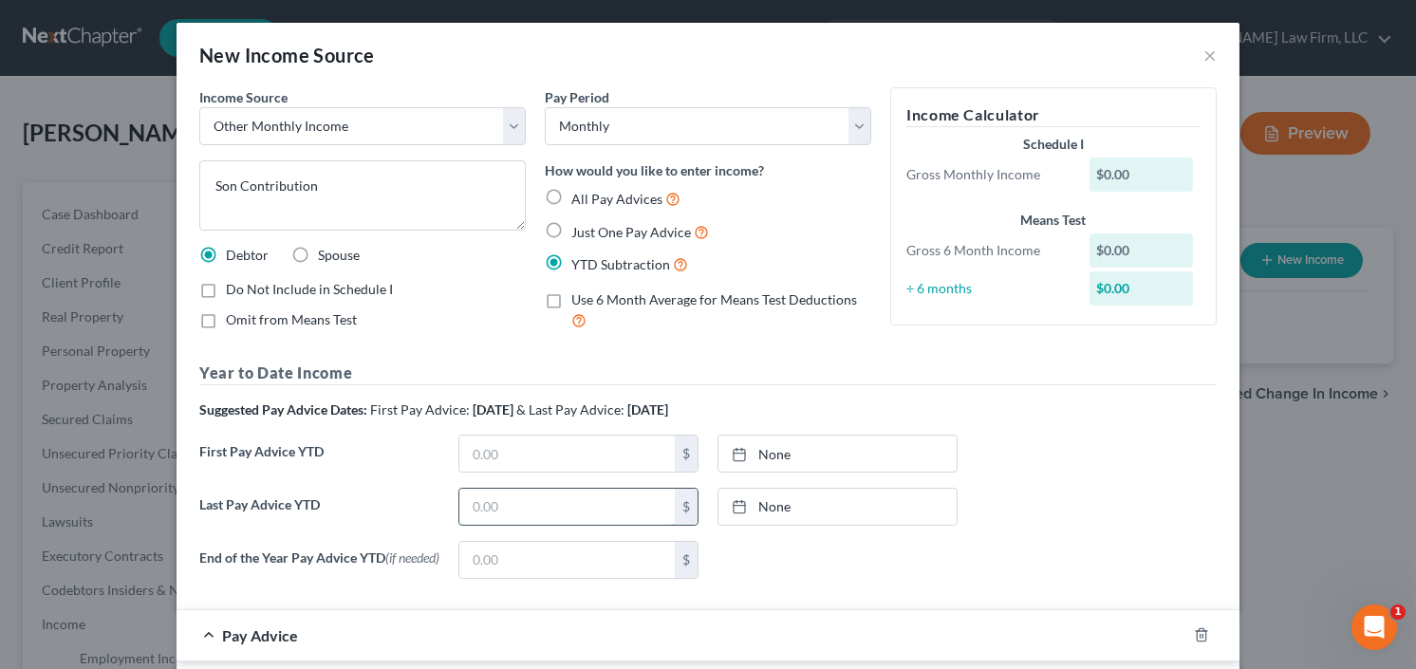
click at [545, 502] on input "text" at bounding box center [566, 507] width 215 height 36
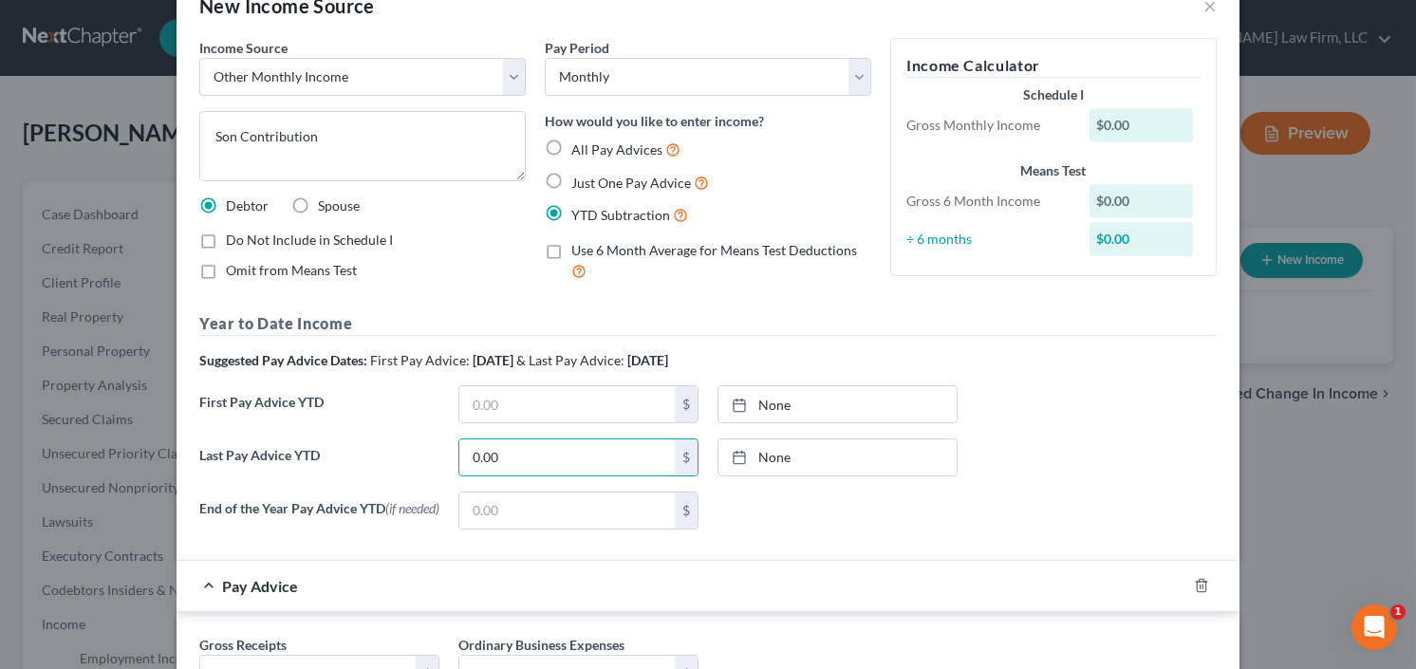
scroll to position [208, 0]
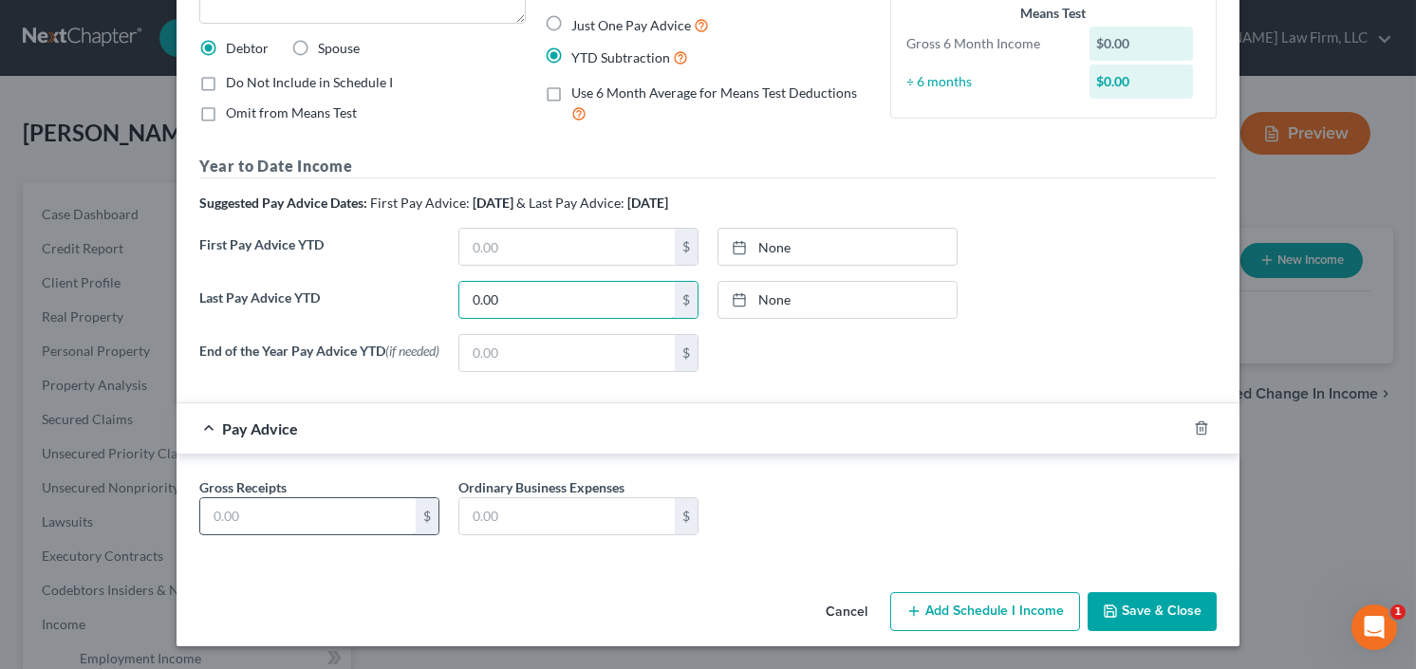
type input "0.00"
drag, startPoint x: 280, startPoint y: 521, endPoint x: 275, endPoint y: 506, distance: 15.9
click at [280, 521] on input "text" at bounding box center [307, 516] width 215 height 36
type input "600.00"
click at [1126, 616] on button "Save & Close" at bounding box center [1152, 612] width 129 height 40
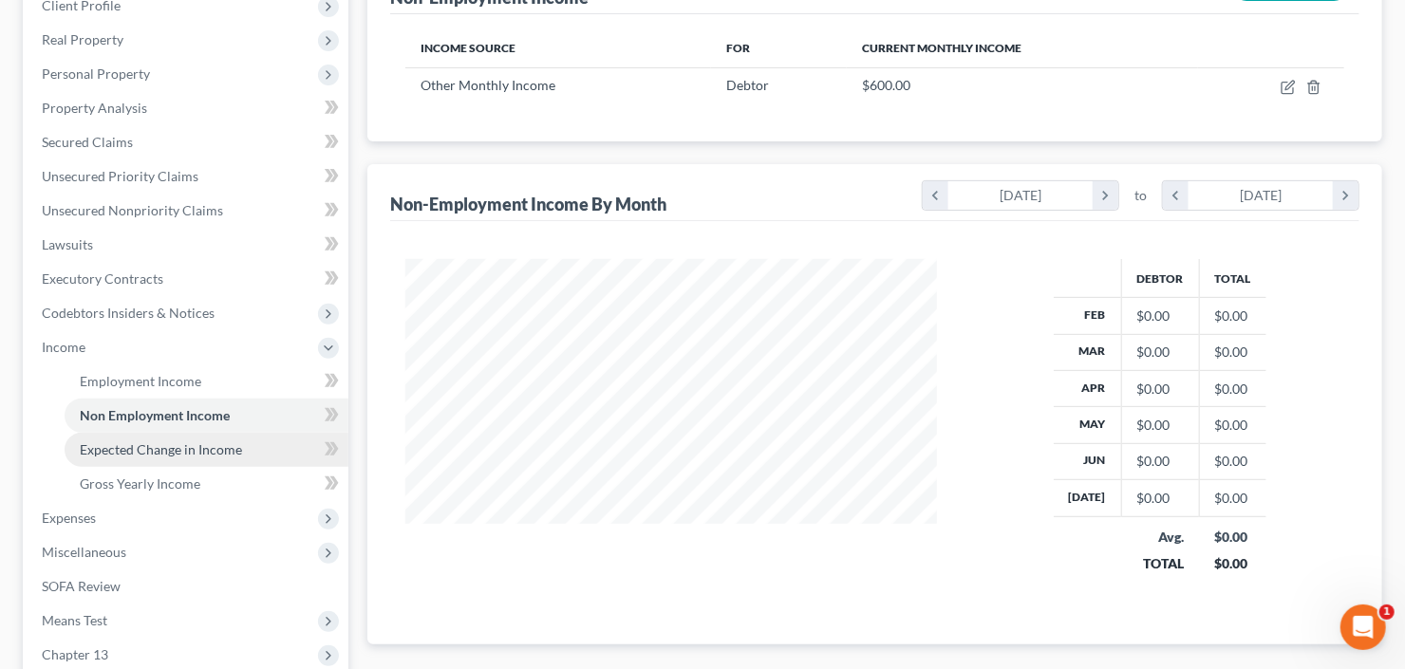
scroll to position [304, 0]
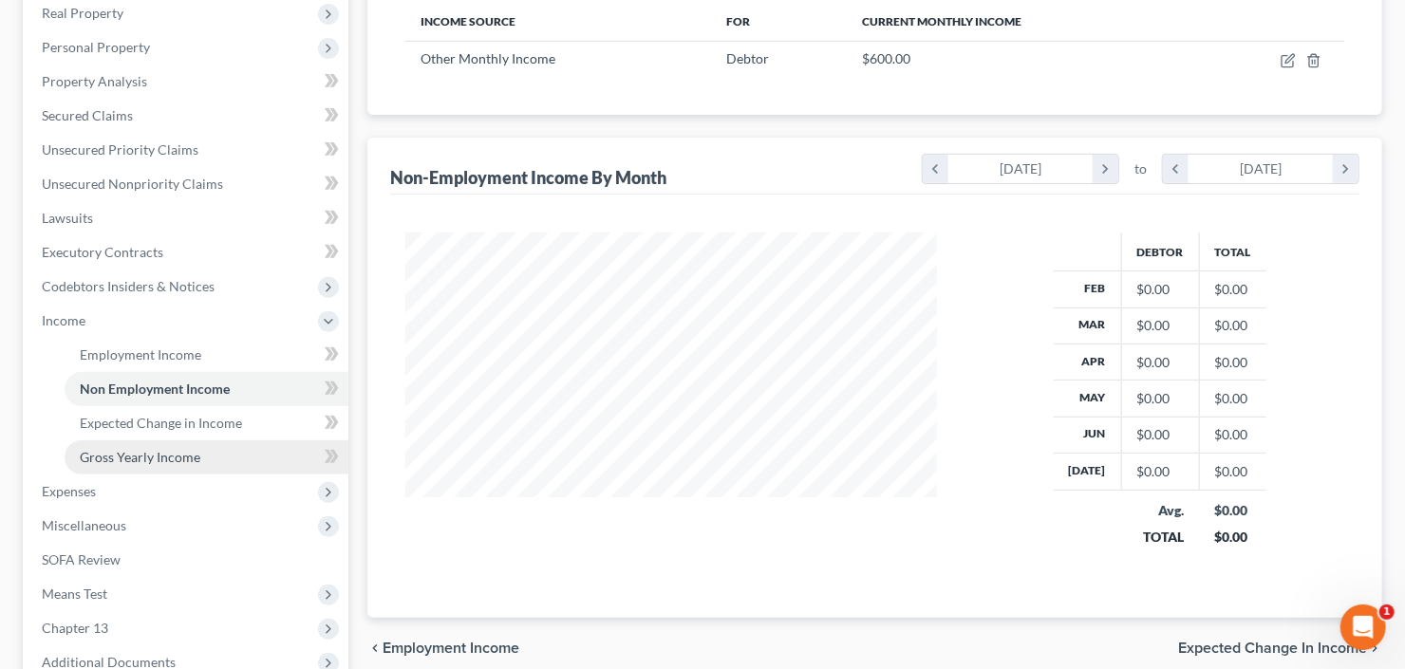
click at [148, 465] on link "Gross Yearly Income" at bounding box center [207, 457] width 284 height 34
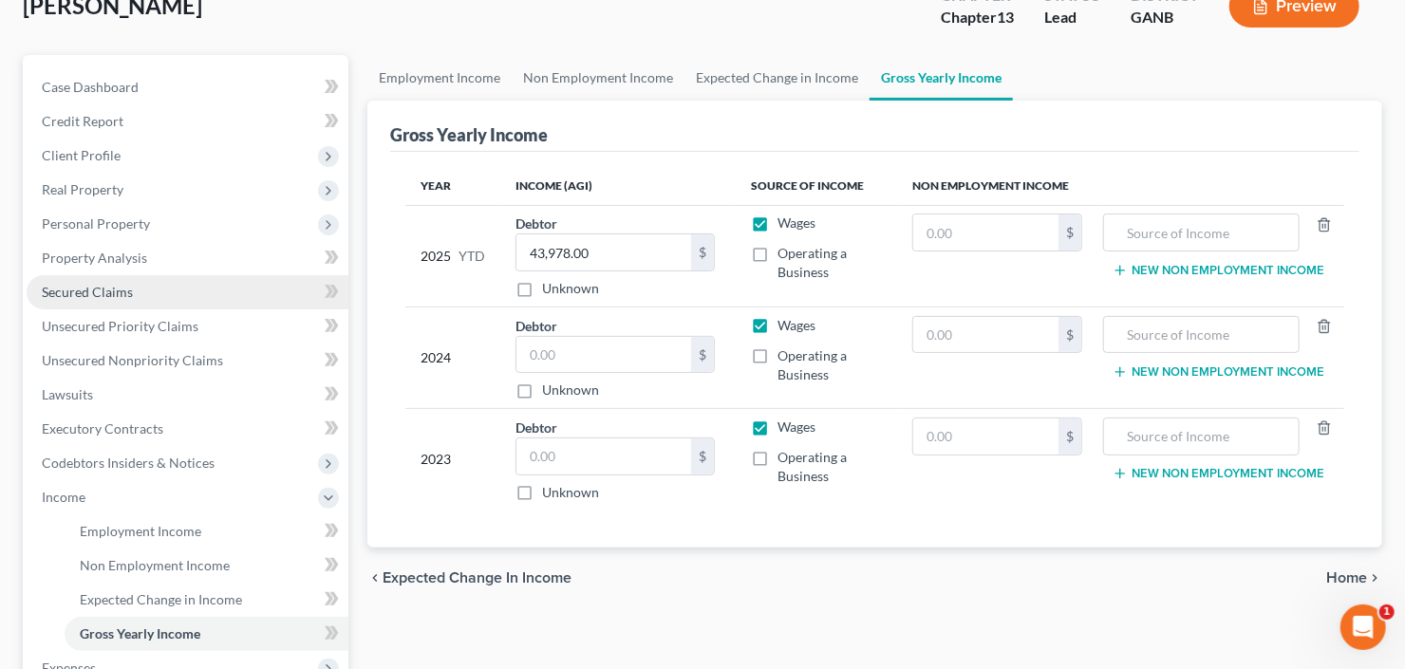
scroll to position [304, 0]
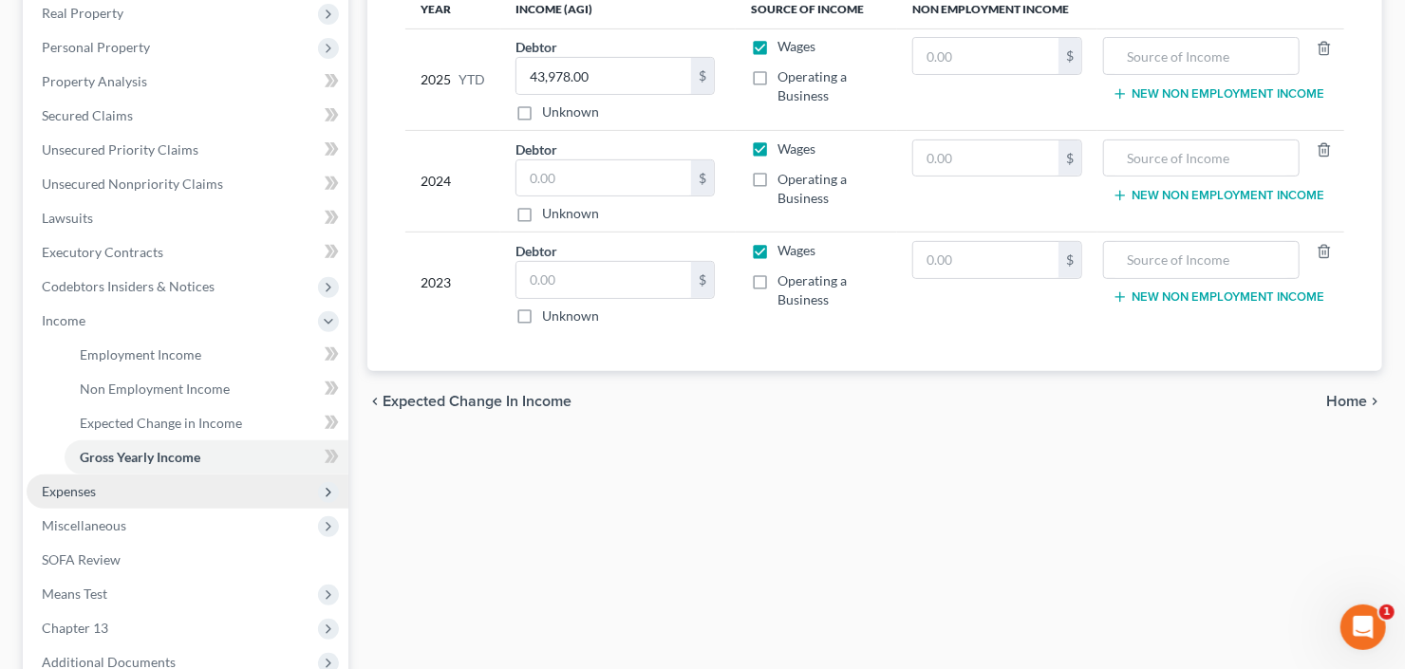
click at [123, 495] on span "Expenses" at bounding box center [188, 491] width 322 height 34
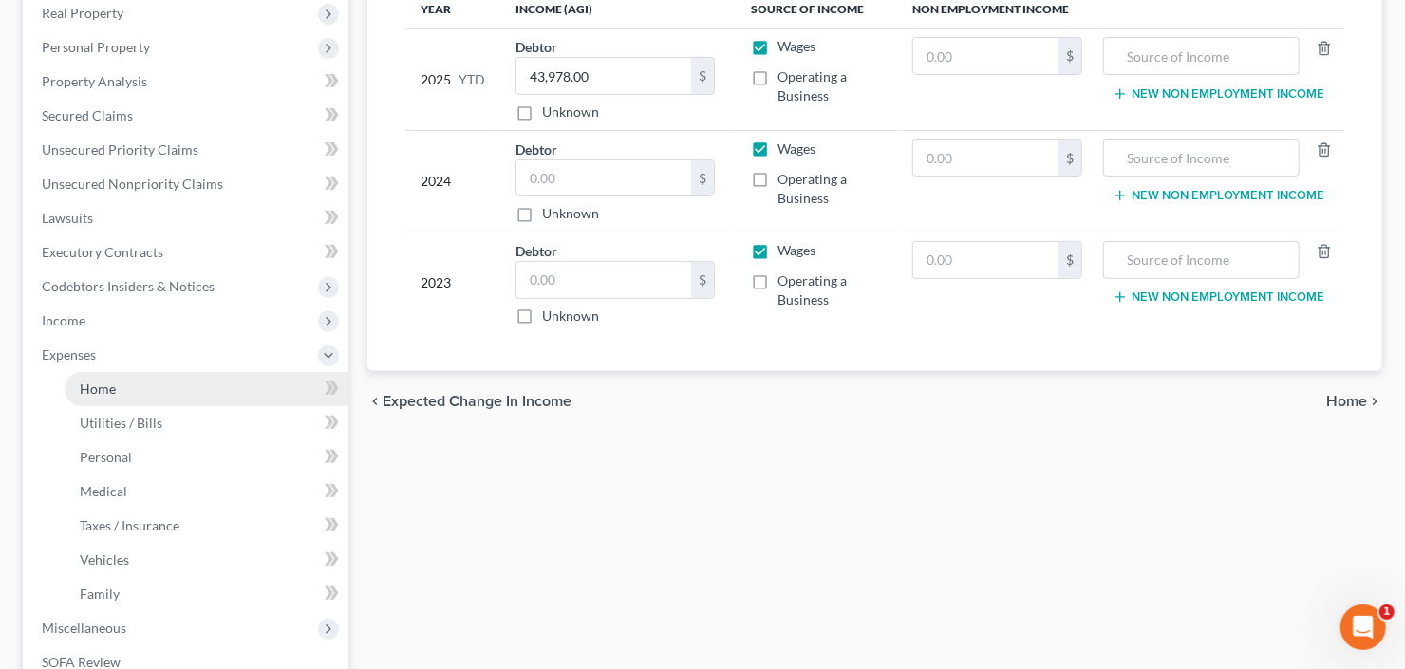
click at [112, 390] on span "Home" at bounding box center [98, 389] width 36 height 16
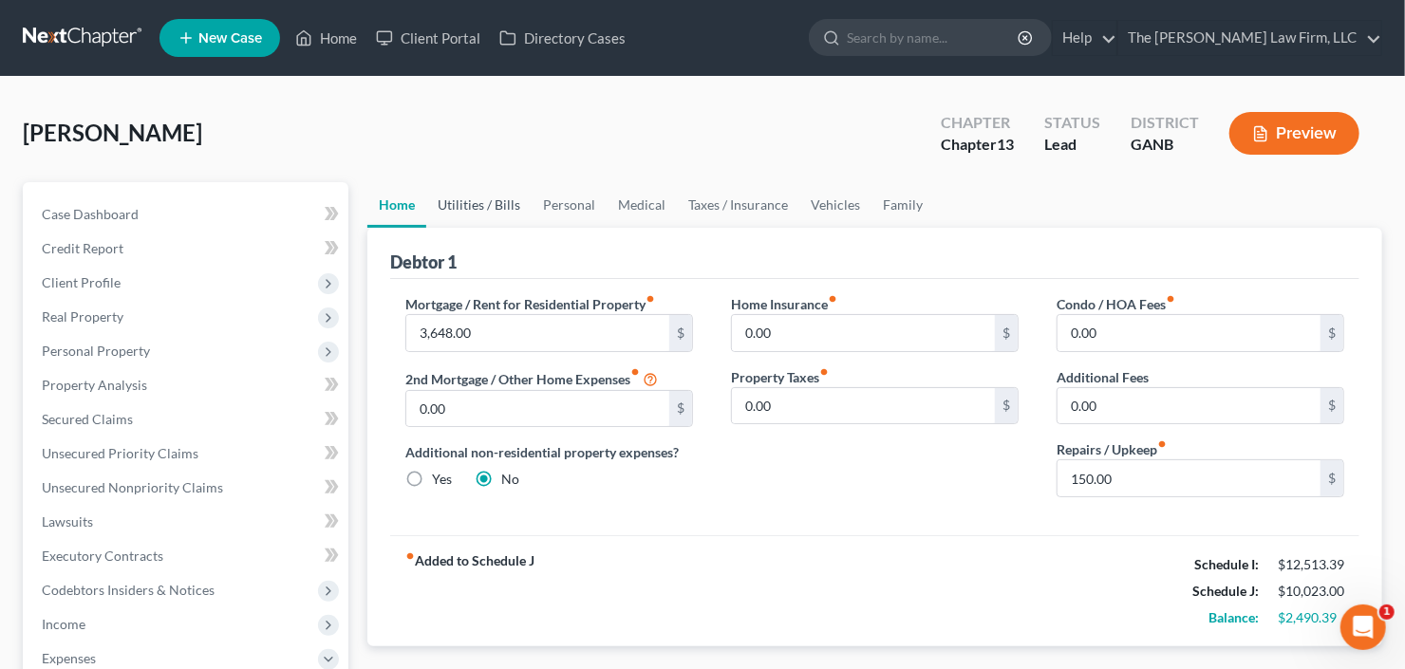
click at [475, 204] on link "Utilities / Bills" at bounding box center [478, 205] width 105 height 46
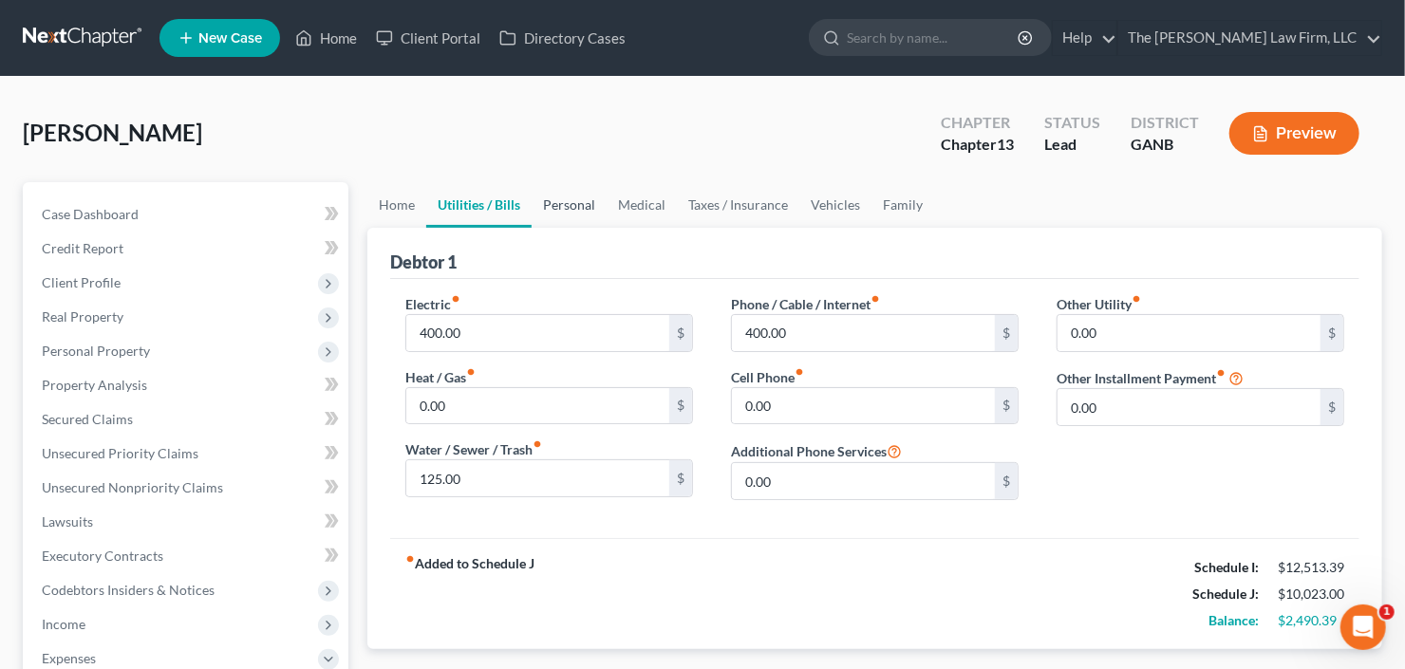
click at [543, 202] on link "Personal" at bounding box center [568, 205] width 75 height 46
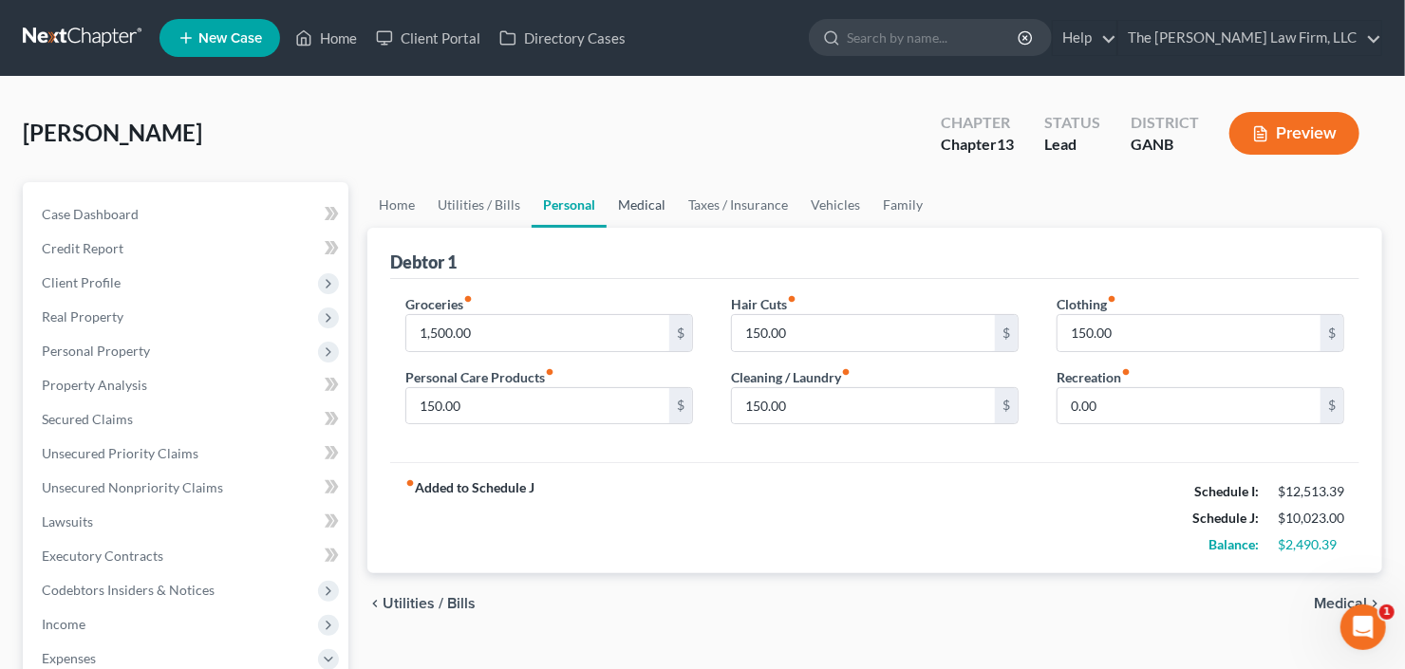
drag, startPoint x: 626, startPoint y: 198, endPoint x: 657, endPoint y: 199, distance: 30.4
click at [626, 198] on link "Medical" at bounding box center [641, 205] width 70 height 46
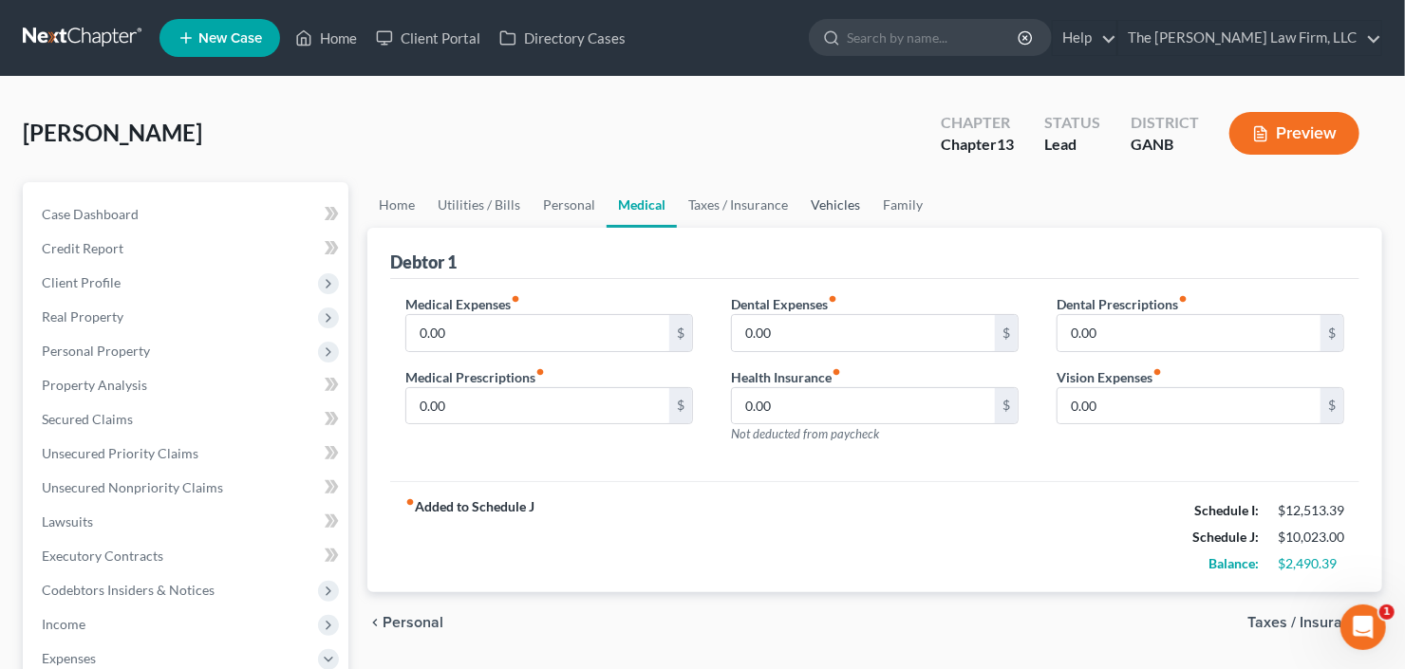
click at [835, 195] on link "Vehicles" at bounding box center [835, 205] width 72 height 46
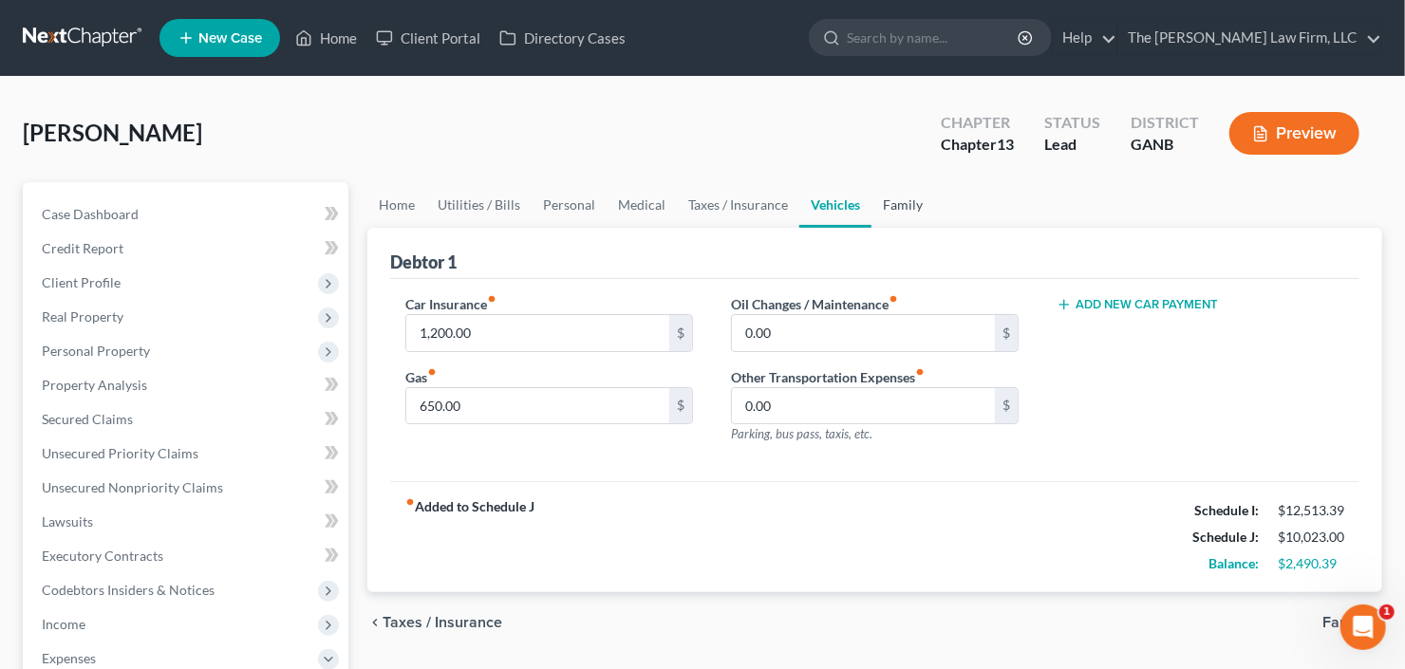
click at [890, 202] on link "Family" at bounding box center [902, 205] width 63 height 46
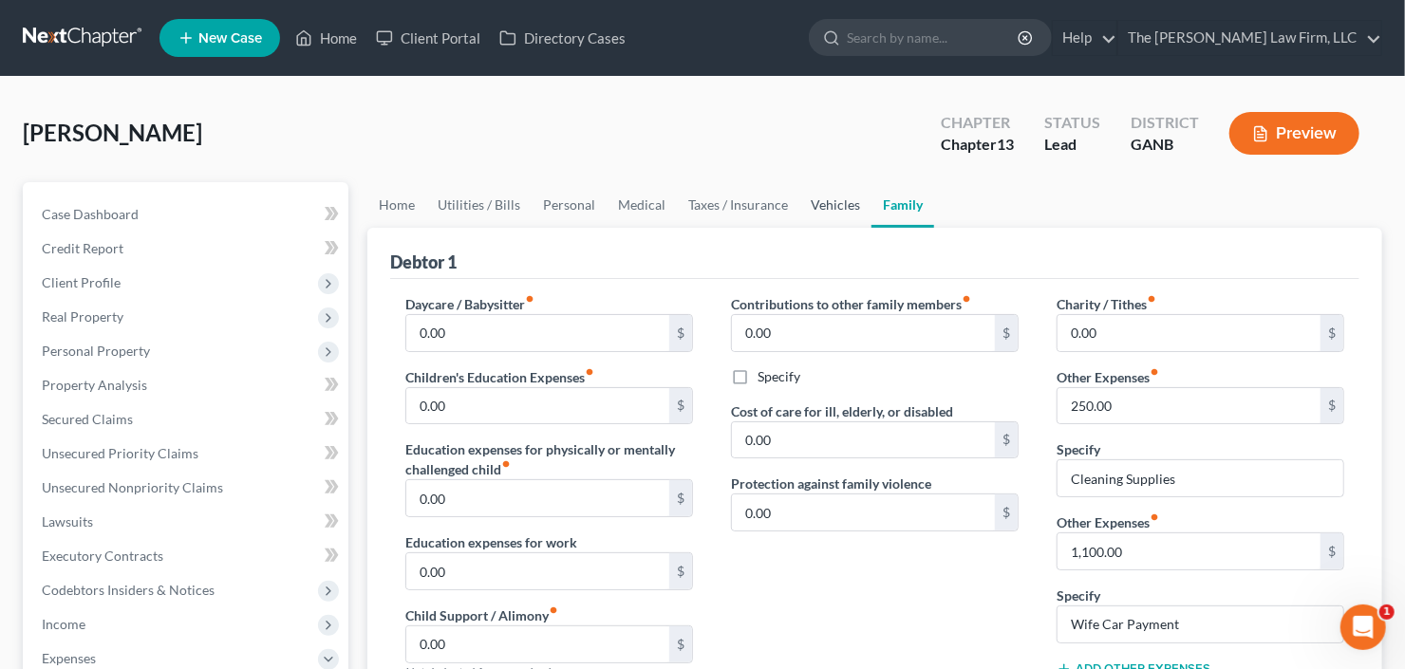
click at [805, 200] on link "Vehicles" at bounding box center [835, 205] width 72 height 46
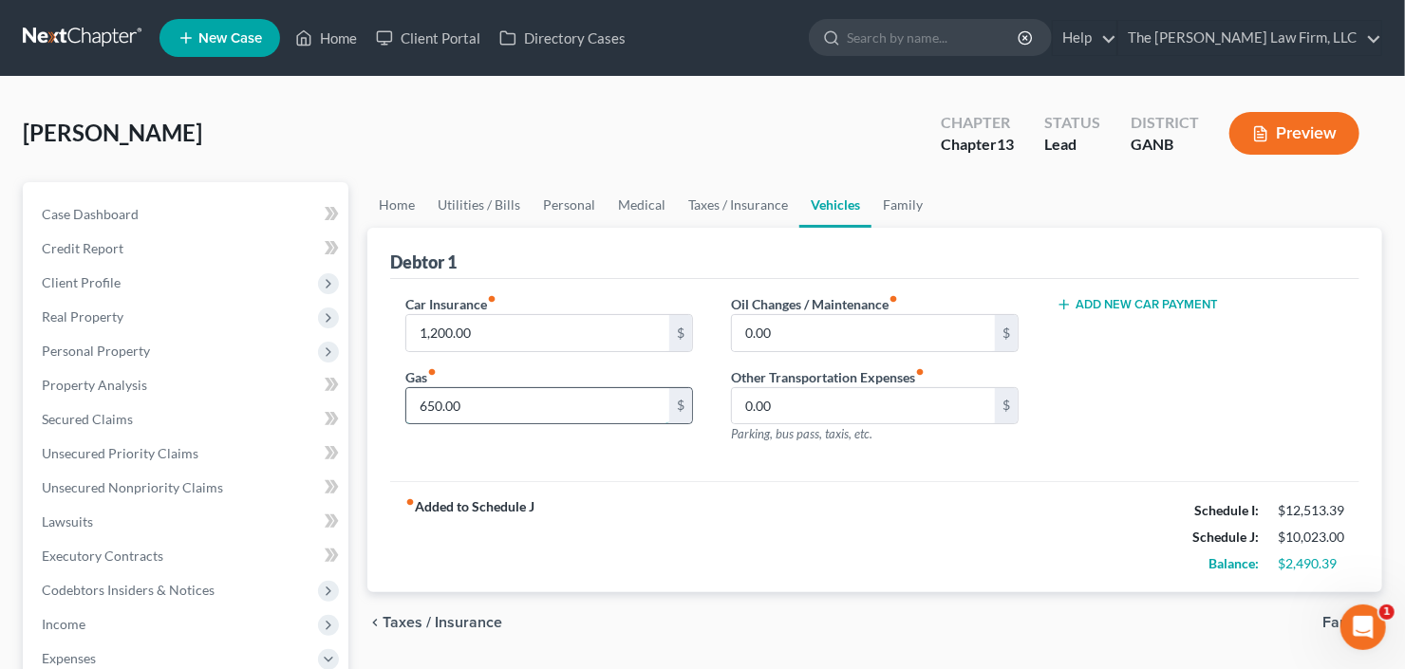
click at [510, 420] on input "650.00" at bounding box center [537, 406] width 263 height 36
type input "850.00"
click at [646, 204] on link "Medical" at bounding box center [641, 205] width 70 height 46
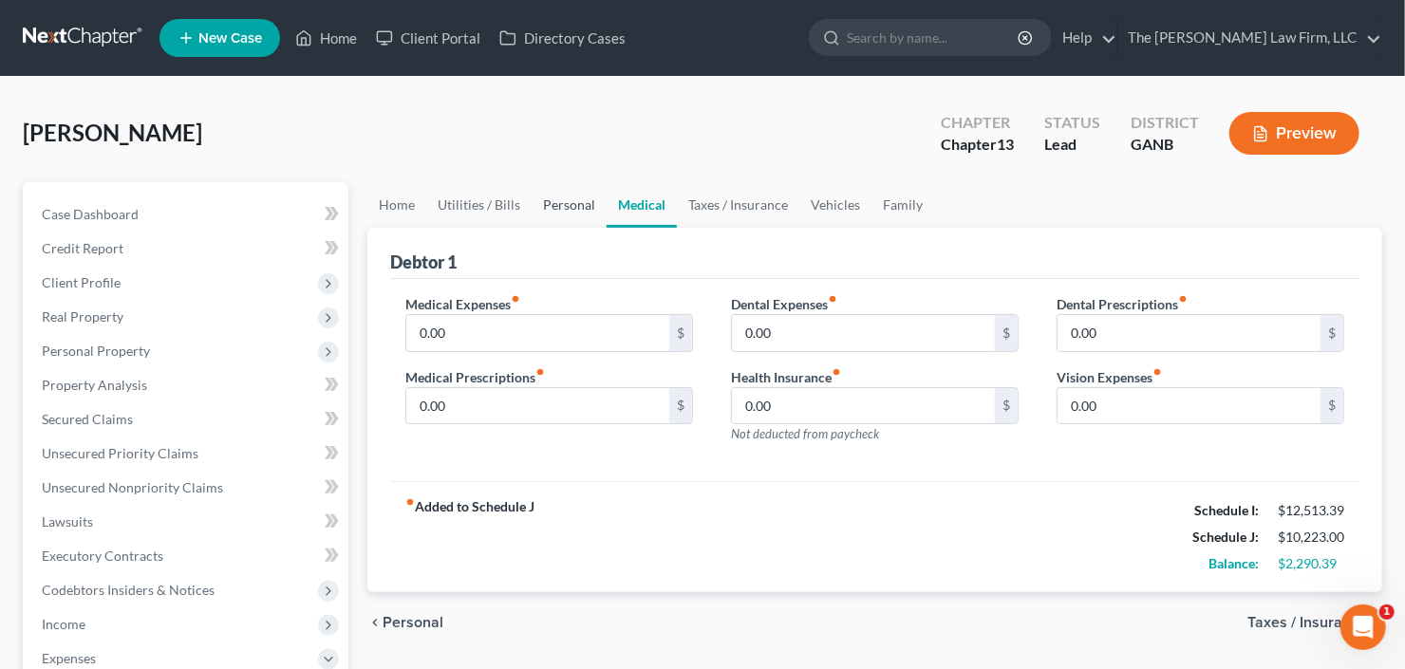
click at [550, 204] on link "Personal" at bounding box center [568, 205] width 75 height 46
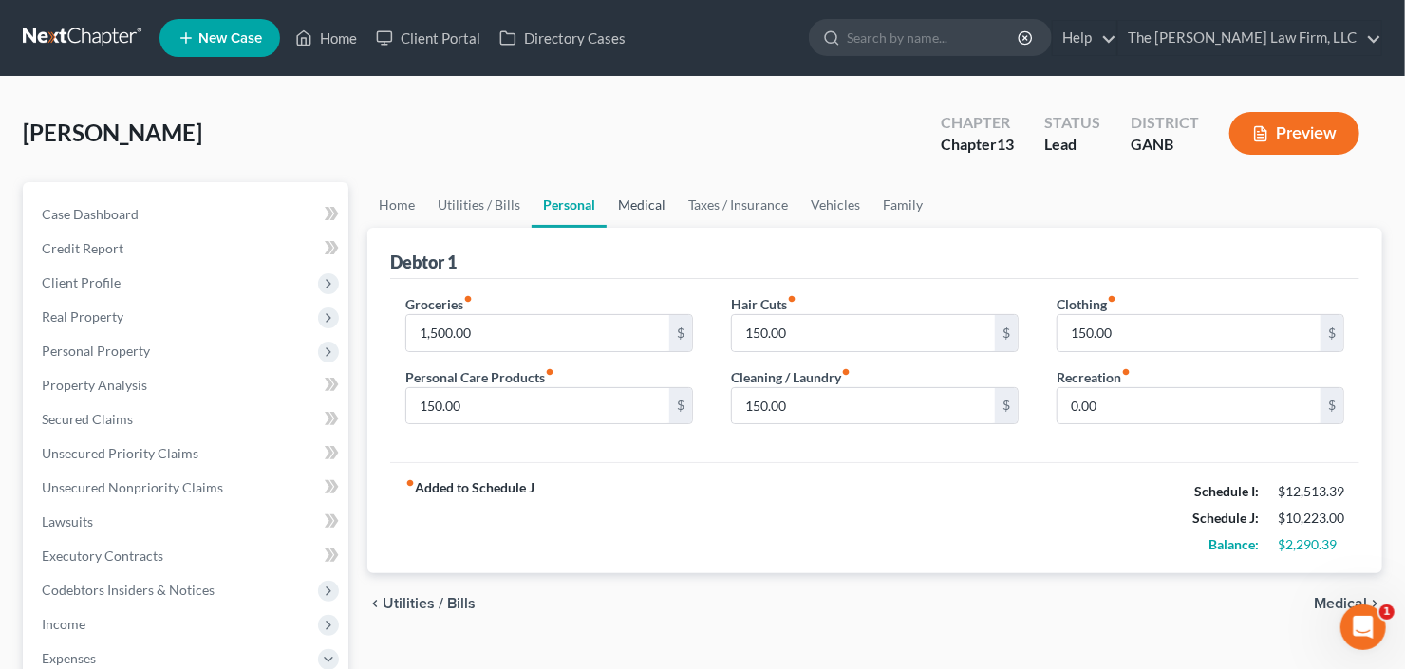
click at [621, 205] on link "Medical" at bounding box center [641, 205] width 70 height 46
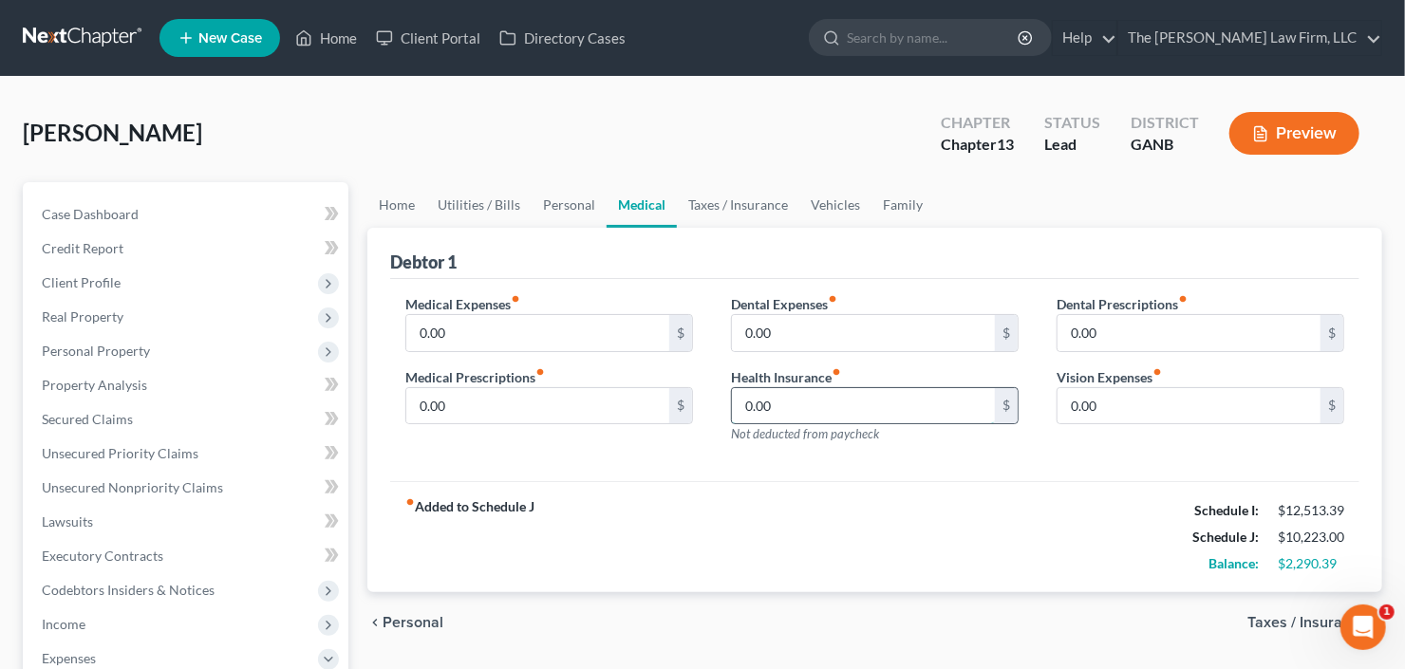
click at [786, 403] on input "0.00" at bounding box center [863, 406] width 263 height 36
type input "90.00"
click at [737, 206] on link "Taxes / Insurance" at bounding box center [738, 205] width 122 height 46
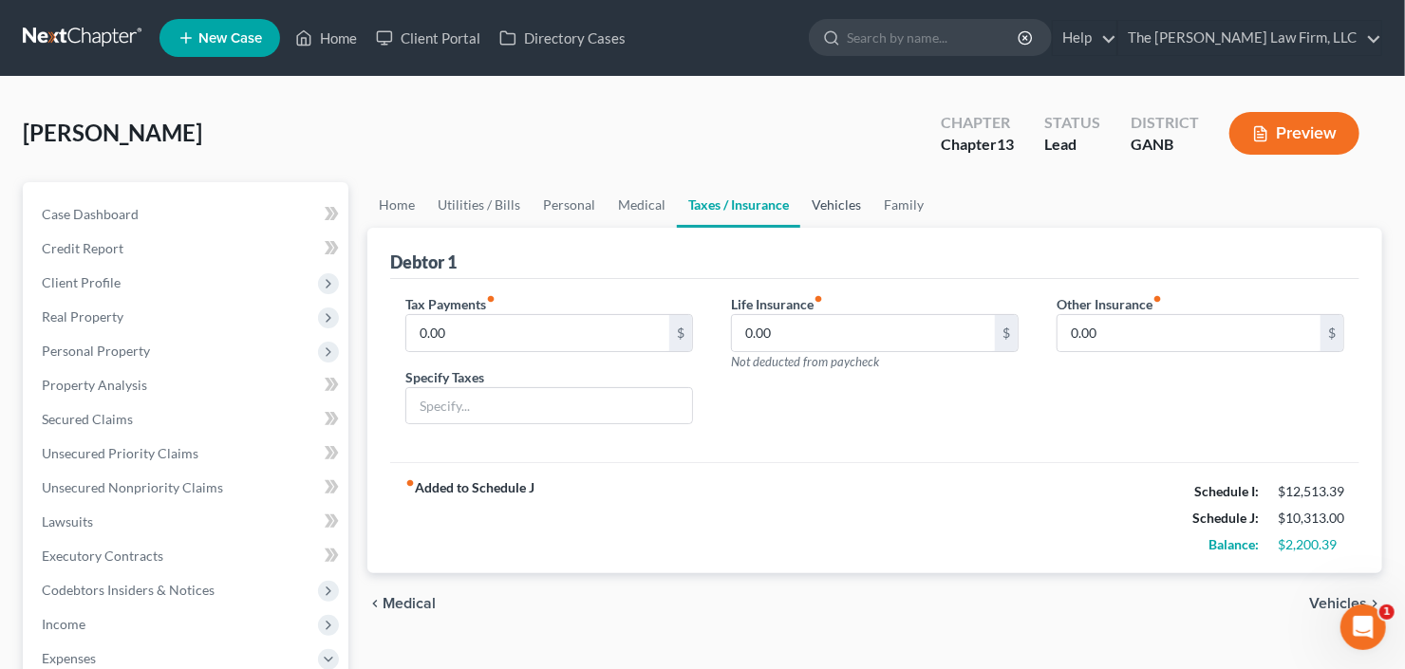
click at [847, 201] on link "Vehicles" at bounding box center [836, 205] width 72 height 46
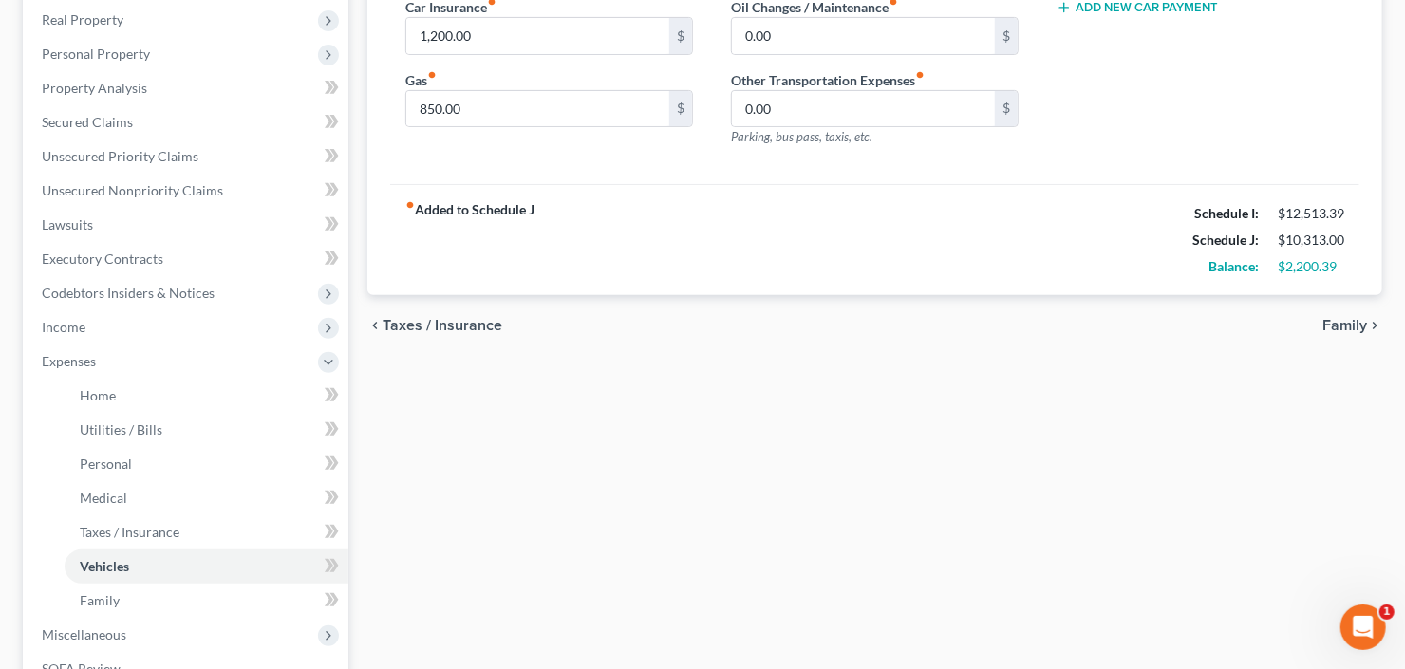
scroll to position [304, 0]
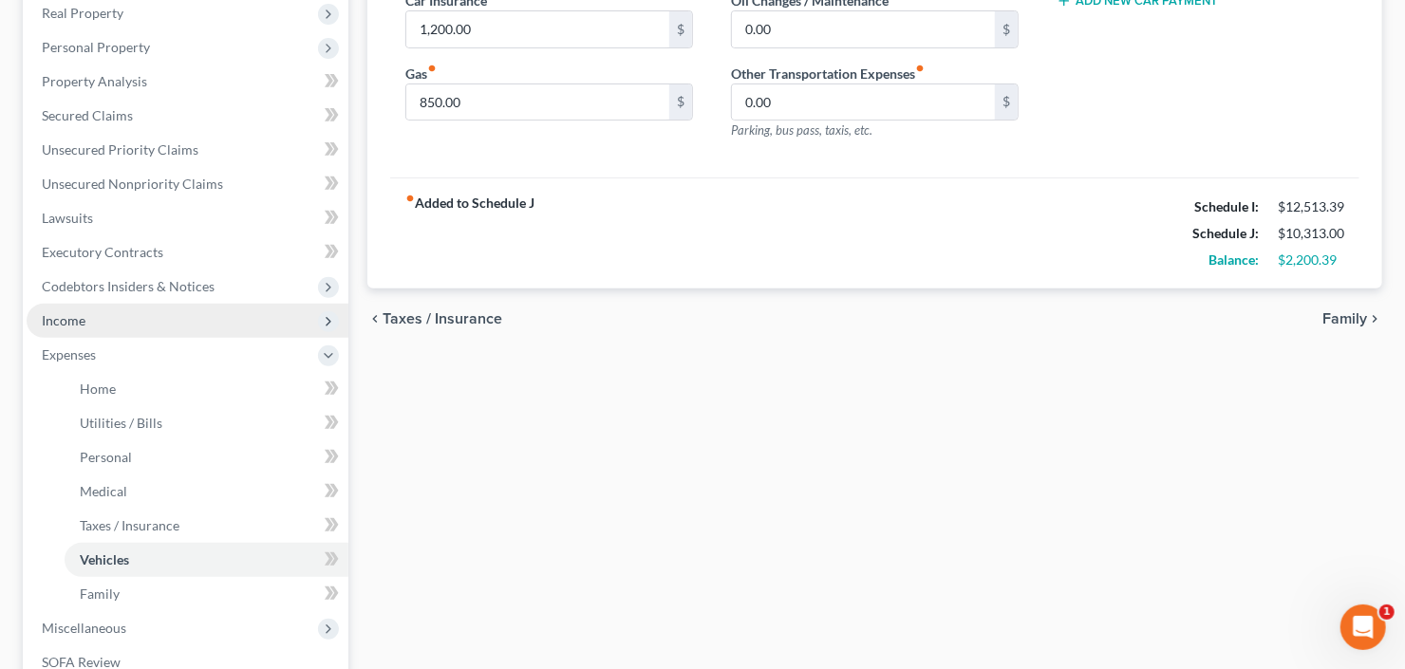
click at [171, 321] on span "Income" at bounding box center [188, 321] width 322 height 34
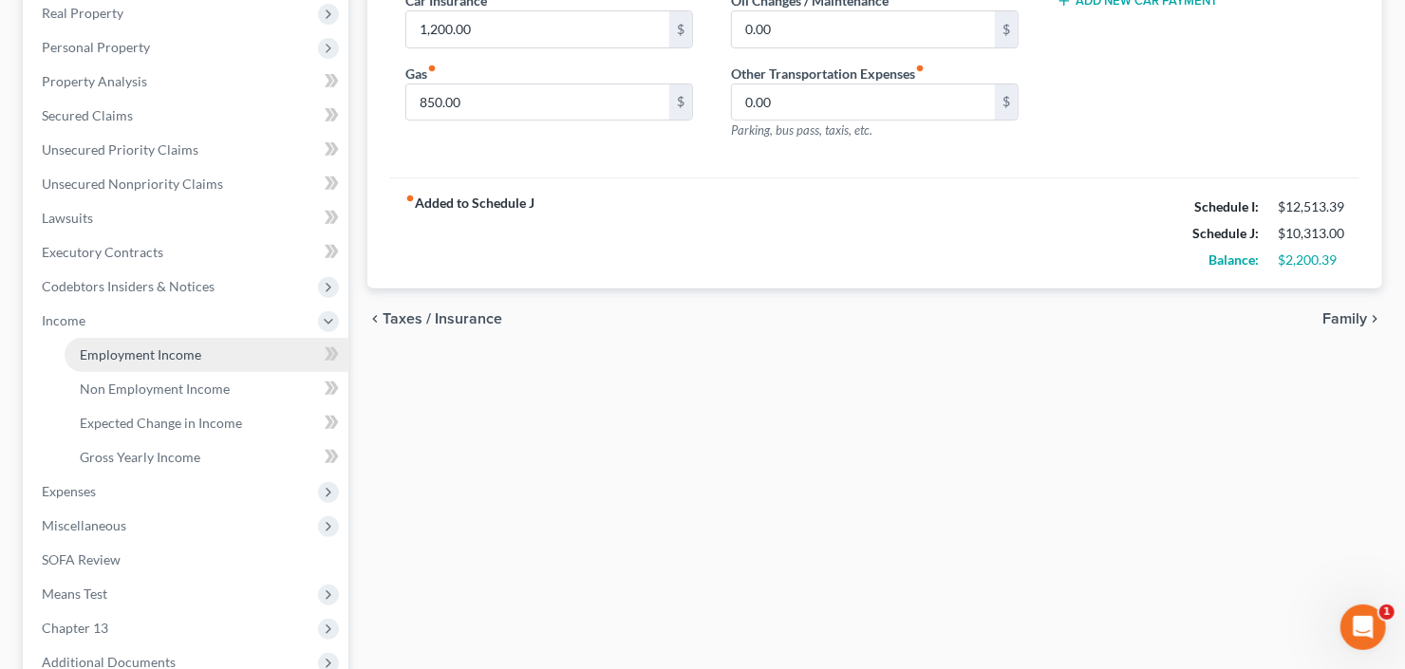
click at [173, 347] on span "Employment Income" at bounding box center [140, 354] width 121 height 16
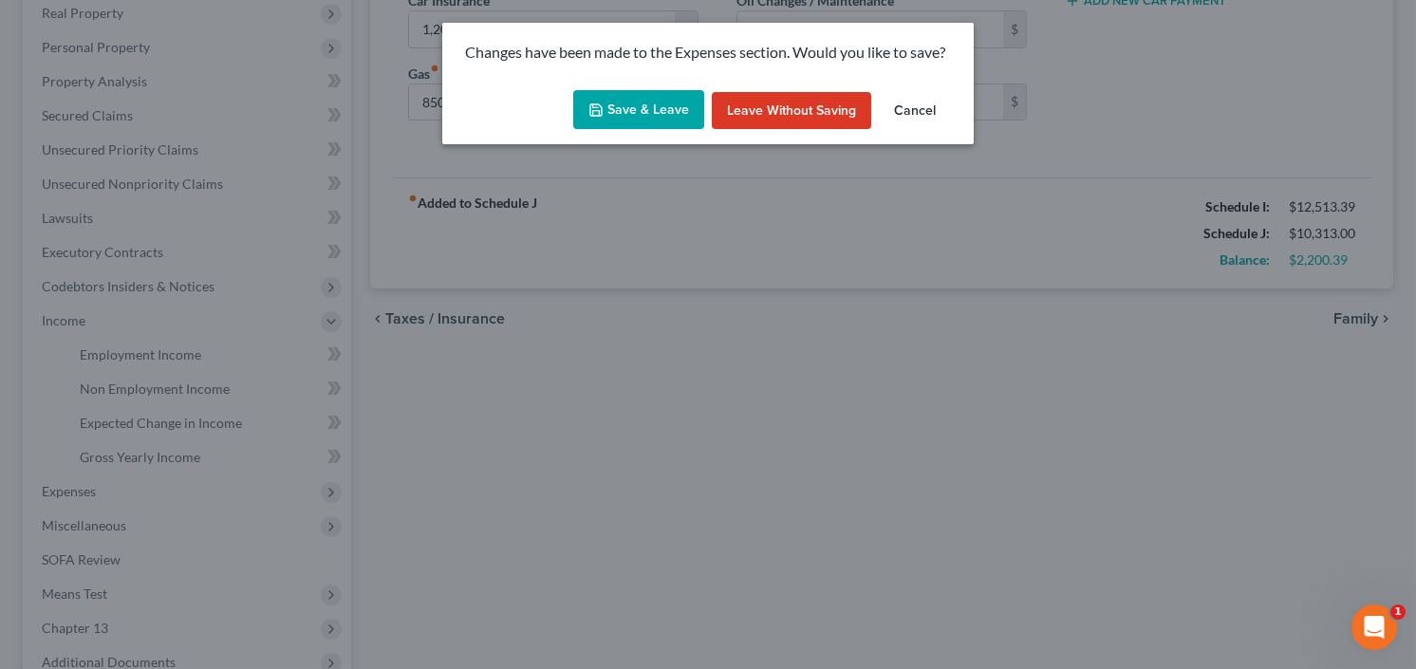
click at [642, 113] on button "Save & Leave" at bounding box center [638, 110] width 131 height 40
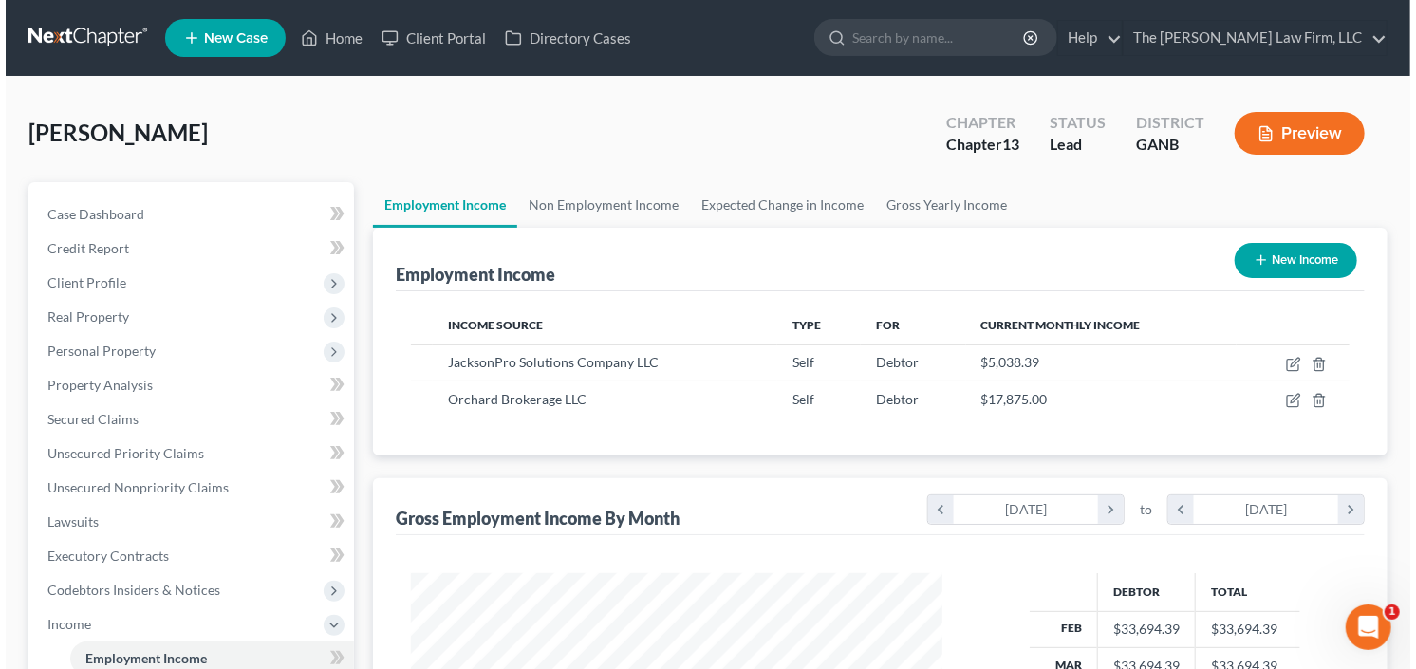
scroll to position [339, 569]
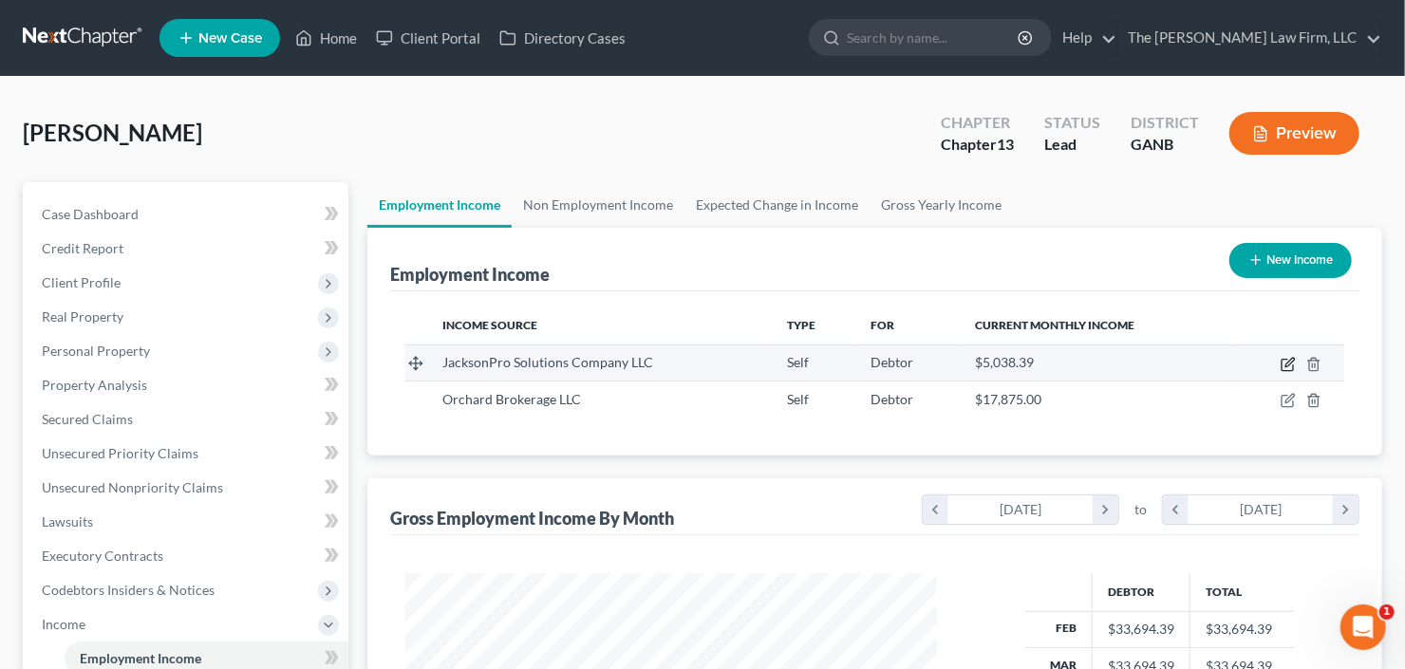
click at [1285, 361] on icon "button" at bounding box center [1287, 364] width 15 height 15
select select "1"
select select "0"
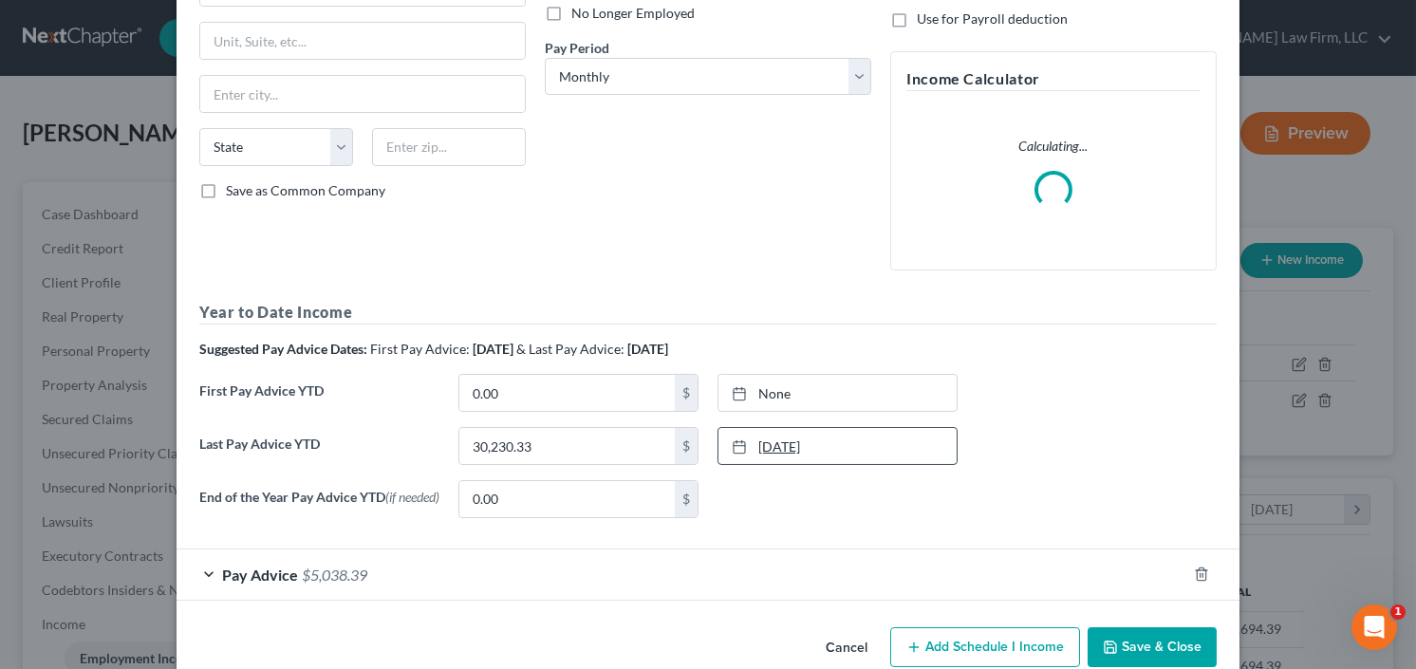
scroll to position [300, 0]
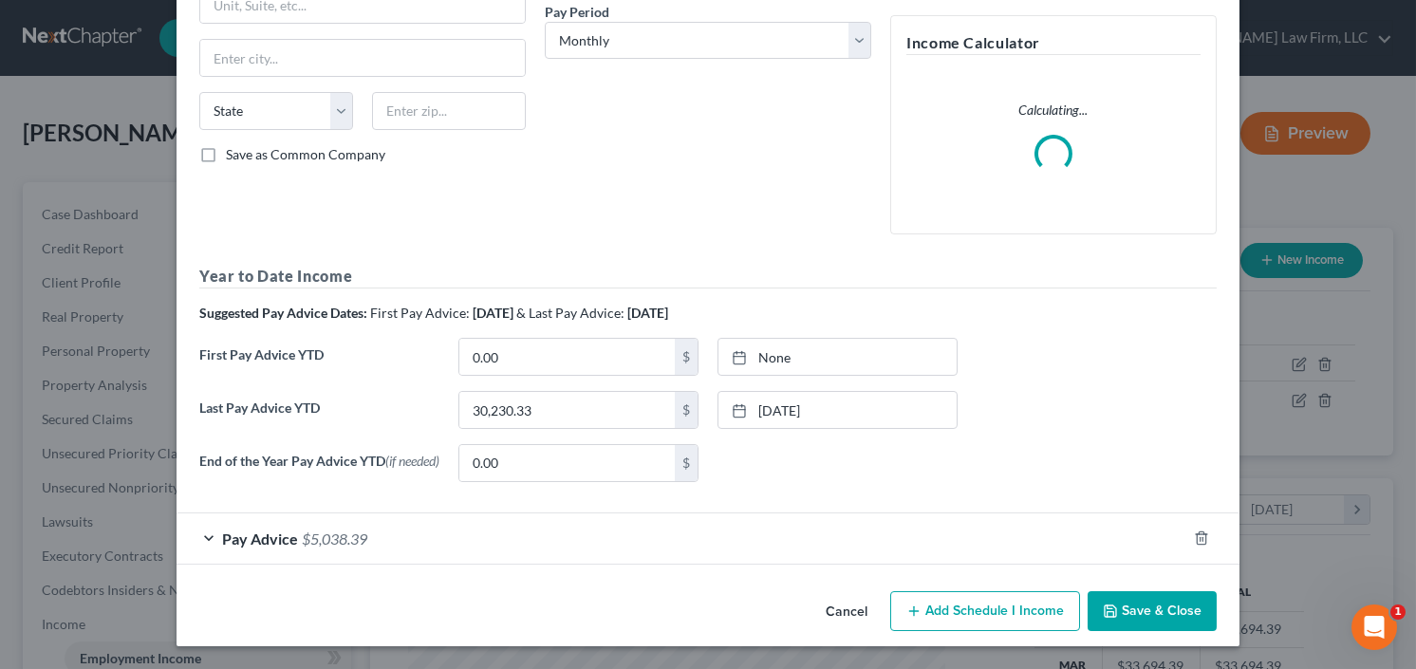
click at [293, 542] on div "Pay Advice $5,038.39" at bounding box center [682, 538] width 1010 height 50
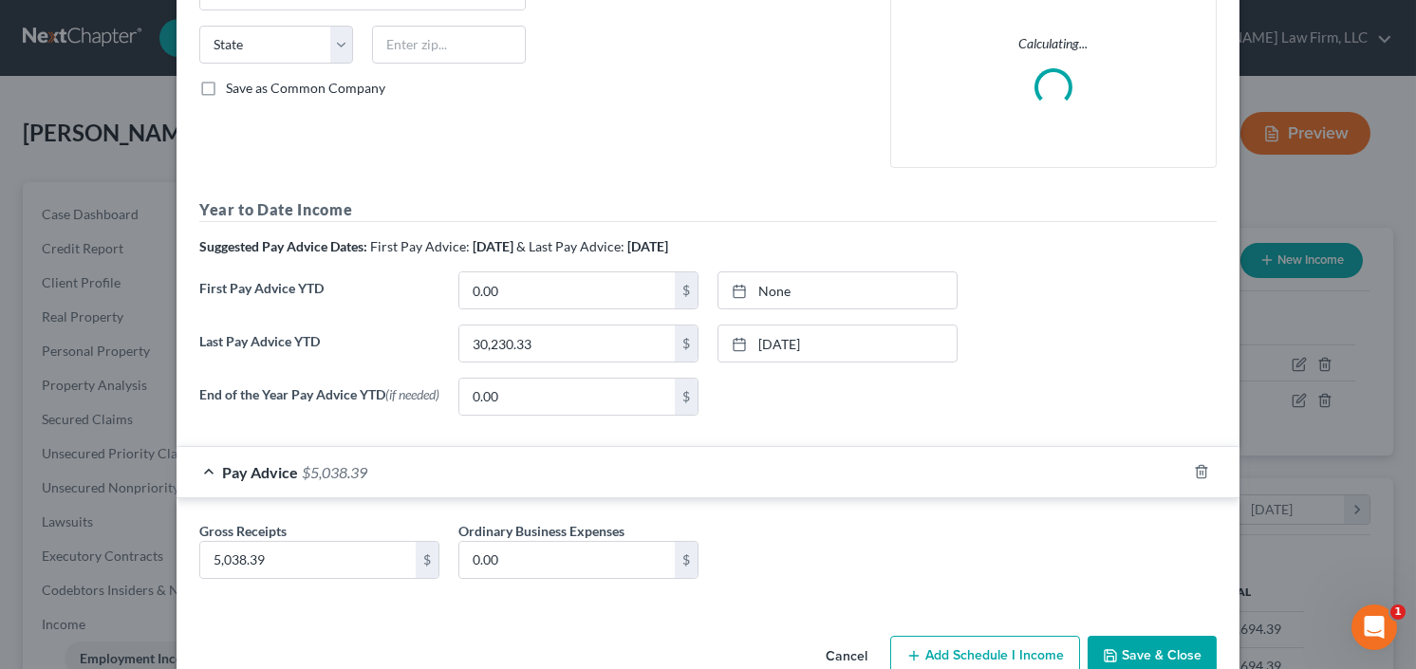
scroll to position [411, 0]
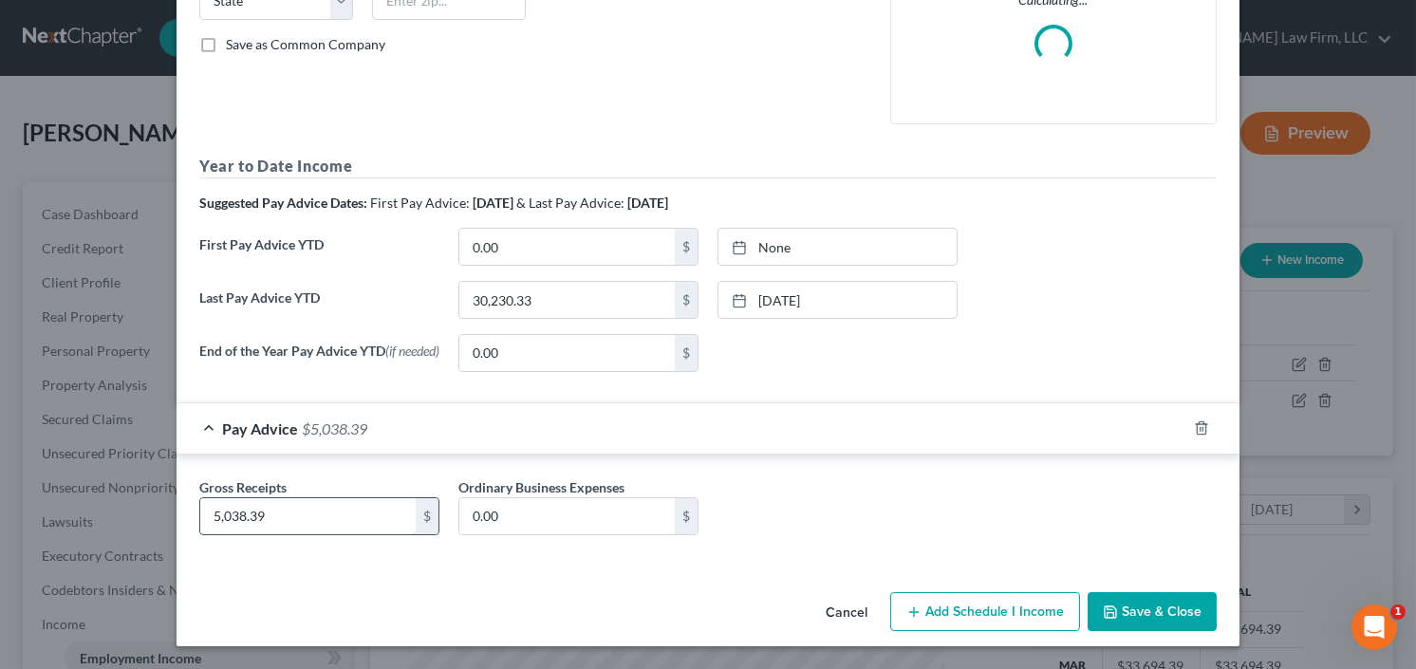
click at [302, 527] on input "5,038.39" at bounding box center [307, 516] width 215 height 36
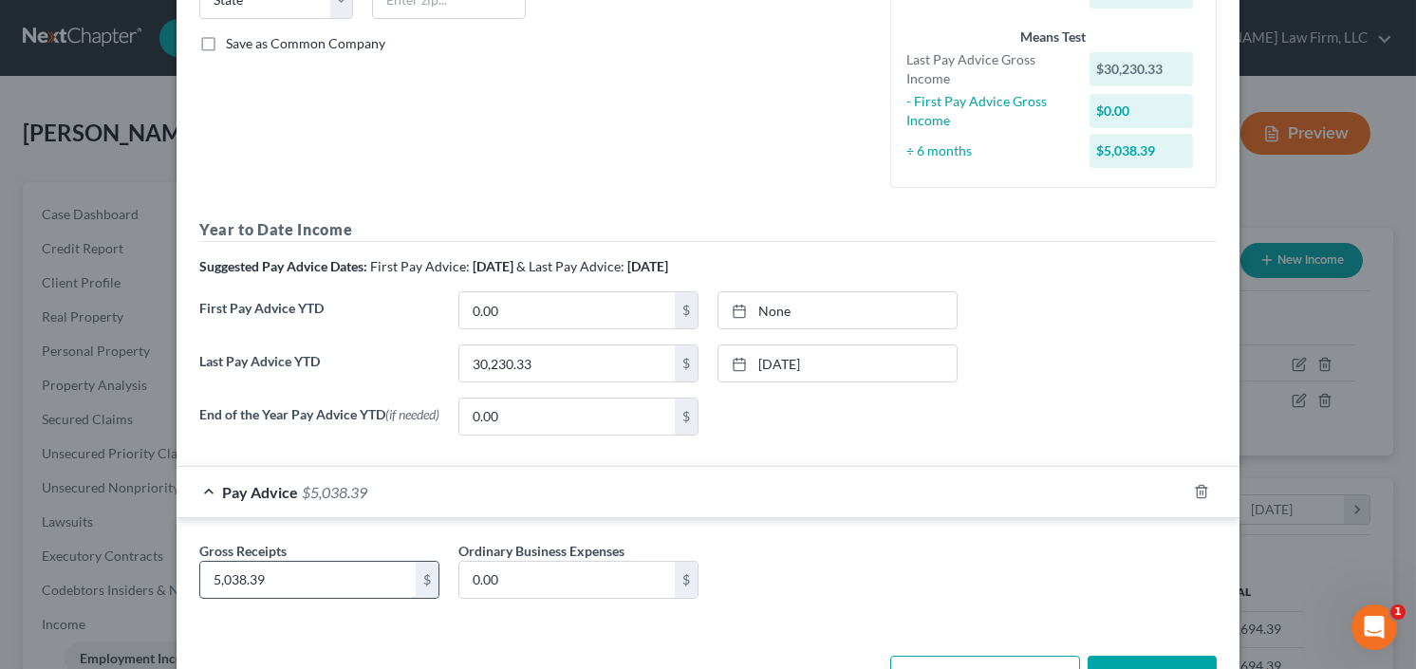
drag, startPoint x: 312, startPoint y: 587, endPoint x: 340, endPoint y: 581, distance: 28.3
click at [312, 587] on input "5,038.39" at bounding box center [307, 580] width 215 height 36
drag, startPoint x: 361, startPoint y: 572, endPoint x: 244, endPoint y: 588, distance: 117.8
click at [139, 594] on div "Edit Income Source × Employment Type * Select Full or Part Time Employment Self…" at bounding box center [708, 334] width 1416 height 669
type input "4,500.00"
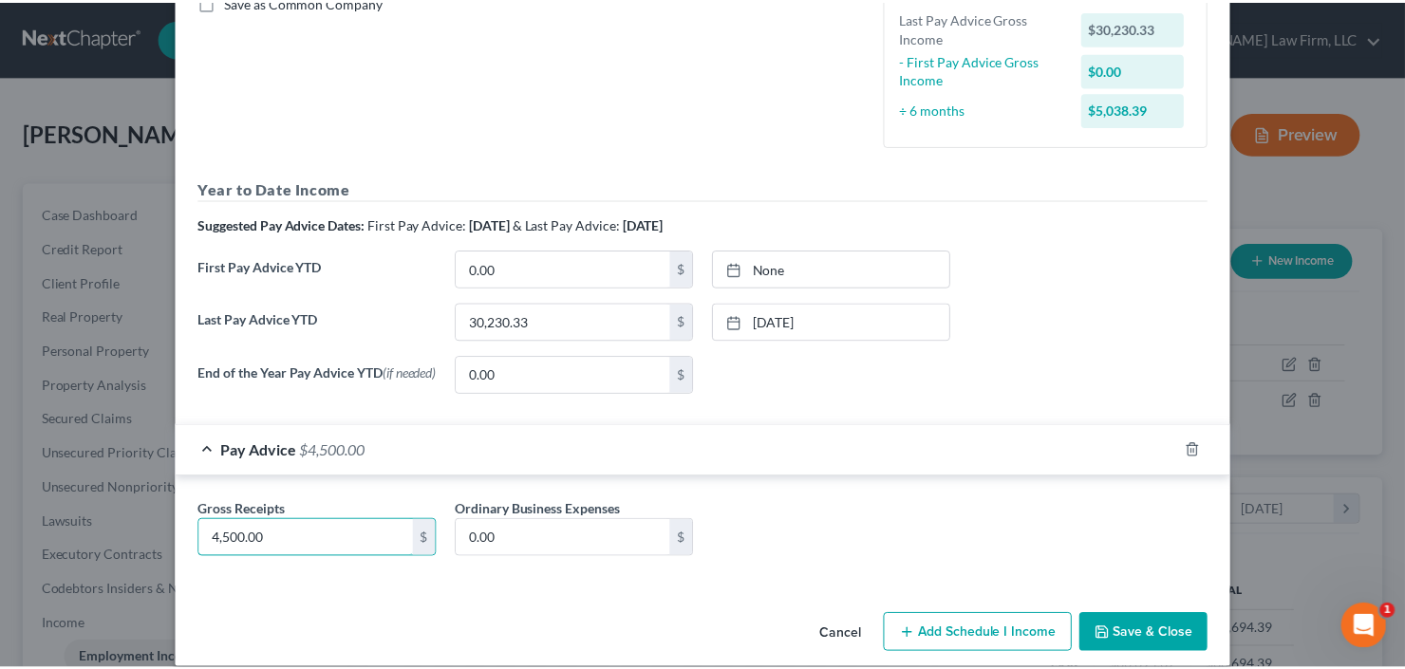
scroll to position [475, 0]
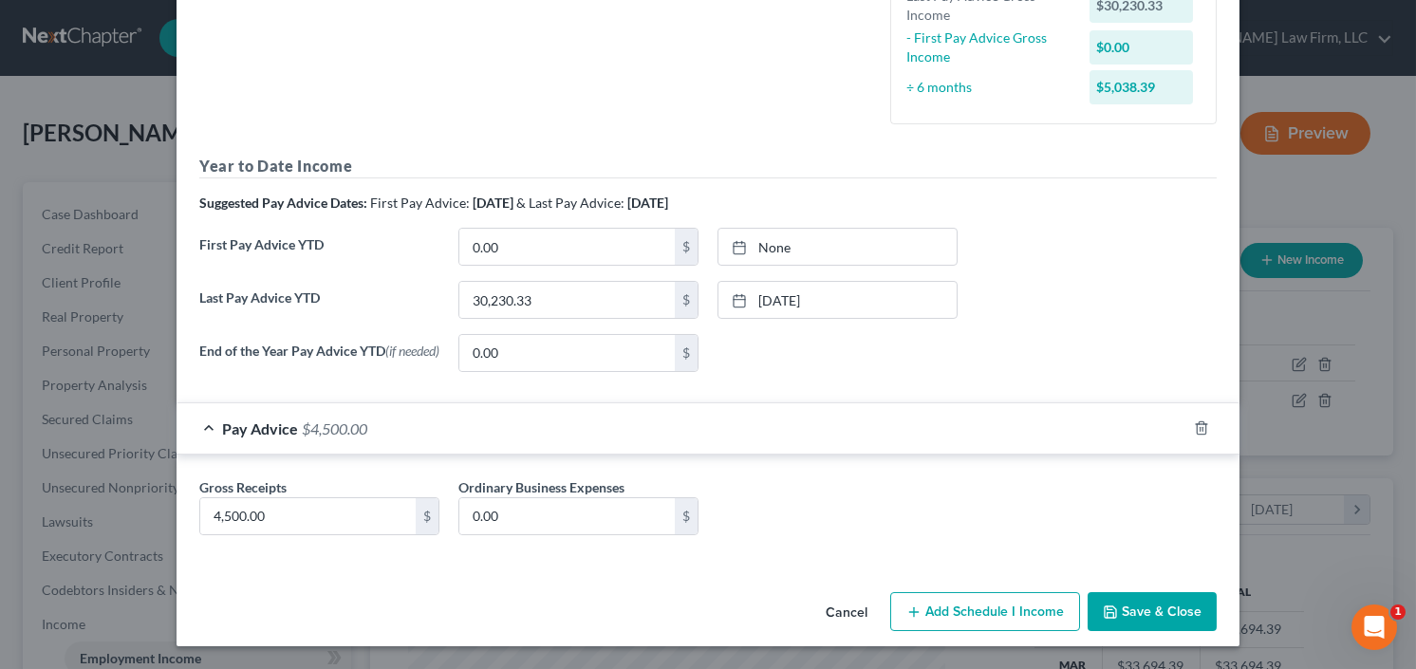
click at [1163, 612] on button "Save & Close" at bounding box center [1152, 612] width 129 height 40
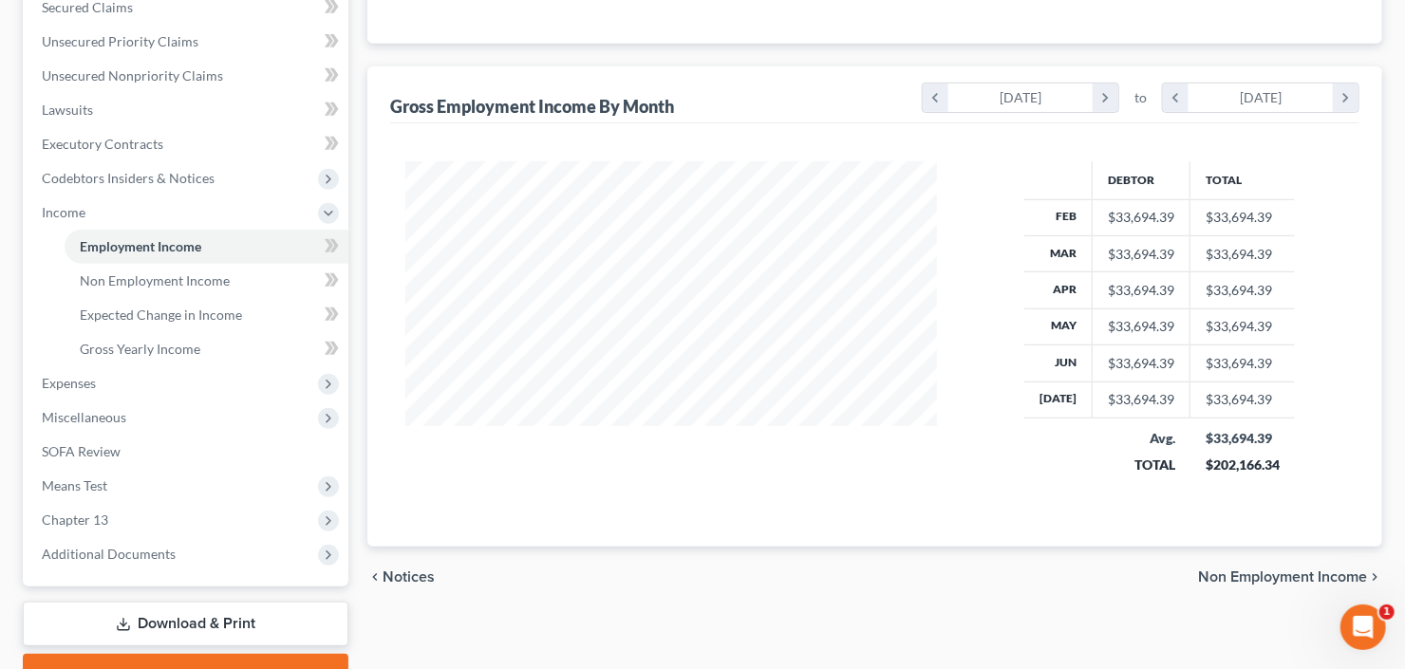
scroll to position [508, 0]
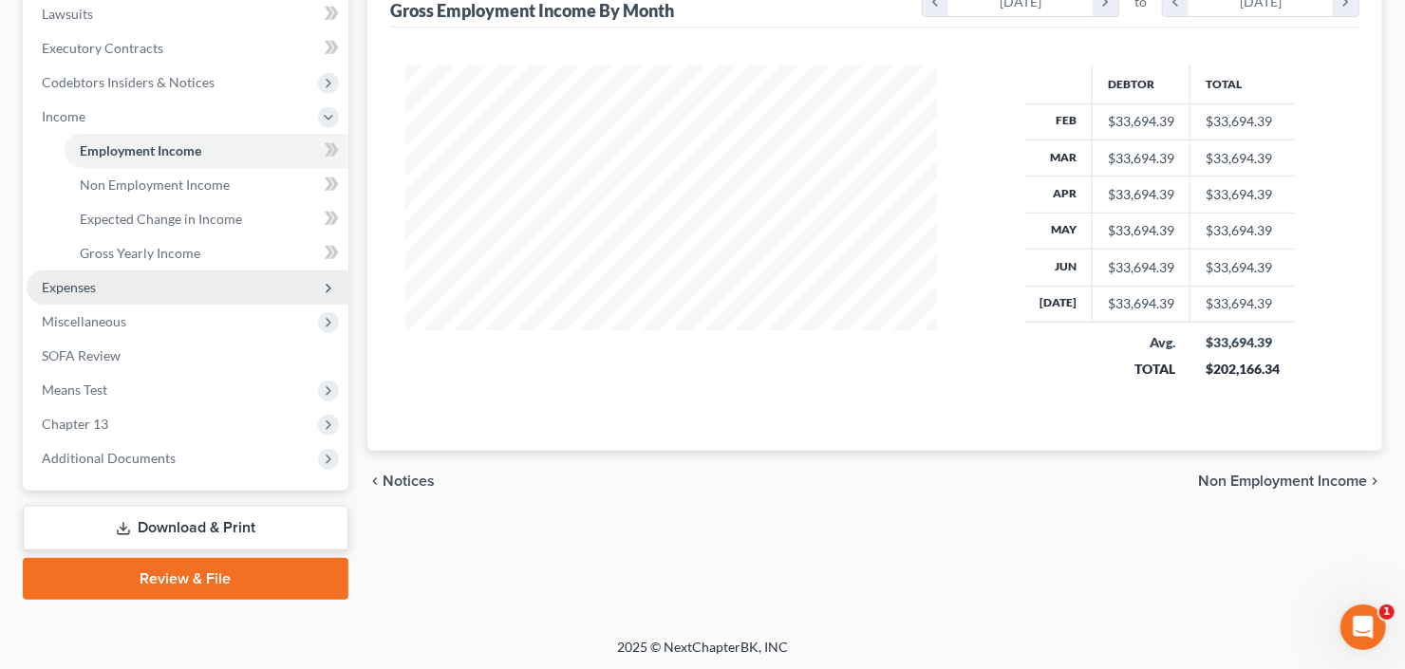
click at [115, 284] on span "Expenses" at bounding box center [188, 287] width 322 height 34
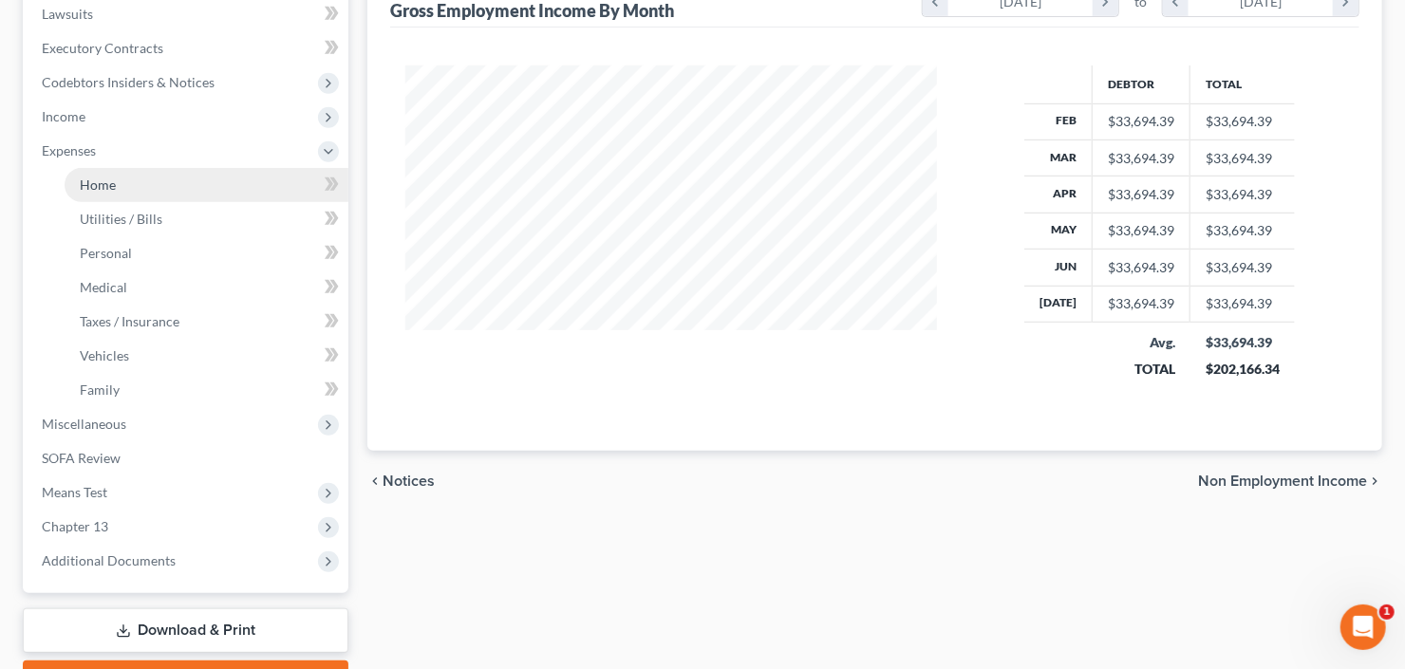
click at [182, 192] on link "Home" at bounding box center [207, 185] width 284 height 34
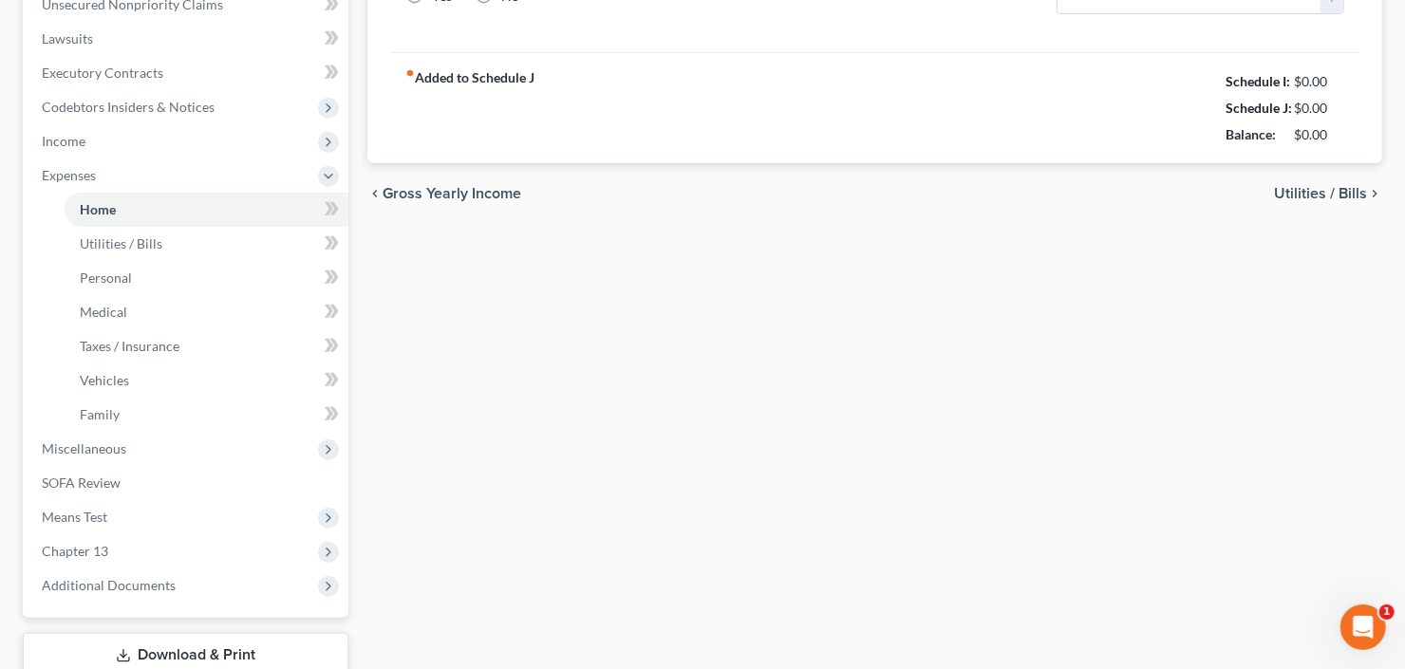
type input "3,648.00"
type input "0.00"
radio input "true"
type input "0.00"
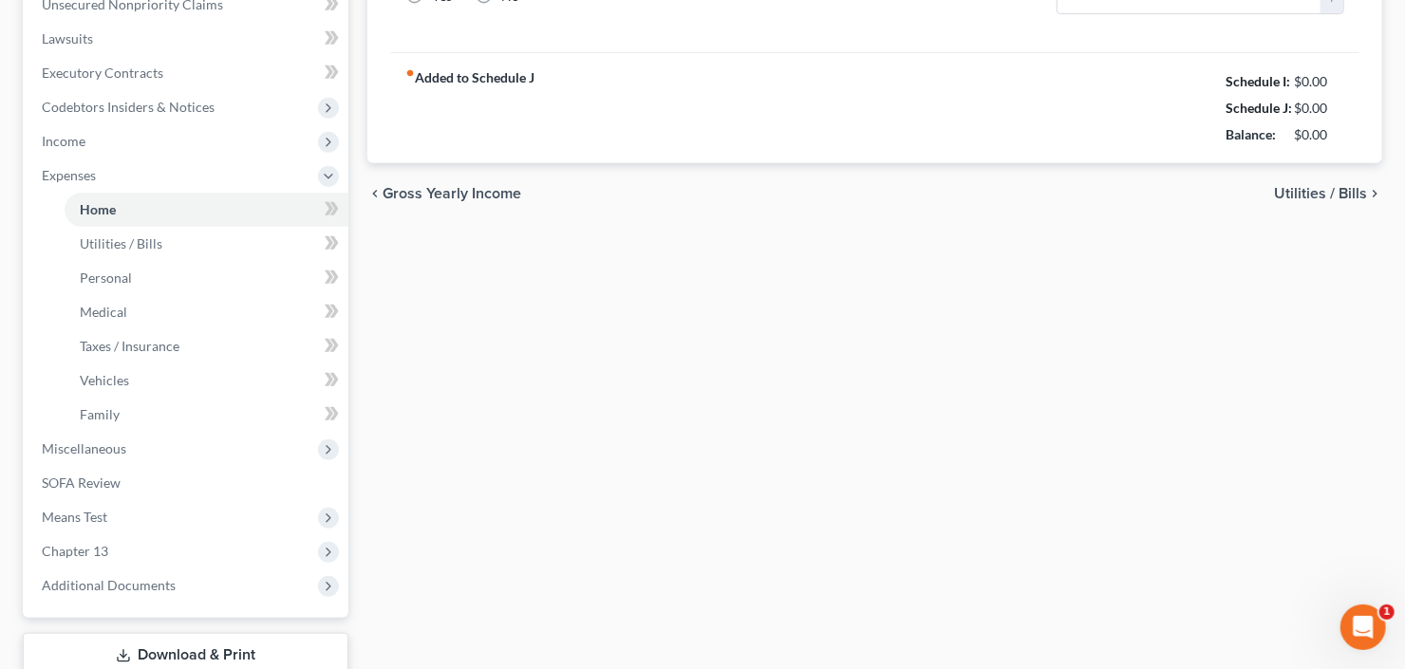
type input "0.00"
type input "150.00"
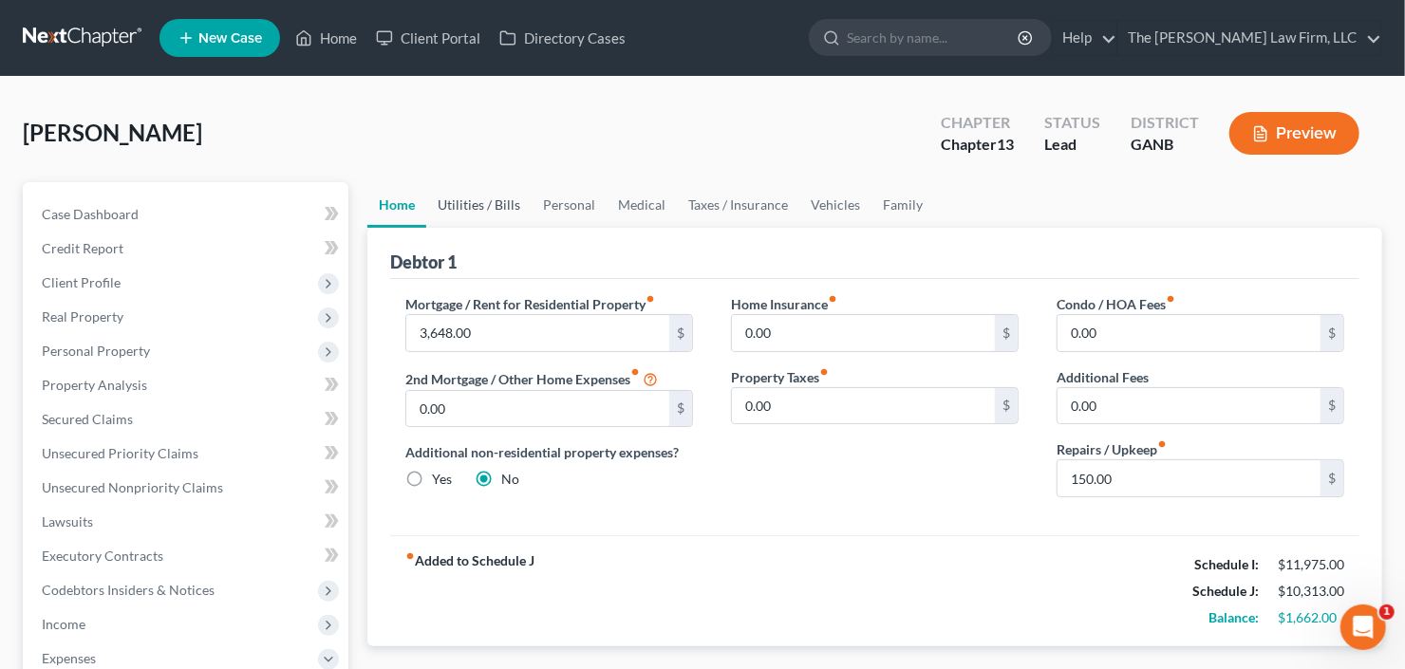
click at [474, 195] on link "Utilities / Bills" at bounding box center [478, 205] width 105 height 46
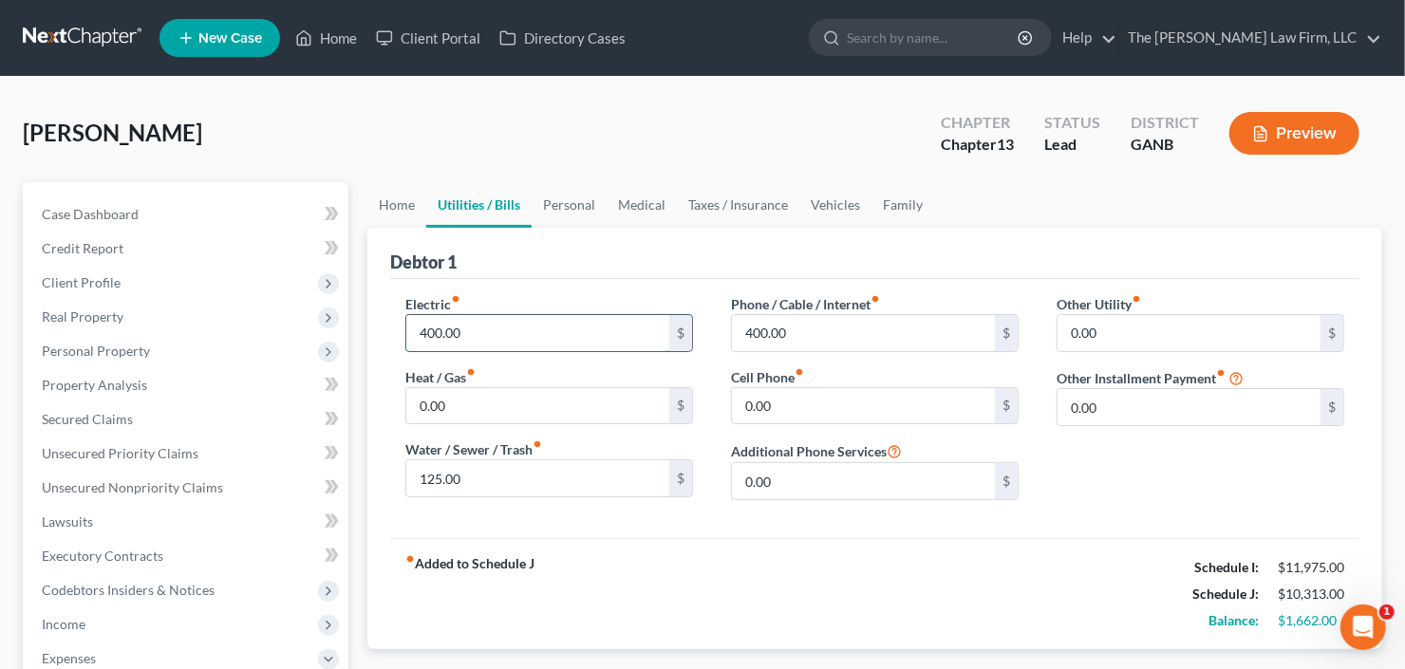
click at [528, 333] on input "400.00" at bounding box center [537, 333] width 263 height 36
type input "450"
click at [567, 205] on link "Personal" at bounding box center [568, 205] width 75 height 46
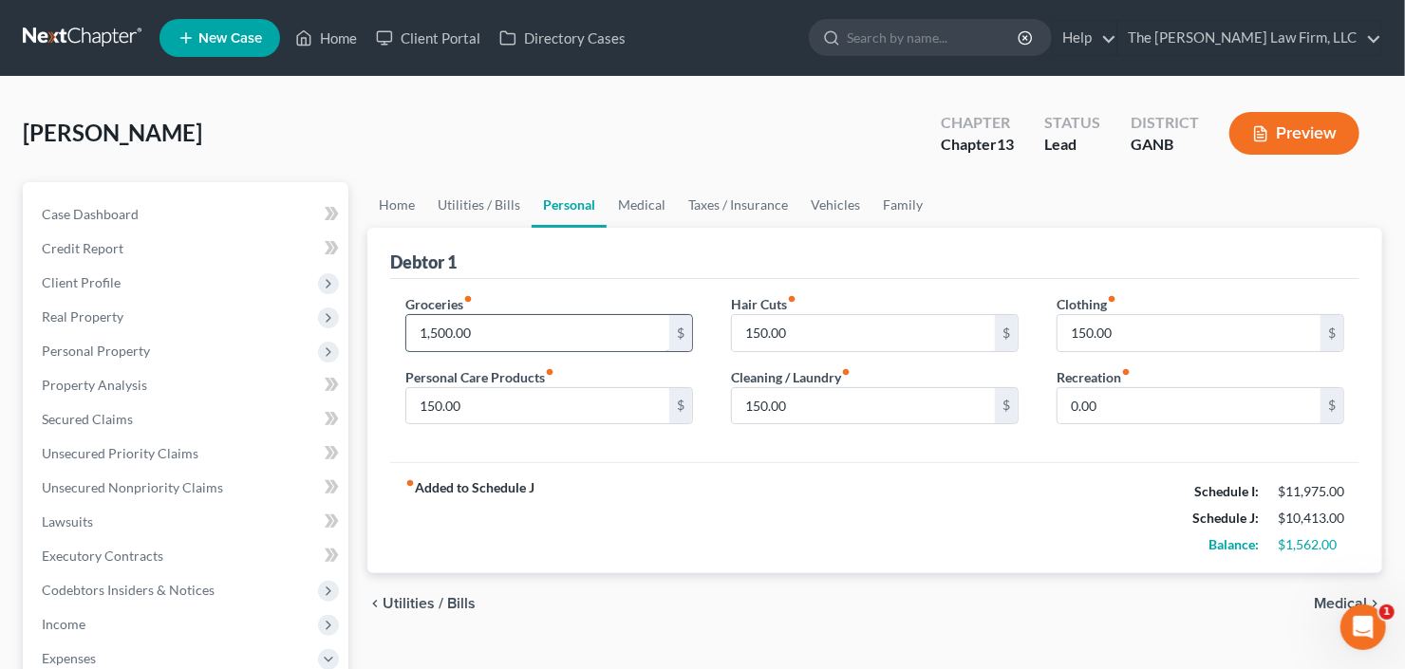
click at [567, 334] on input "1,500.00" at bounding box center [537, 333] width 263 height 36
type input "1,650"
type input "200"
click at [631, 196] on link "Medical" at bounding box center [641, 205] width 70 height 46
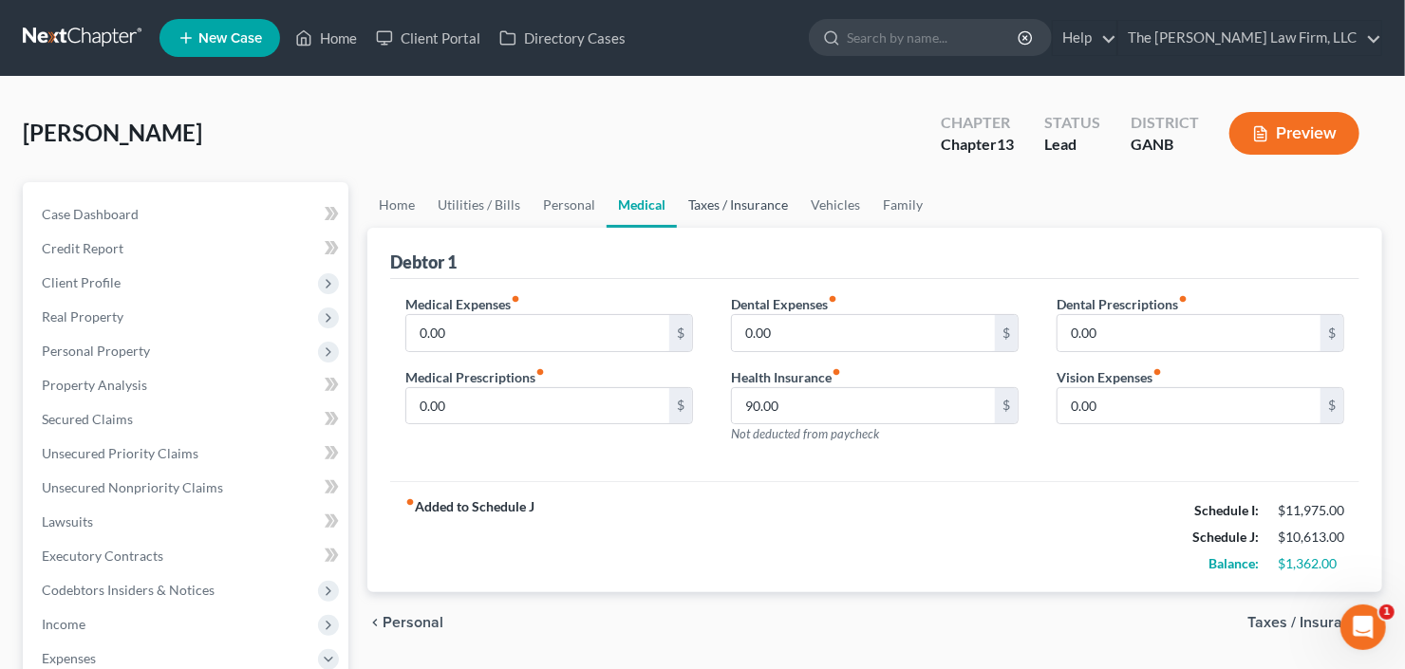
click at [716, 200] on link "Taxes / Insurance" at bounding box center [738, 205] width 122 height 46
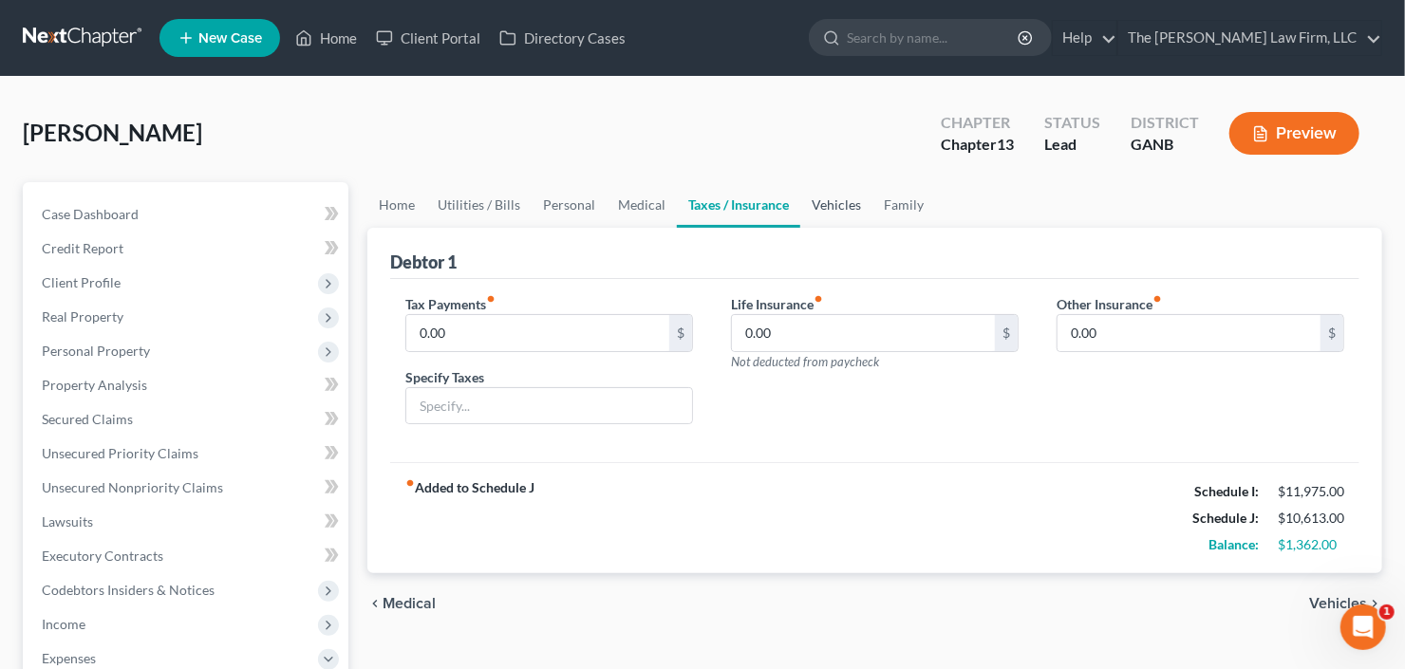
click at [831, 199] on link "Vehicles" at bounding box center [836, 205] width 72 height 46
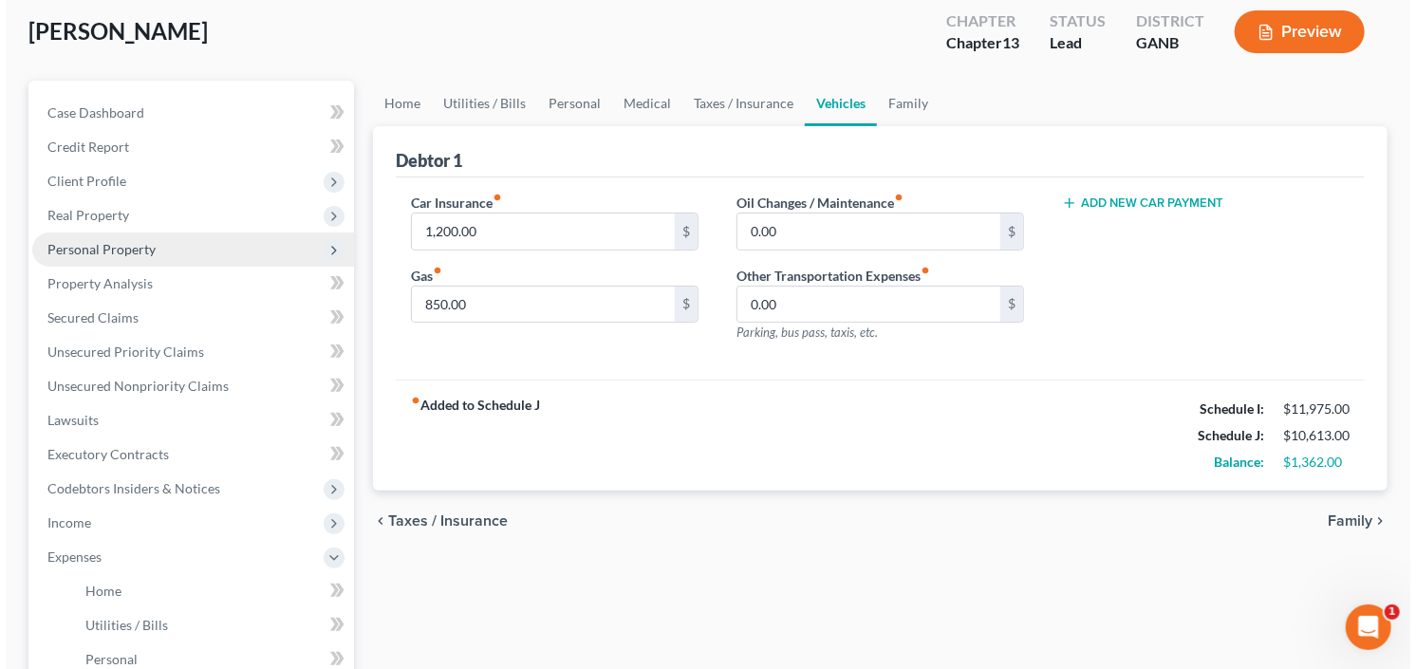
scroll to position [228, 0]
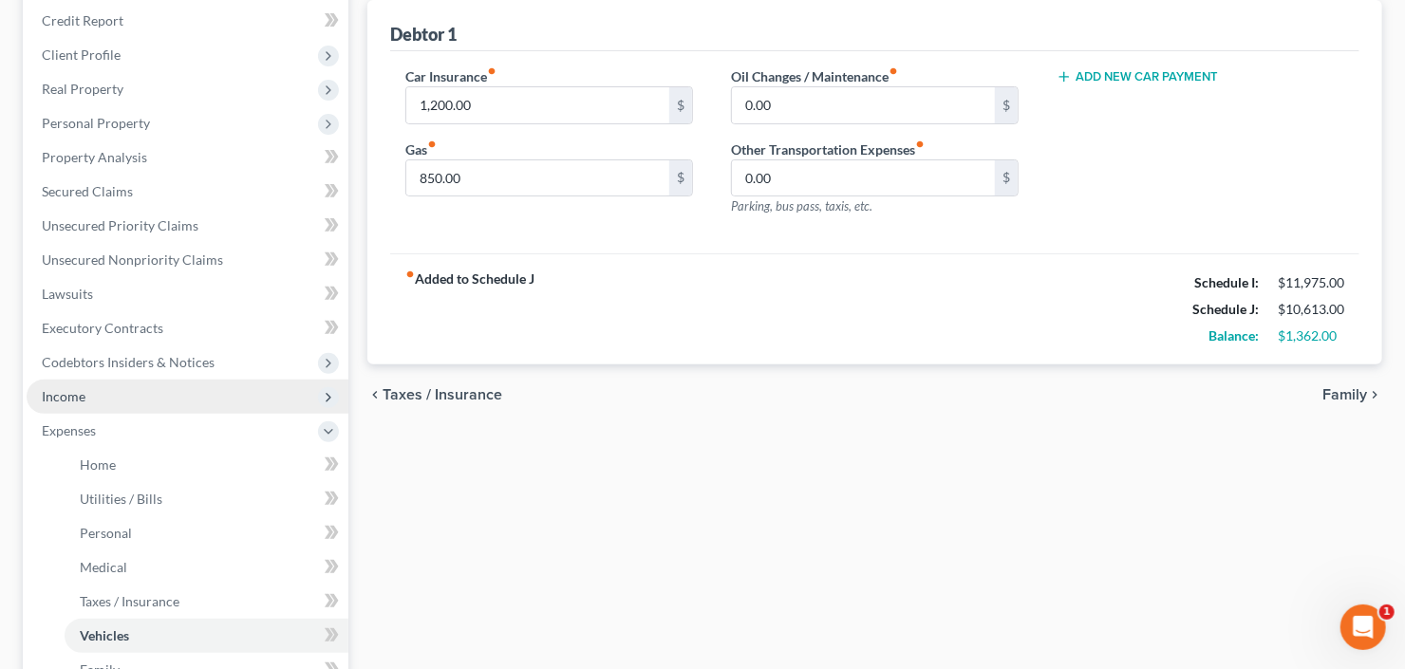
click at [118, 397] on span "Income" at bounding box center [188, 397] width 322 height 34
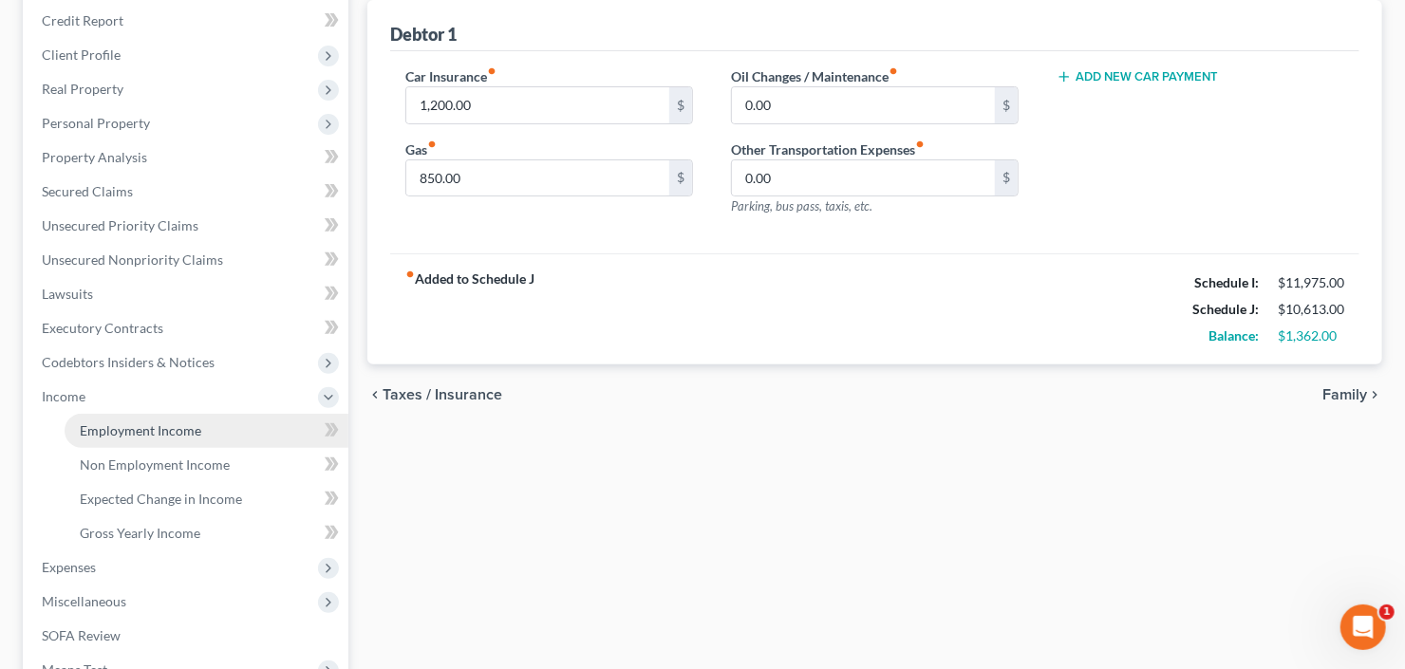
click at [148, 433] on span "Employment Income" at bounding box center [140, 430] width 121 height 16
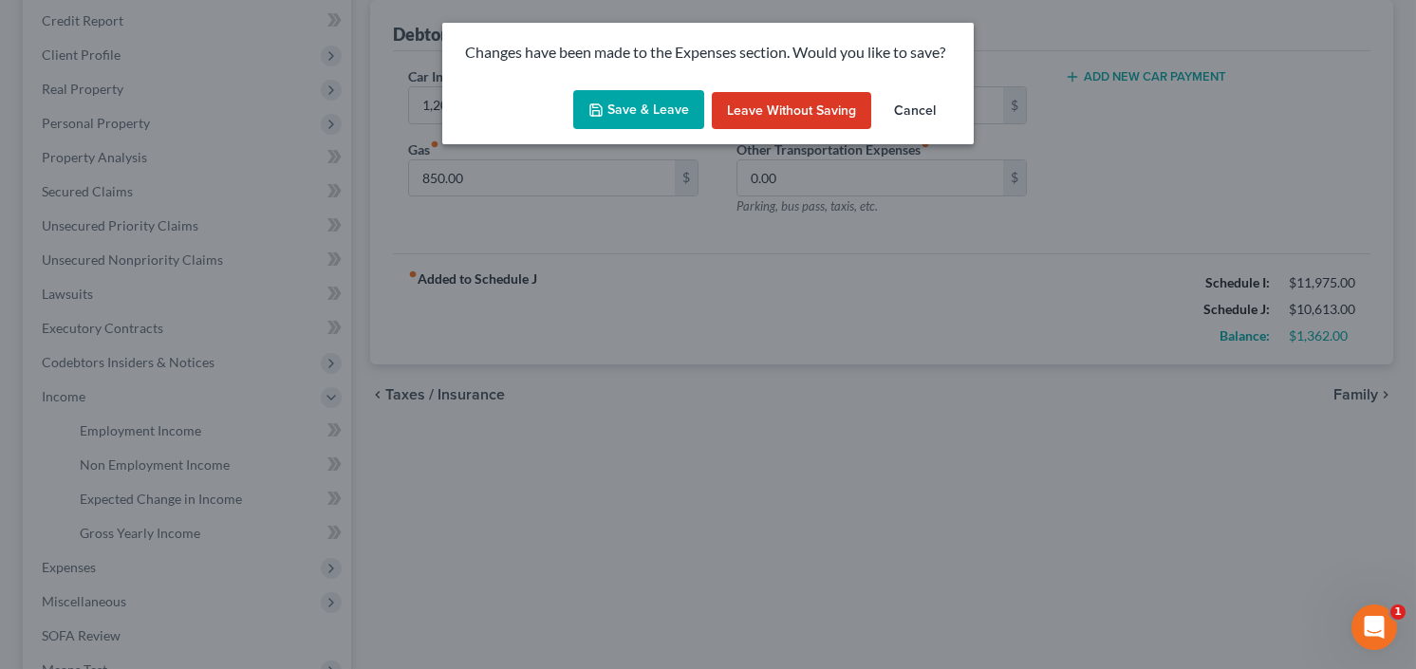
click at [626, 84] on div "Save & Leave Leave without Saving Cancel" at bounding box center [707, 114] width 531 height 63
click at [635, 109] on button "Save & Leave" at bounding box center [638, 110] width 131 height 40
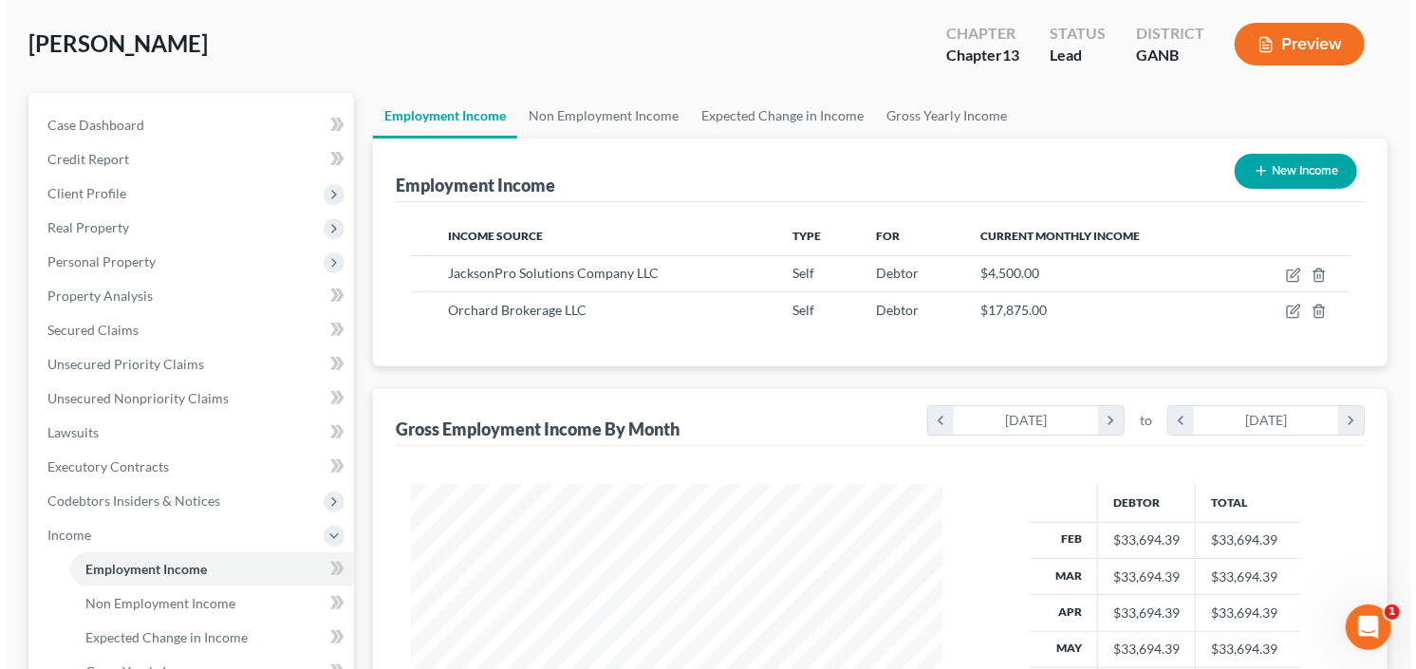
scroll to position [152, 0]
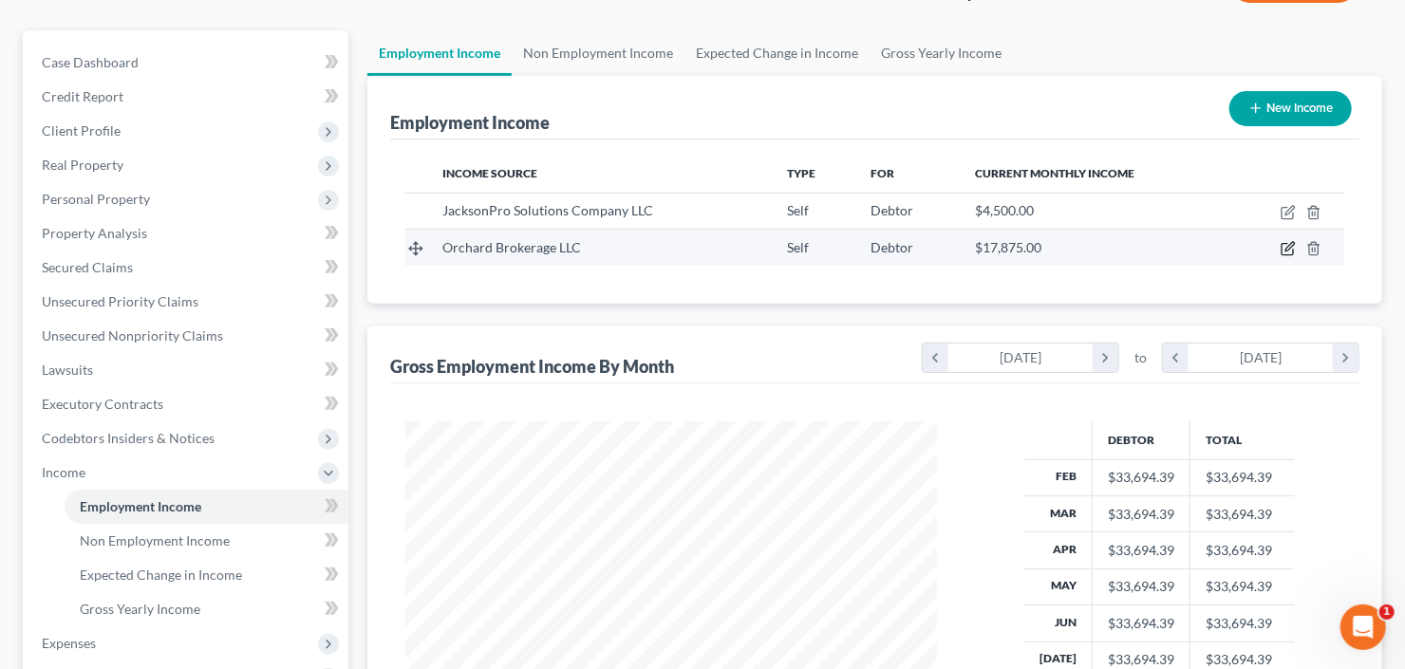
click at [1284, 250] on icon "button" at bounding box center [1287, 248] width 15 height 15
select select "1"
select select "35"
select select "0"
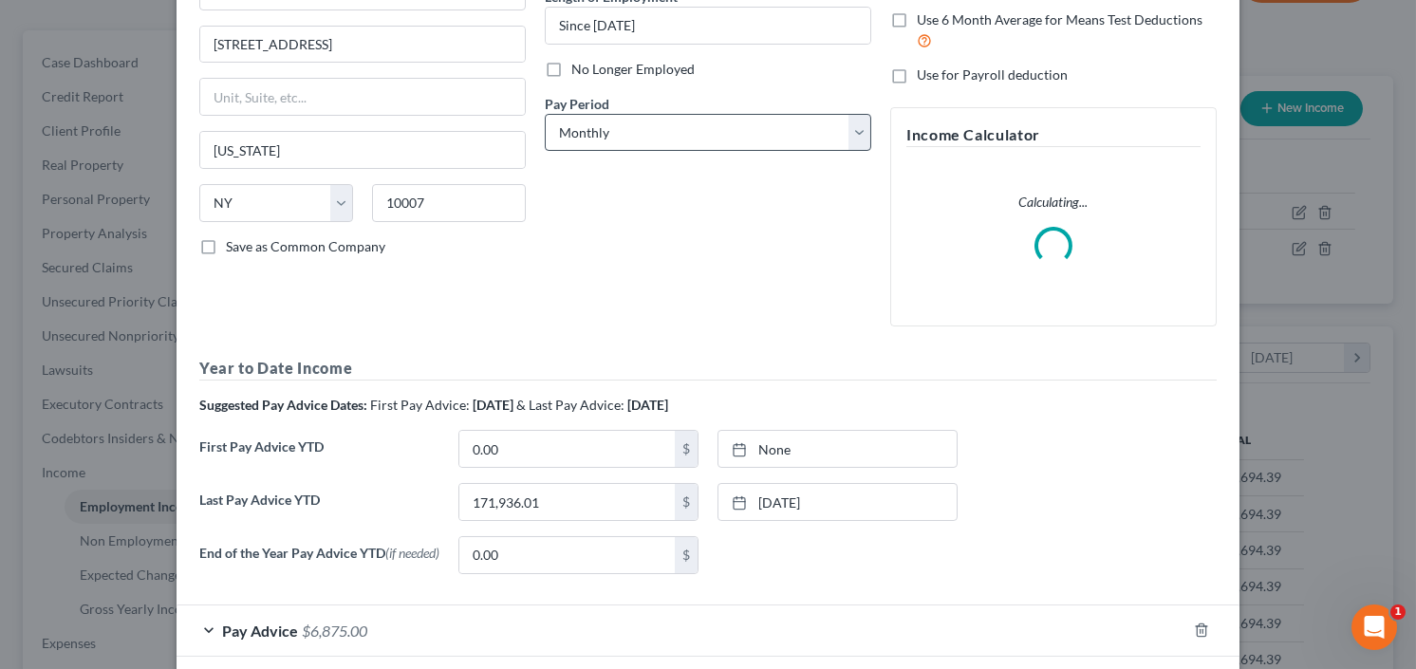
scroll to position [300, 0]
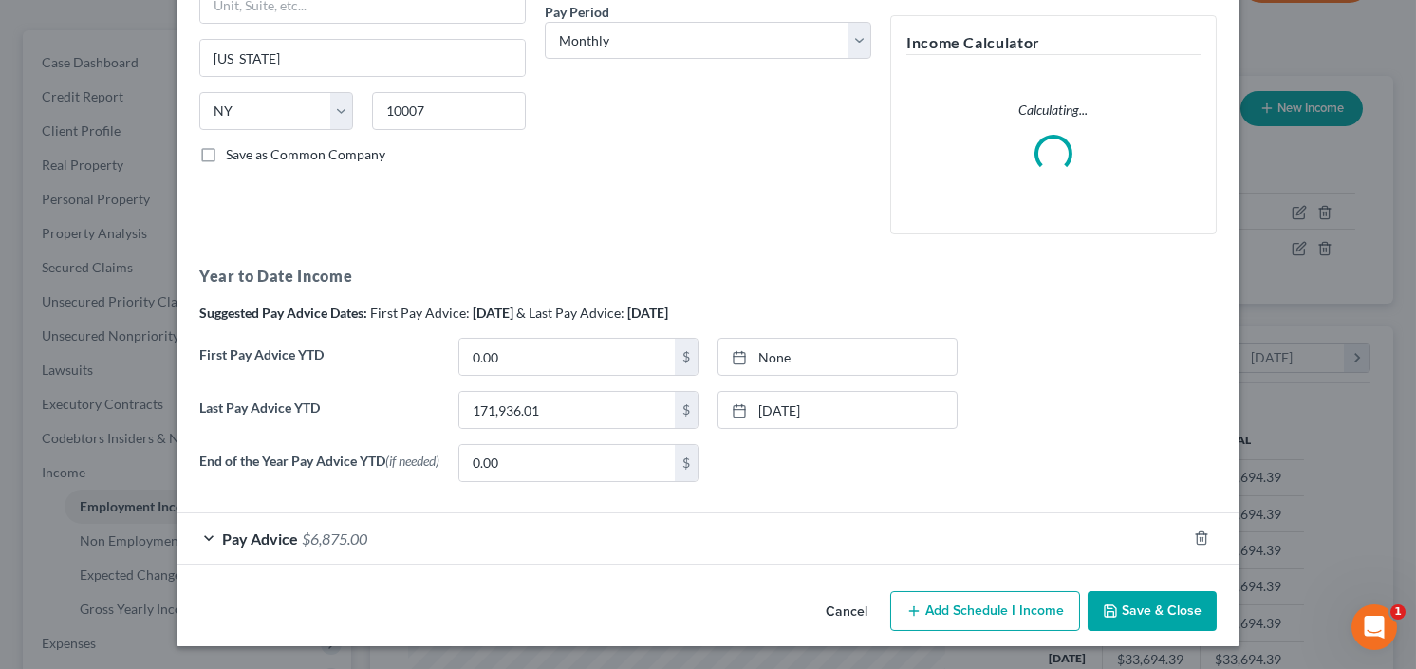
click at [270, 545] on span "Pay Advice" at bounding box center [260, 539] width 76 height 18
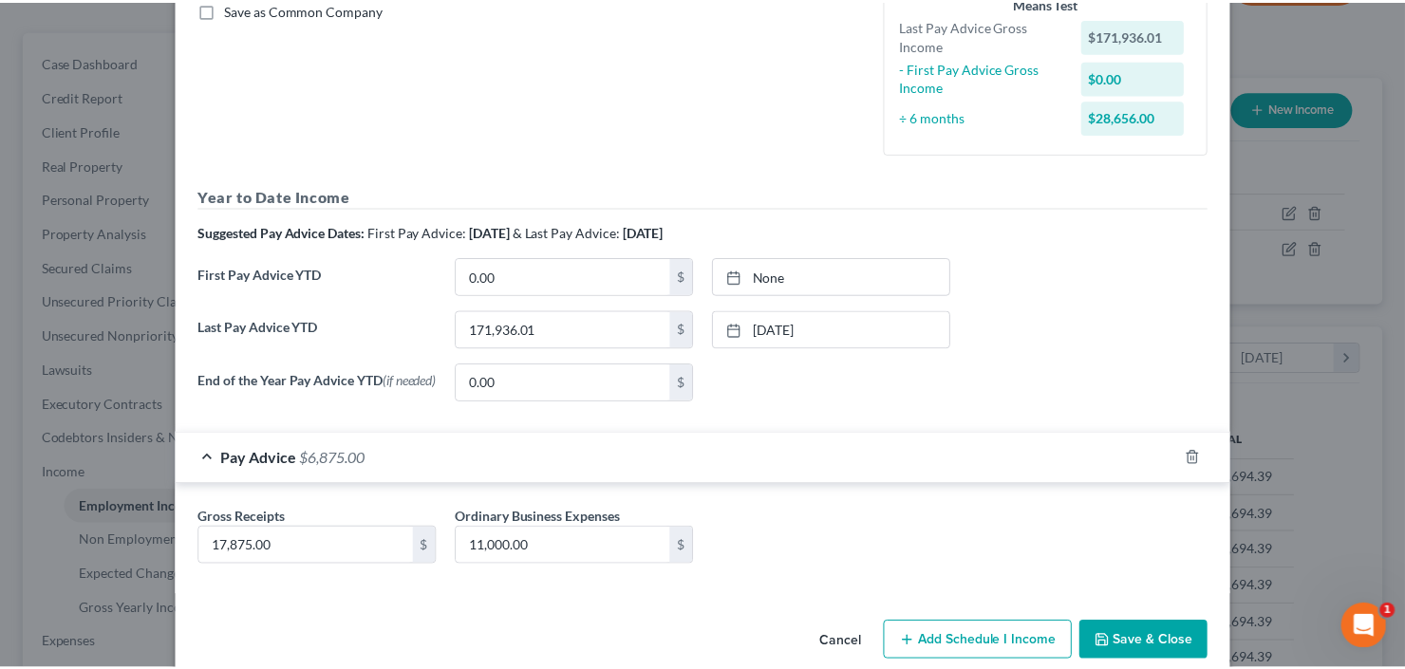
scroll to position [475, 0]
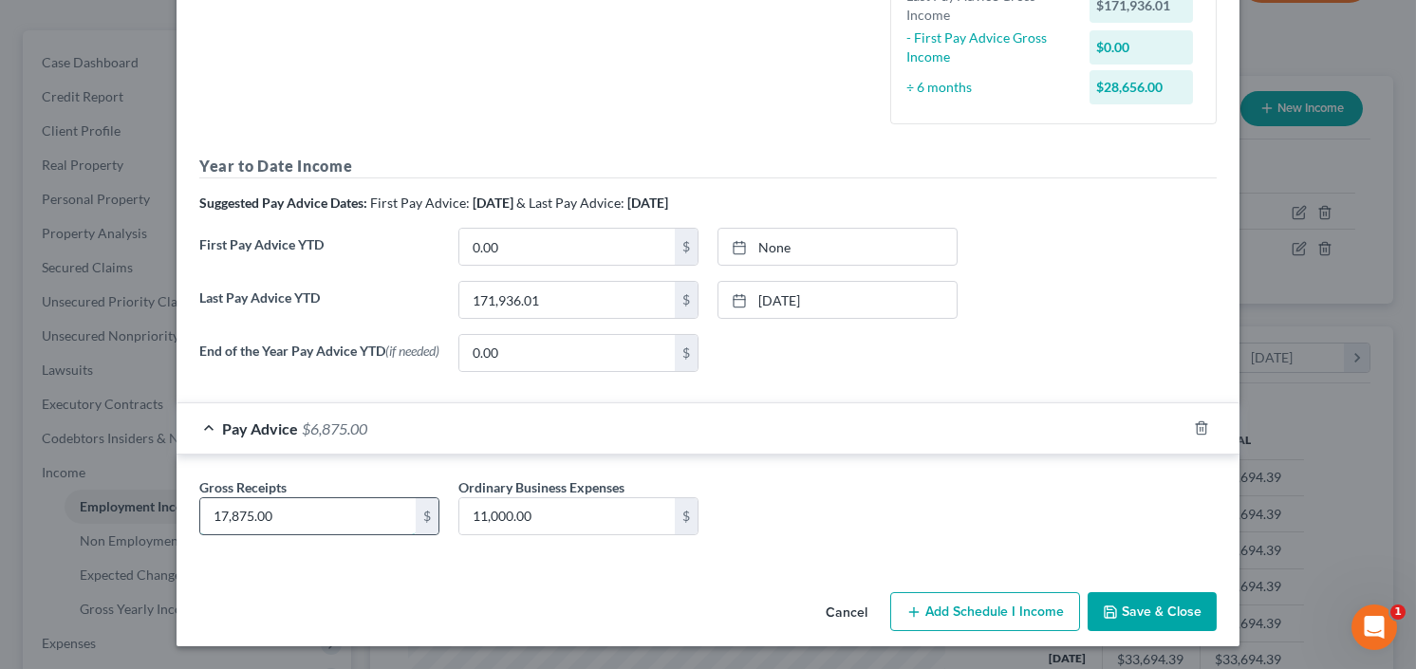
click at [343, 512] on input "17,875.00" at bounding box center [307, 516] width 215 height 36
type input "17,500"
click at [1182, 612] on button "Save & Close" at bounding box center [1152, 612] width 129 height 40
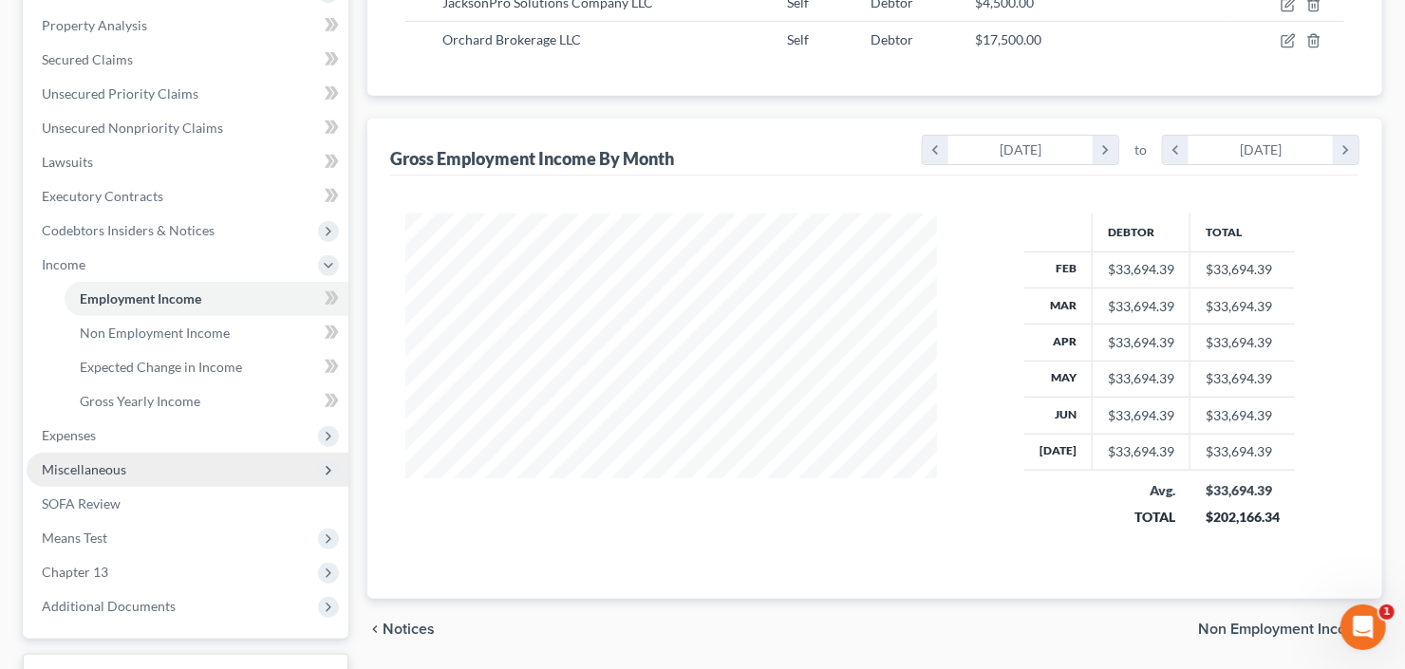
scroll to position [380, 0]
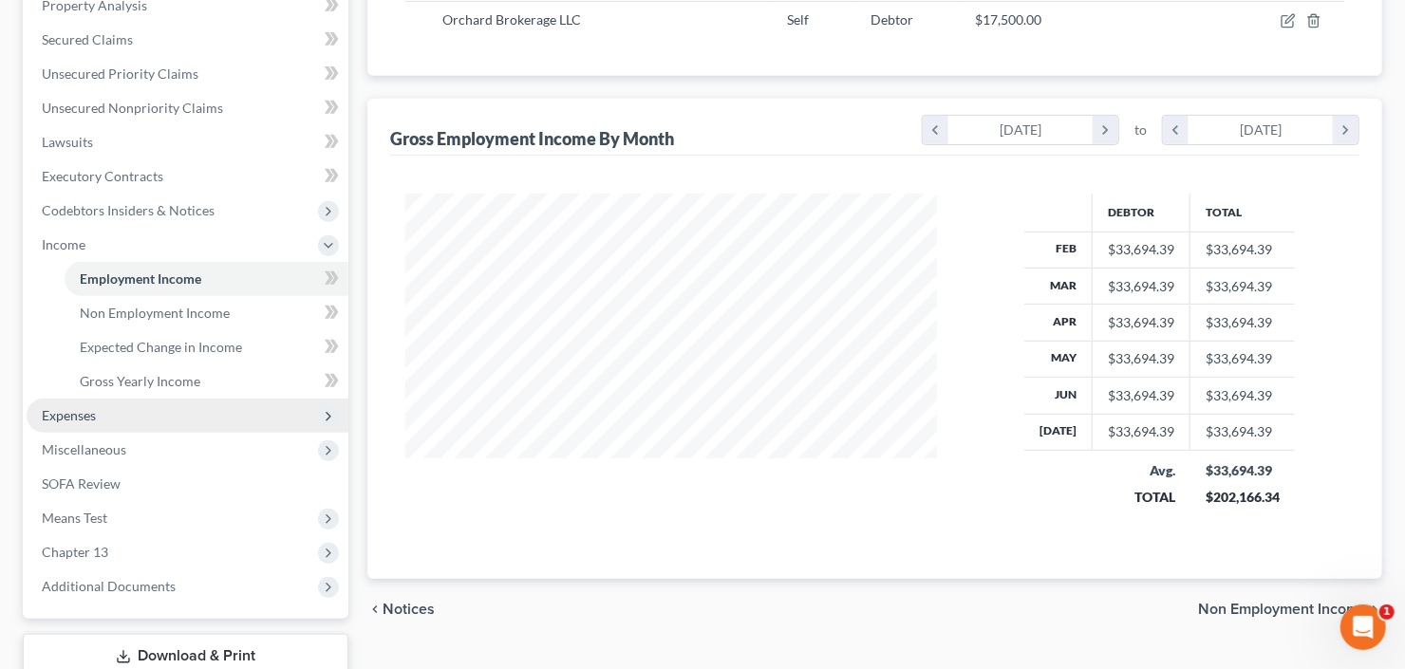
click at [131, 421] on span "Expenses" at bounding box center [188, 416] width 322 height 34
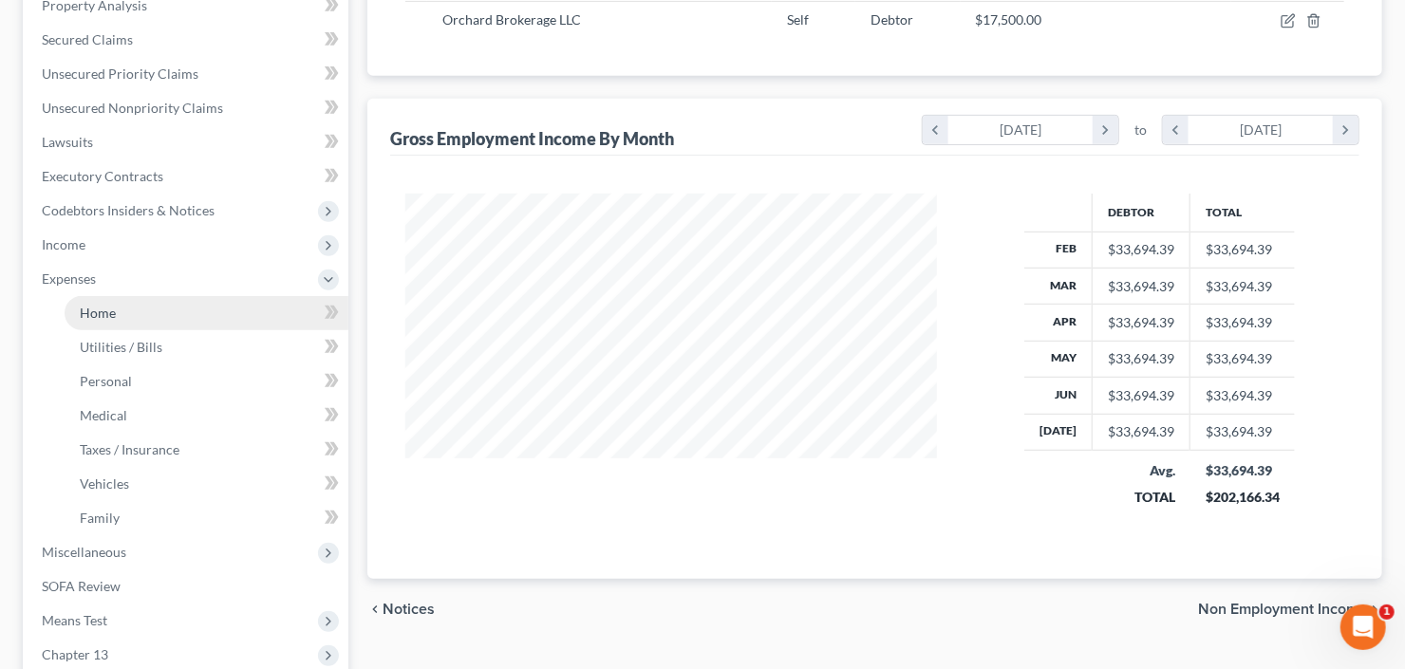
click at [115, 321] on link "Home" at bounding box center [207, 313] width 284 height 34
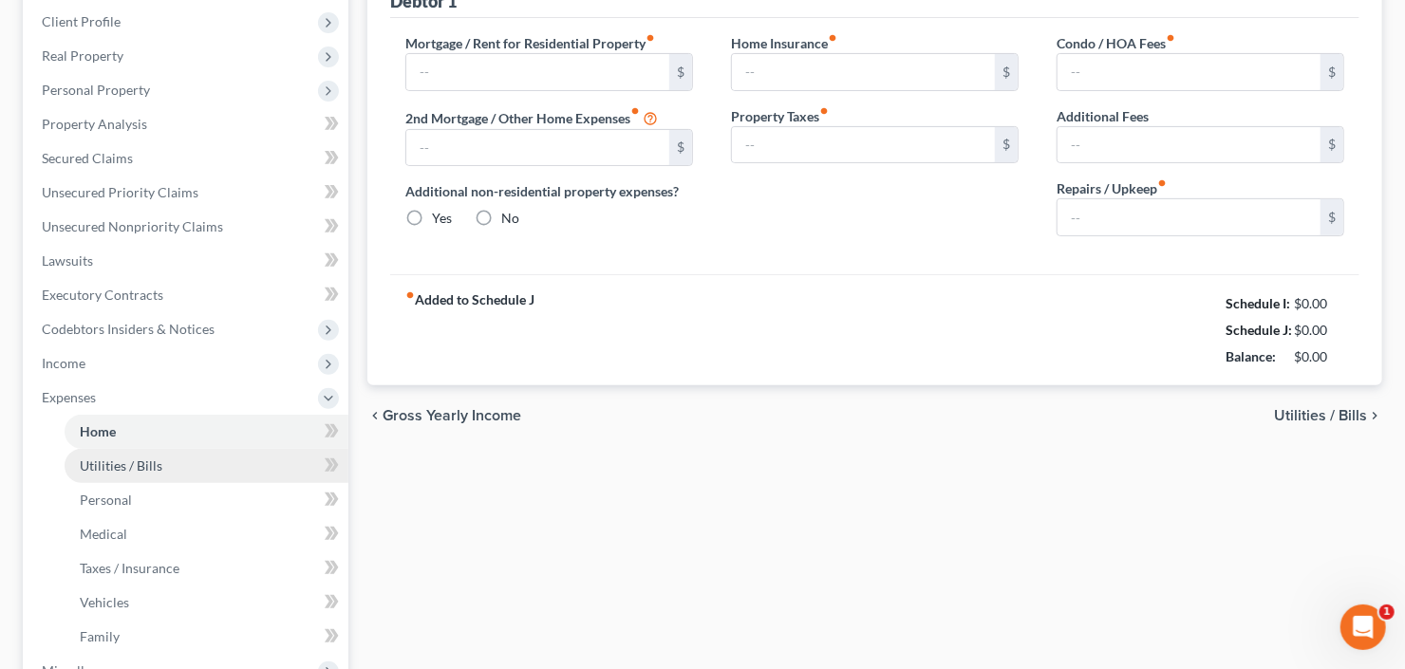
type input "3,648.00"
type input "0.00"
radio input "true"
type input "0.00"
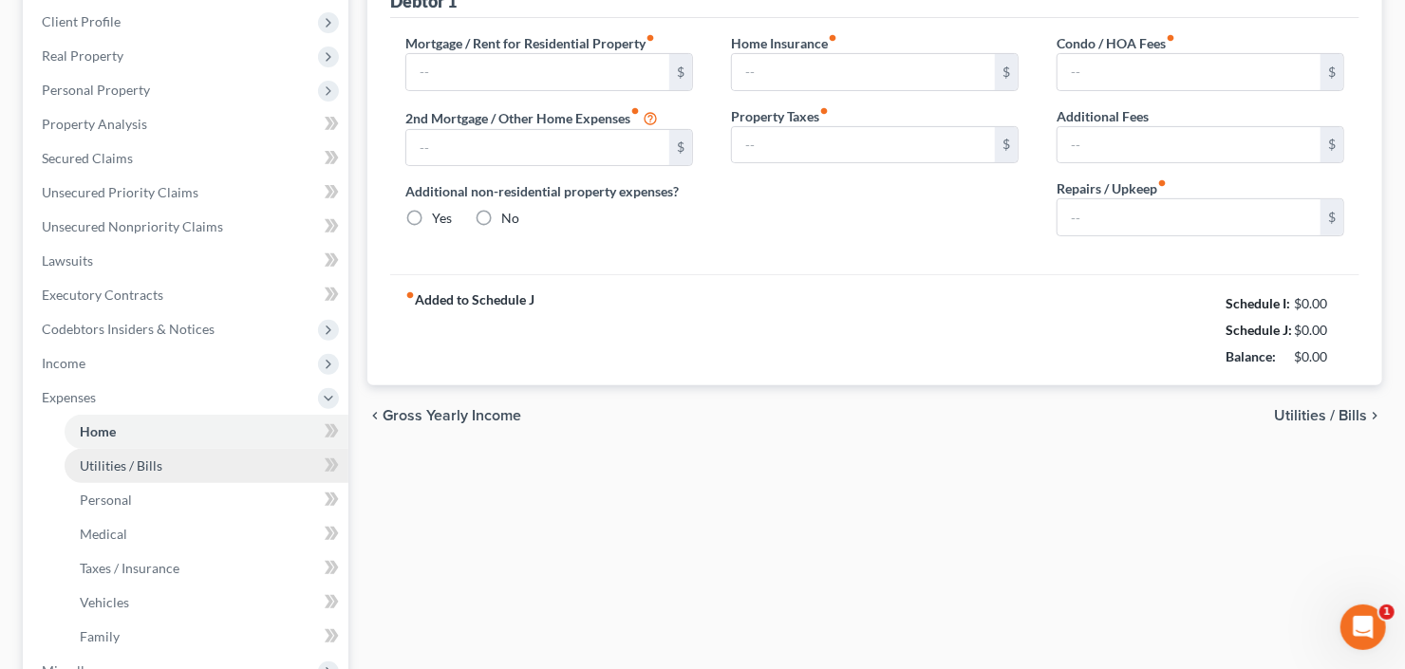
type input "0.00"
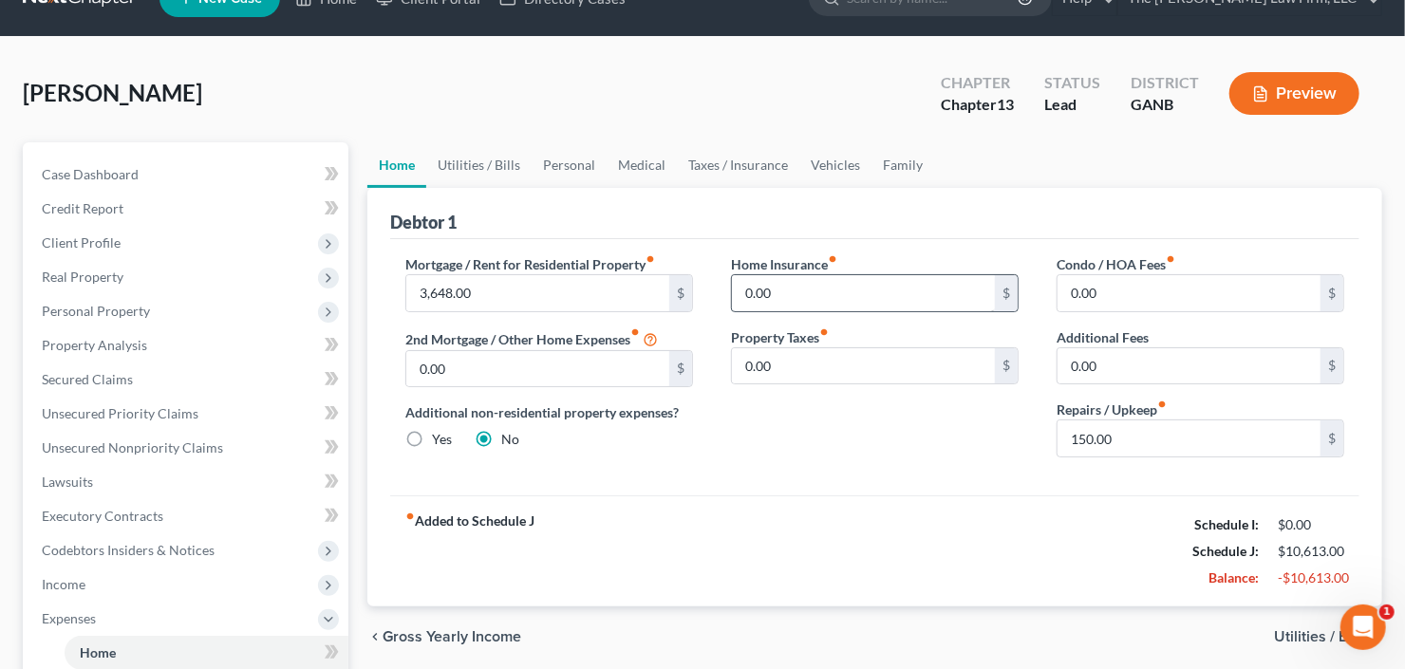
scroll to position [76, 0]
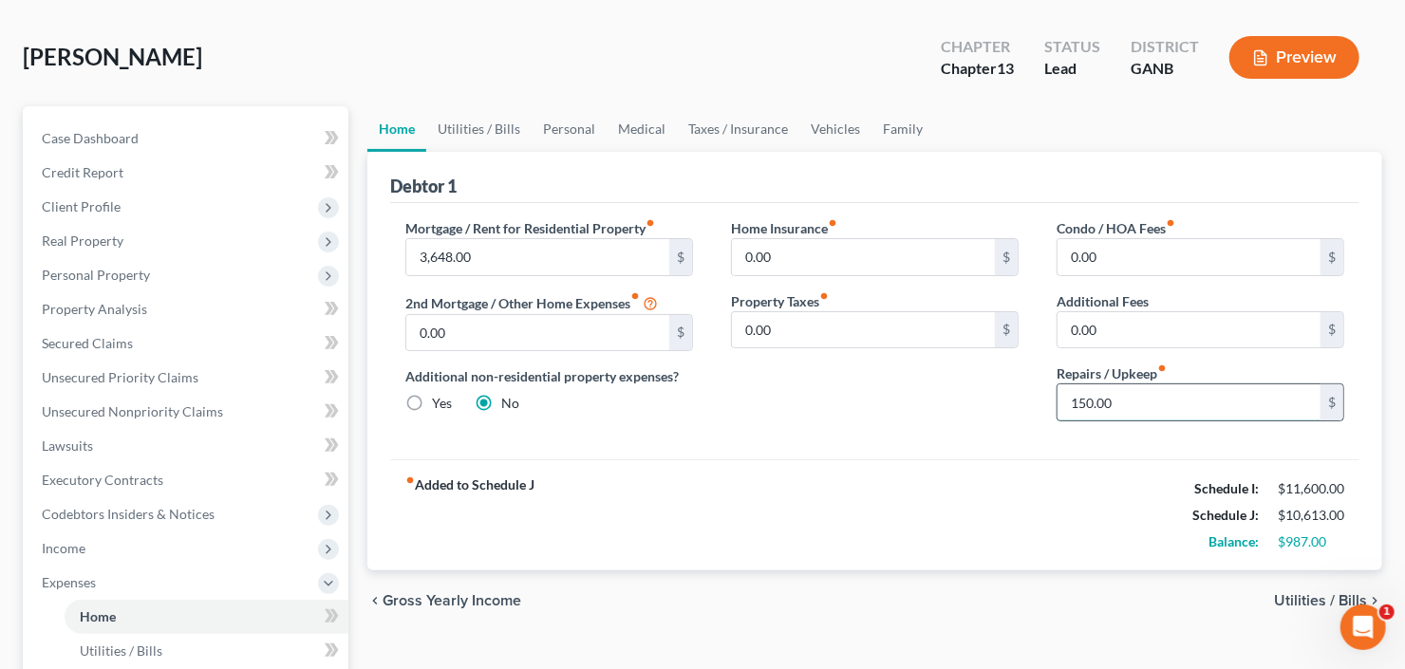
click at [1130, 407] on input "150.00" at bounding box center [1188, 402] width 263 height 36
type input "120"
click at [1147, 387] on input "120" at bounding box center [1188, 402] width 263 height 36
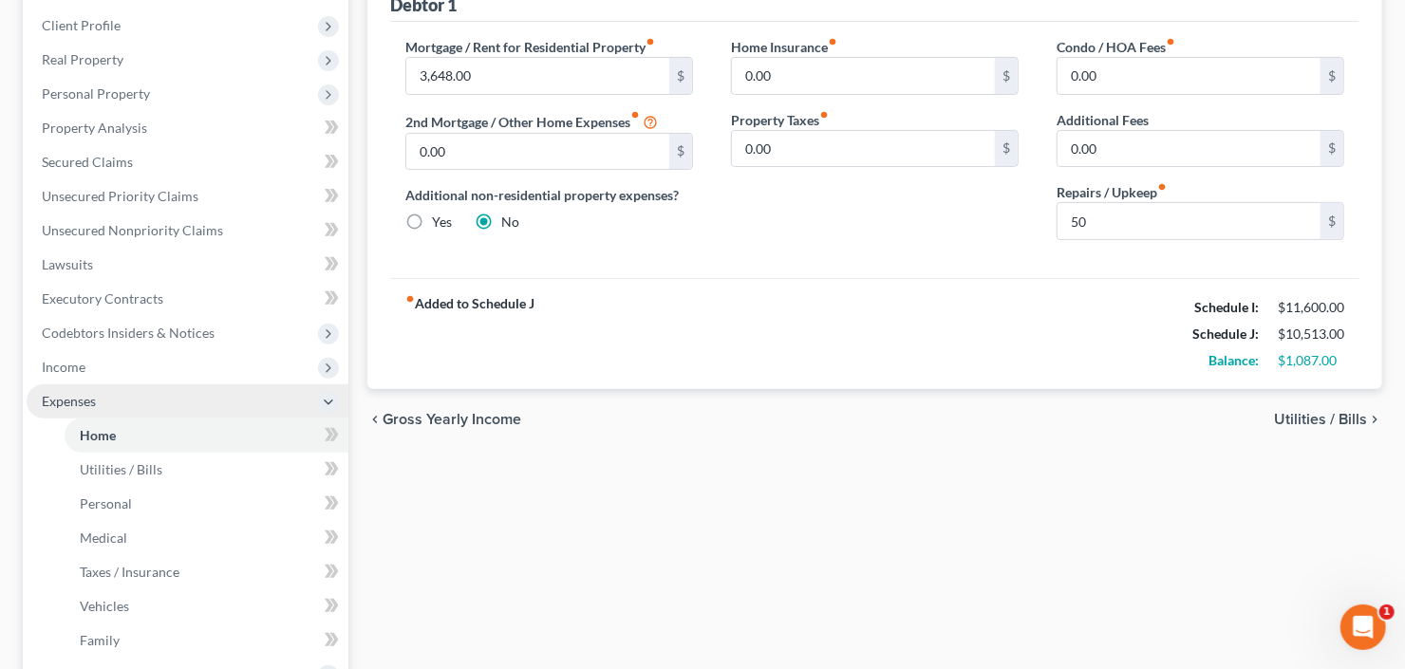
scroll to position [304, 0]
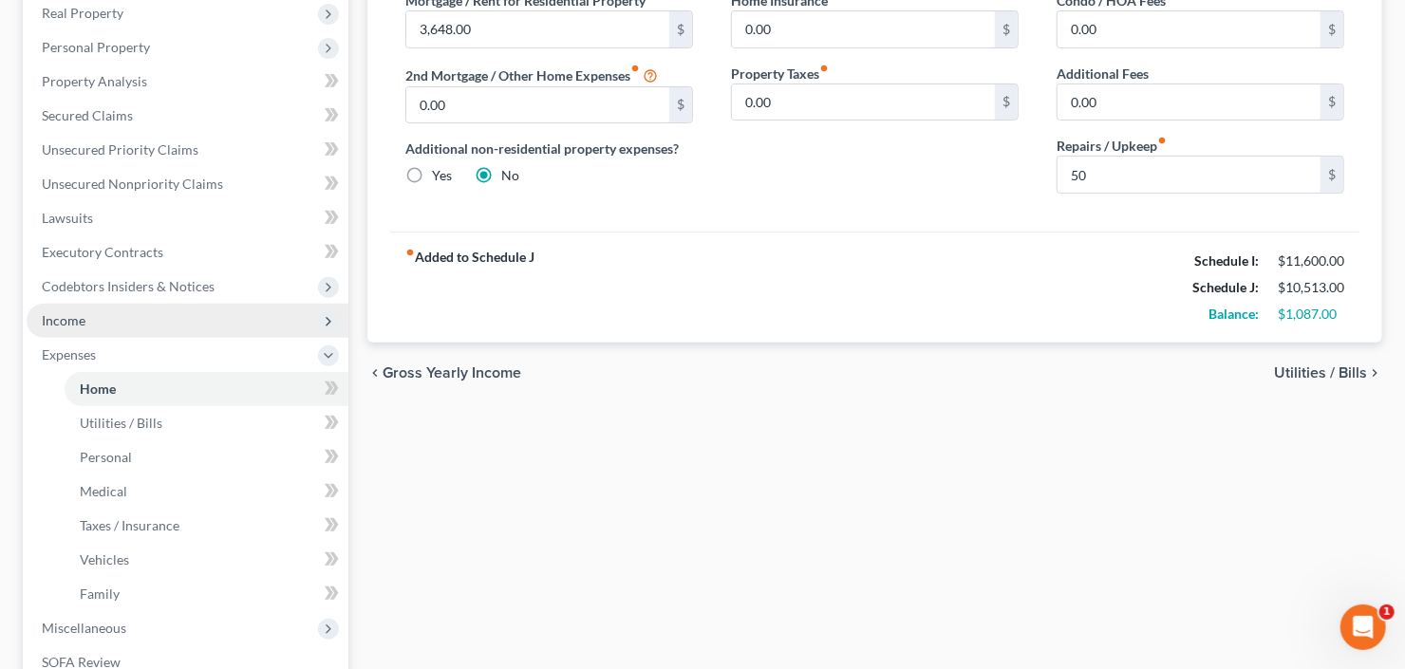
click at [110, 325] on span "Income" at bounding box center [188, 321] width 322 height 34
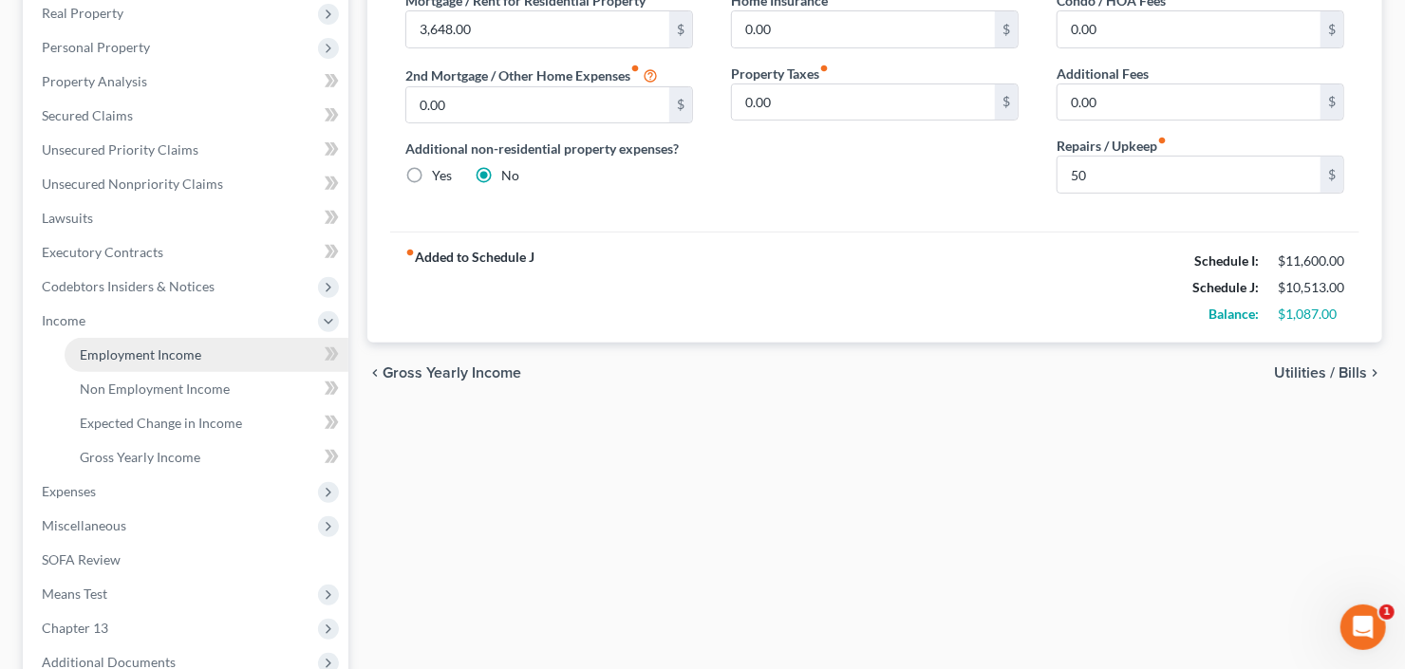
click at [146, 362] on link "Employment Income" at bounding box center [207, 355] width 284 height 34
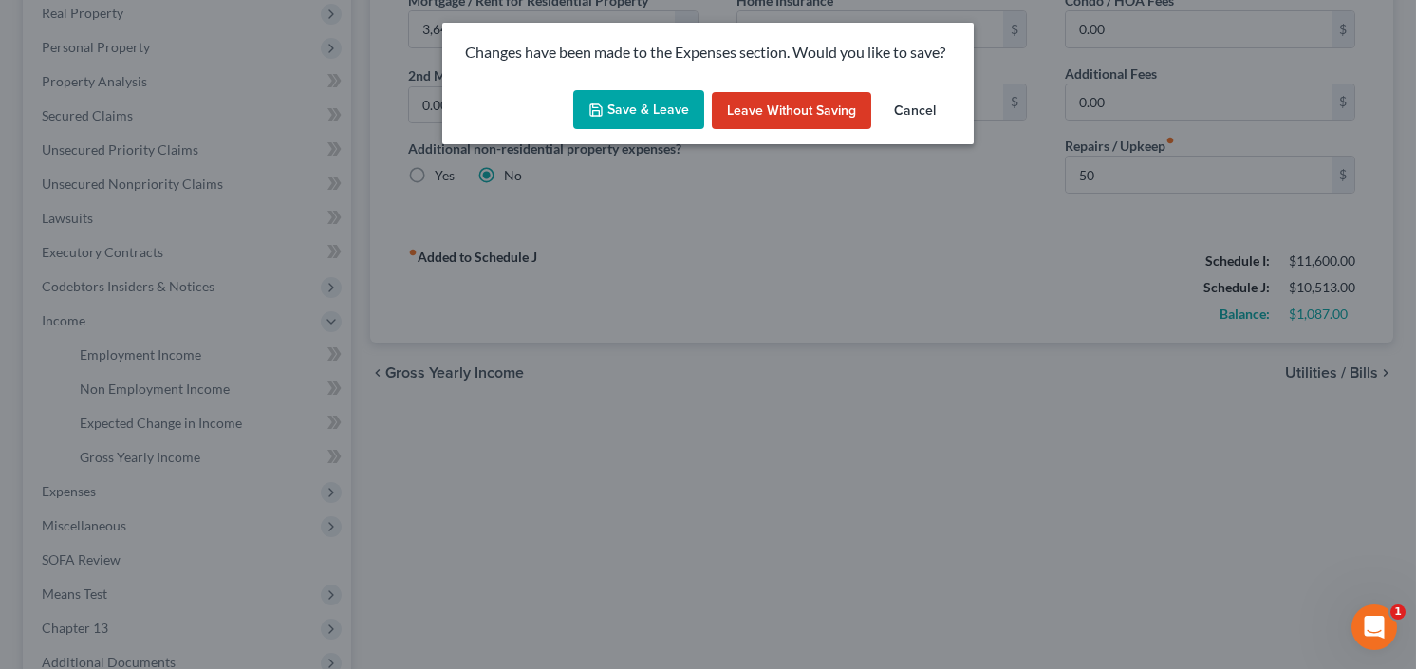
click at [625, 114] on button "Save & Leave" at bounding box center [638, 110] width 131 height 40
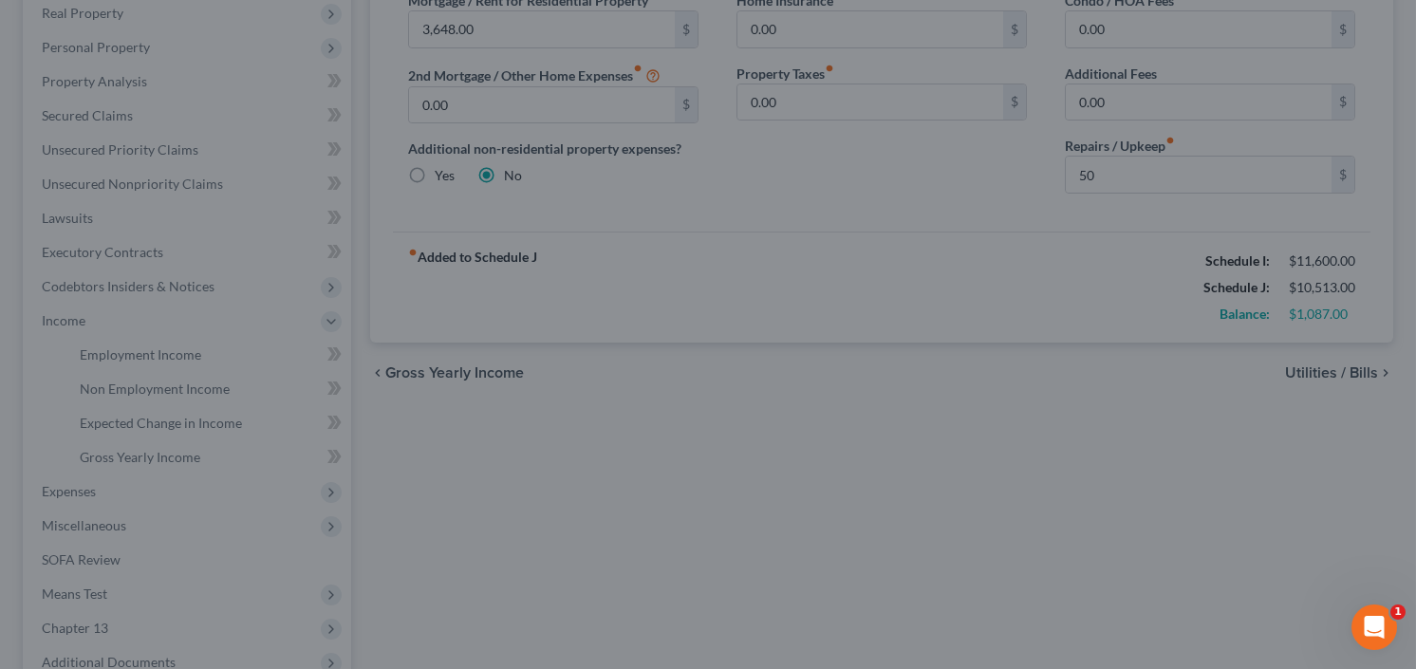
type input "50.00"
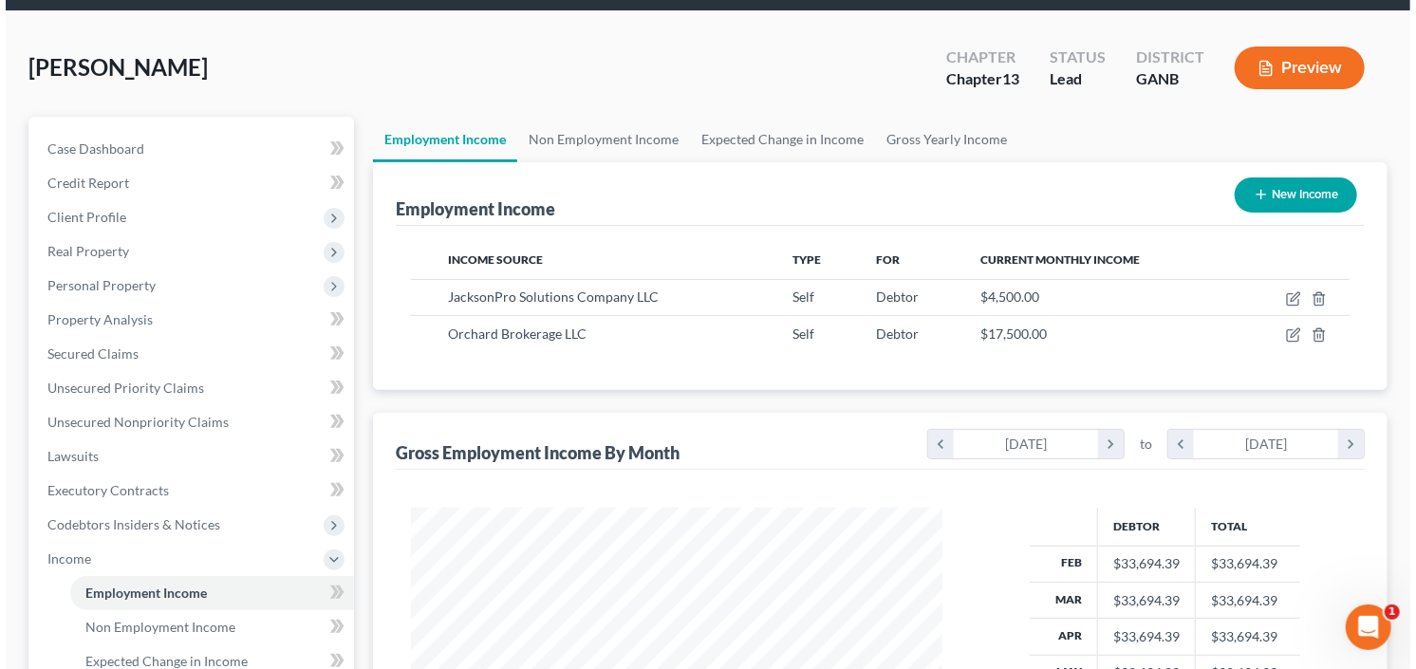
scroll to position [152, 0]
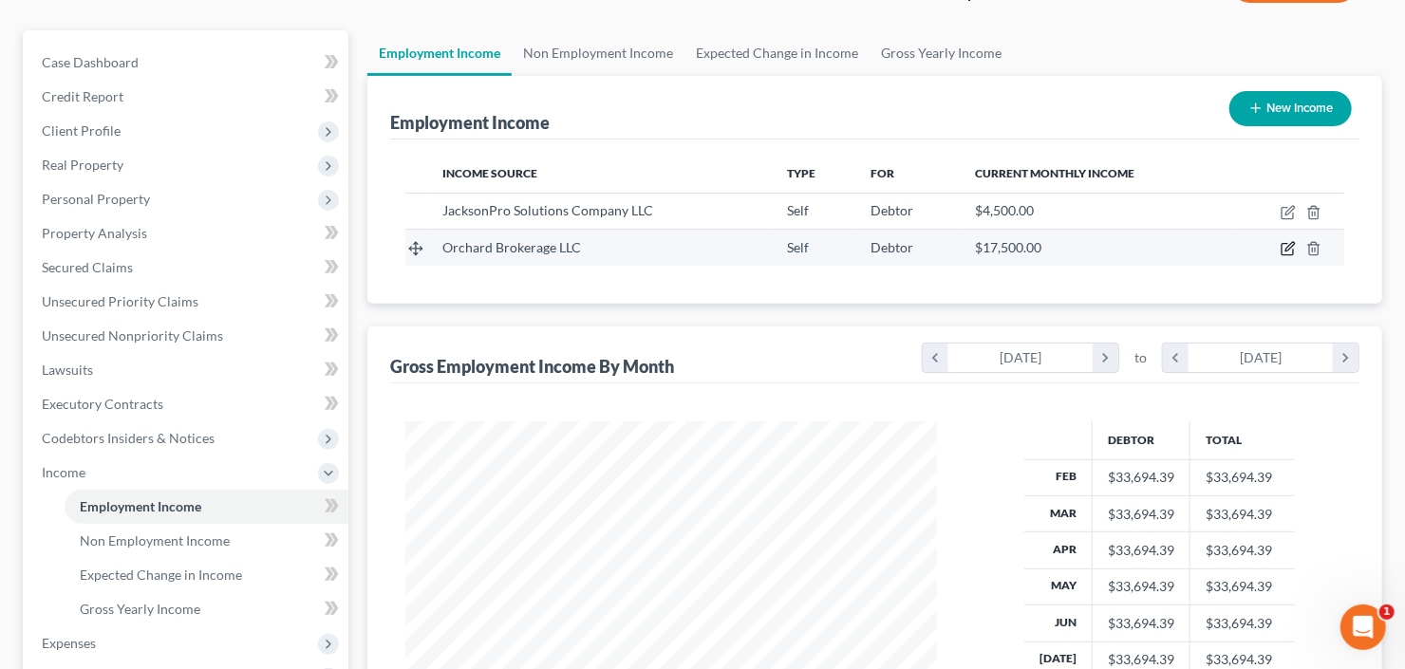
click at [1280, 249] on icon "button" at bounding box center [1287, 248] width 15 height 15
select select "1"
select select "35"
select select "0"
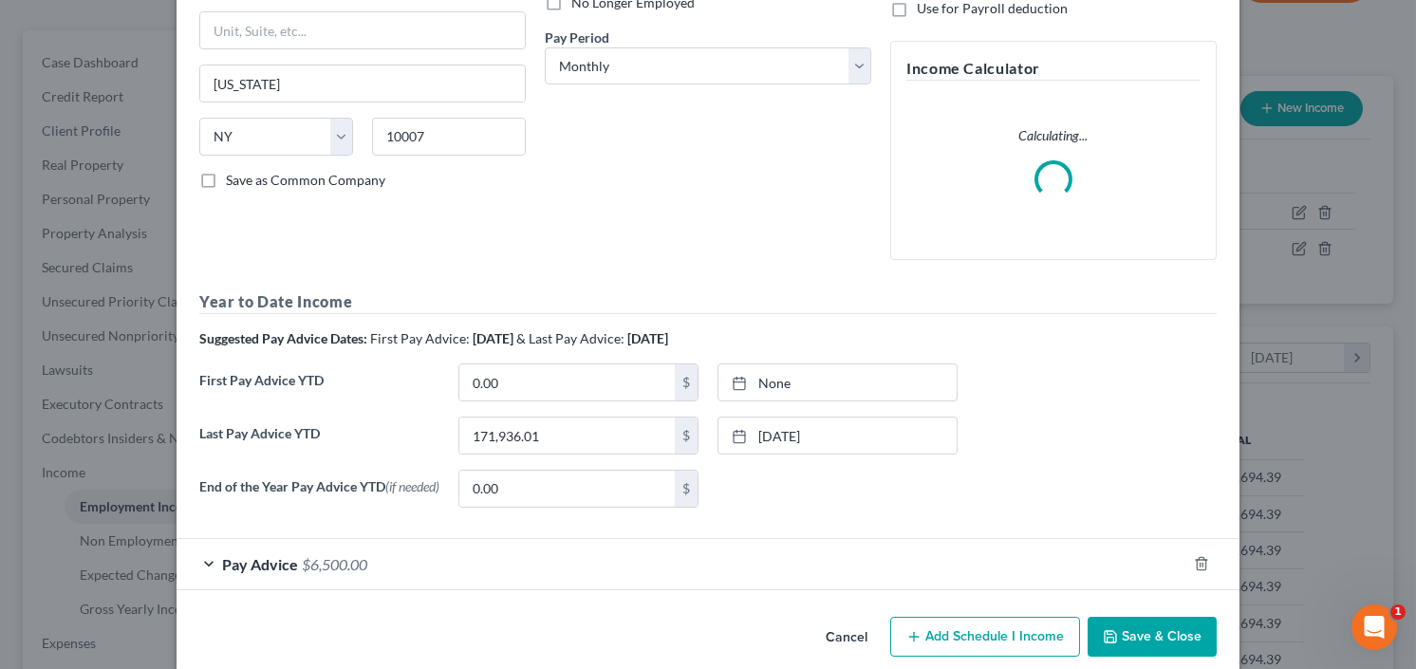
scroll to position [300, 0]
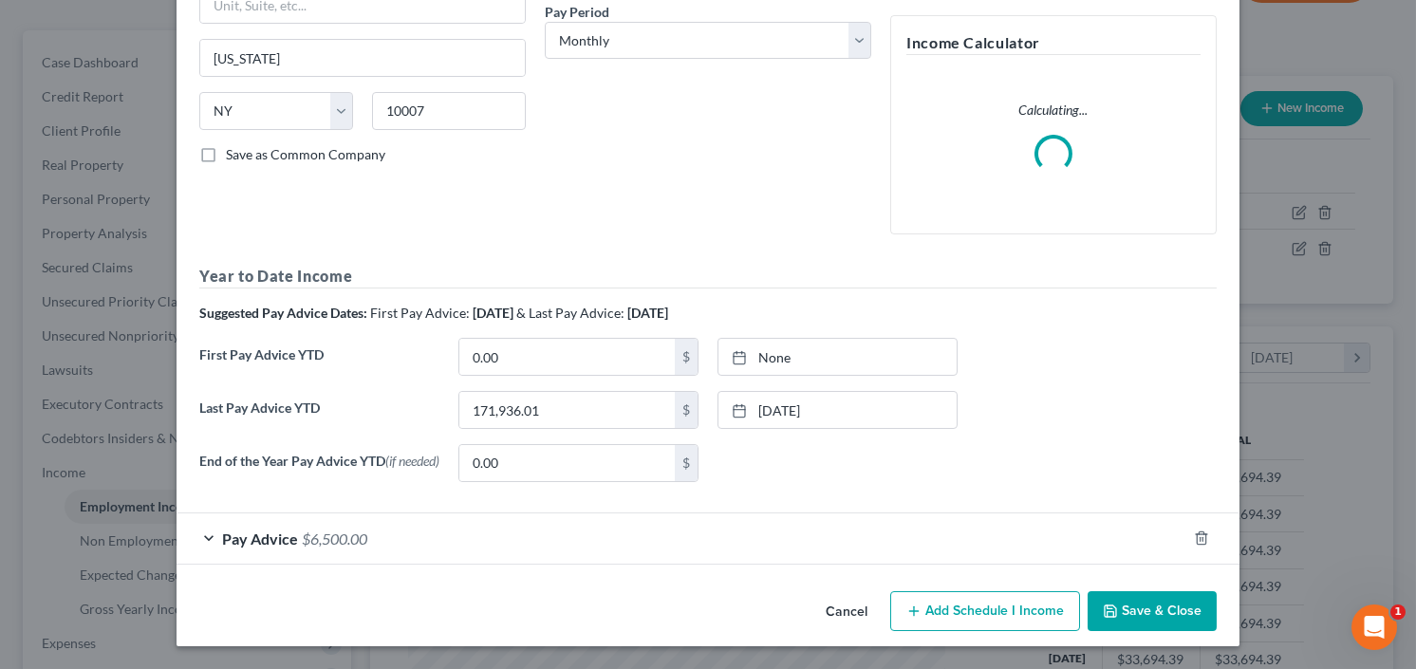
click at [259, 540] on span "Pay Advice" at bounding box center [260, 539] width 76 height 18
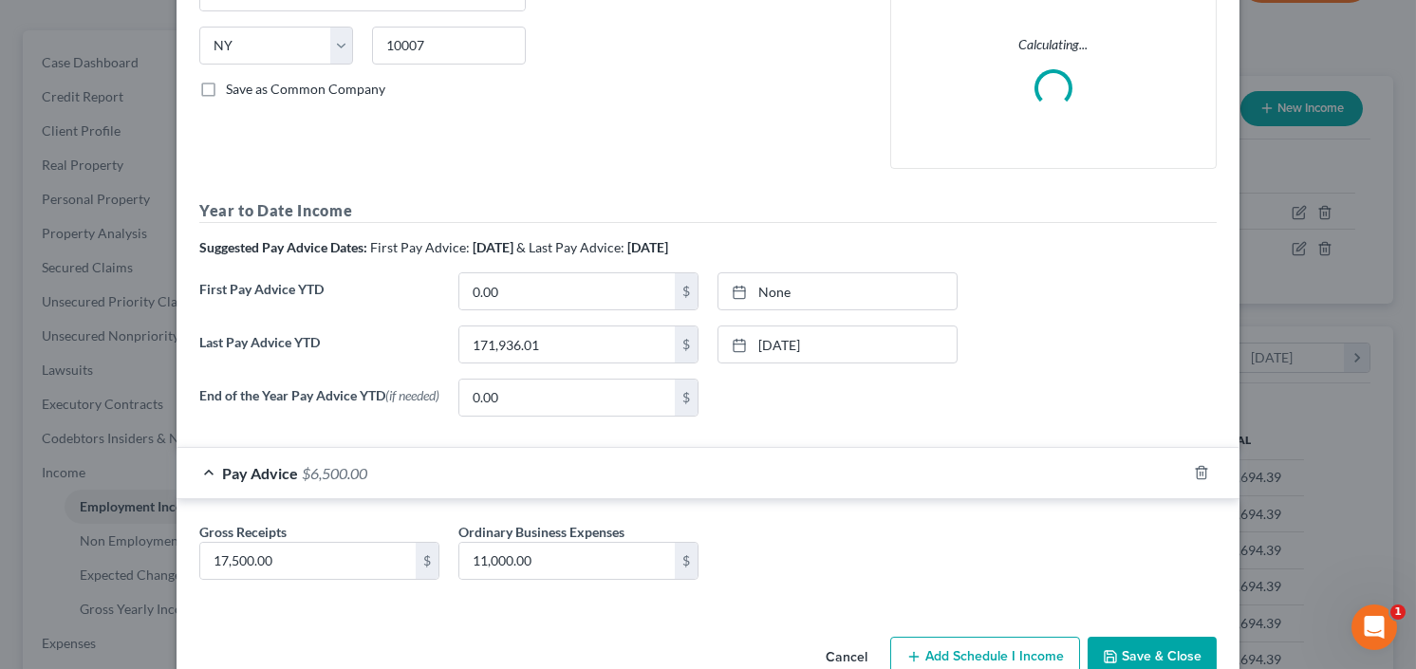
scroll to position [411, 0]
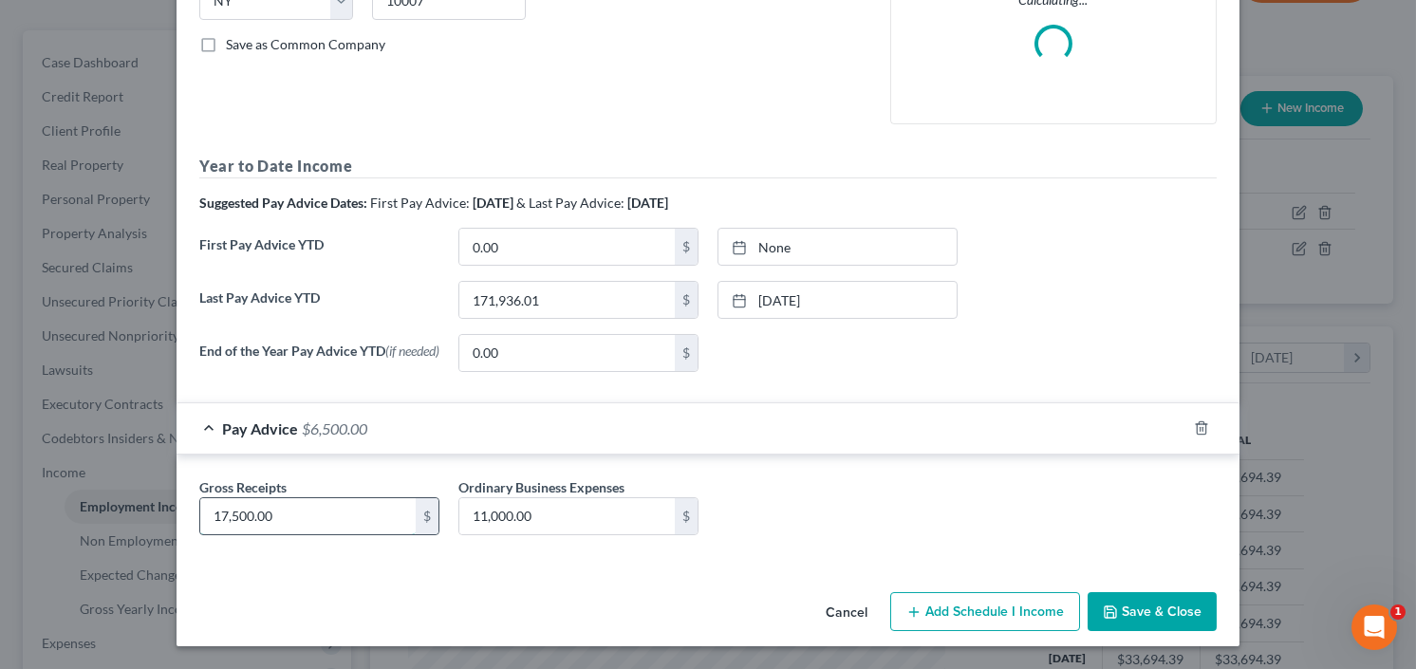
click at [313, 521] on input "17,500.00" at bounding box center [307, 516] width 215 height 36
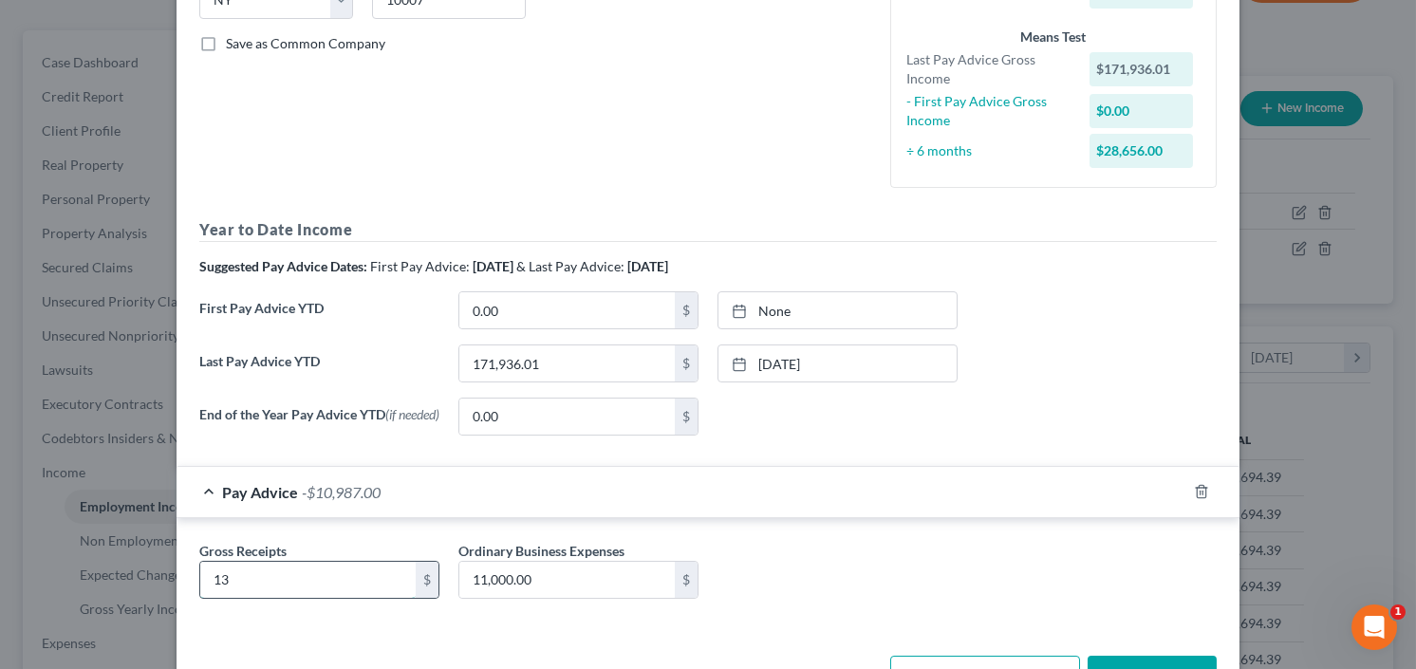
type input "1"
type input "15,500"
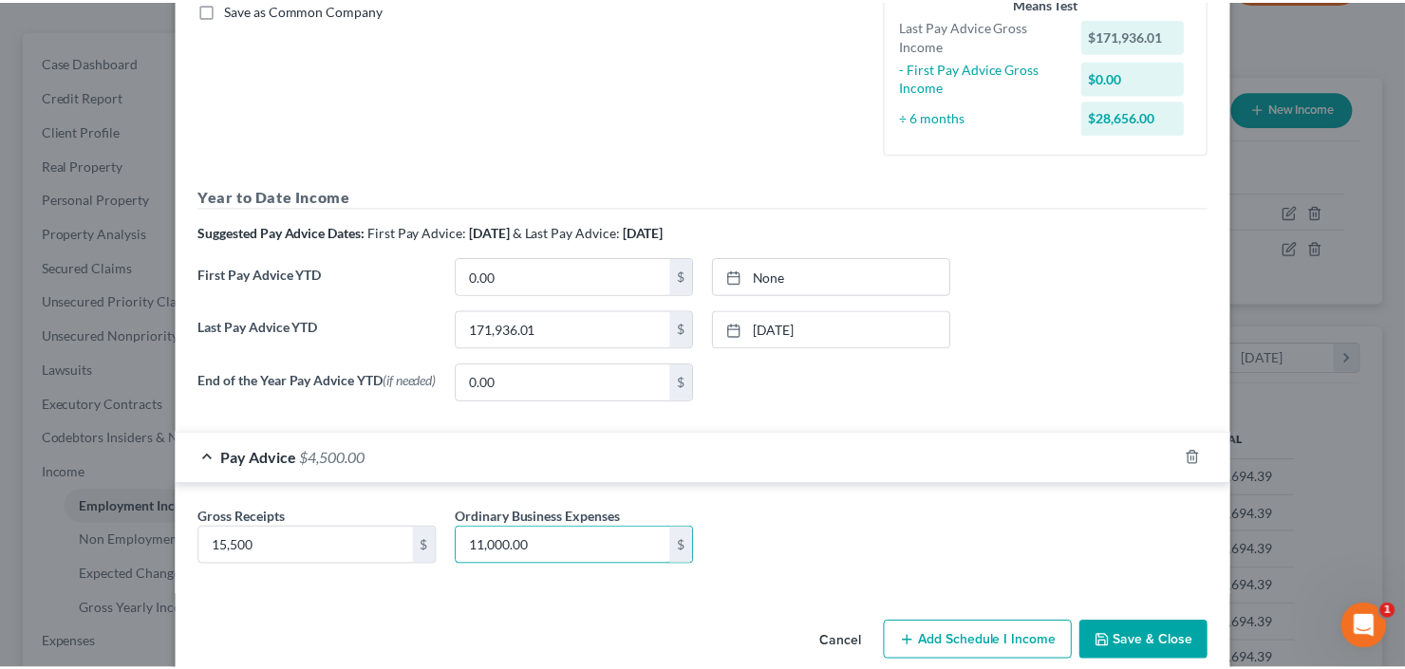
scroll to position [475, 0]
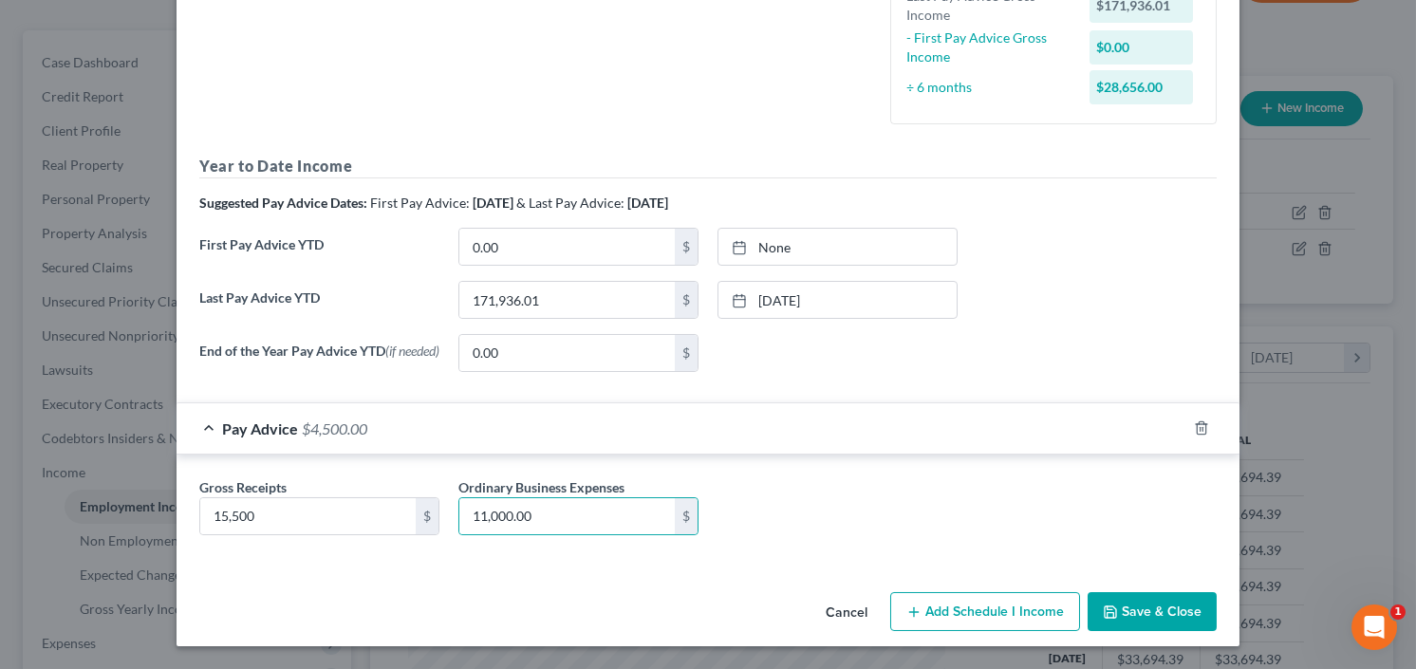
click at [1163, 623] on button "Save & Close" at bounding box center [1152, 612] width 129 height 40
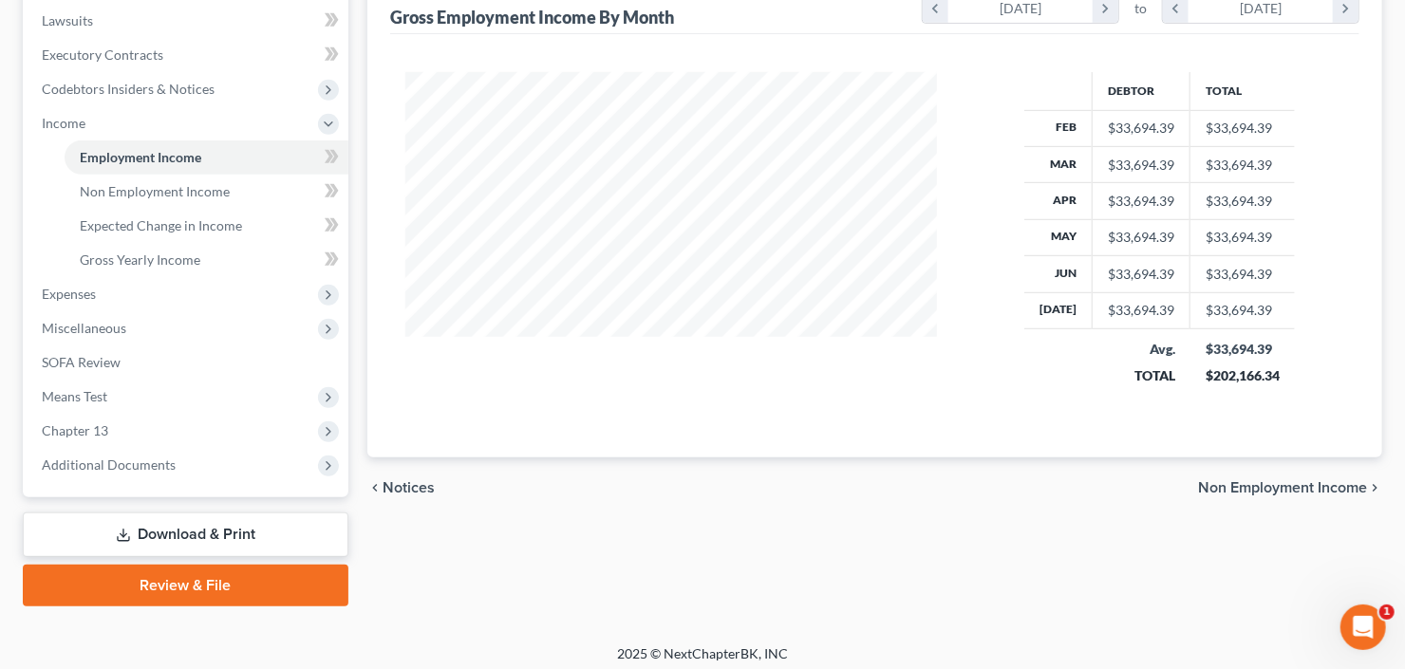
scroll to position [508, 0]
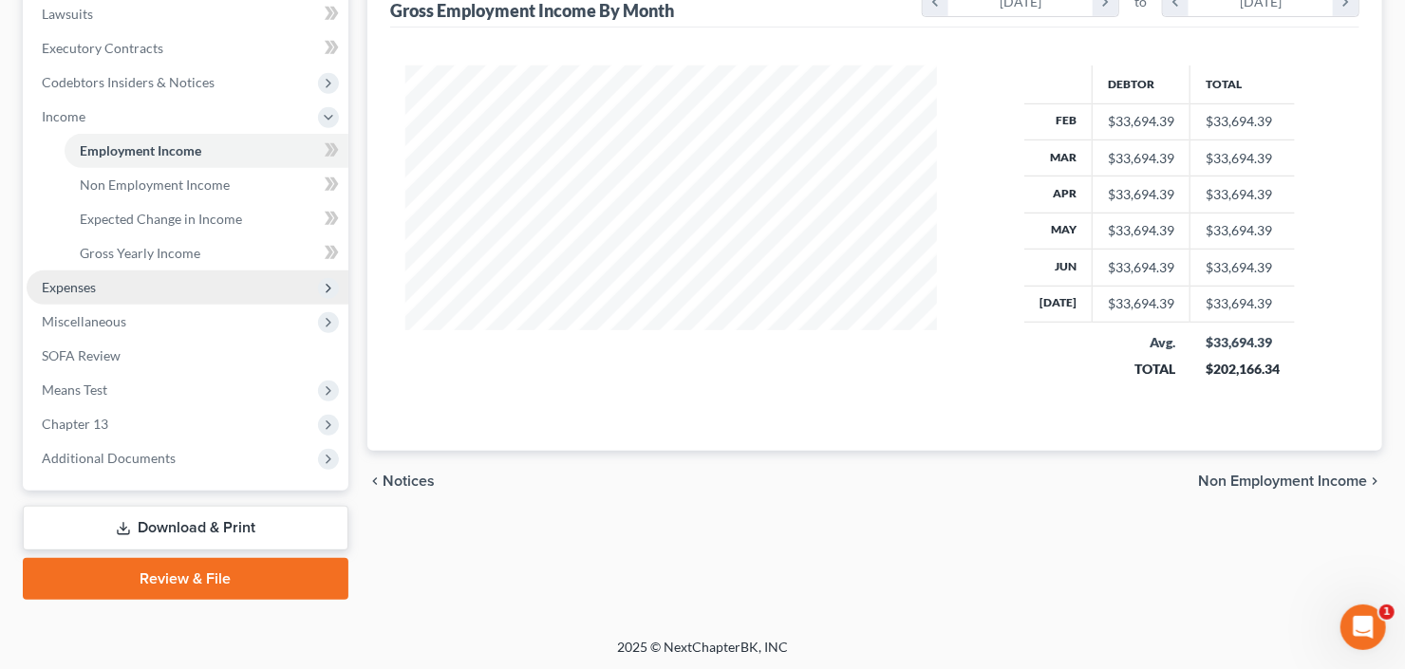
click at [50, 288] on span "Expenses" at bounding box center [69, 287] width 54 height 16
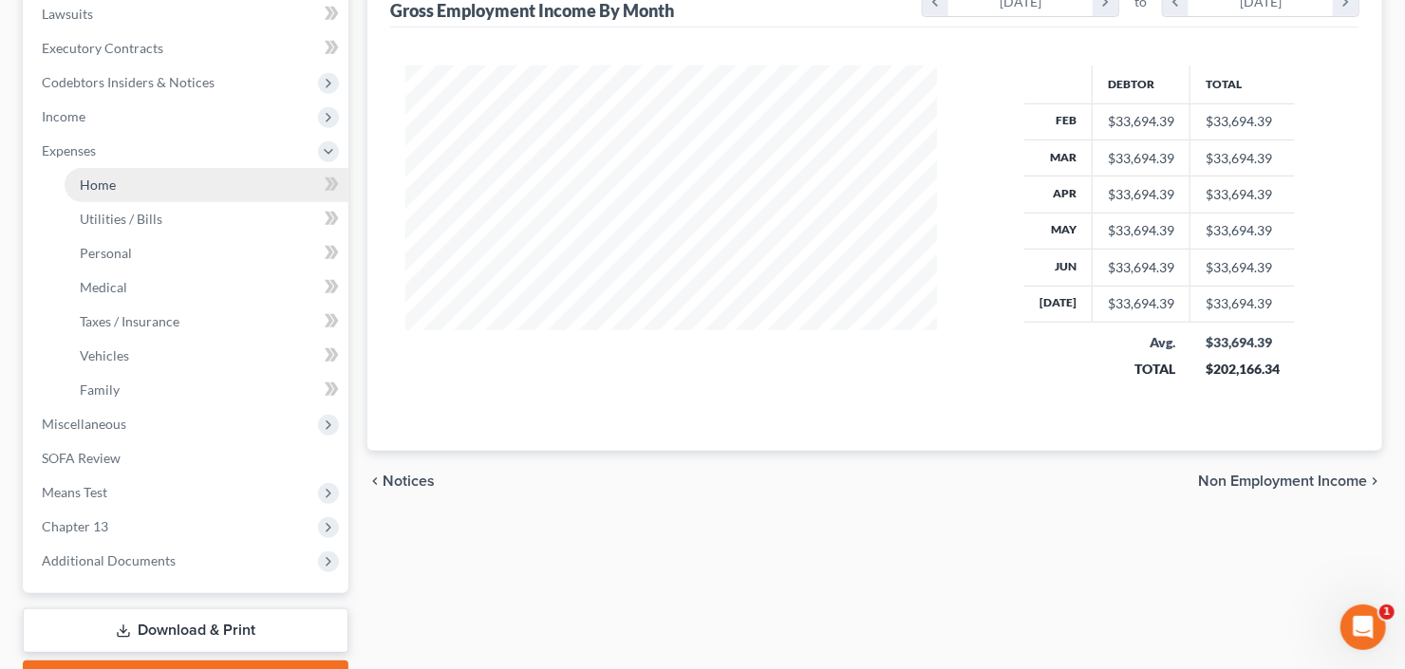
click at [116, 186] on link "Home" at bounding box center [207, 185] width 284 height 34
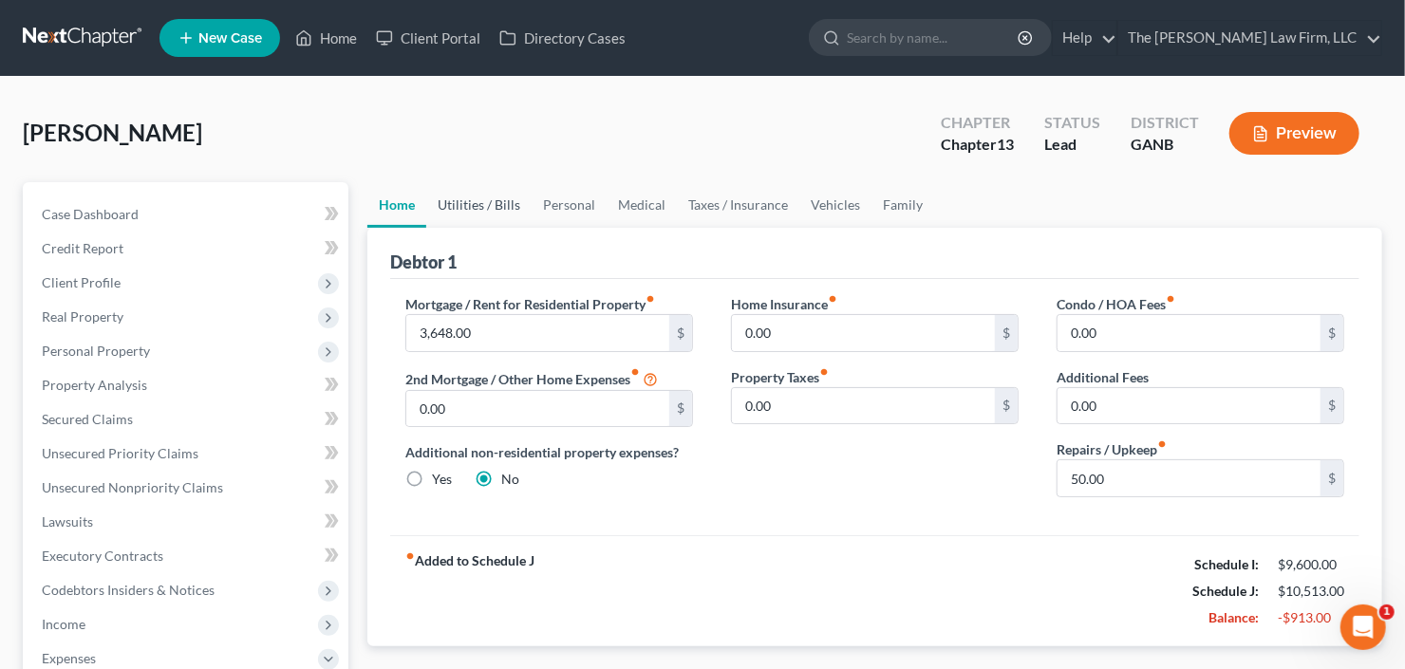
click at [482, 203] on link "Utilities / Bills" at bounding box center [478, 205] width 105 height 46
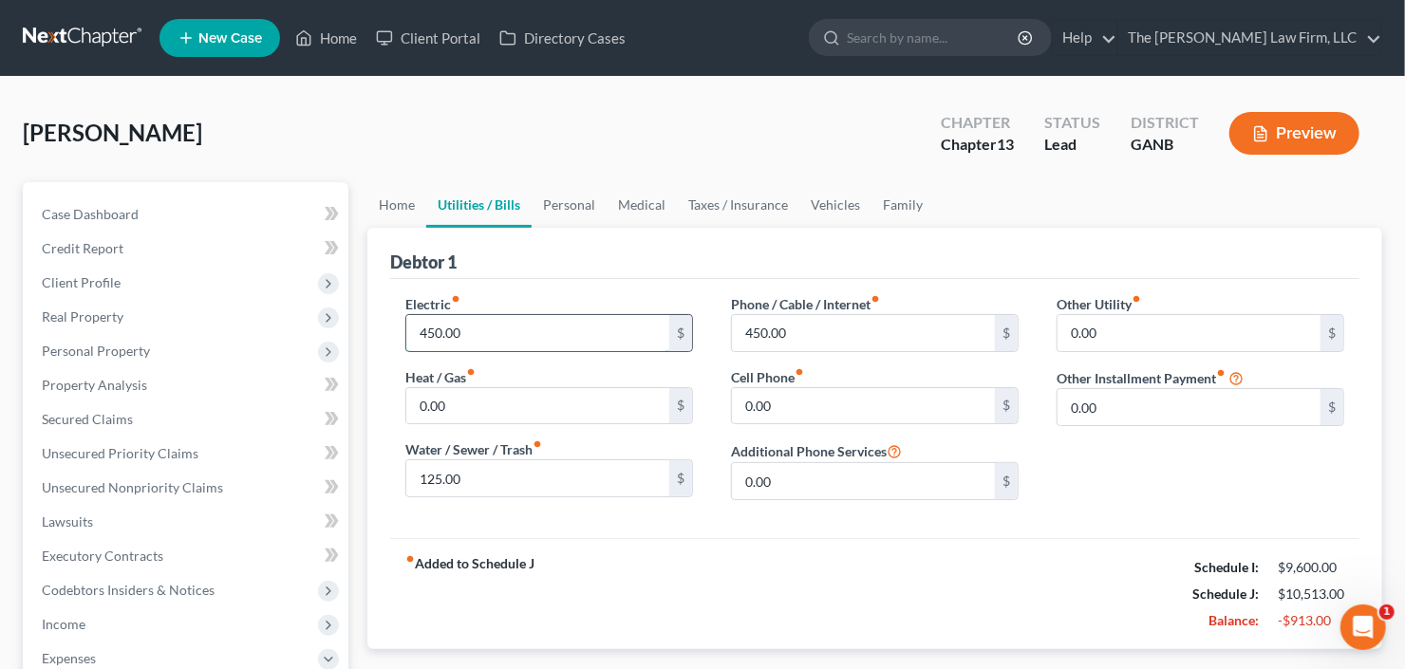
click at [537, 330] on input "450.00" at bounding box center [537, 333] width 263 height 36
type input "375"
type input "50"
type input "350"
click at [574, 202] on link "Personal" at bounding box center [568, 205] width 75 height 46
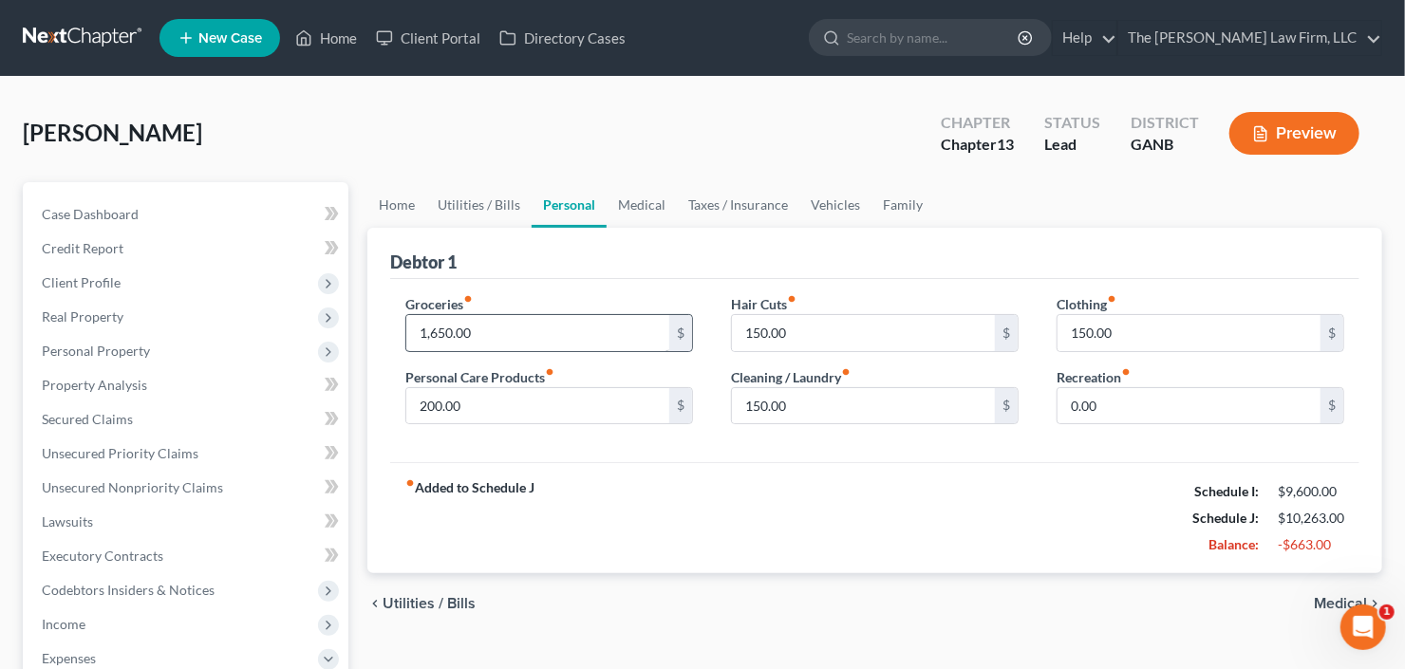
click at [525, 314] on div "1,650.00 $" at bounding box center [549, 333] width 288 height 38
click at [523, 319] on input "1,650.00" at bounding box center [537, 333] width 263 height 36
type input "1,100"
type input "100"
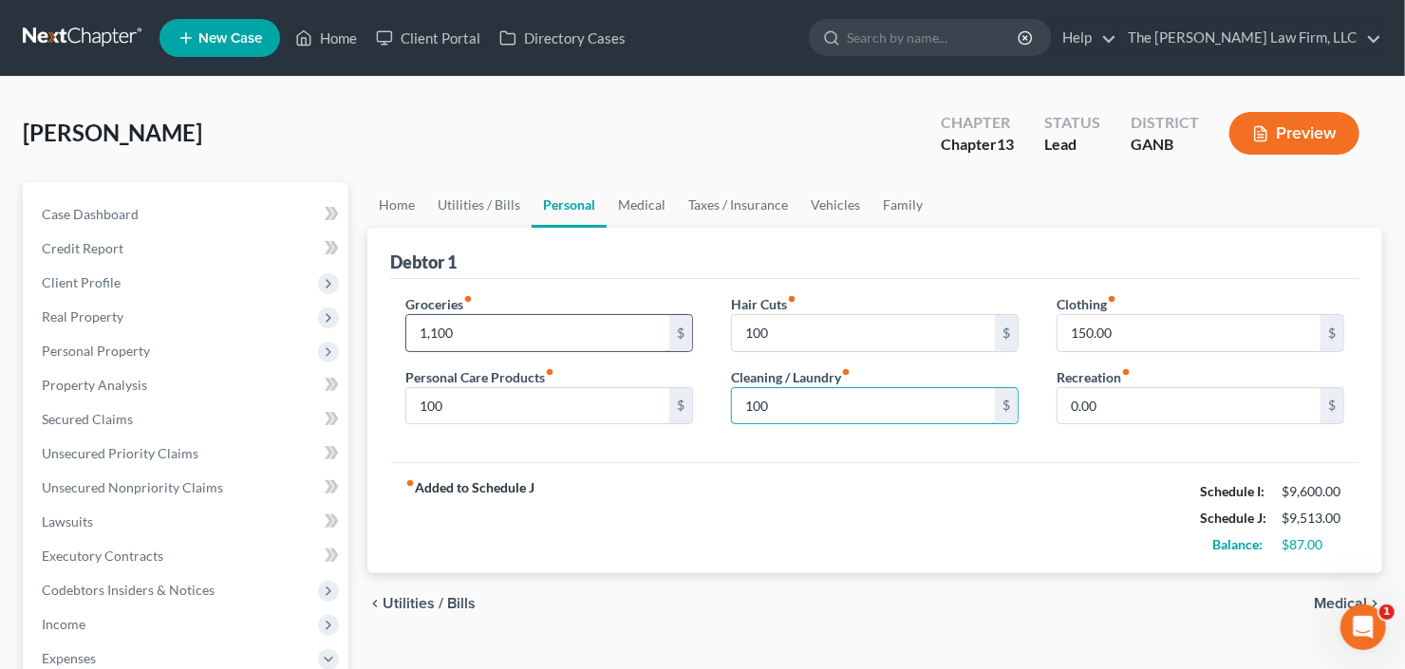
type input "100"
click at [638, 203] on link "Medical" at bounding box center [641, 205] width 70 height 46
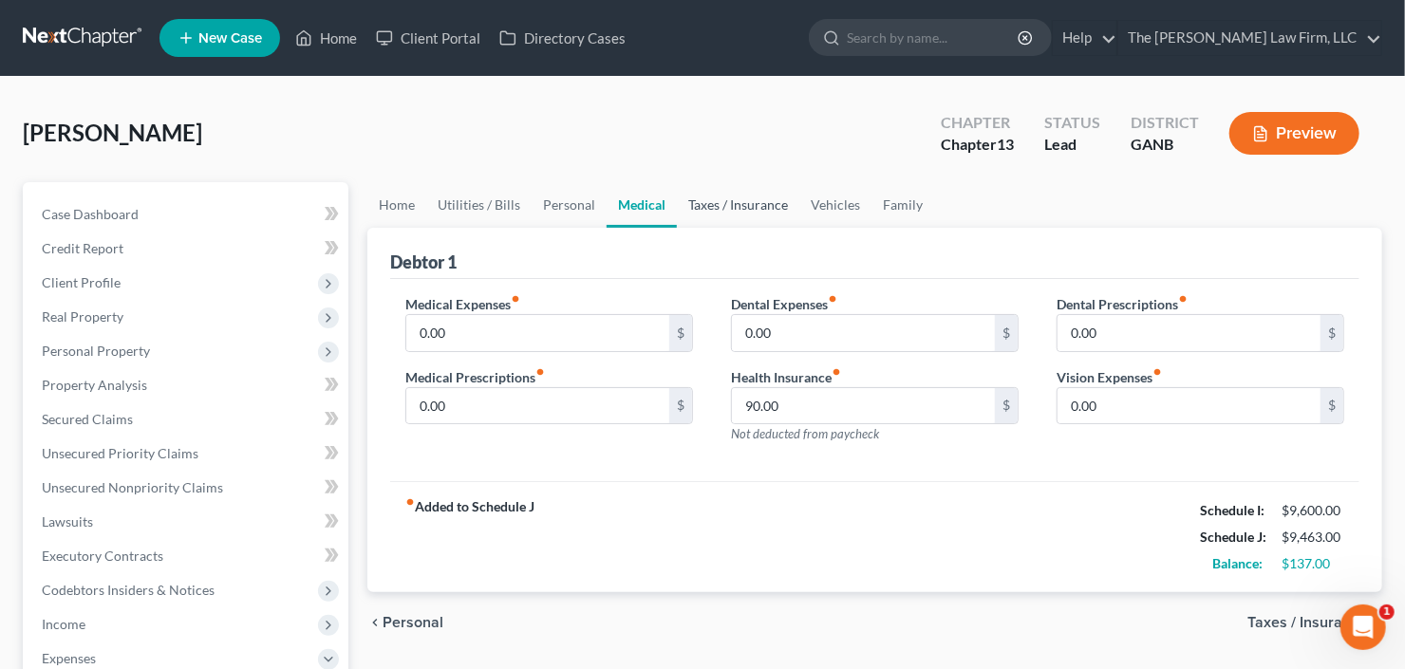
click at [735, 205] on link "Taxes / Insurance" at bounding box center [738, 205] width 122 height 46
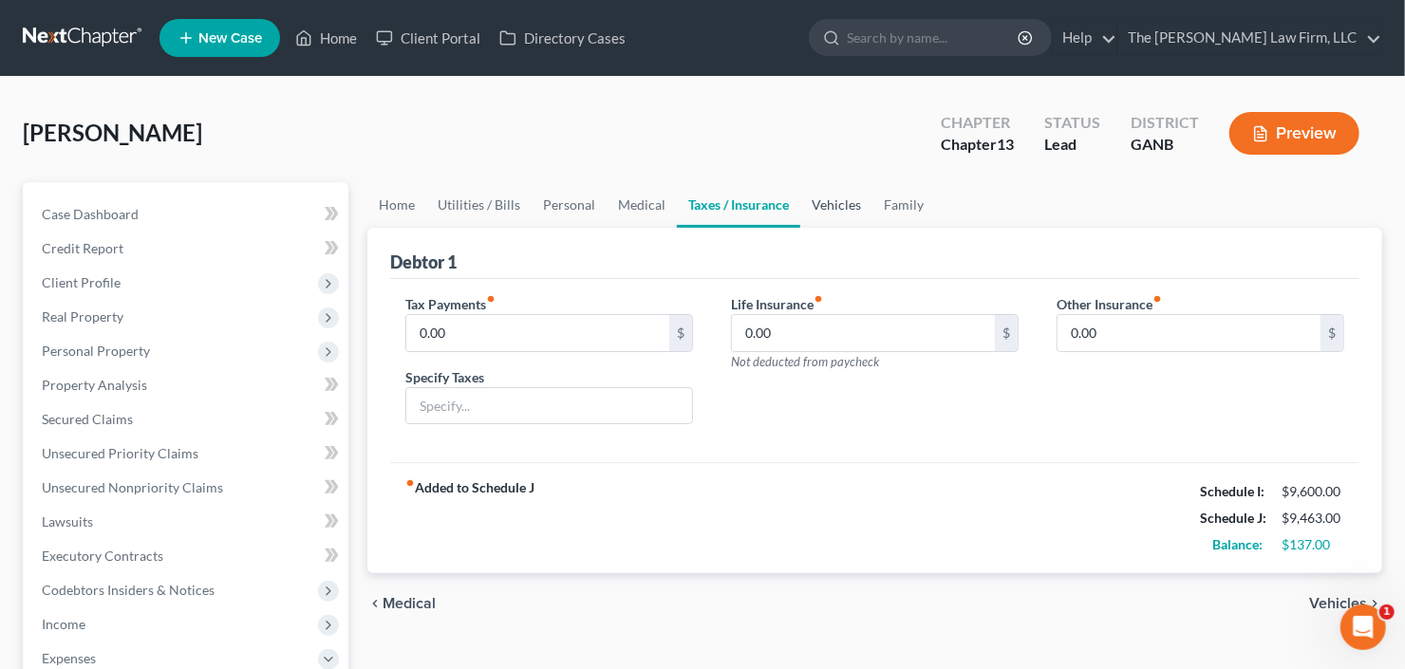
click at [815, 198] on link "Vehicles" at bounding box center [836, 205] width 72 height 46
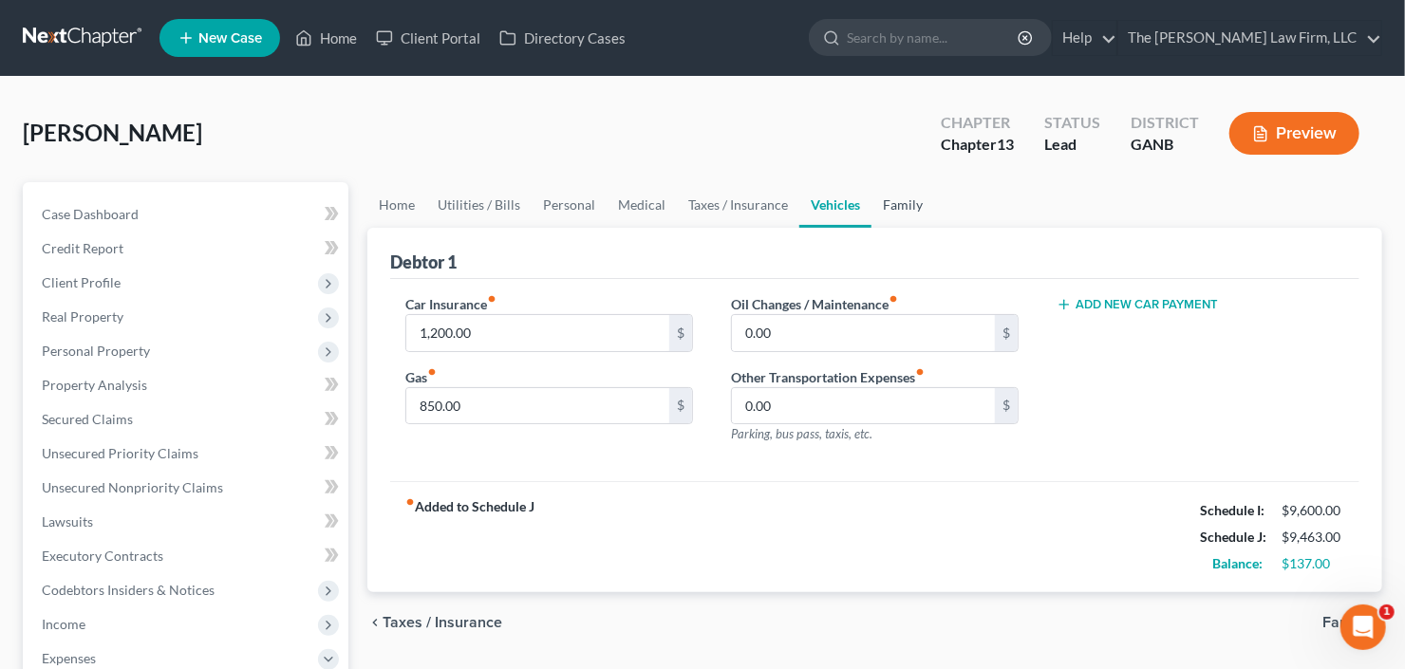
click at [890, 205] on link "Family" at bounding box center [902, 205] width 63 height 46
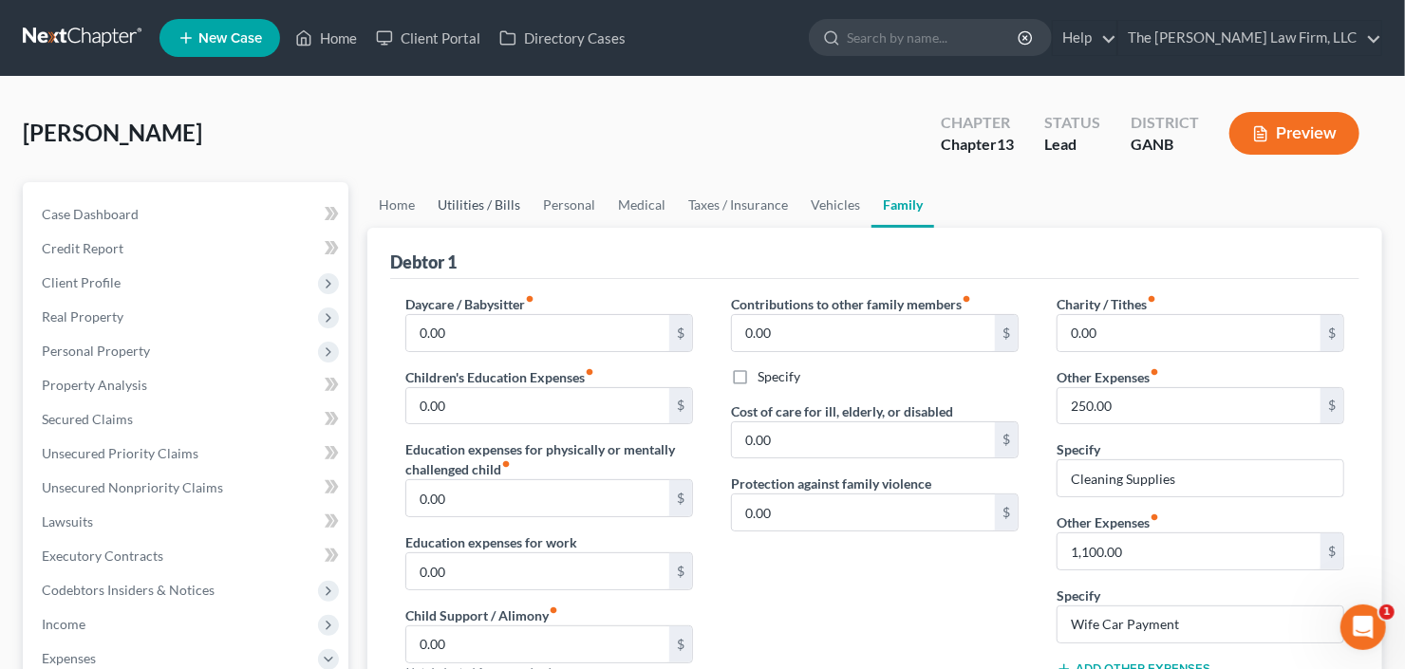
click at [495, 198] on link "Utilities / Bills" at bounding box center [478, 205] width 105 height 46
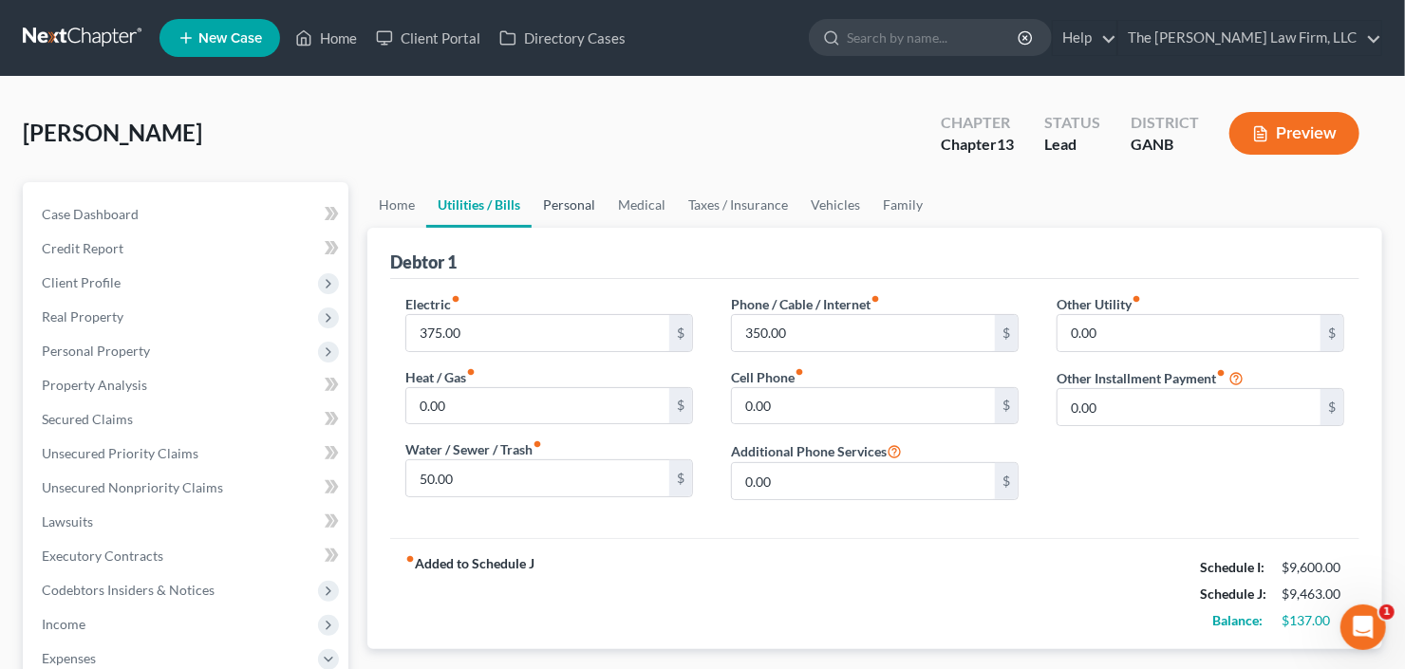
click at [564, 199] on link "Personal" at bounding box center [568, 205] width 75 height 46
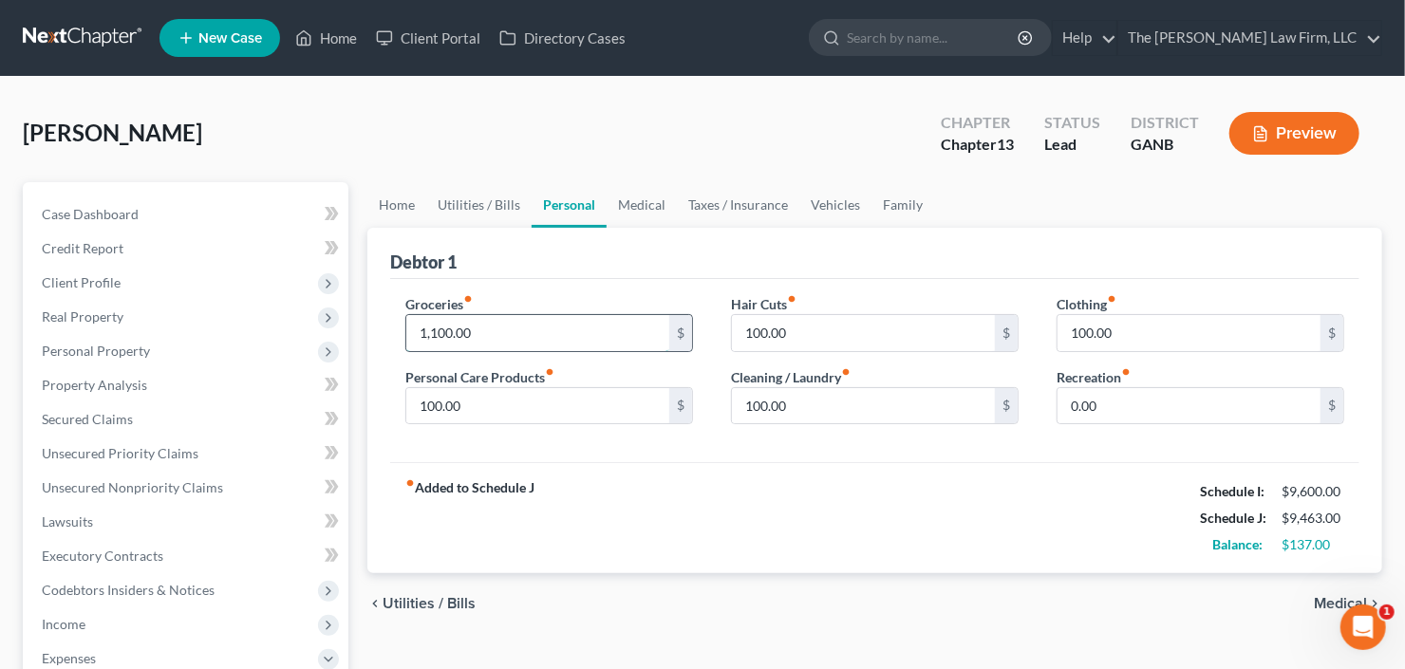
click at [537, 325] on input "1,100.00" at bounding box center [537, 333] width 263 height 36
type input "800"
type input "50"
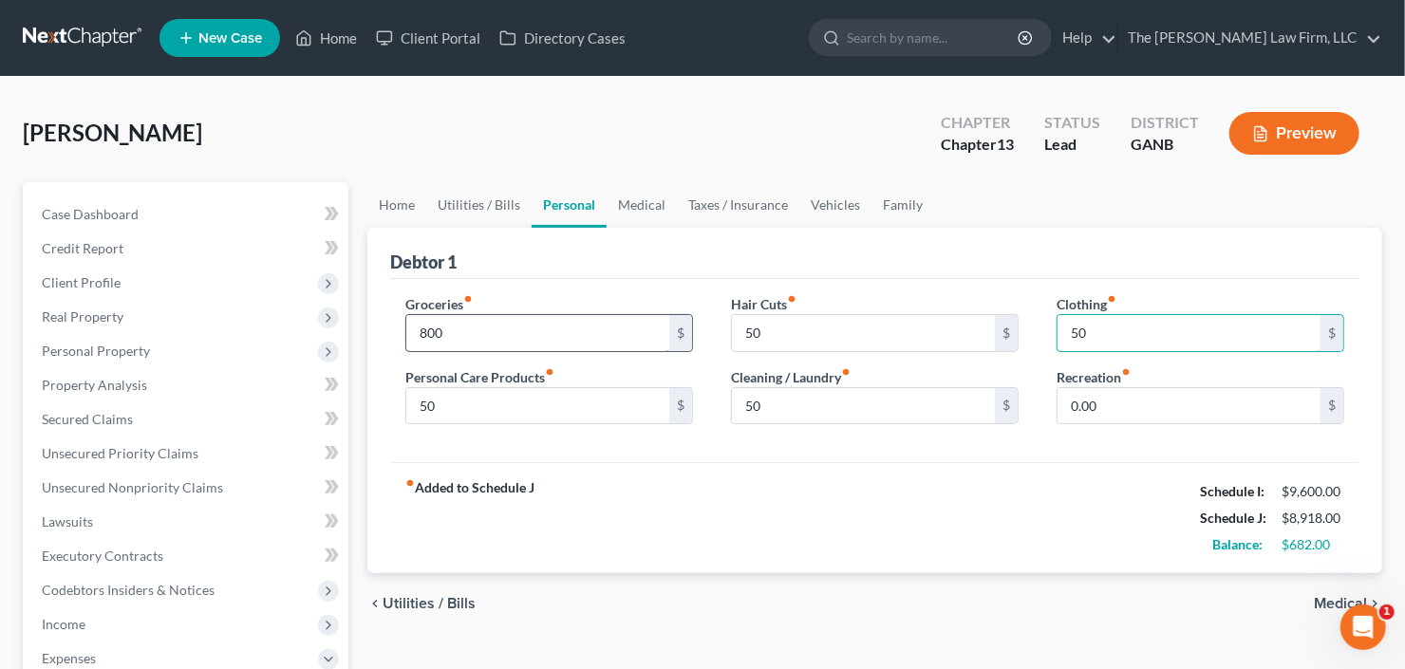
type input "50"
click at [474, 195] on link "Utilities / Bills" at bounding box center [478, 205] width 105 height 46
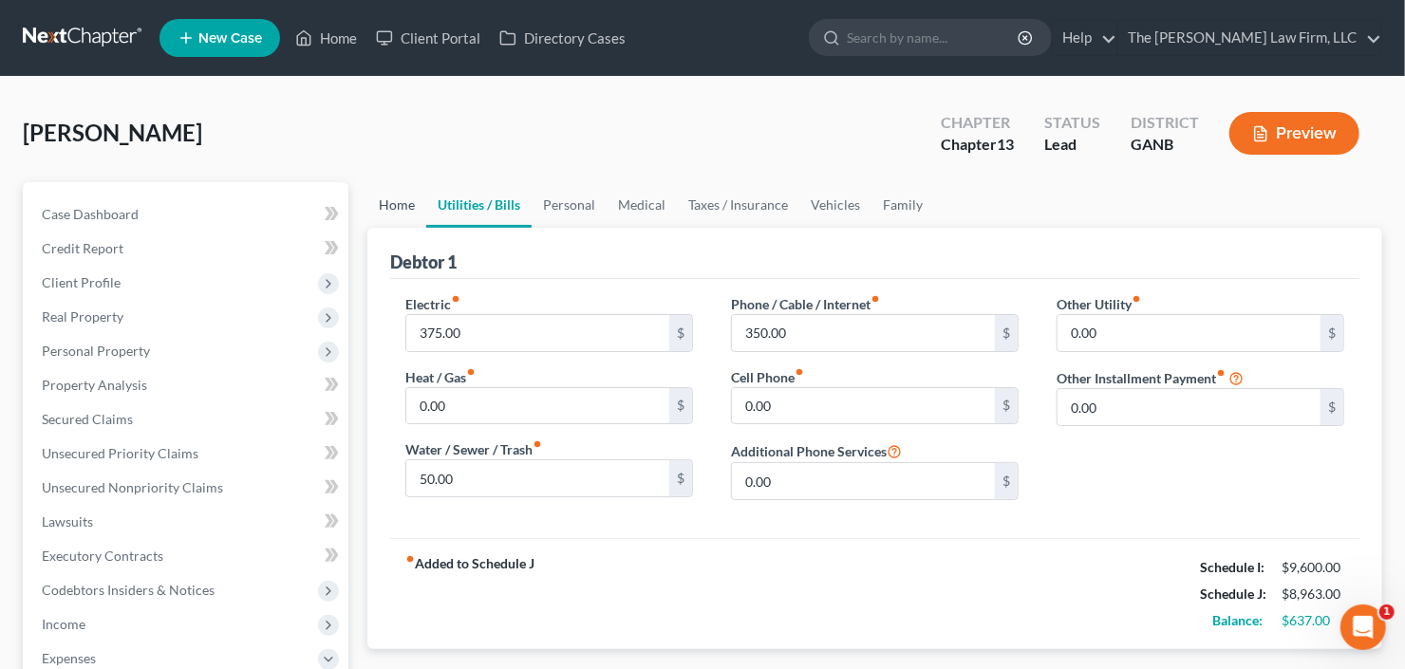
click at [416, 204] on link "Home" at bounding box center [396, 205] width 59 height 46
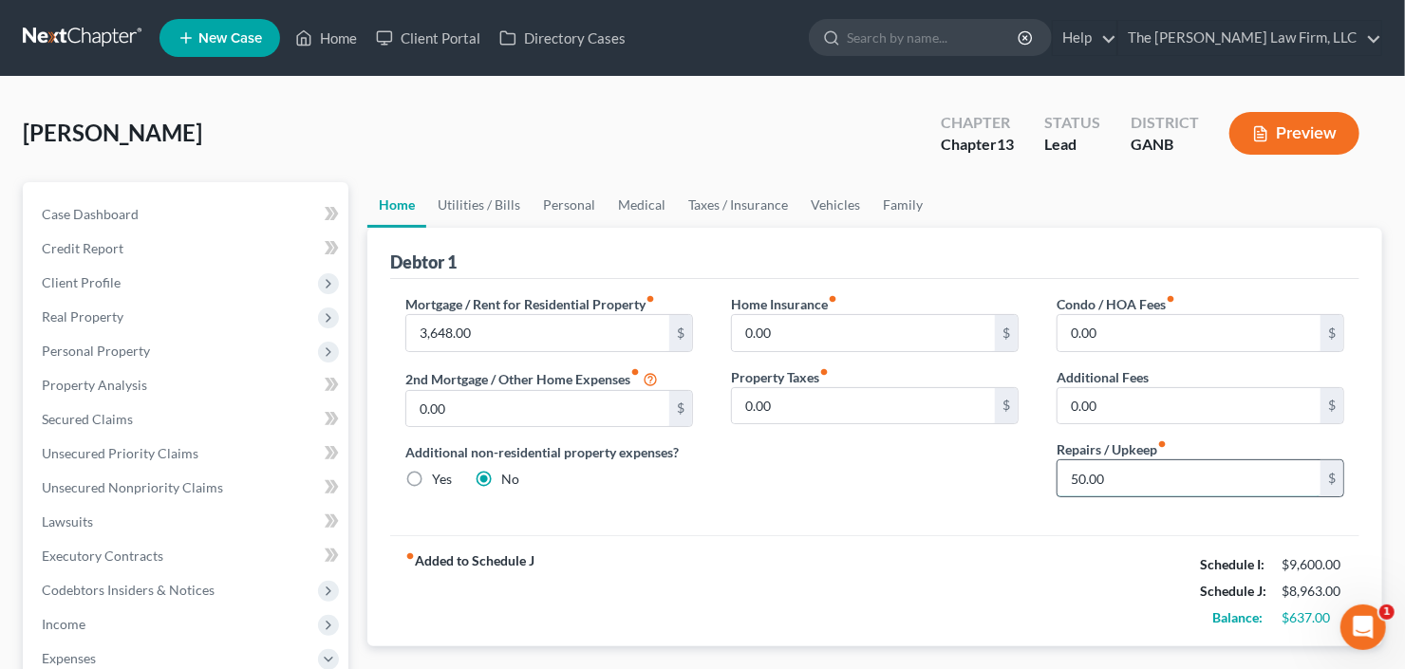
click at [1099, 474] on input "50.00" at bounding box center [1188, 478] width 263 height 36
type input "50"
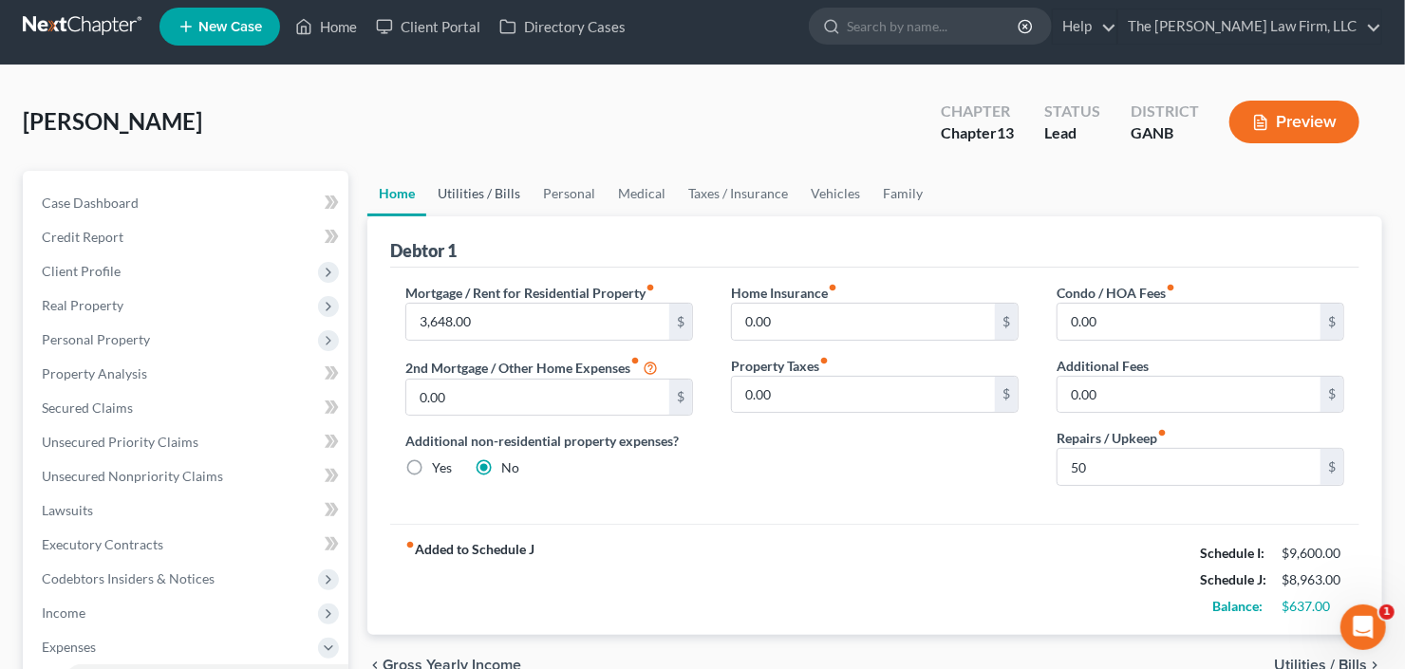
click at [481, 197] on link "Utilities / Bills" at bounding box center [478, 194] width 105 height 46
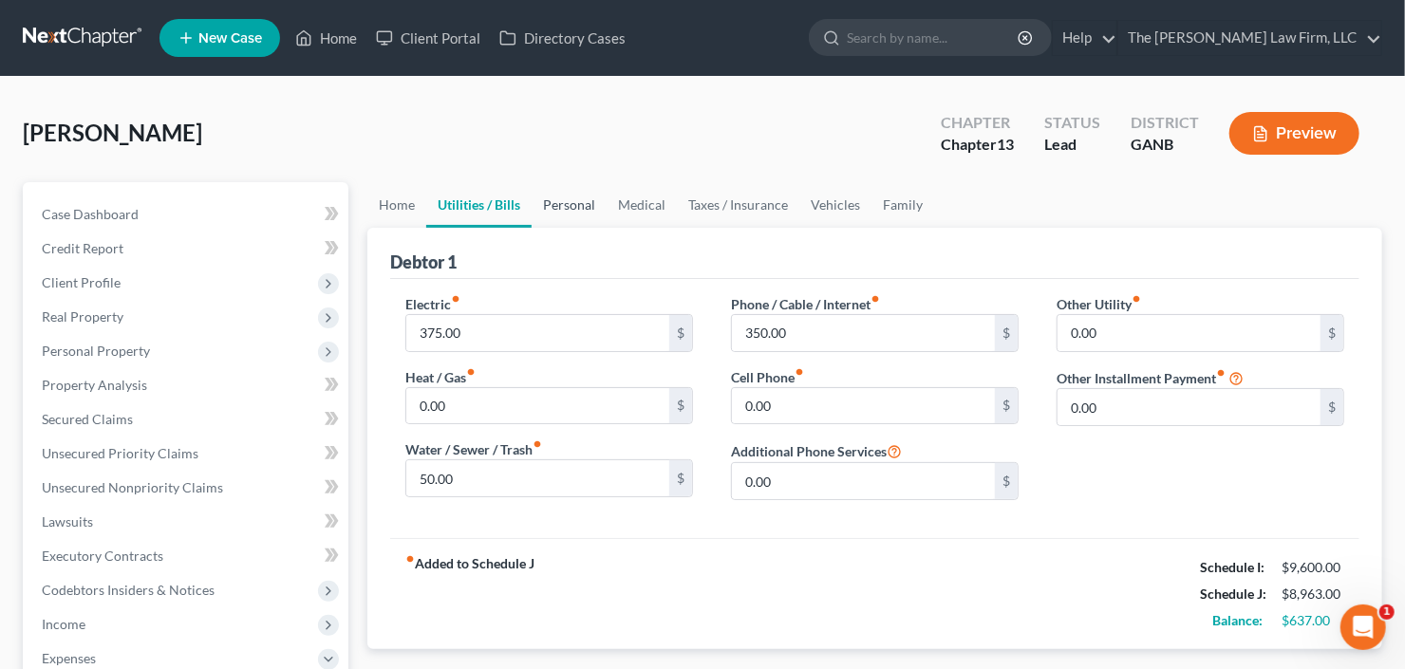
click at [569, 197] on link "Personal" at bounding box center [568, 205] width 75 height 46
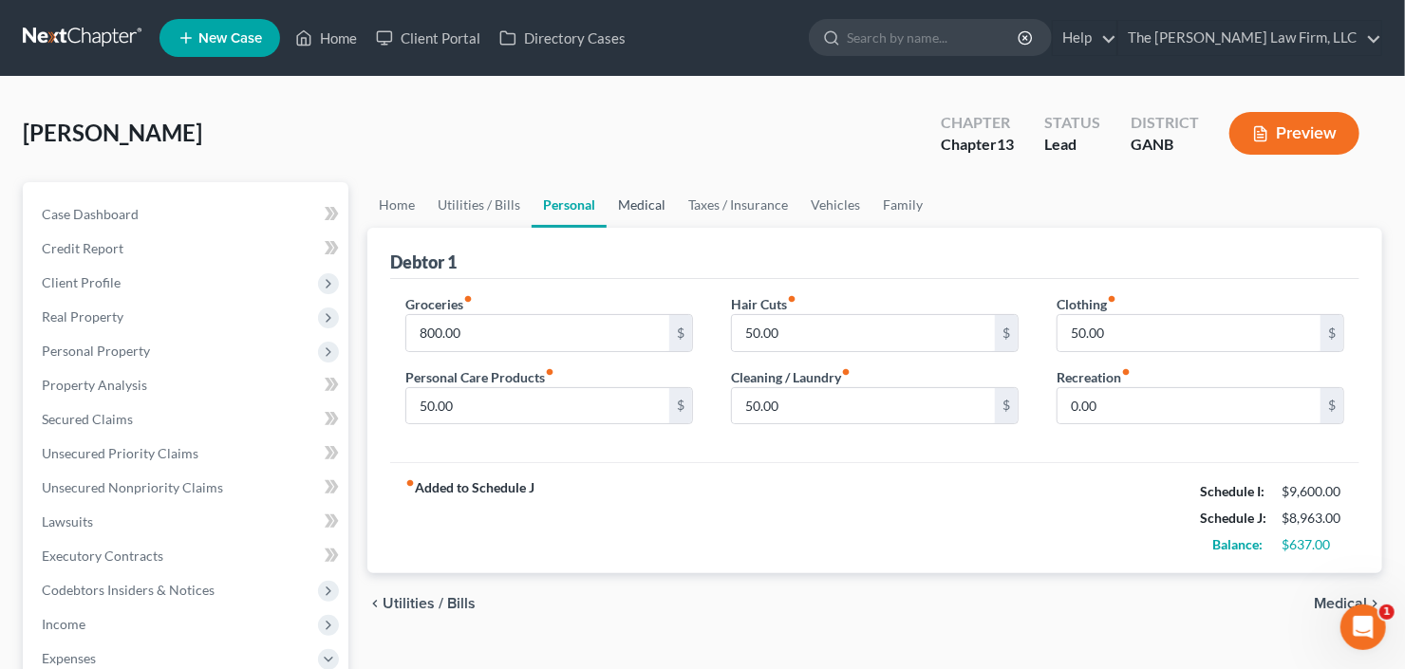
click at [637, 205] on link "Medical" at bounding box center [641, 205] width 70 height 46
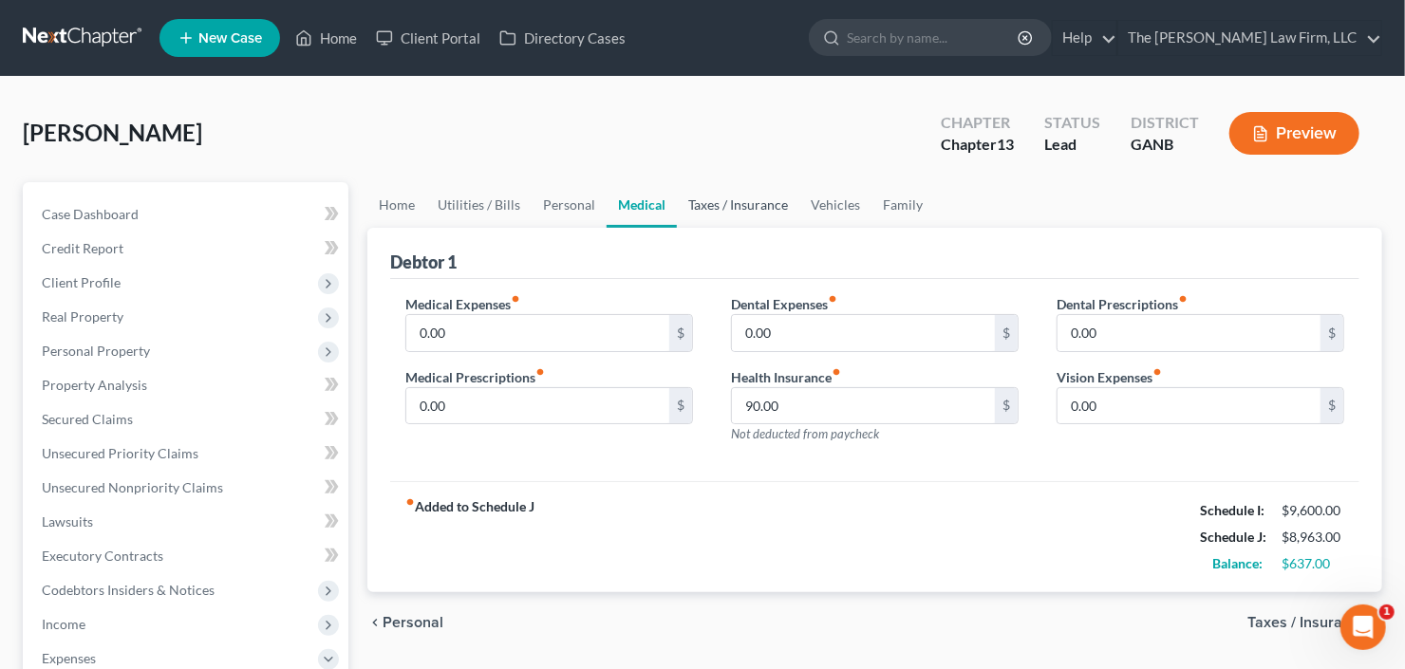
click at [750, 205] on link "Taxes / Insurance" at bounding box center [738, 205] width 122 height 46
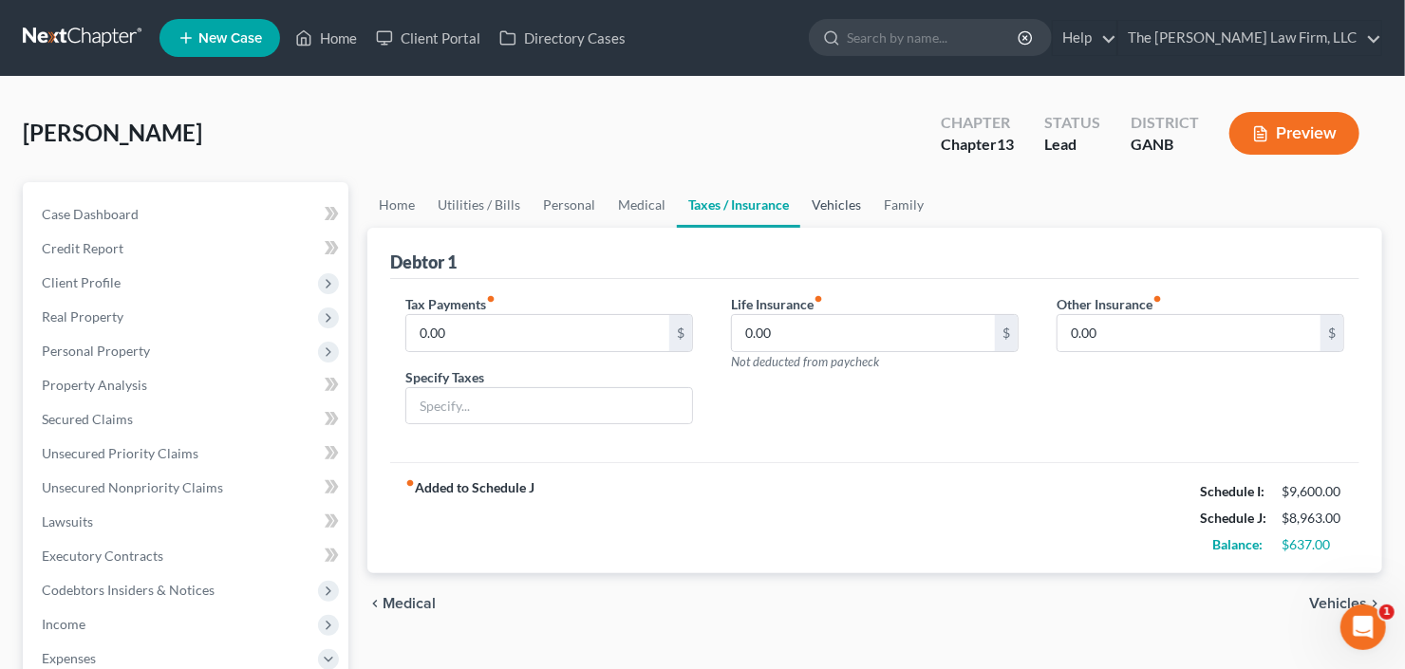
click at [841, 202] on link "Vehicles" at bounding box center [836, 205] width 72 height 46
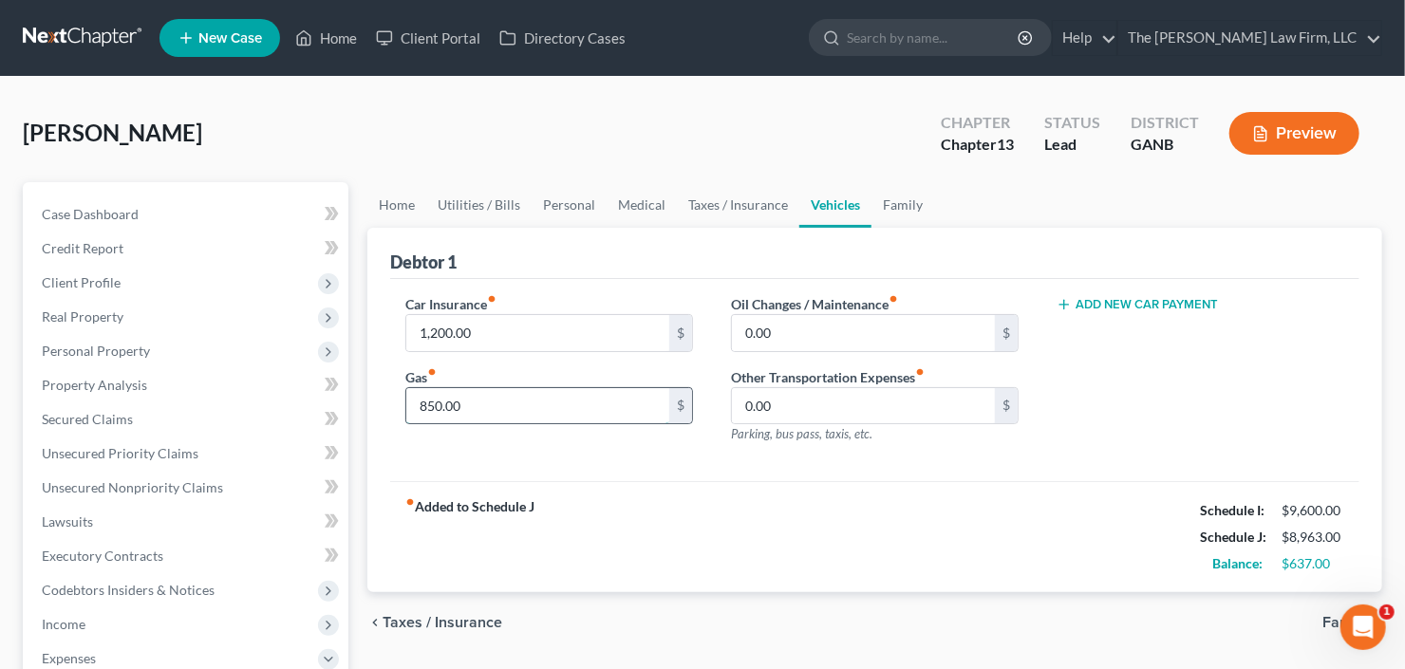
click at [558, 406] on input "850.00" at bounding box center [537, 406] width 263 height 36
type input "550.00"
click at [887, 205] on link "Family" at bounding box center [902, 205] width 63 height 46
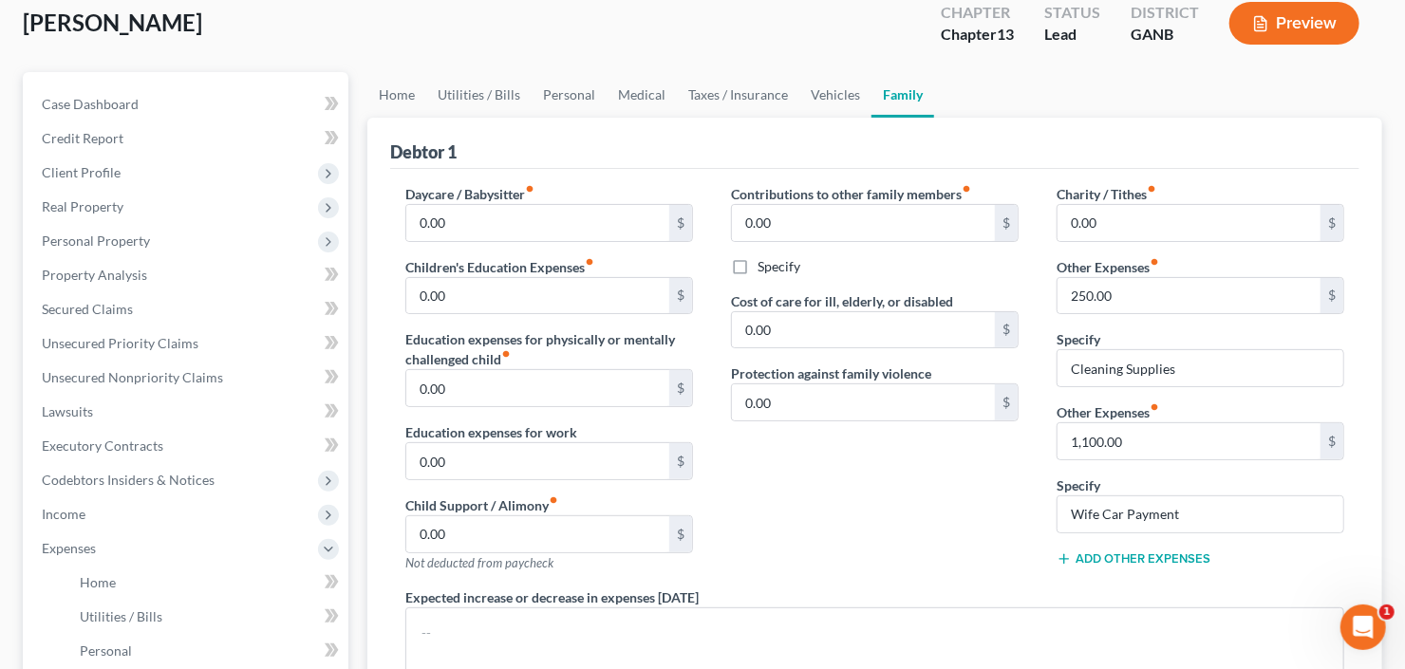
scroll to position [76, 0]
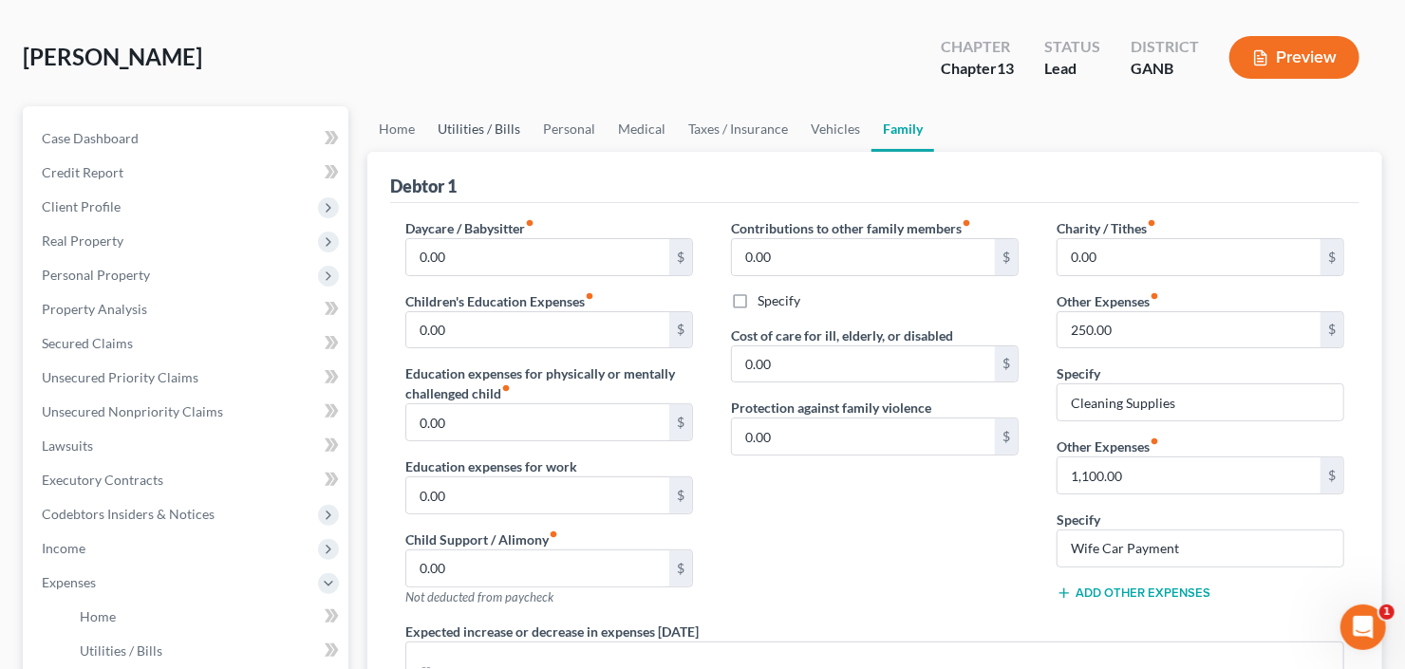
click at [512, 120] on link "Utilities / Bills" at bounding box center [478, 129] width 105 height 46
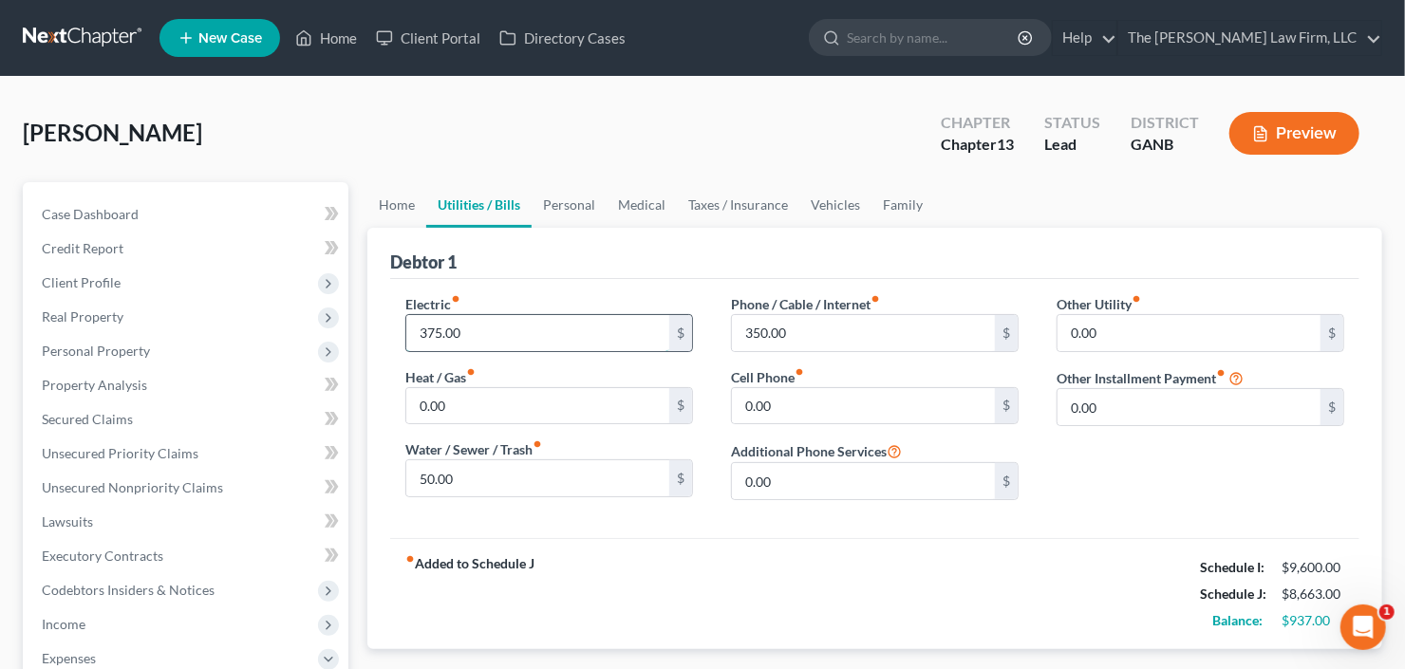
click at [561, 325] on input "375.00" at bounding box center [537, 333] width 263 height 36
type input "350"
click at [570, 194] on link "Personal" at bounding box center [568, 205] width 75 height 46
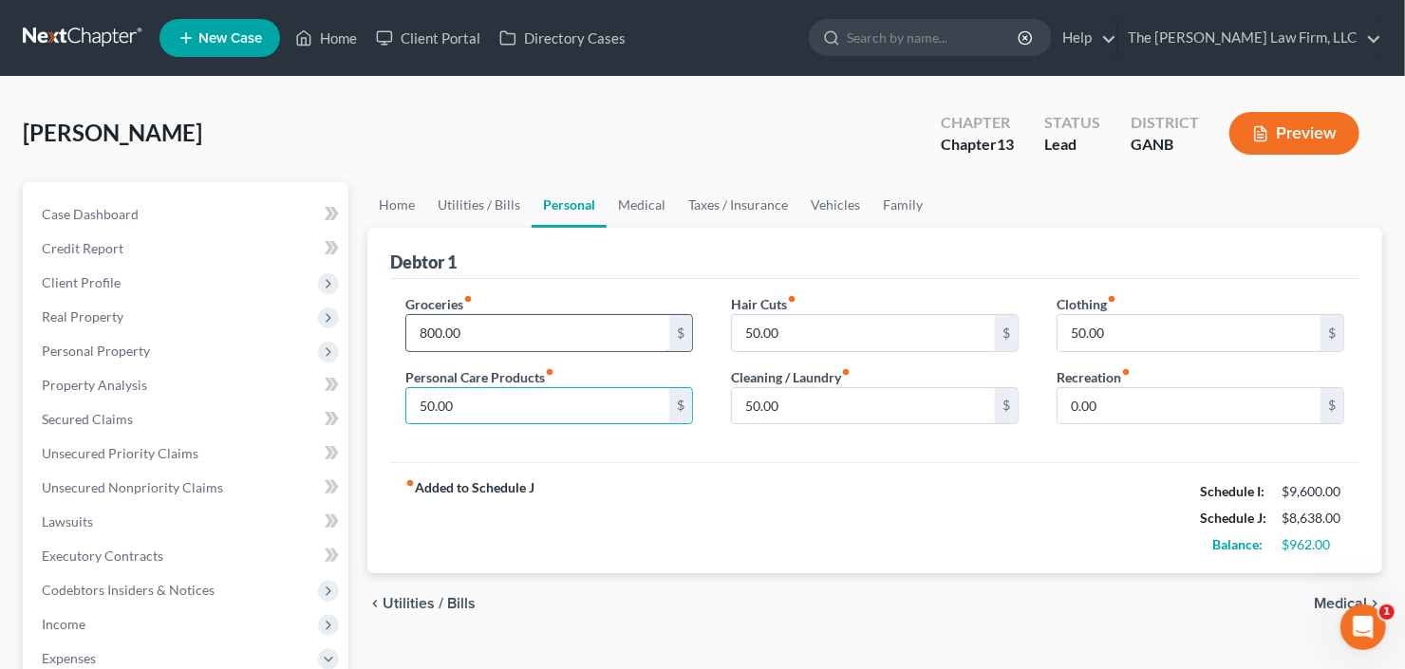
click at [524, 315] on input "800.00" at bounding box center [537, 333] width 263 height 36
type input "862.00"
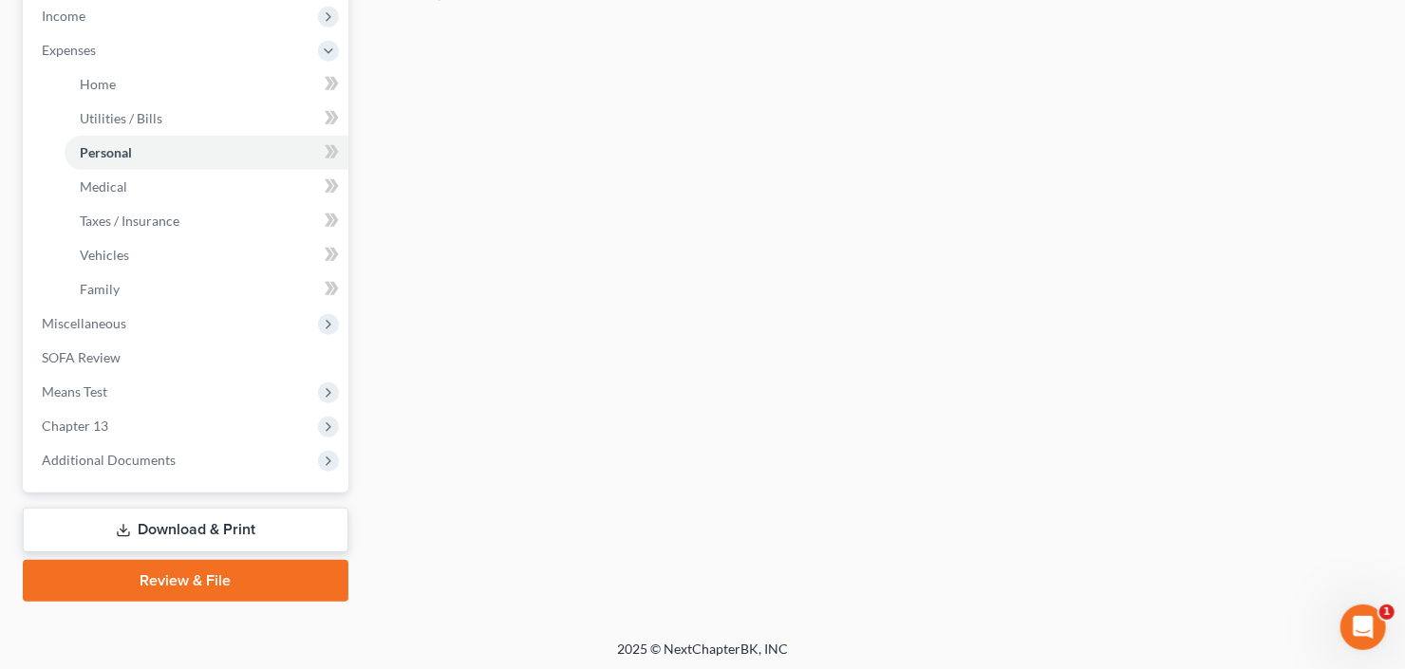
scroll to position [610, 0]
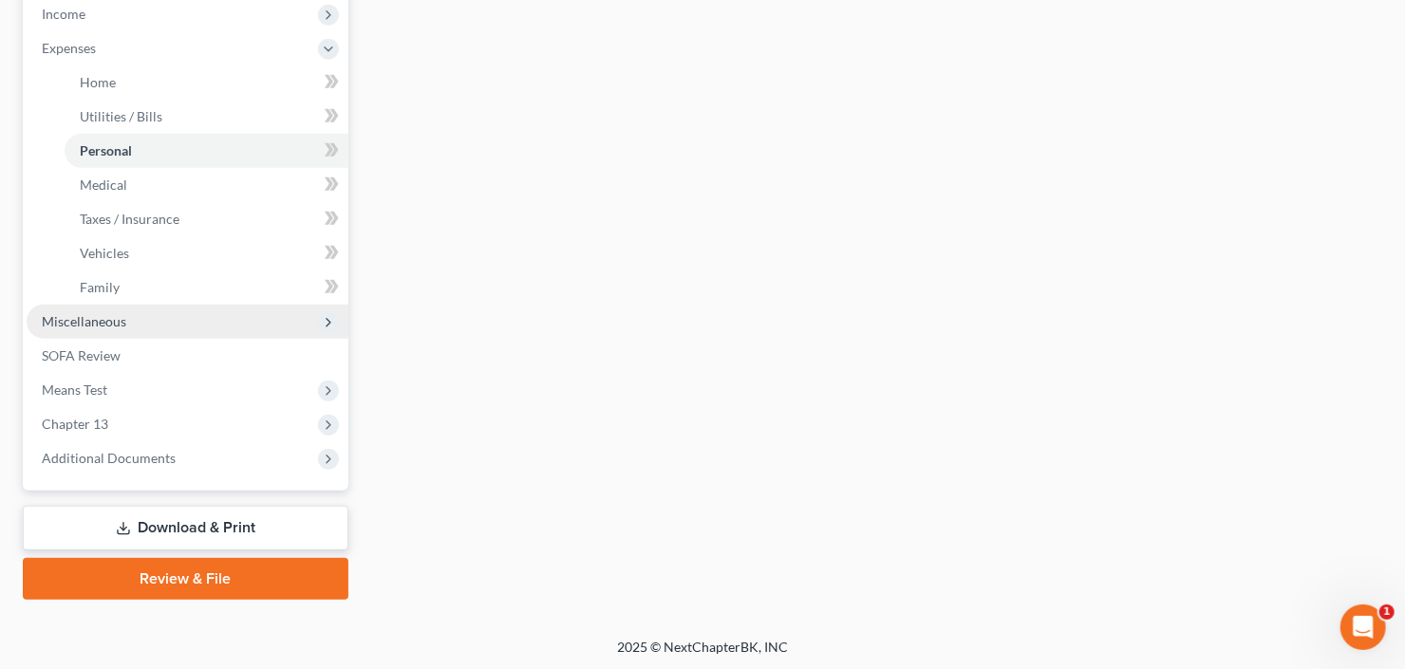
click at [139, 312] on span "Miscellaneous" at bounding box center [188, 322] width 322 height 34
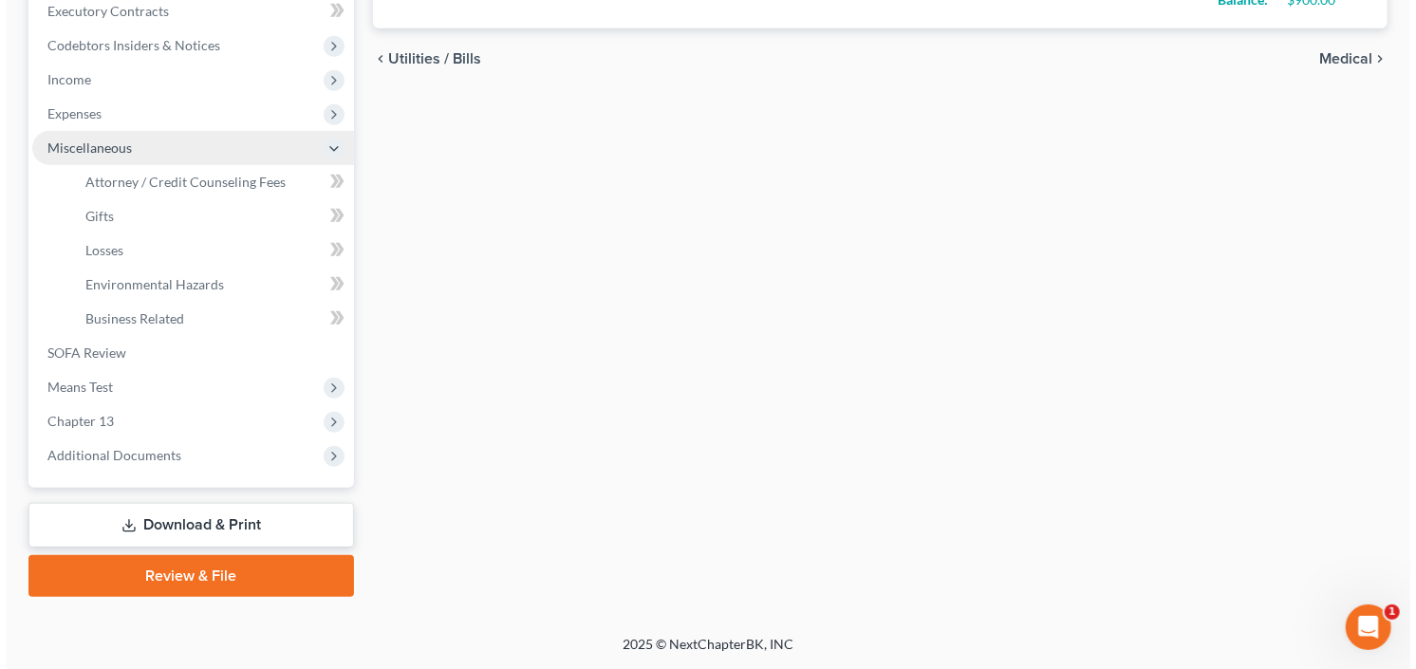
scroll to position [541, 0]
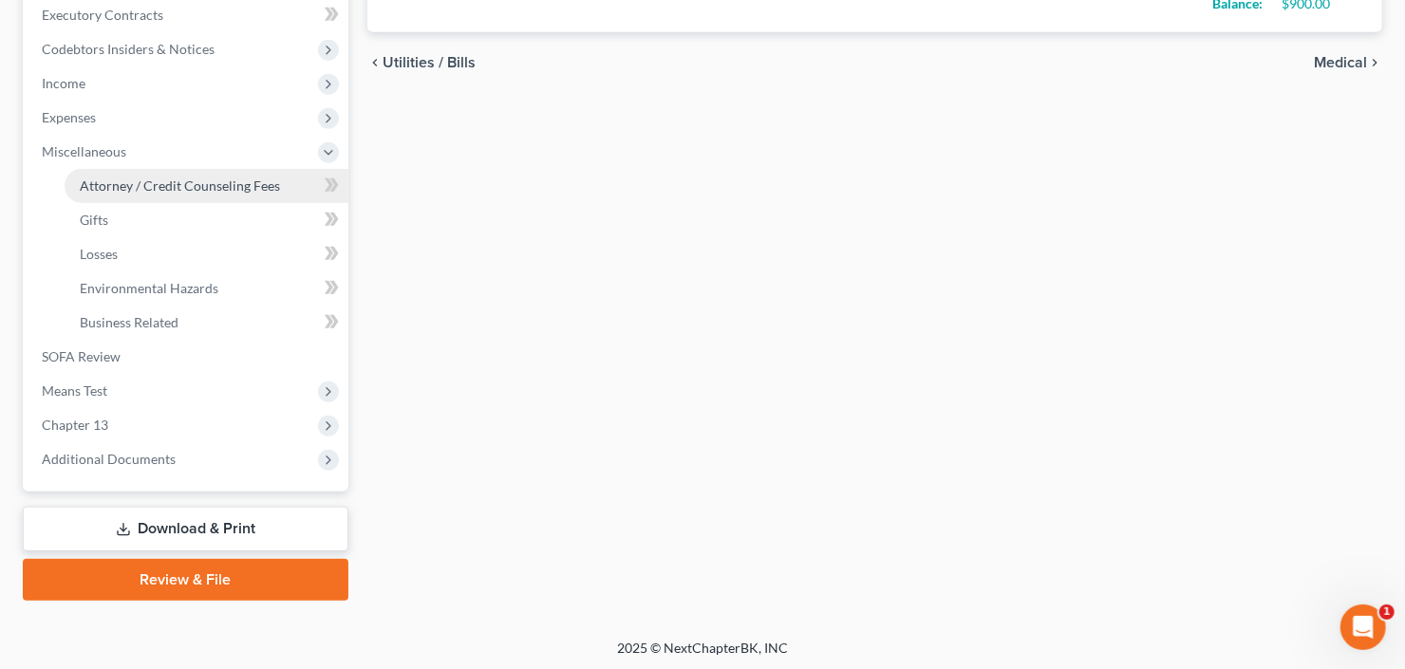
click at [173, 191] on link "Attorney / Credit Counseling Fees" at bounding box center [207, 186] width 284 height 34
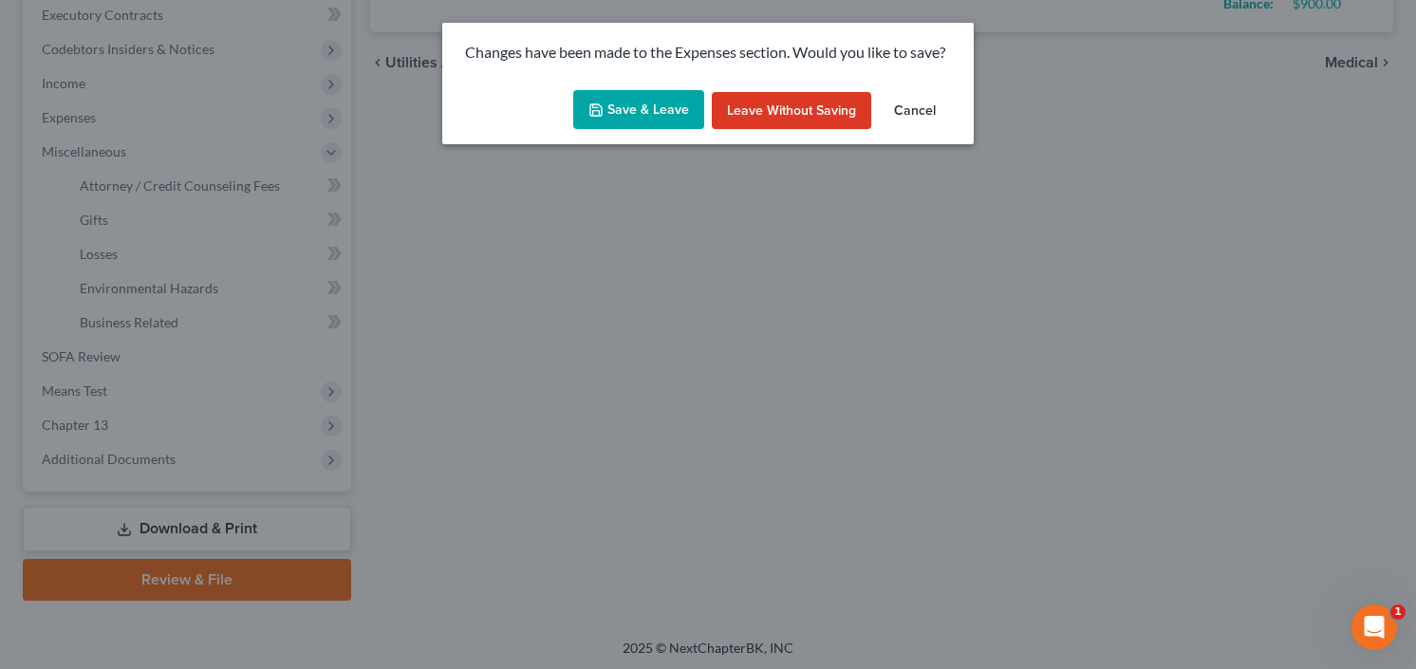
drag, startPoint x: 649, startPoint y: 103, endPoint x: 649, endPoint y: 120, distance: 16.1
click at [648, 103] on button "Save & Leave" at bounding box center [638, 110] width 131 height 40
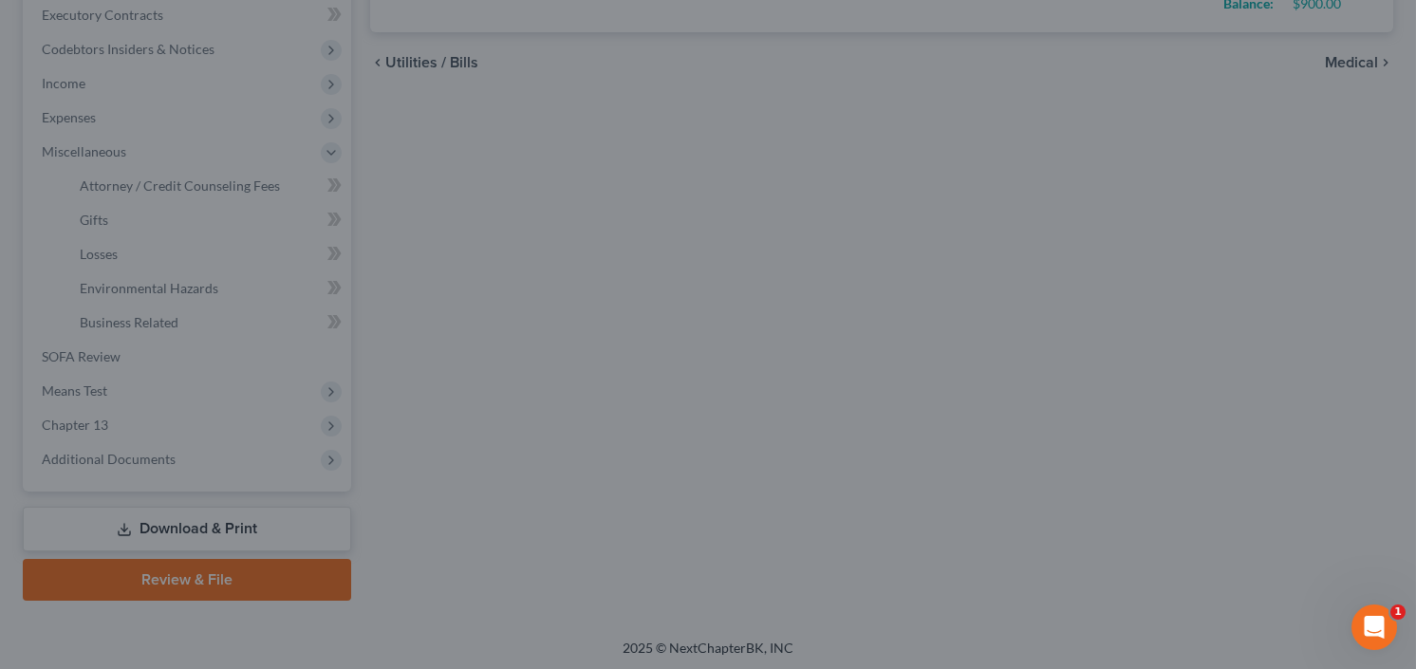
select select "2"
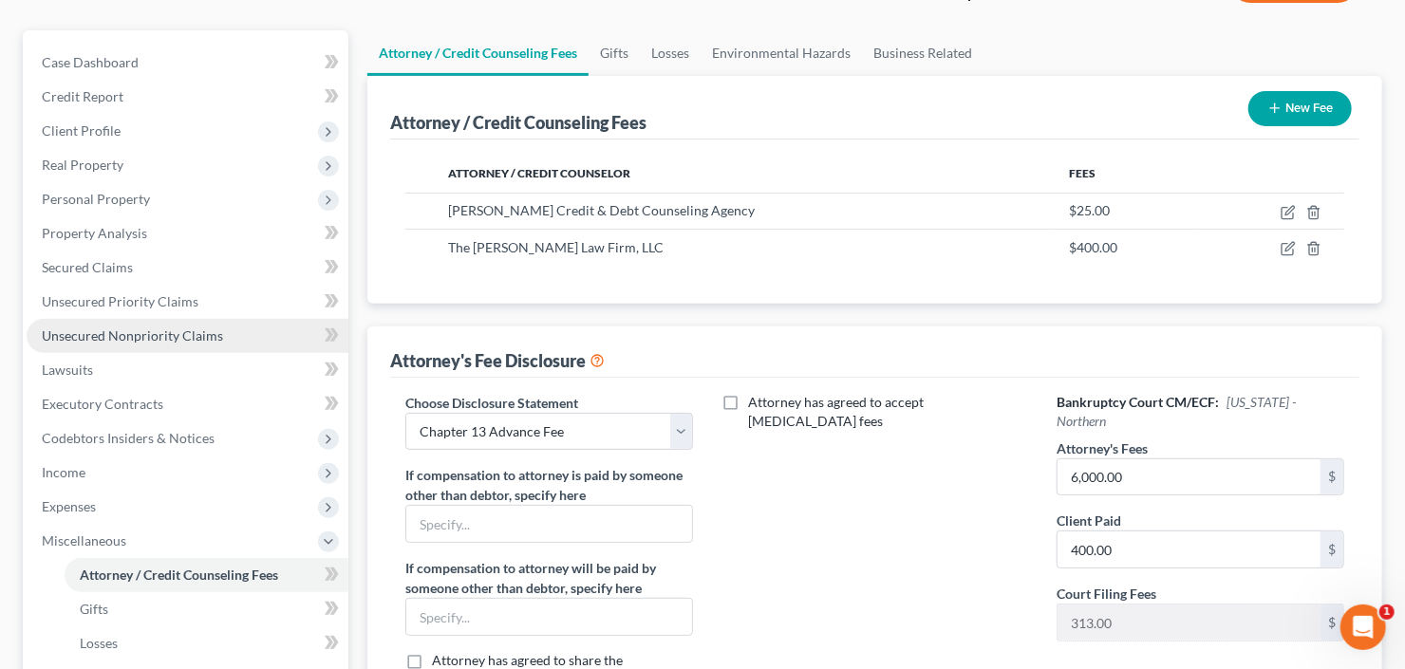
click at [119, 331] on span "Unsecured Nonpriority Claims" at bounding box center [132, 335] width 181 height 16
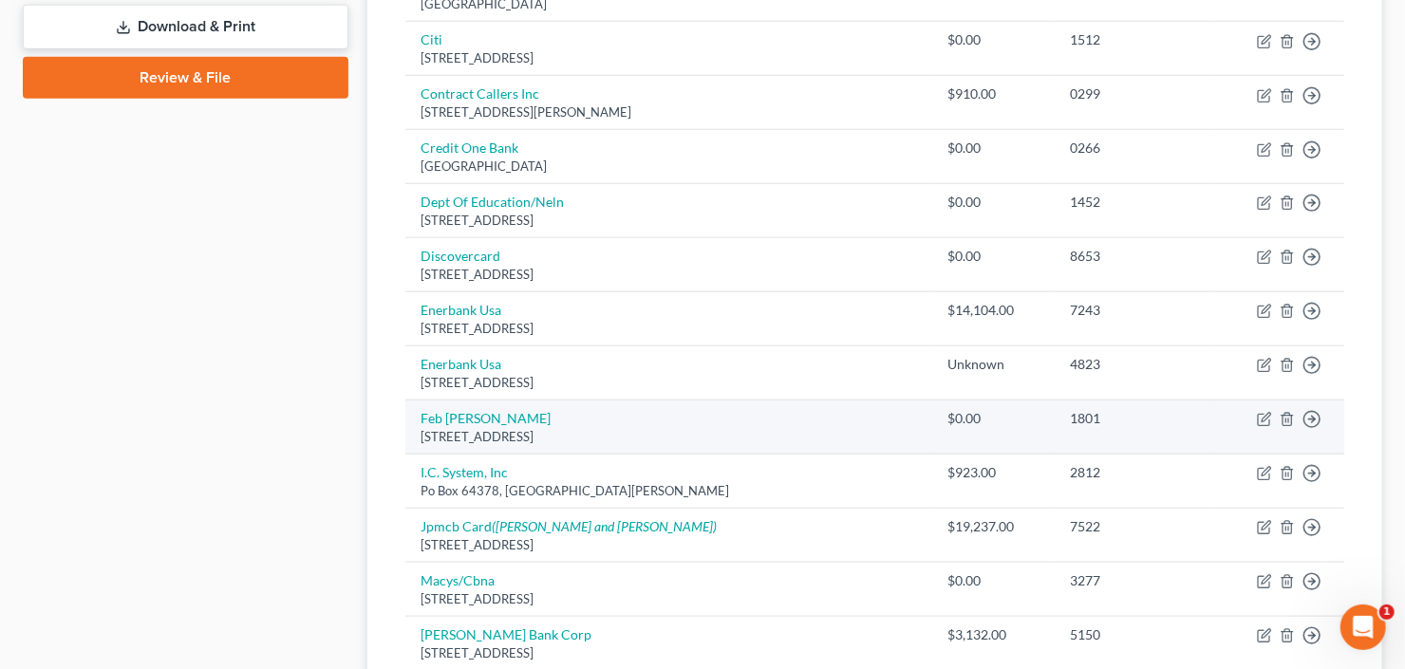
scroll to position [835, 0]
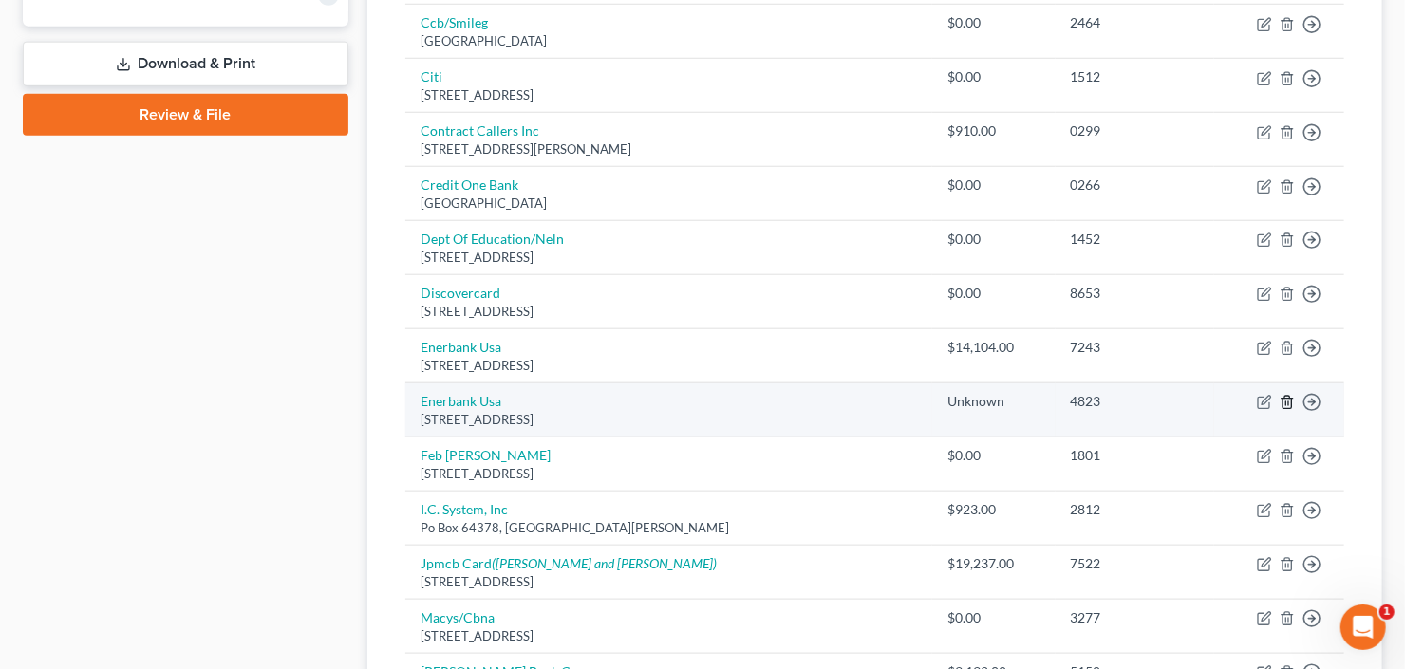
click at [1281, 397] on icon "button" at bounding box center [1286, 402] width 15 height 15
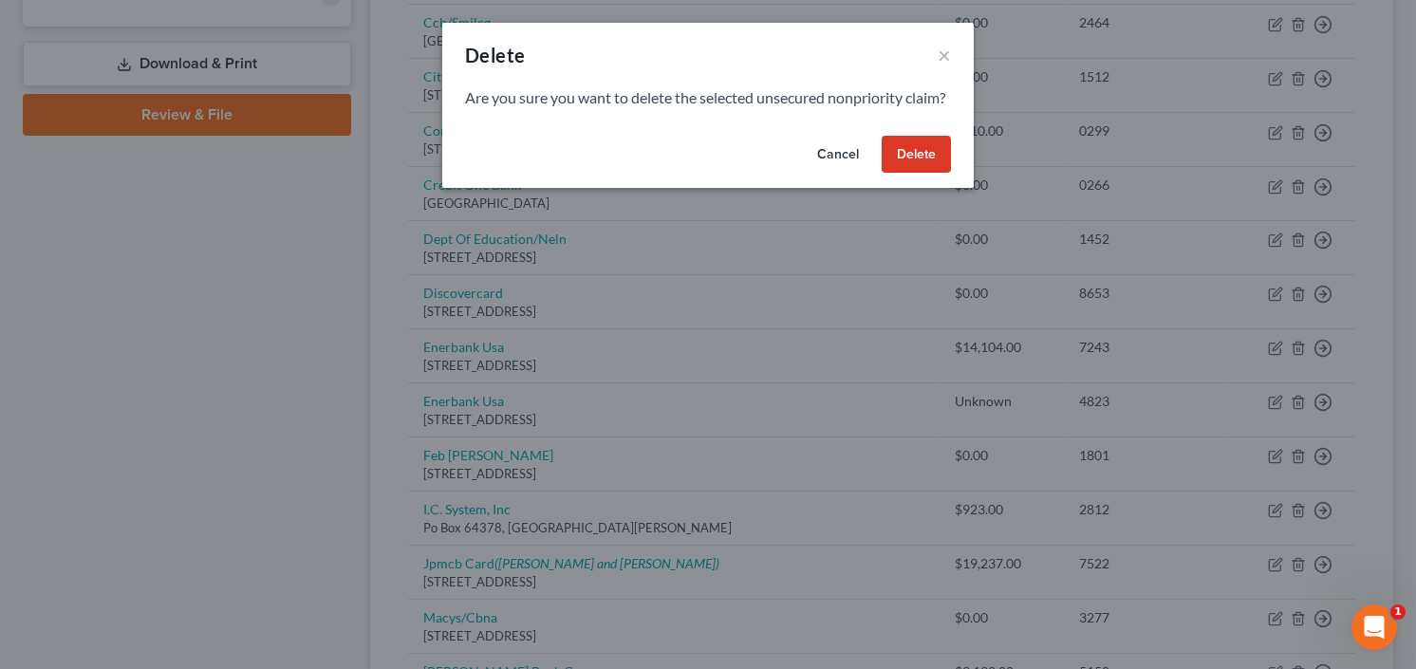
click at [911, 174] on button "Delete" at bounding box center [916, 155] width 69 height 38
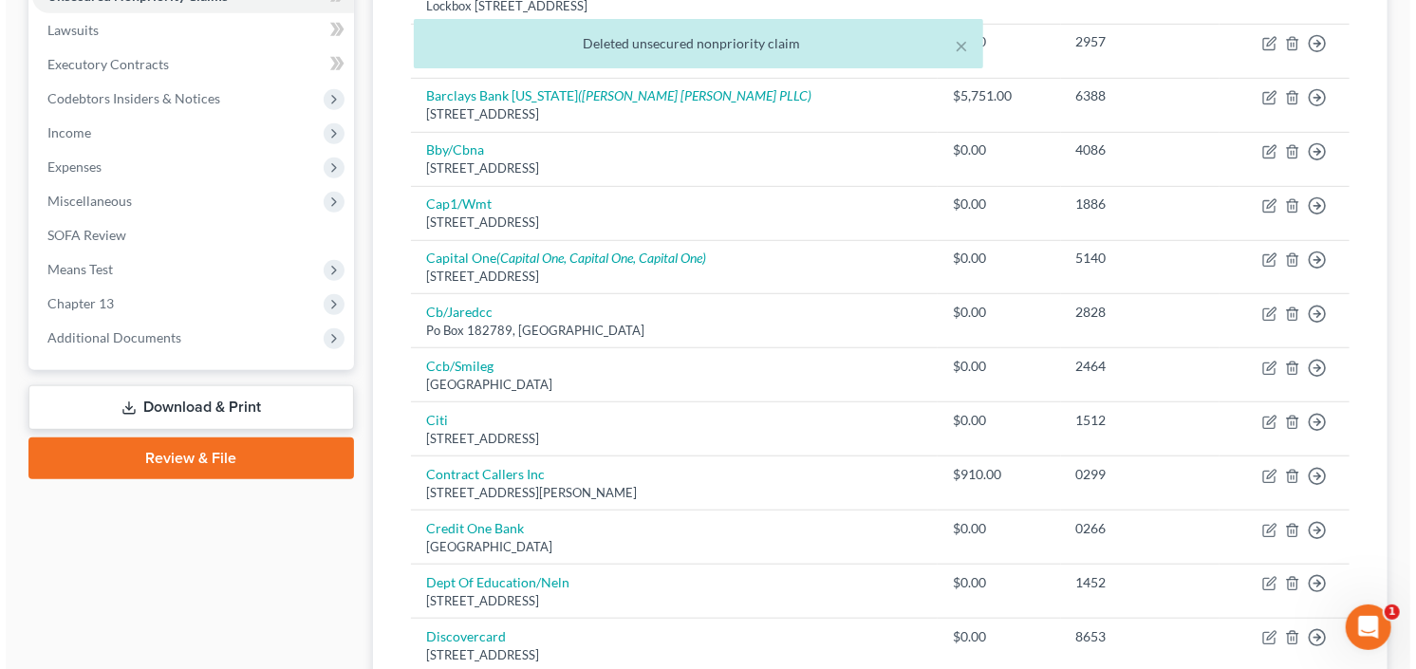
scroll to position [456, 0]
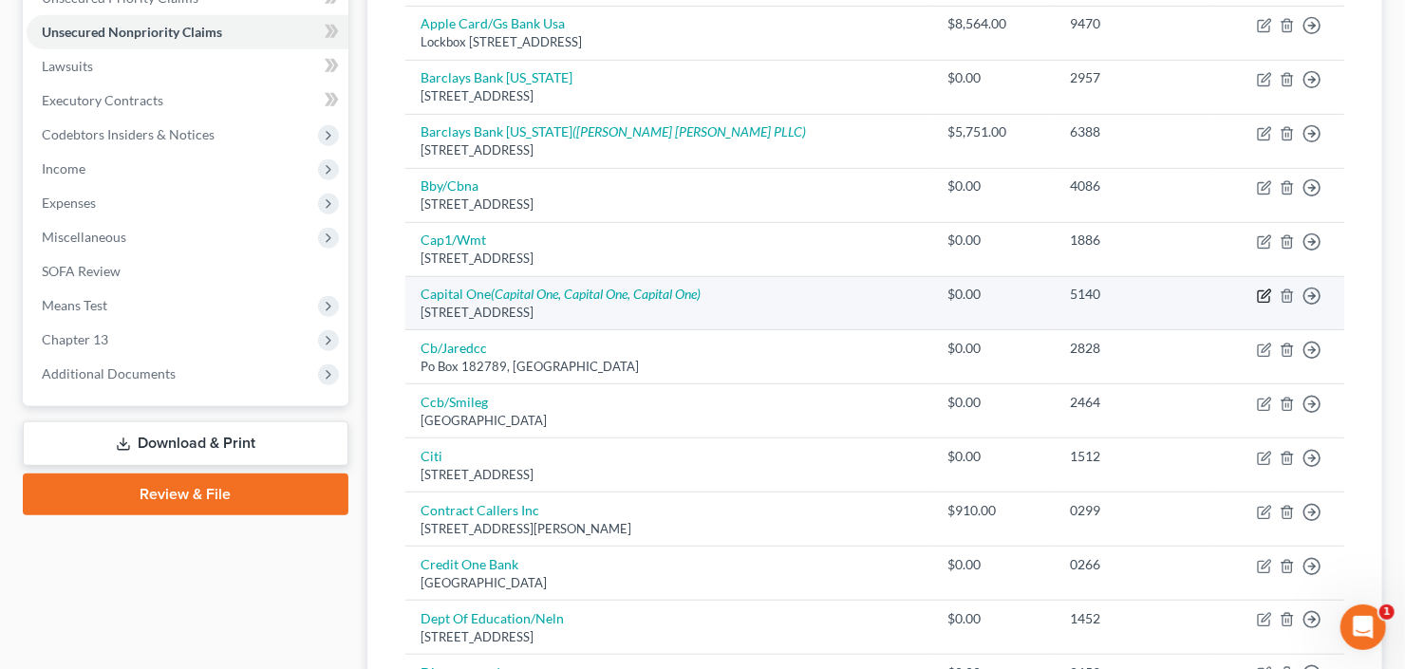
click at [1262, 292] on icon "button" at bounding box center [1265, 293] width 9 height 9
select select "46"
select select "2"
select select "0"
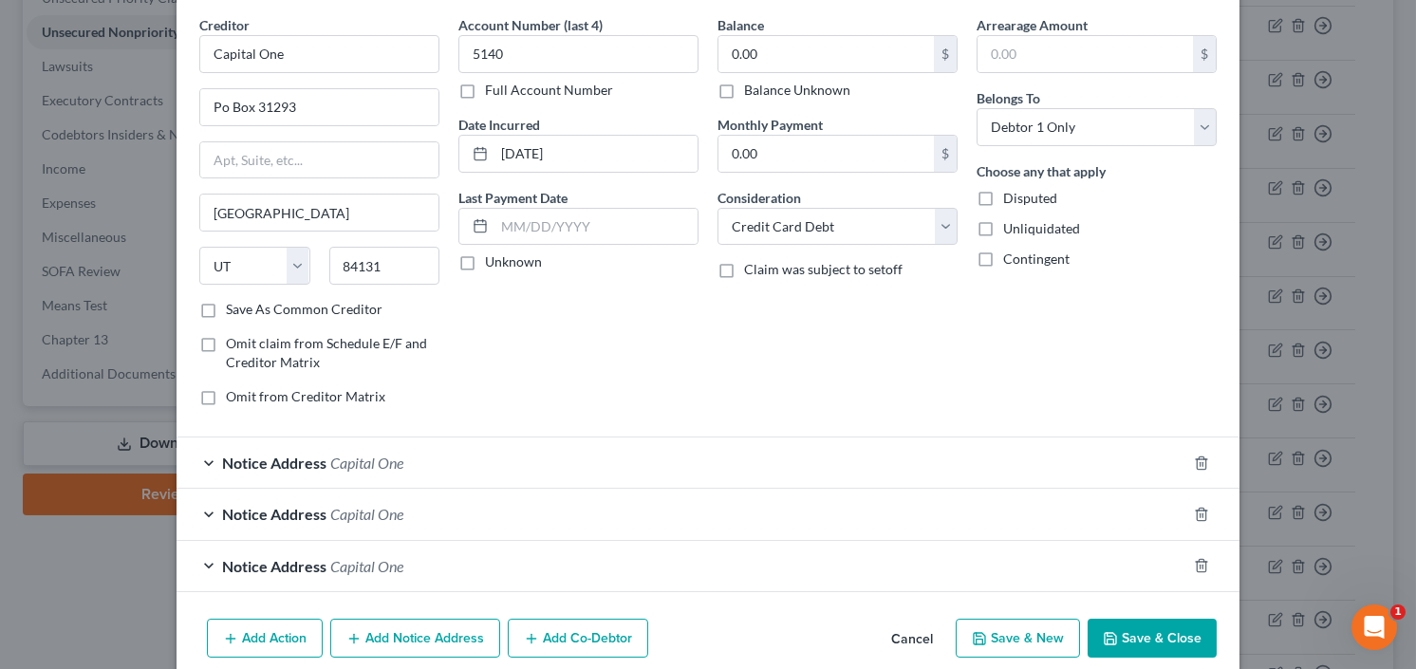
scroll to position [150, 0]
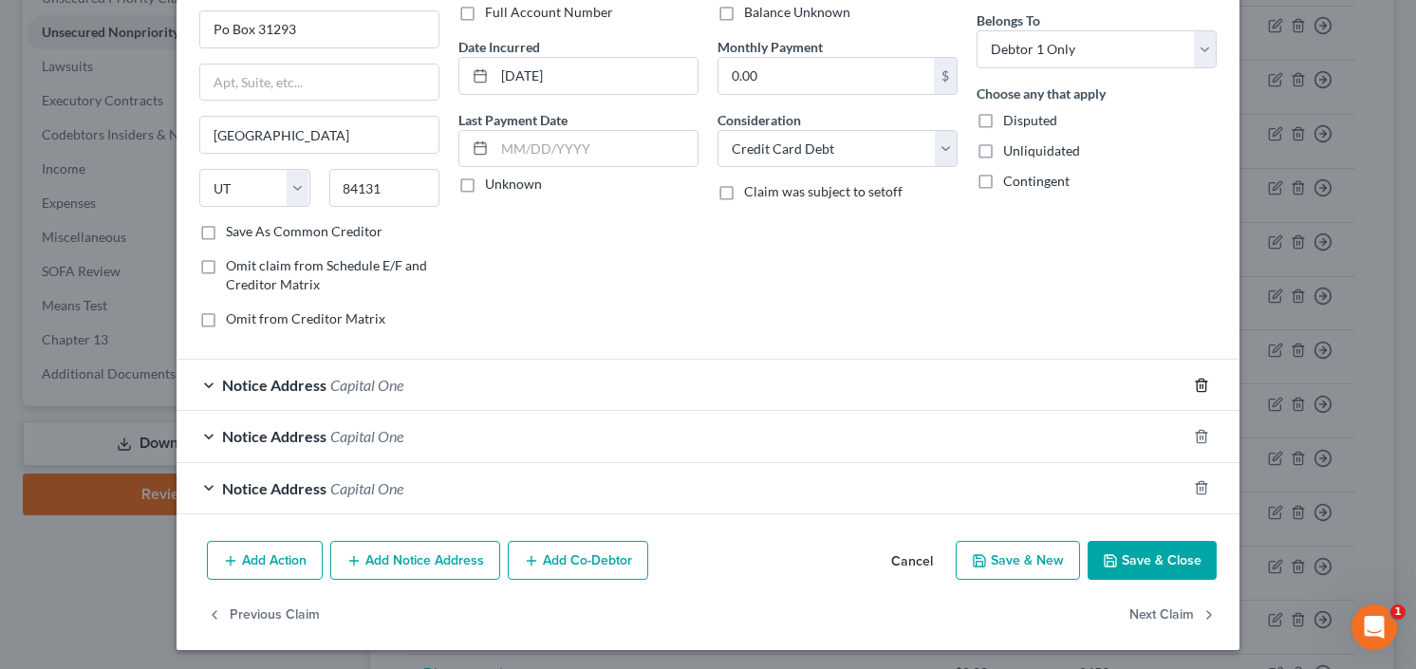
click at [1195, 380] on icon "button" at bounding box center [1201, 385] width 15 height 15
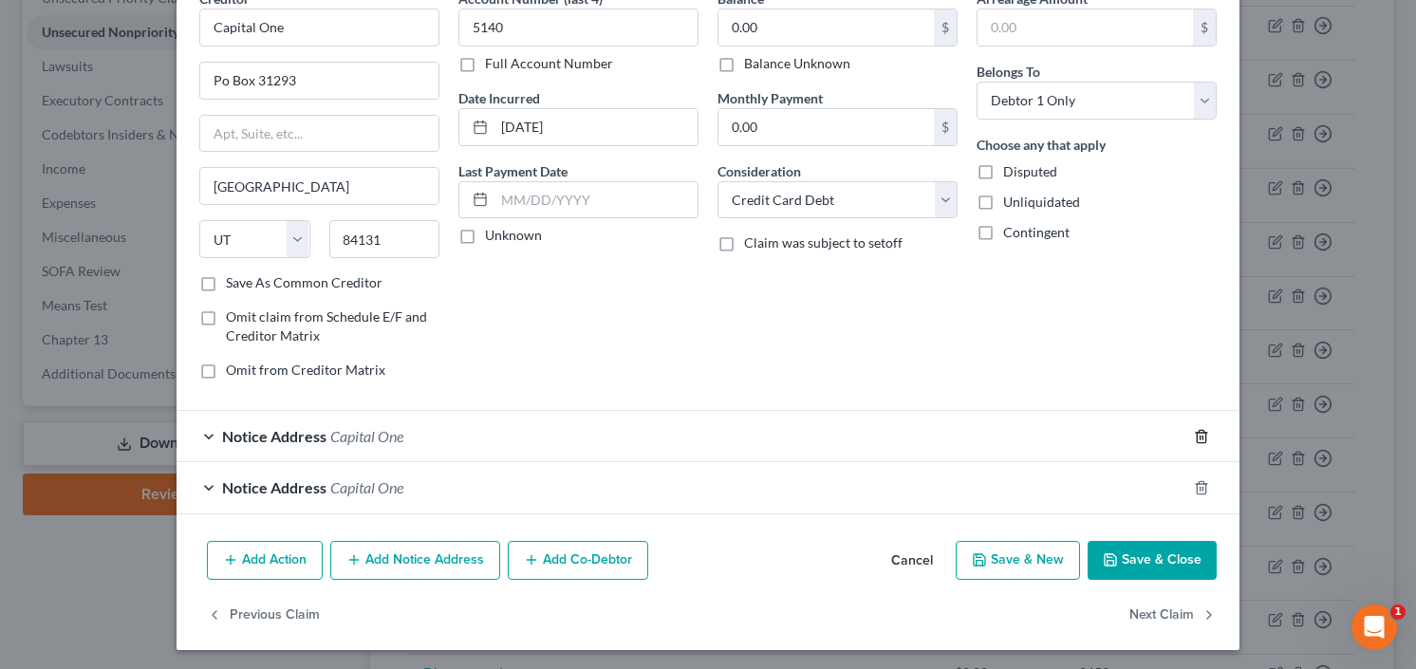
click at [1195, 431] on icon "button" at bounding box center [1201, 436] width 15 height 15
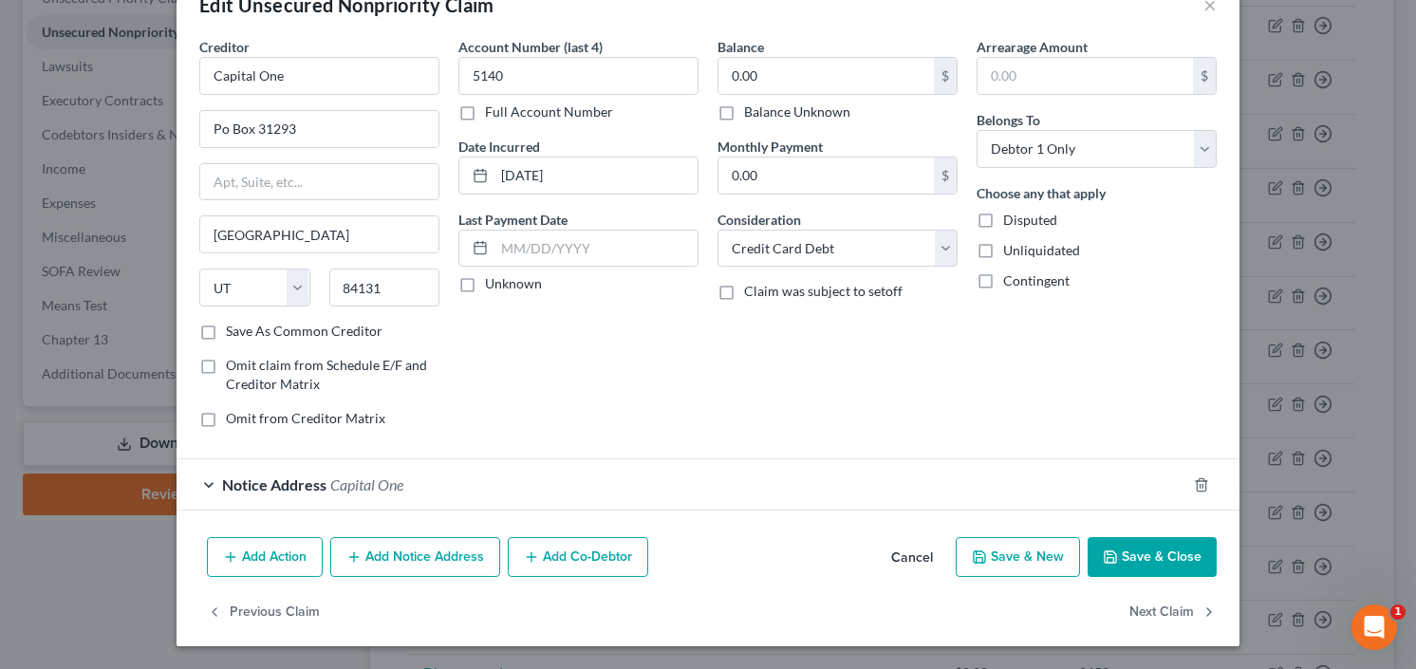
scroll to position [47, 0]
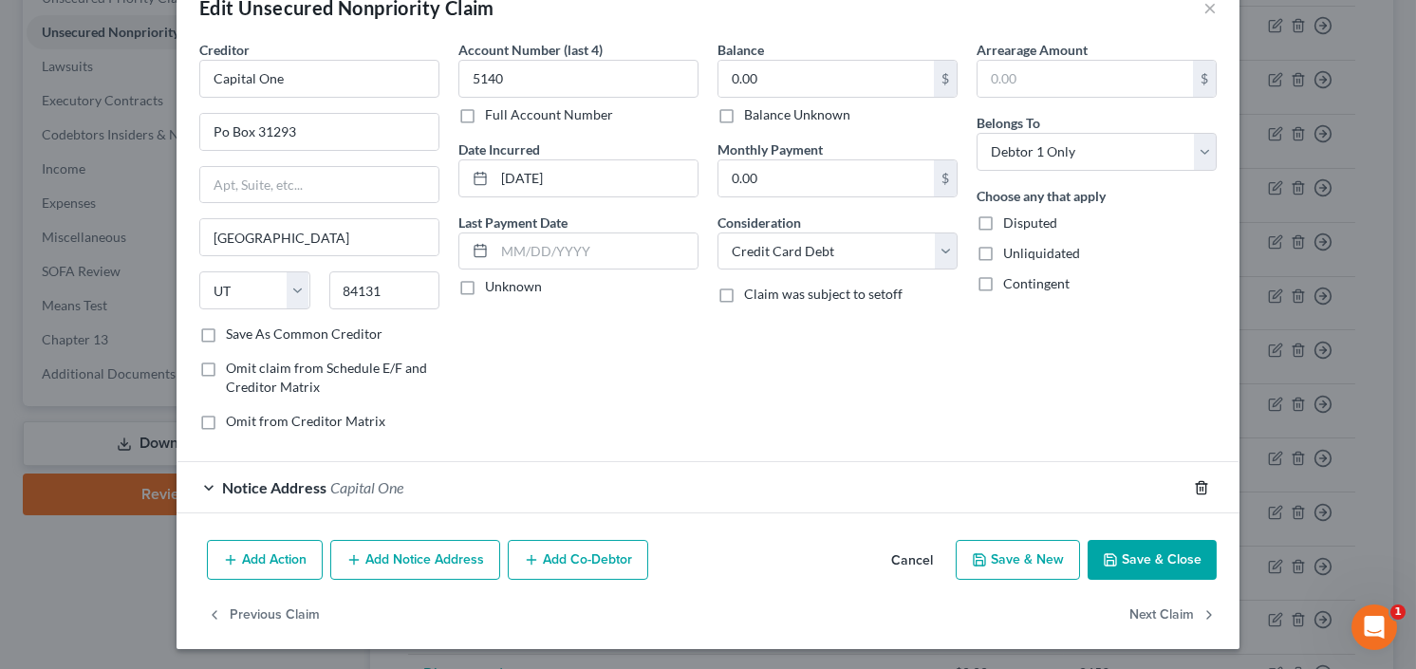
click at [1196, 481] on icon "button" at bounding box center [1201, 487] width 15 height 15
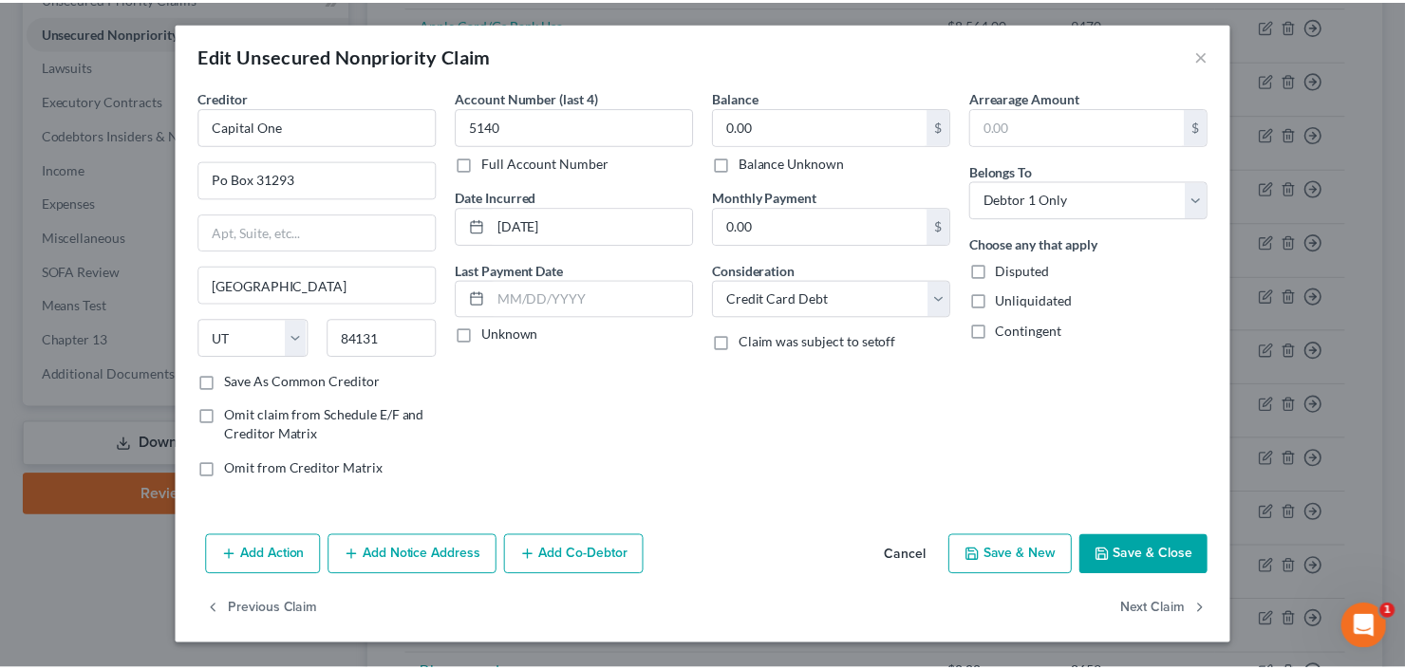
scroll to position [0, 0]
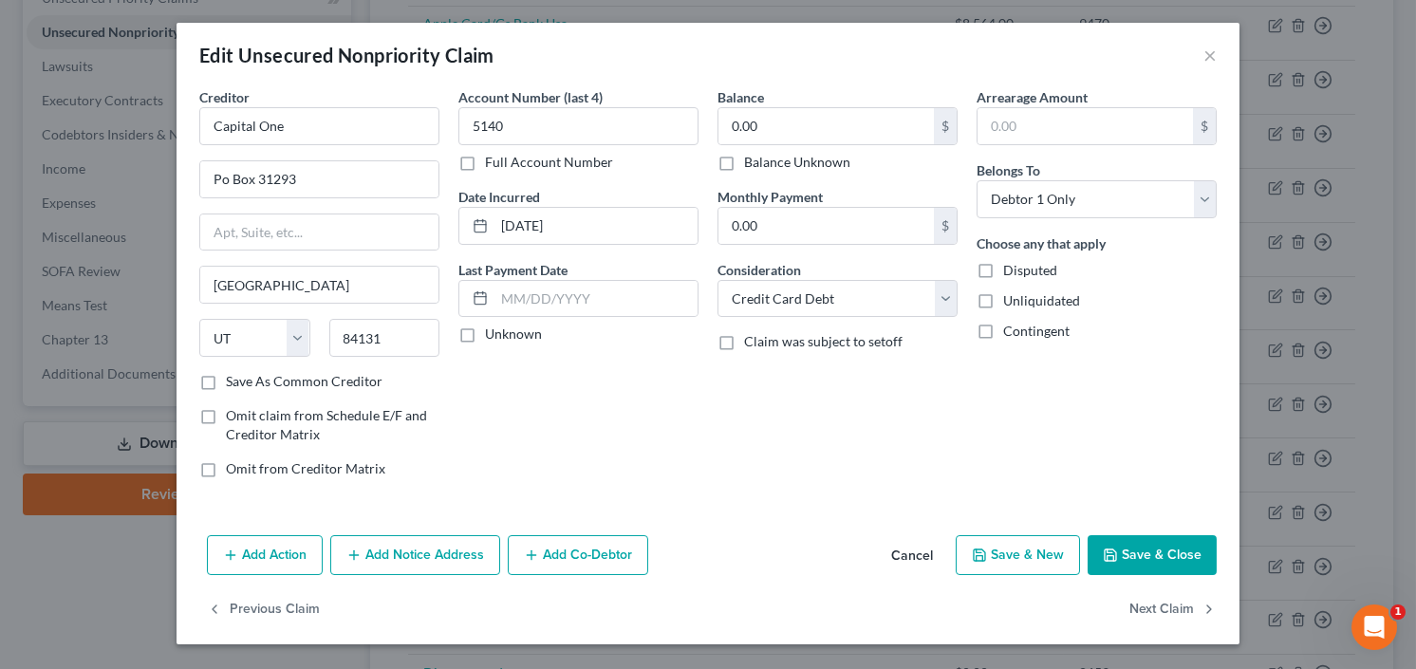
click at [1160, 546] on button "Save & Close" at bounding box center [1152, 555] width 129 height 40
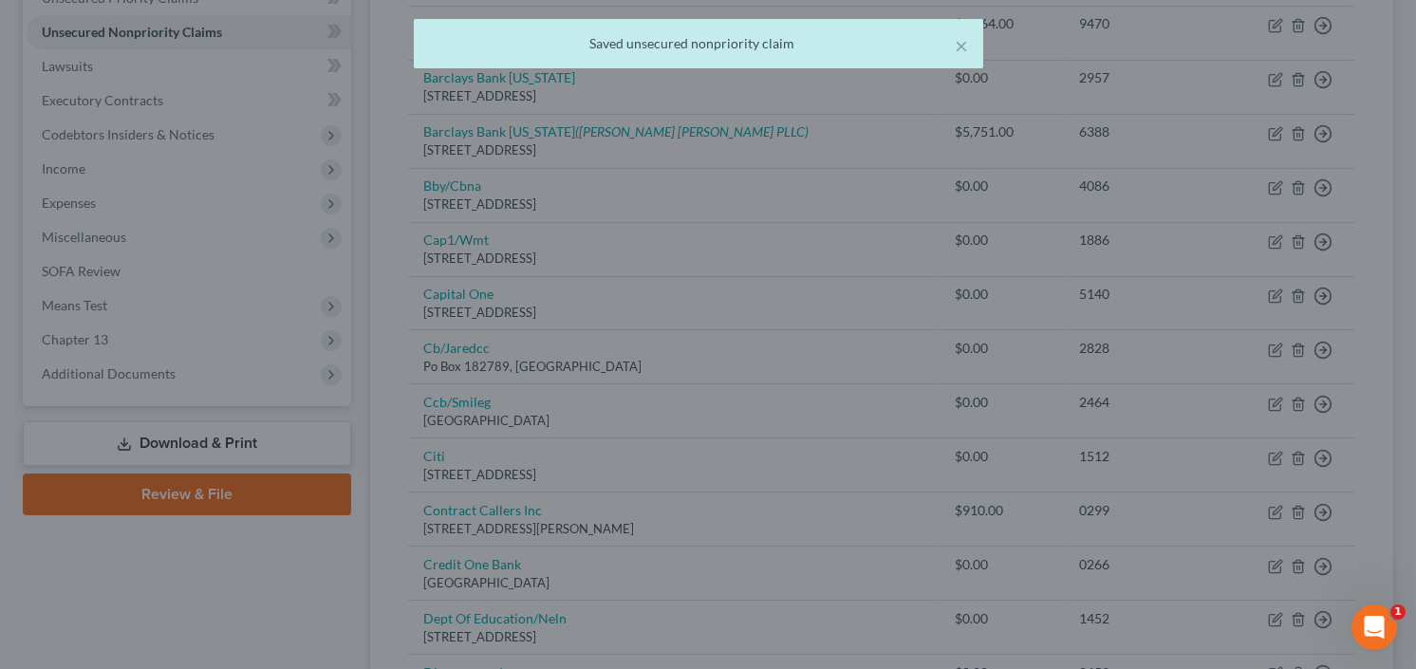
type input "0"
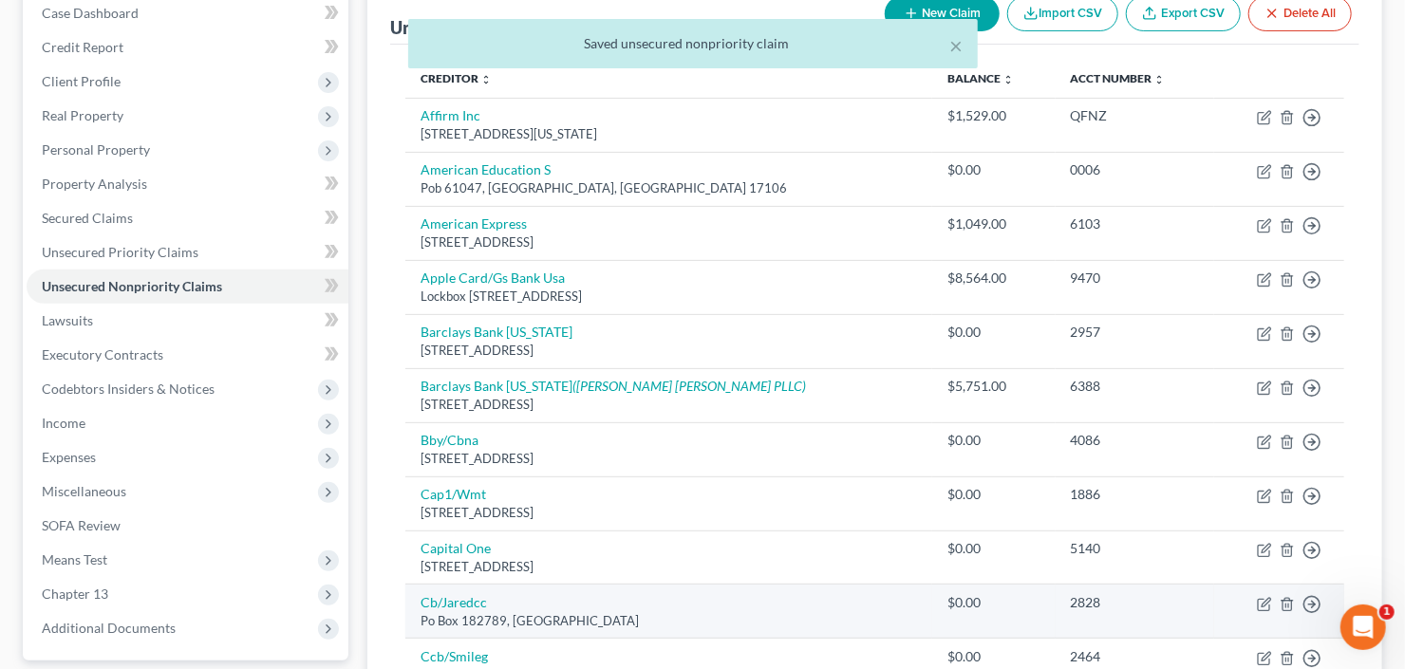
scroll to position [228, 0]
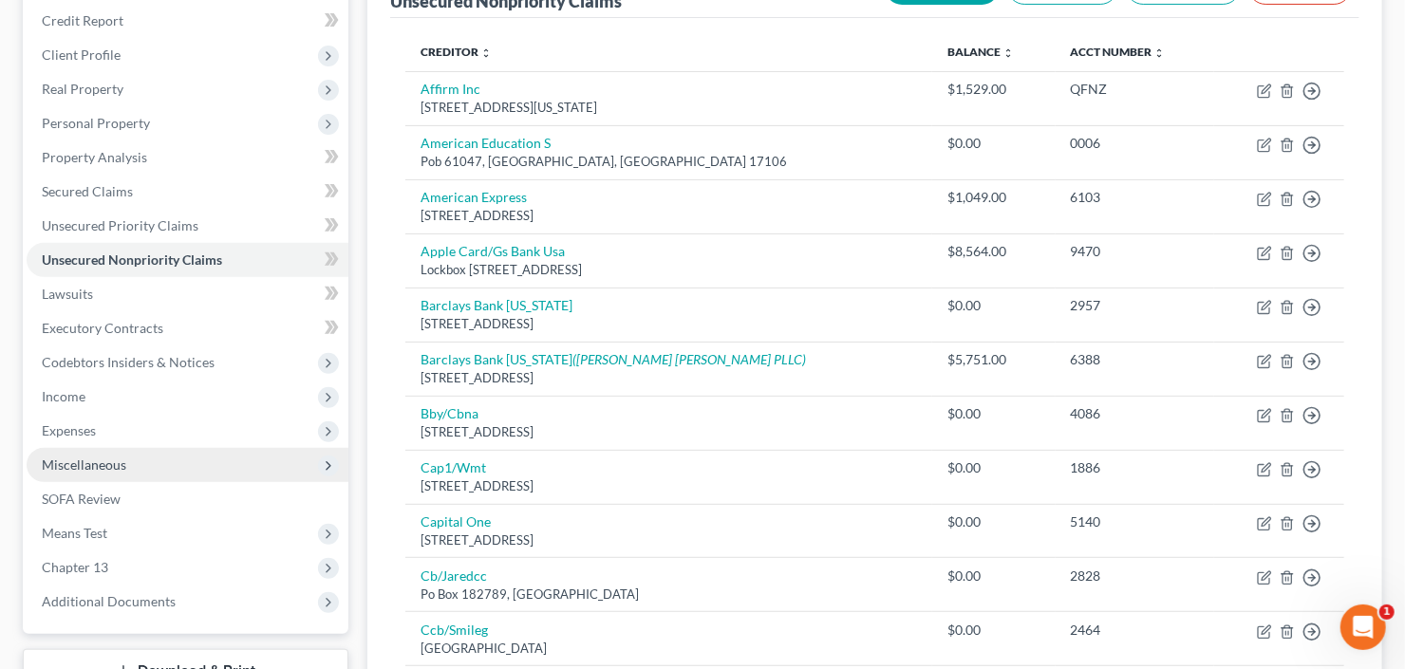
drag, startPoint x: 108, startPoint y: 396, endPoint x: 139, endPoint y: 453, distance: 64.5
click at [108, 396] on span "Income" at bounding box center [188, 397] width 322 height 34
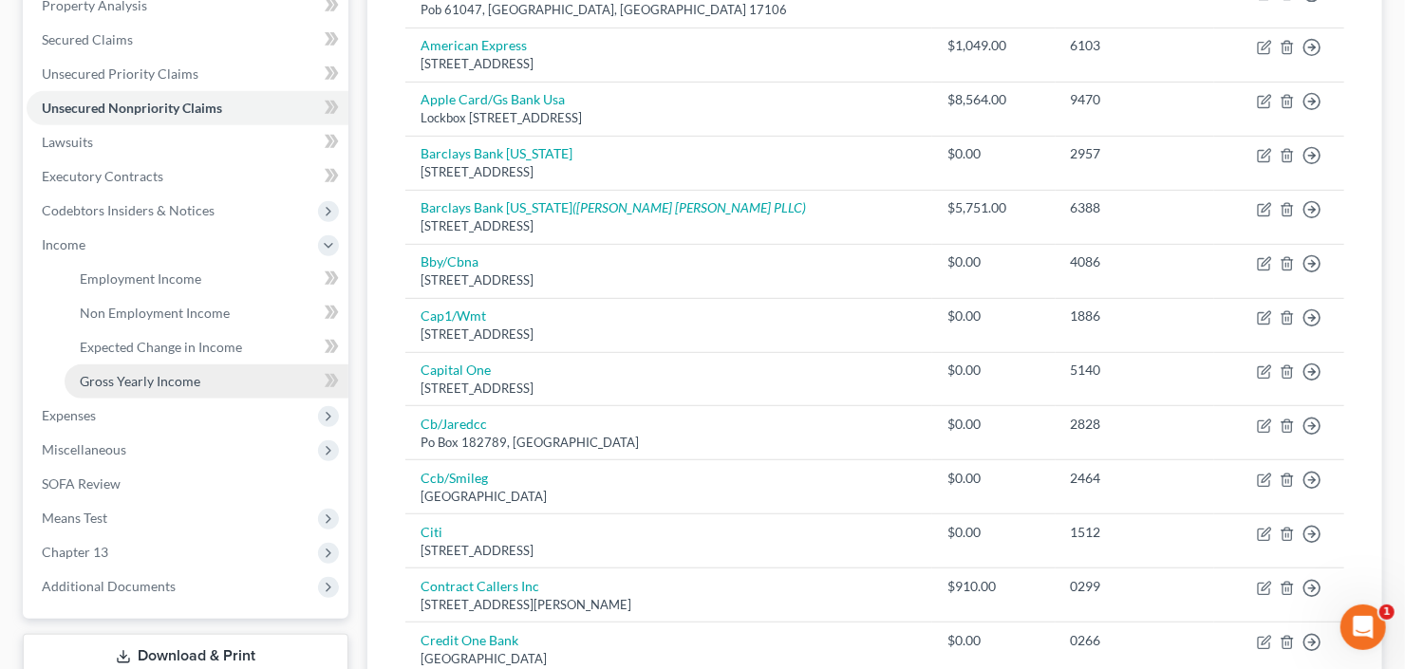
click at [173, 386] on span "Gross Yearly Income" at bounding box center [140, 381] width 121 height 16
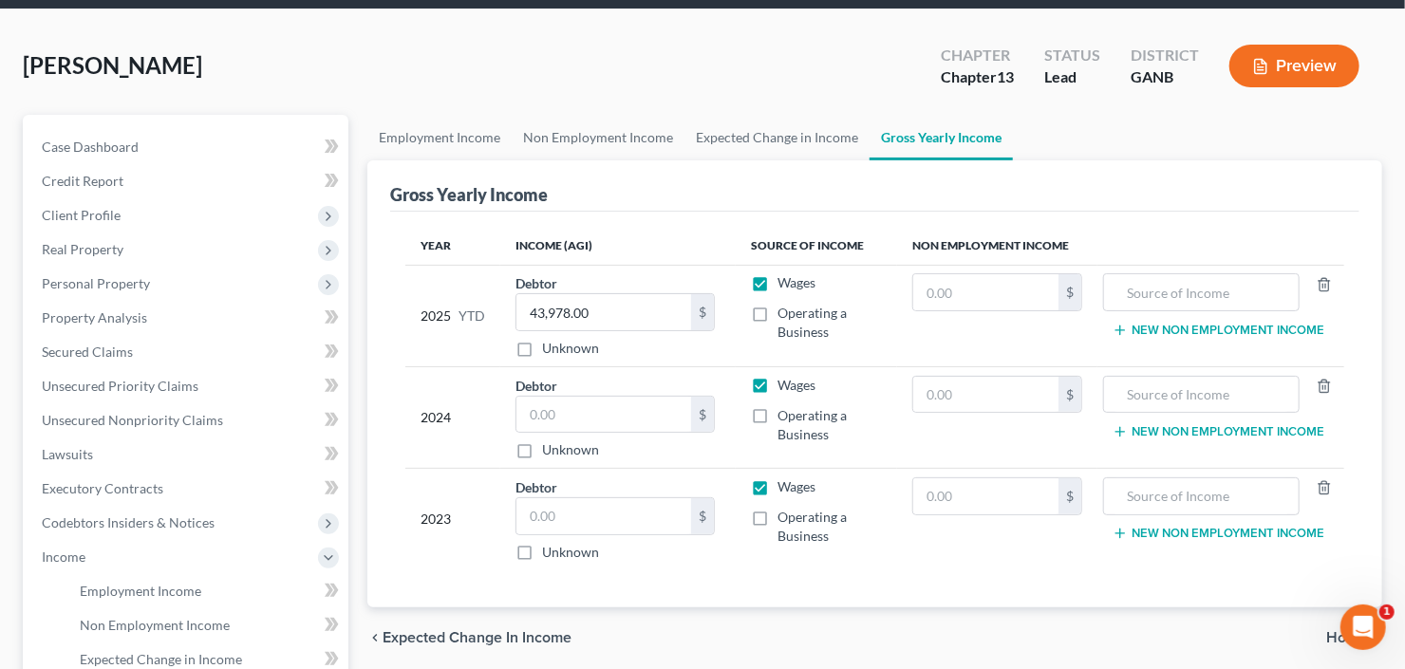
scroll to position [152, 0]
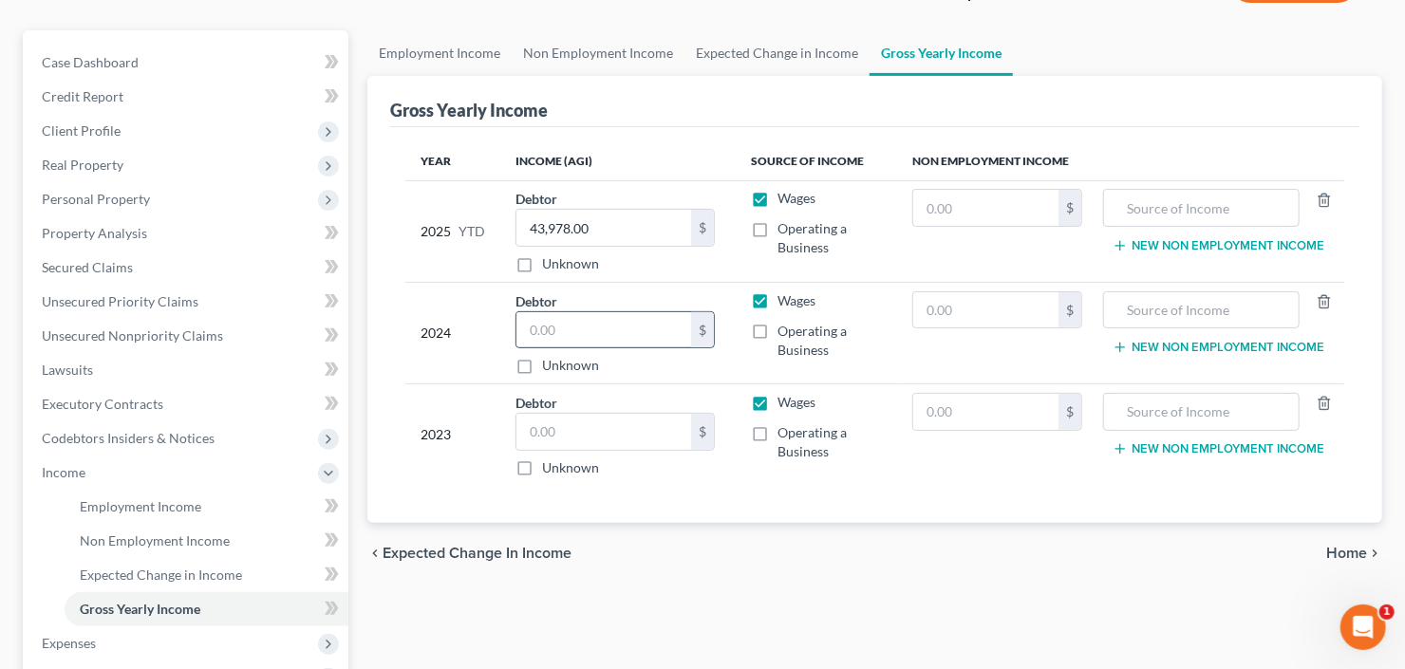
click at [650, 330] on input "text" at bounding box center [603, 330] width 175 height 36
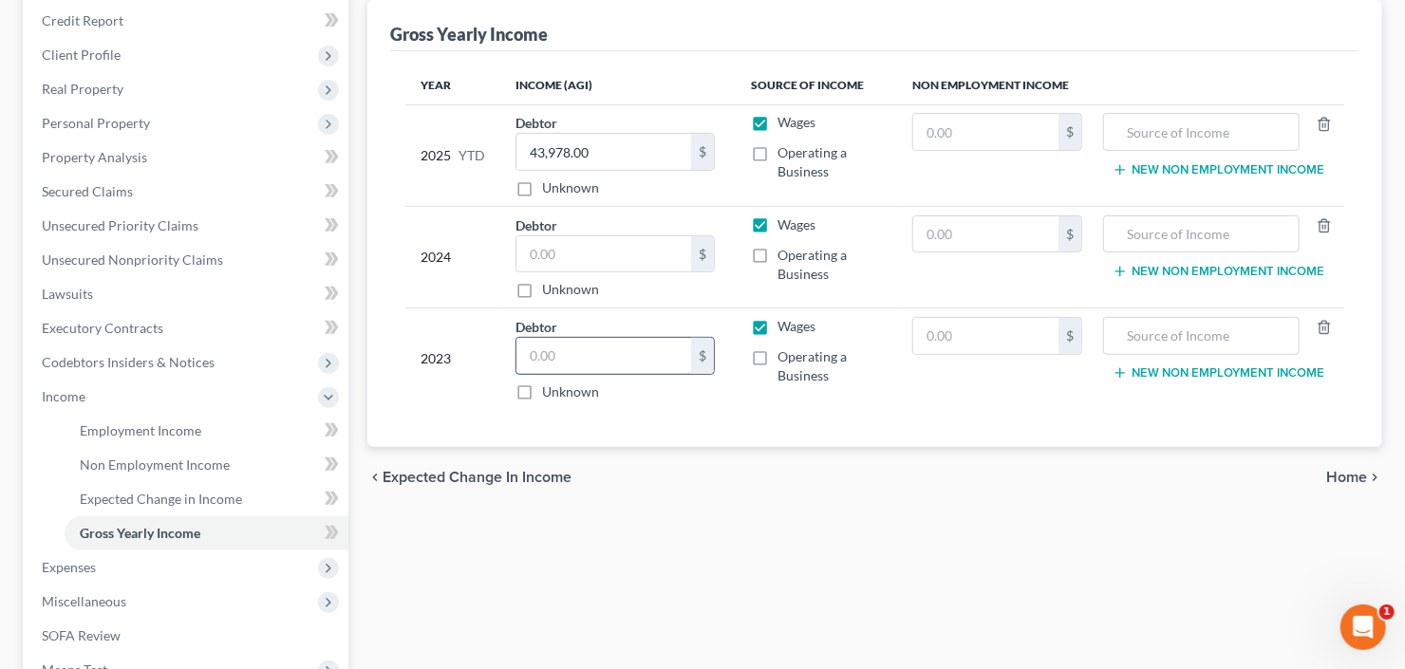
click at [567, 355] on input "text" at bounding box center [603, 356] width 175 height 36
click at [554, 247] on input "text" at bounding box center [603, 254] width 175 height 36
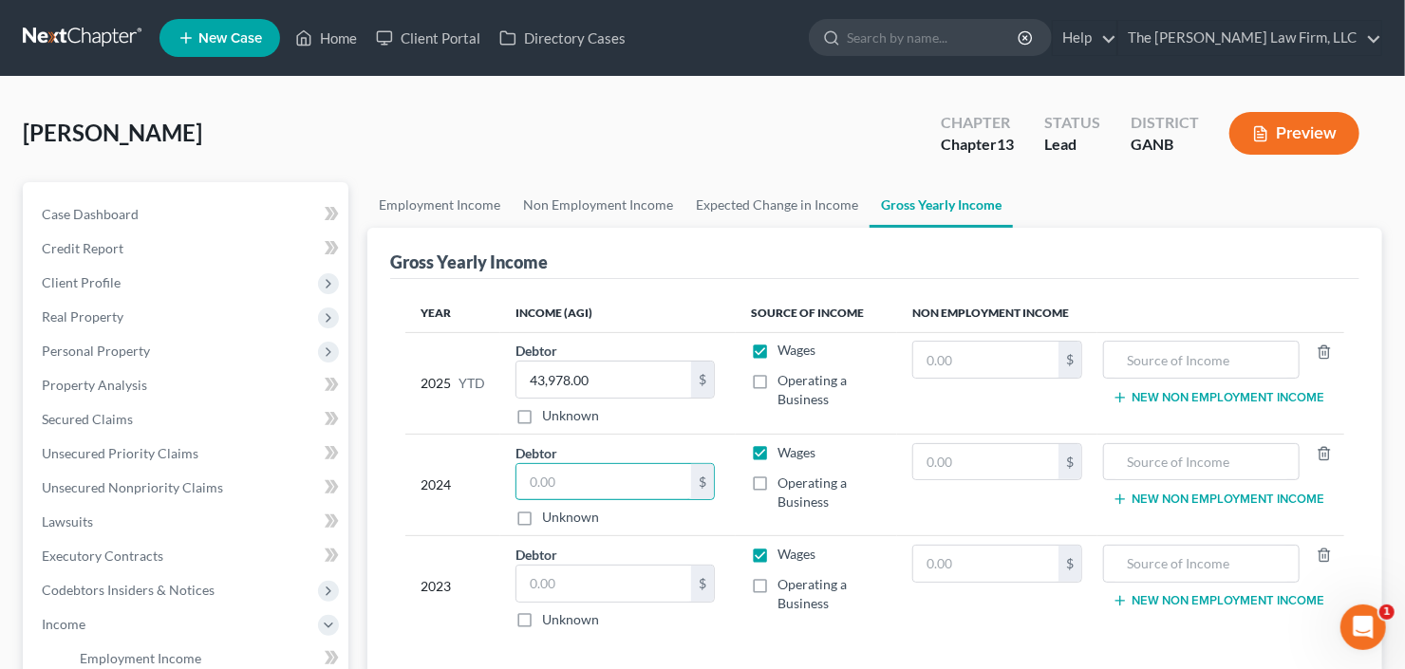
scroll to position [152, 0]
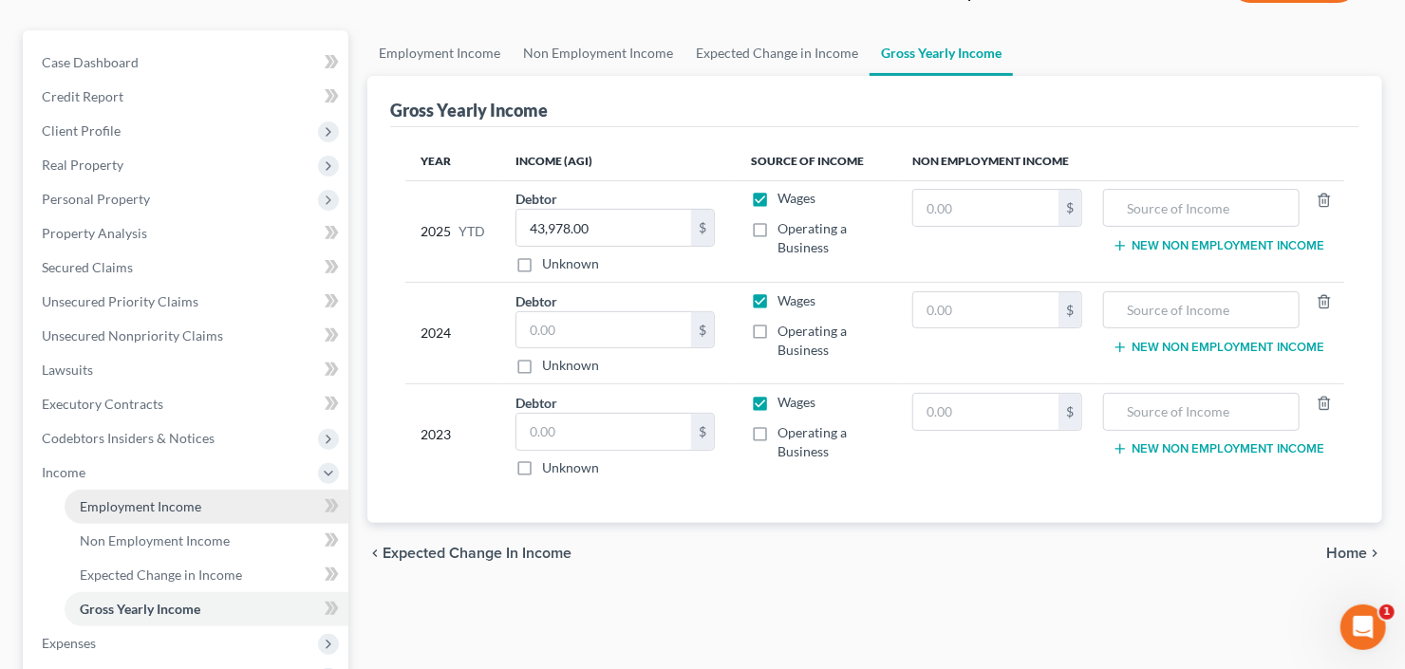
click at [116, 498] on span "Employment Income" at bounding box center [140, 506] width 121 height 16
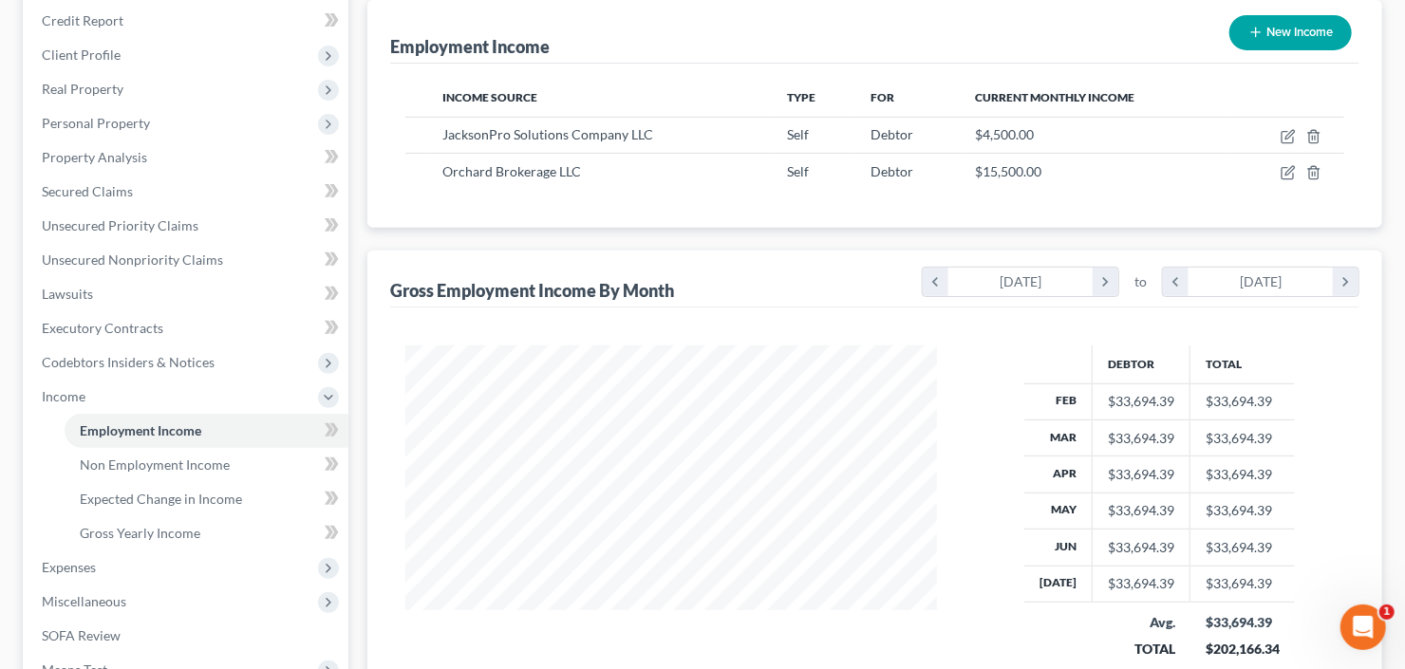
scroll to position [380, 0]
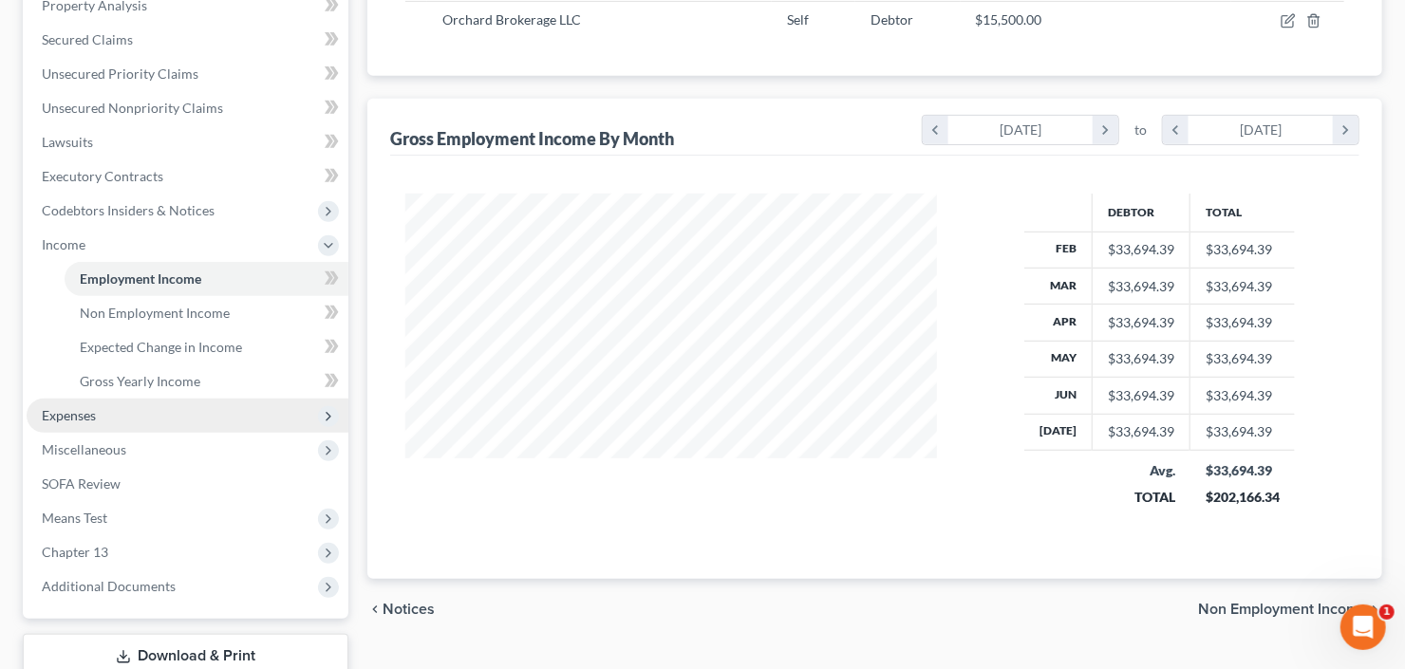
click at [100, 413] on span "Expenses" at bounding box center [188, 416] width 322 height 34
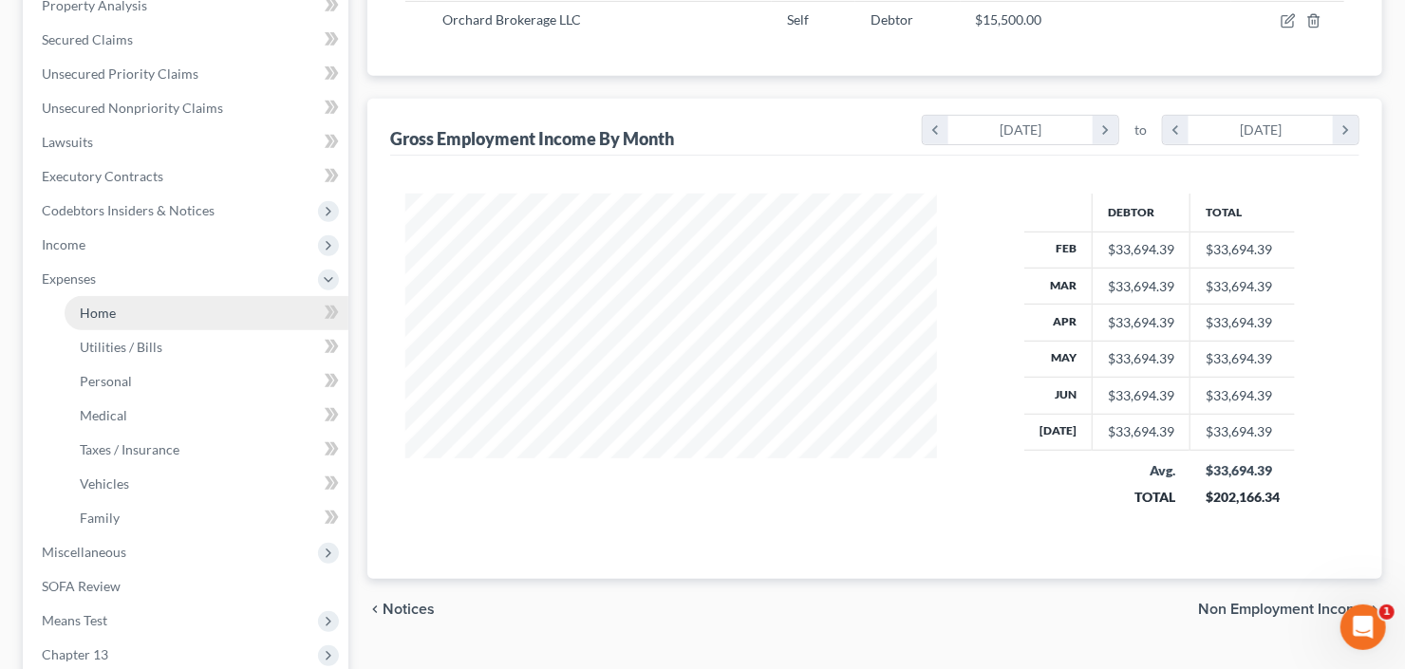
click at [112, 321] on link "Home" at bounding box center [207, 313] width 284 height 34
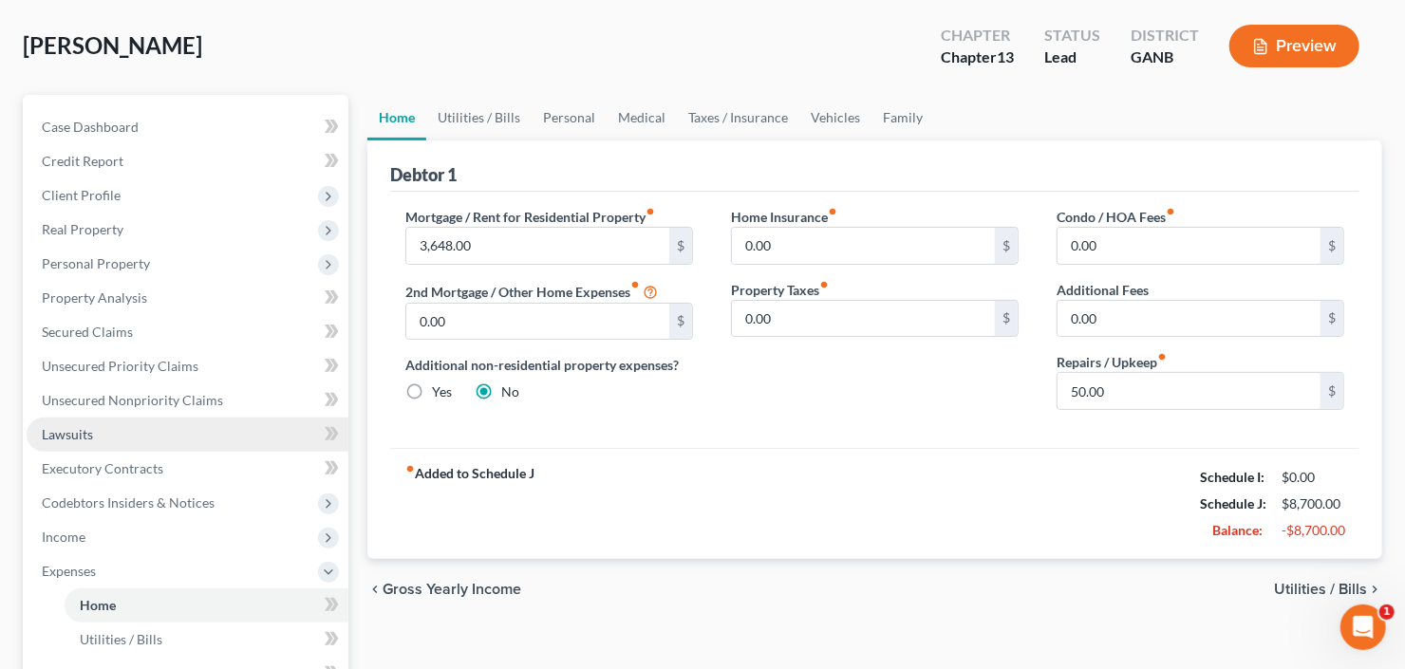
scroll to position [76, 0]
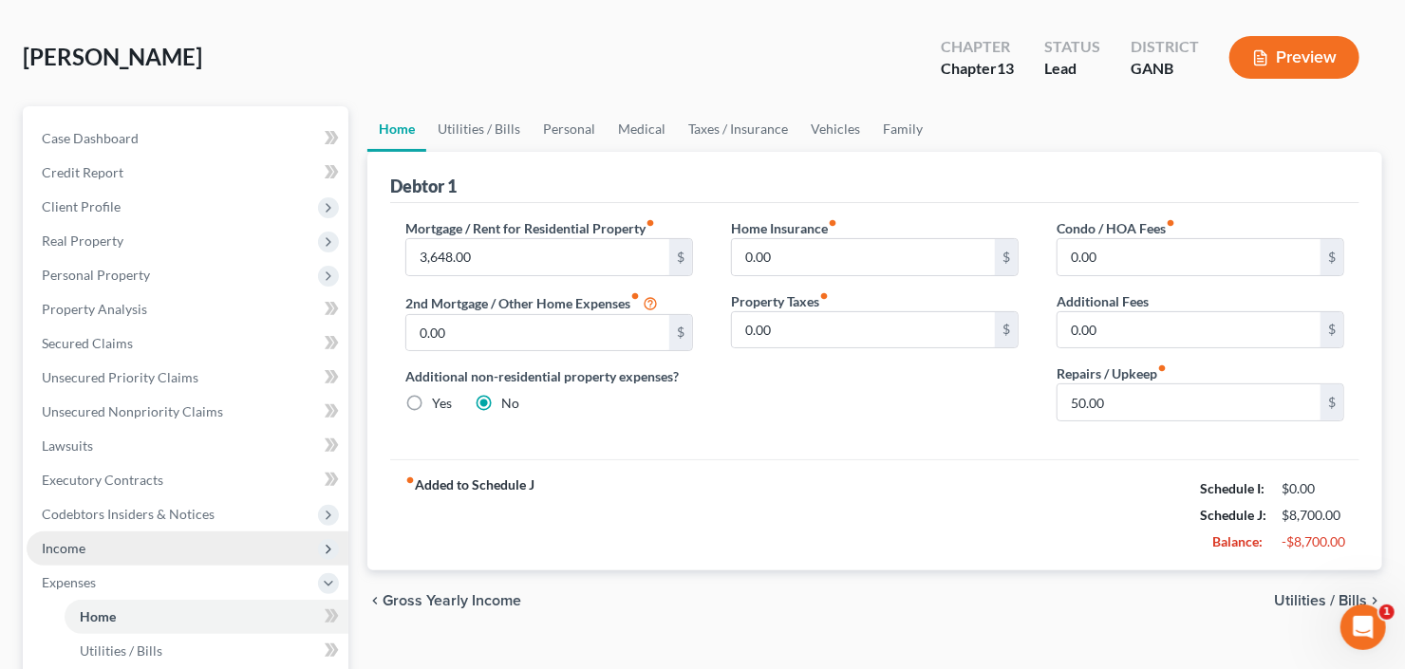
click at [65, 556] on span "Income" at bounding box center [188, 548] width 322 height 34
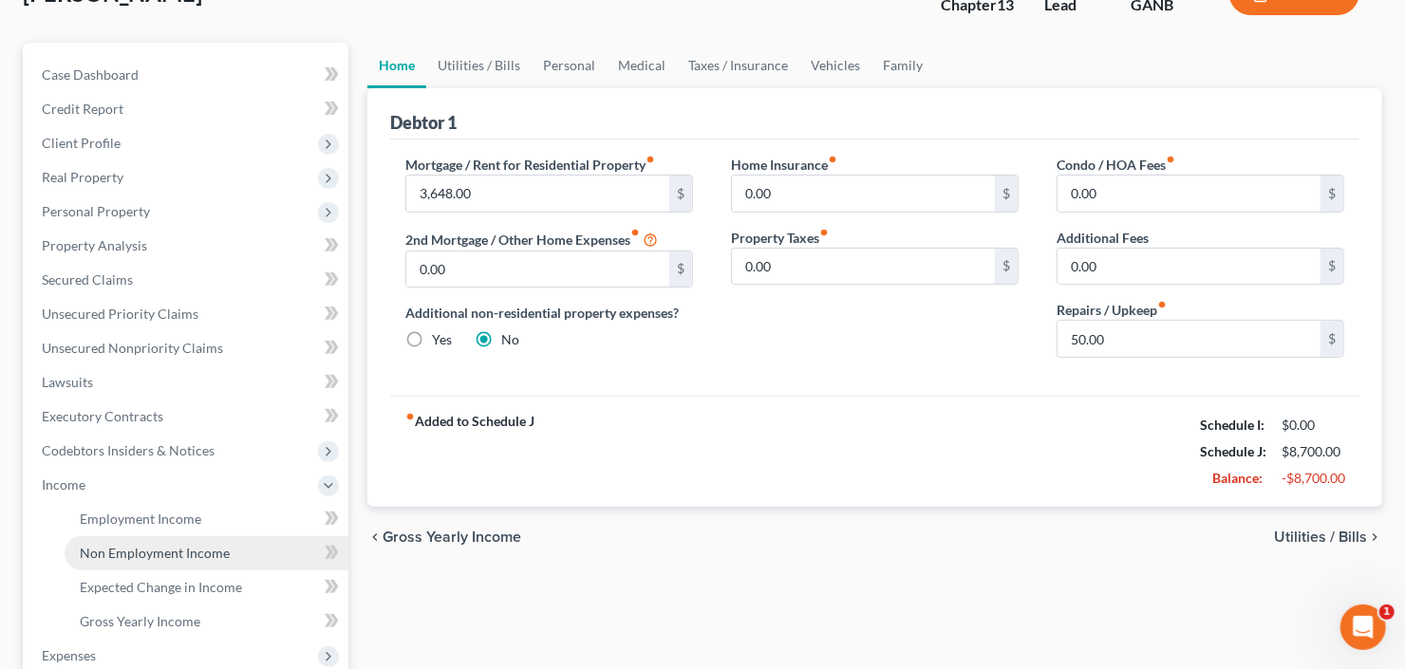
scroll to position [228, 0]
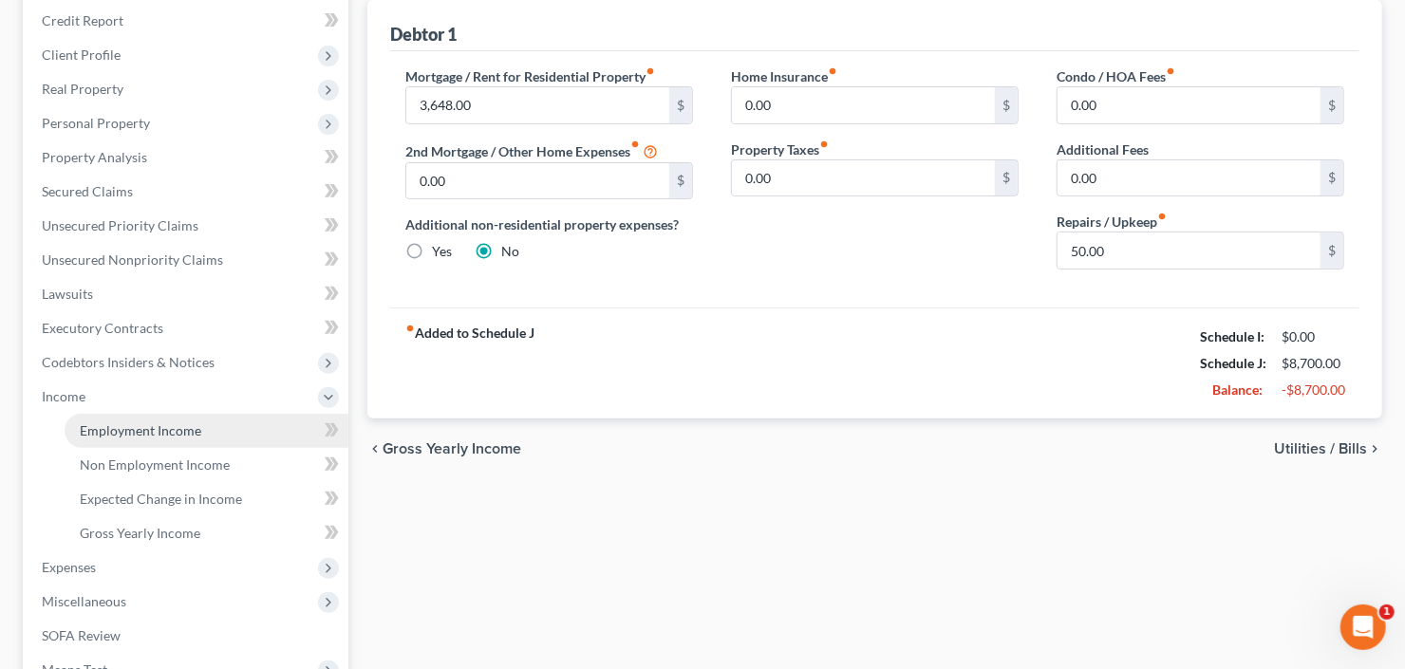
click at [186, 439] on link "Employment Income" at bounding box center [207, 431] width 284 height 34
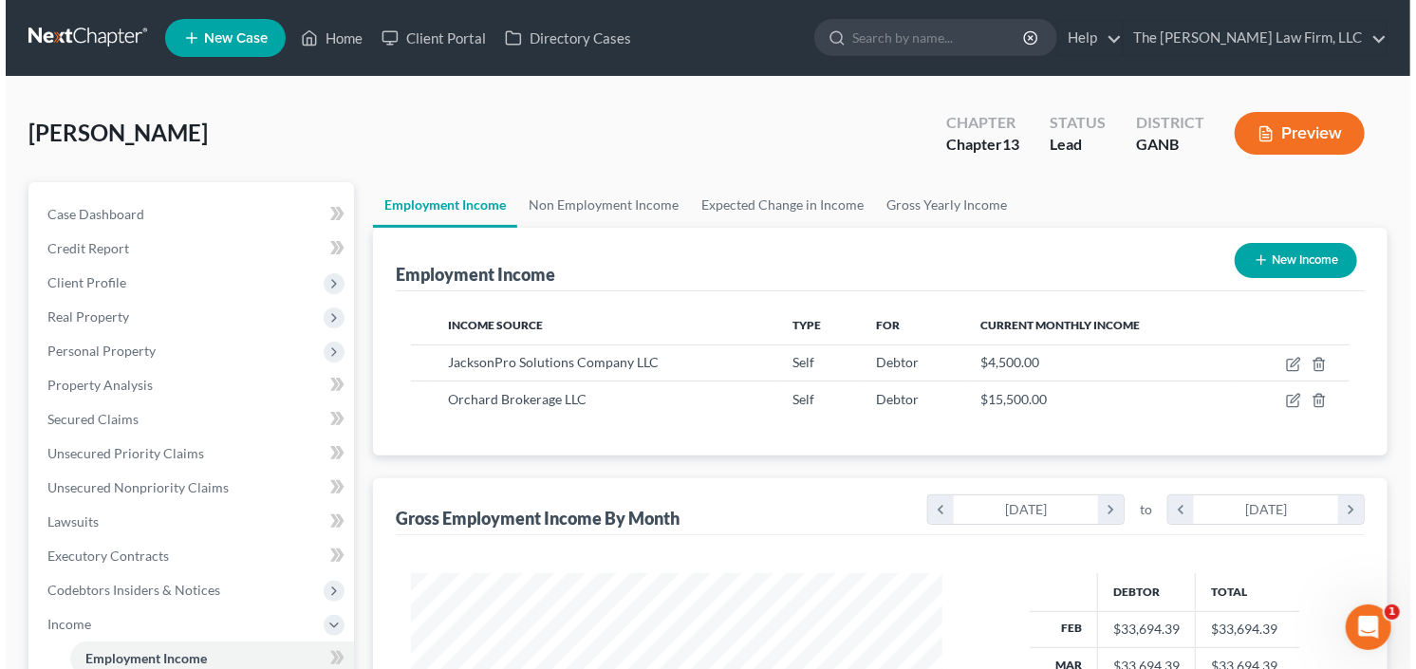
scroll to position [339, 569]
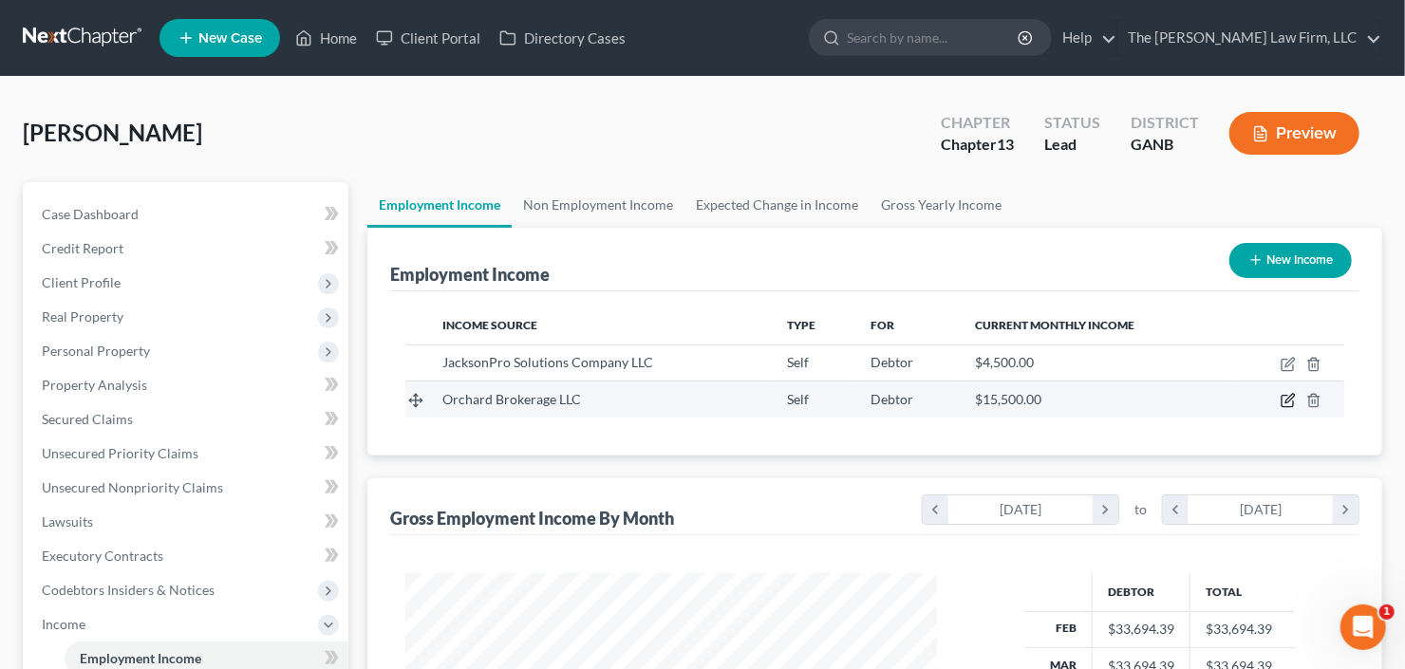
click at [1283, 399] on icon "button" at bounding box center [1287, 400] width 15 height 15
select select "1"
select select "35"
select select "0"
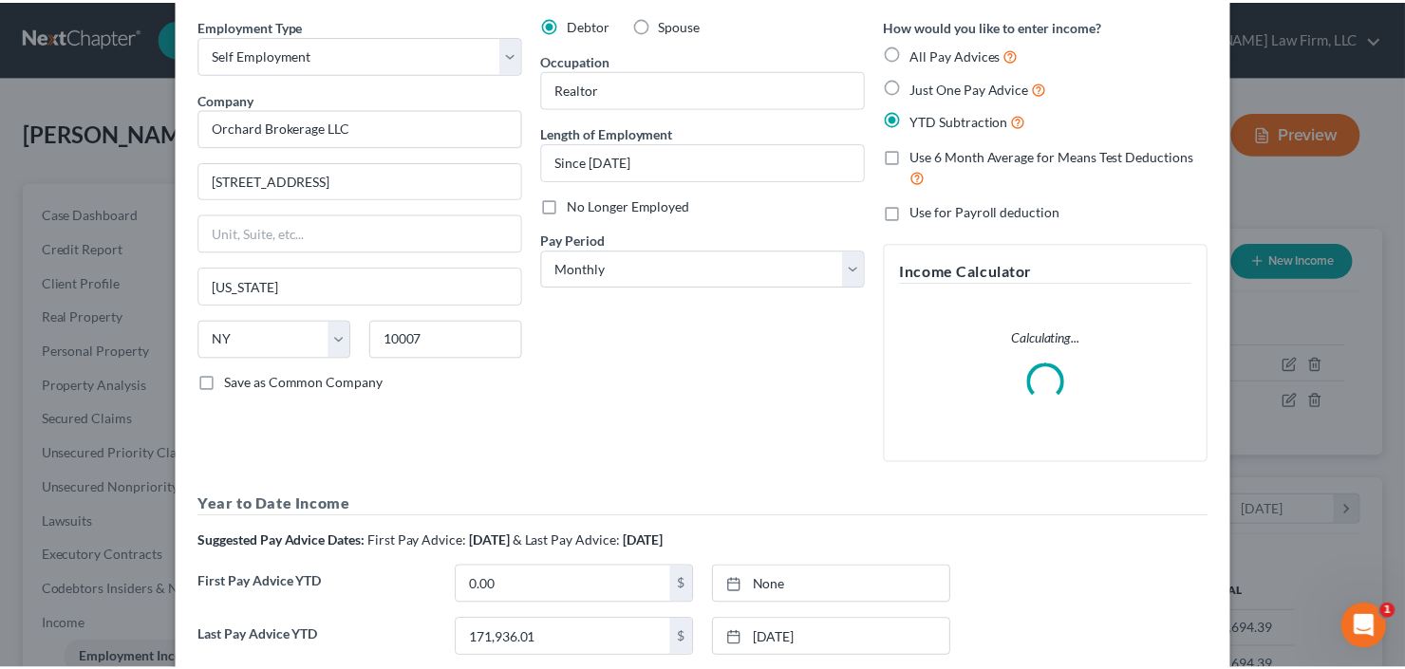
scroll to position [0, 0]
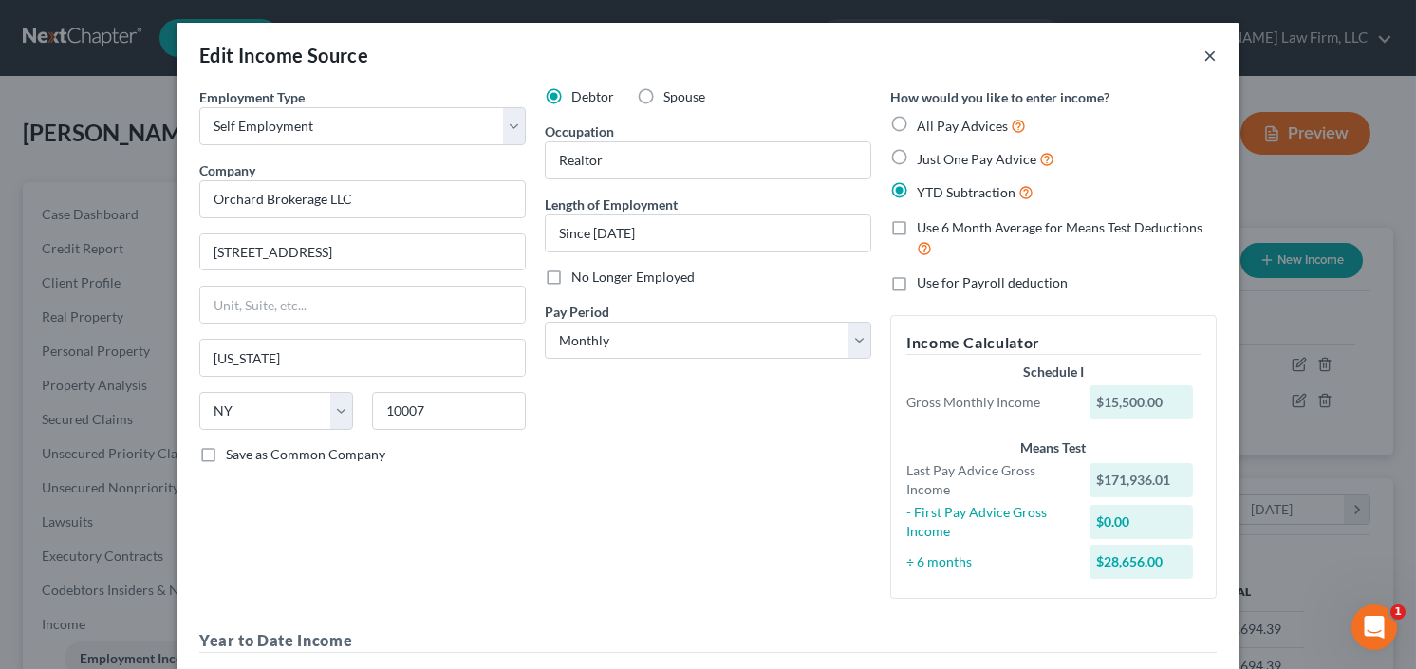
drag, startPoint x: 1201, startPoint y: 50, endPoint x: 936, endPoint y: 144, distance: 281.8
click at [1203, 50] on button "×" at bounding box center [1209, 55] width 13 height 23
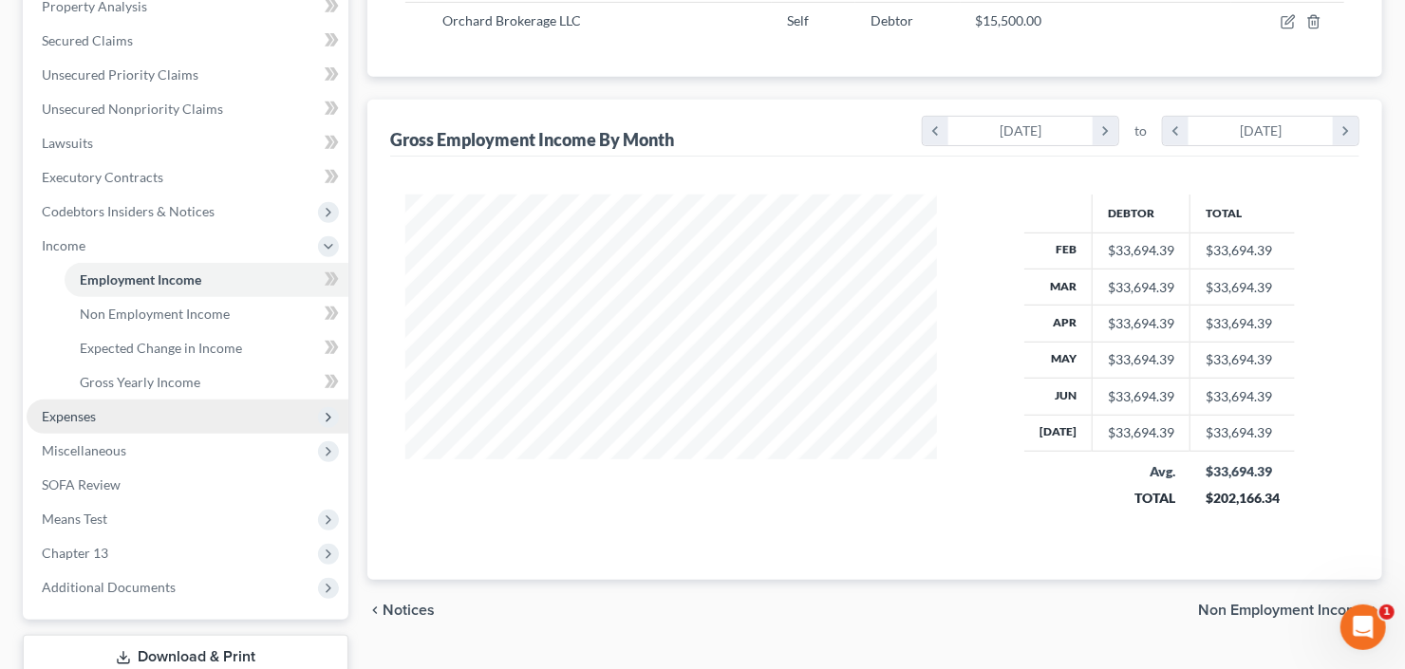
scroll to position [380, 0]
click at [102, 415] on span "Expenses" at bounding box center [188, 416] width 322 height 34
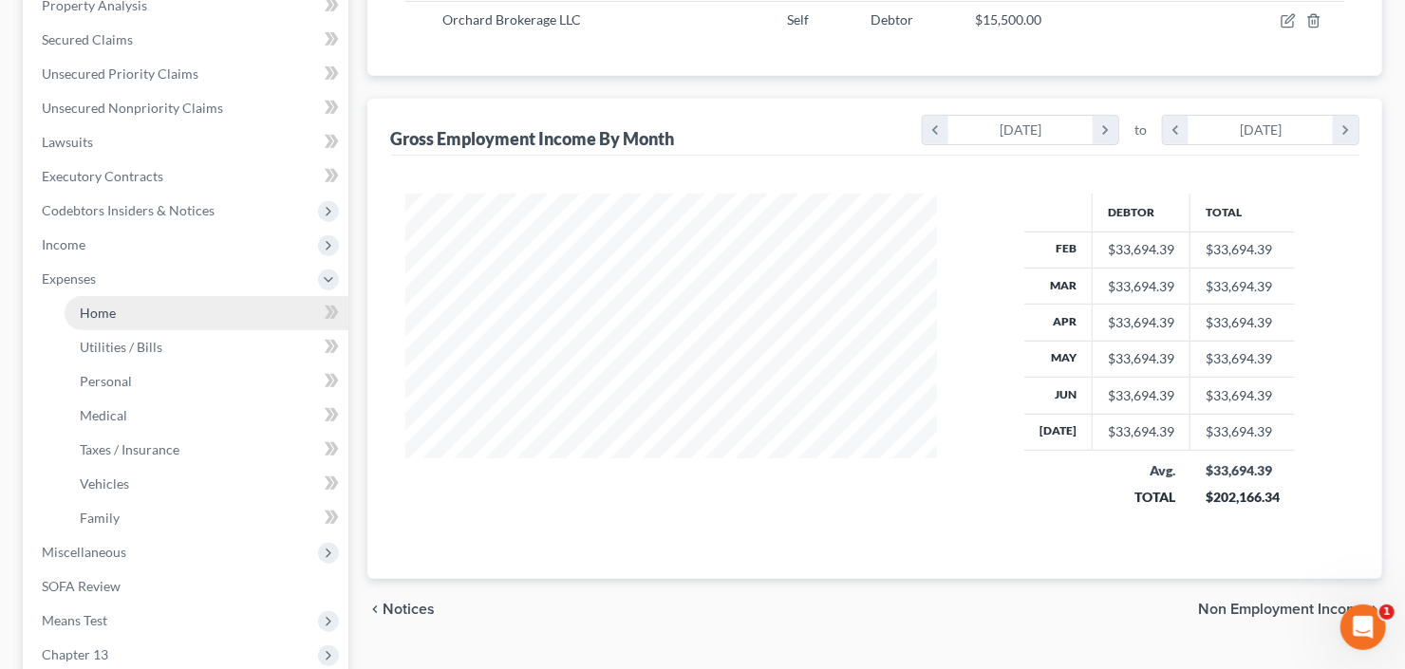
click at [121, 313] on link "Home" at bounding box center [207, 313] width 284 height 34
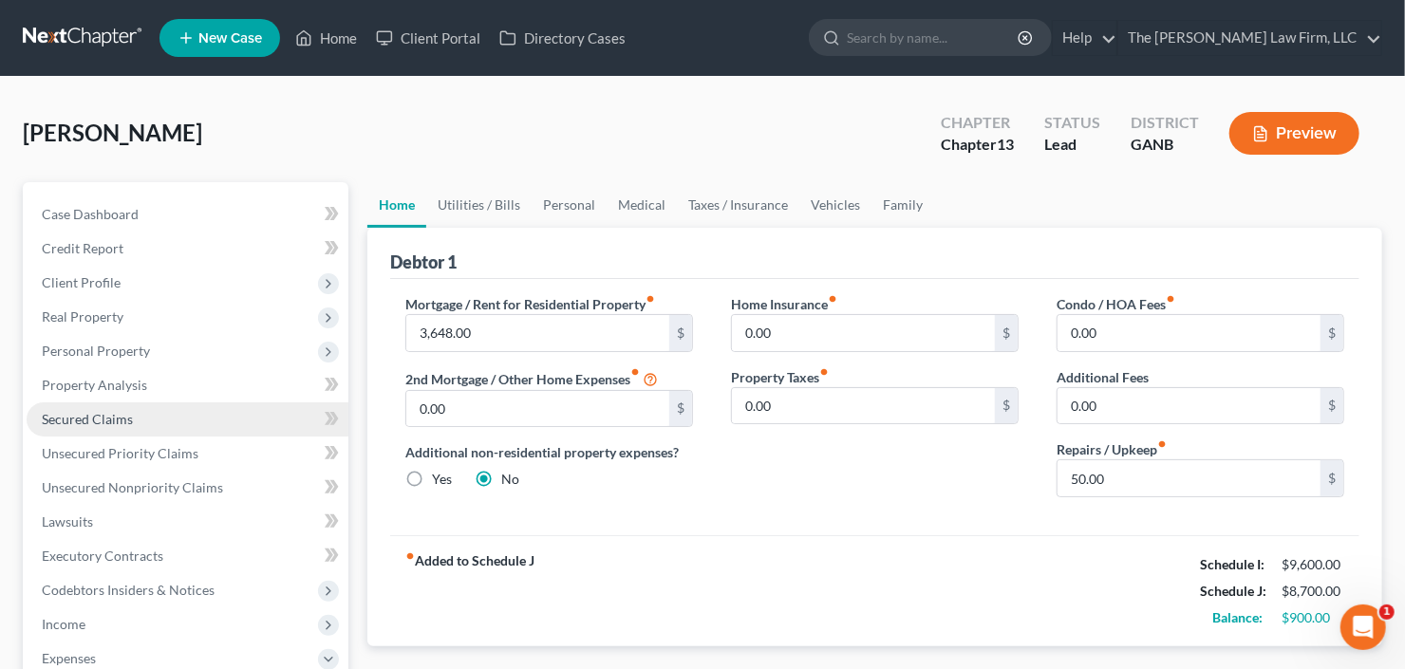
click at [96, 417] on span "Secured Claims" at bounding box center [87, 419] width 91 height 16
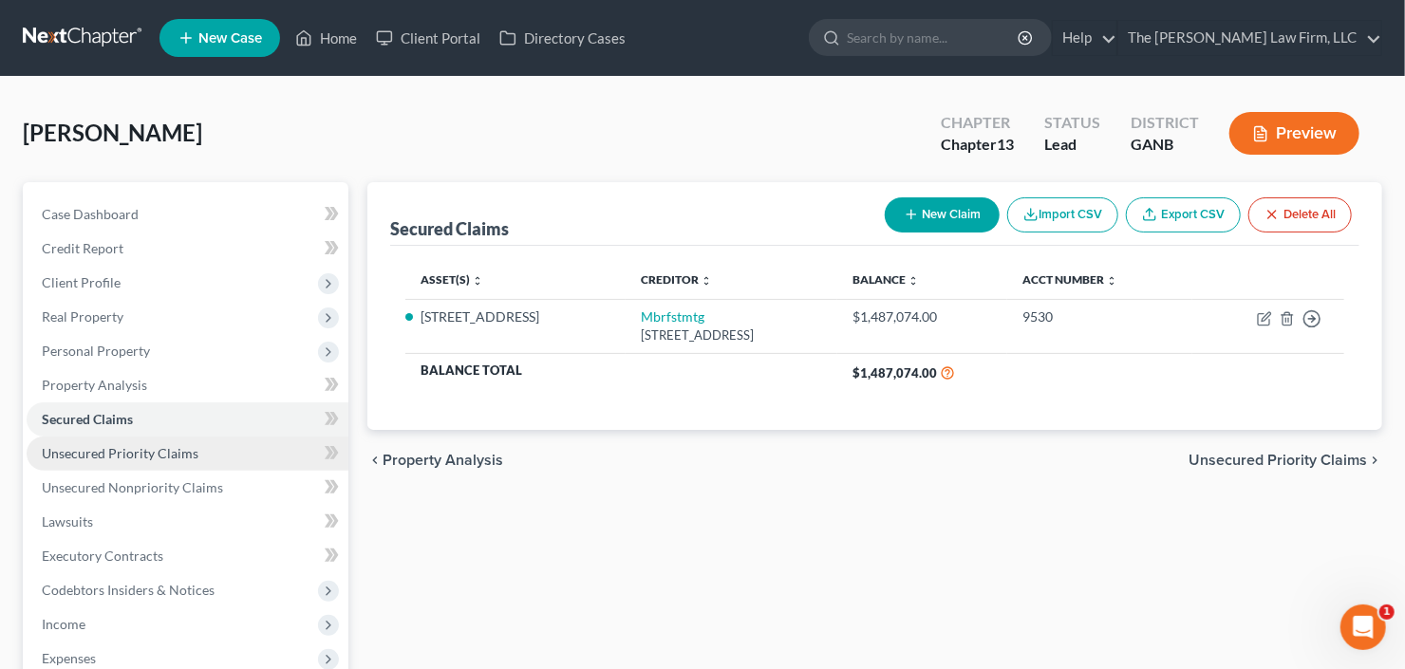
click at [73, 459] on link "Unsecured Priority Claims" at bounding box center [188, 454] width 322 height 34
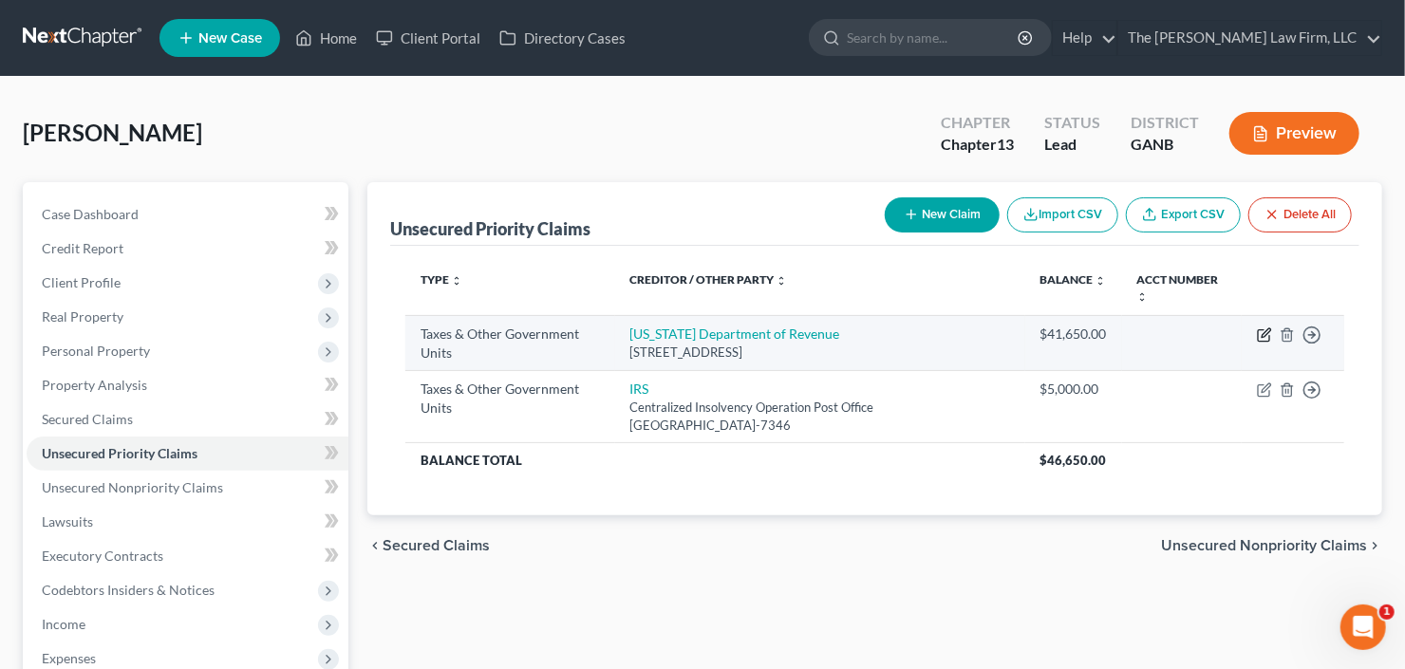
click at [1260, 332] on icon "button" at bounding box center [1263, 334] width 15 height 15
select select "2"
select select "10"
select select "0"
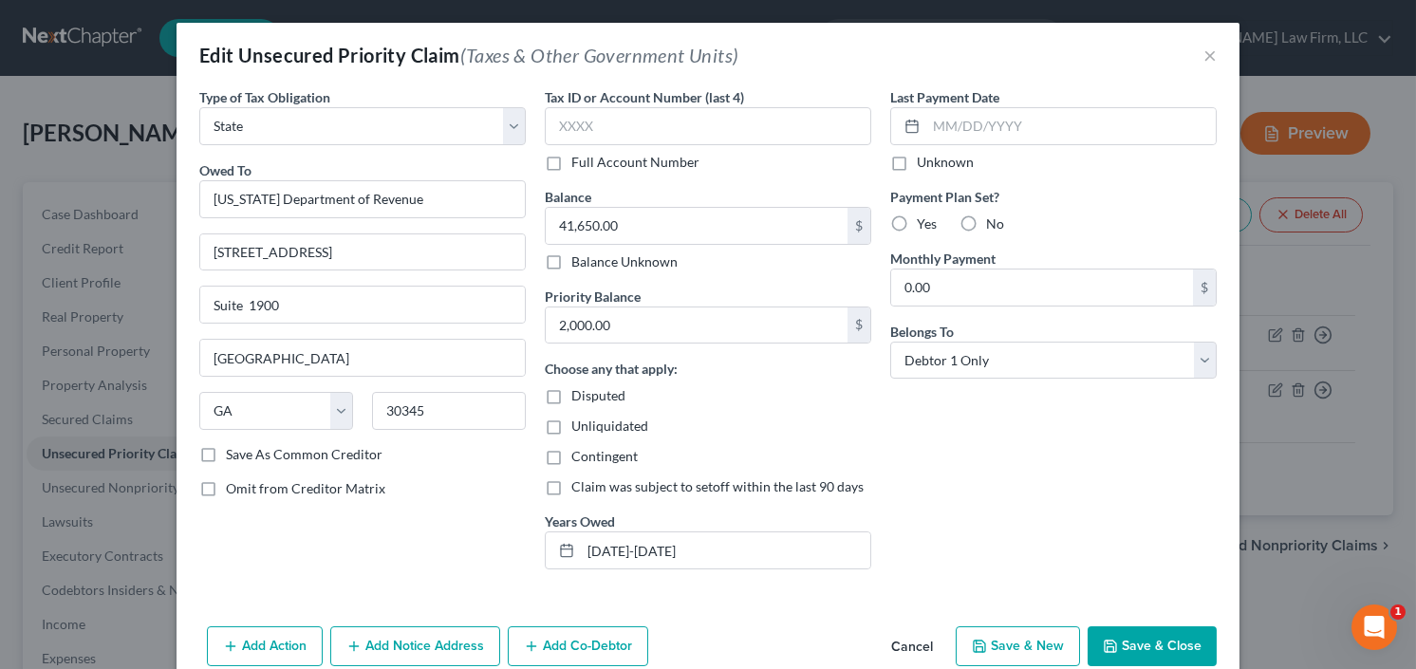
click at [1144, 640] on button "Save & Close" at bounding box center [1152, 646] width 129 height 40
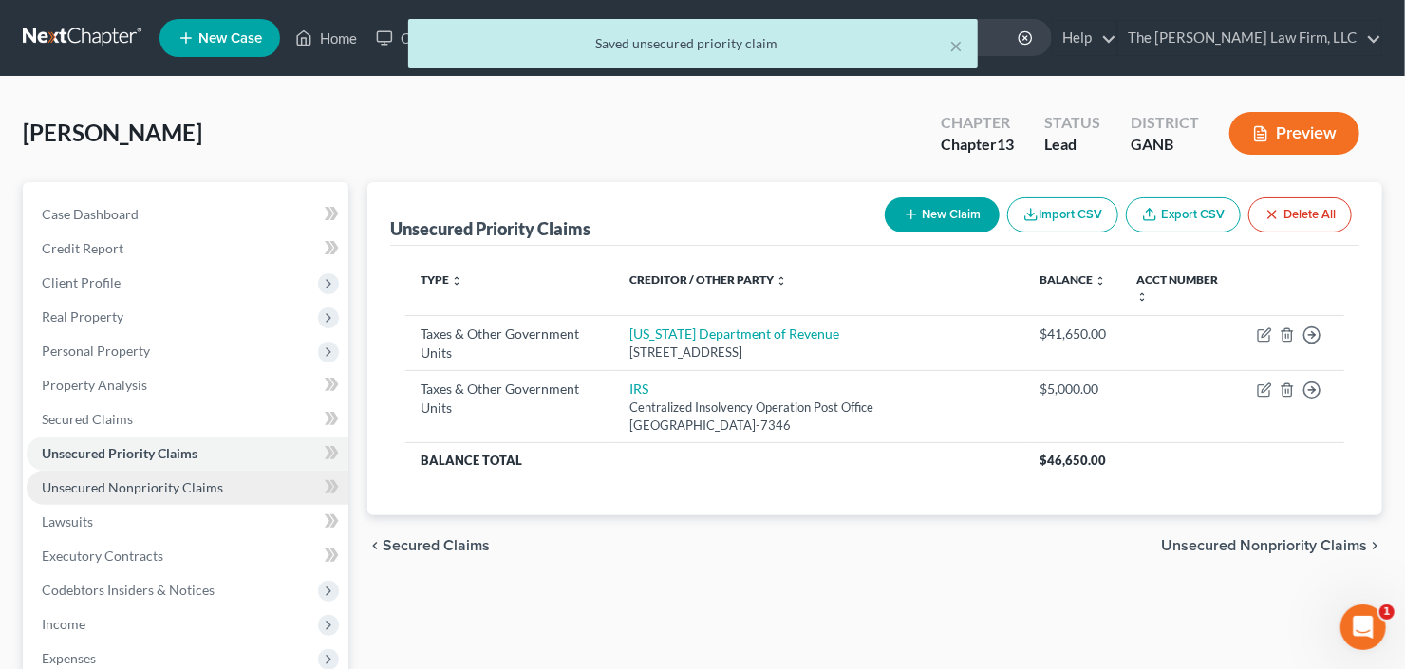
click at [97, 498] on link "Unsecured Nonpriority Claims" at bounding box center [188, 488] width 322 height 34
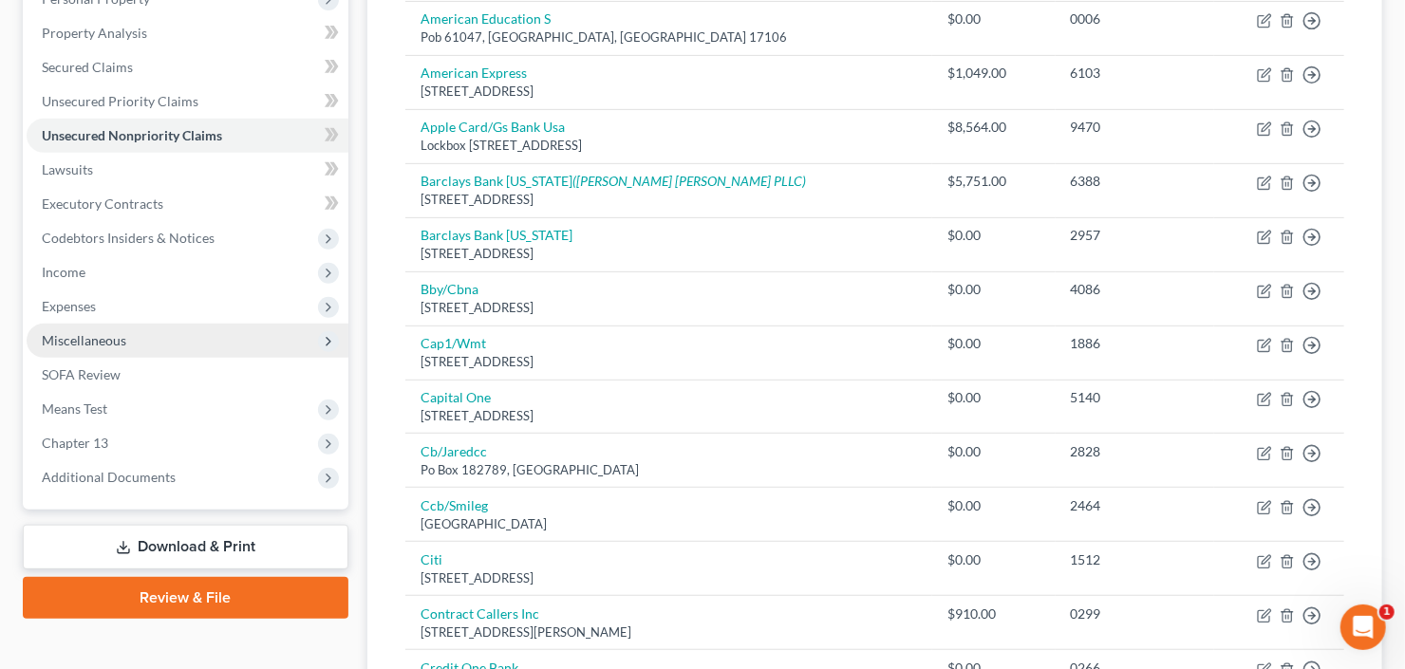
scroll to position [380, 0]
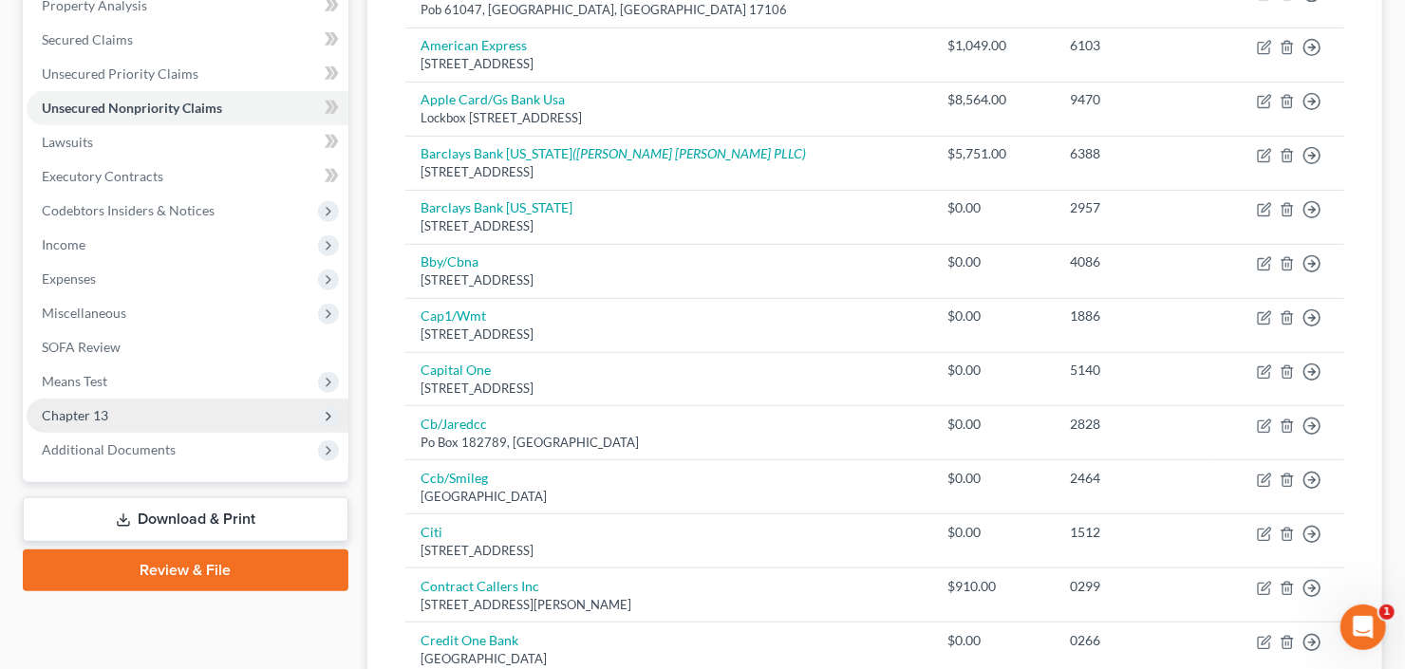
drag, startPoint x: 166, startPoint y: 378, endPoint x: 167, endPoint y: 397, distance: 19.0
click at [166, 378] on span "Means Test" at bounding box center [188, 381] width 322 height 34
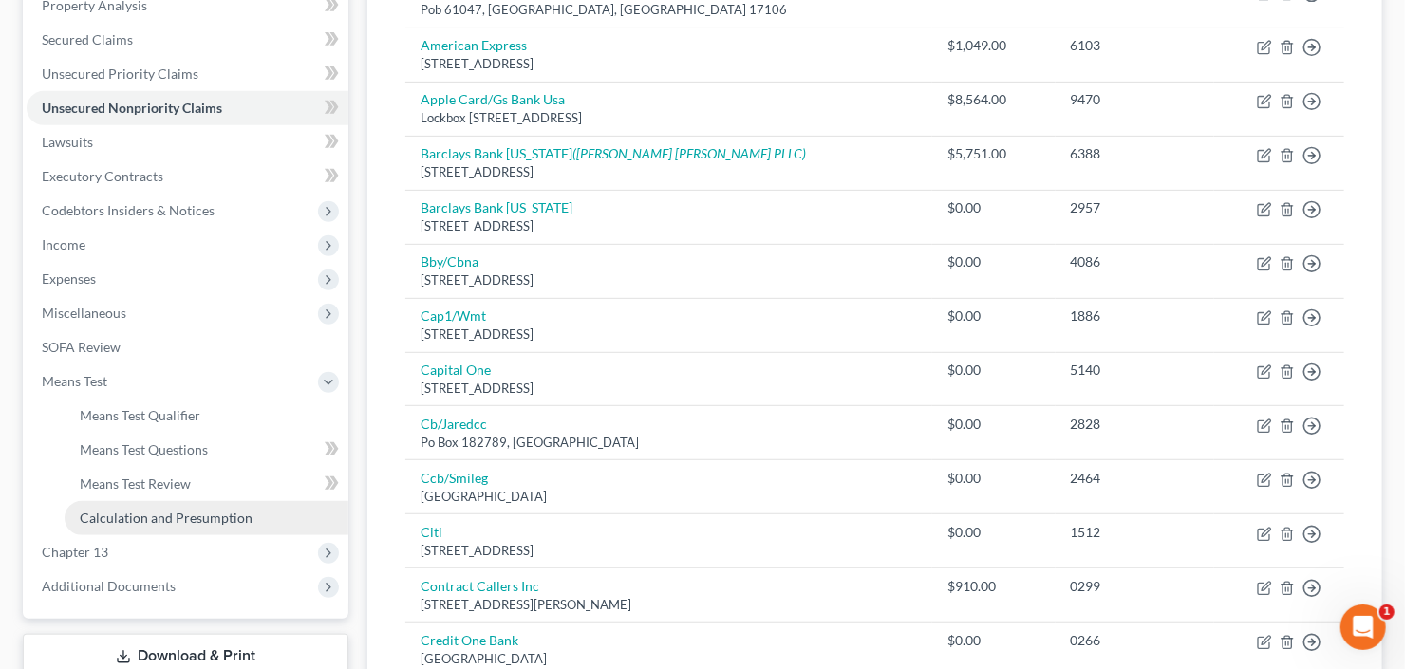
click at [180, 529] on link "Calculation and Presumption" at bounding box center [207, 518] width 284 height 34
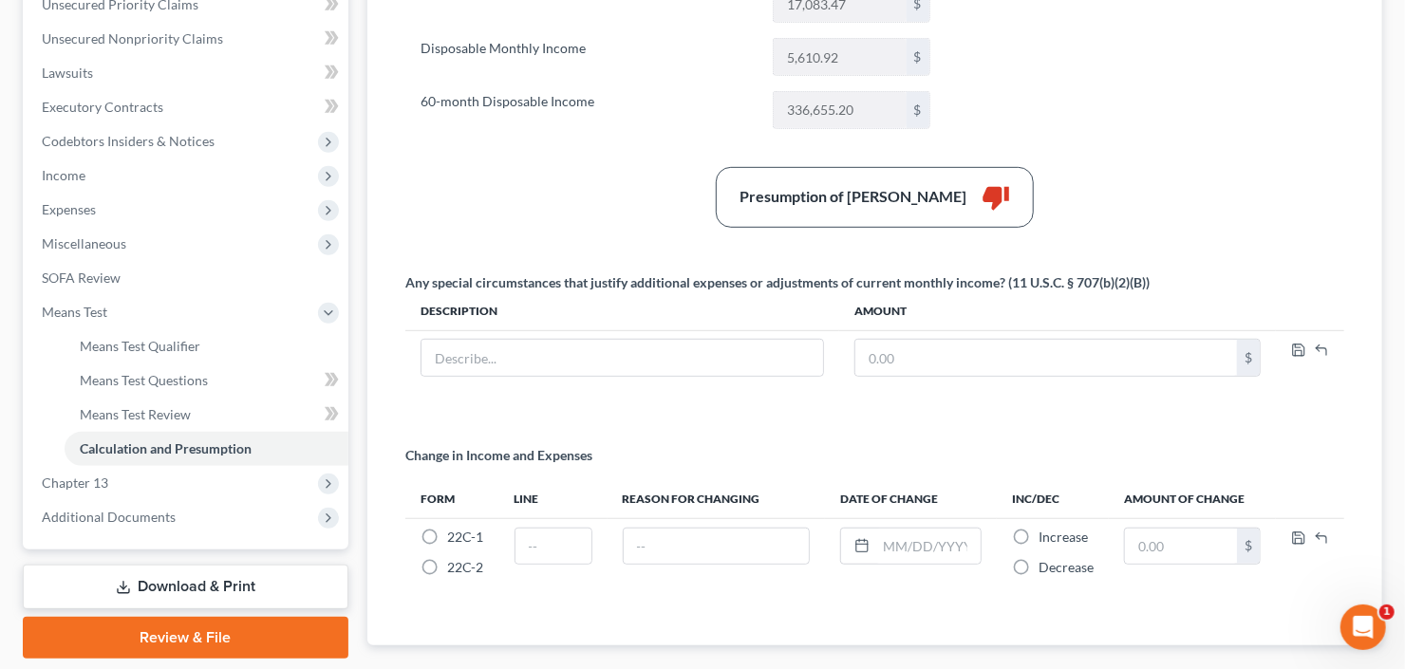
scroll to position [400, 0]
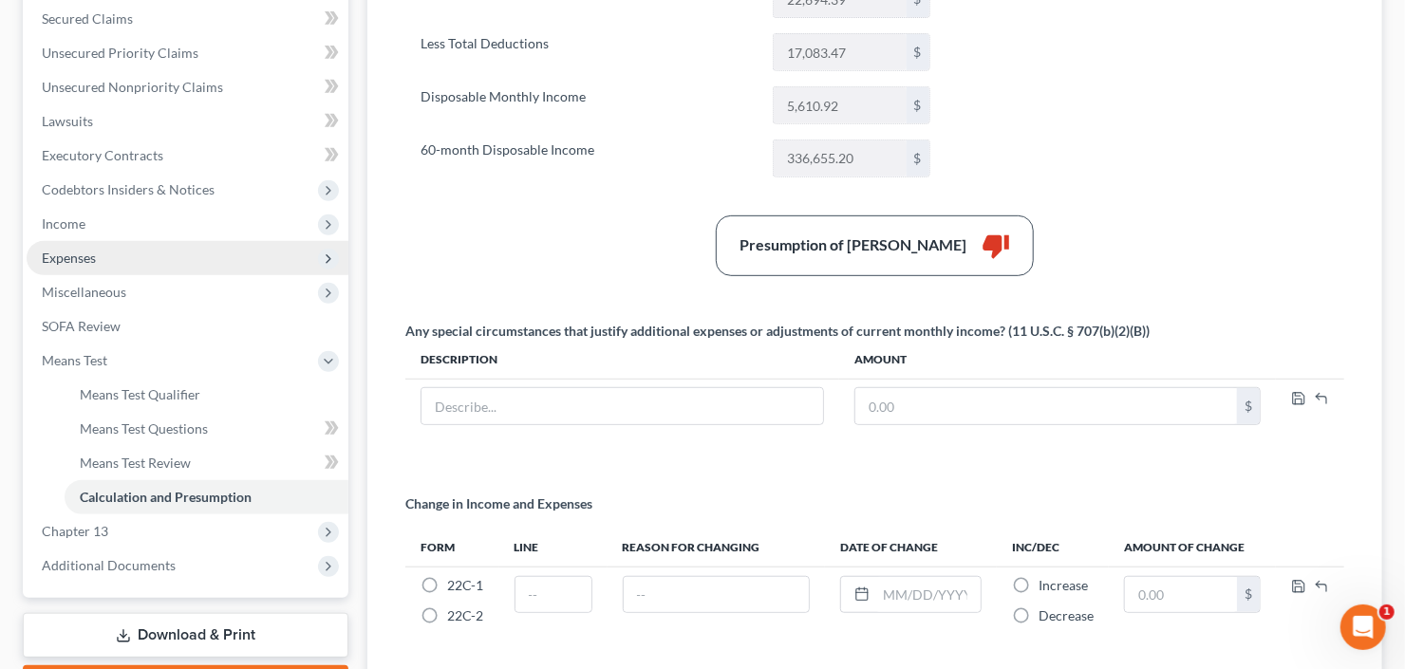
click at [75, 256] on span "Expenses" at bounding box center [69, 258] width 54 height 16
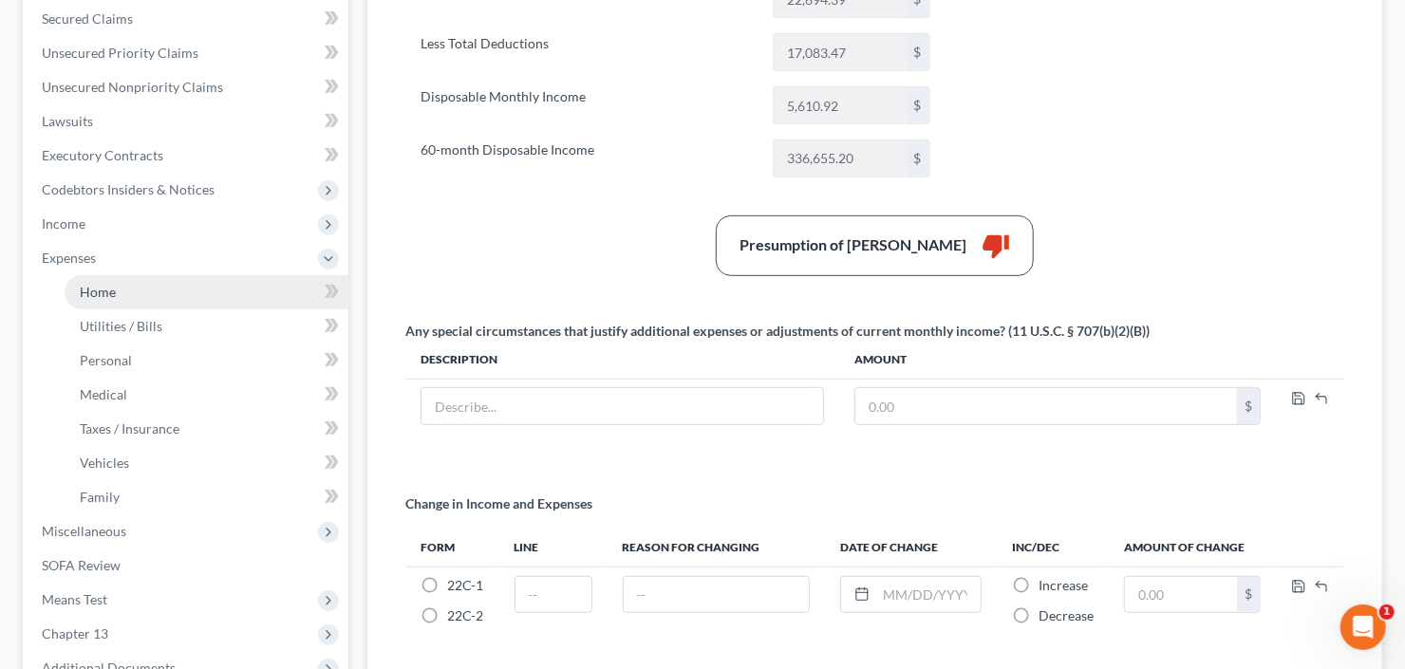
click at [93, 289] on span "Home" at bounding box center [98, 292] width 36 height 16
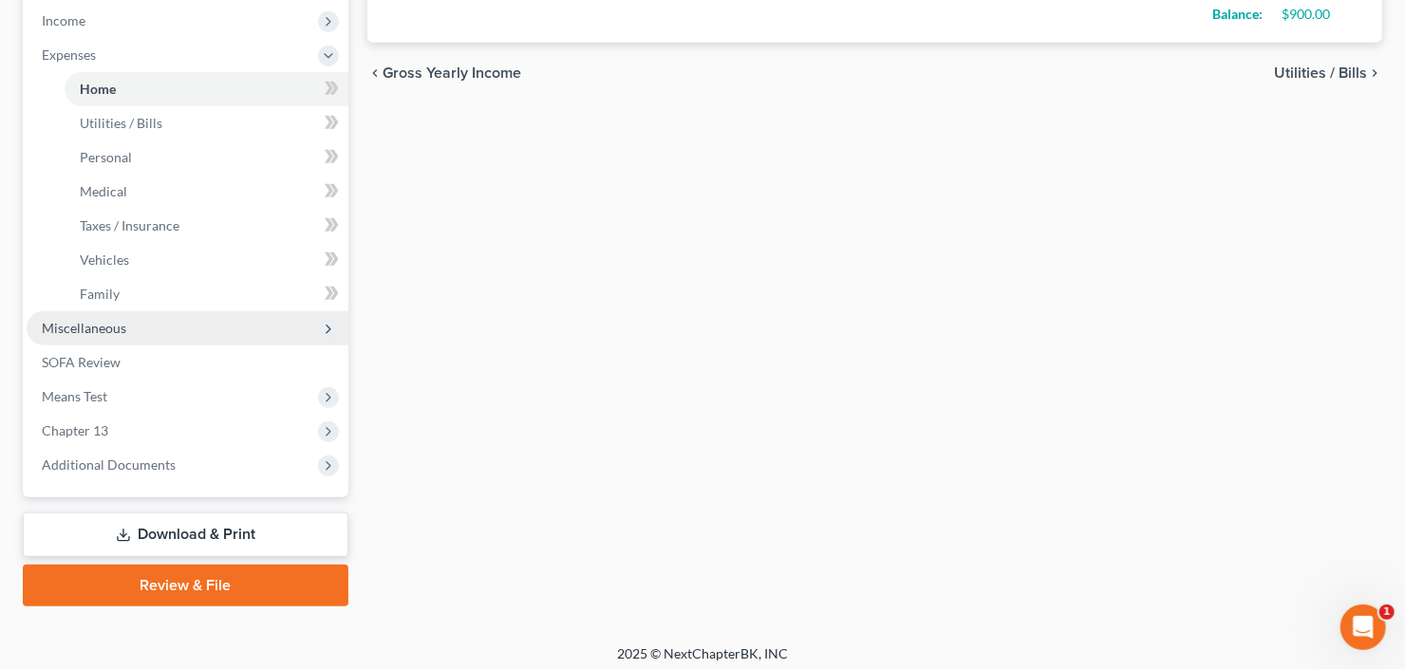
scroll to position [610, 0]
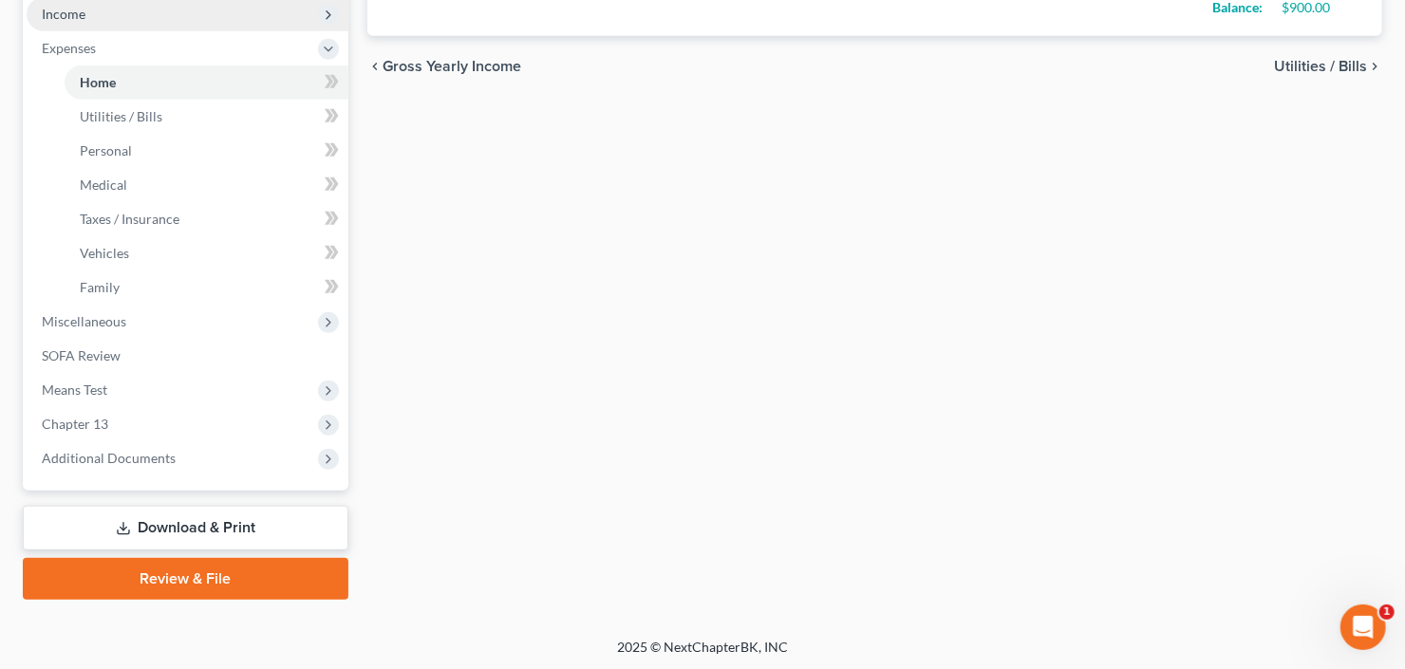
click at [145, 14] on span "Income" at bounding box center [188, 14] width 322 height 34
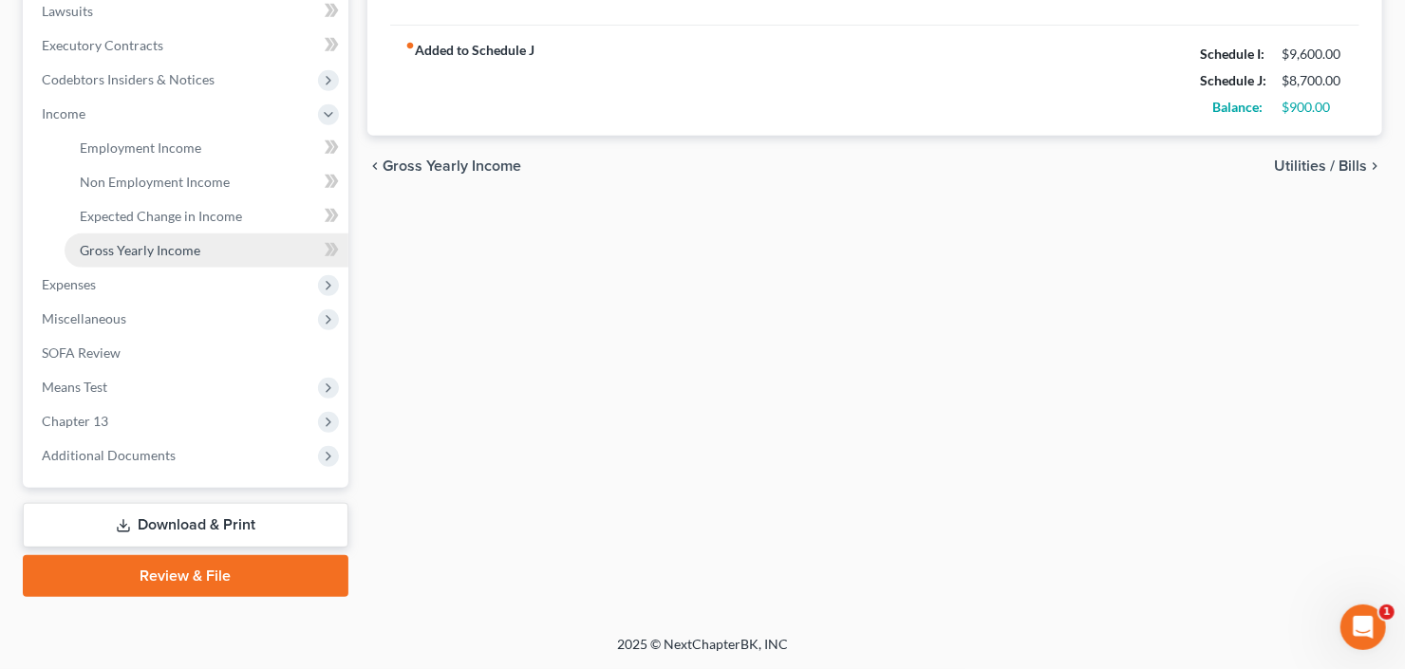
scroll to position [508, 0]
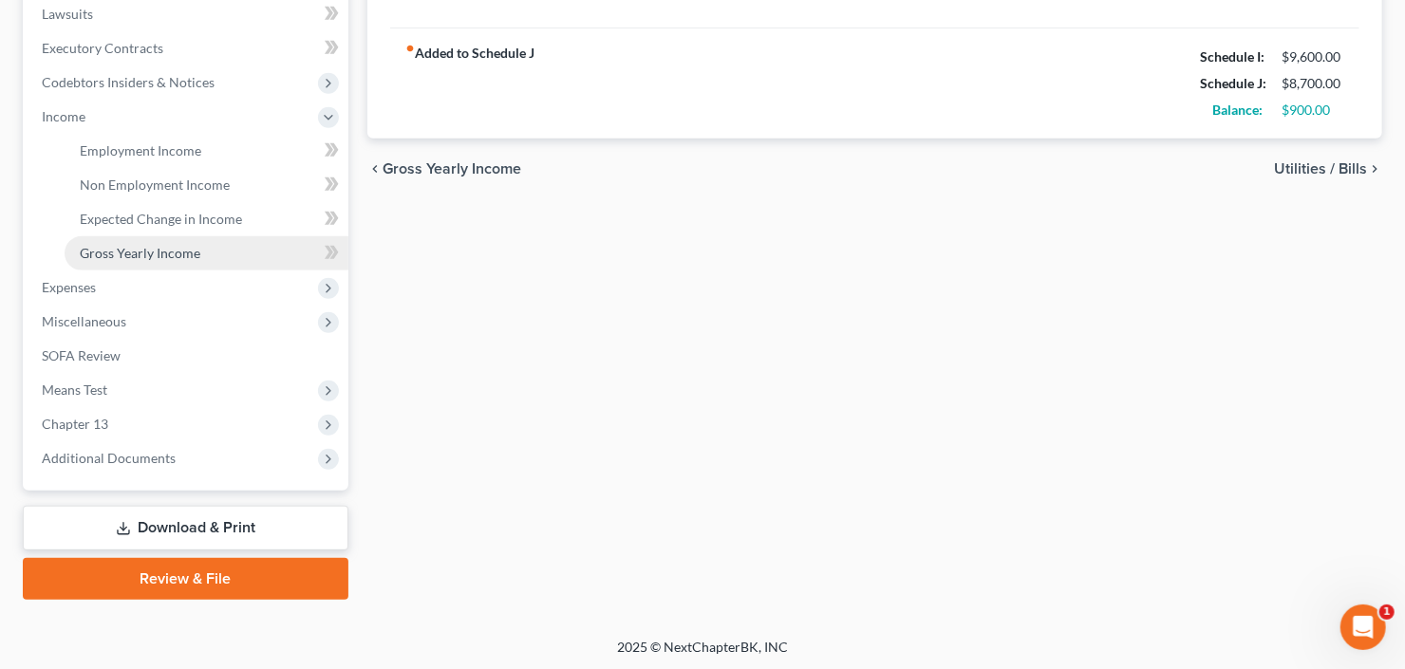
click at [148, 252] on span "Gross Yearly Income" at bounding box center [140, 253] width 121 height 16
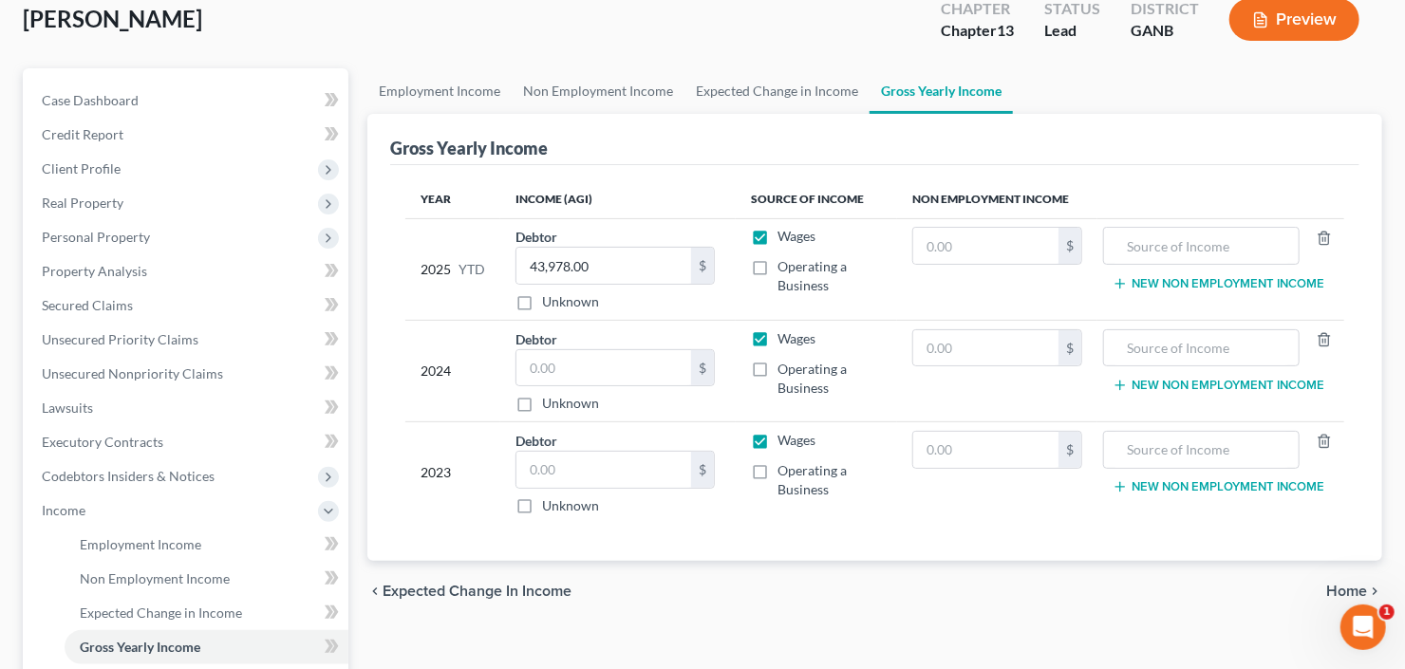
scroll to position [152, 0]
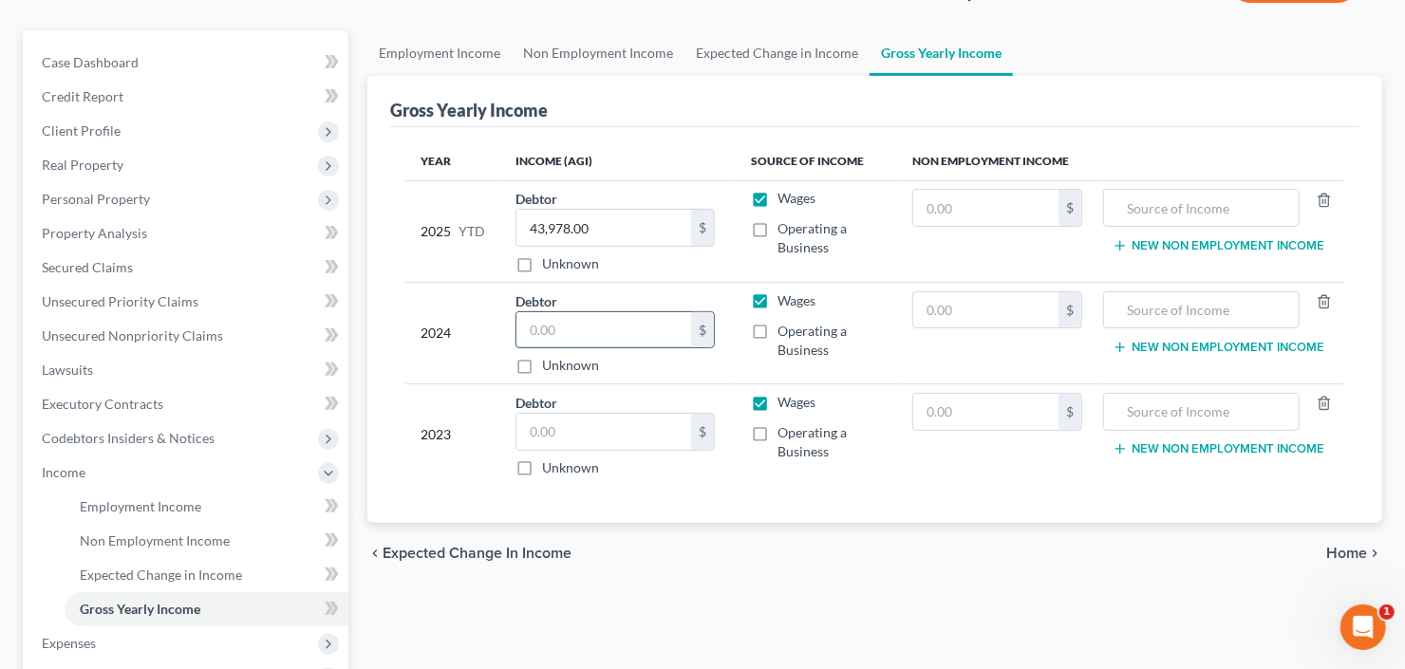
click at [601, 318] on input "text" at bounding box center [603, 330] width 175 height 36
click at [589, 334] on input "text" at bounding box center [603, 330] width 175 height 36
type input "43,626"
click at [587, 426] on input "text" at bounding box center [603, 432] width 175 height 36
click at [571, 432] on input "text" at bounding box center [603, 432] width 175 height 36
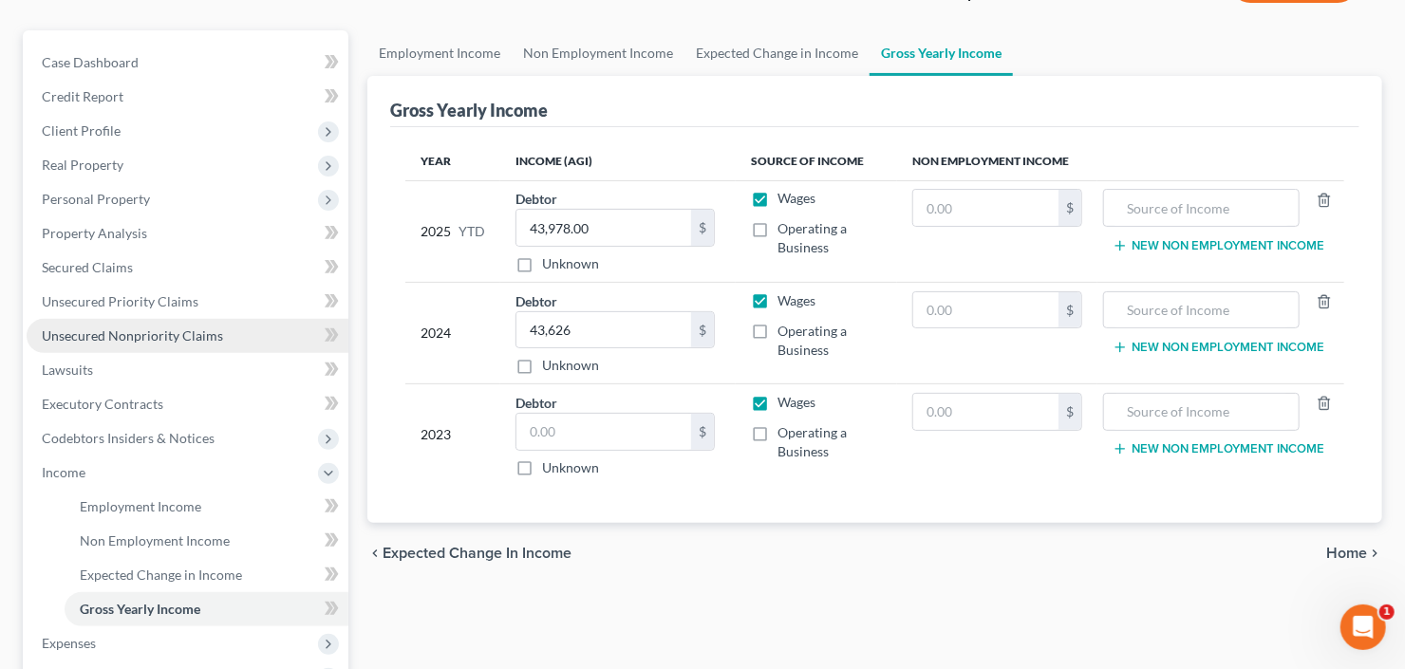
click at [119, 342] on link "Unsecured Nonpriority Claims" at bounding box center [188, 336] width 322 height 34
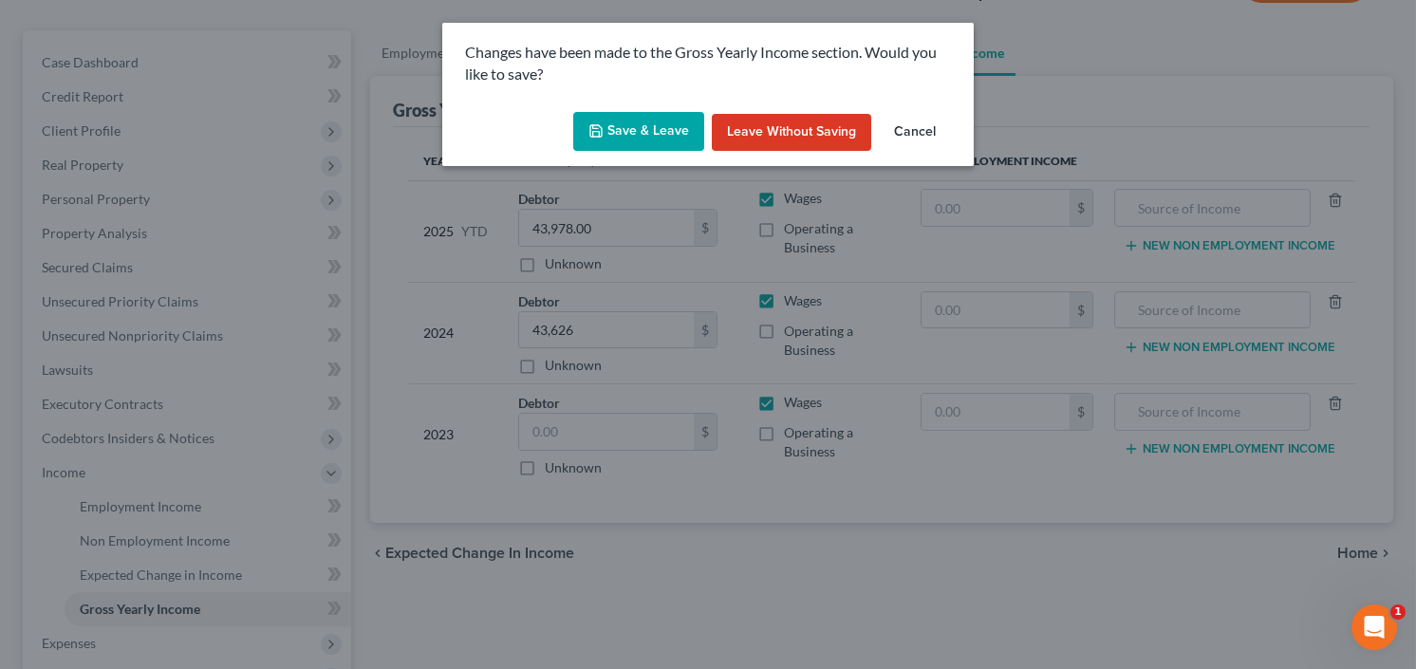
drag, startPoint x: 635, startPoint y: 130, endPoint x: 690, endPoint y: 168, distance: 66.9
click at [634, 130] on button "Save & Leave" at bounding box center [638, 132] width 131 height 40
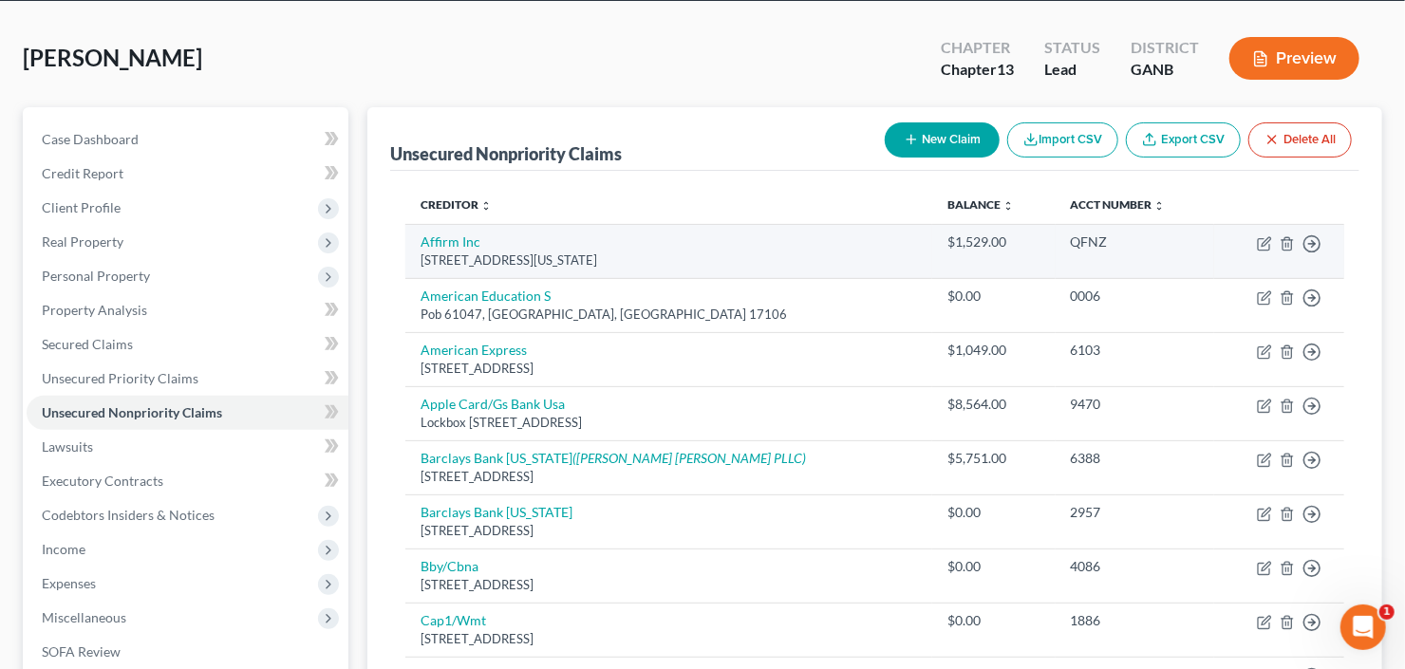
scroll to position [76, 0]
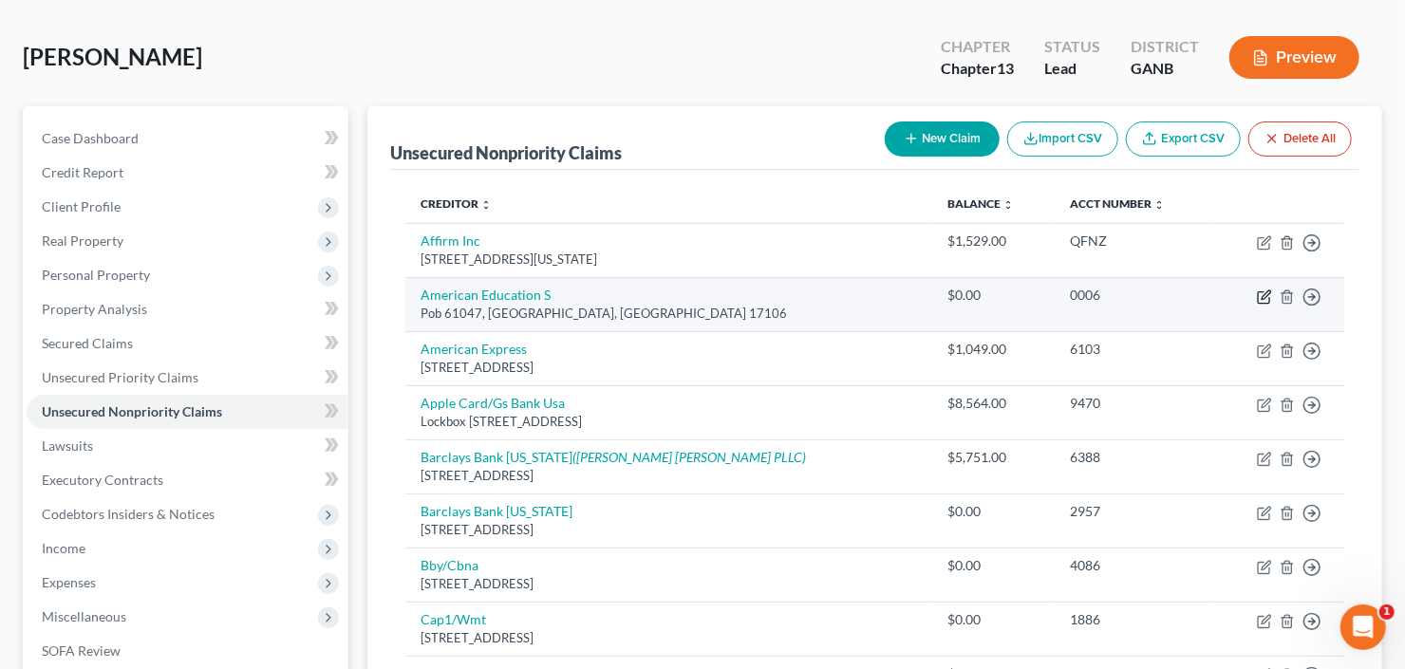
click at [1260, 292] on icon "button" at bounding box center [1262, 297] width 11 height 11
select select "39"
select select "0"
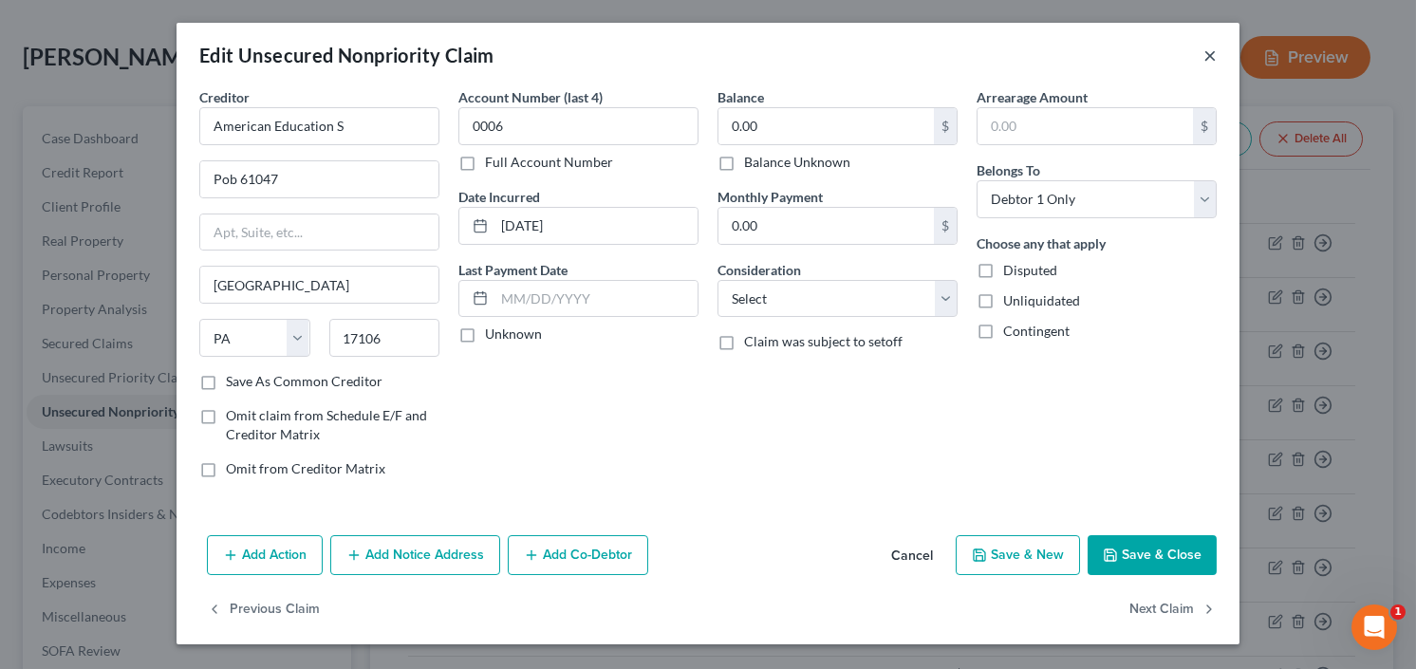
click at [1210, 50] on button "×" at bounding box center [1209, 55] width 13 height 23
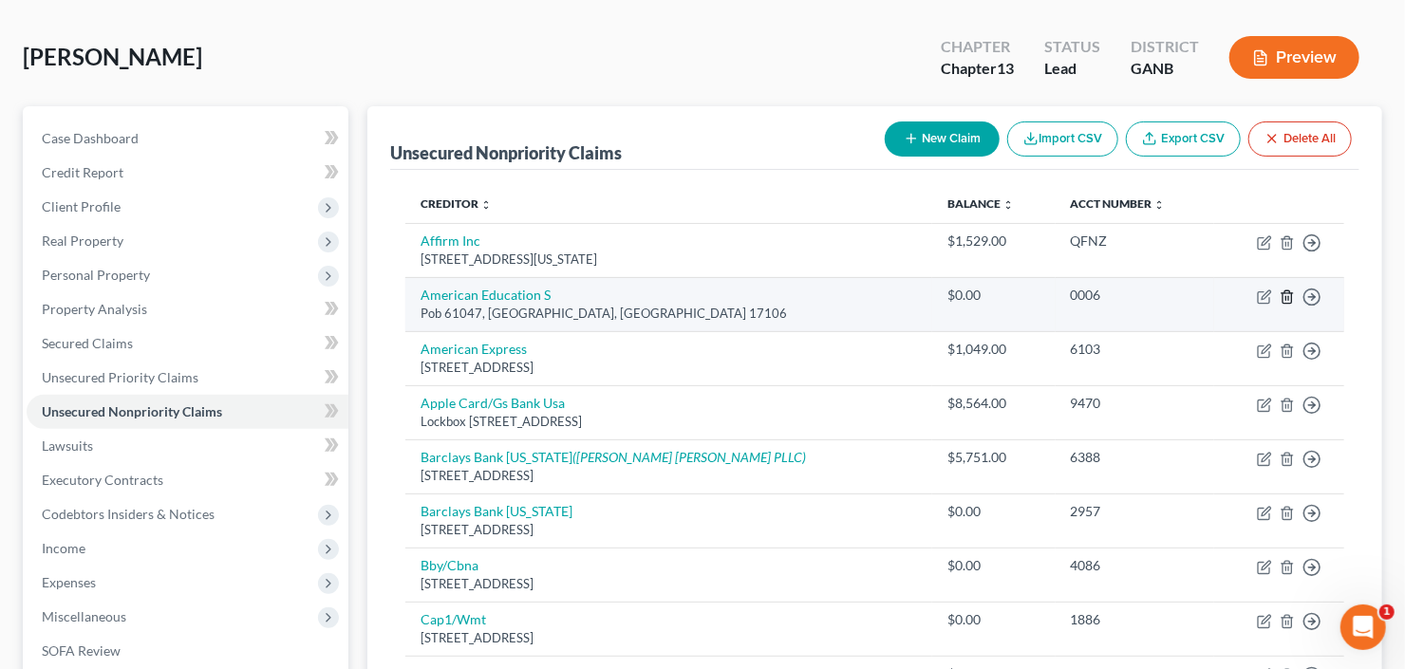
click at [1288, 296] on line "button" at bounding box center [1288, 298] width 0 height 4
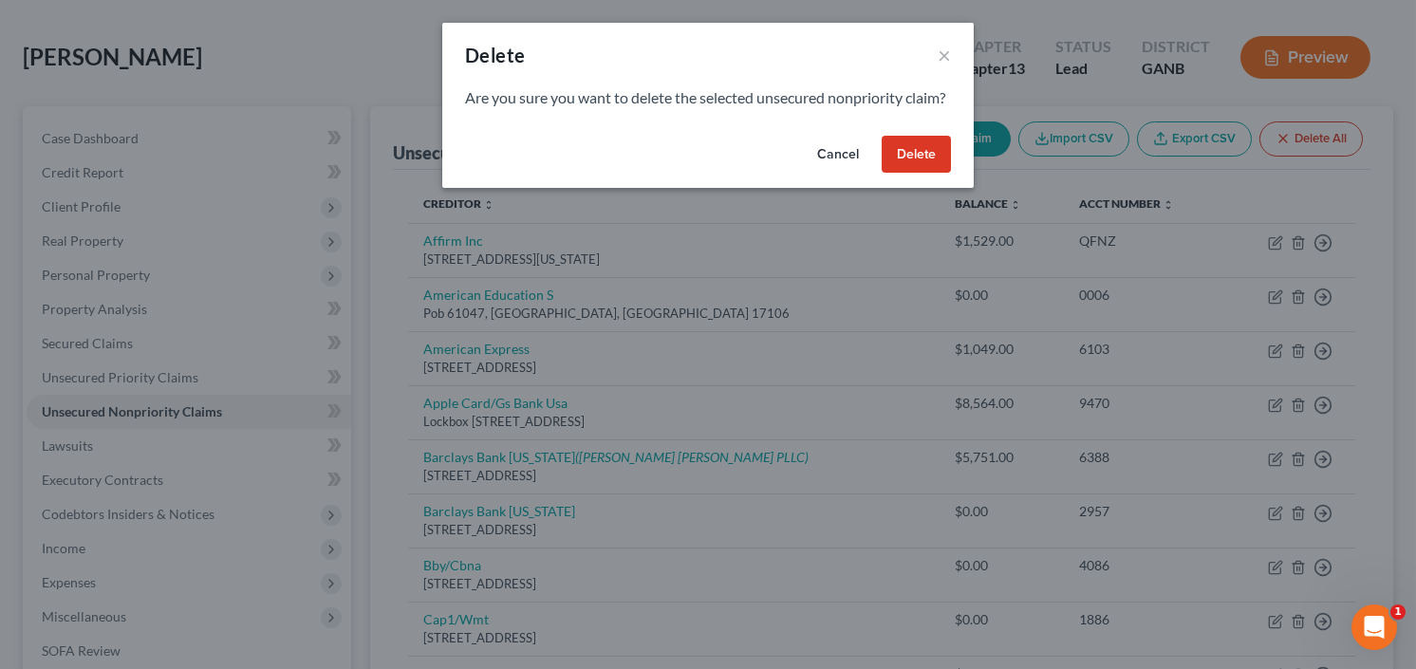
click at [922, 174] on button "Delete" at bounding box center [916, 155] width 69 height 38
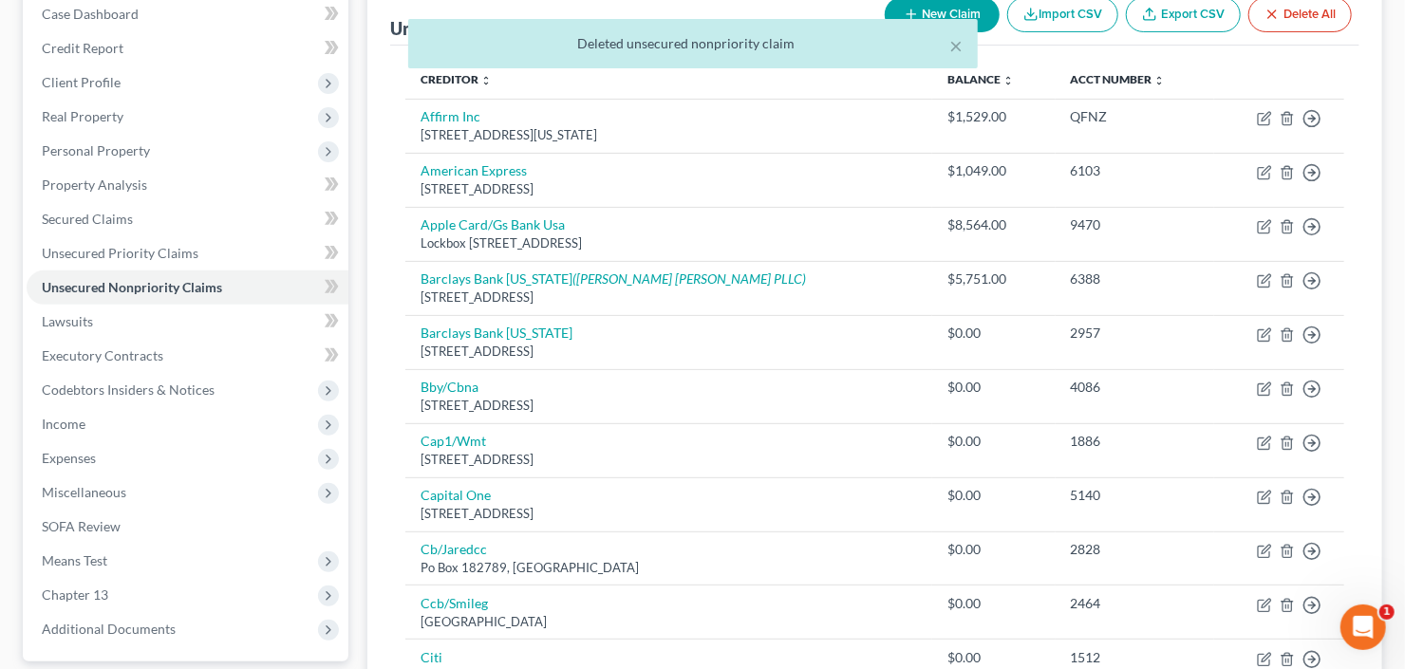
scroll to position [228, 0]
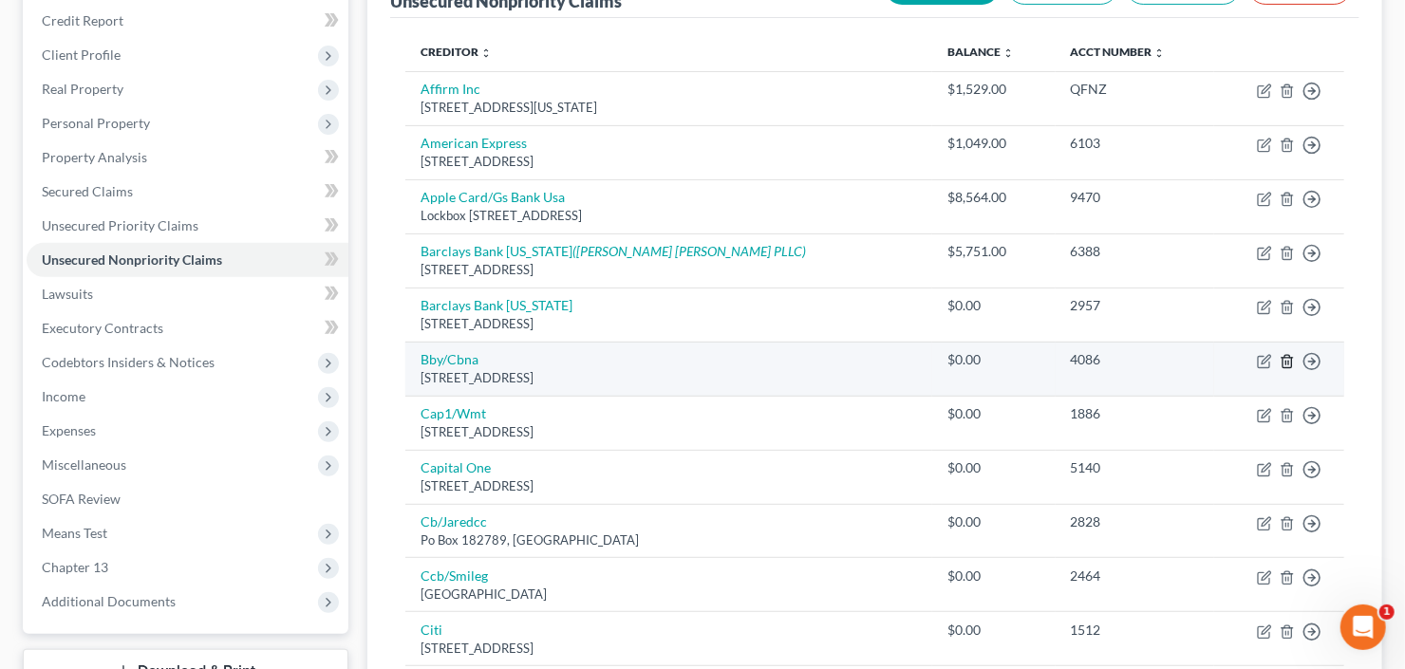
click at [1280, 355] on icon "button" at bounding box center [1286, 361] width 15 height 15
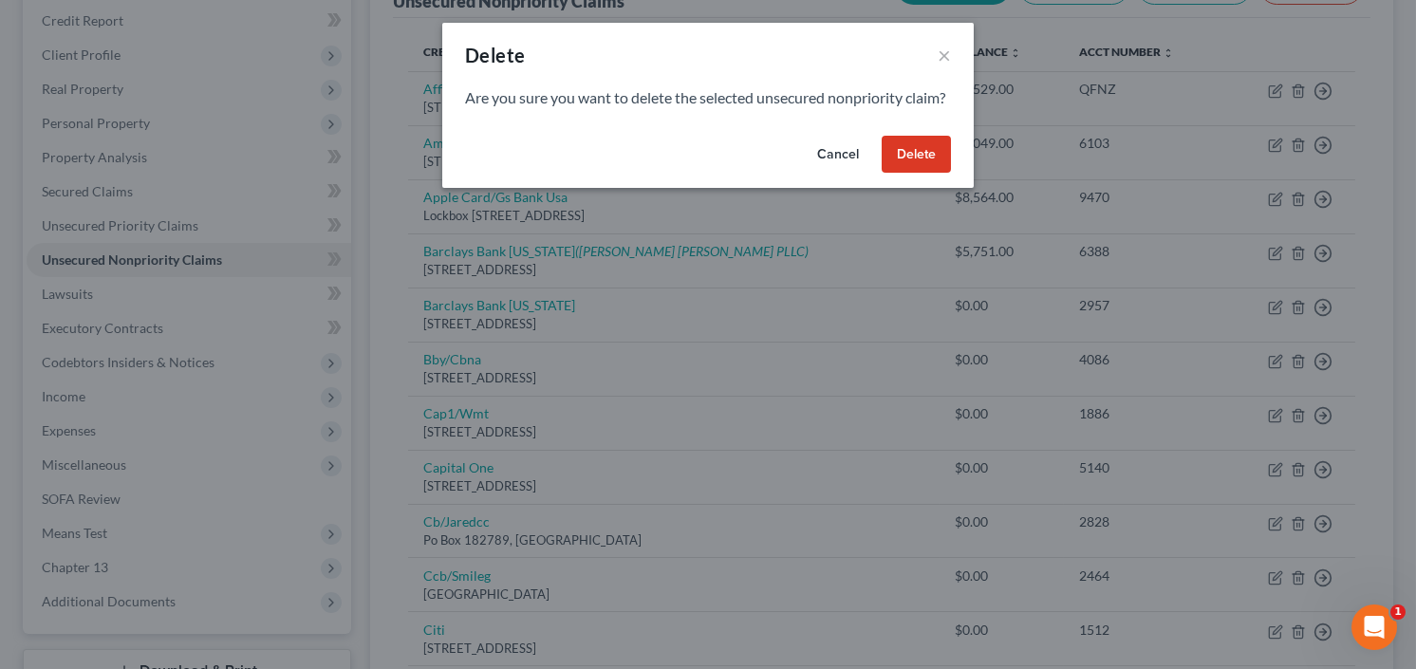
click at [934, 174] on button "Delete" at bounding box center [916, 155] width 69 height 38
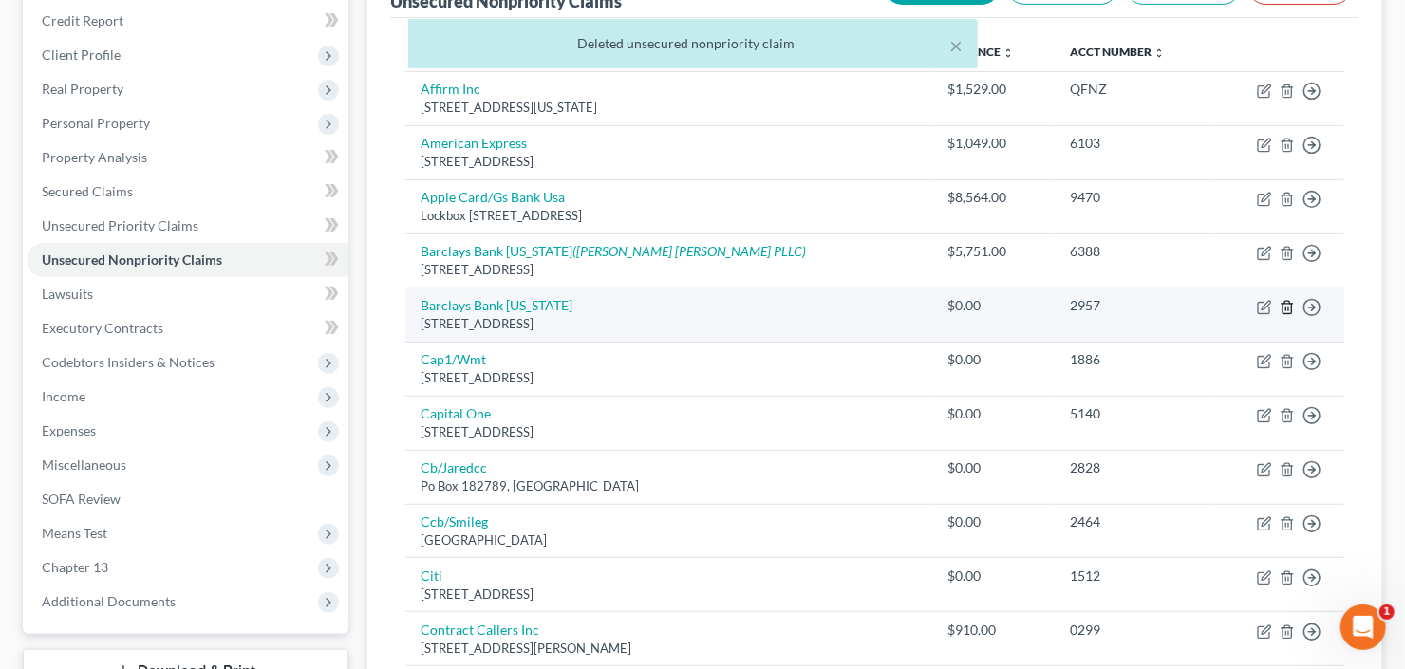
click at [1284, 307] on icon "button" at bounding box center [1286, 307] width 15 height 15
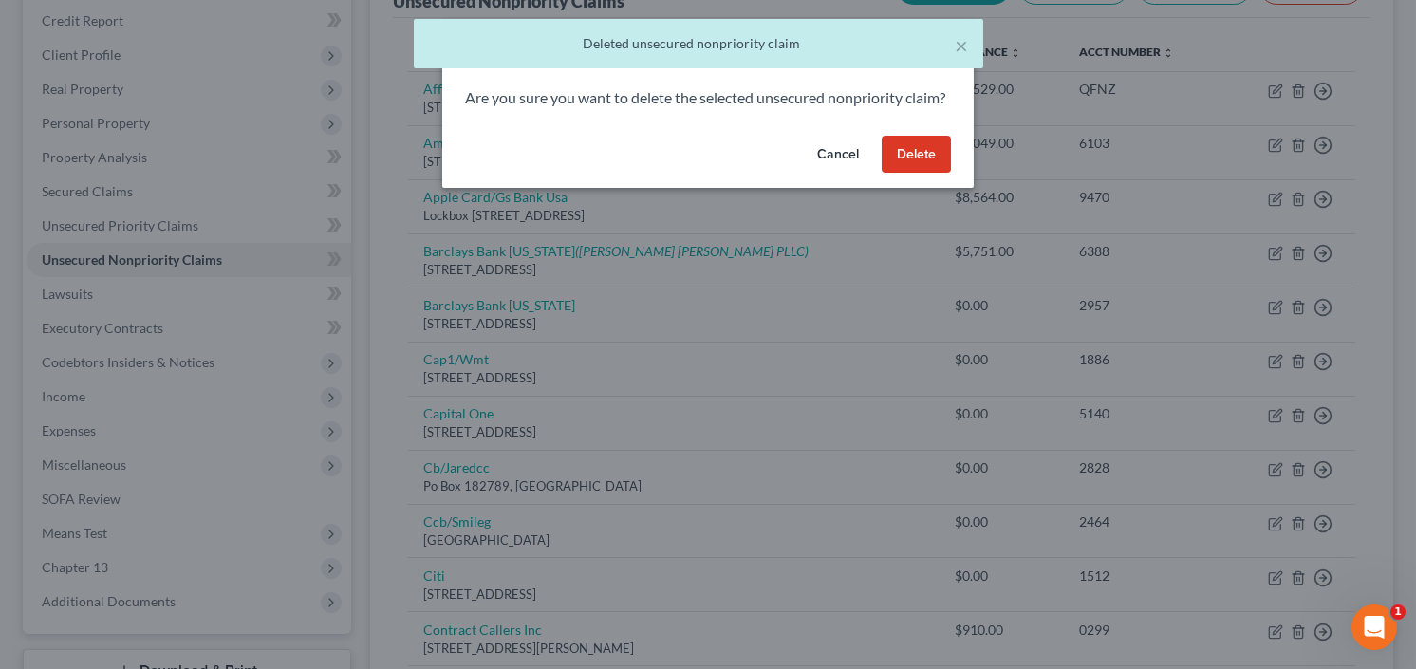
click at [923, 173] on button "Delete" at bounding box center [916, 155] width 69 height 38
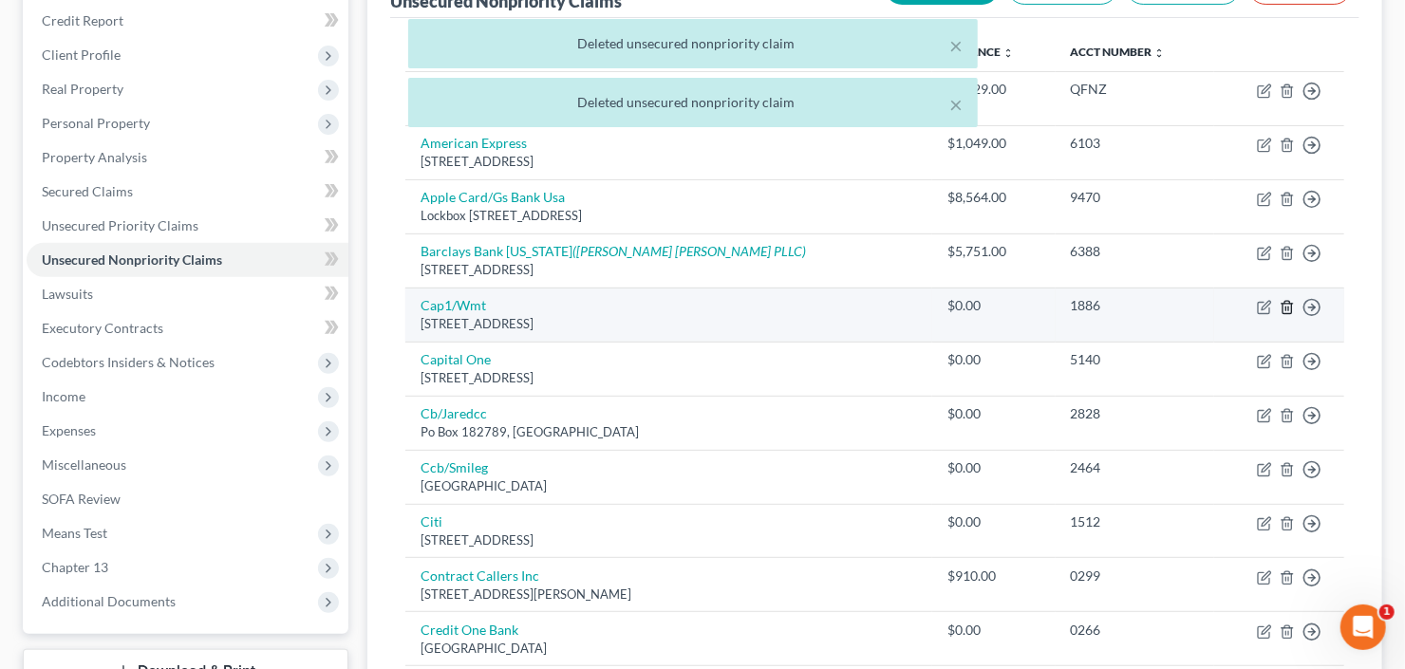
click at [1287, 303] on icon "button" at bounding box center [1286, 307] width 15 height 15
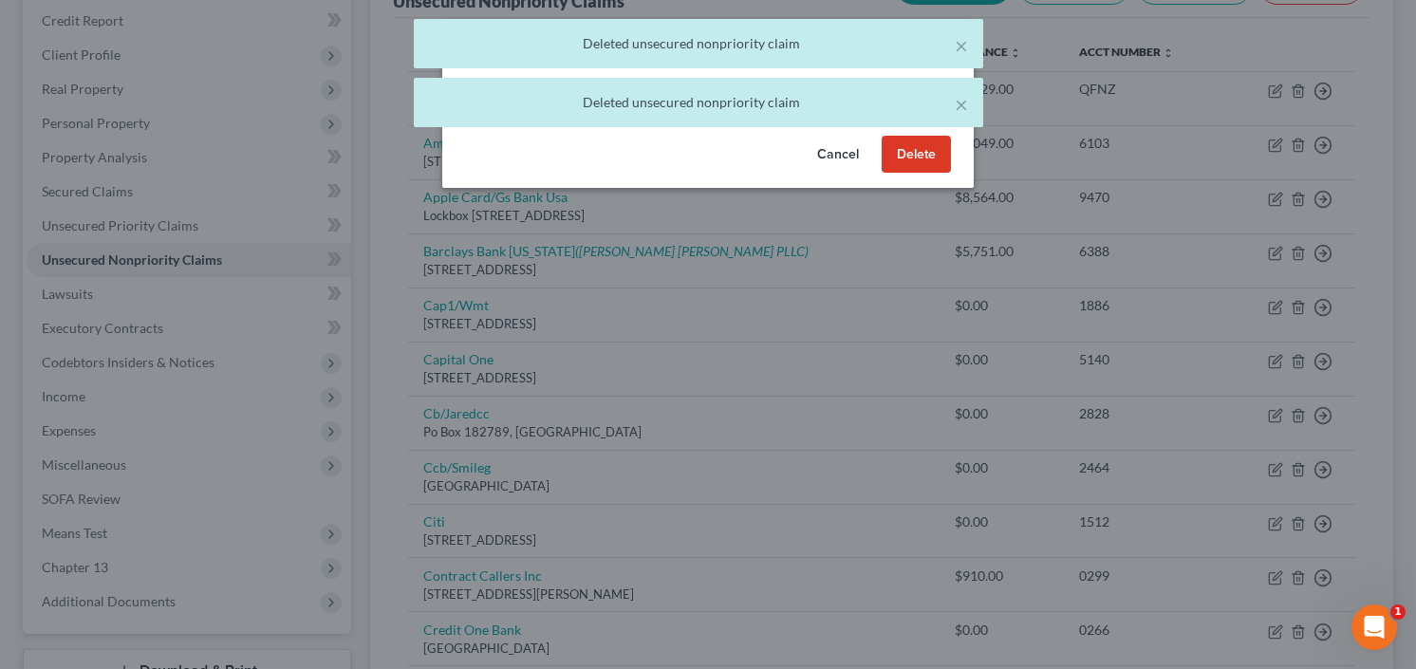
click at [915, 168] on button "Delete" at bounding box center [916, 155] width 69 height 38
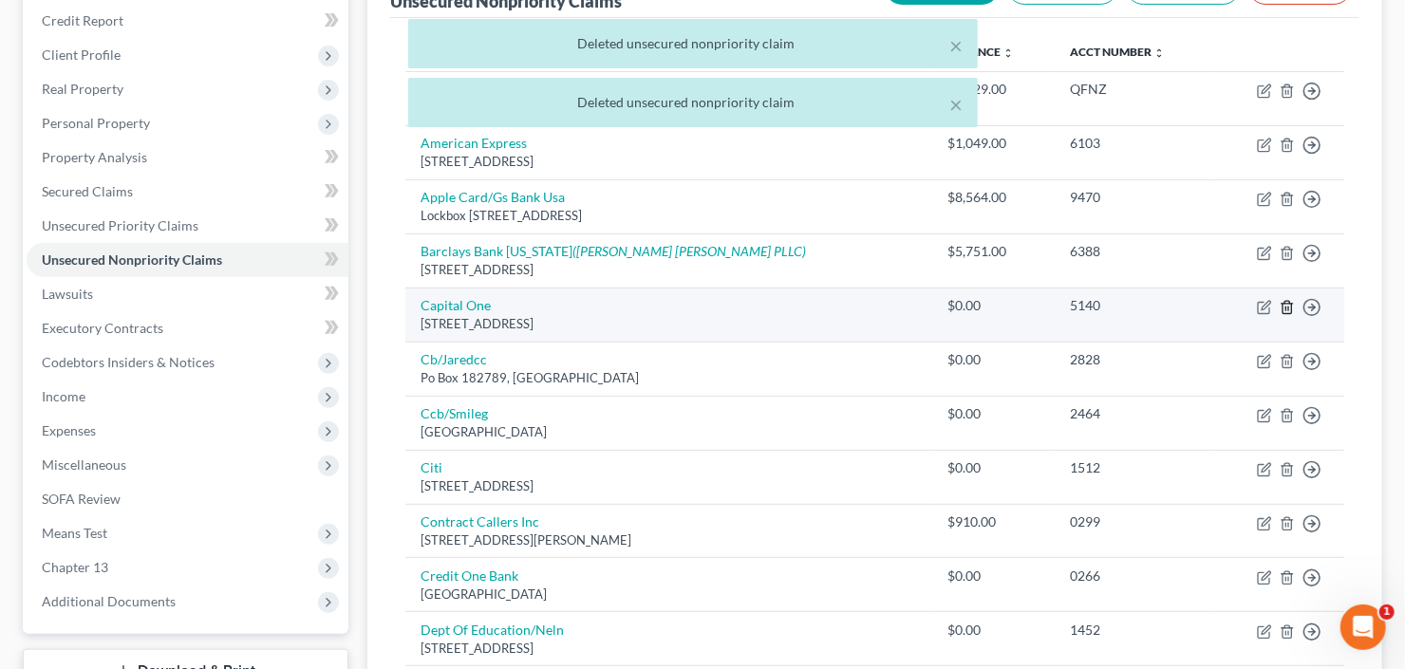
click at [1287, 304] on polyline "button" at bounding box center [1286, 304] width 11 height 0
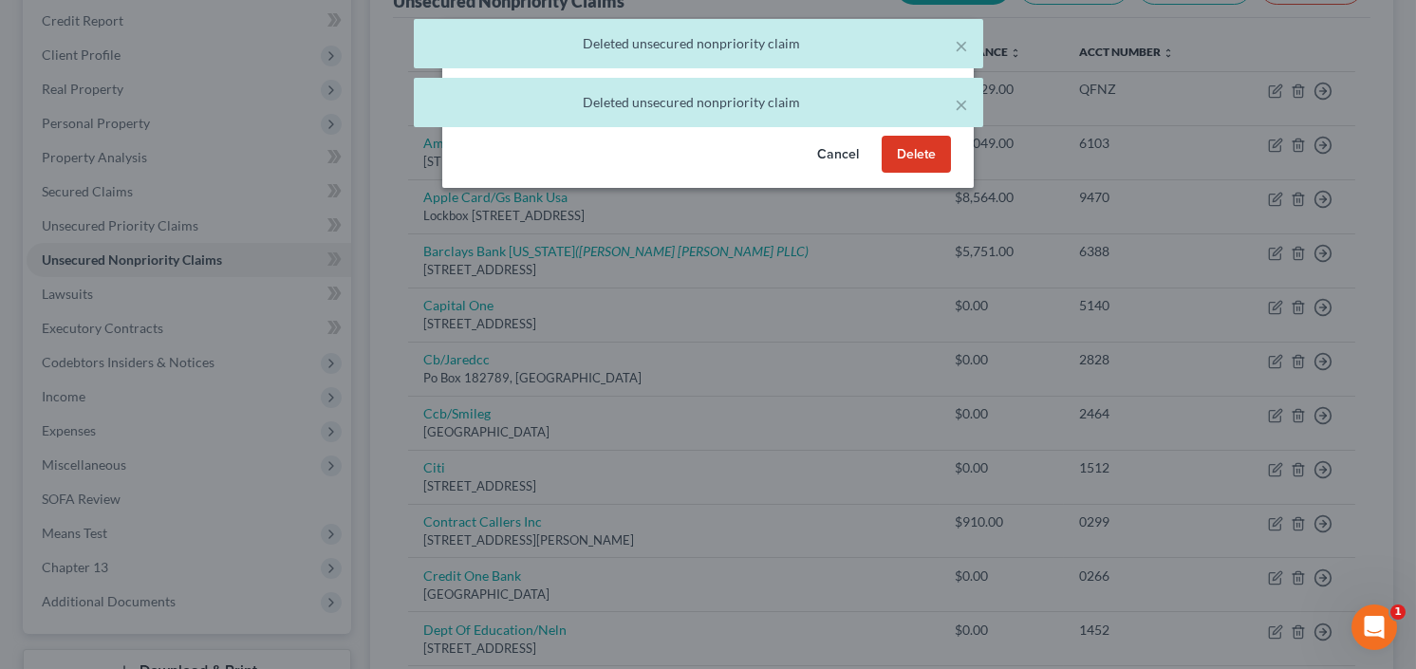
click at [921, 174] on button "Delete" at bounding box center [916, 155] width 69 height 38
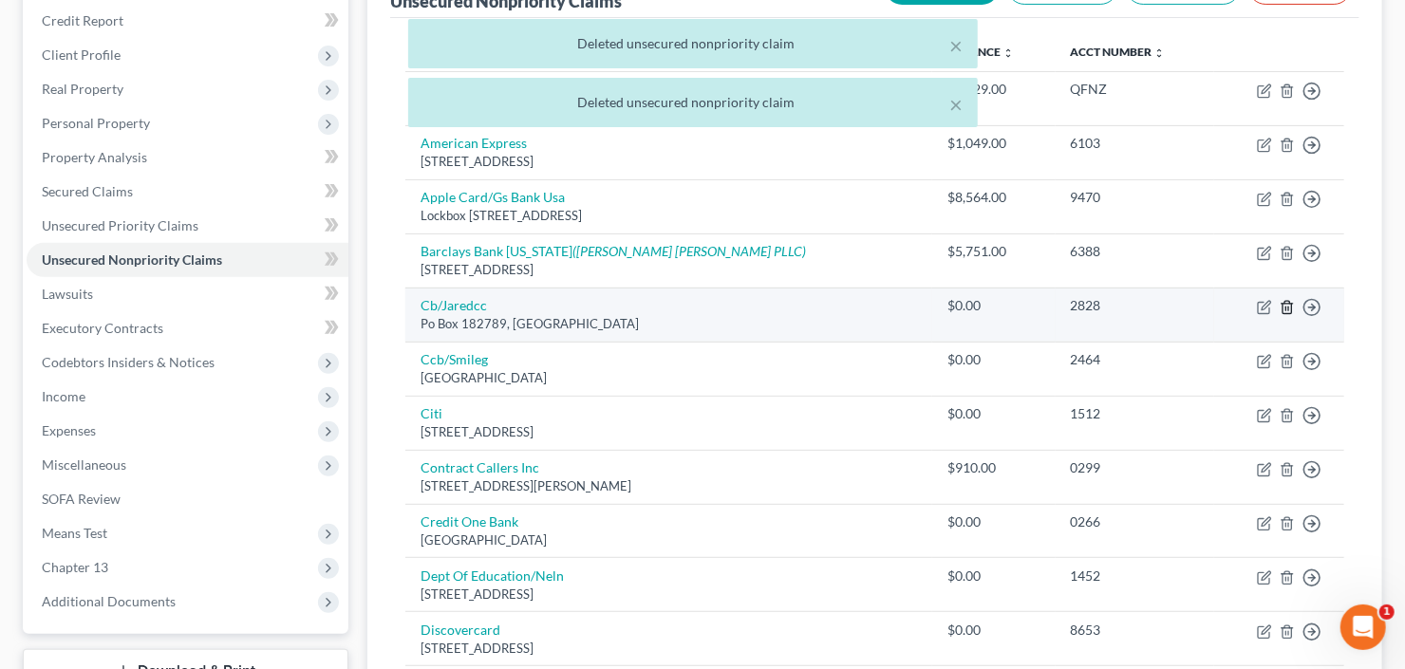
click at [1286, 307] on line "button" at bounding box center [1286, 309] width 0 height 4
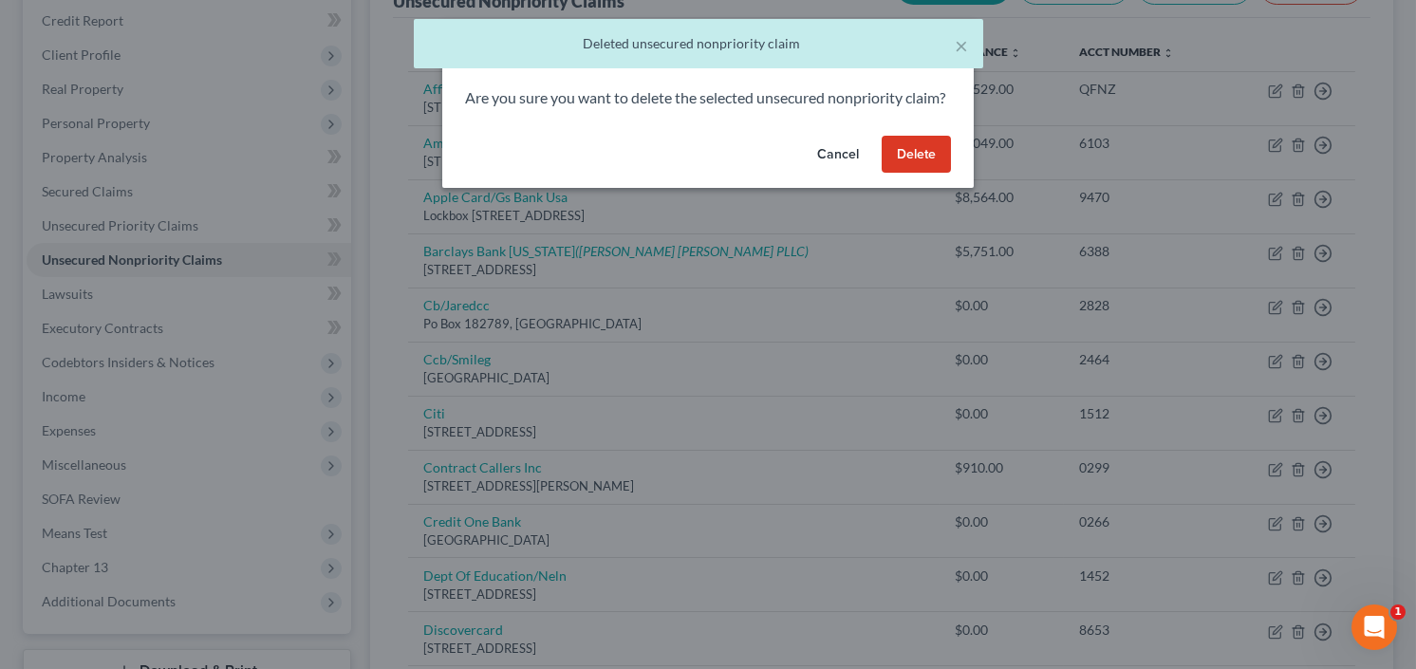
click at [921, 162] on button "Delete" at bounding box center [916, 155] width 69 height 38
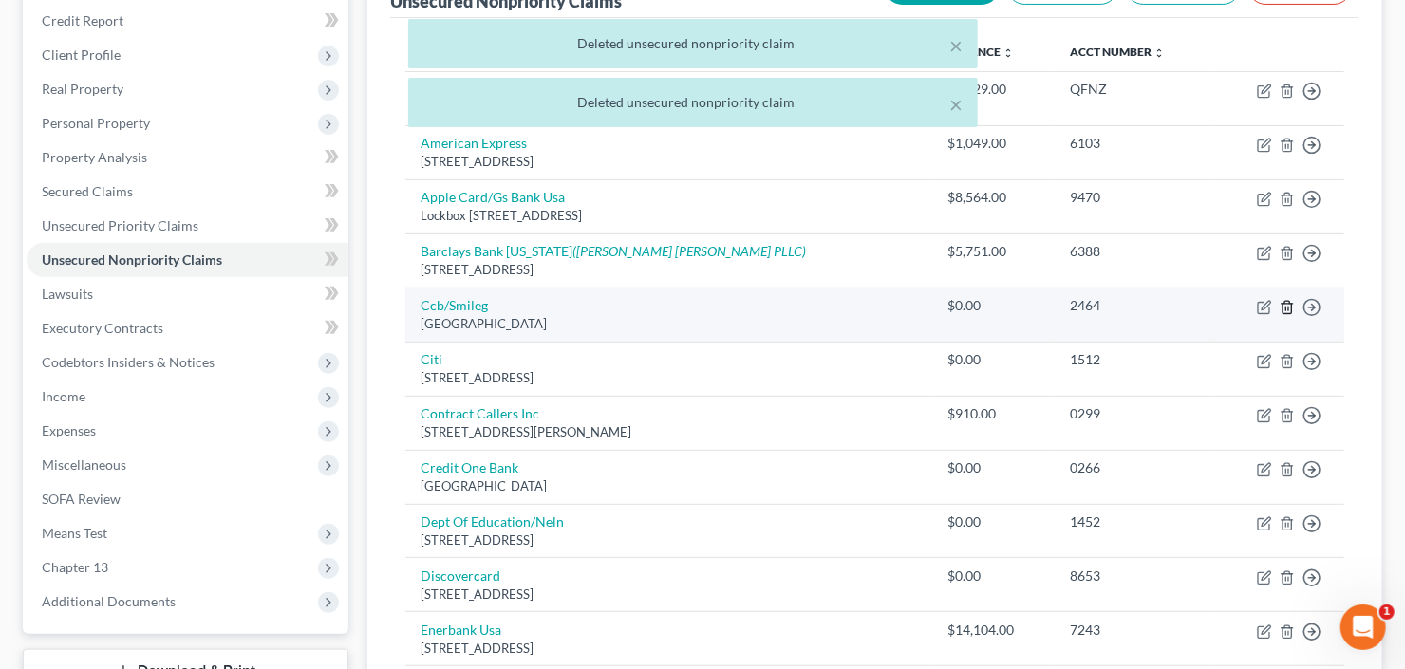
click at [1286, 307] on line "button" at bounding box center [1286, 309] width 0 height 4
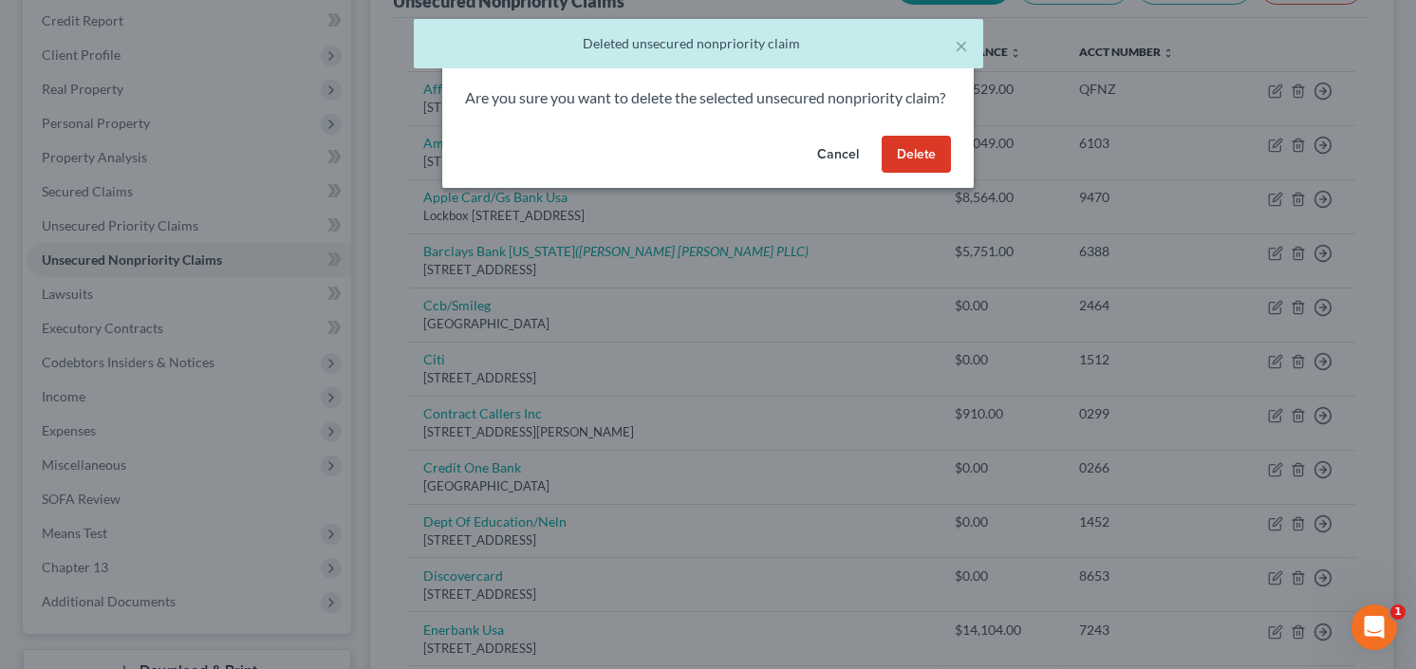
click at [917, 174] on button "Delete" at bounding box center [916, 155] width 69 height 38
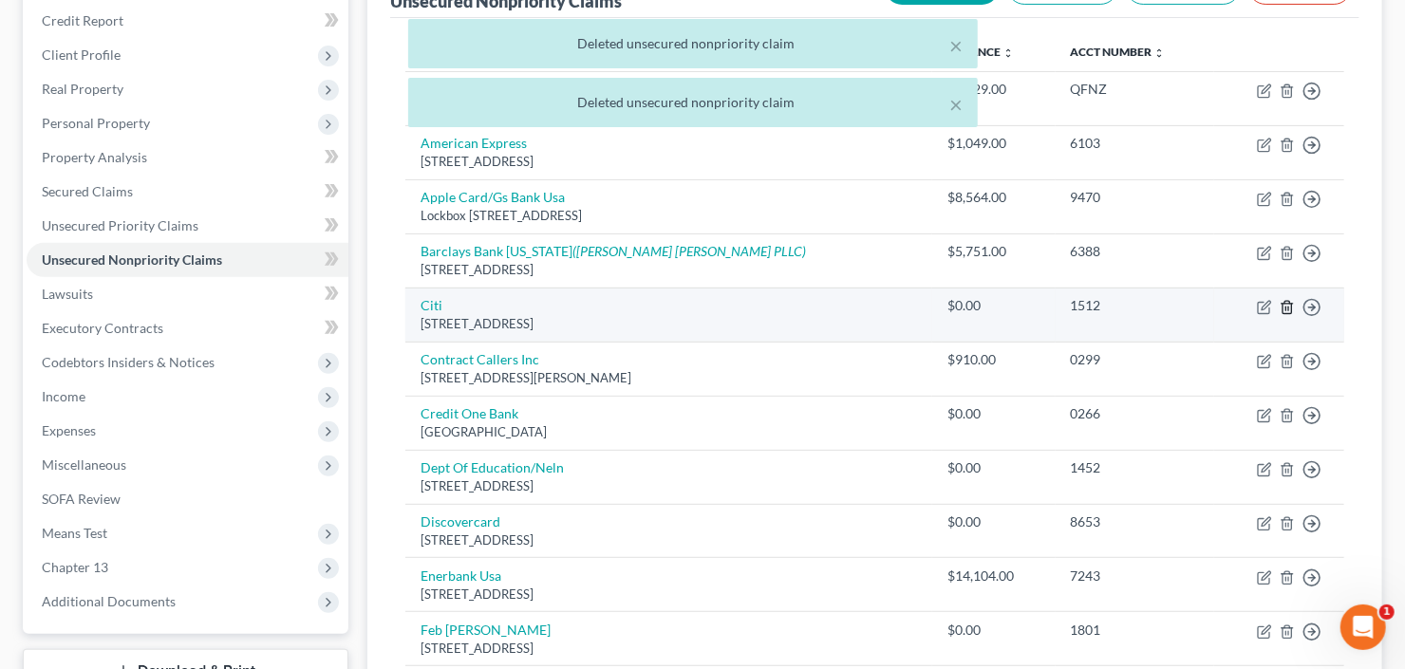
click at [1291, 304] on icon "button" at bounding box center [1286, 307] width 9 height 12
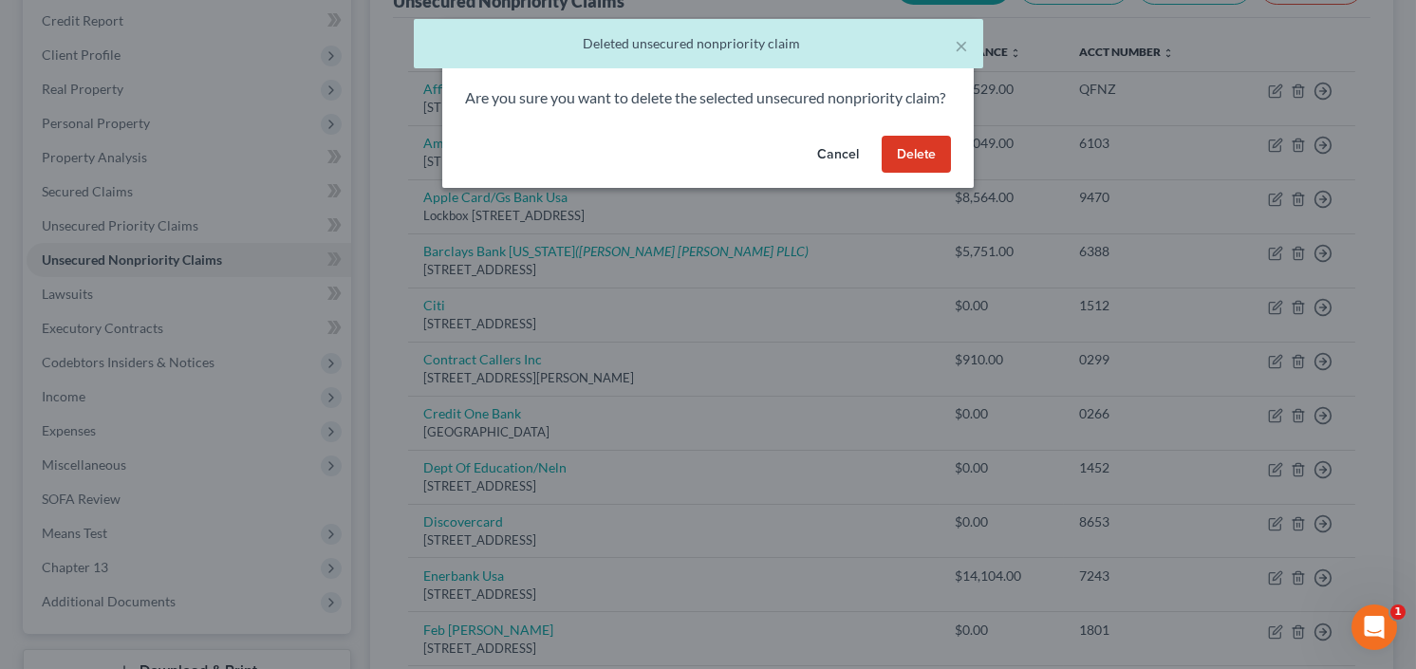
click at [902, 166] on button "Delete" at bounding box center [916, 155] width 69 height 38
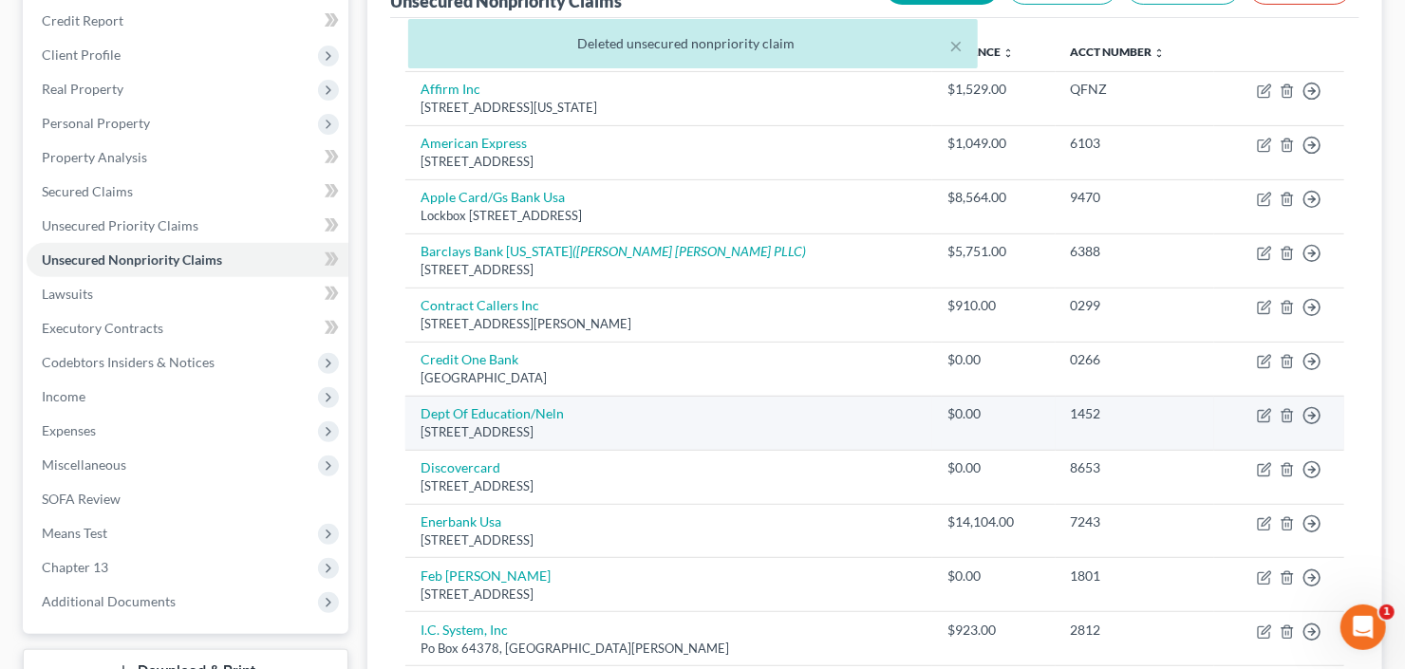
click at [1276, 410] on td "Move to D Move to E Move to G Move to Notice Only" at bounding box center [1279, 423] width 130 height 54
click at [1282, 411] on icon "button" at bounding box center [1286, 415] width 9 height 12
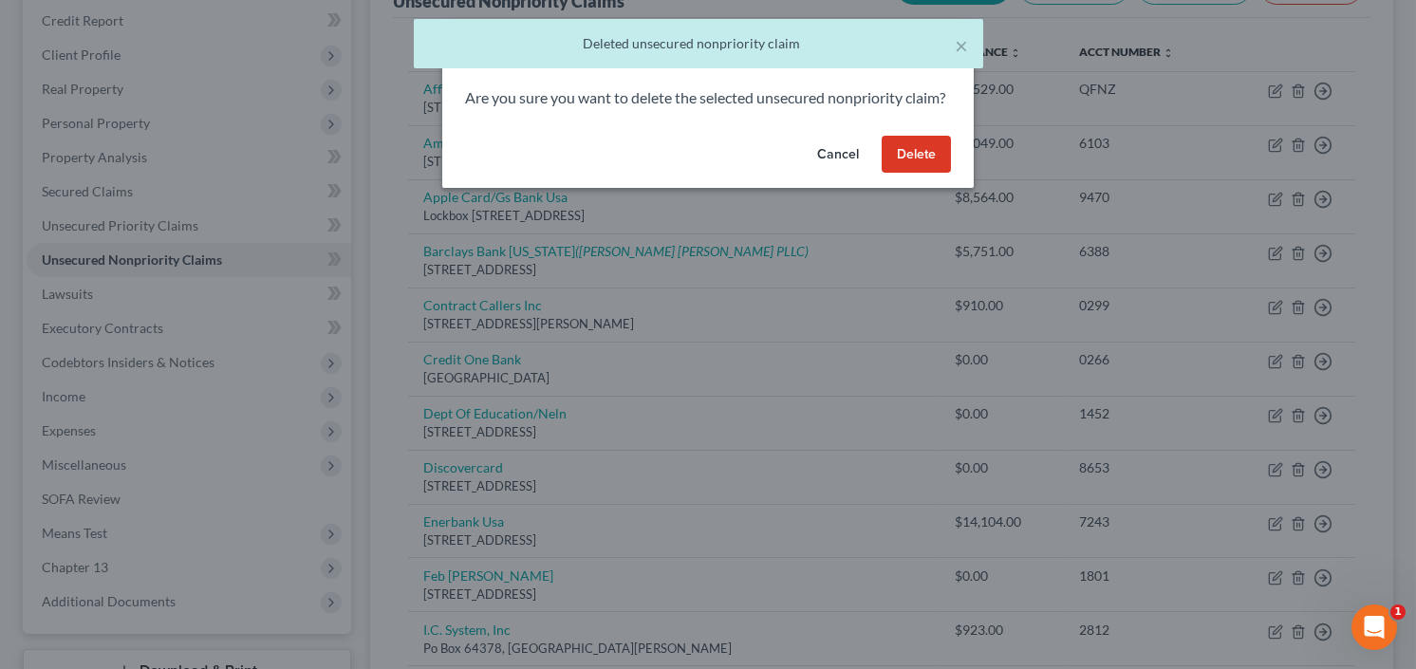
click at [911, 174] on button "Delete" at bounding box center [916, 155] width 69 height 38
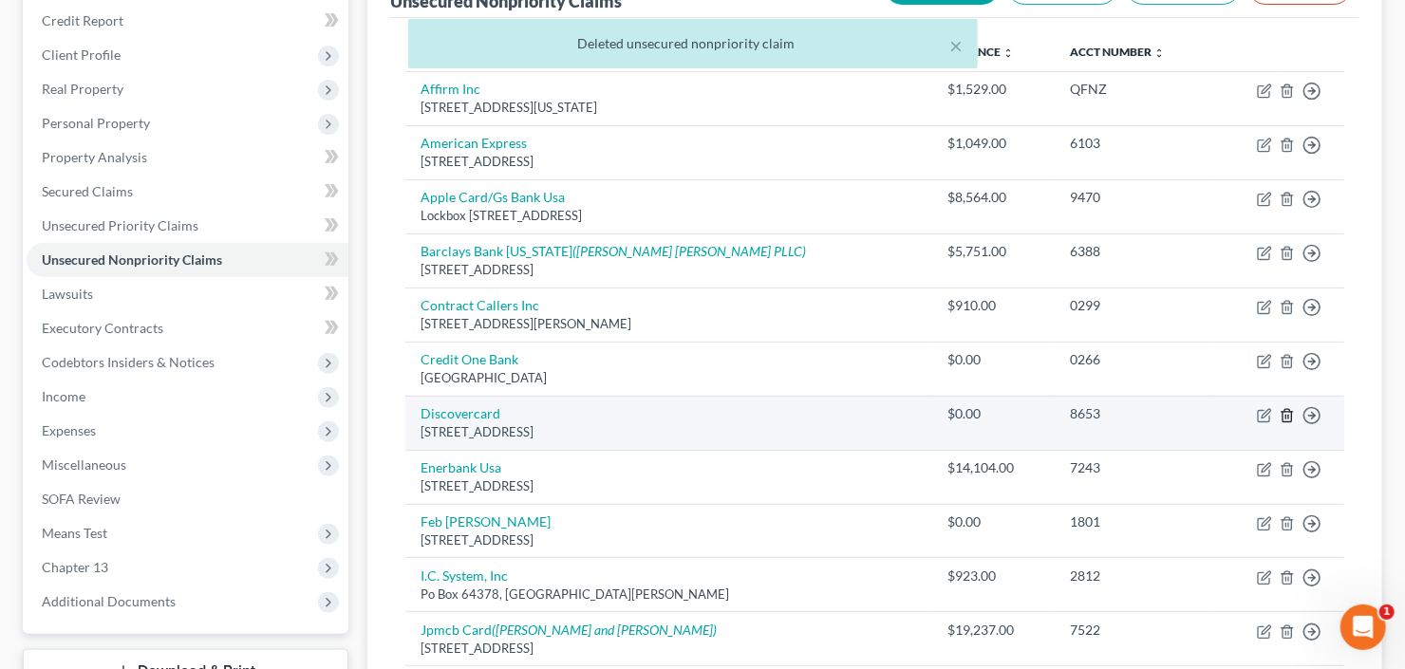
click at [1283, 409] on icon "button" at bounding box center [1286, 415] width 9 height 12
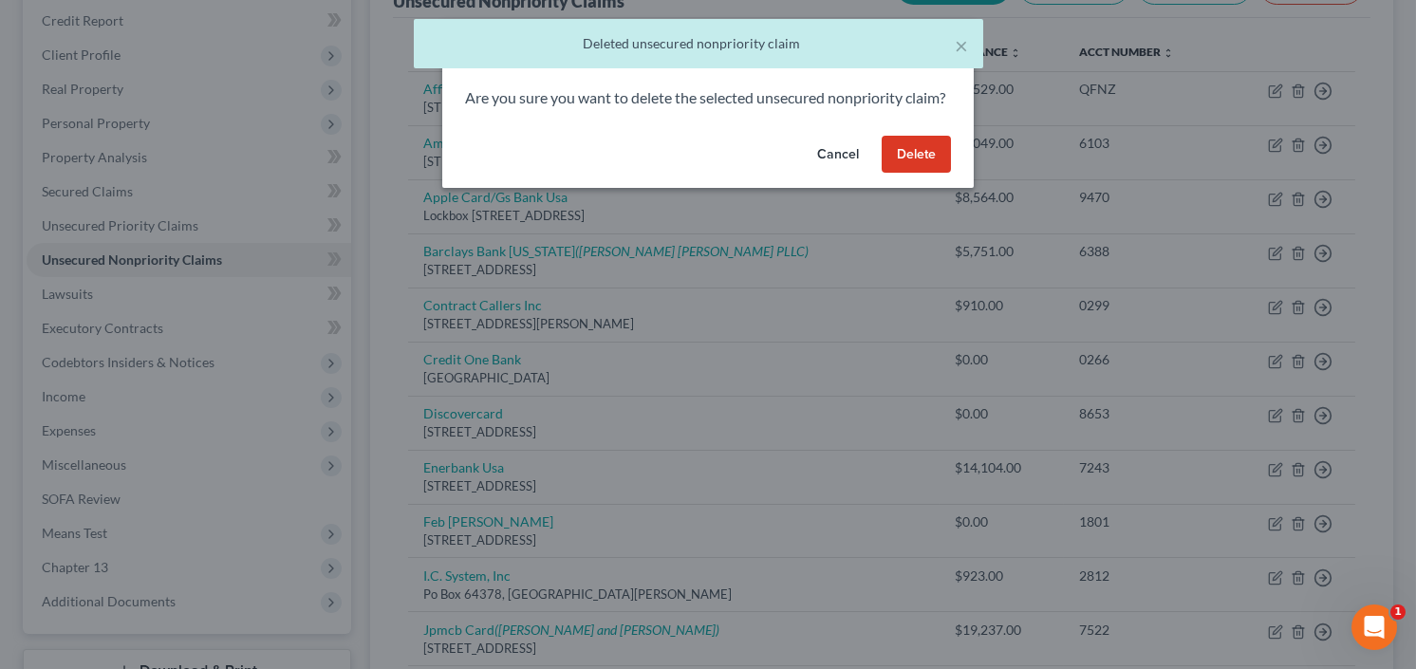
click at [921, 174] on button "Delete" at bounding box center [916, 155] width 69 height 38
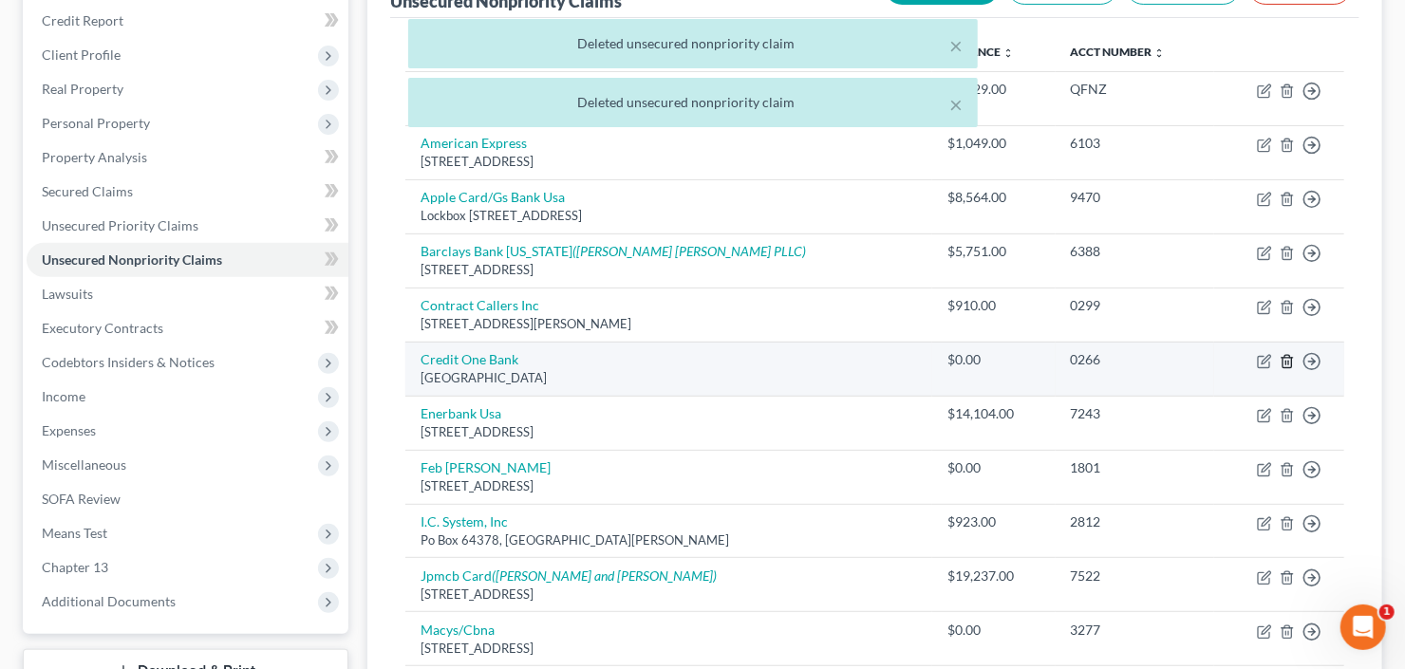
click at [1288, 361] on line "button" at bounding box center [1288, 363] width 0 height 4
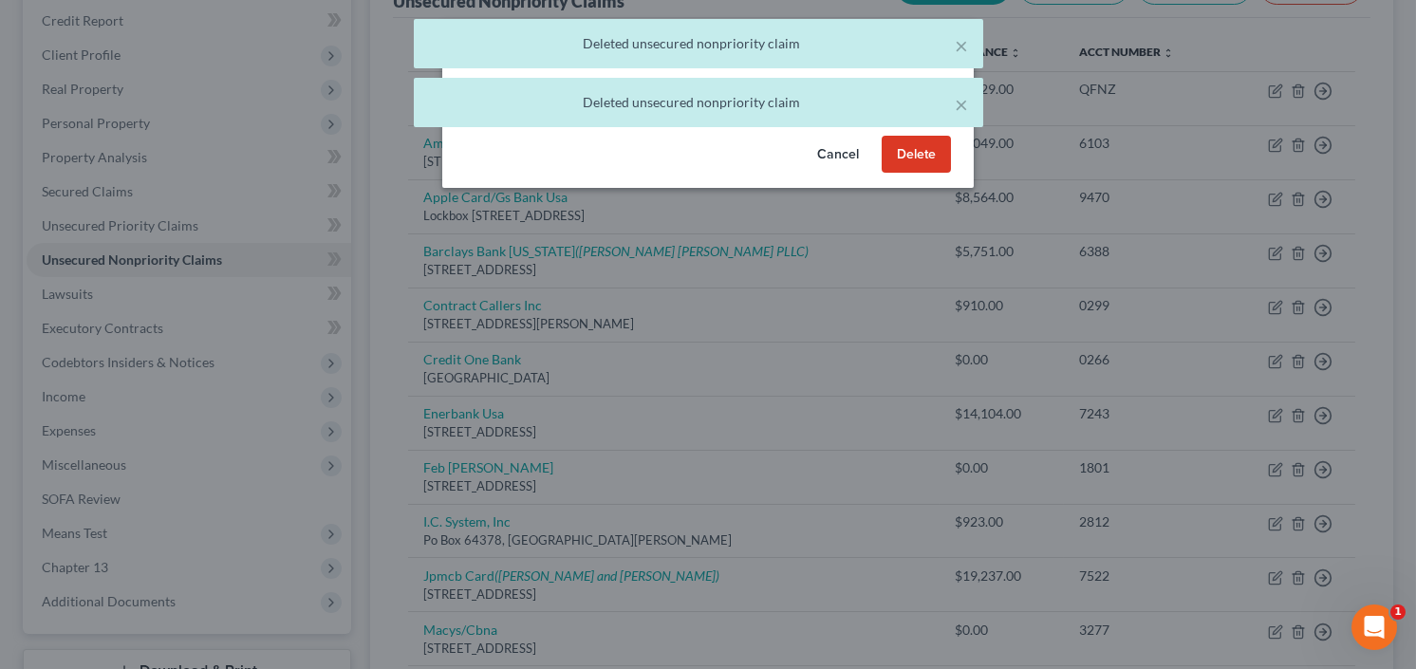
click at [906, 169] on button "Delete" at bounding box center [916, 155] width 69 height 38
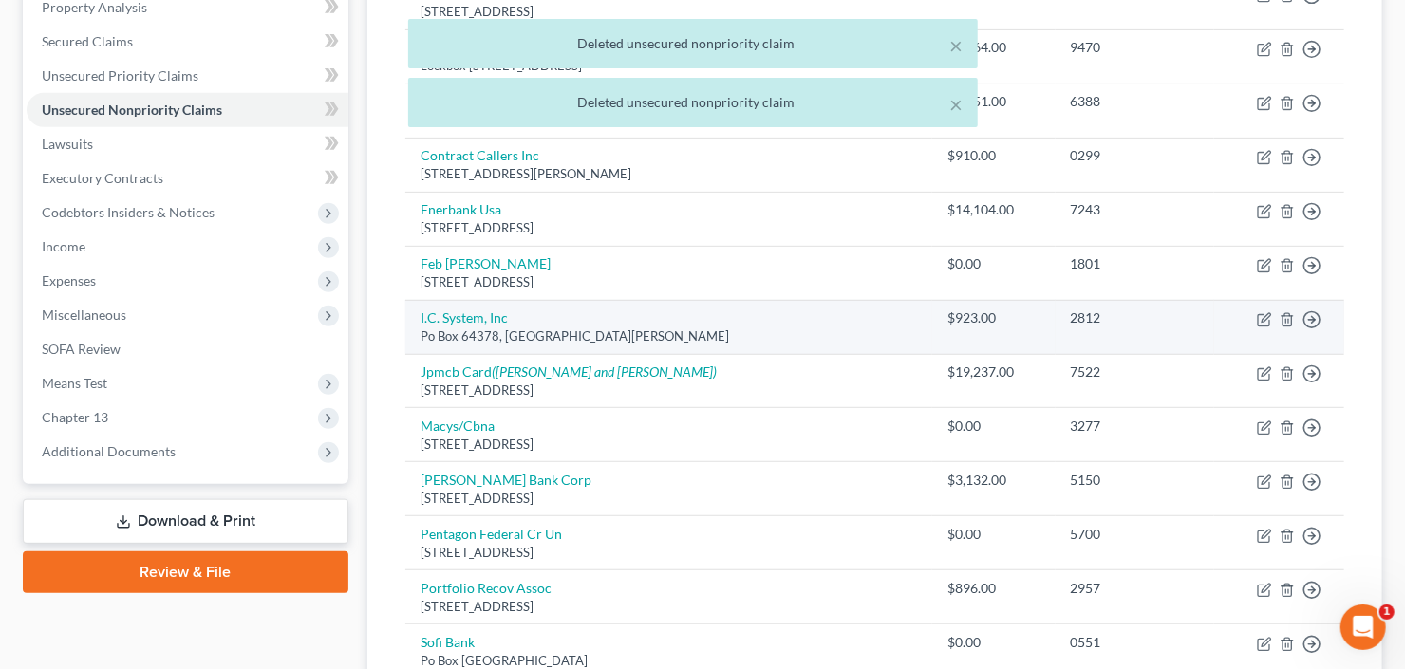
scroll to position [380, 0]
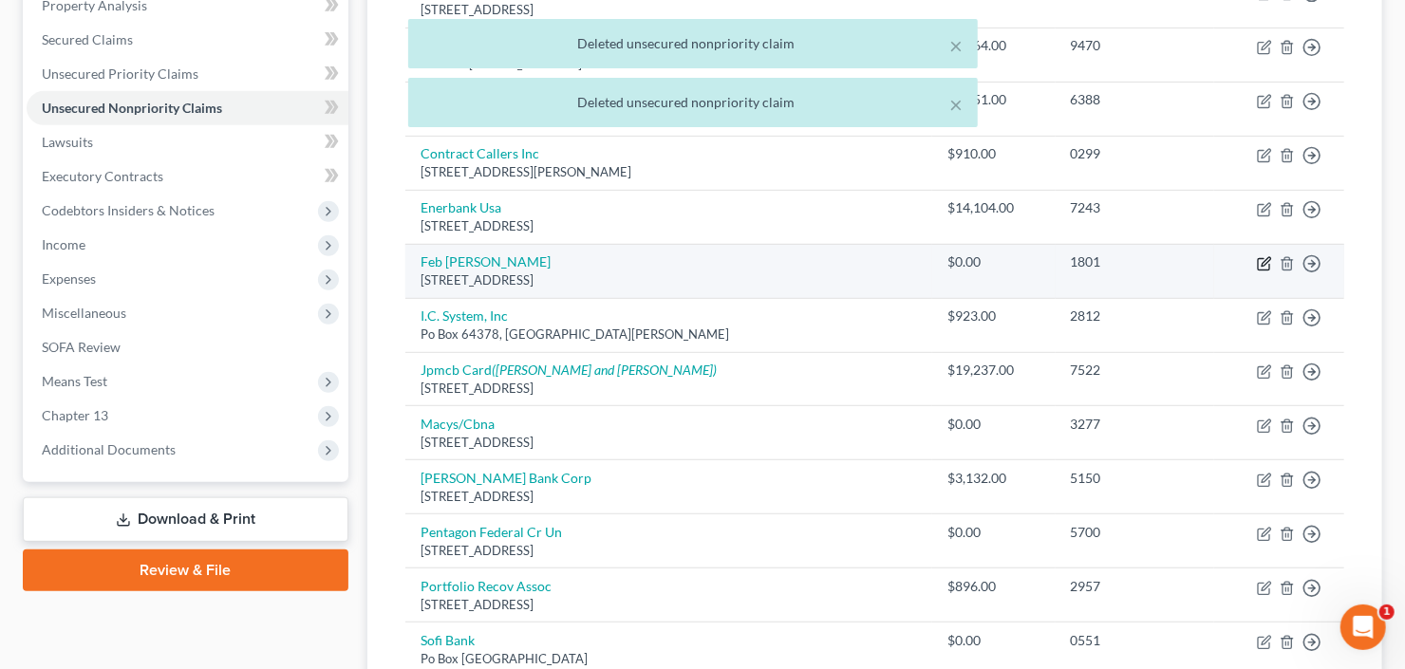
click at [1265, 258] on icon "button" at bounding box center [1263, 263] width 15 height 15
select select "38"
select select "2"
select select "0"
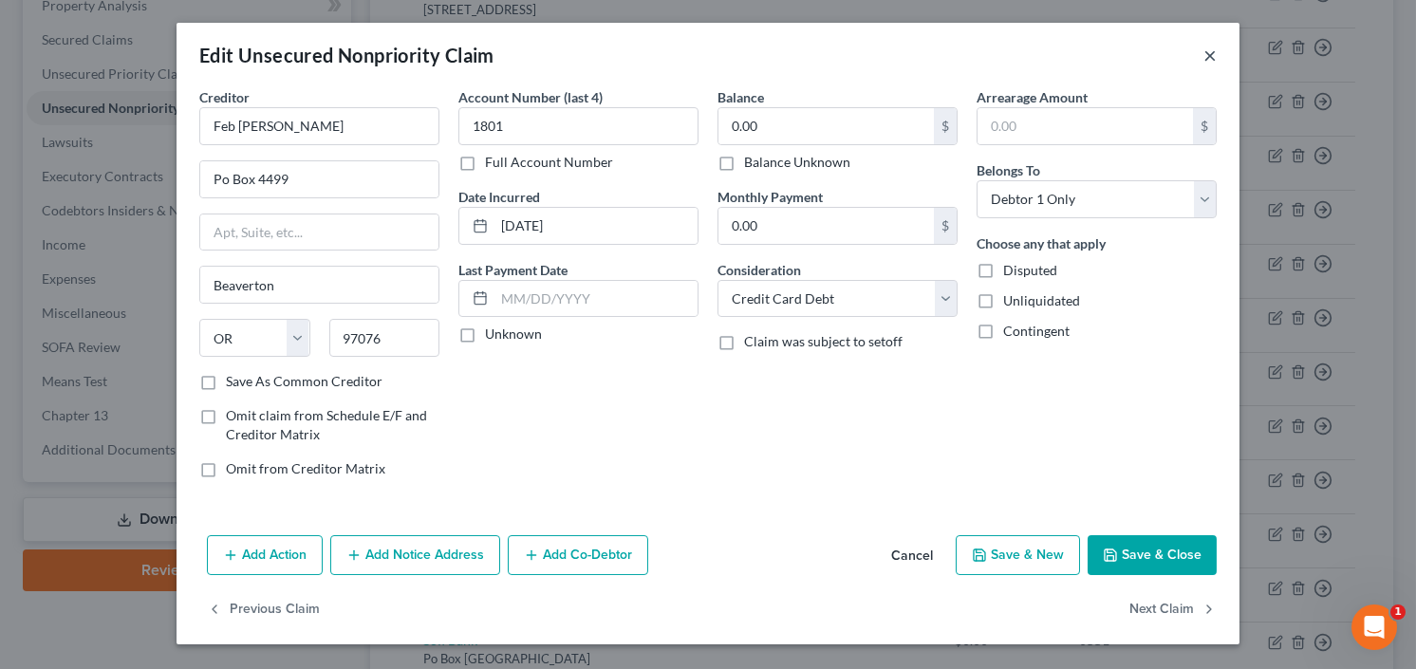
click at [1205, 55] on button "×" at bounding box center [1209, 55] width 13 height 23
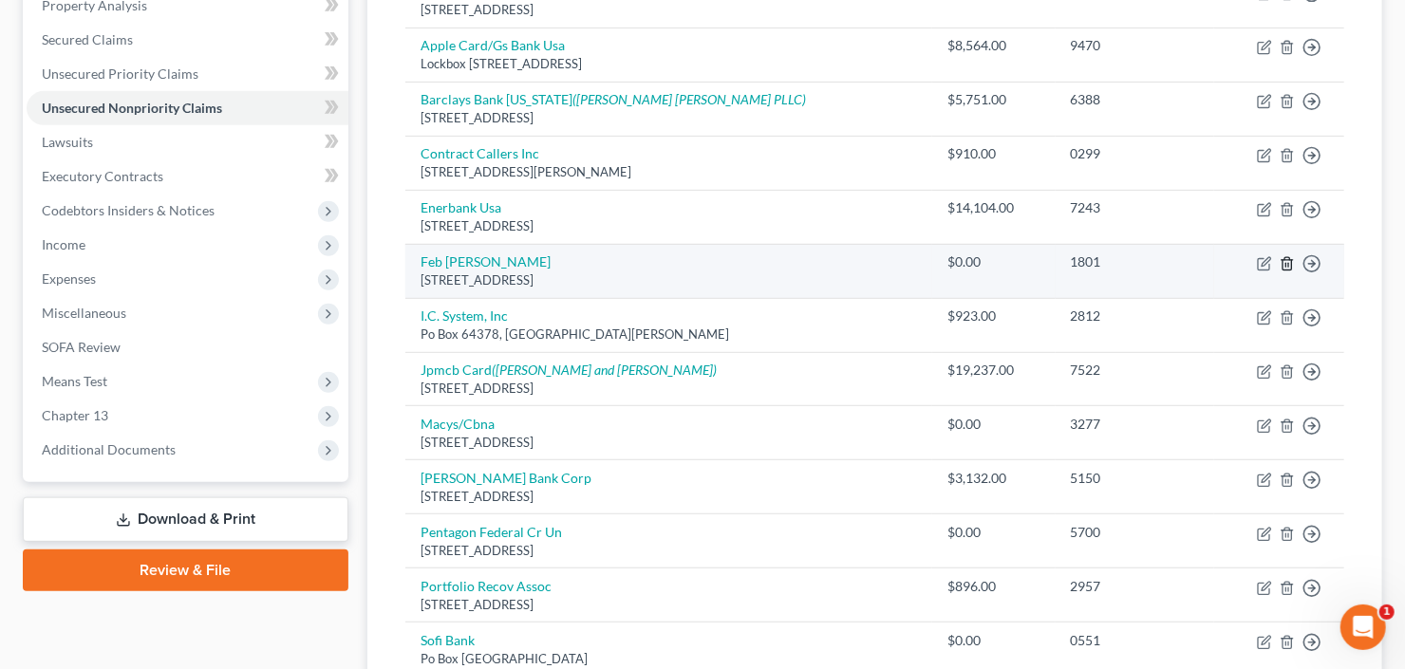
click at [1283, 259] on icon "button" at bounding box center [1286, 263] width 9 height 12
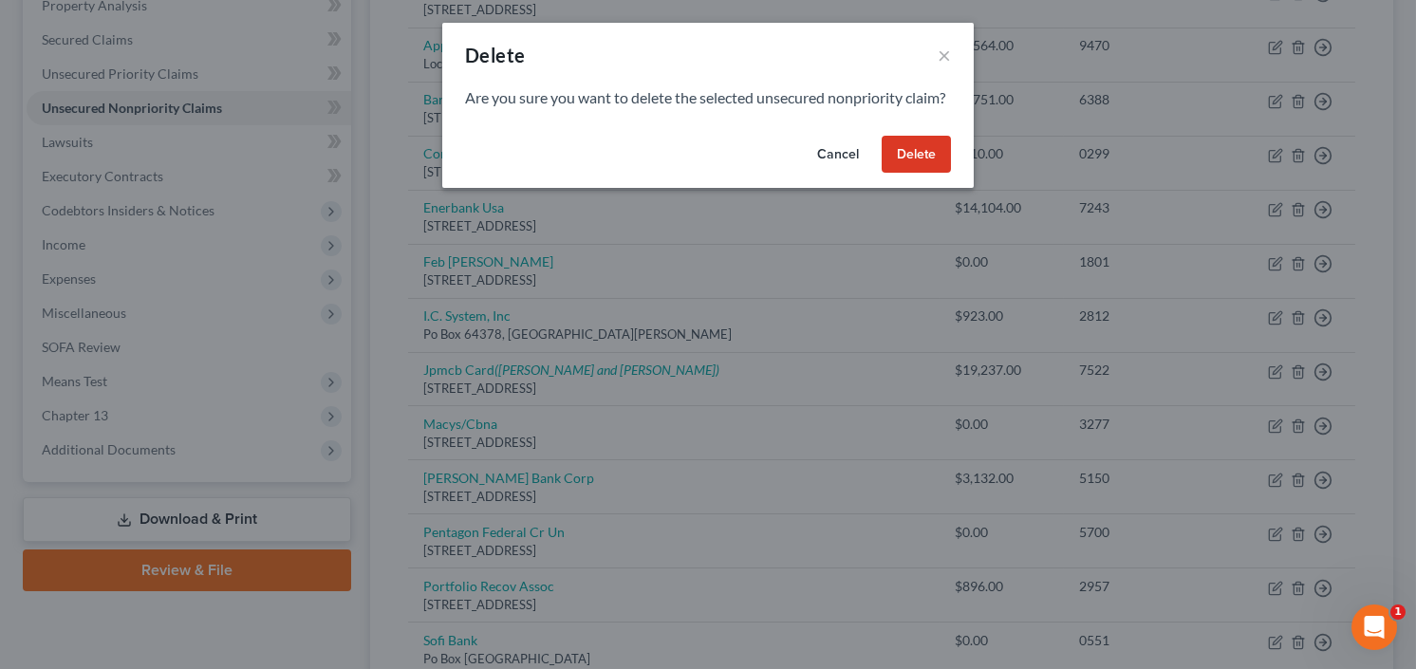
click at [916, 174] on button "Delete" at bounding box center [916, 155] width 69 height 38
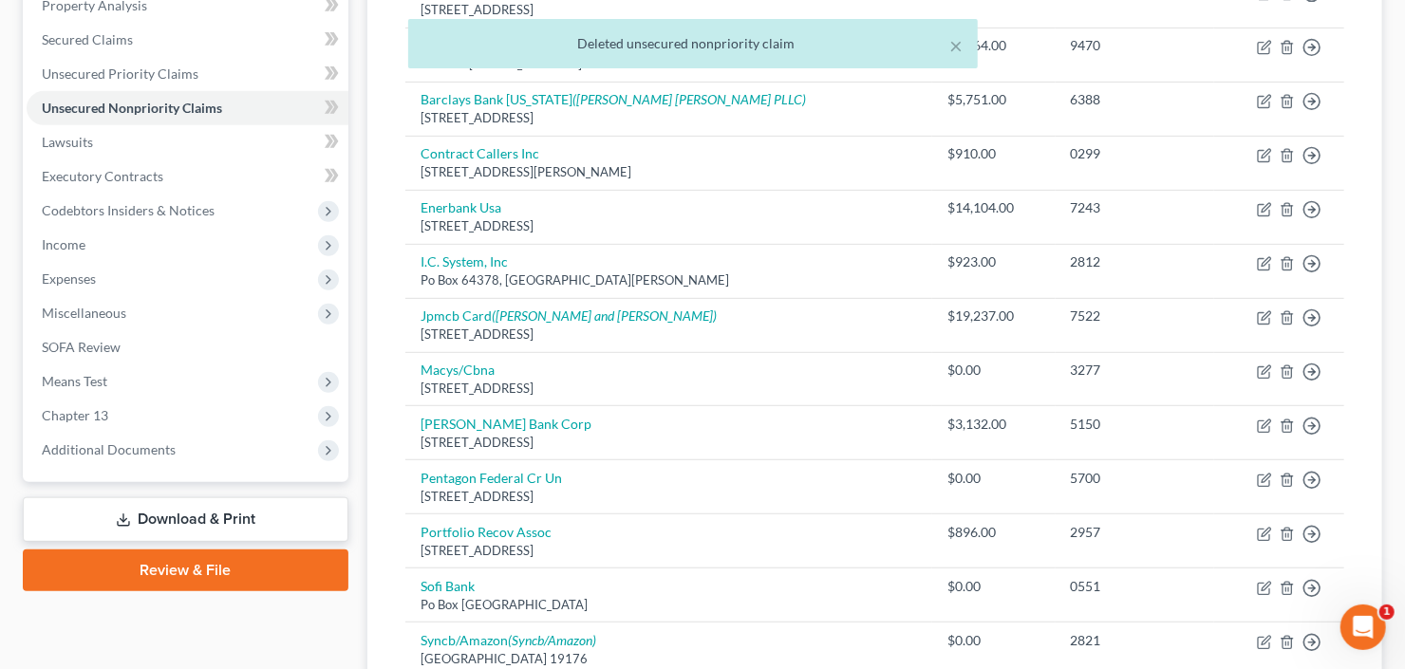
scroll to position [456, 0]
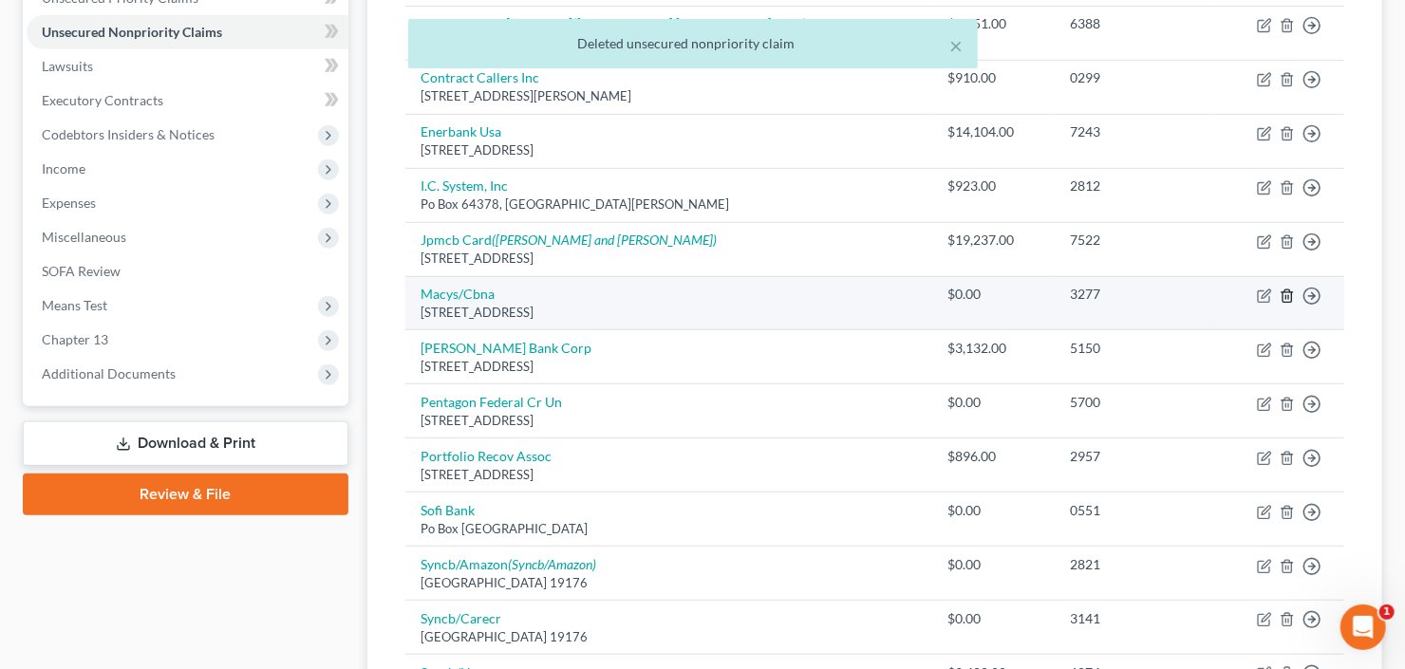
click at [1284, 294] on icon "button" at bounding box center [1286, 295] width 15 height 15
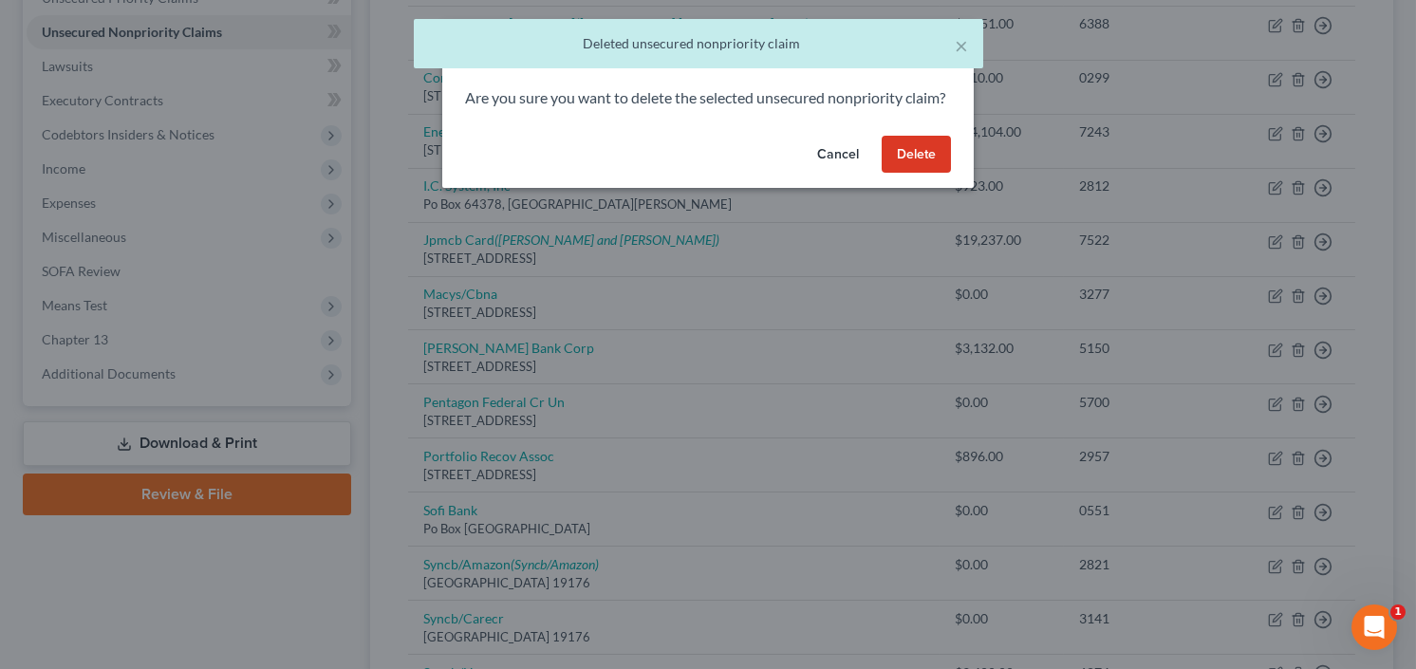
drag, startPoint x: 922, startPoint y: 171, endPoint x: 1204, endPoint y: 344, distance: 330.6
click at [922, 170] on button "Delete" at bounding box center [916, 155] width 69 height 38
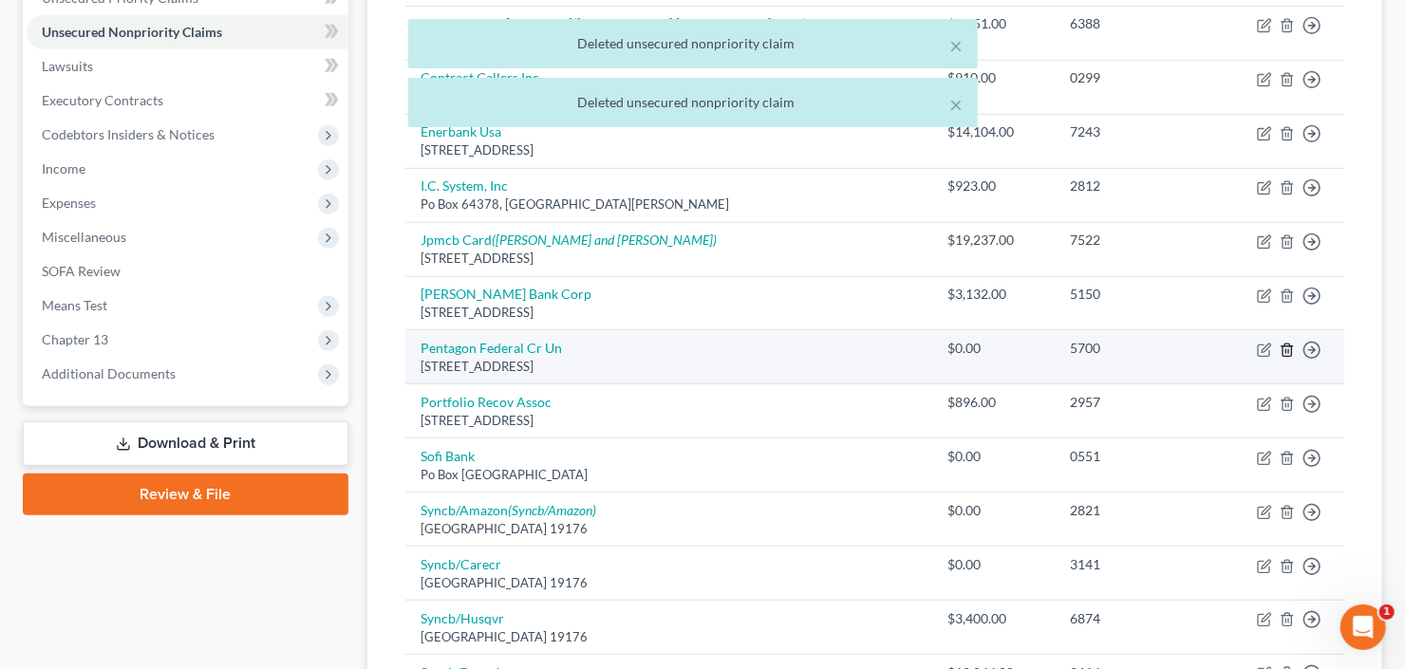
click at [1286, 349] on line "button" at bounding box center [1286, 351] width 0 height 4
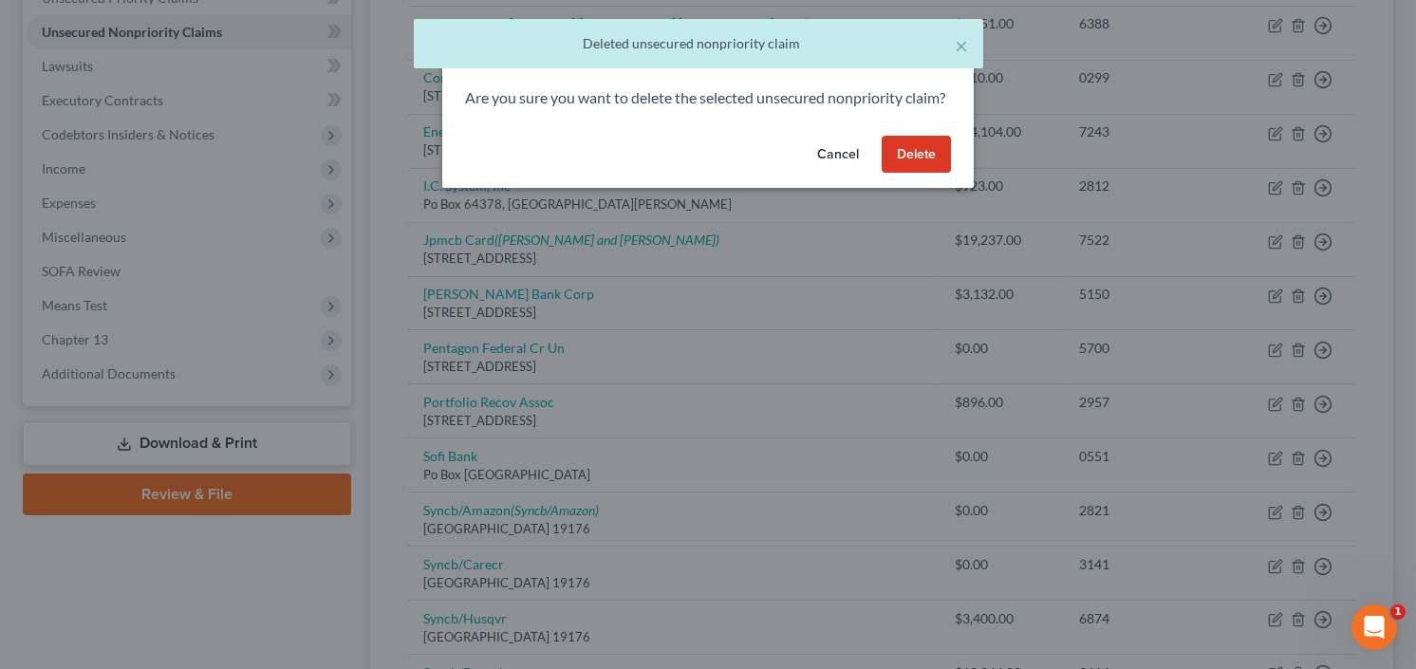
click at [910, 174] on button "Delete" at bounding box center [916, 155] width 69 height 38
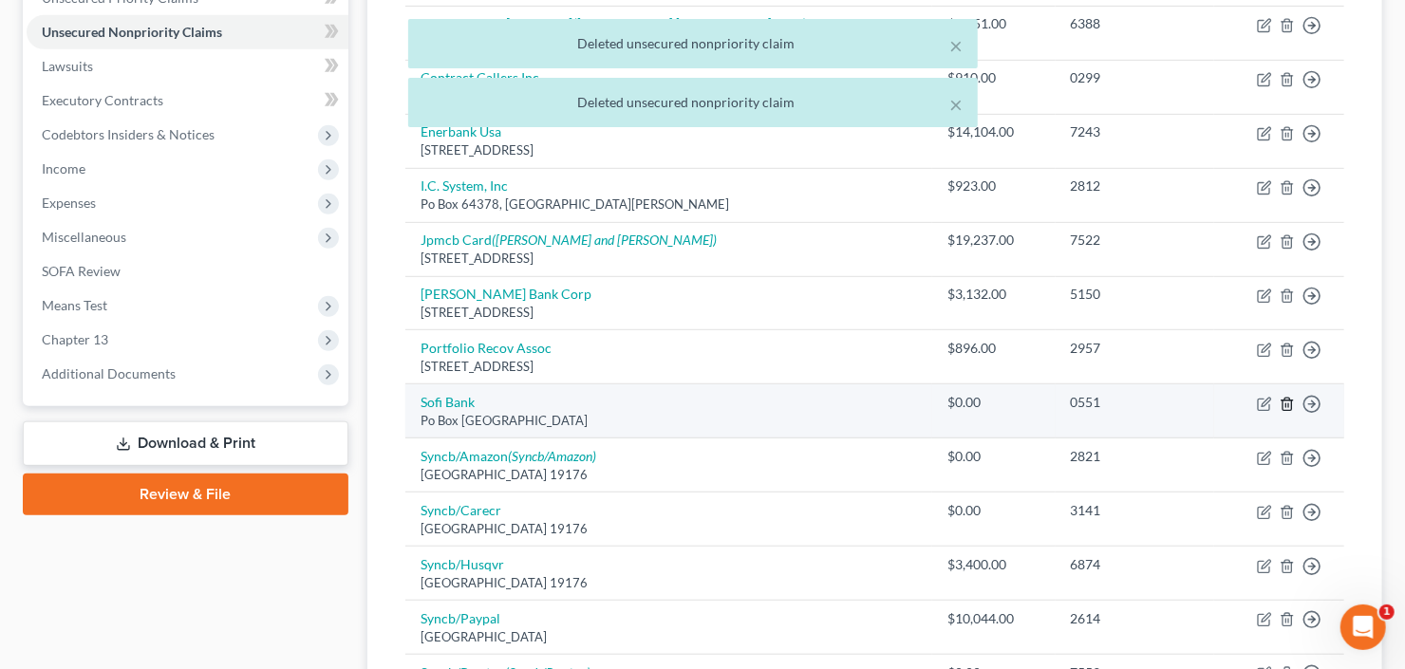
click at [1289, 398] on icon "button" at bounding box center [1286, 404] width 9 height 12
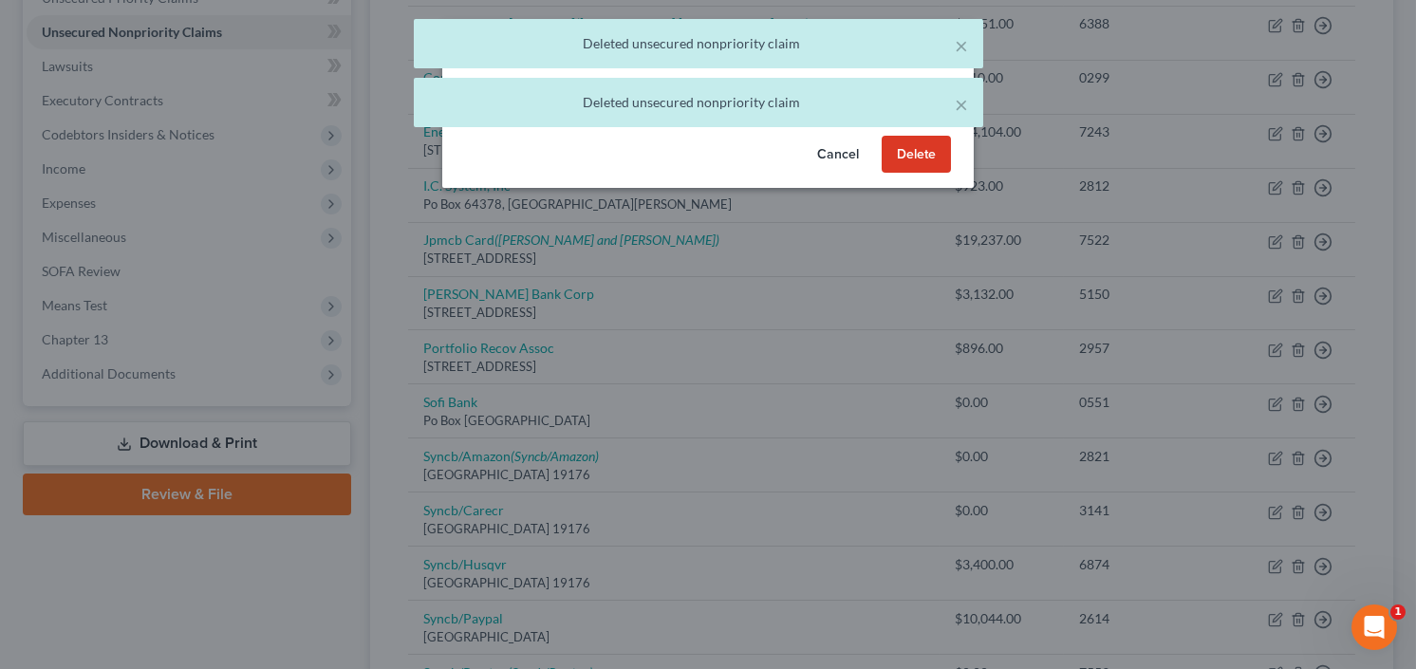
click at [916, 174] on button "Delete" at bounding box center [916, 155] width 69 height 38
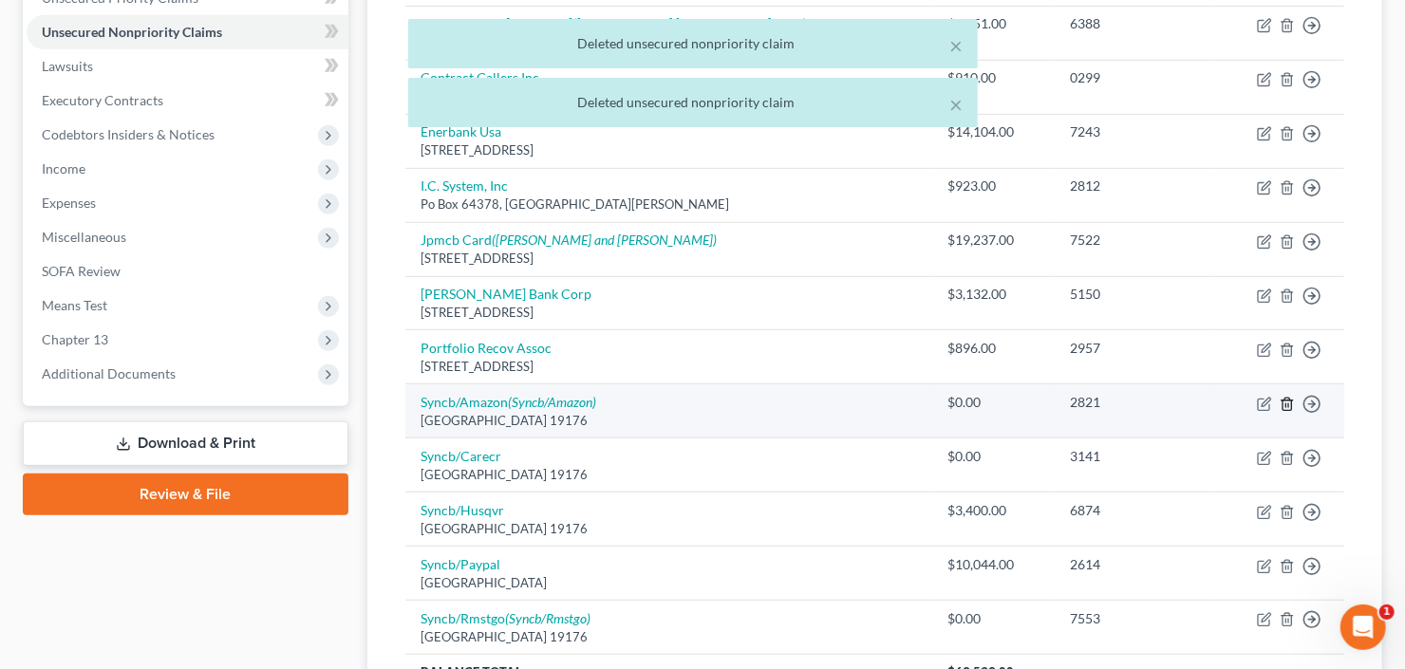
click at [1281, 402] on icon "button" at bounding box center [1286, 404] width 15 height 15
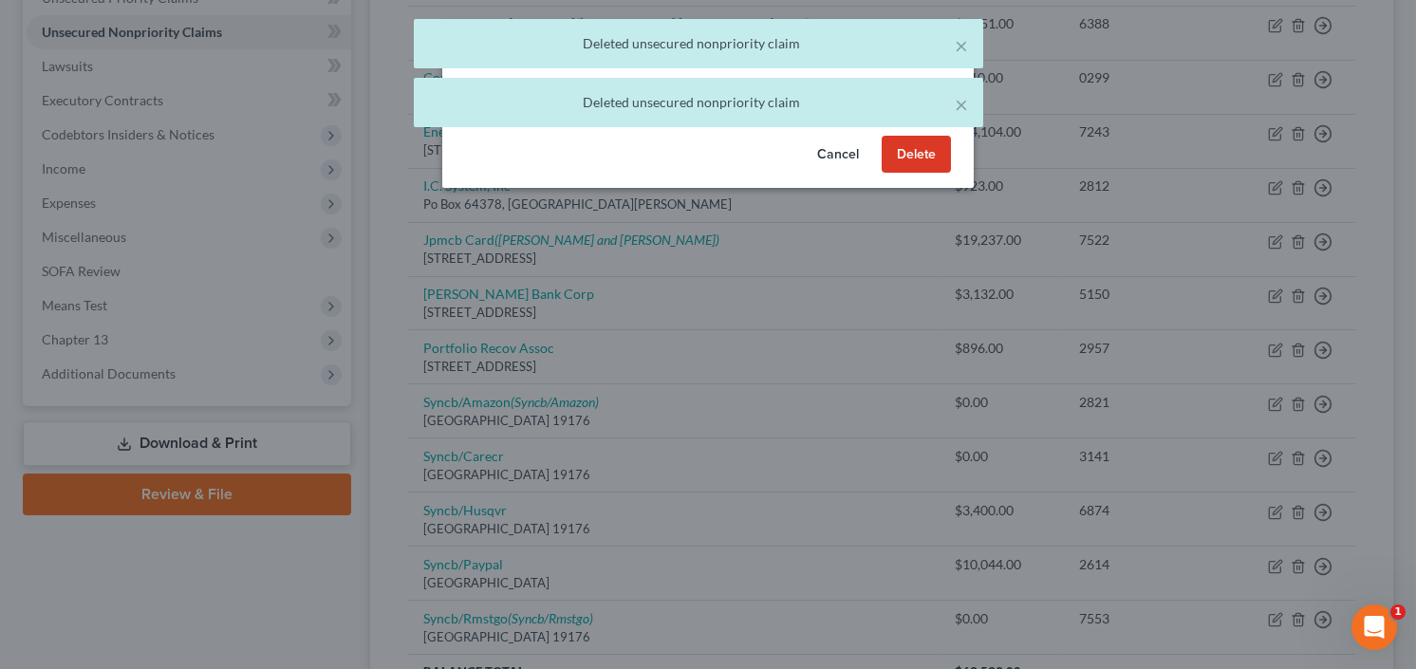
click at [914, 174] on button "Delete" at bounding box center [916, 155] width 69 height 38
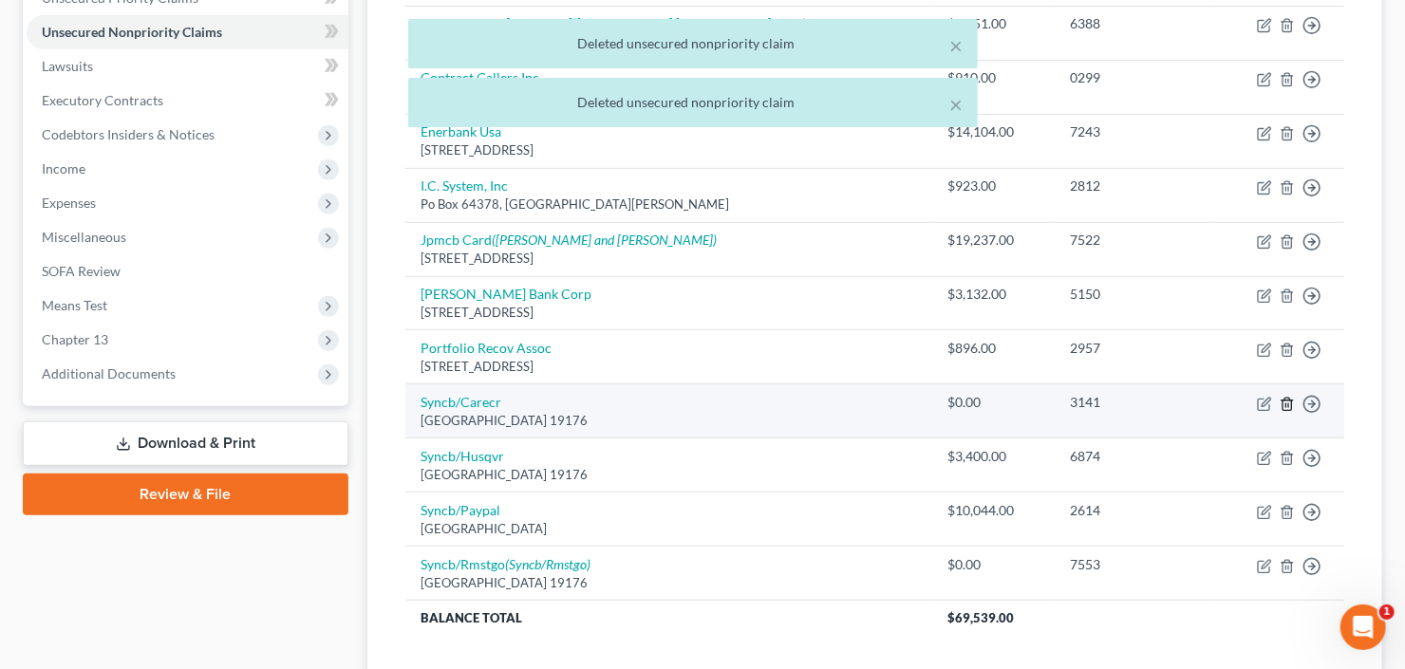
click at [1284, 400] on icon "button" at bounding box center [1286, 404] width 15 height 15
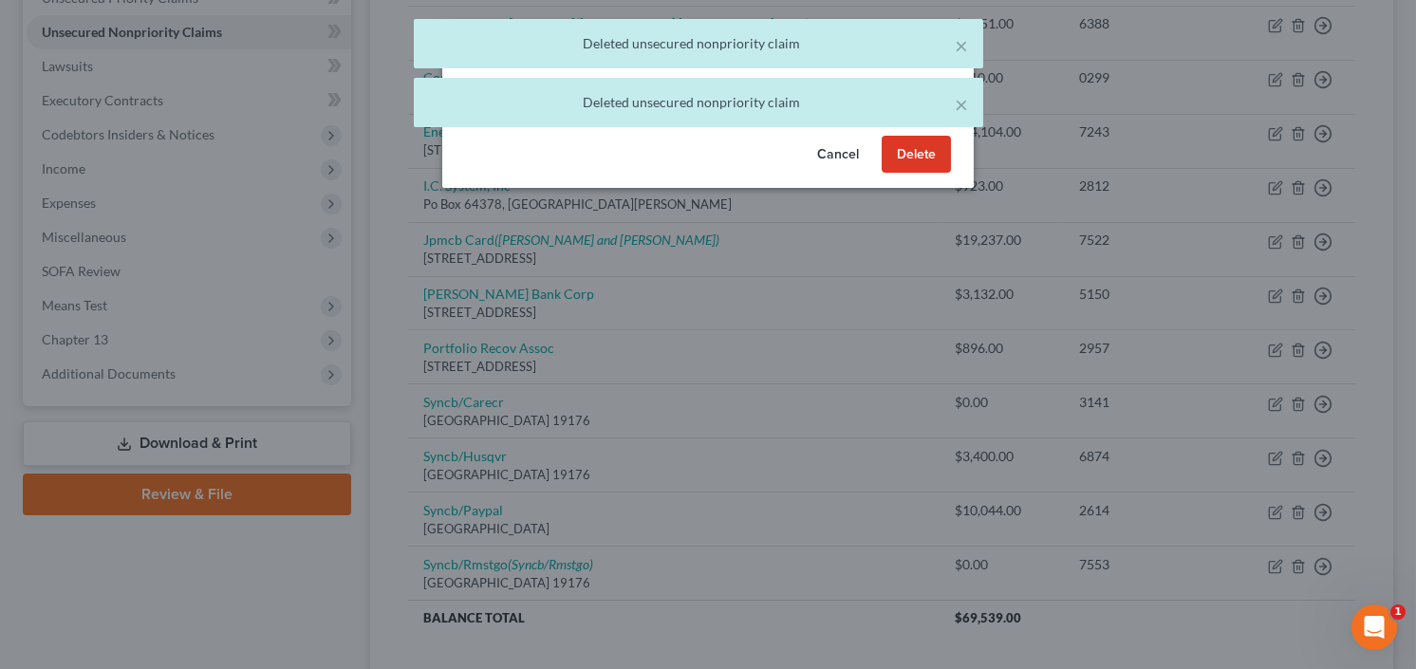
click at [918, 174] on button "Delete" at bounding box center [916, 155] width 69 height 38
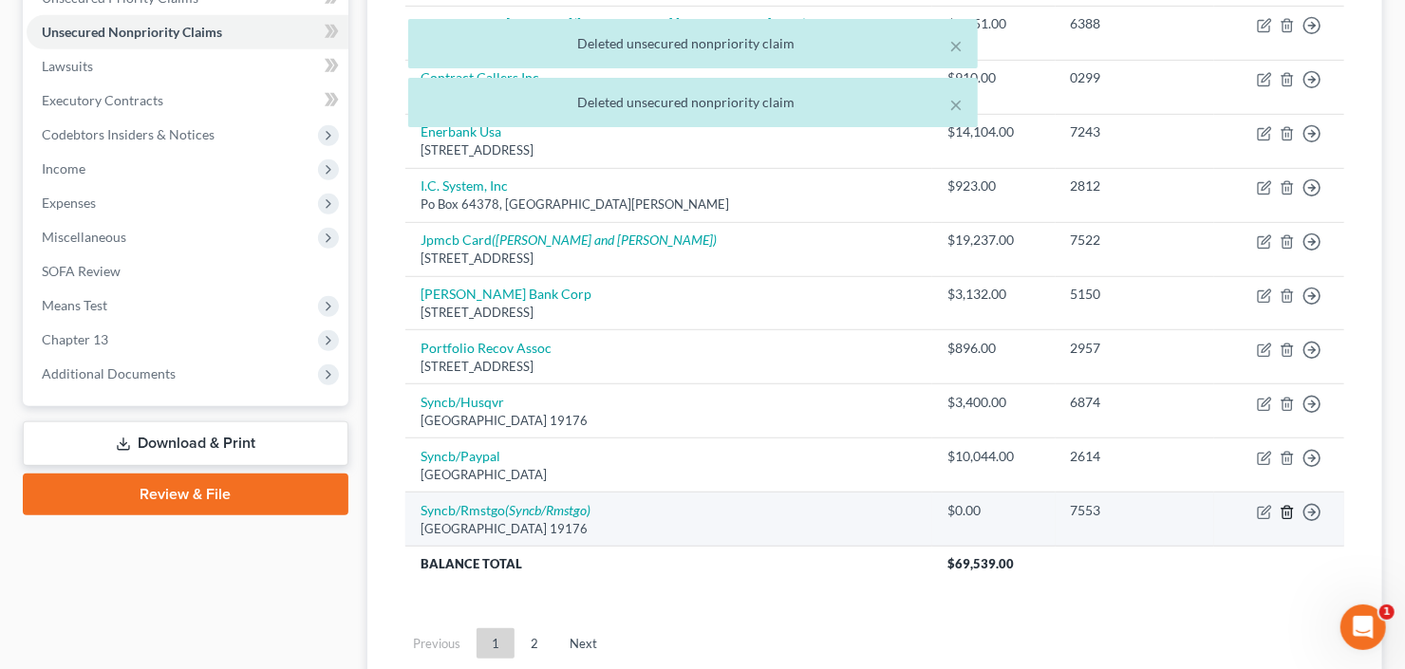
click at [1286, 512] on line "button" at bounding box center [1286, 514] width 0 height 4
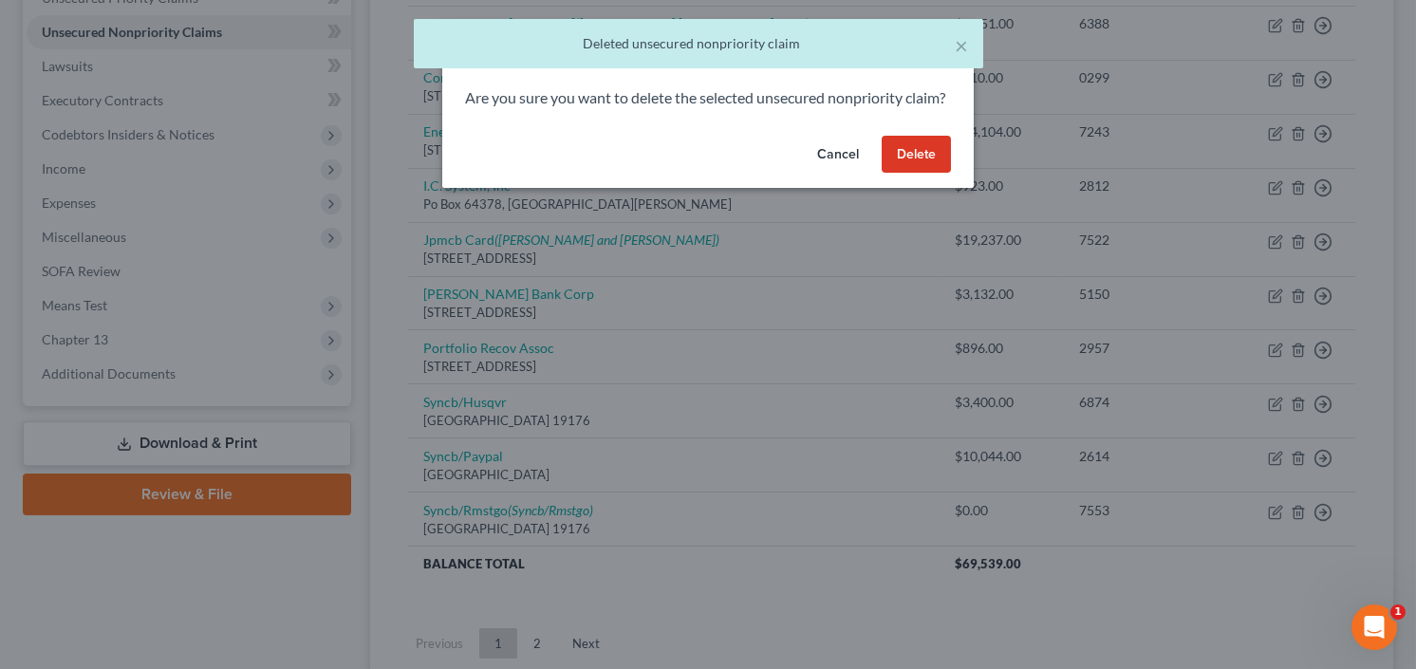
click at [917, 174] on button "Delete" at bounding box center [916, 155] width 69 height 38
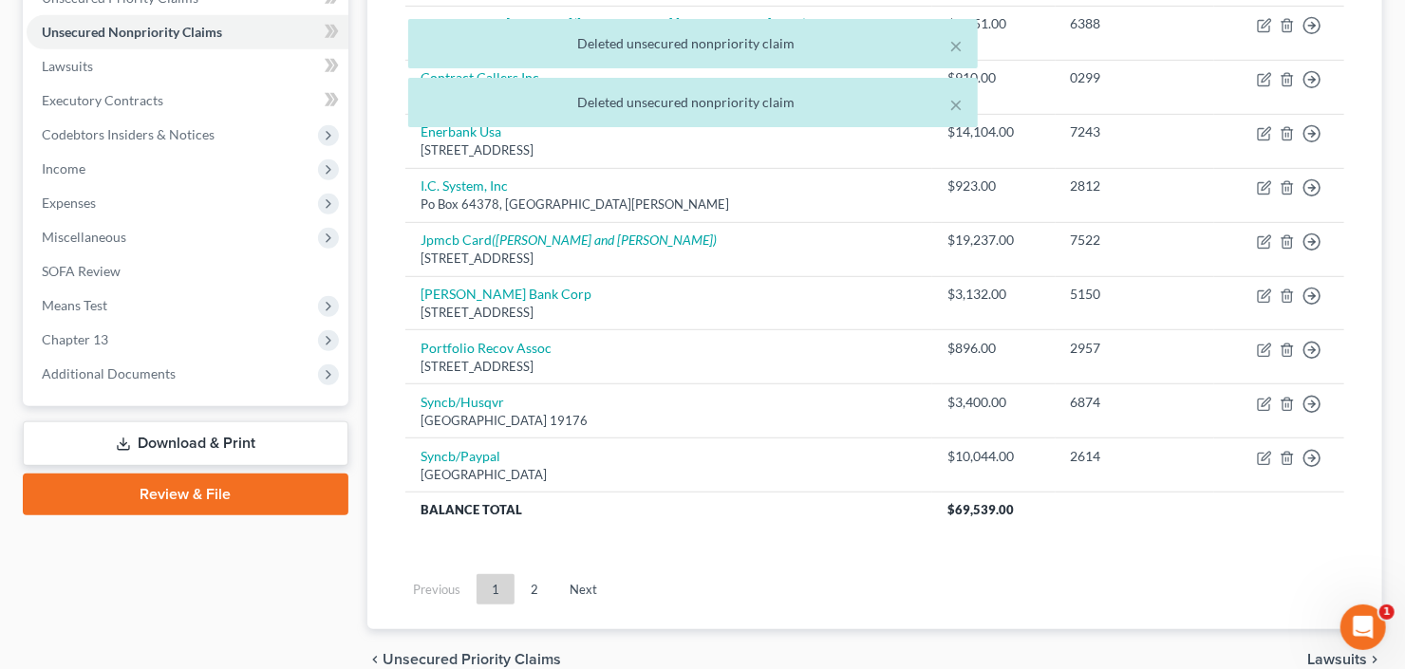
click at [536, 586] on link "2" at bounding box center [534, 589] width 38 height 30
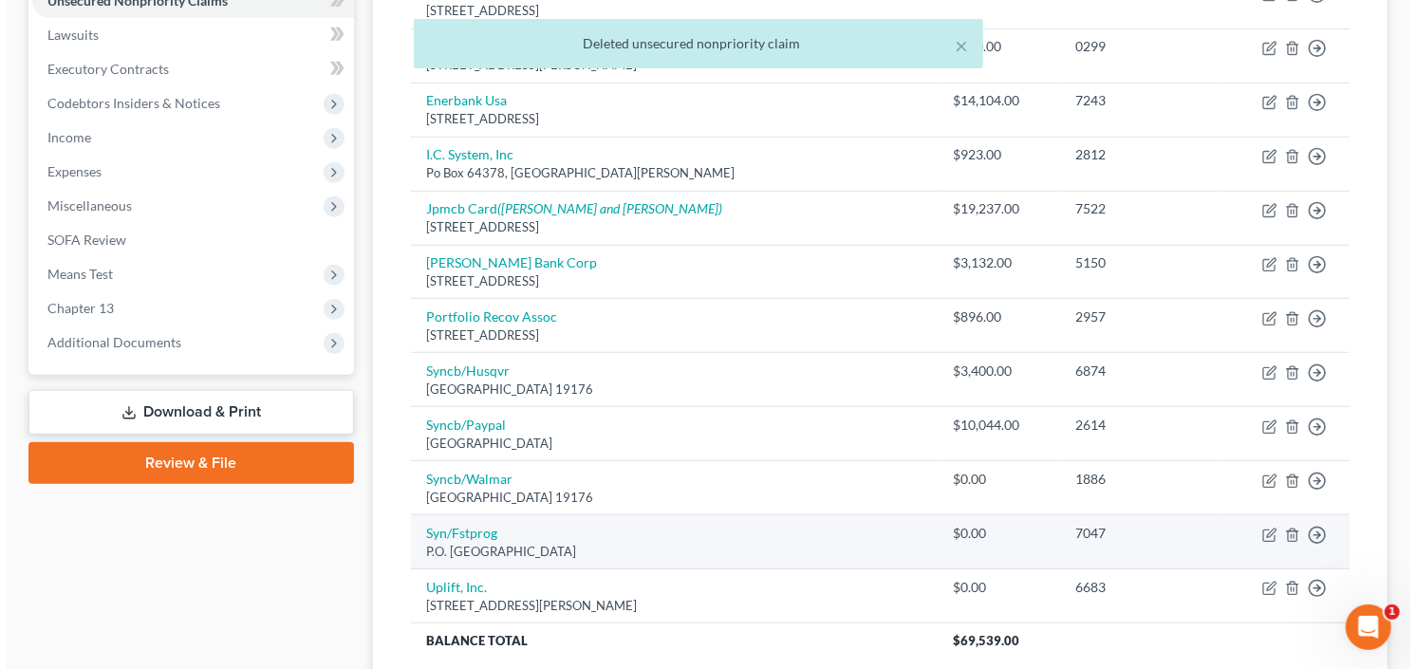
scroll to position [598, 0]
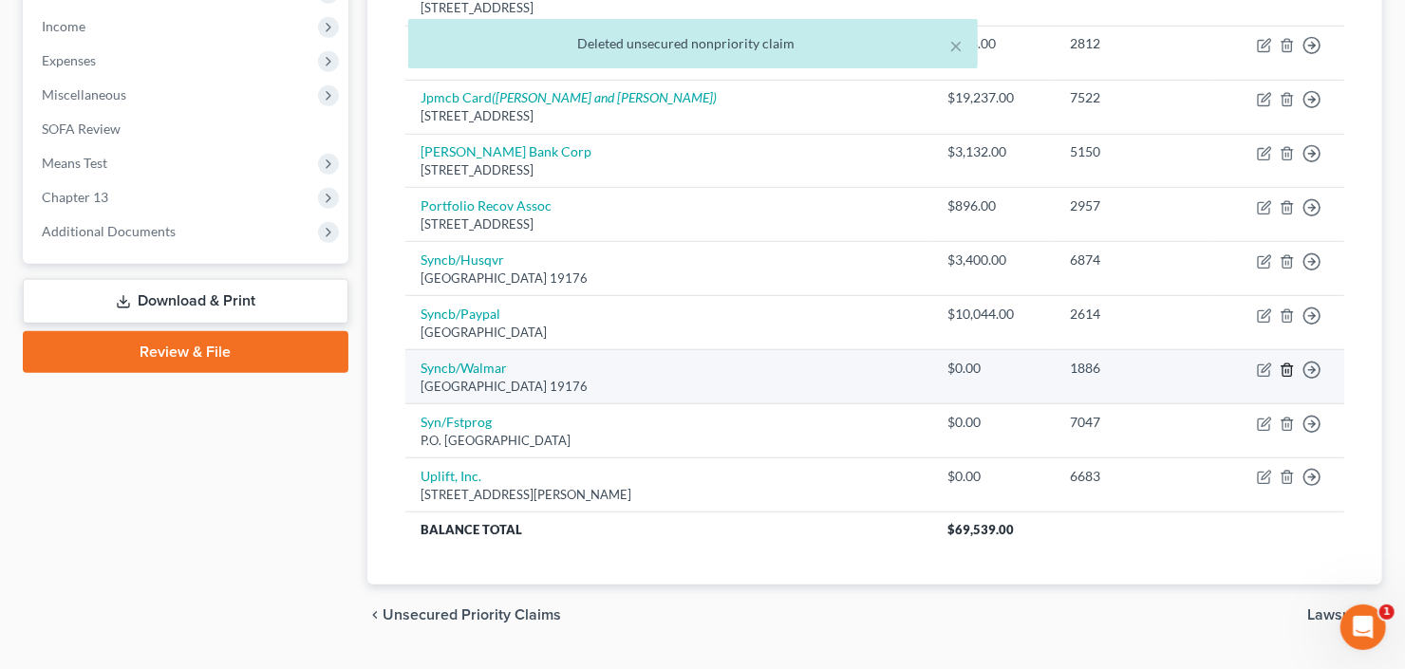
click at [1287, 364] on icon "button" at bounding box center [1286, 370] width 15 height 15
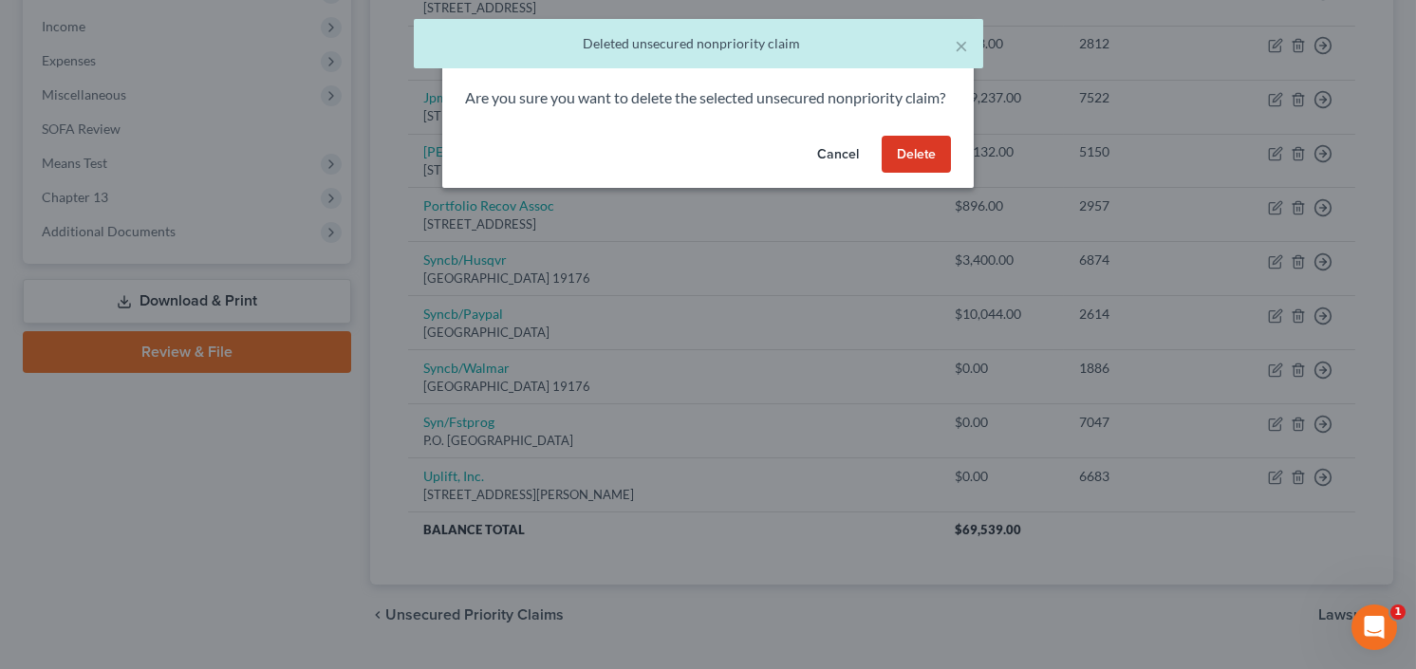
click at [912, 167] on button "Delete" at bounding box center [916, 155] width 69 height 38
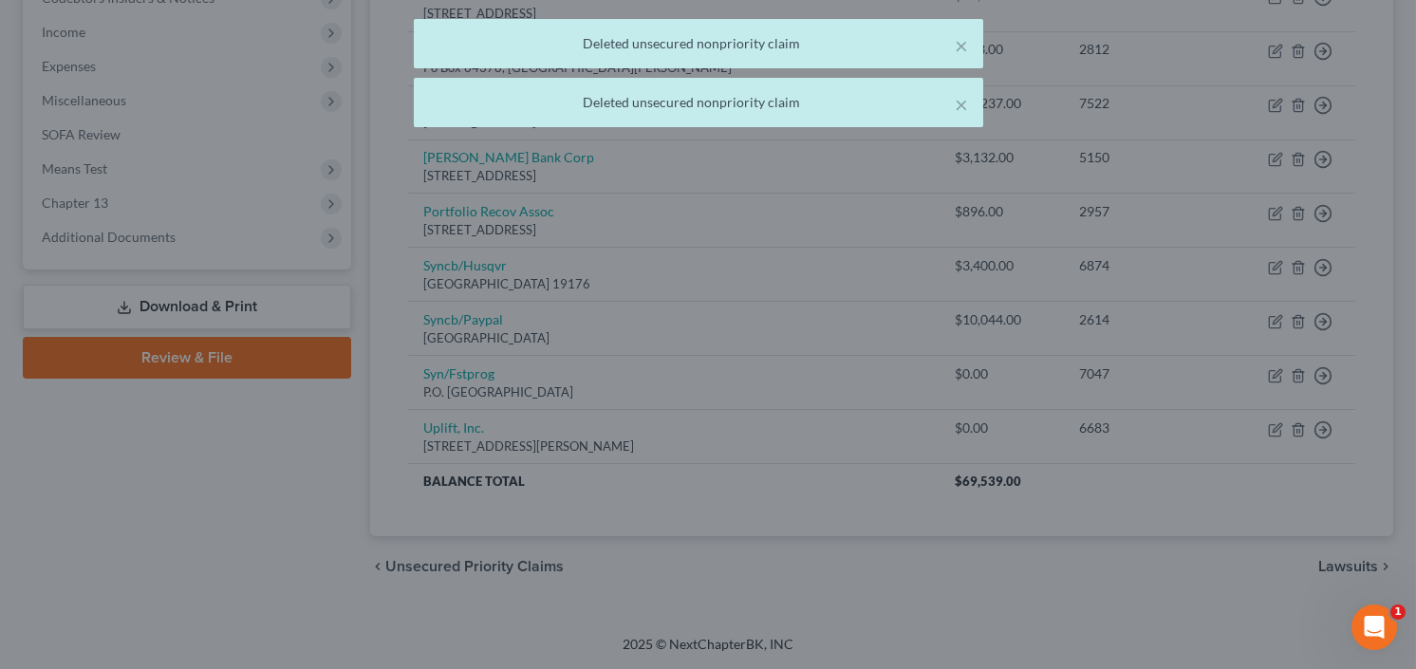
scroll to position [587, 0]
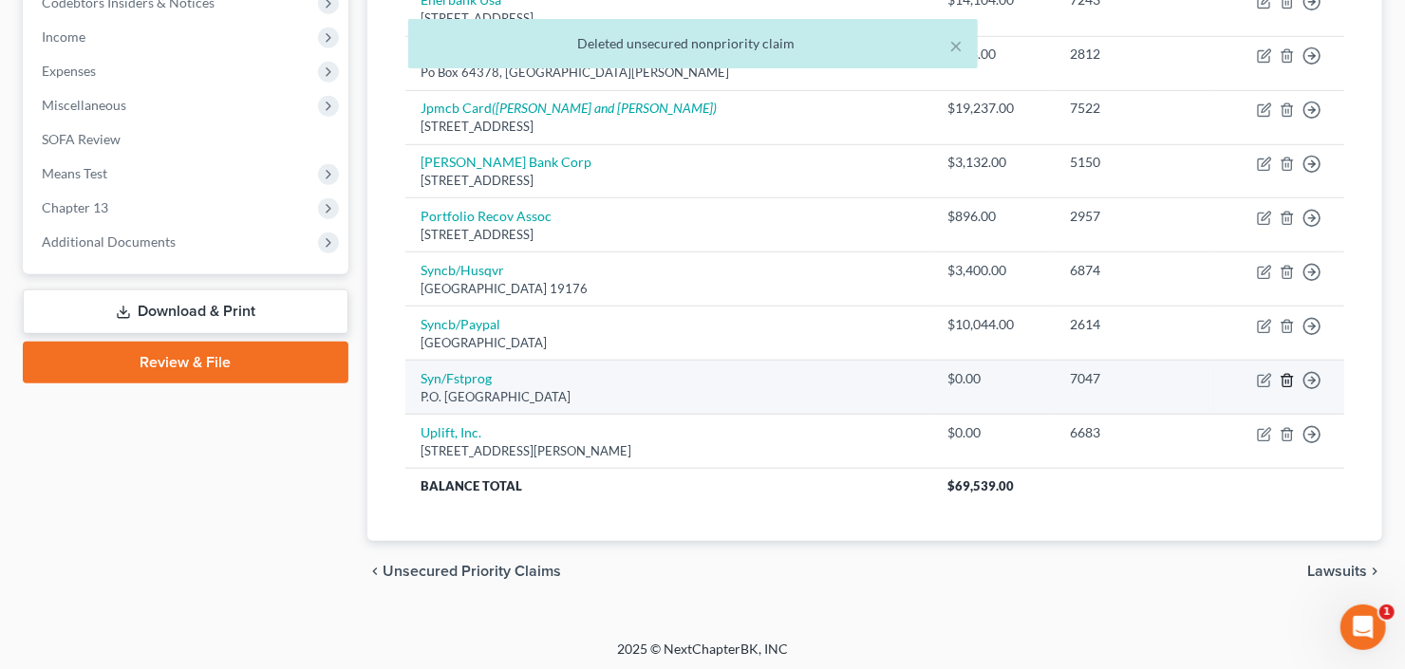
click at [1286, 380] on line "button" at bounding box center [1286, 382] width 0 height 4
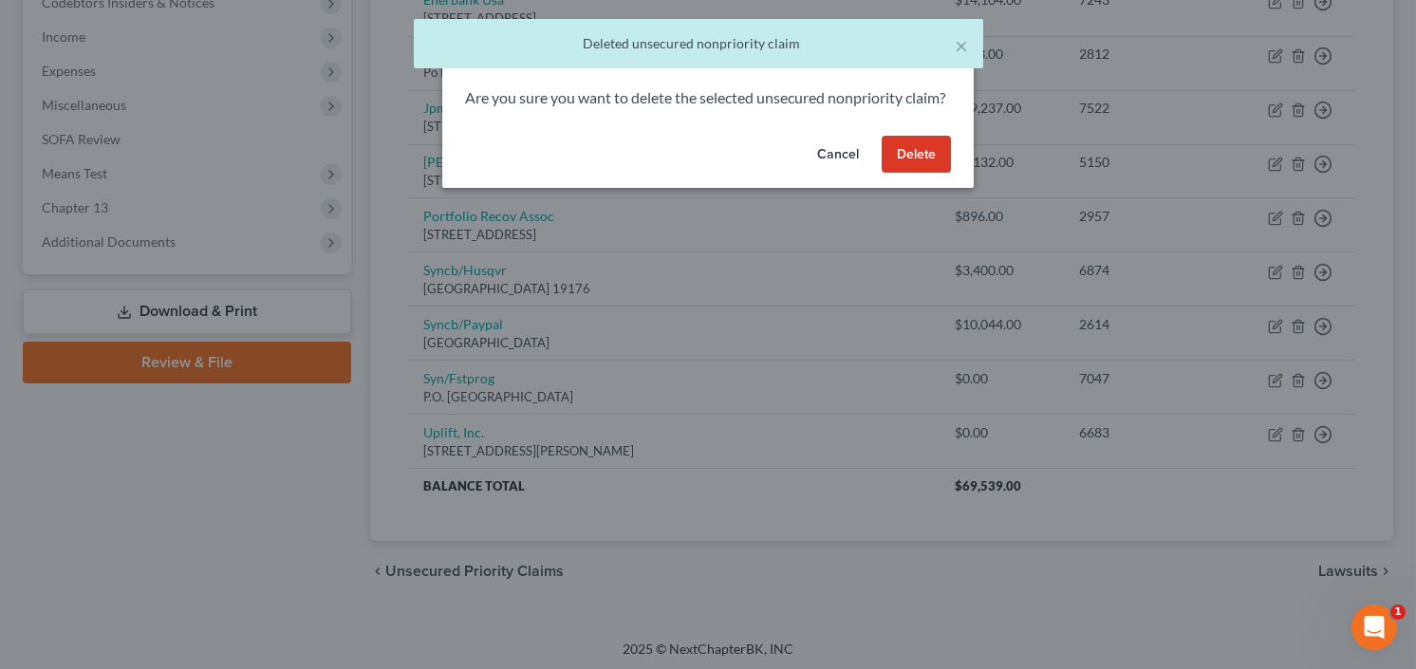
click at [920, 173] on button "Delete" at bounding box center [916, 155] width 69 height 38
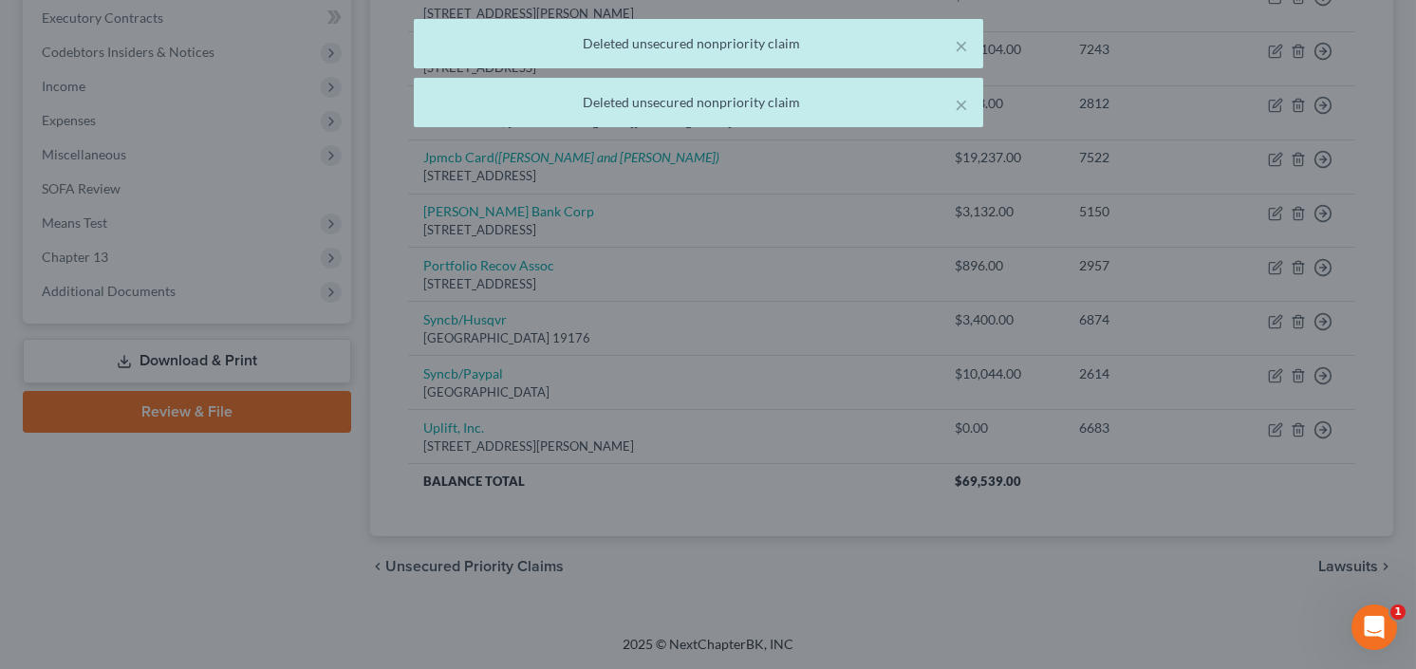
scroll to position [533, 0]
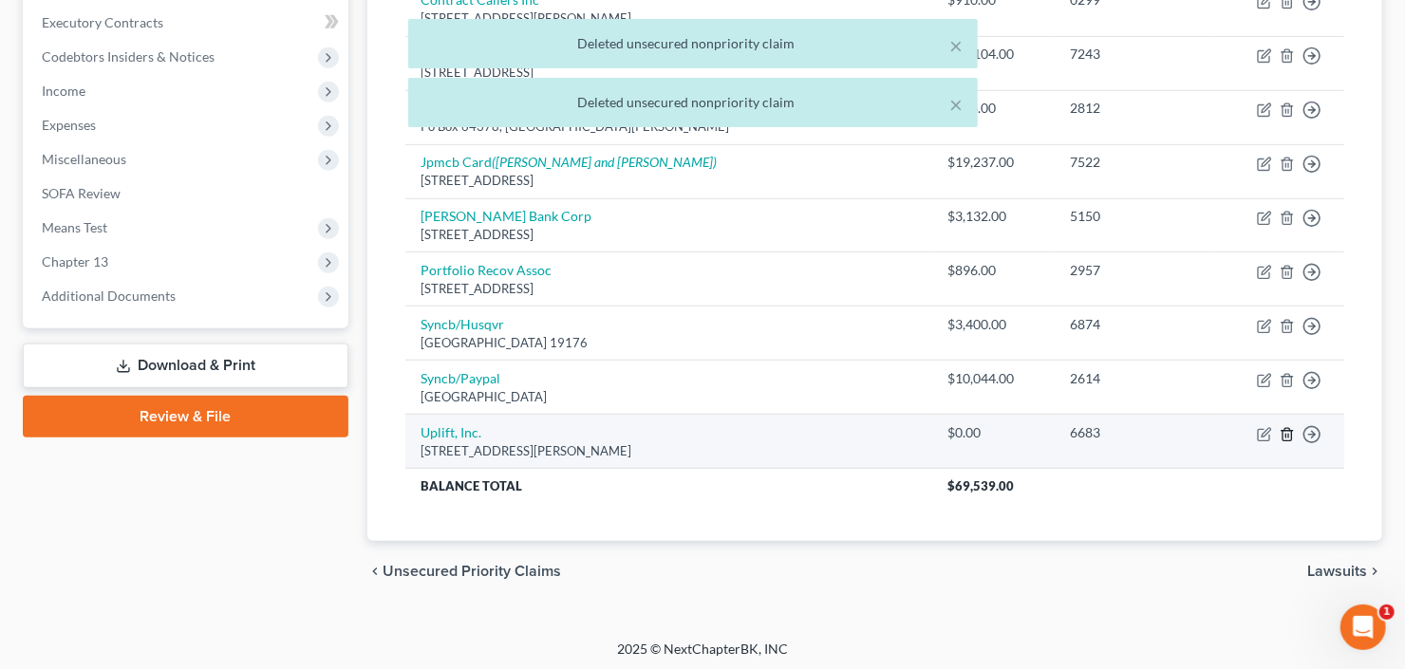
click at [1286, 433] on icon "button" at bounding box center [1286, 434] width 15 height 15
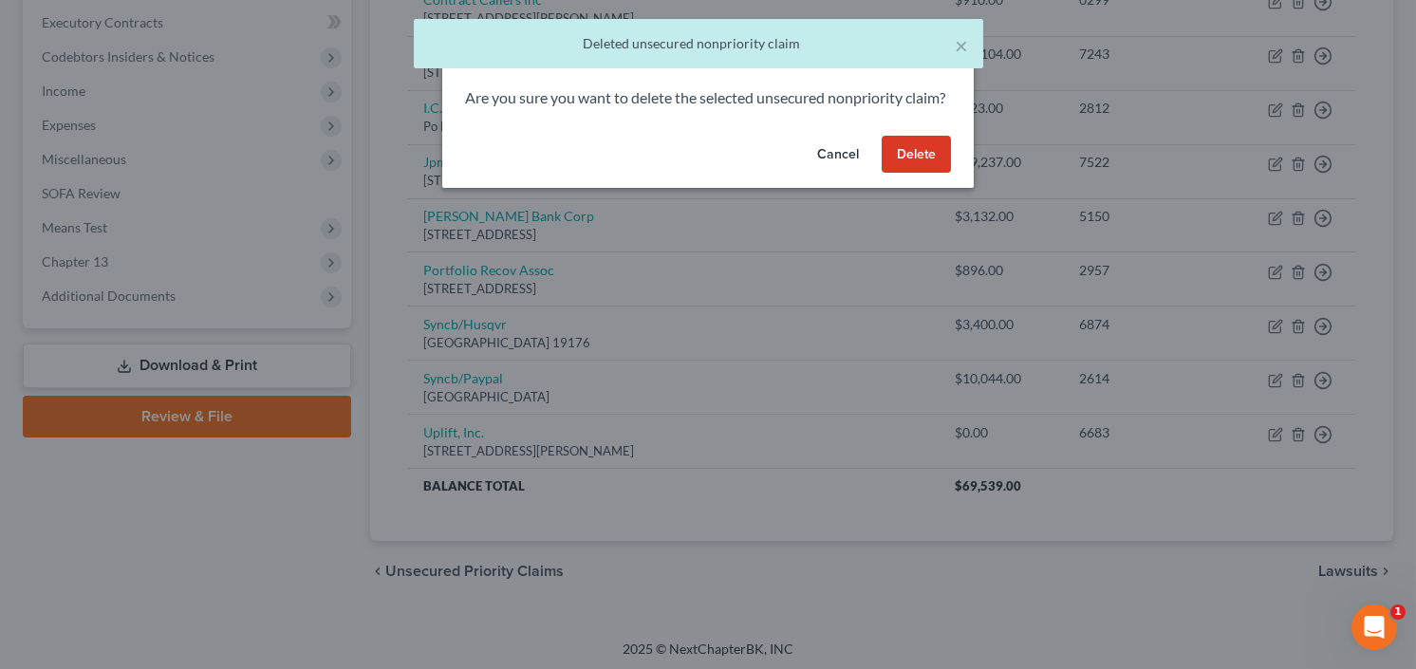
click at [643, 411] on div "Delete × Are you sure you want to delete the selected unsecured nonpriority cla…" at bounding box center [708, 334] width 1416 height 669
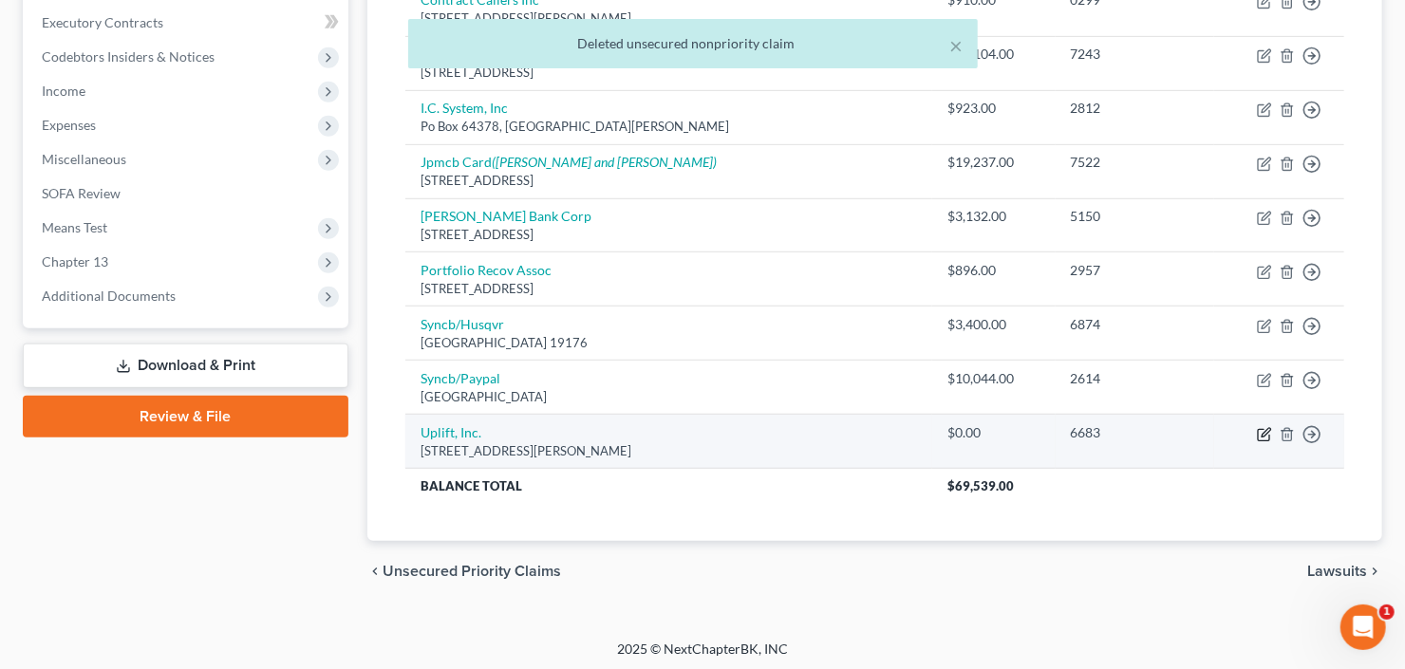
click at [1262, 427] on icon "button" at bounding box center [1263, 434] width 15 height 15
select select "4"
select select "0"
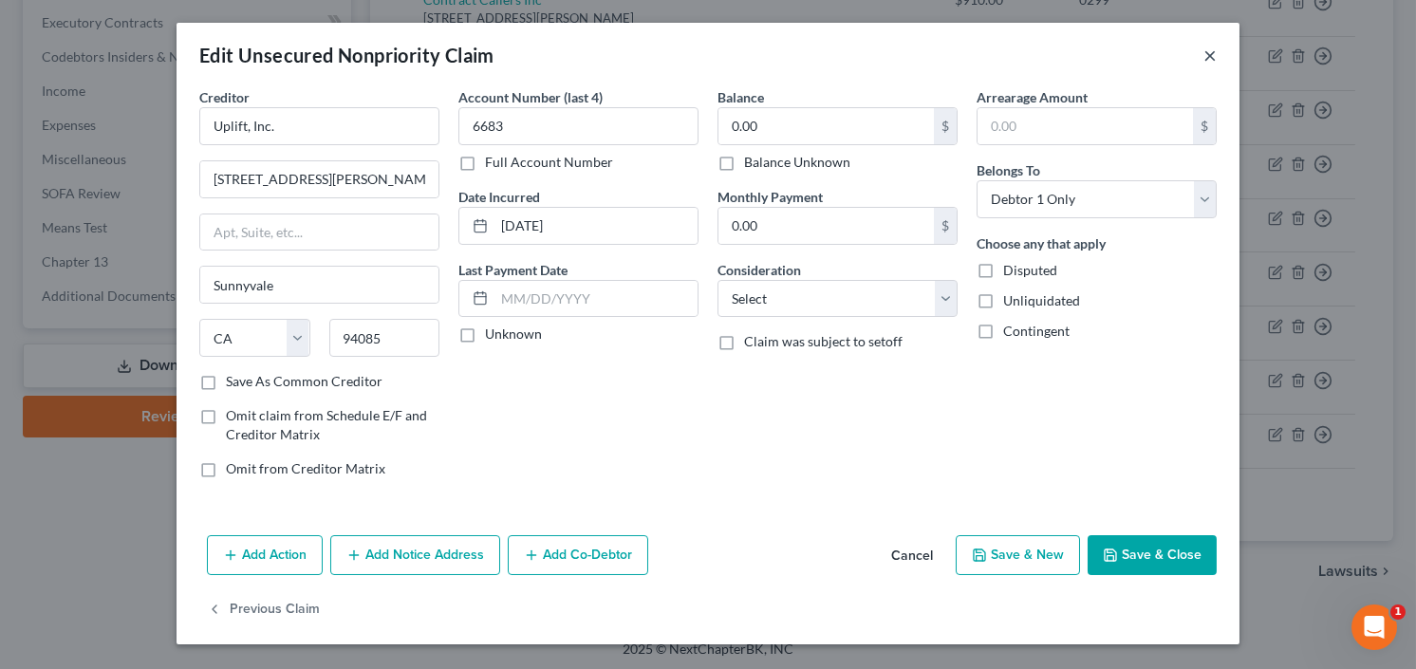
click at [1209, 53] on button "×" at bounding box center [1209, 55] width 13 height 23
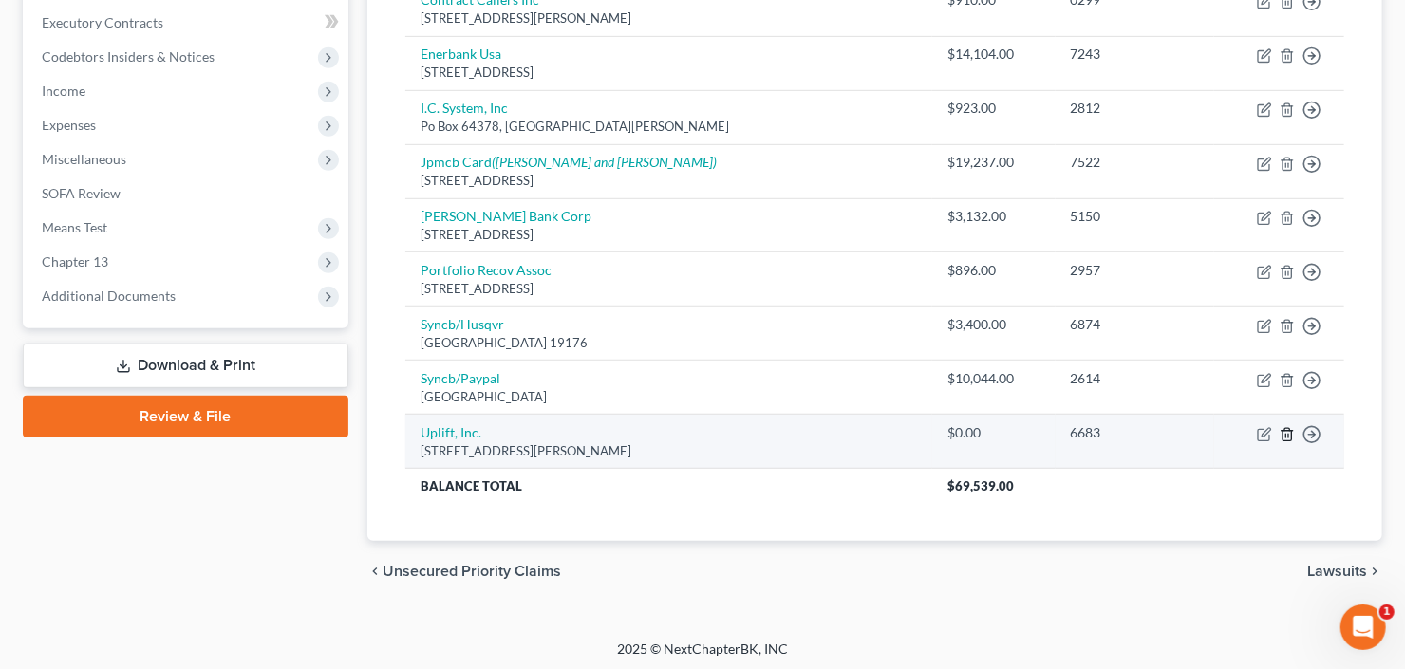
click at [1285, 427] on icon "button" at bounding box center [1286, 434] width 15 height 15
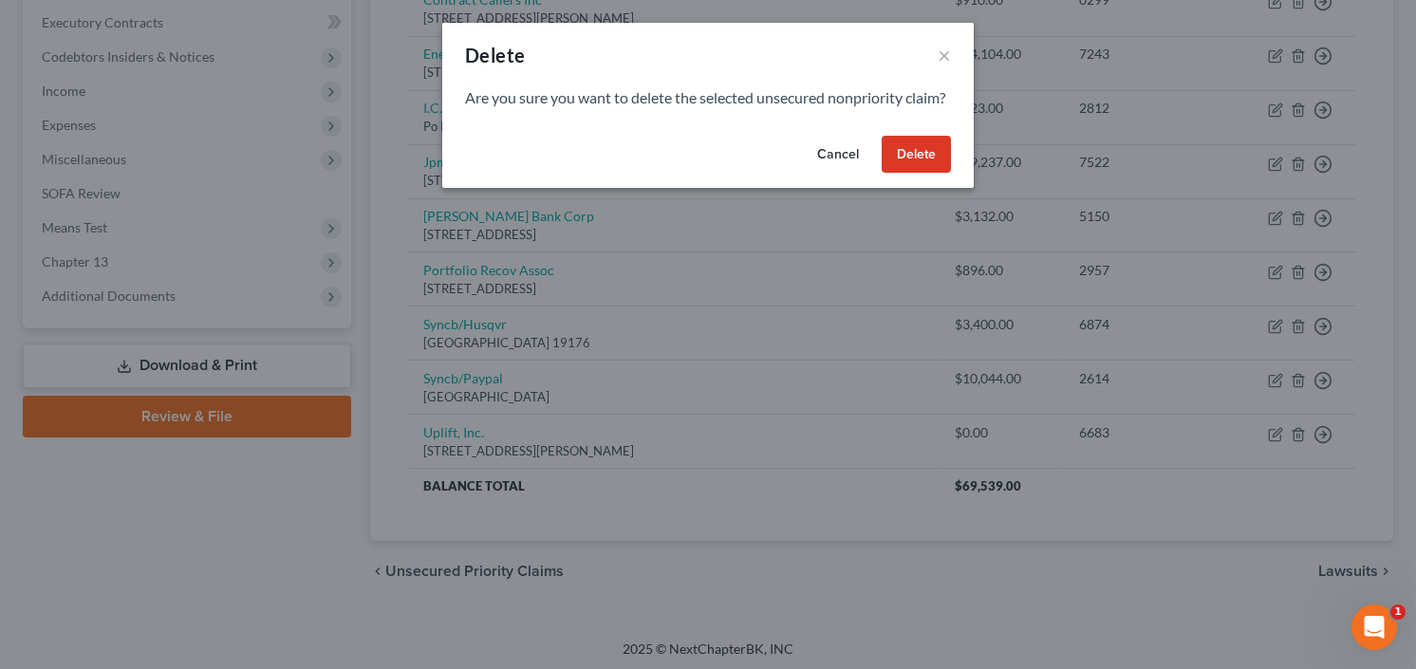
drag, startPoint x: 932, startPoint y: 178, endPoint x: 937, endPoint y: 259, distance: 80.8
click at [932, 174] on button "Delete" at bounding box center [916, 155] width 69 height 38
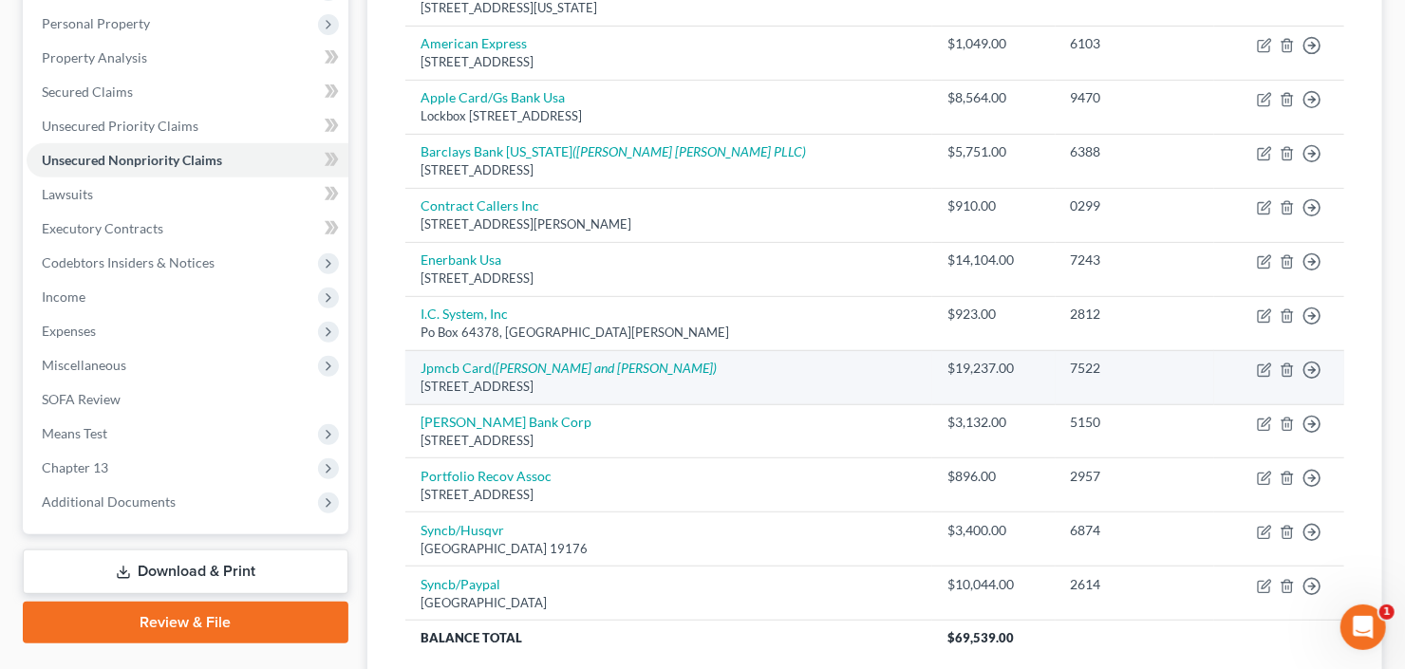
scroll to position [251, 0]
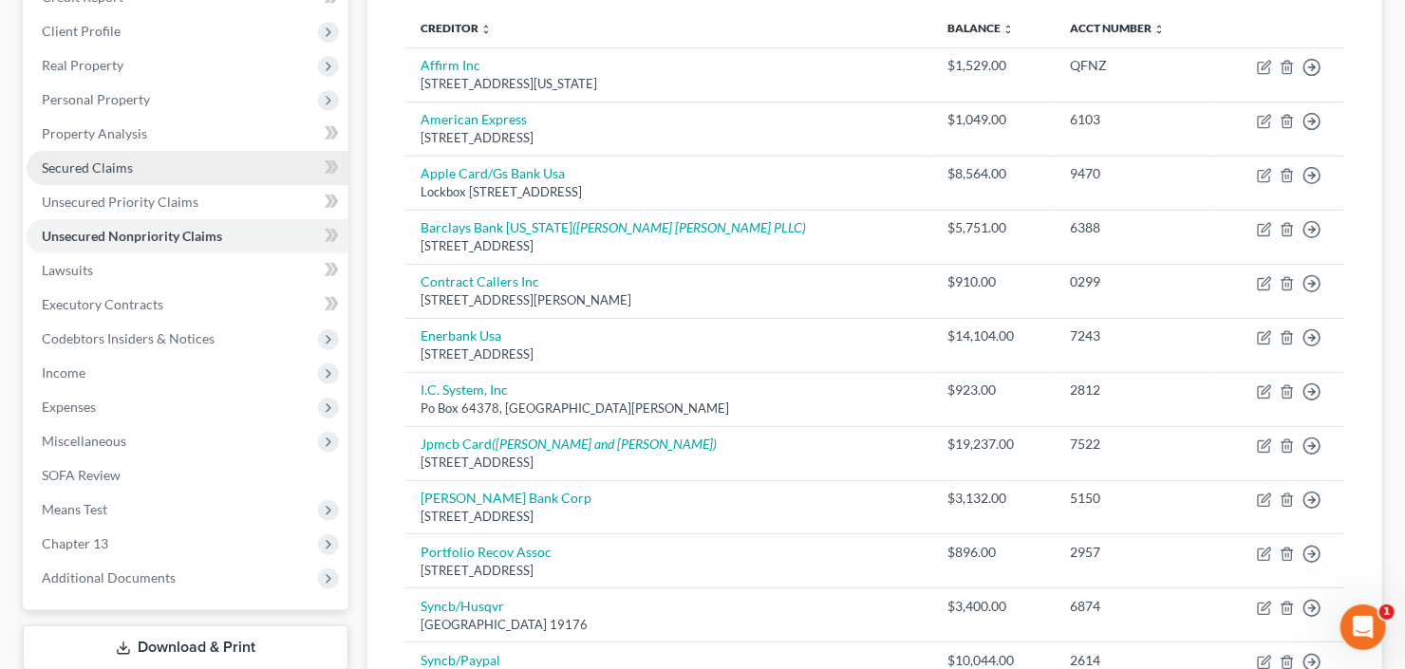
click at [99, 171] on span "Secured Claims" at bounding box center [87, 167] width 91 height 16
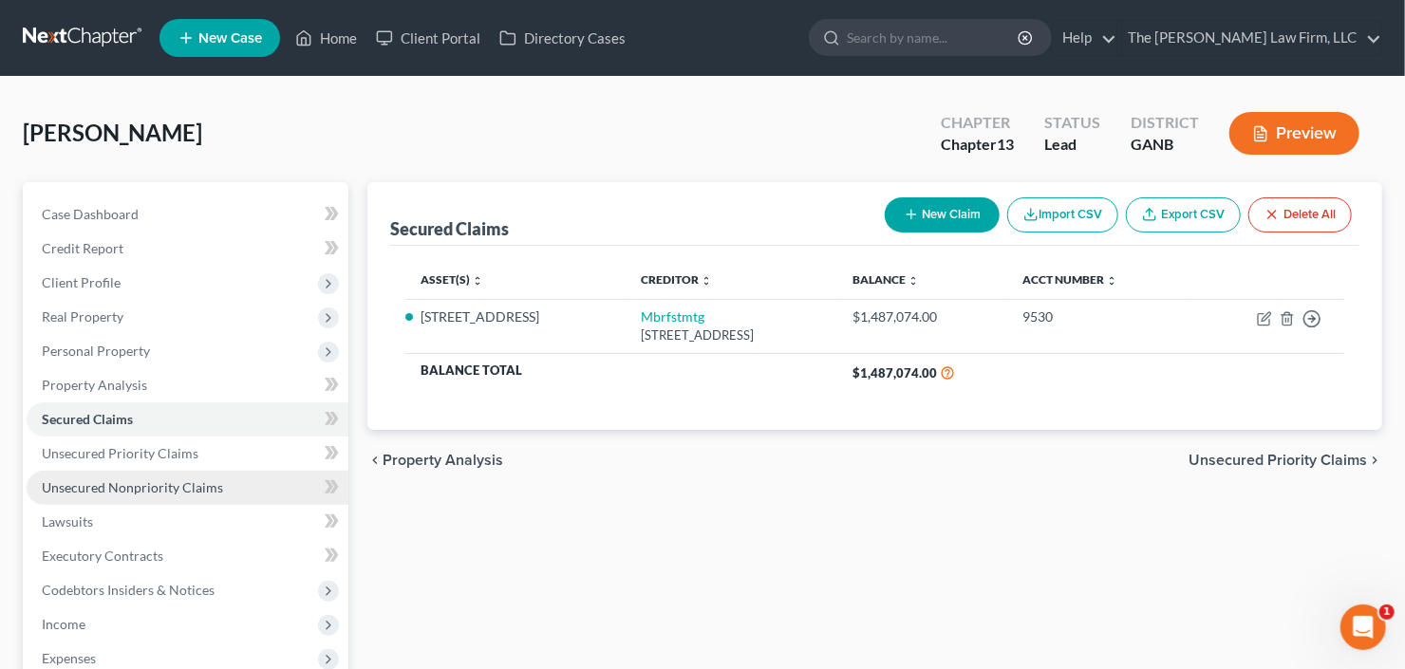
click at [129, 474] on link "Unsecured Nonpriority Claims" at bounding box center [188, 488] width 322 height 34
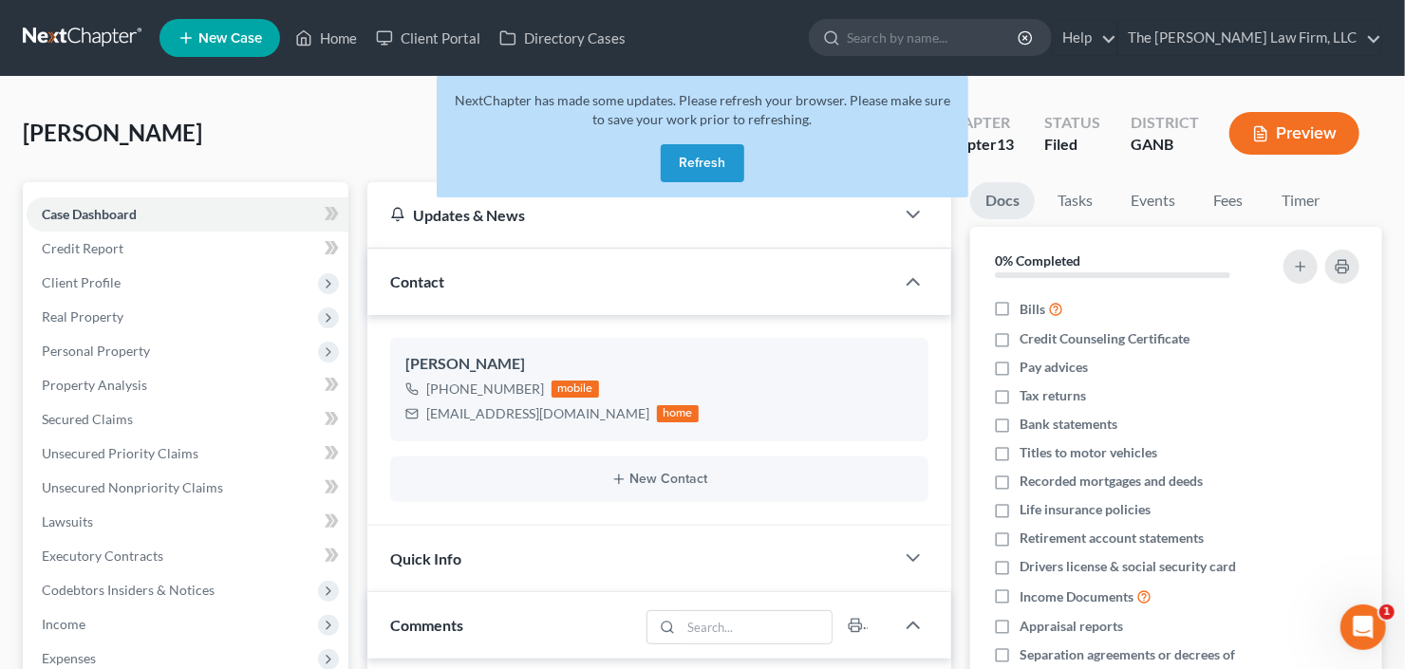
click at [706, 182] on div "NextChapter has made some updates. Please refresh your browser. Please make sur…" at bounding box center [702, 136] width 531 height 121
click at [696, 165] on button "Refresh" at bounding box center [702, 163] width 84 height 38
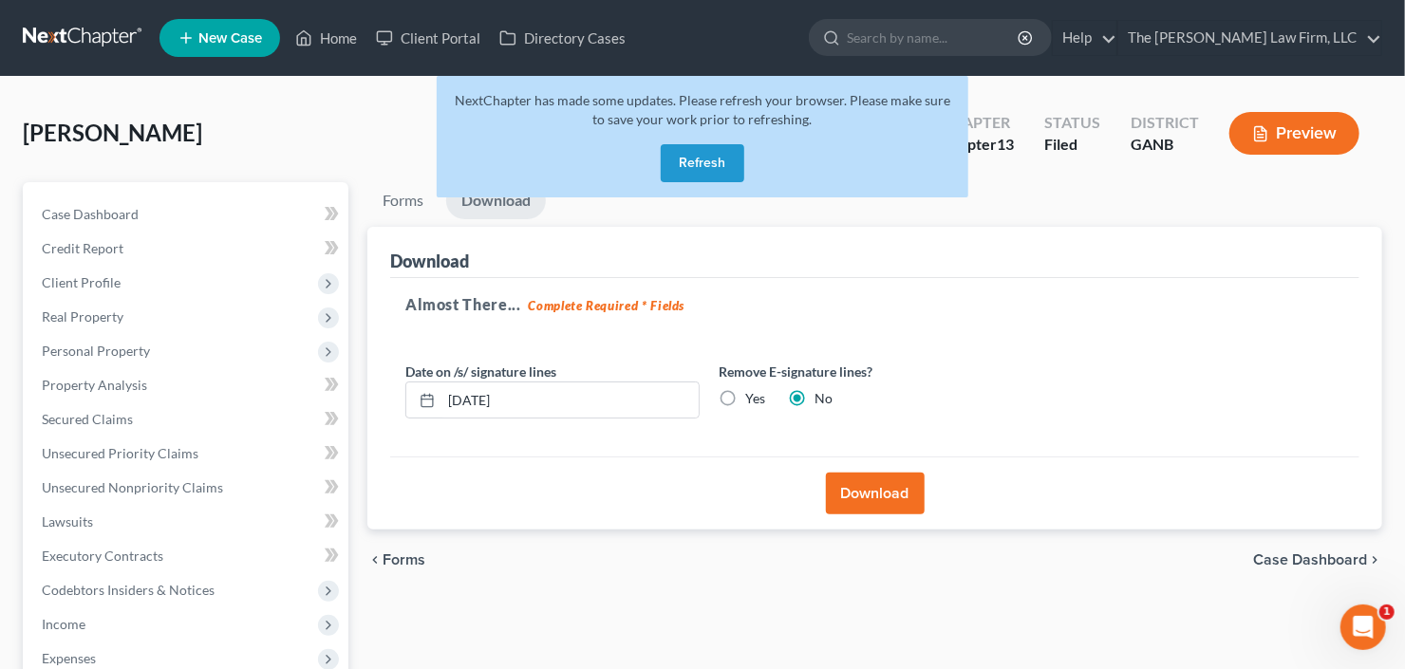
click at [689, 156] on button "Refresh" at bounding box center [702, 163] width 84 height 38
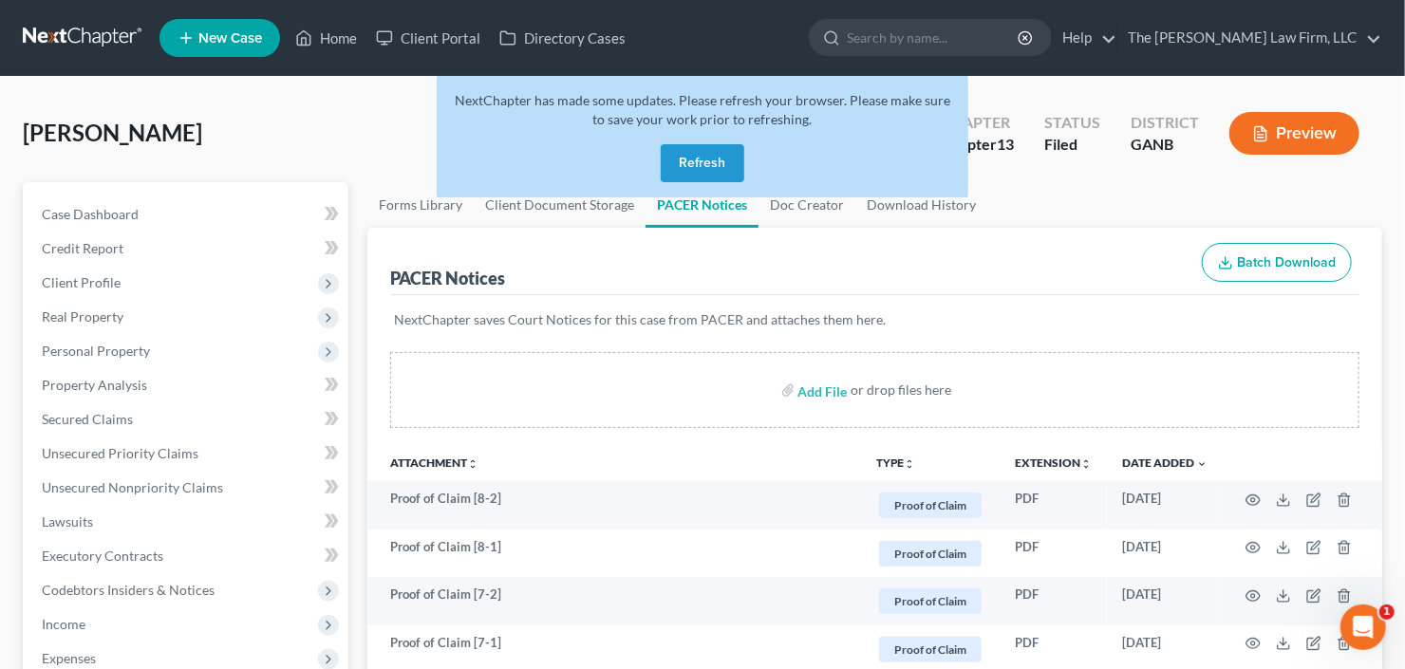
drag, startPoint x: 699, startPoint y: 155, endPoint x: 663, endPoint y: 100, distance: 65.8
click at [698, 154] on button "Refresh" at bounding box center [702, 163] width 84 height 38
